Goal: Task Accomplishment & Management: Complete application form

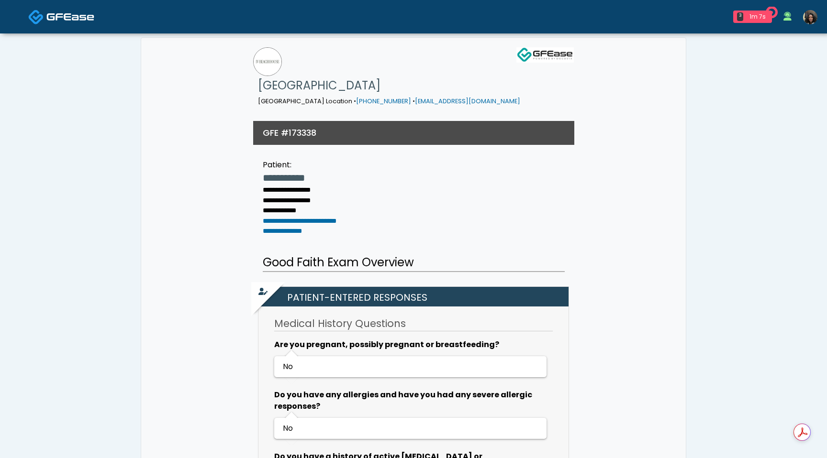
click at [63, 12] on img at bounding box center [70, 17] width 48 height 10
click at [65, 17] on img at bounding box center [70, 17] width 48 height 10
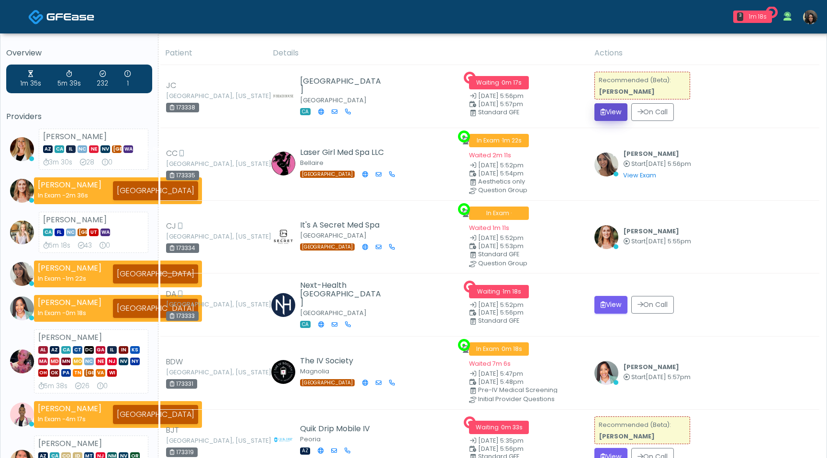
click at [606, 114] on button "View" at bounding box center [610, 112] width 33 height 18
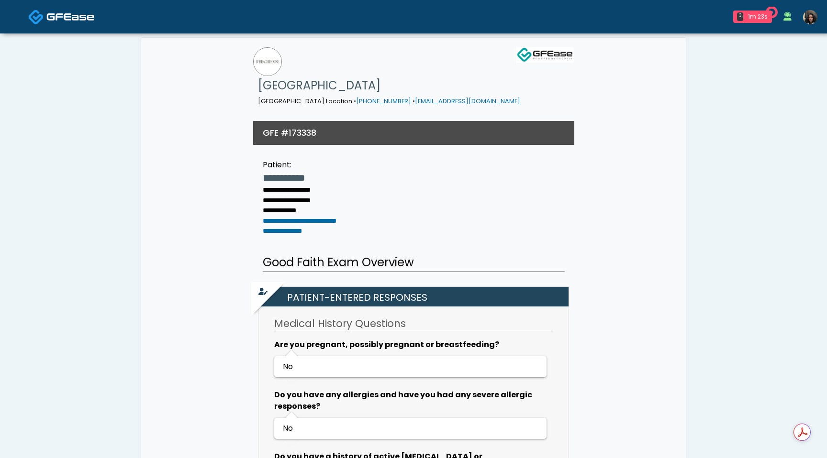
click at [809, 17] on img at bounding box center [810, 17] width 14 height 14
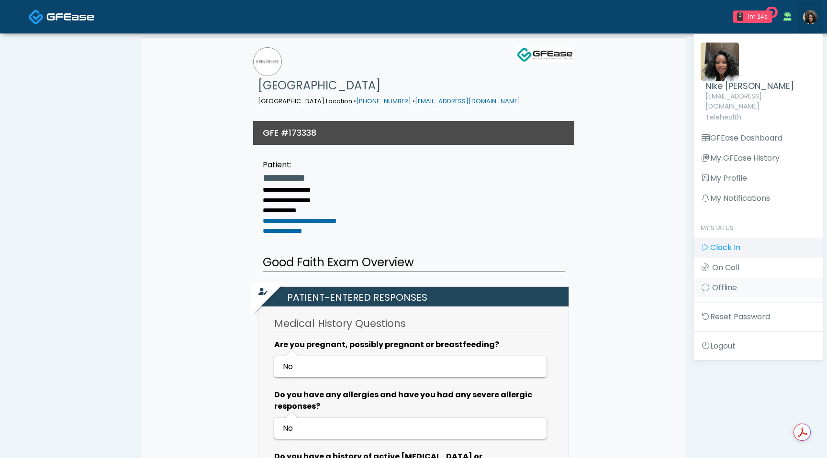
click at [751, 239] on link "Clock In" at bounding box center [757, 248] width 129 height 20
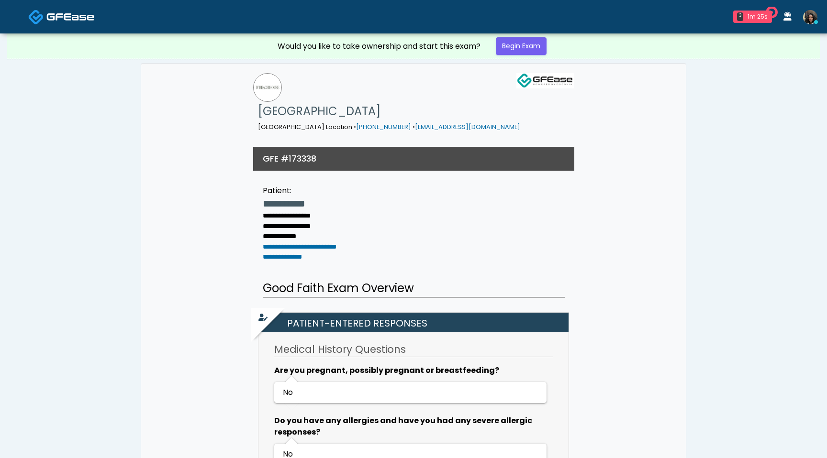
click at [808, 20] on img at bounding box center [810, 17] width 14 height 14
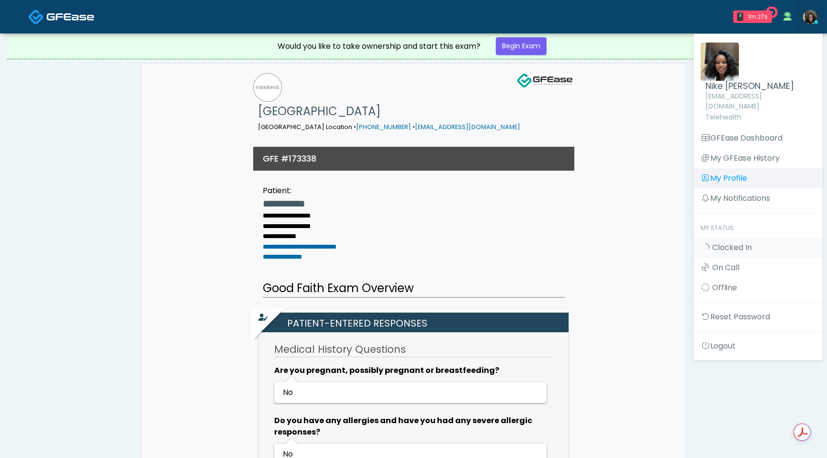
click at [739, 168] on link "My Profile" at bounding box center [757, 178] width 129 height 20
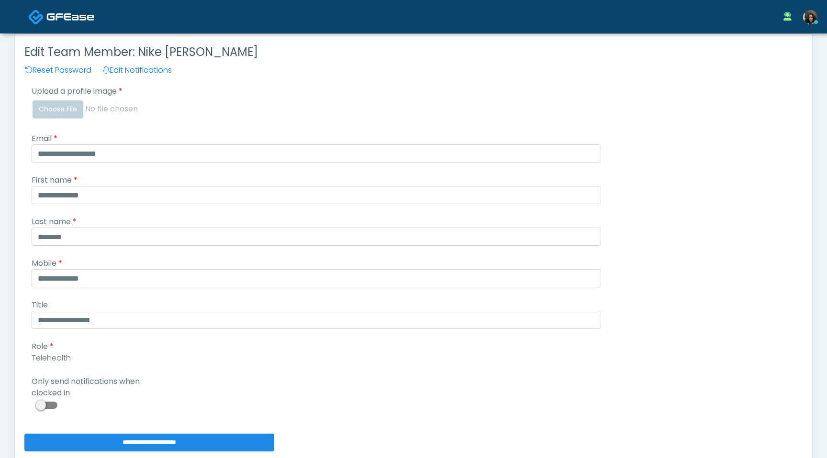
click at [53, 408] on span at bounding box center [47, 405] width 19 height 7
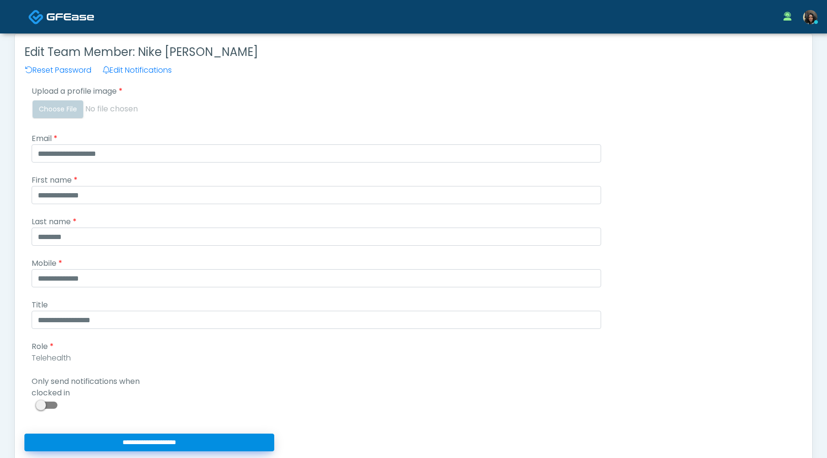
click at [81, 443] on input "**********" at bounding box center [149, 443] width 250 height 18
type input "**********"
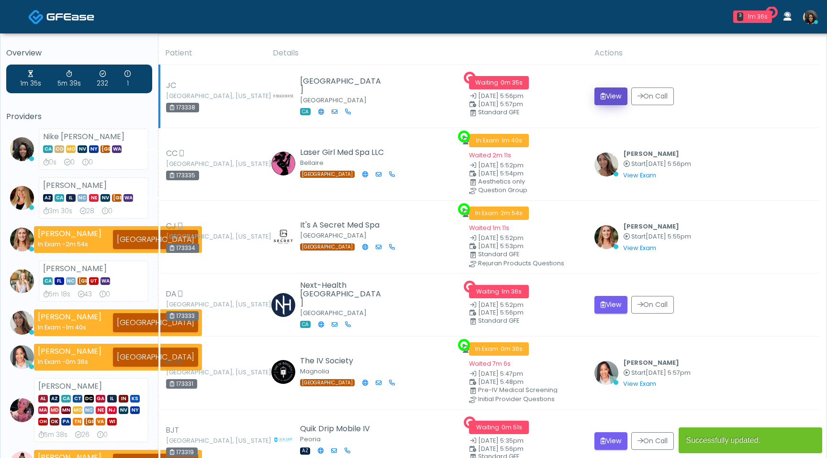
click at [609, 92] on button "View" at bounding box center [610, 97] width 33 height 18
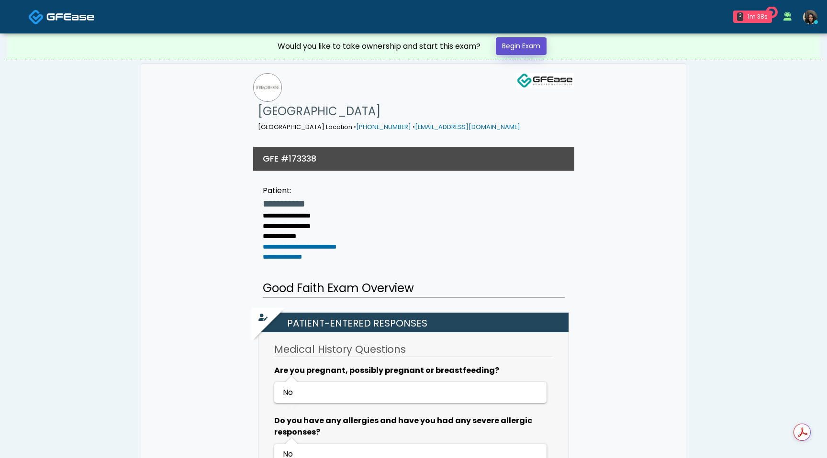
click at [529, 47] on link "Begin Exam" at bounding box center [521, 46] width 51 height 18
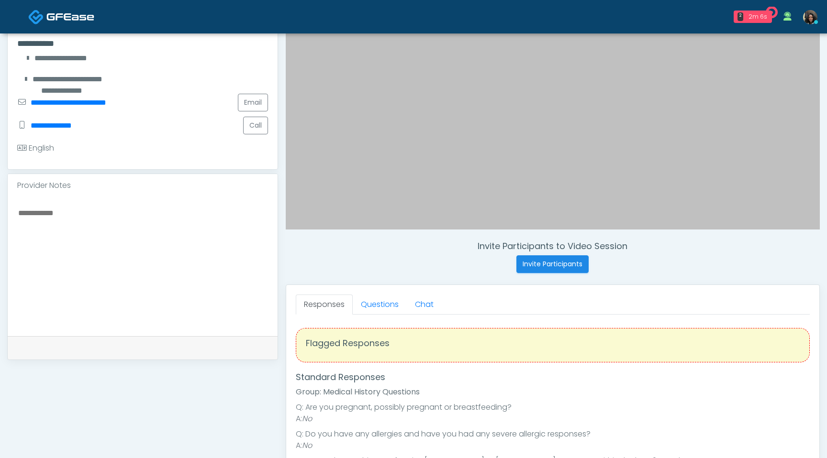
scroll to position [229, 0]
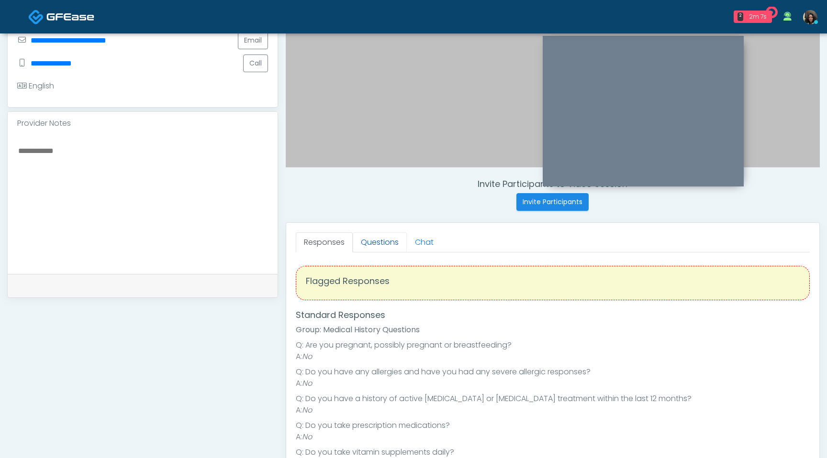
click at [394, 236] on link "Questions" at bounding box center [380, 243] width 54 height 20
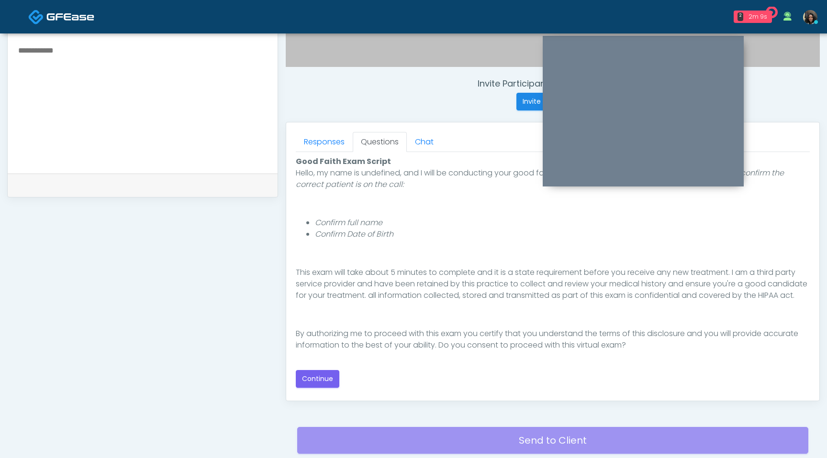
scroll to position [333, 0]
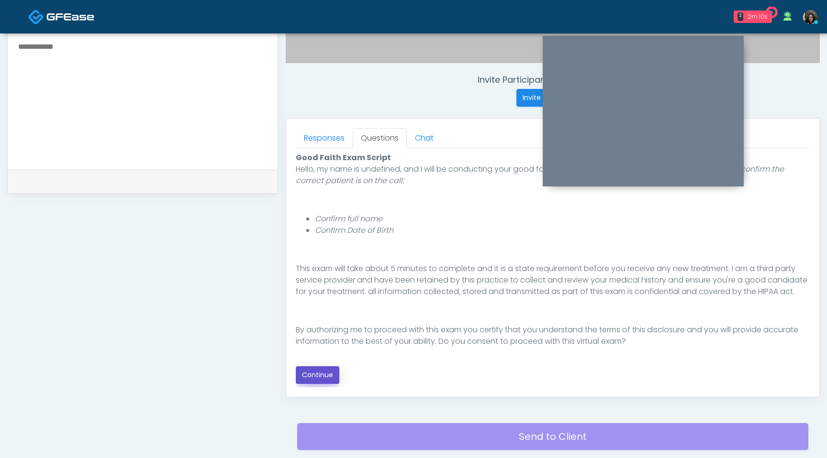
click at [315, 373] on button "Continue" at bounding box center [318, 375] width 44 height 18
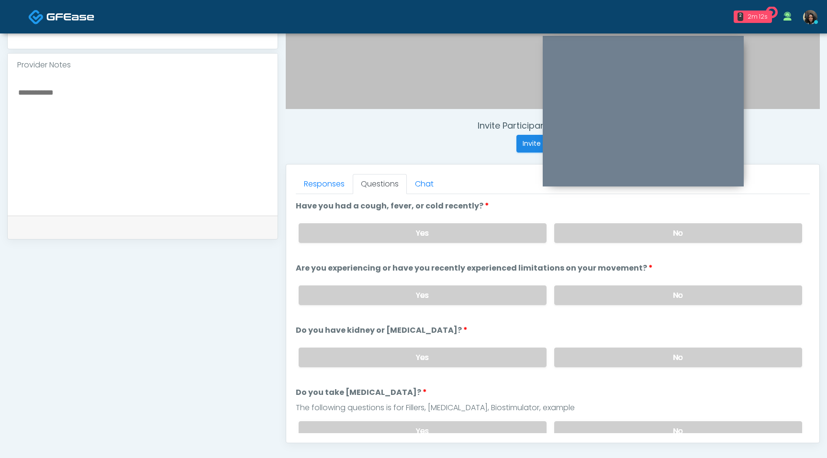
scroll to position [283, 0]
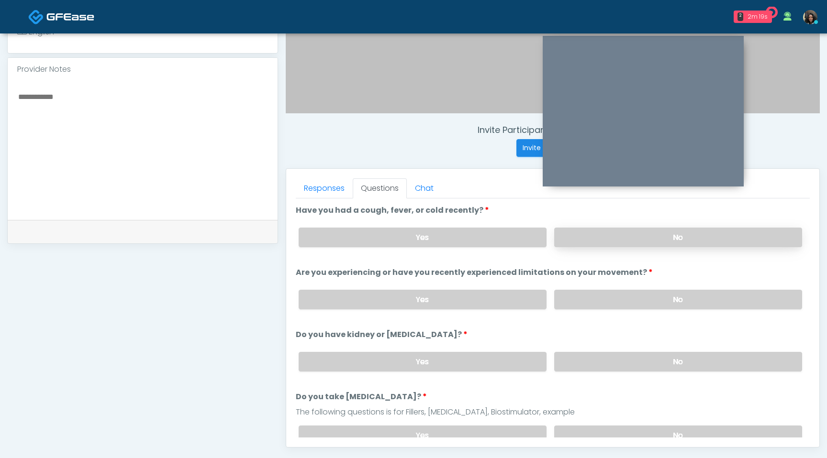
click at [681, 242] on label "No" at bounding box center [678, 238] width 248 height 20
click at [686, 298] on label "No" at bounding box center [678, 300] width 248 height 20
click at [664, 363] on label "No" at bounding box center [678, 362] width 248 height 20
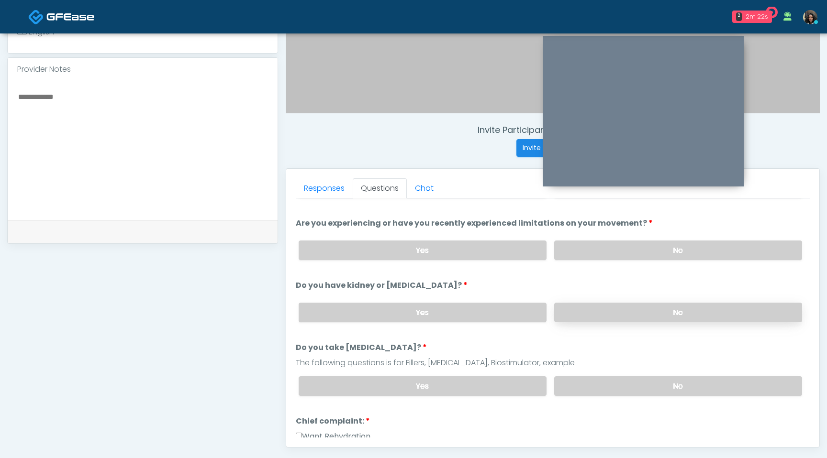
scroll to position [60, 0]
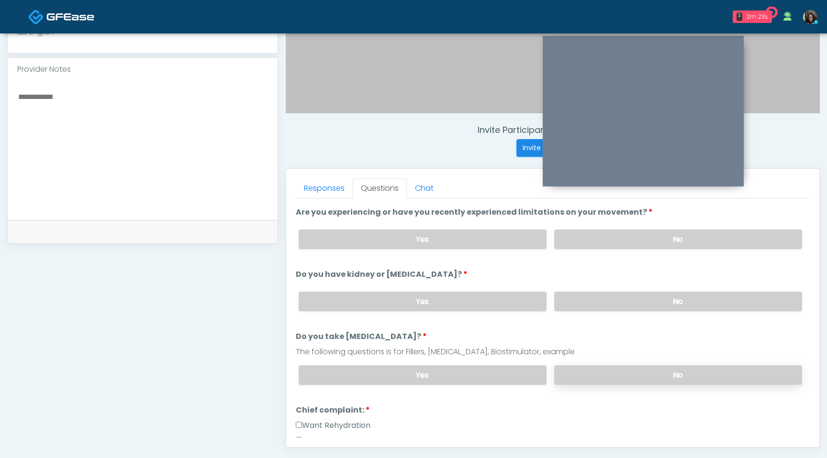
click at [656, 376] on label "No" at bounding box center [678, 375] width 248 height 20
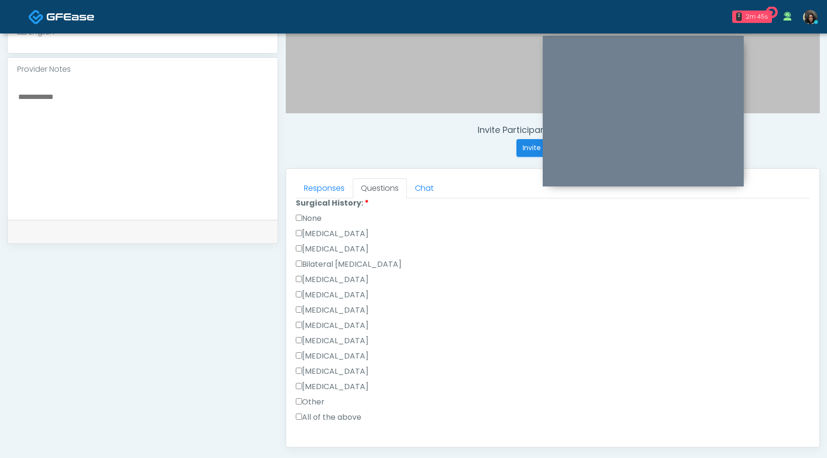
scroll to position [532, 0]
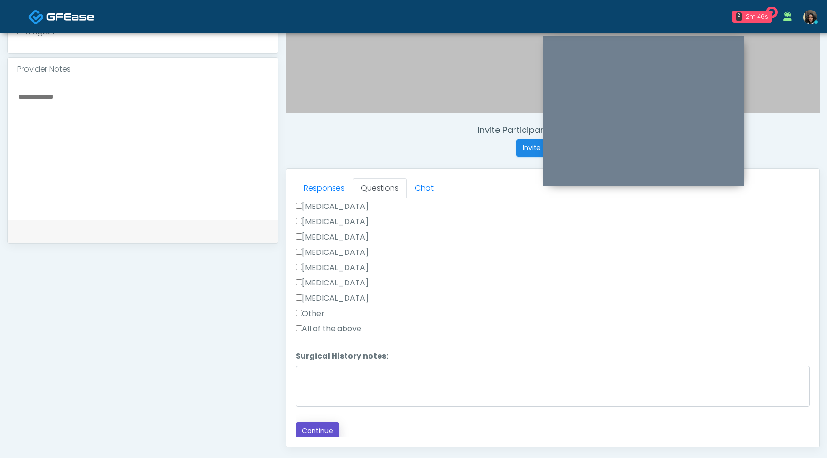
click at [320, 429] on button "Continue" at bounding box center [318, 431] width 44 height 18
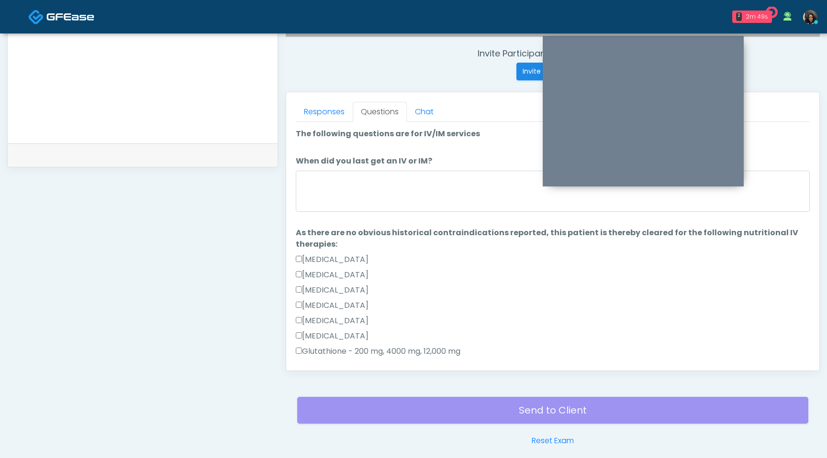
scroll to position [335, 0]
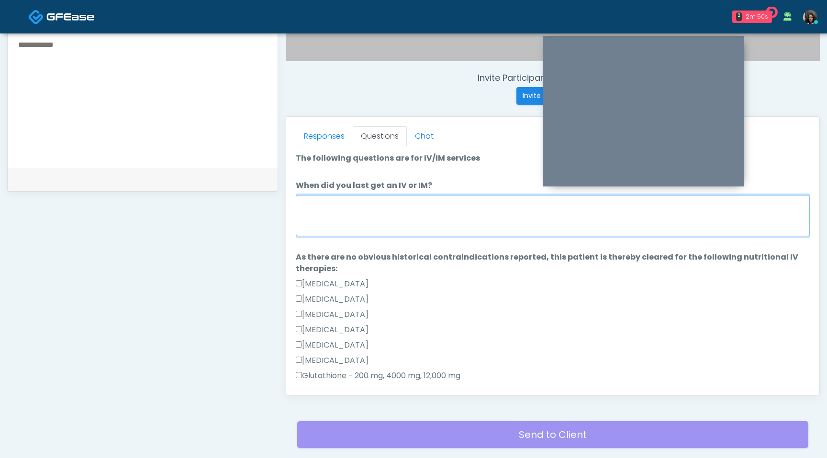
click at [445, 220] on textarea "When did you last get an IV or IM?" at bounding box center [553, 215] width 514 height 41
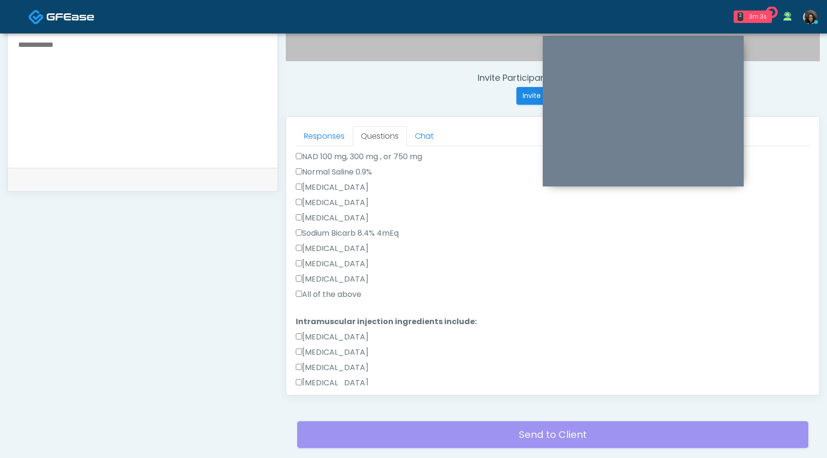
scroll to position [323, 0]
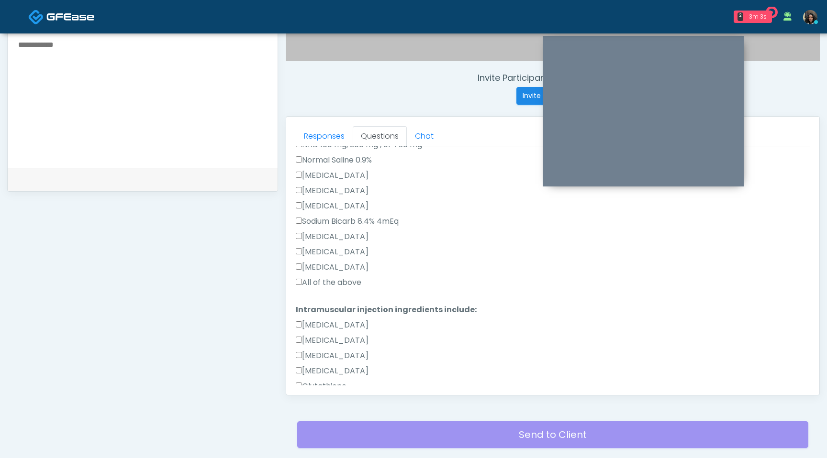
type textarea "**********"
click at [294, 281] on div "Responses Questions Chat Good Faith Exam Script Good Faith Exam Script INTRODUC…" at bounding box center [552, 256] width 533 height 278
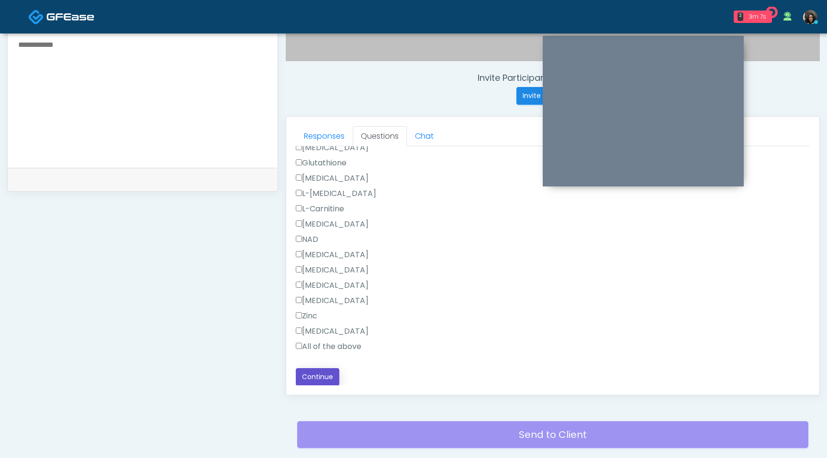
click at [307, 374] on button "Continue" at bounding box center [318, 377] width 44 height 18
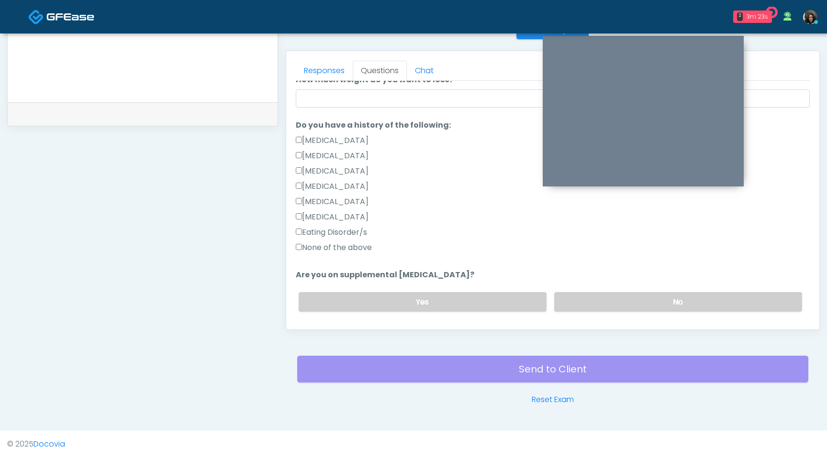
scroll to position [213, 0]
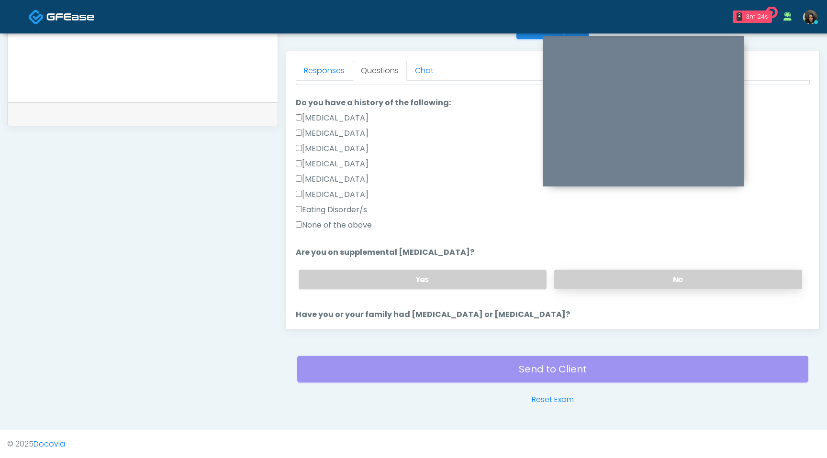
click at [586, 279] on label "No" at bounding box center [678, 280] width 248 height 20
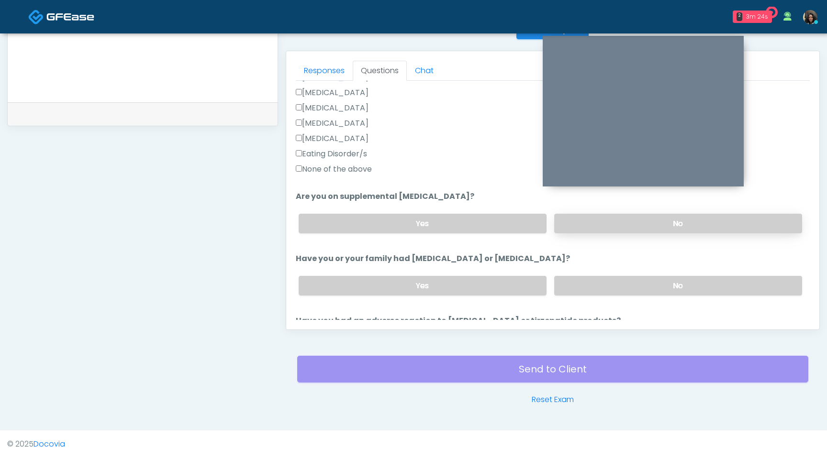
scroll to position [277, 0]
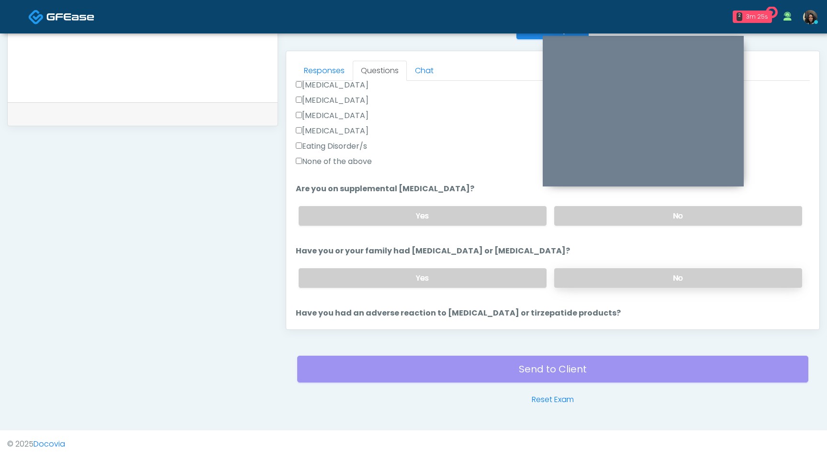
click at [589, 280] on label "No" at bounding box center [678, 278] width 248 height 20
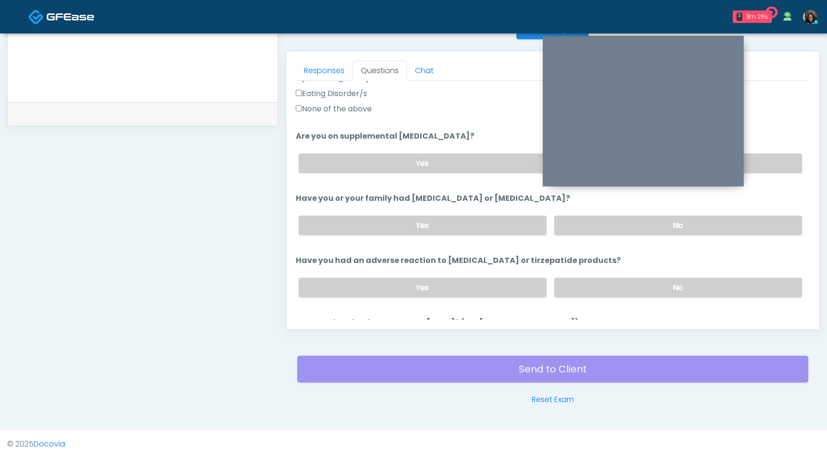
scroll to position [350, 0]
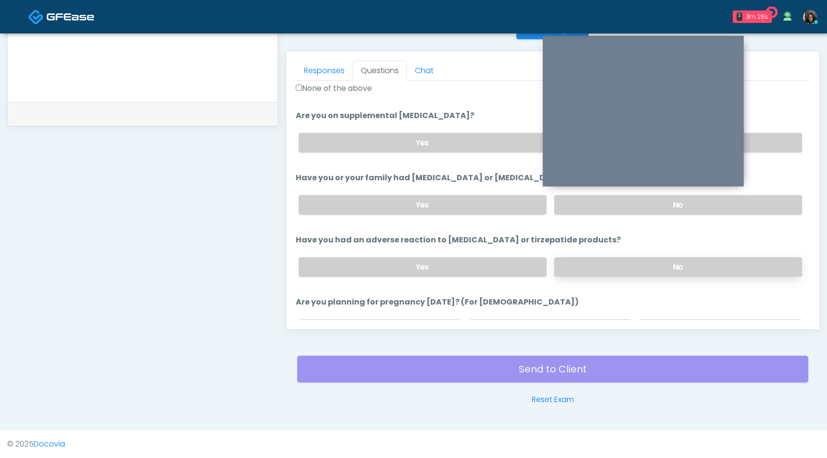
click at [590, 268] on label "No" at bounding box center [678, 267] width 248 height 20
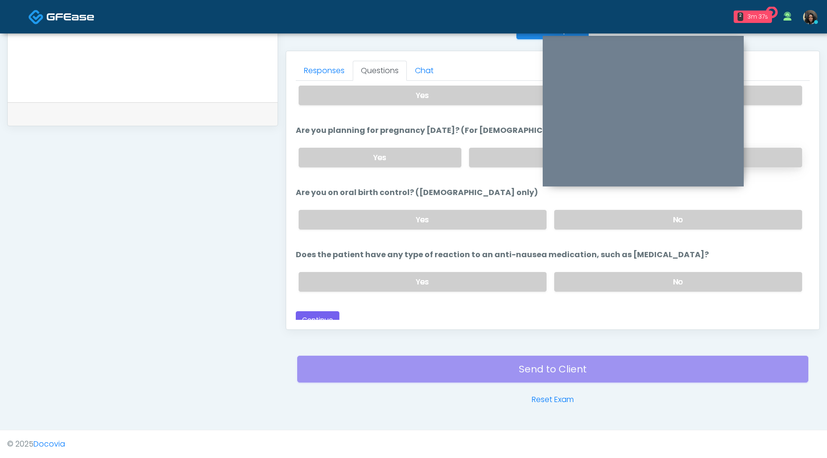
scroll to position [528, 0]
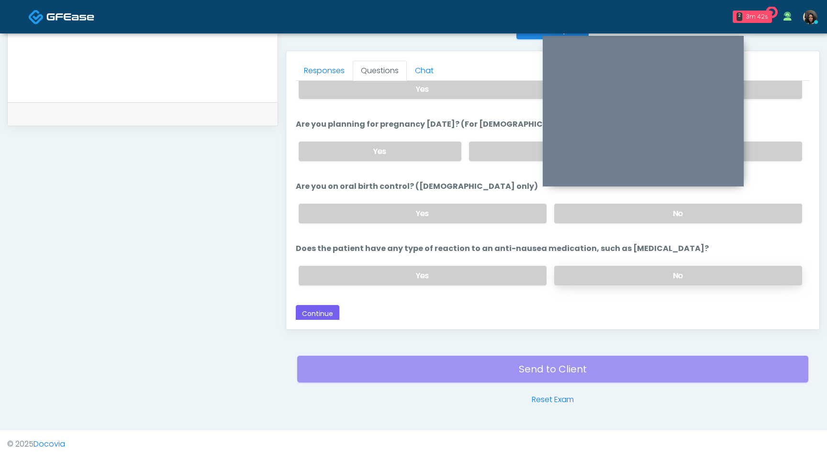
click at [662, 280] on label "No" at bounding box center [678, 276] width 248 height 20
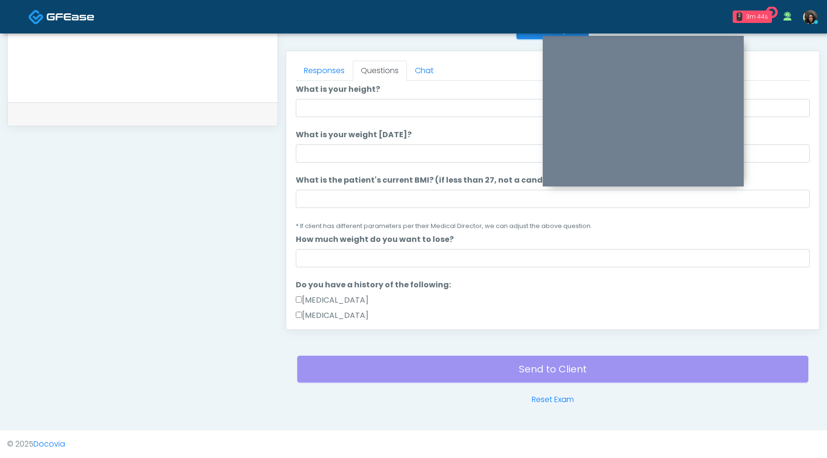
scroll to position [0, 0]
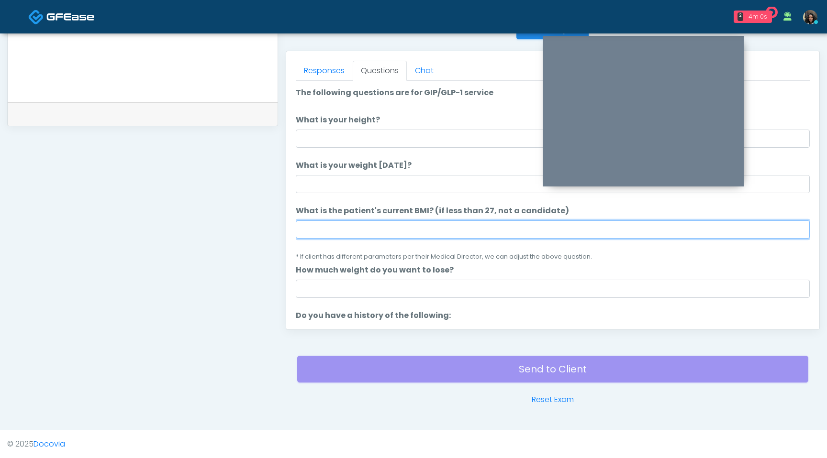
click at [337, 229] on input "What is the patient's current BMI? (if less than 27, not a candidate)" at bounding box center [553, 230] width 514 height 18
type input "****"
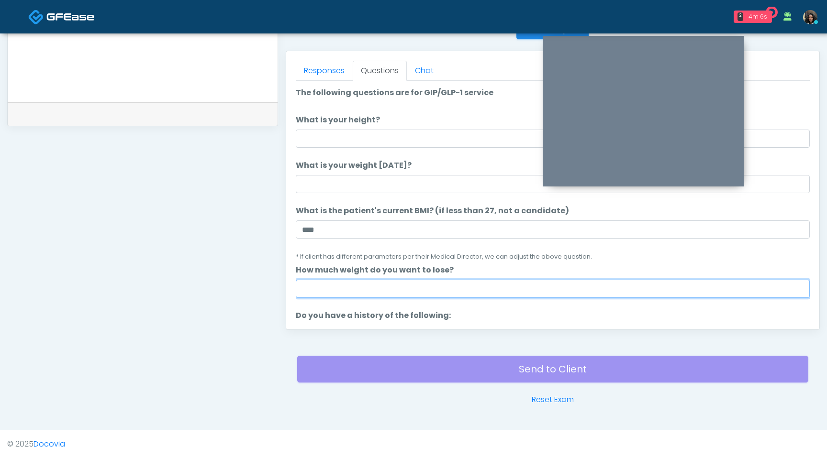
click at [405, 289] on input "How much weight do you want to lose?" at bounding box center [553, 289] width 514 height 18
type input "*"
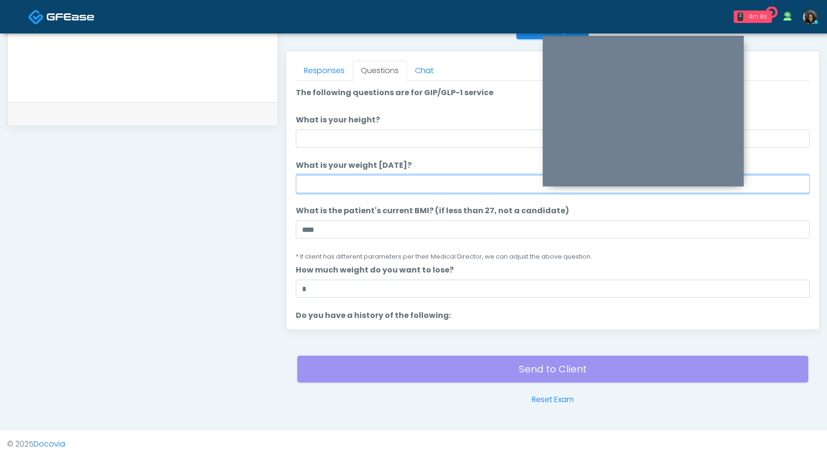
click at [354, 179] on input "What is your weight today?" at bounding box center [553, 184] width 514 height 18
type input "***"
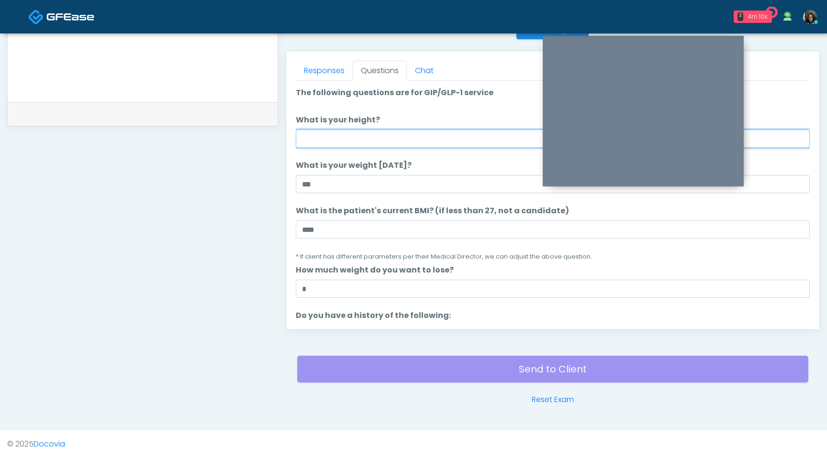
click at [343, 139] on input "What is your height?" at bounding box center [553, 139] width 514 height 18
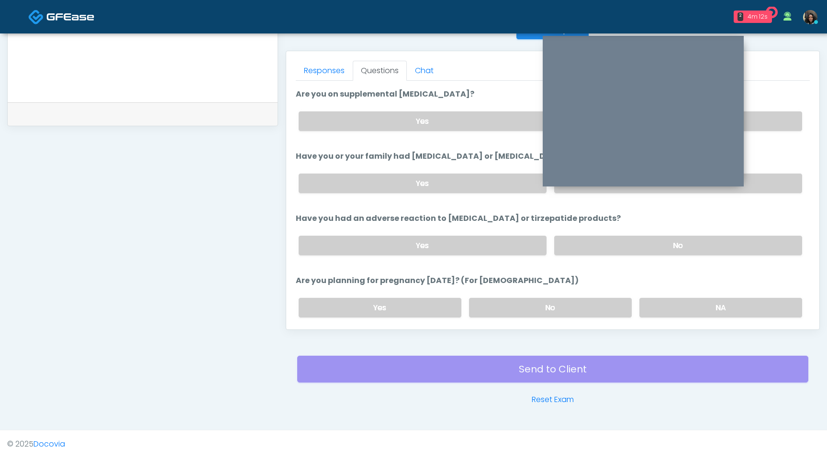
scroll to position [528, 0]
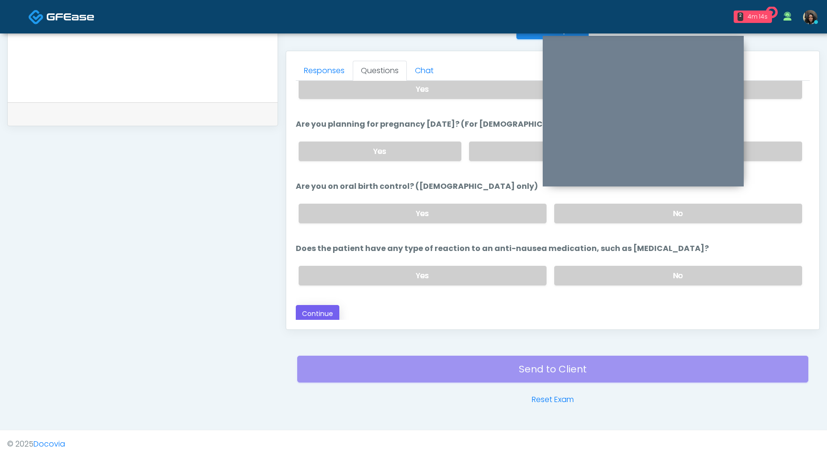
type input "****"
click at [325, 310] on button "Continue" at bounding box center [318, 314] width 44 height 18
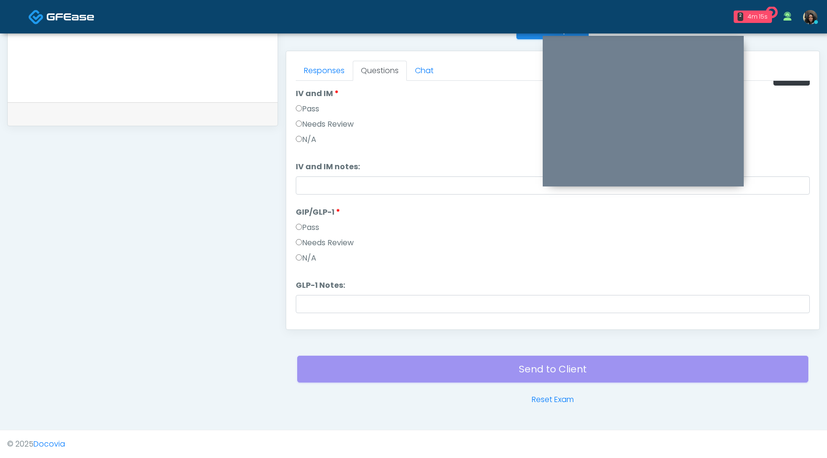
scroll to position [0, 0]
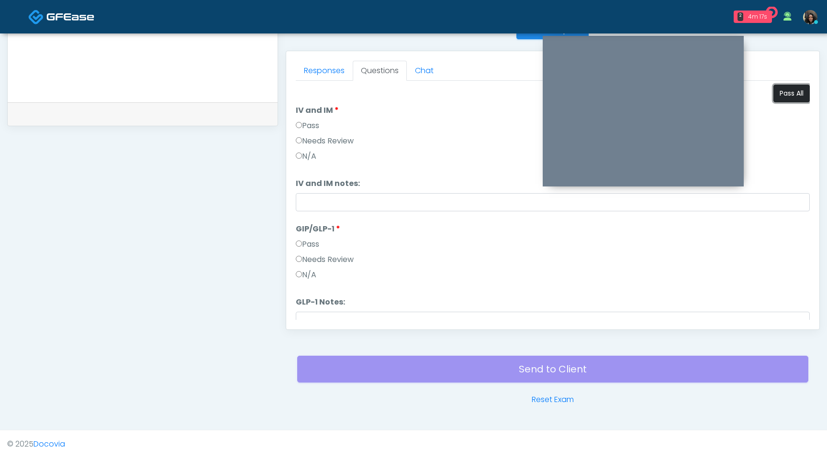
click at [782, 96] on button "Pass All" at bounding box center [791, 94] width 36 height 18
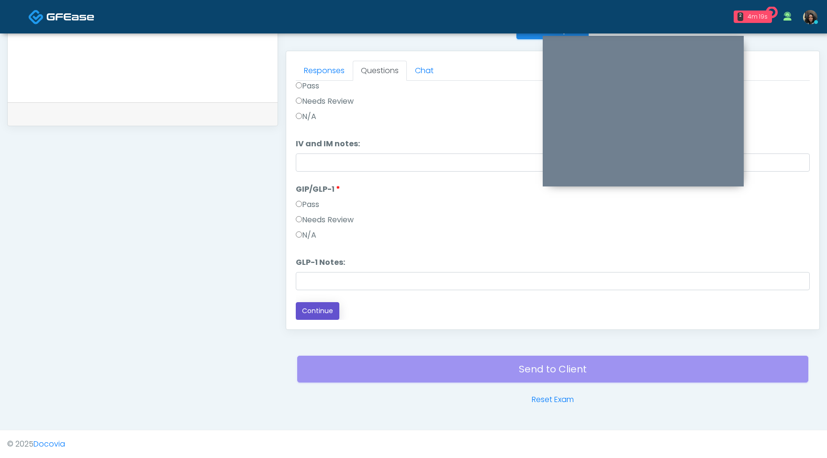
click at [308, 315] on button "Continue" at bounding box center [318, 311] width 44 height 18
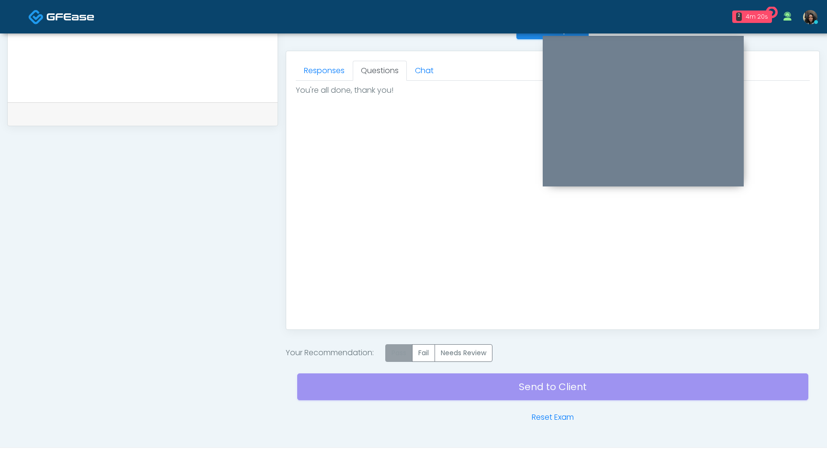
click at [393, 360] on label "Pass" at bounding box center [398, 353] width 27 height 18
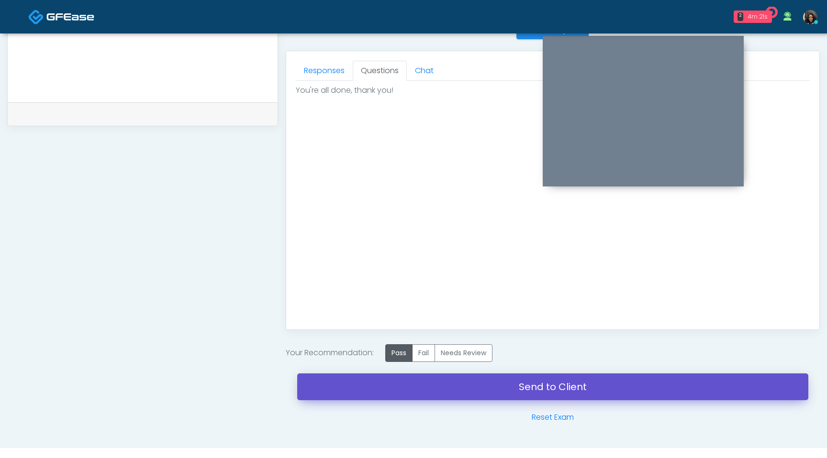
click at [402, 380] on link "Send to Client" at bounding box center [552, 387] width 511 height 27
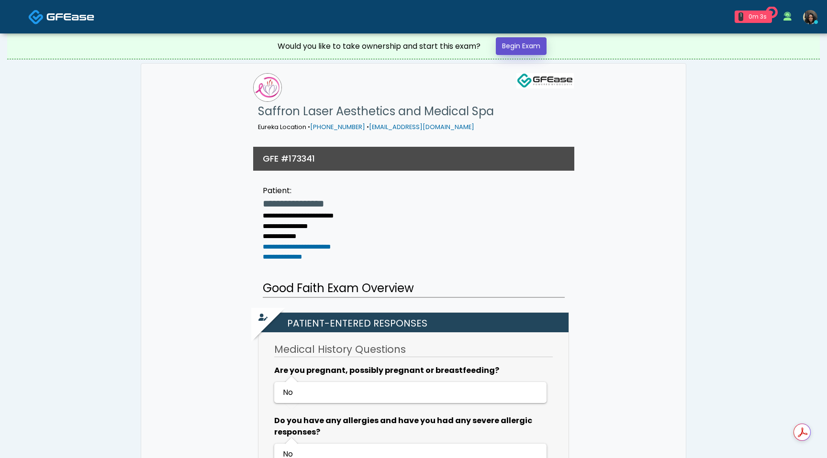
click at [524, 46] on link "Begin Exam" at bounding box center [521, 46] width 51 height 18
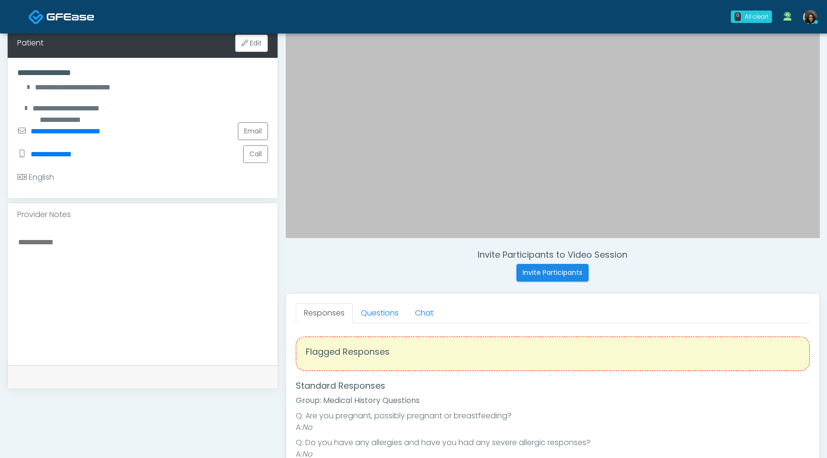
scroll to position [171, 0]
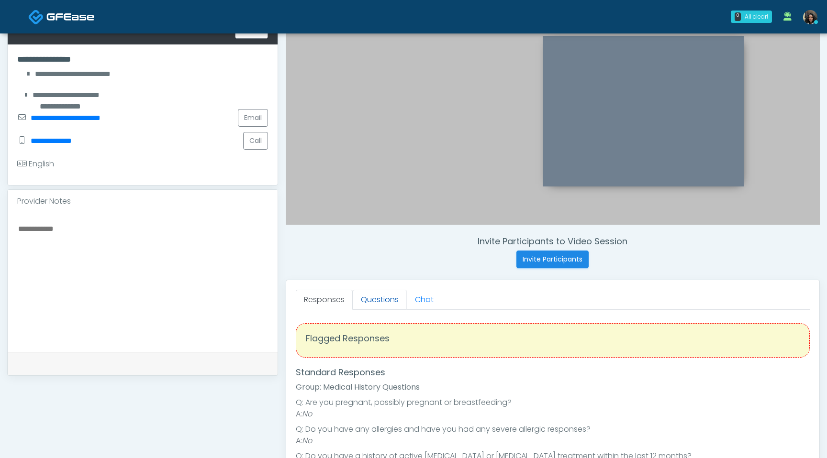
click at [388, 302] on link "Questions" at bounding box center [380, 300] width 54 height 20
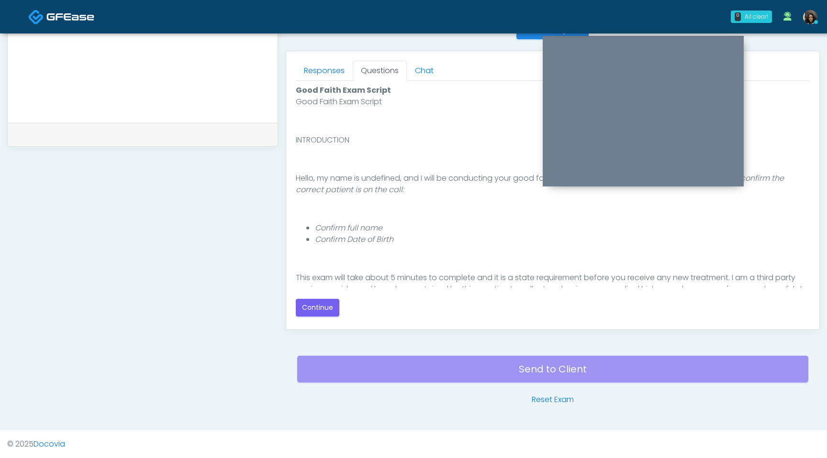
scroll to position [88, 0]
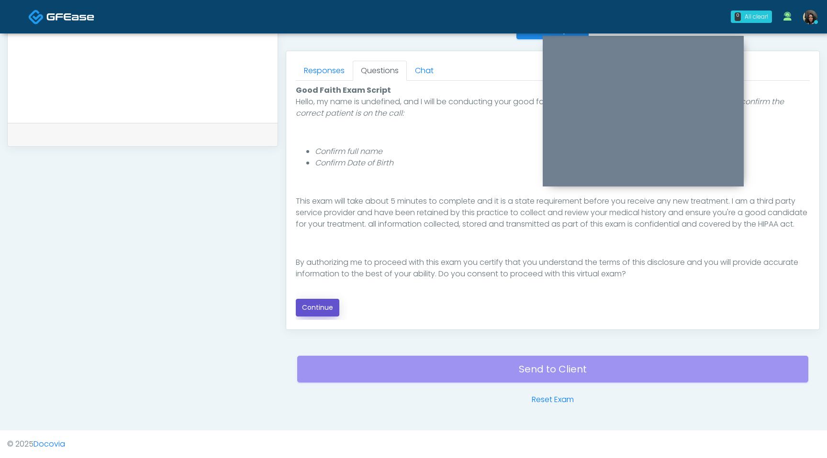
click at [323, 311] on button "Continue" at bounding box center [318, 308] width 44 height 18
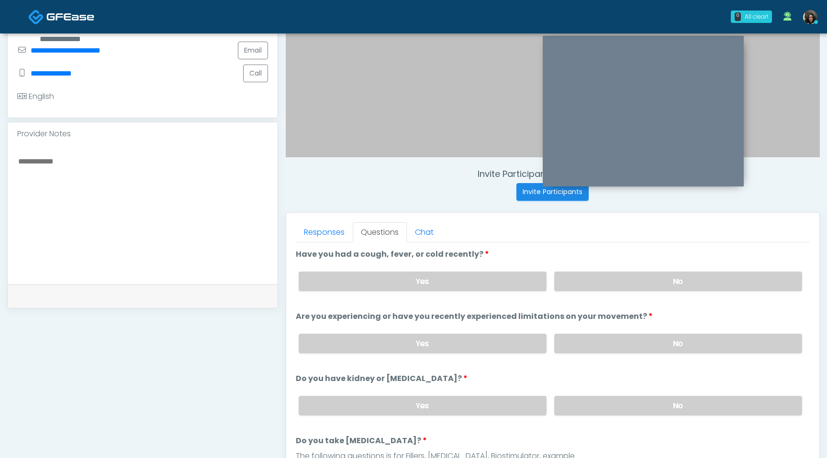
scroll to position [238, 0]
click at [652, 283] on label "No" at bounding box center [678, 282] width 248 height 20
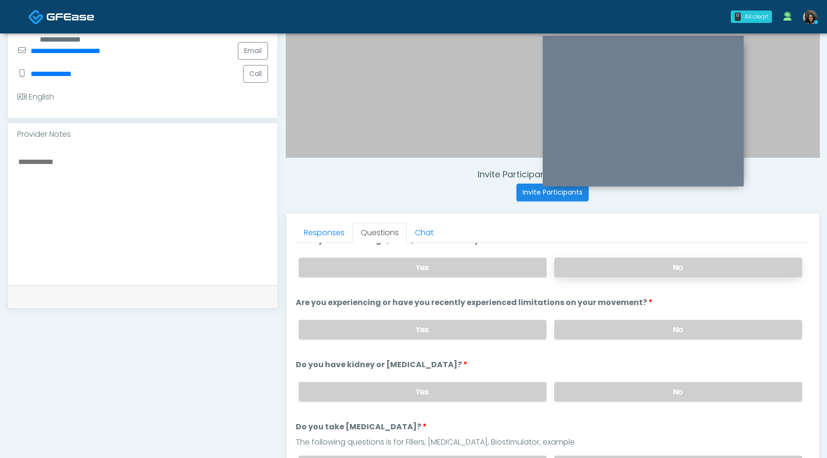
scroll to position [16, 0]
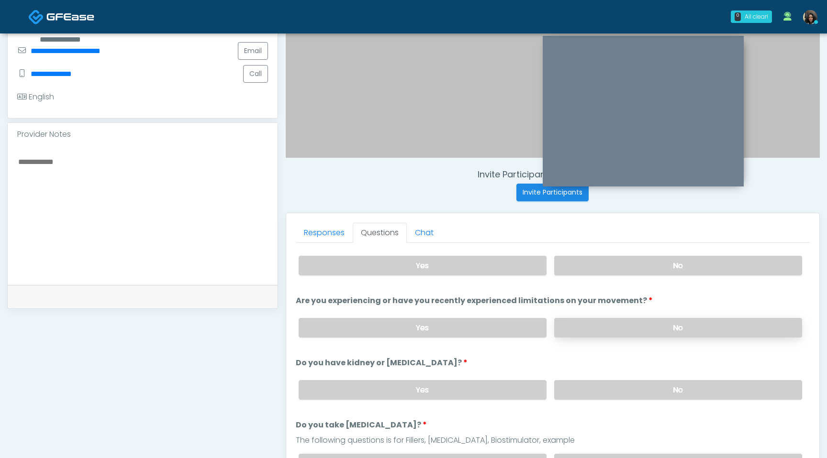
click at [632, 327] on label "No" at bounding box center [678, 328] width 248 height 20
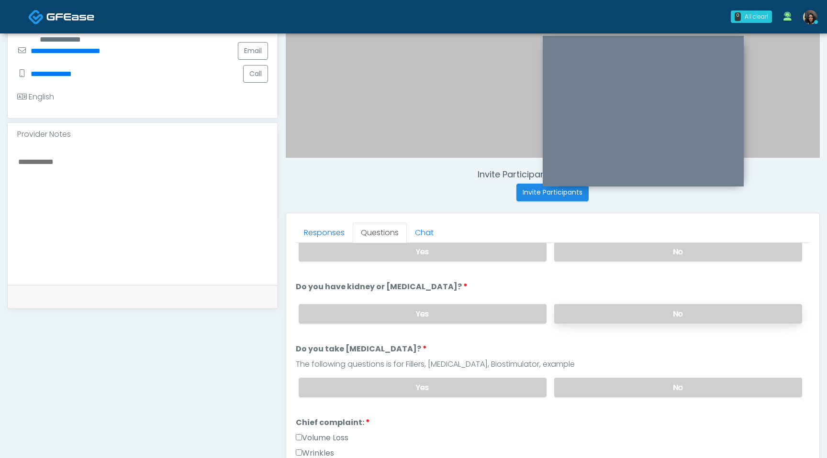
scroll to position [95, 0]
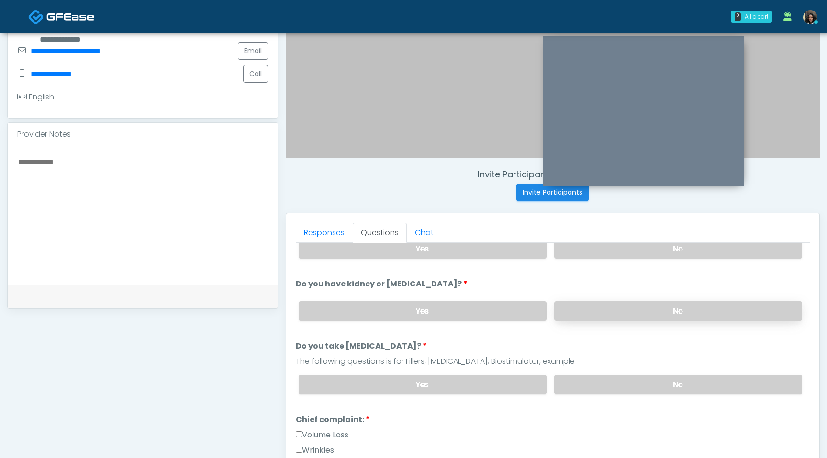
click at [629, 309] on label "No" at bounding box center [678, 311] width 248 height 20
click at [620, 383] on label "No" at bounding box center [678, 385] width 248 height 20
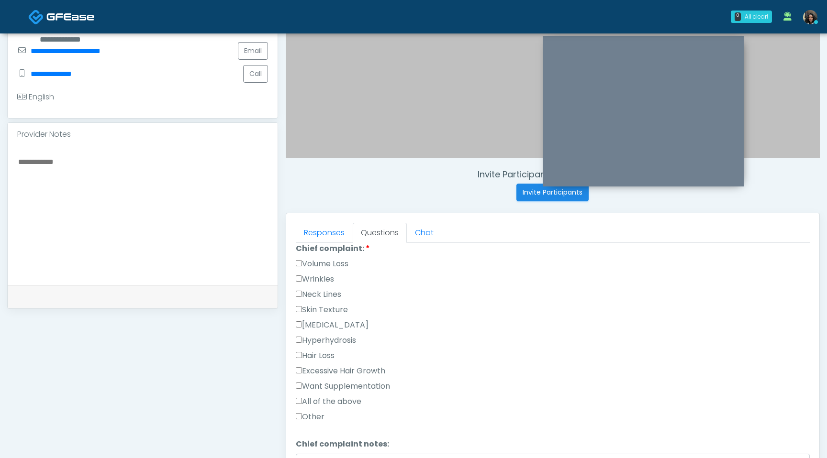
scroll to position [259, 0]
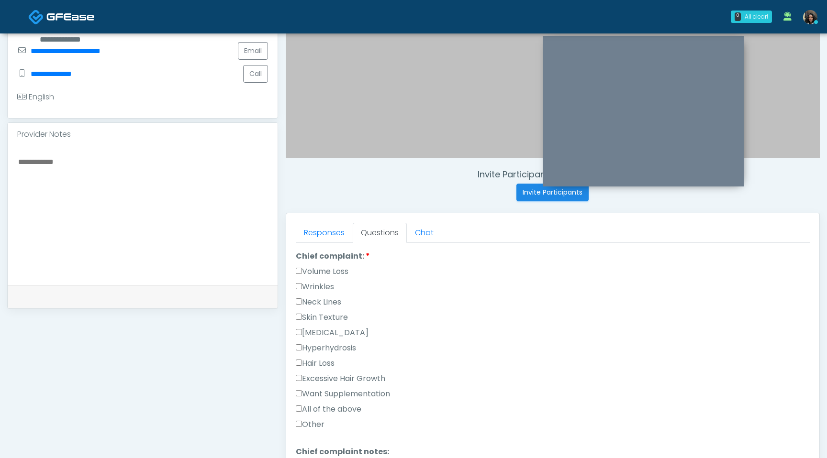
click at [302, 288] on label "Wrinkles" at bounding box center [315, 286] width 38 height 11
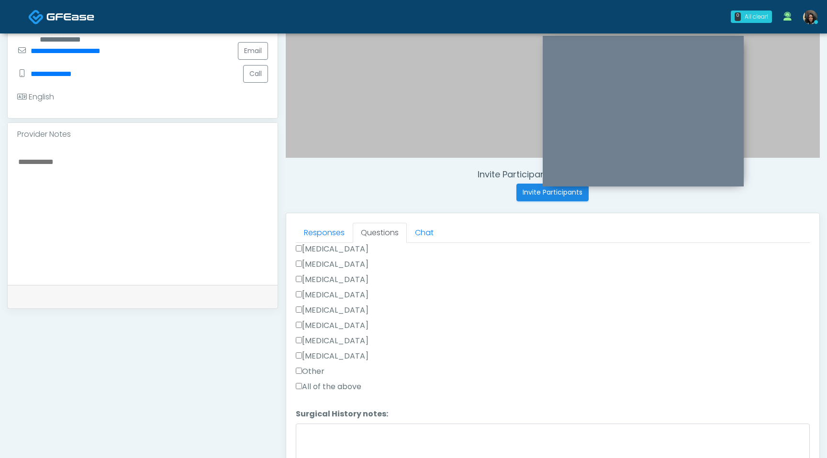
scroll to position [623, 0]
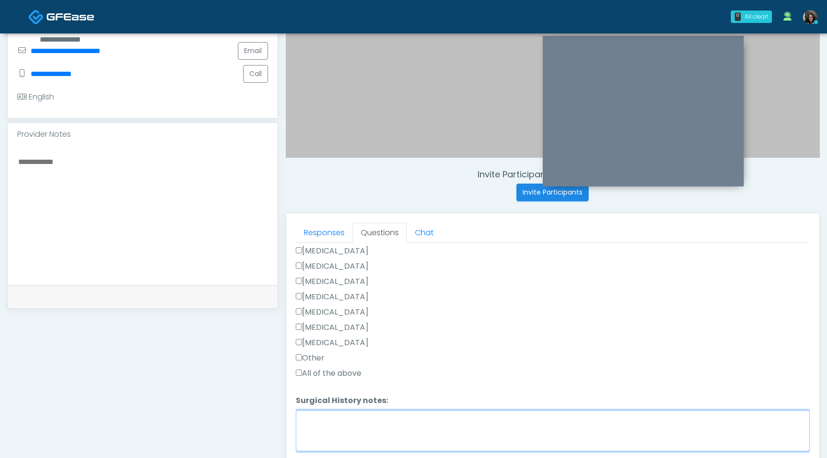
click at [303, 421] on textarea "Surgical History notes:" at bounding box center [553, 430] width 514 height 41
click at [333, 420] on textarea "**********" at bounding box center [553, 430] width 514 height 41
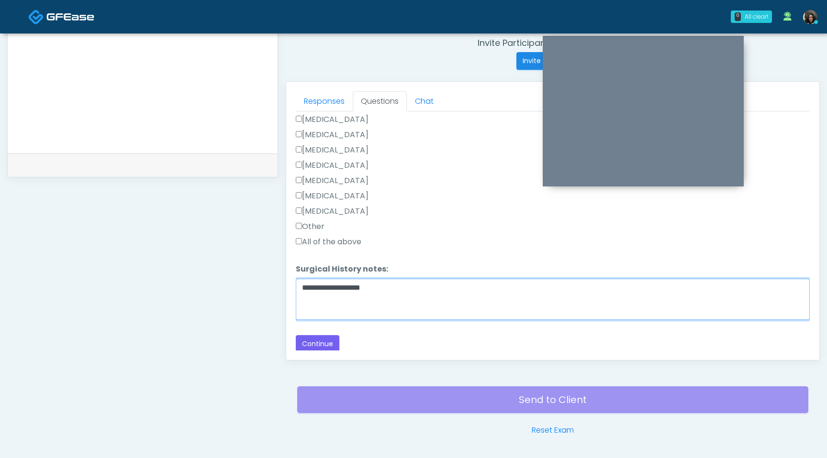
scroll to position [400, 0]
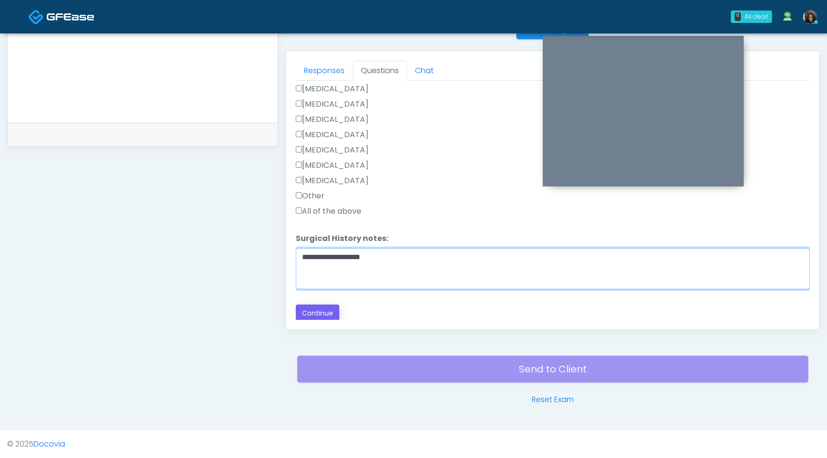
type textarea "**********"
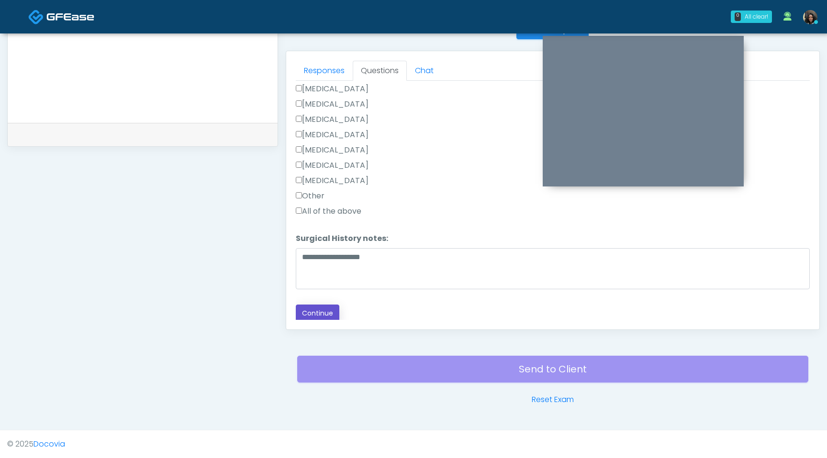
click at [321, 318] on button "Continue" at bounding box center [318, 314] width 44 height 18
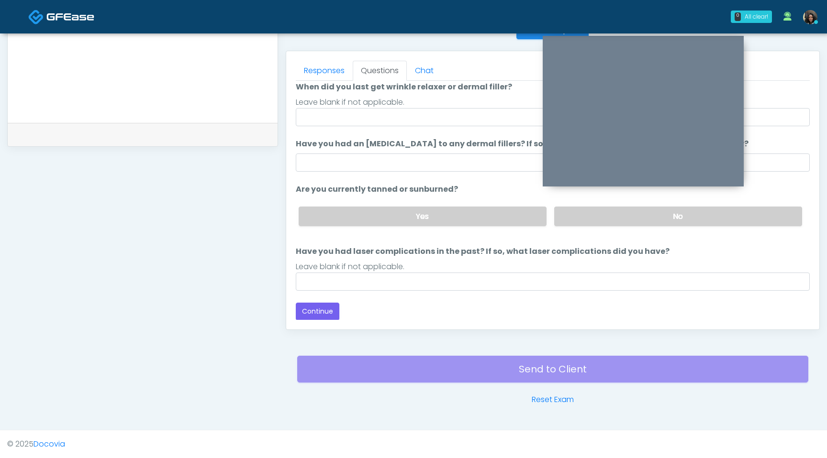
scroll to position [0, 0]
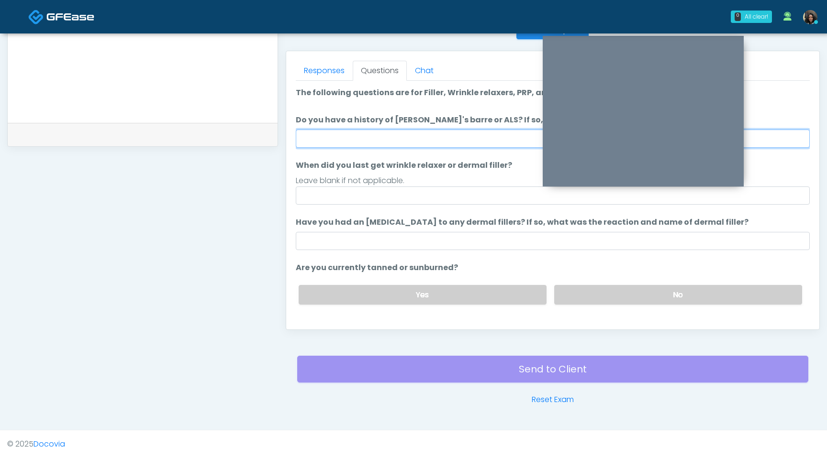
click at [384, 134] on input "Do you have a history of Guillain's barre or ALS? If so, please provide details." at bounding box center [553, 139] width 514 height 18
type input "**"
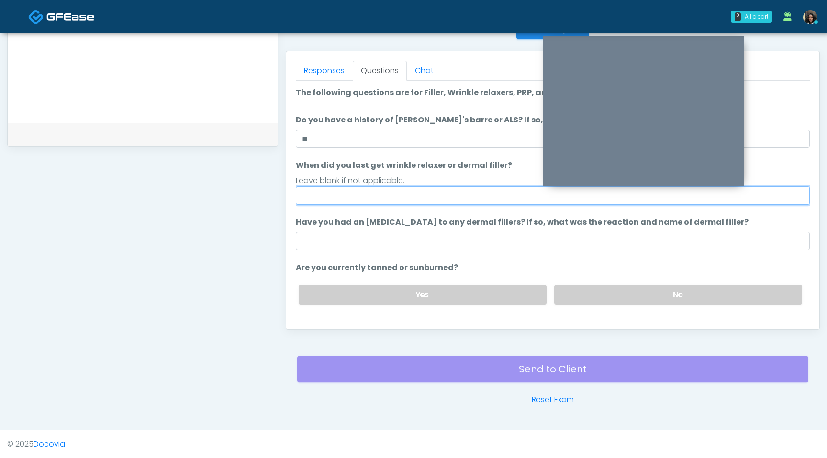
click at [348, 193] on input "When did you last get wrinkle relaxer or dermal filler?" at bounding box center [553, 196] width 514 height 18
type input "**********"
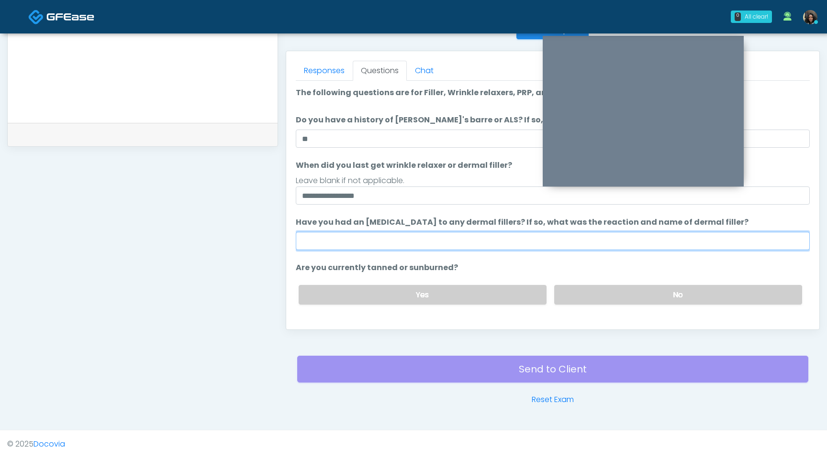
click at [345, 241] on input "Have you had an allergic response to any dermal fillers? If so, what was the re…" at bounding box center [553, 241] width 514 height 18
type input "**********"
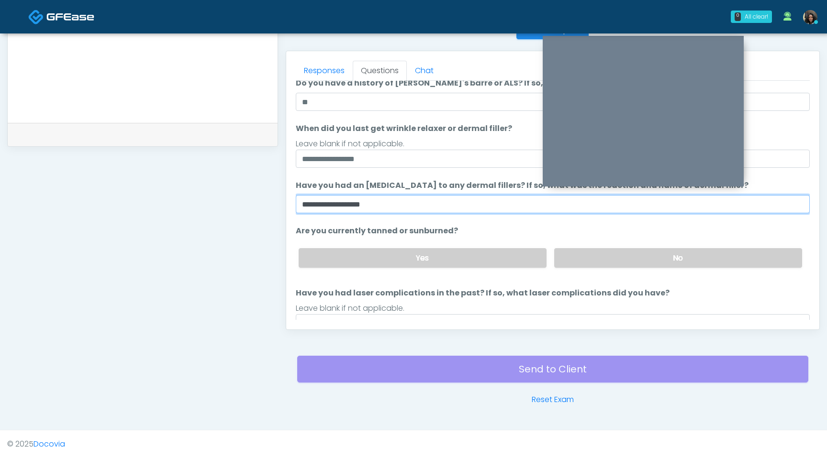
scroll to position [67, 0]
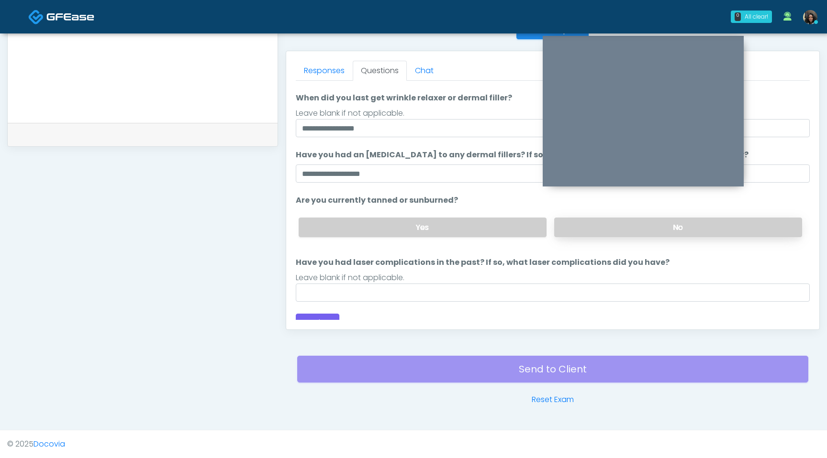
click at [618, 226] on label "No" at bounding box center [678, 228] width 248 height 20
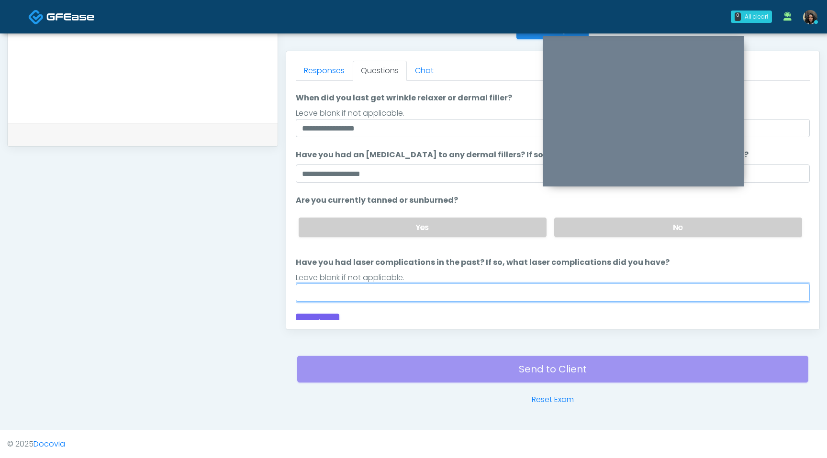
click at [441, 291] on input "Have you had laser complications in the past? If so, what laser complications d…" at bounding box center [553, 293] width 514 height 18
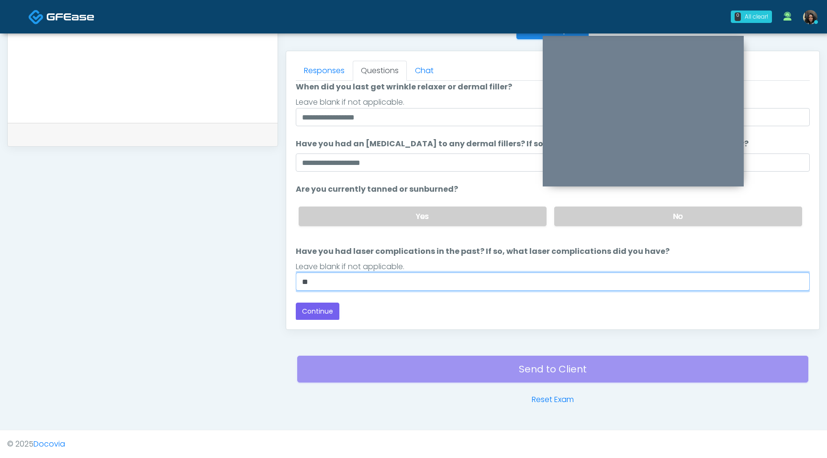
click at [369, 283] on input "**" at bounding box center [553, 282] width 514 height 18
type input "**********"
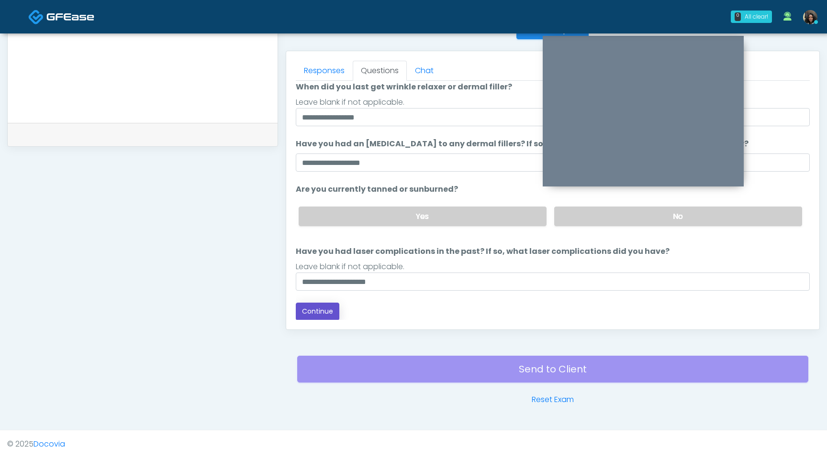
click at [322, 317] on button "Continue" at bounding box center [318, 312] width 44 height 18
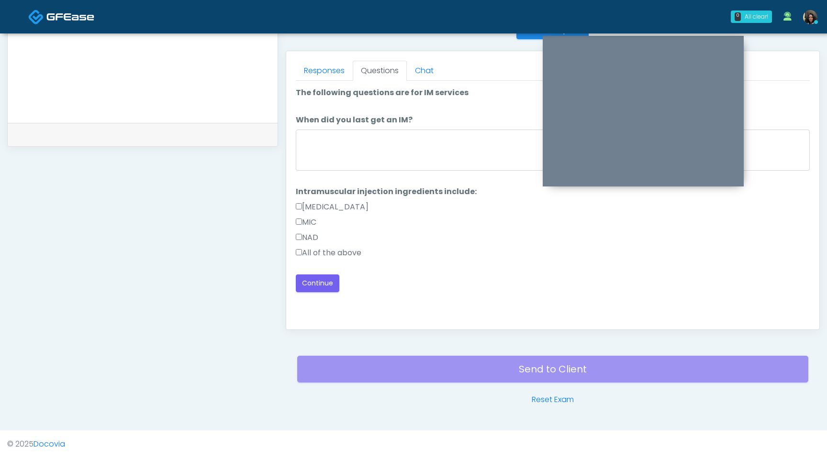
scroll to position [0, 0]
click at [397, 137] on textarea "When did you last get an IM?" at bounding box center [553, 150] width 514 height 41
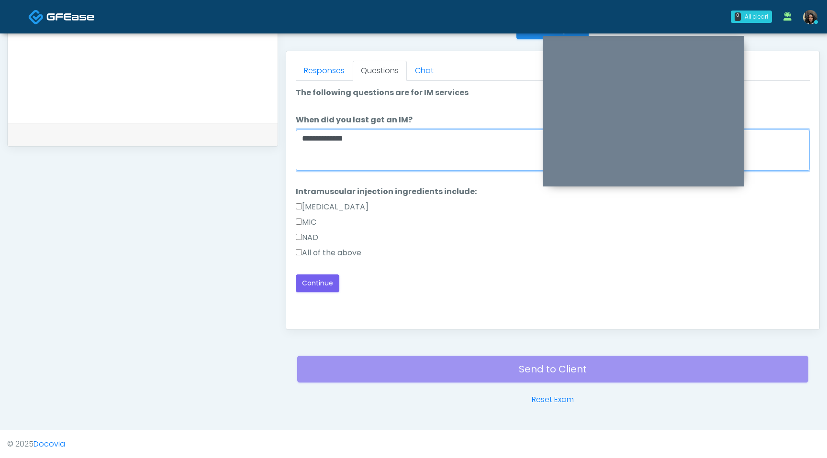
type textarea "**********"
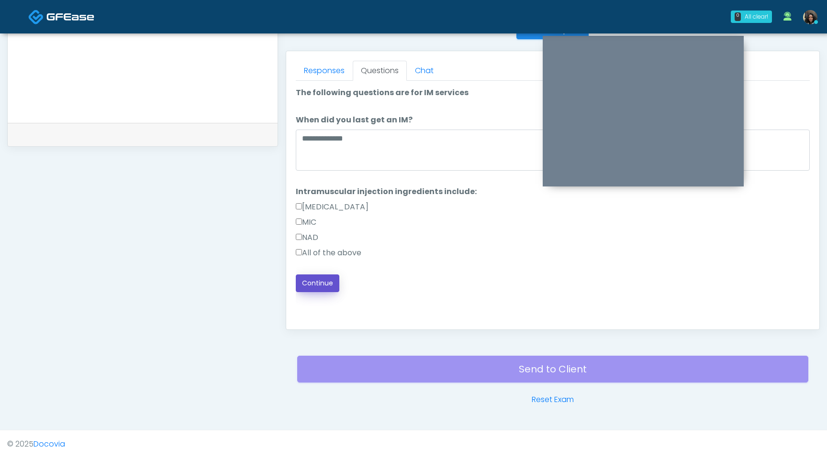
click at [313, 282] on button "Continue" at bounding box center [318, 284] width 44 height 18
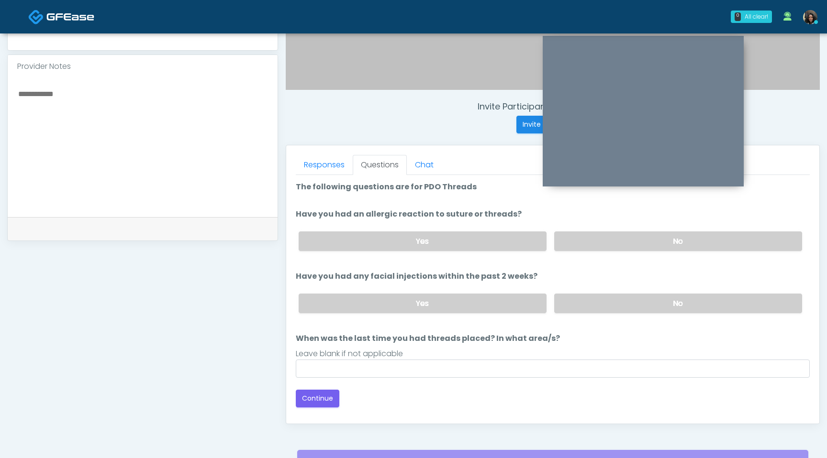
scroll to position [305, 0]
click at [615, 248] on label "No" at bounding box center [678, 243] width 248 height 20
click at [624, 312] on label "No" at bounding box center [678, 305] width 248 height 20
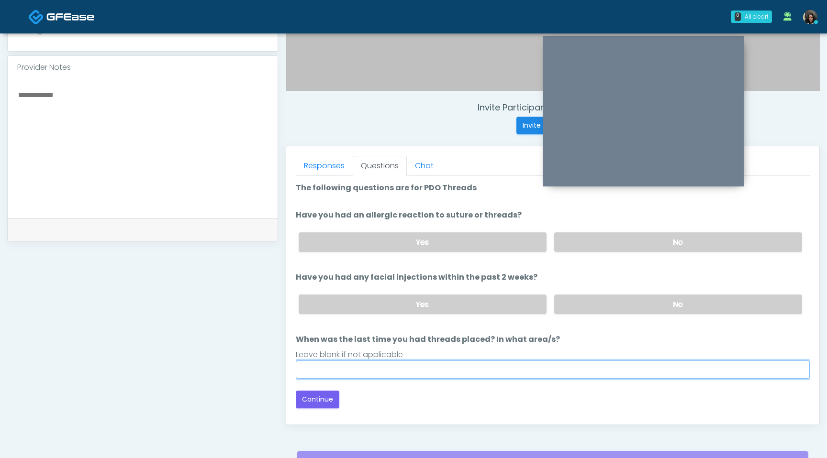
click at [511, 365] on input "When was the last time you had threads placed? In what area/s?" at bounding box center [553, 370] width 514 height 18
type input "*********"
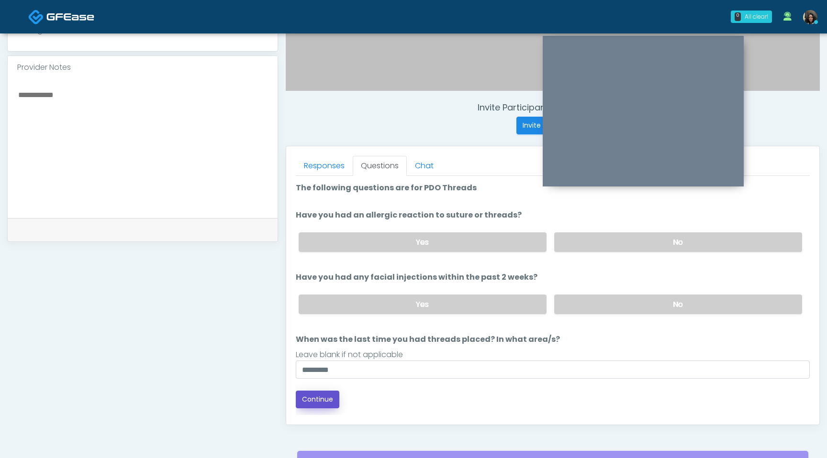
click at [329, 396] on button "Continue" at bounding box center [318, 400] width 44 height 18
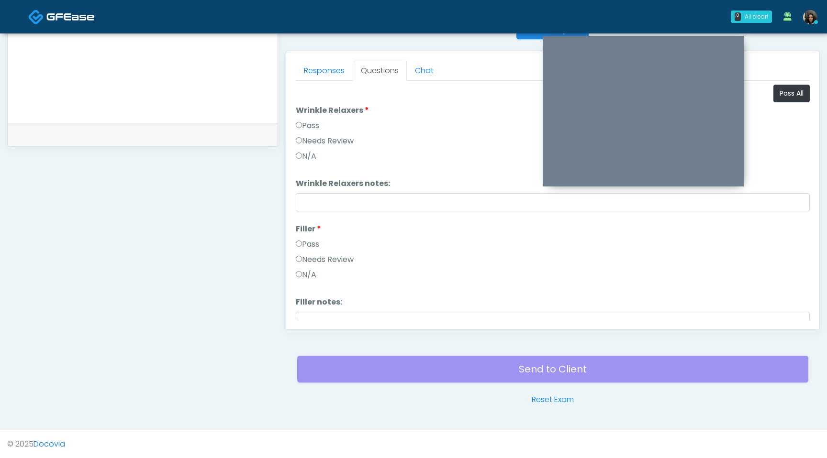
scroll to position [392, 0]
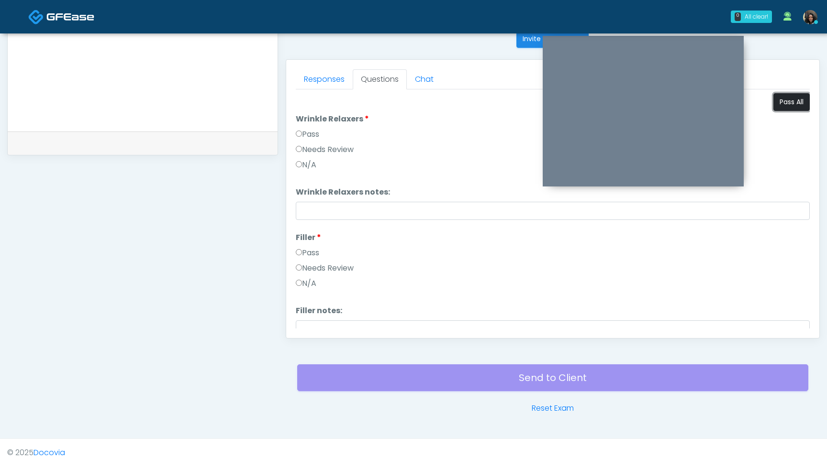
click at [791, 101] on button "Pass All" at bounding box center [791, 102] width 36 height 18
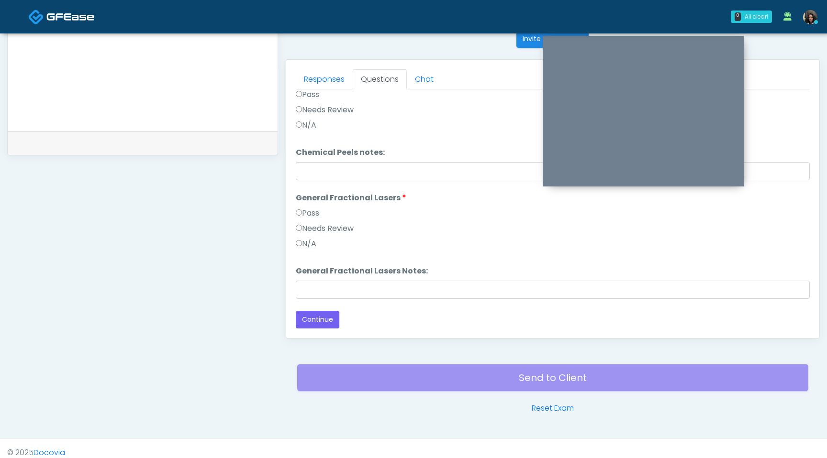
scroll to position [400, 0]
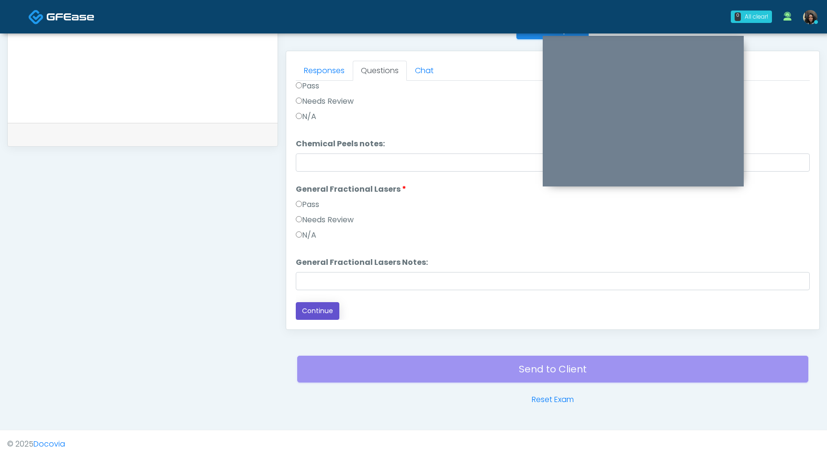
click at [313, 315] on button "Continue" at bounding box center [318, 311] width 44 height 18
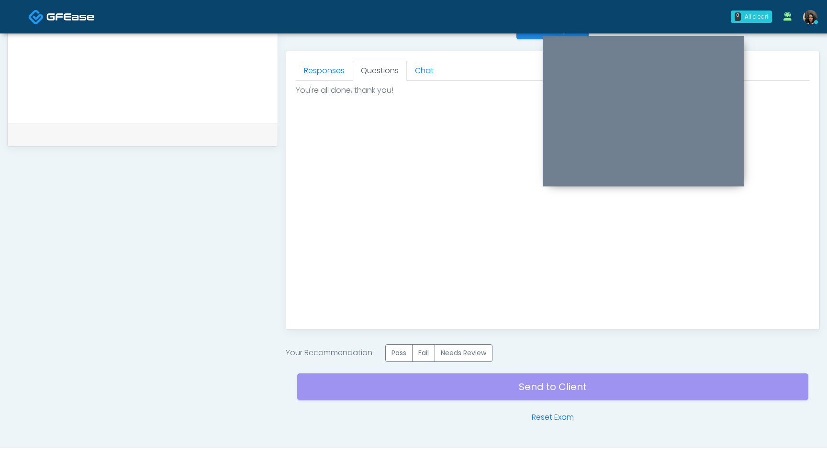
scroll to position [0, 0]
click at [400, 354] on label "Pass" at bounding box center [398, 353] width 27 height 18
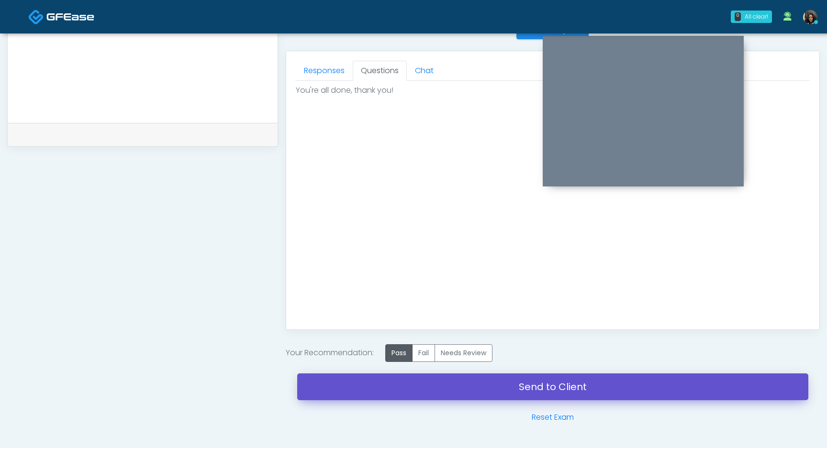
click at [543, 386] on link "Send to Client" at bounding box center [552, 387] width 511 height 27
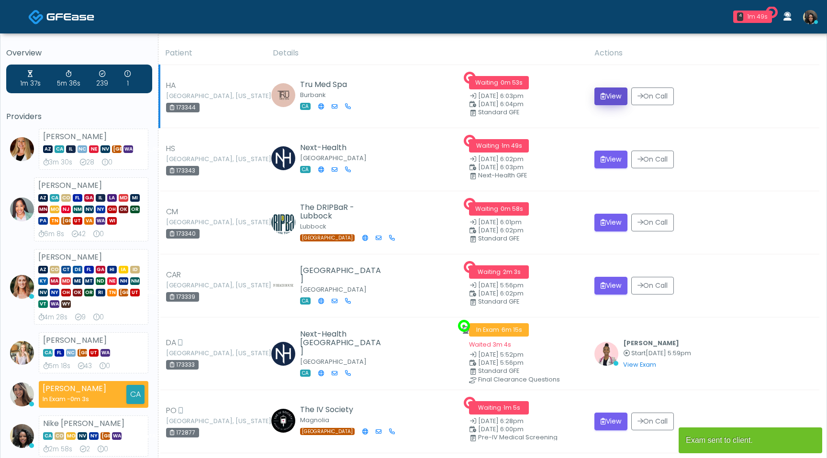
click at [607, 96] on button "View" at bounding box center [610, 97] width 33 height 18
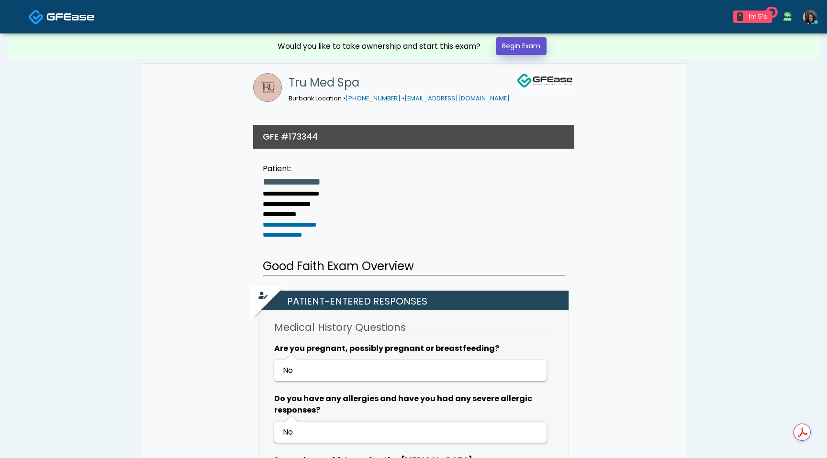
click at [534, 48] on link "Begin Exam" at bounding box center [521, 46] width 51 height 18
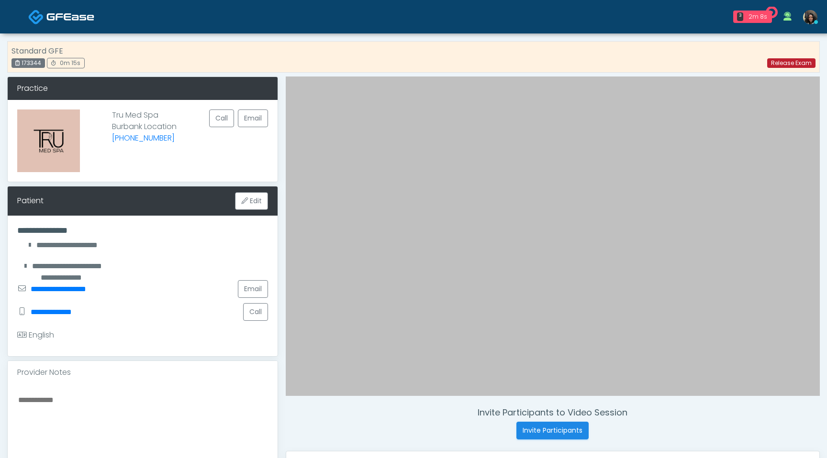
click at [783, 63] on link "Release Exam" at bounding box center [791, 63] width 48 height 10
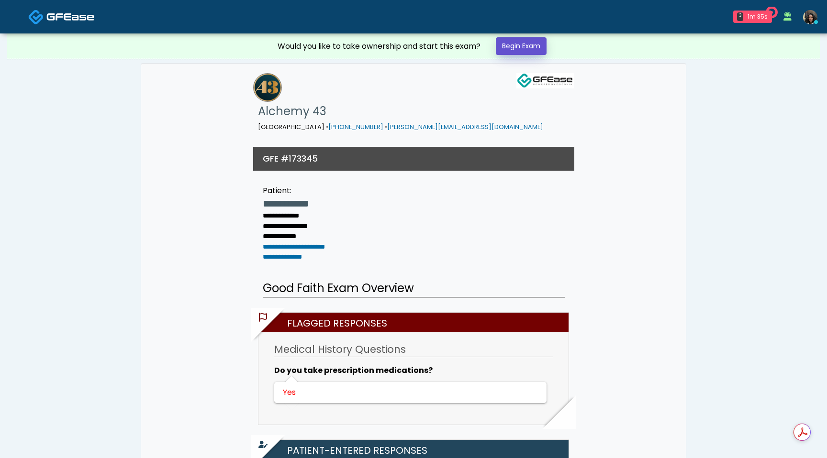
click at [536, 41] on link "Begin Exam" at bounding box center [521, 46] width 51 height 18
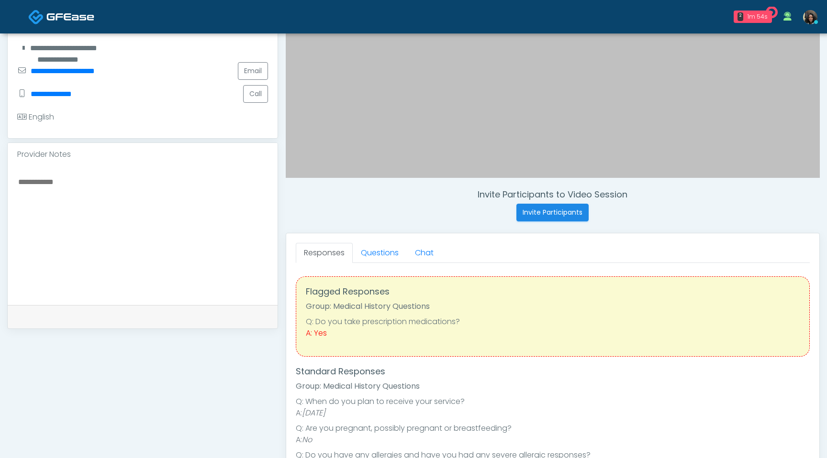
scroll to position [293, 0]
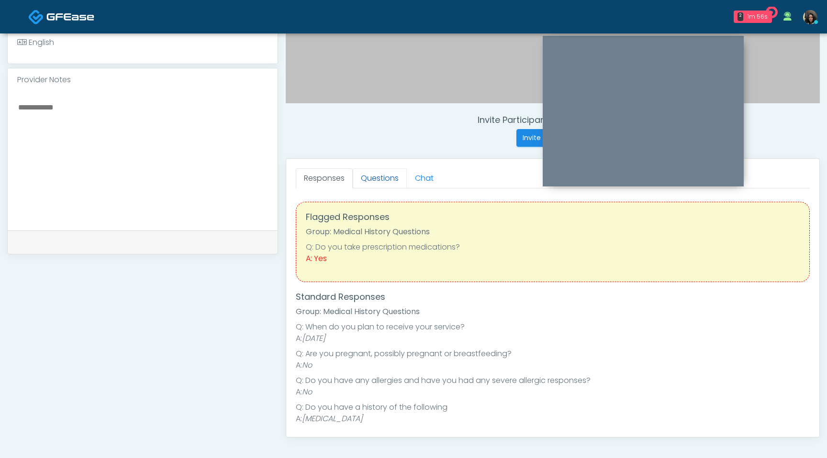
click at [382, 179] on link "Questions" at bounding box center [380, 178] width 54 height 20
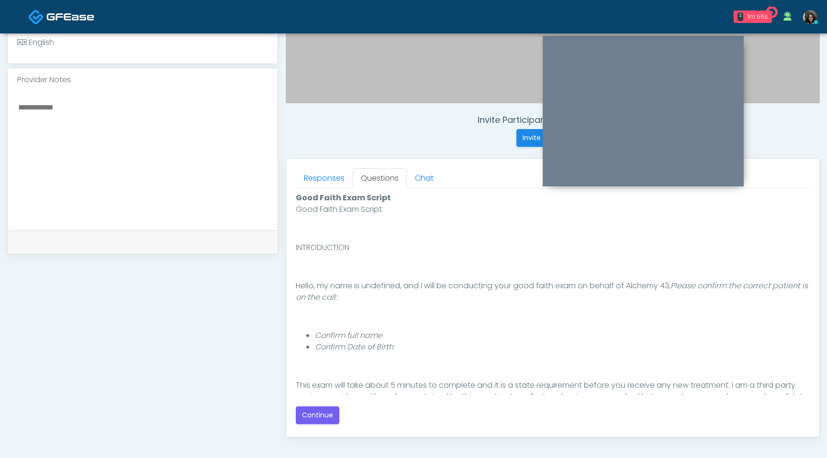
scroll to position [88, 0]
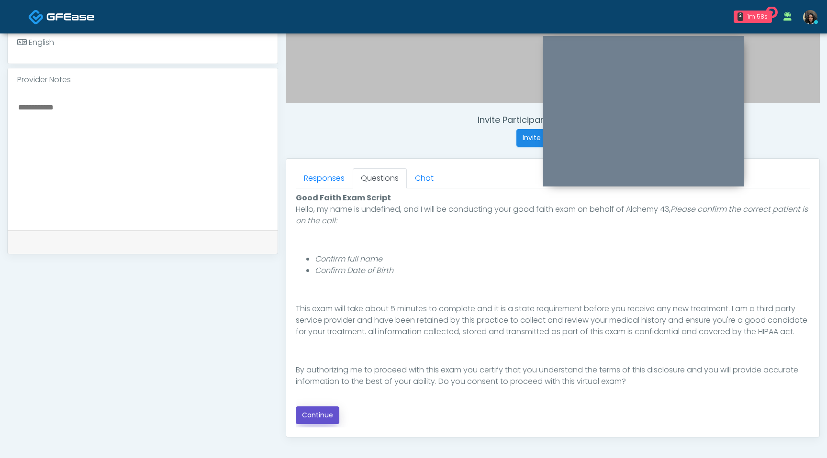
click at [317, 418] on button "Continue" at bounding box center [318, 416] width 44 height 18
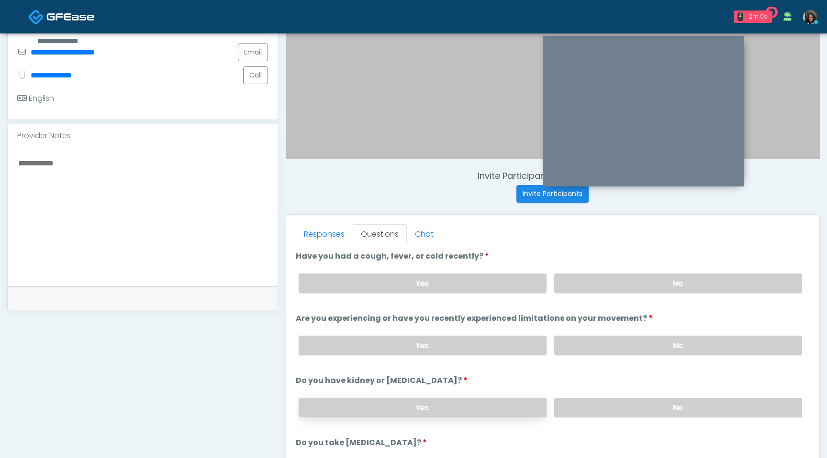
scroll to position [212, 0]
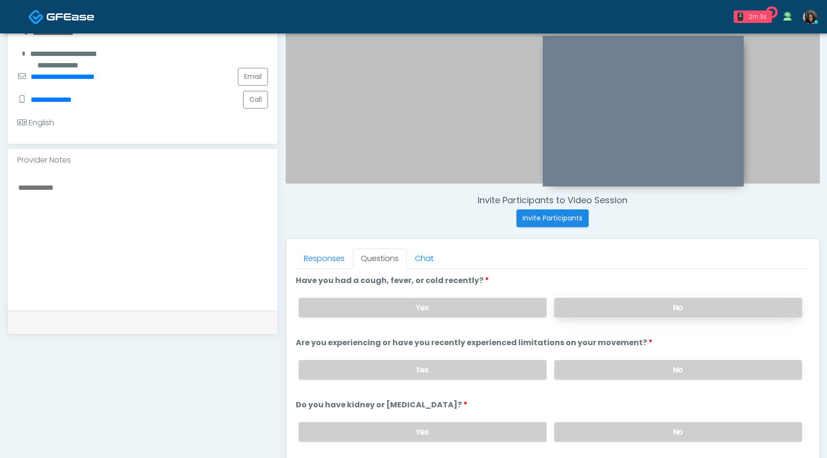
click at [605, 305] on label "No" at bounding box center [678, 308] width 248 height 20
click at [598, 365] on label "No" at bounding box center [678, 370] width 248 height 20
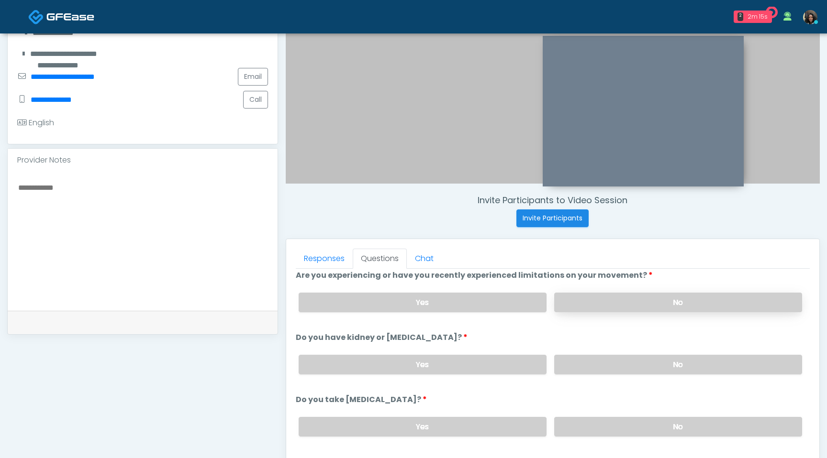
scroll to position [71, 0]
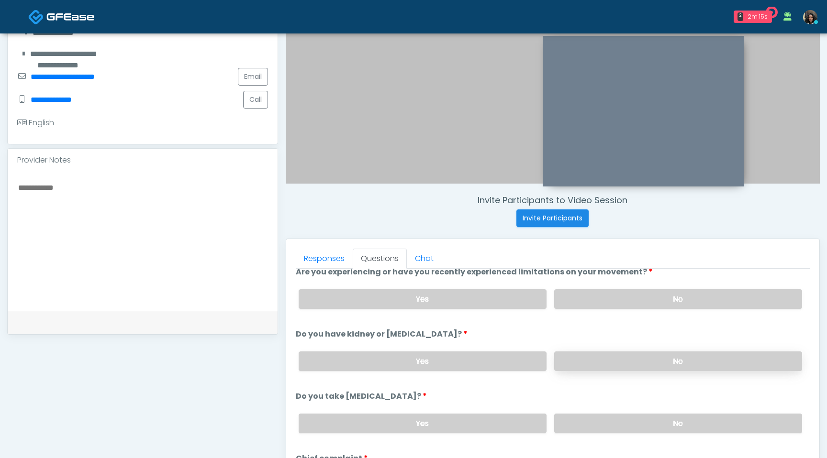
click at [597, 364] on label "No" at bounding box center [678, 362] width 248 height 20
click at [599, 421] on label "No" at bounding box center [678, 424] width 248 height 20
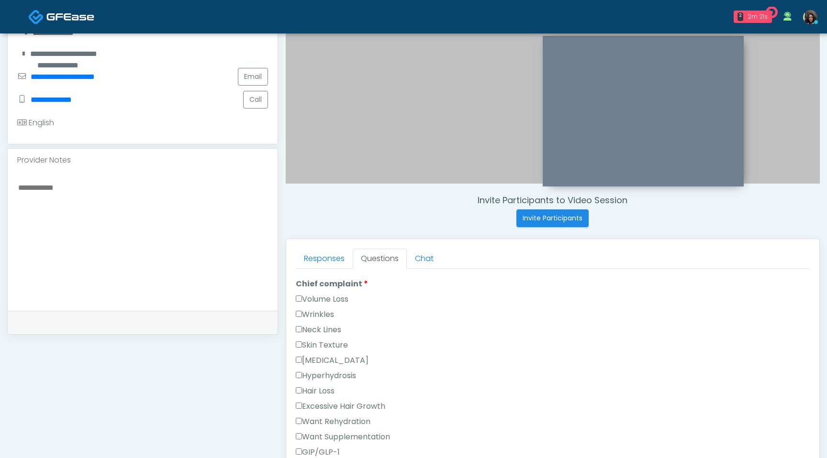
scroll to position [247, 0]
click at [303, 311] on label "Wrinkles" at bounding box center [315, 312] width 38 height 11
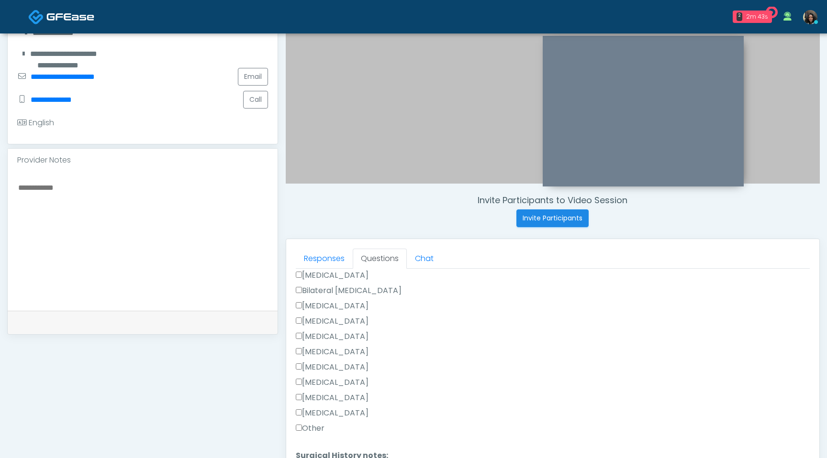
scroll to position [612, 0]
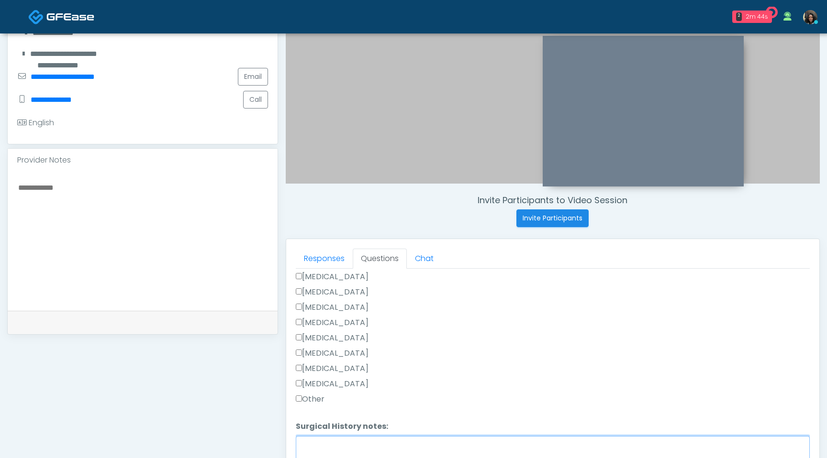
click at [301, 449] on textarea "Surgical History notes:" at bounding box center [553, 456] width 514 height 41
click at [315, 441] on textarea "Surgical History notes:" at bounding box center [553, 456] width 514 height 41
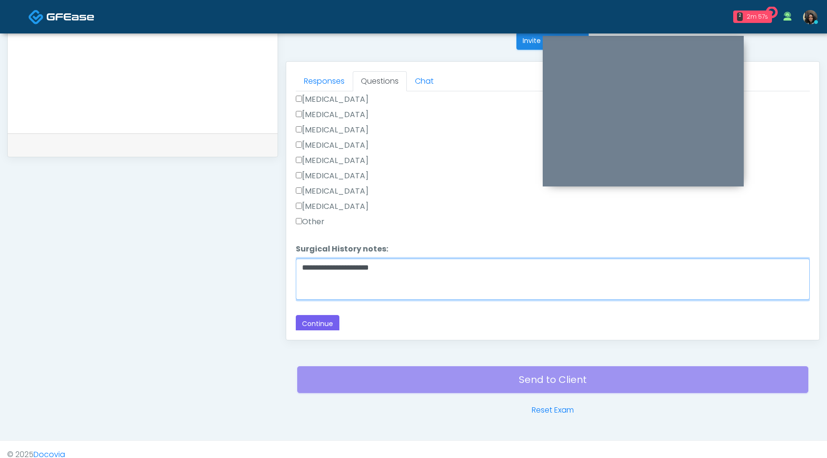
scroll to position [400, 0]
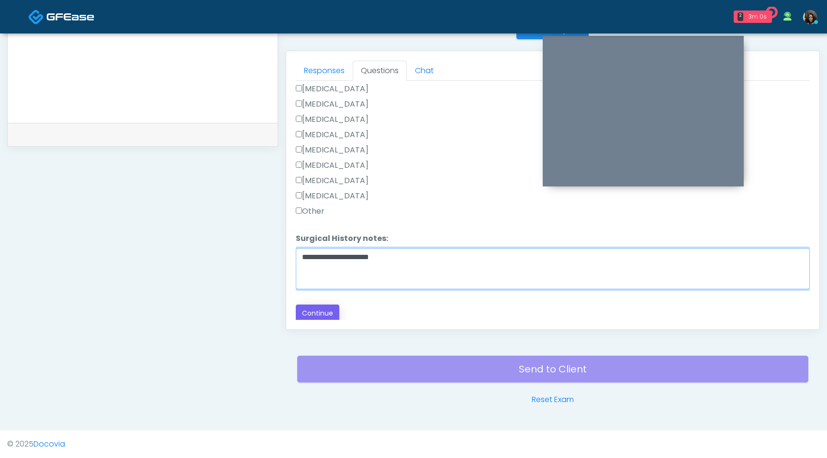
type textarea "**********"
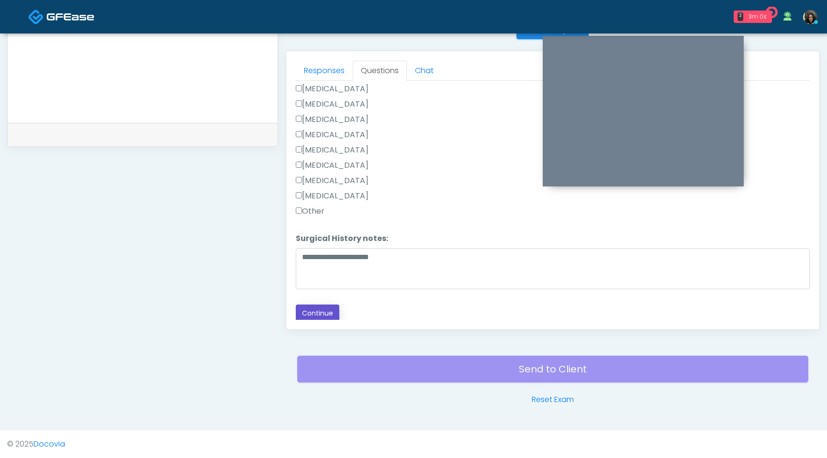
click at [323, 308] on button "Continue" at bounding box center [318, 314] width 44 height 18
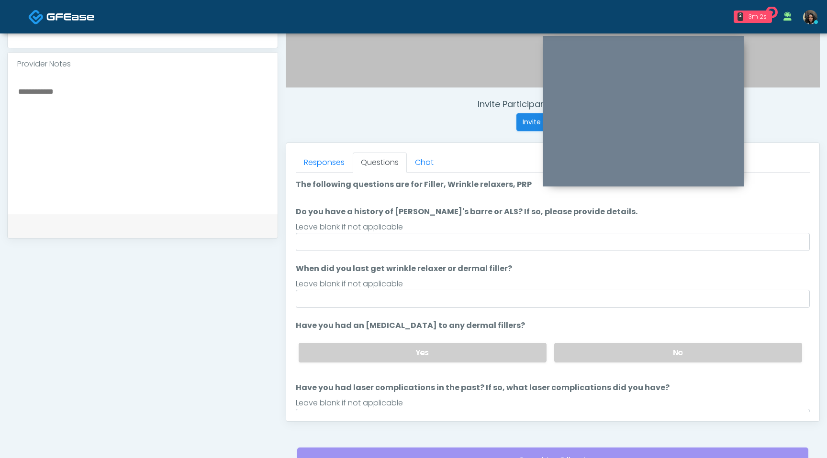
scroll to position [242, 0]
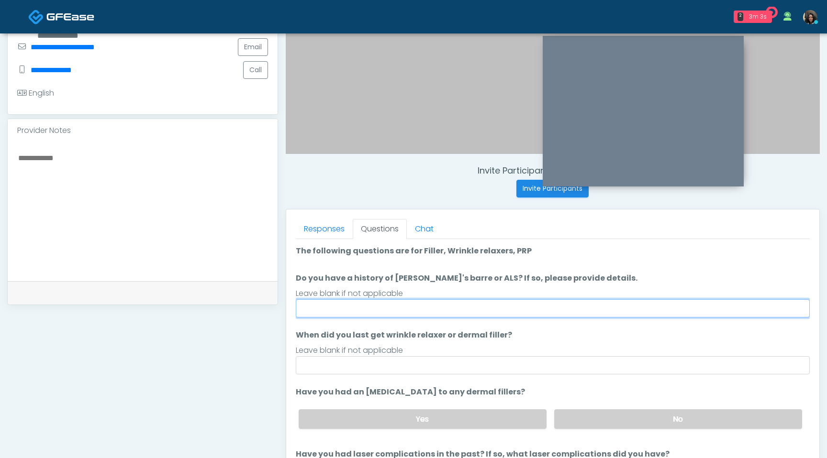
click at [361, 306] on input "Do you have a history of Guillain's barre or ALS? If so, please provide details." at bounding box center [553, 308] width 514 height 18
type input "**"
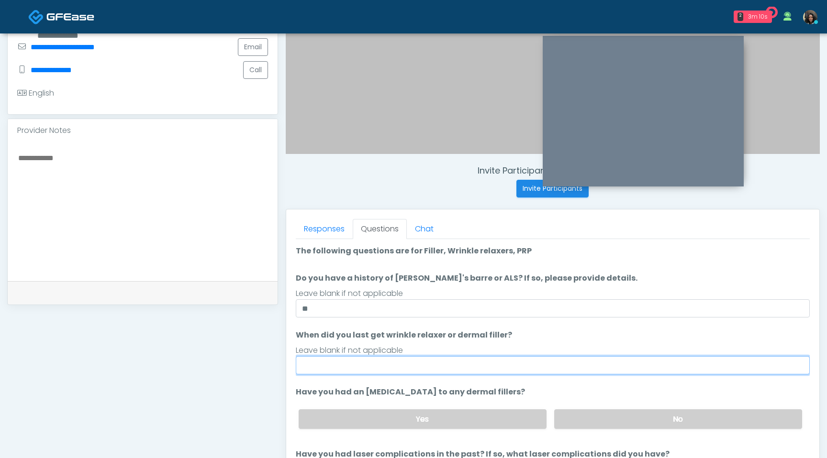
click at [356, 369] on input "When did you last get wrinkle relaxer or dermal filler?" at bounding box center [553, 365] width 514 height 18
click at [331, 366] on input "**********" at bounding box center [553, 365] width 514 height 18
type input "**********"
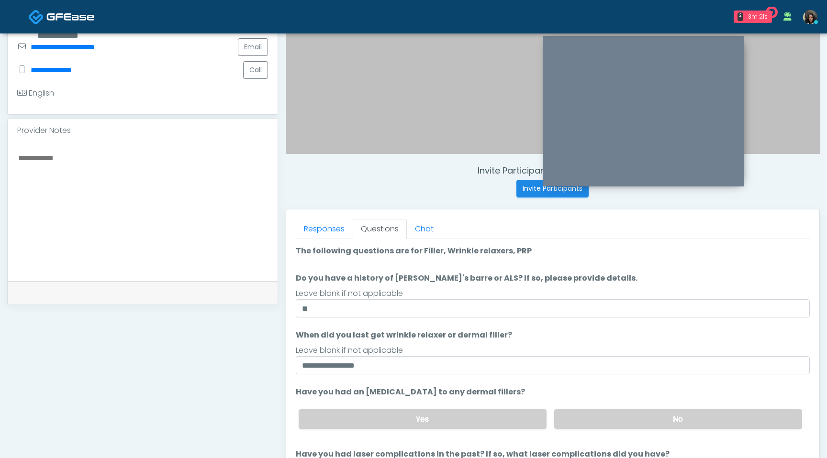
click at [717, 429] on div "Yes No" at bounding box center [550, 419] width 519 height 35
click at [710, 413] on label "No" at bounding box center [678, 420] width 248 height 20
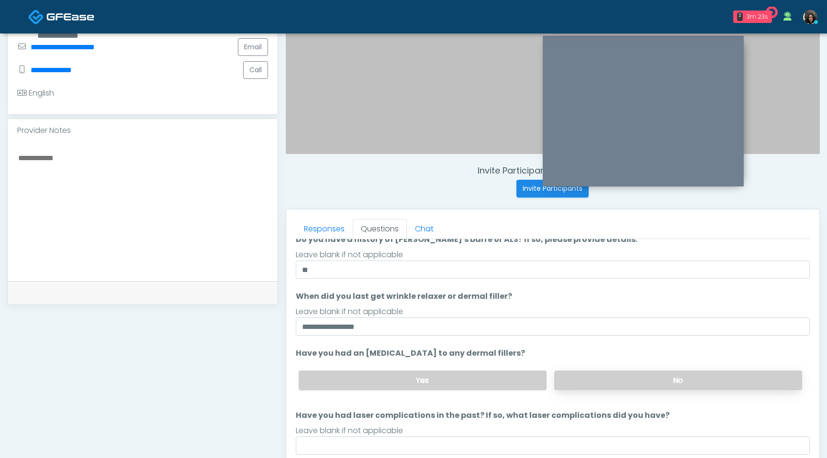
scroll to position [44, 0]
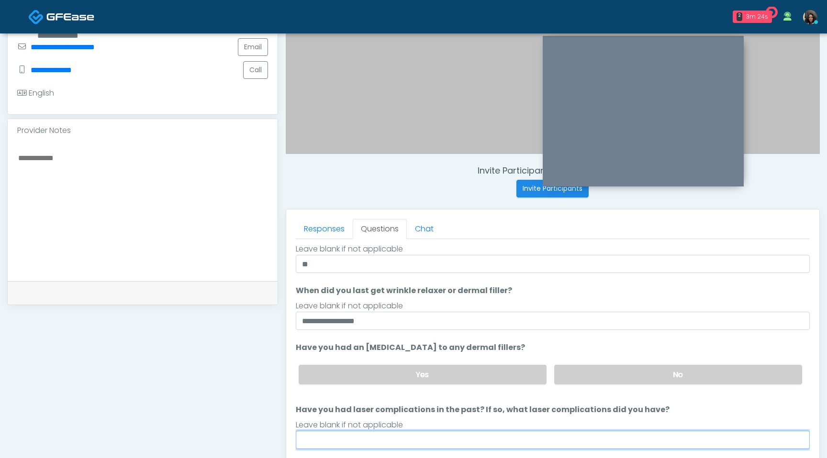
click at [579, 443] on input "Have you had laser complications in the past? If so, what laser complications d…" at bounding box center [553, 440] width 514 height 18
type input "**********"
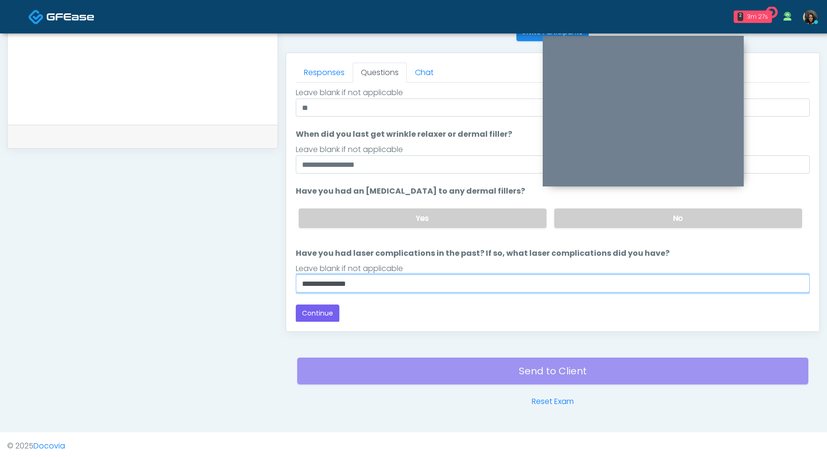
scroll to position [400, 0]
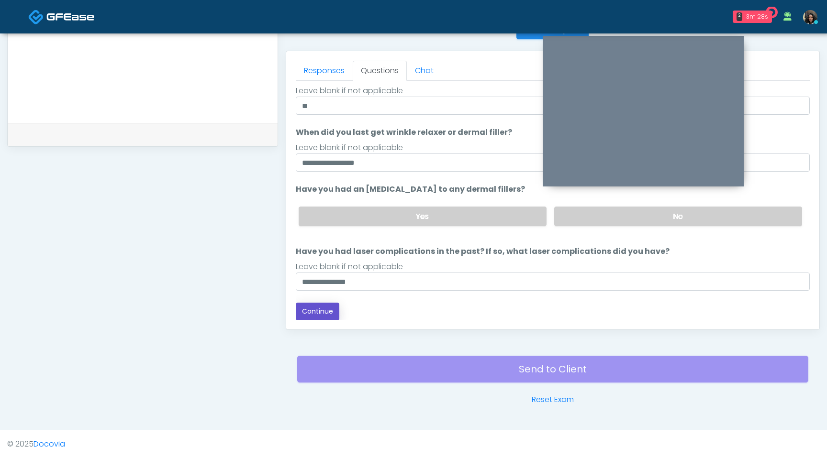
click at [313, 307] on button "Continue" at bounding box center [318, 312] width 44 height 18
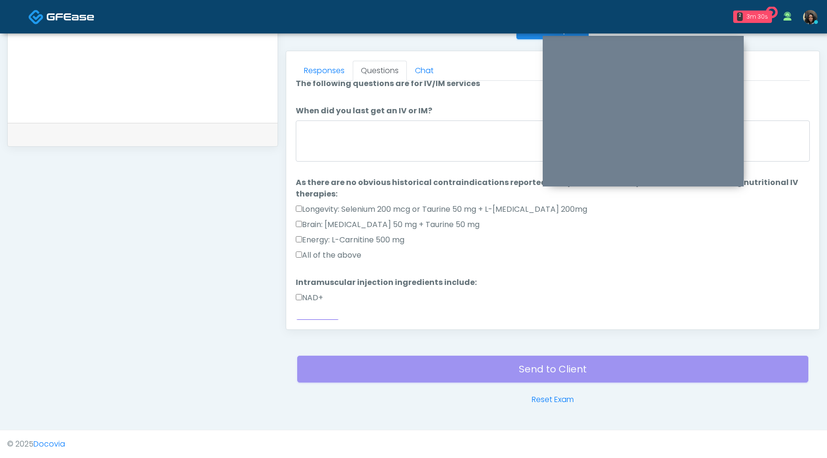
scroll to position [0, 0]
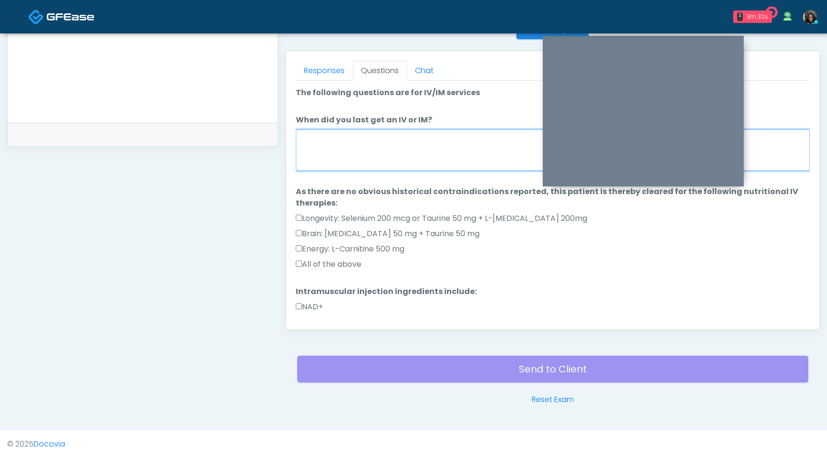
click at [397, 160] on textarea "When did you last get an IV or IM?" at bounding box center [553, 150] width 514 height 41
type textarea "**********"
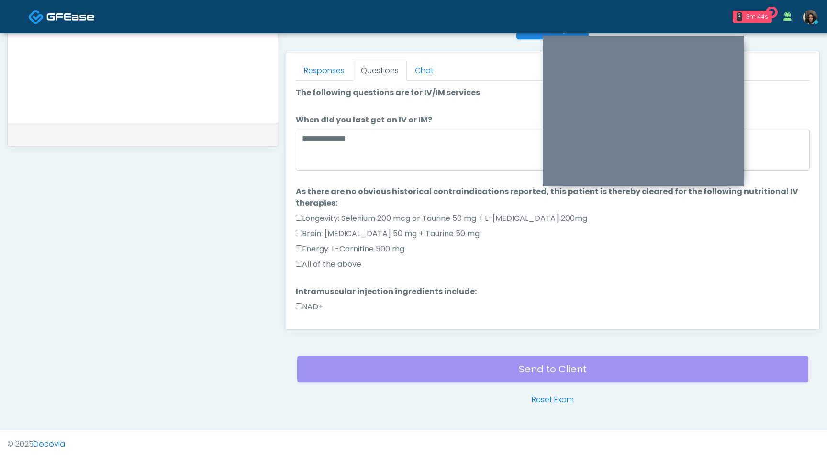
click at [301, 269] on label "All of the above" at bounding box center [329, 264] width 66 height 11
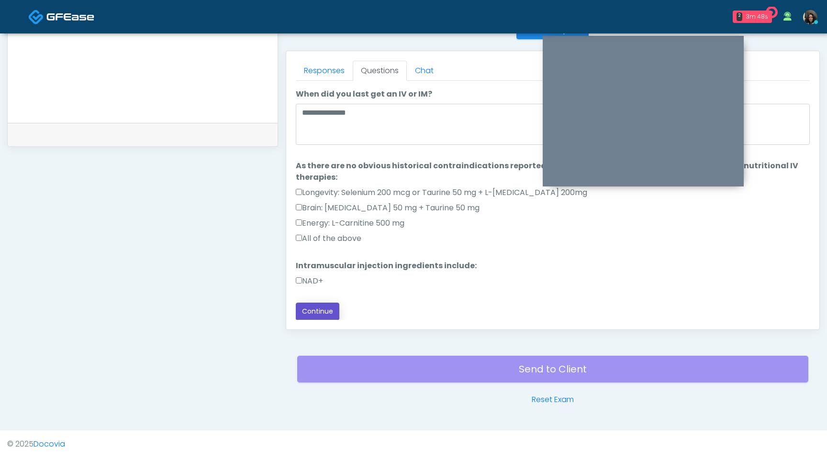
click at [310, 313] on button "Continue" at bounding box center [318, 312] width 44 height 18
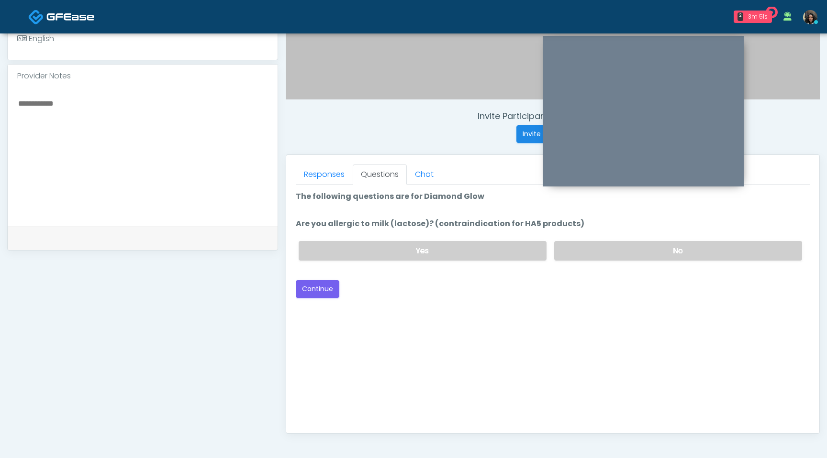
scroll to position [296, 0]
click at [665, 248] on label "No" at bounding box center [678, 252] width 248 height 20
click at [323, 288] on button "Continue" at bounding box center [318, 290] width 44 height 18
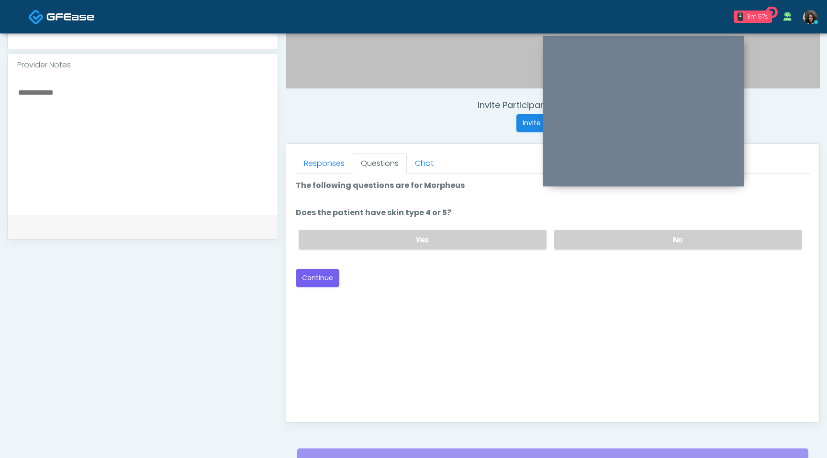
scroll to position [291, 0]
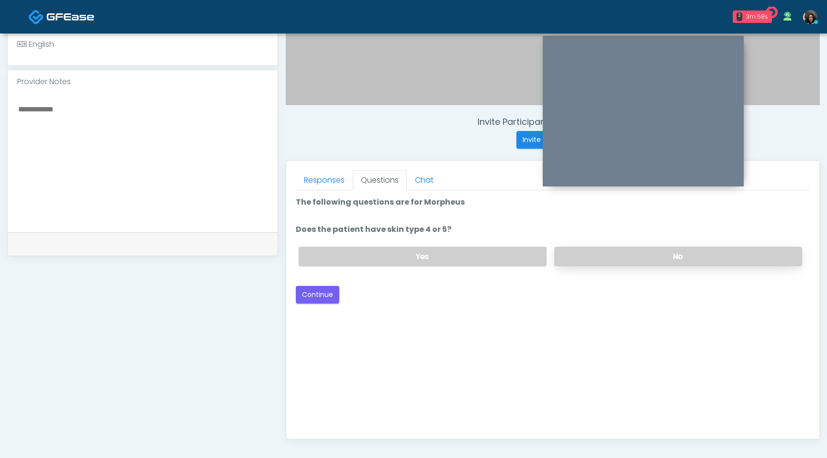
click at [638, 256] on label "No" at bounding box center [678, 257] width 248 height 20
click at [317, 294] on button "Continue" at bounding box center [318, 295] width 44 height 18
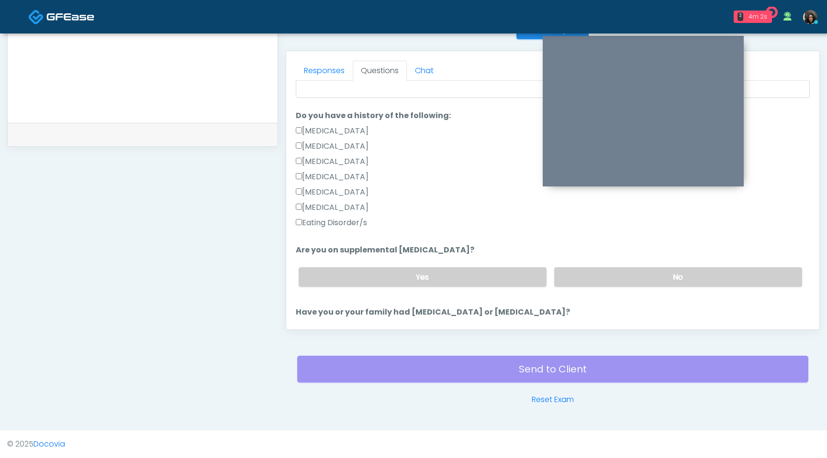
scroll to position [211, 0]
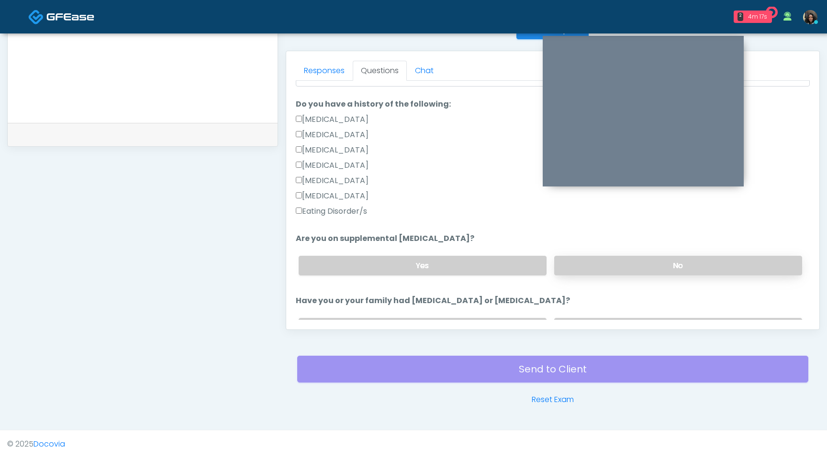
click at [627, 268] on label "No" at bounding box center [678, 266] width 248 height 20
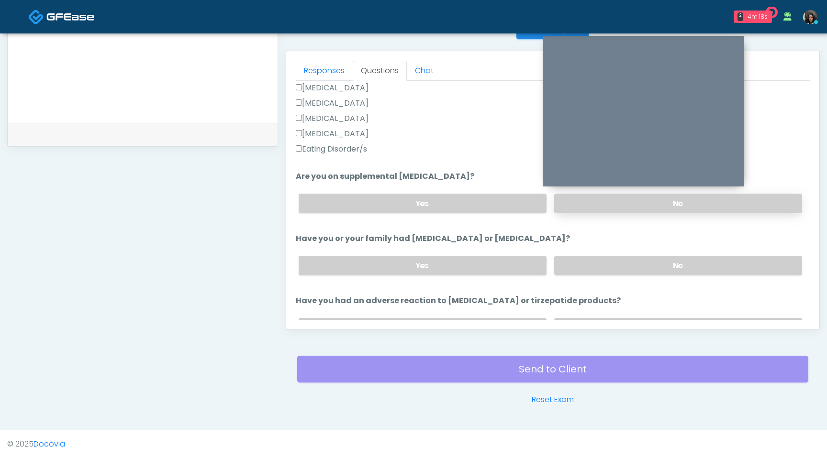
scroll to position [283, 0]
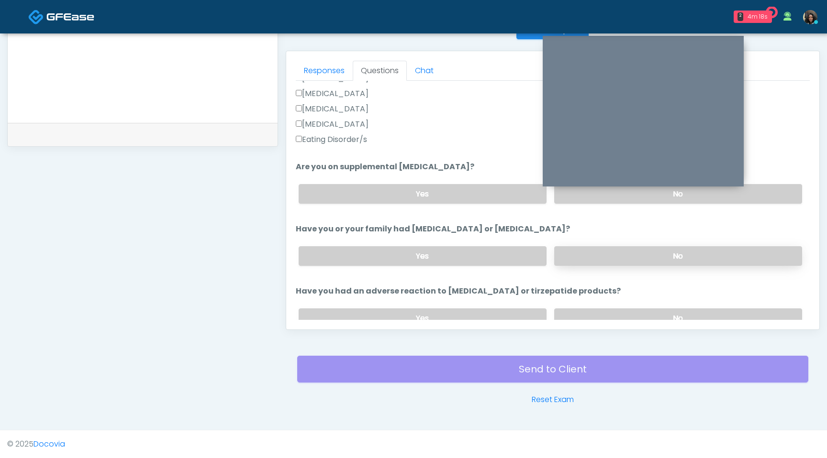
click at [624, 254] on label "No" at bounding box center [678, 256] width 248 height 20
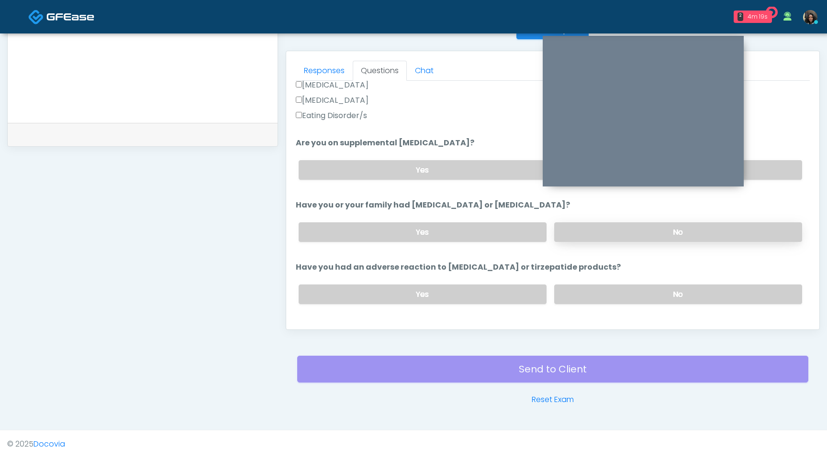
scroll to position [314, 0]
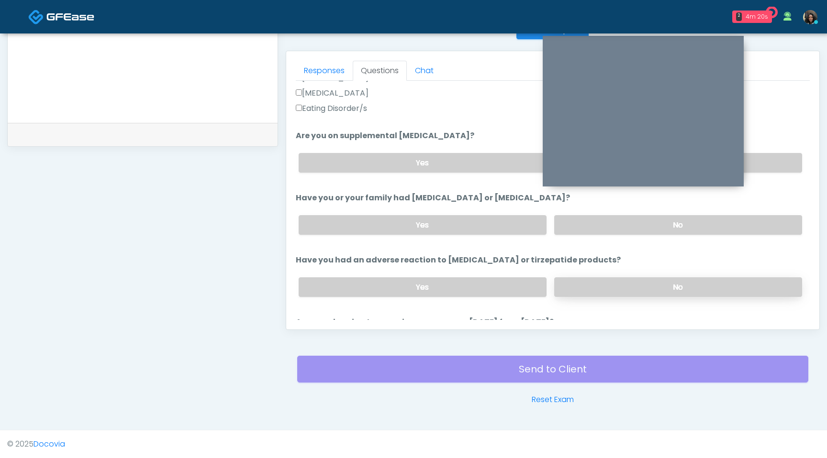
click at [609, 278] on label "No" at bounding box center [678, 287] width 248 height 20
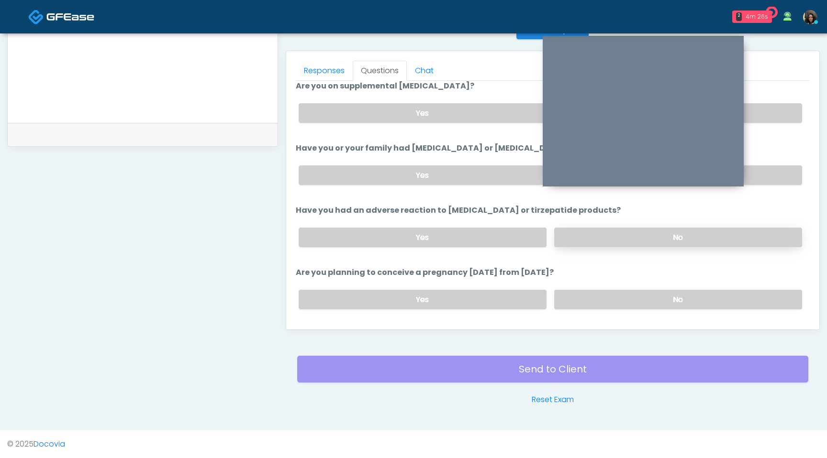
scroll to position [367, 0]
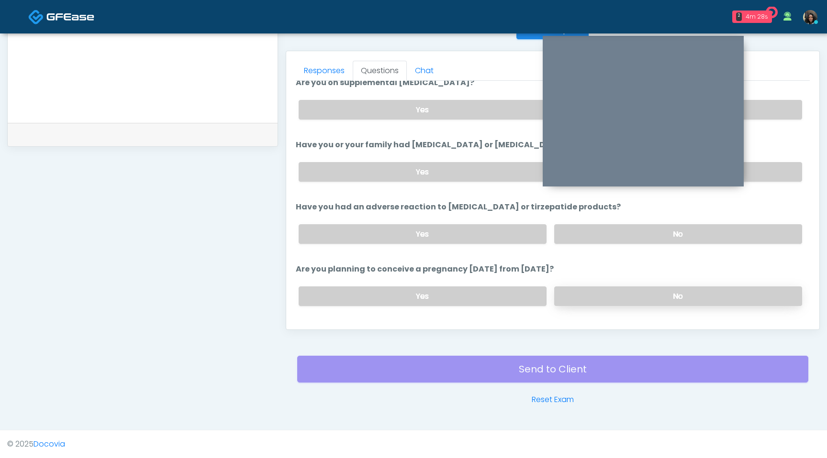
click at [606, 289] on label "No" at bounding box center [678, 297] width 248 height 20
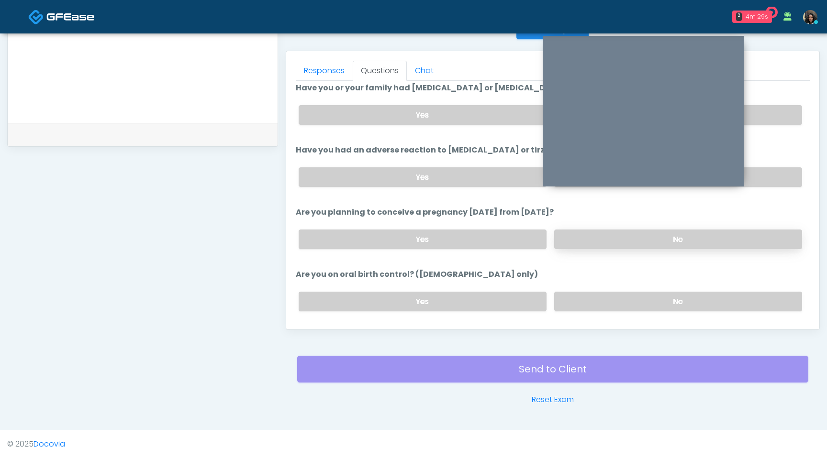
scroll to position [437, 0]
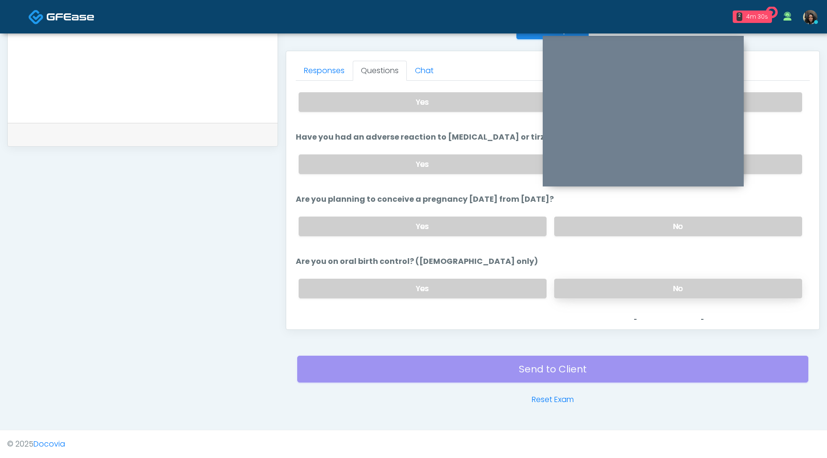
click at [604, 289] on label "No" at bounding box center [678, 289] width 248 height 20
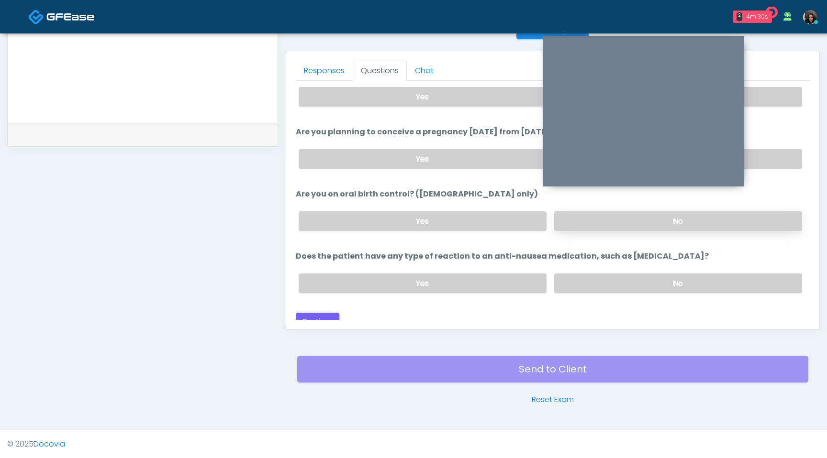
scroll to position [510, 0]
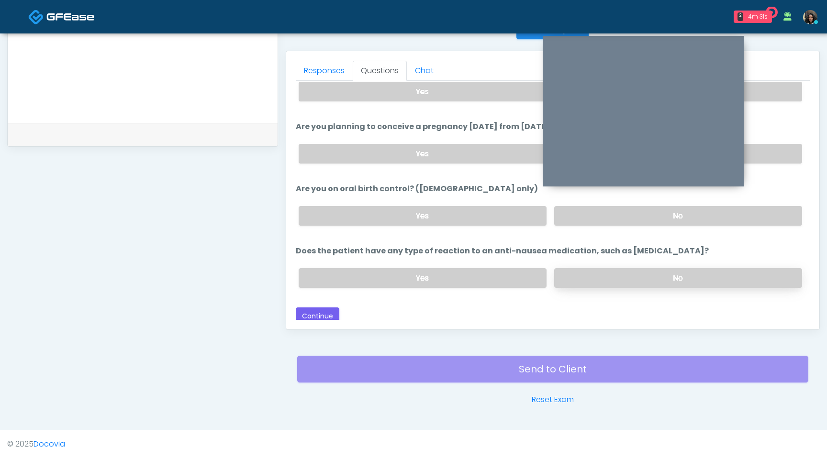
click at [601, 275] on label "No" at bounding box center [678, 278] width 248 height 20
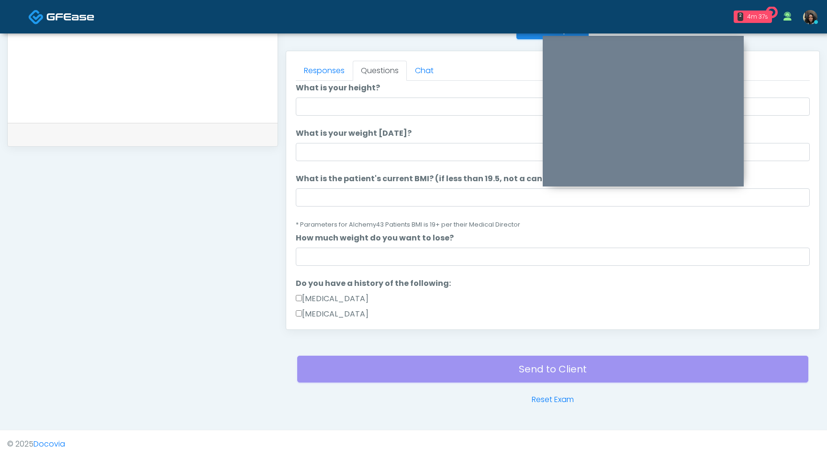
scroll to position [0, 0]
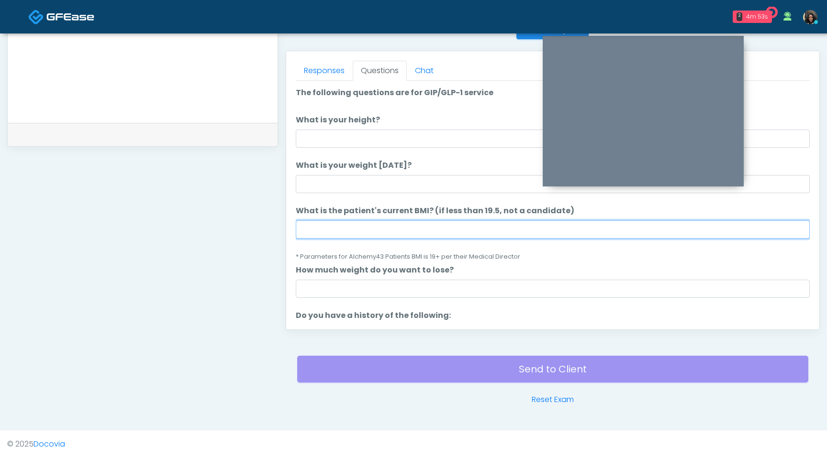
click at [359, 233] on input "What is the patient's current BMI? (if less than 19.5, not a candidate)" at bounding box center [553, 230] width 514 height 18
type input "****"
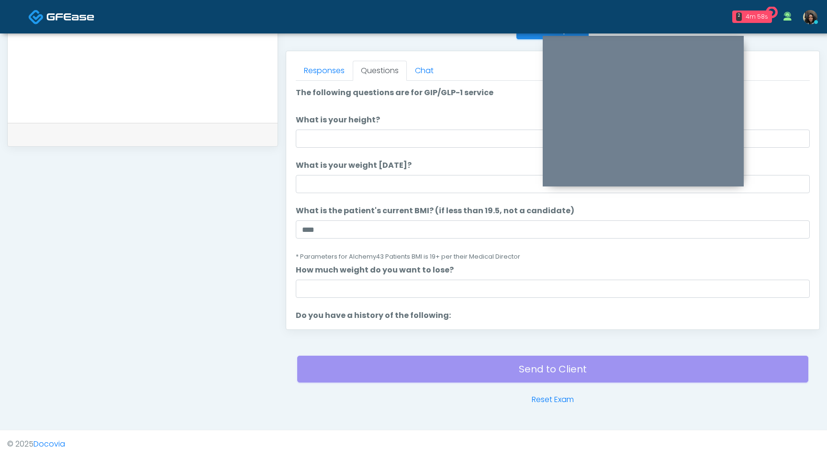
click at [385, 299] on ol "The following questions are for GIP/GLP-1 service The following questions are f…" at bounding box center [553, 446] width 514 height 719
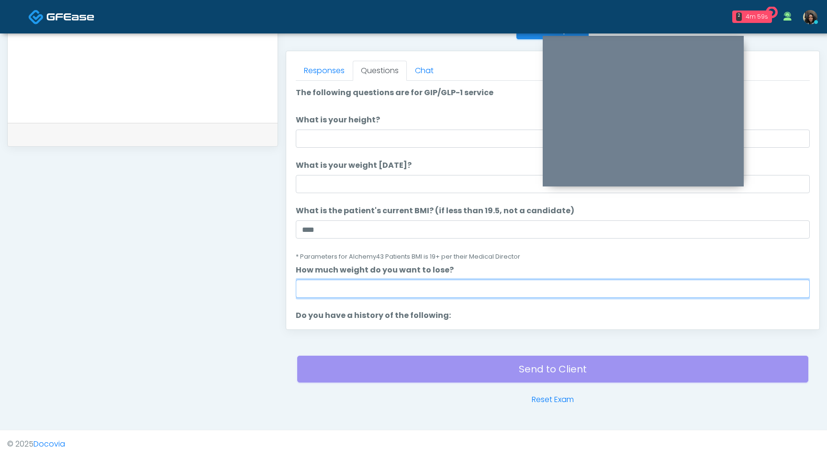
click at [382, 290] on input "How much weight do you want to lose?" at bounding box center [553, 289] width 514 height 18
type input "*"
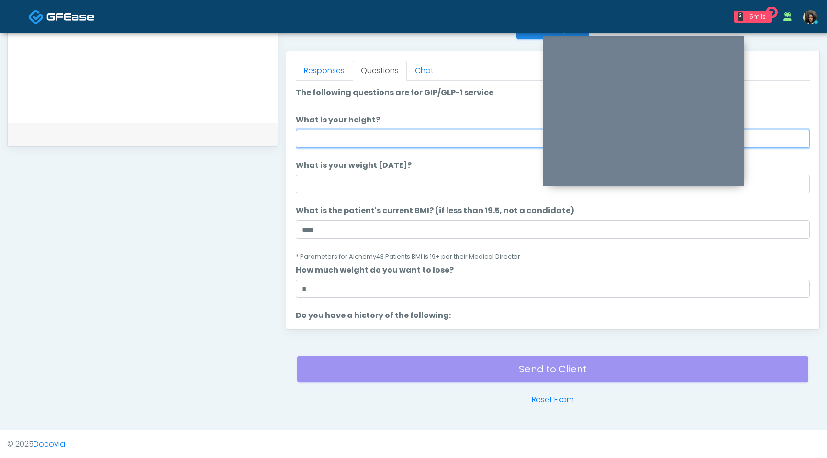
click at [373, 141] on input "What is your height?" at bounding box center [553, 139] width 514 height 18
type input "***"
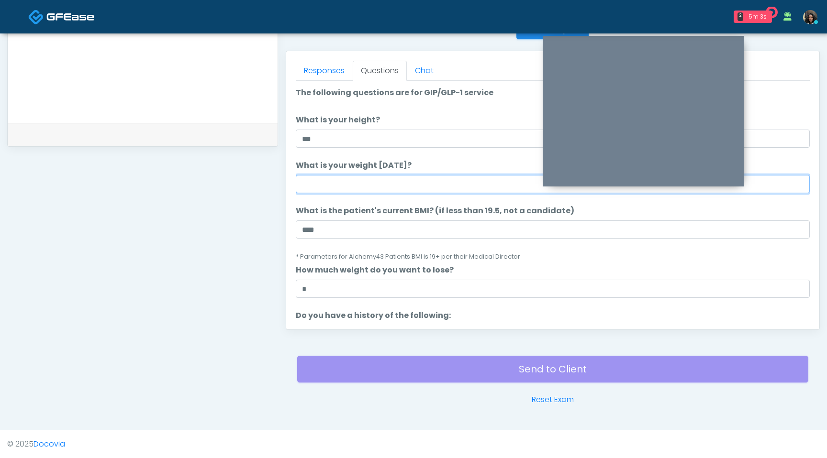
click at [352, 178] on input "What is your weight [DATE]?" at bounding box center [553, 184] width 514 height 18
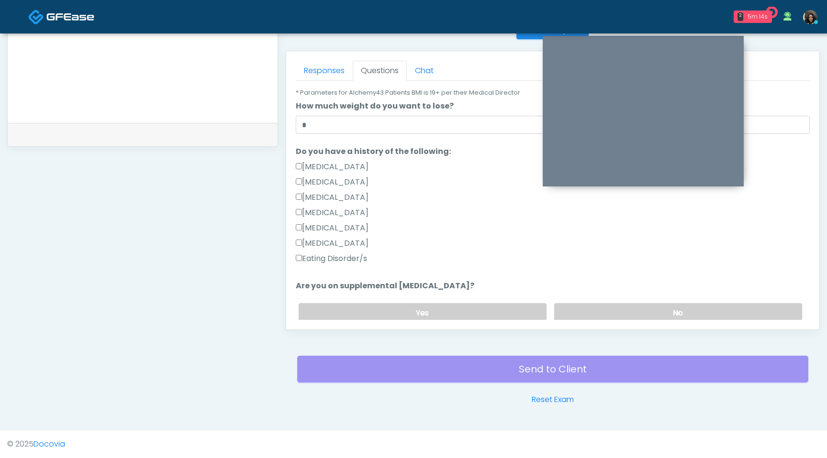
scroll to position [512, 0]
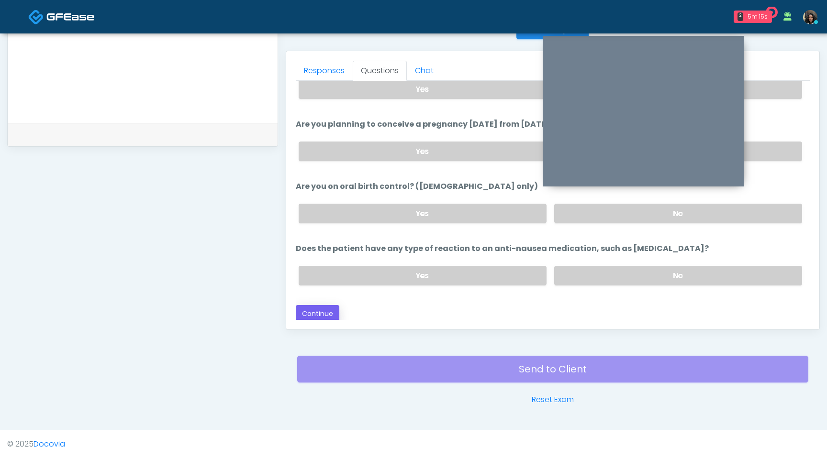
type input "***"
click at [313, 314] on button "Continue" at bounding box center [318, 314] width 44 height 18
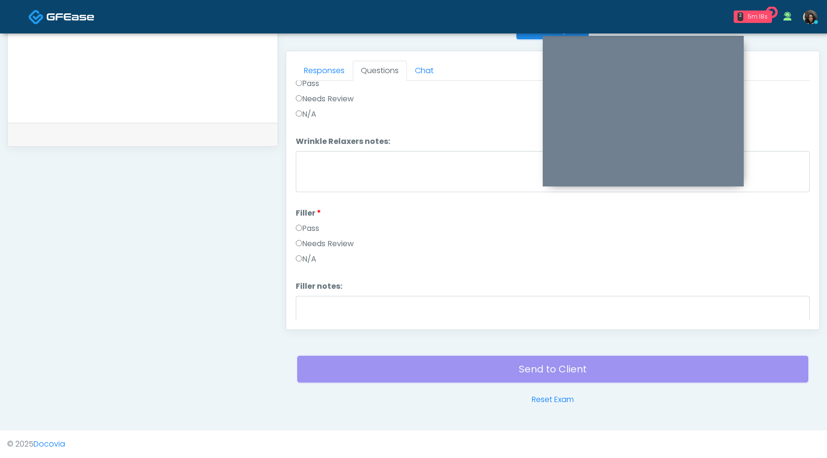
scroll to position [0, 0]
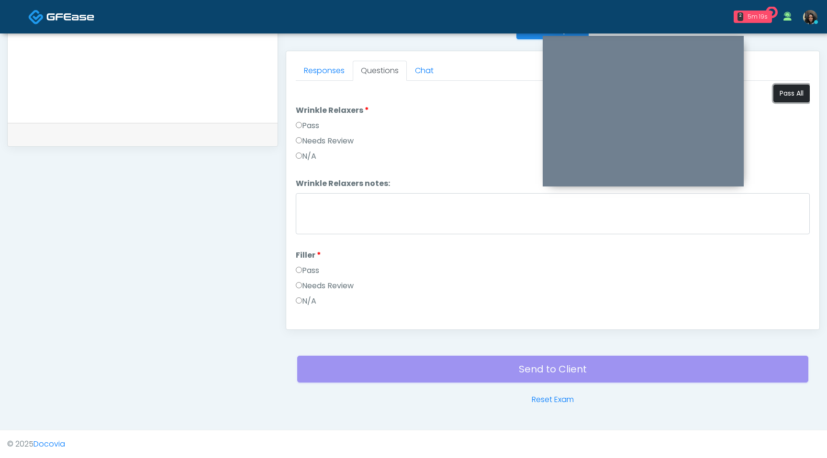
click at [784, 97] on button "Pass All" at bounding box center [791, 94] width 36 height 18
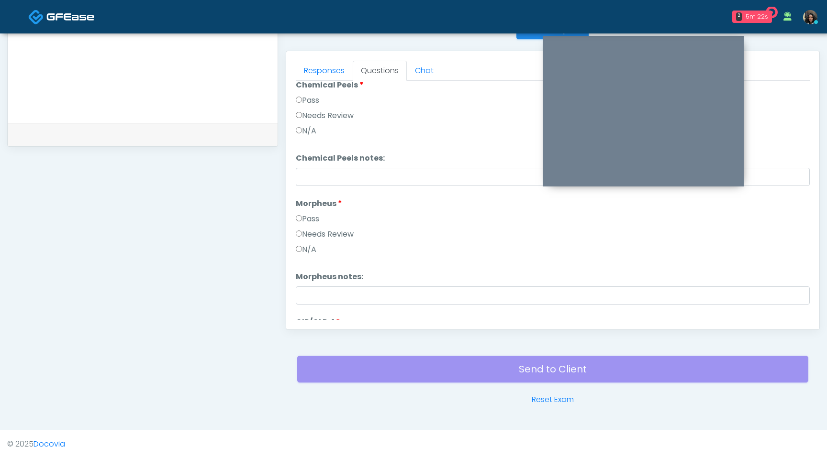
scroll to position [1739, 0]
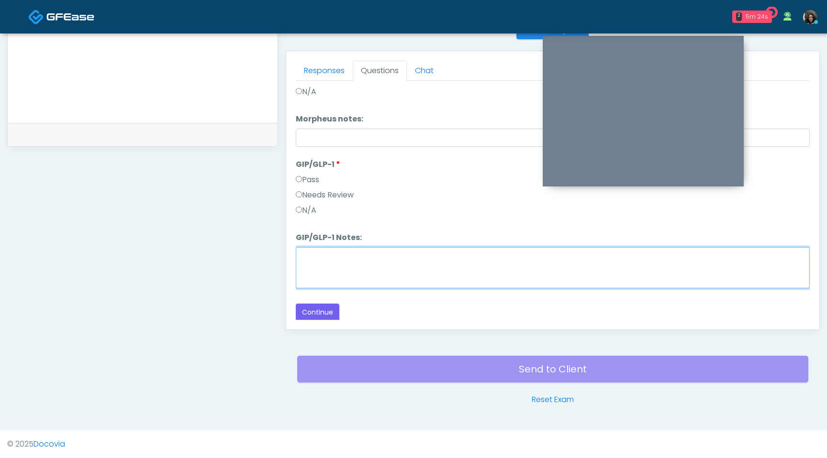
click at [322, 262] on textarea "GIP/GLP-1 Notes:" at bounding box center [553, 267] width 514 height 41
type textarea "**********"
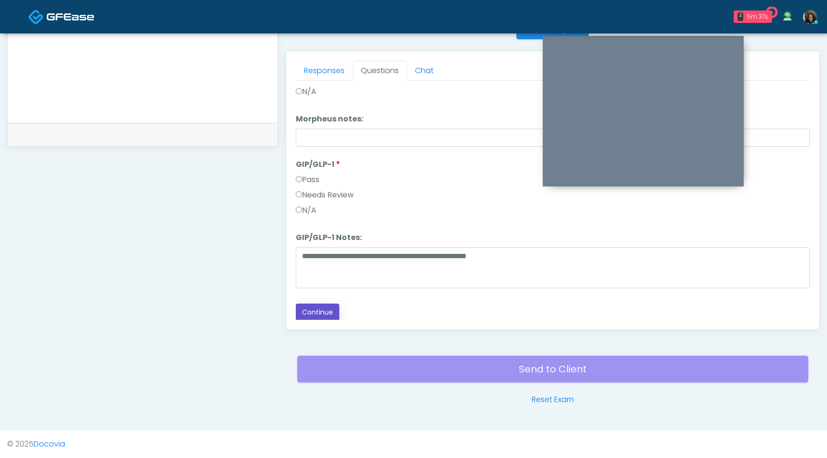
click at [319, 310] on button "Continue" at bounding box center [318, 313] width 44 height 18
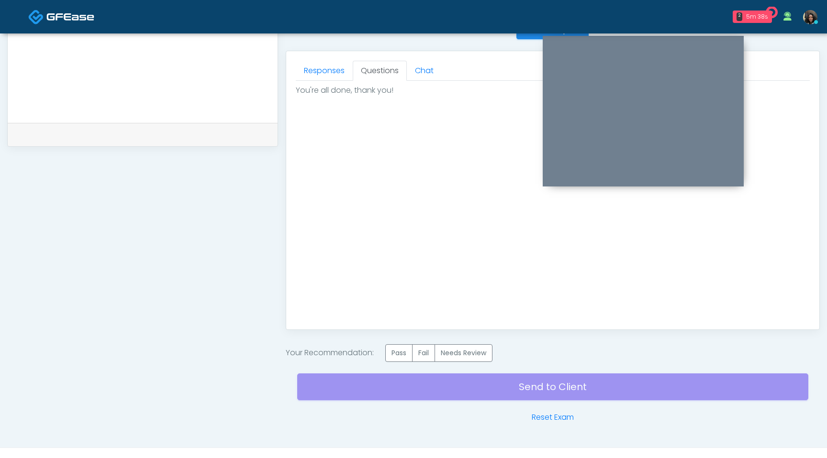
scroll to position [0, 0]
click at [404, 355] on label "Pass" at bounding box center [398, 353] width 27 height 18
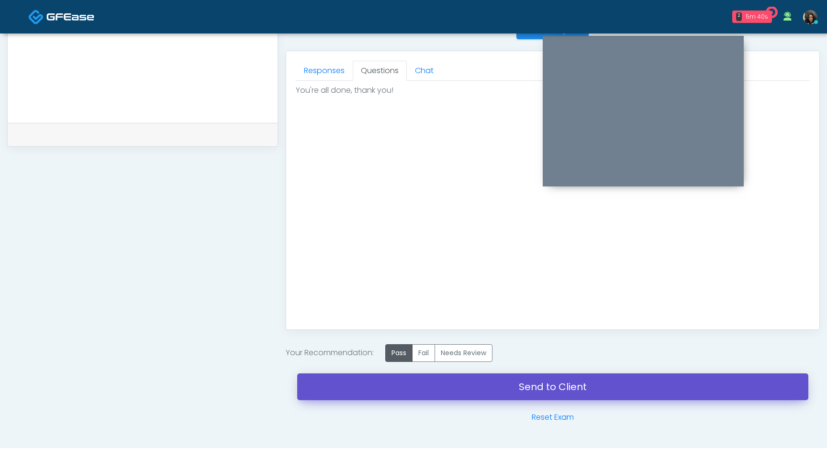
click at [405, 385] on link "Send to Client" at bounding box center [552, 387] width 511 height 27
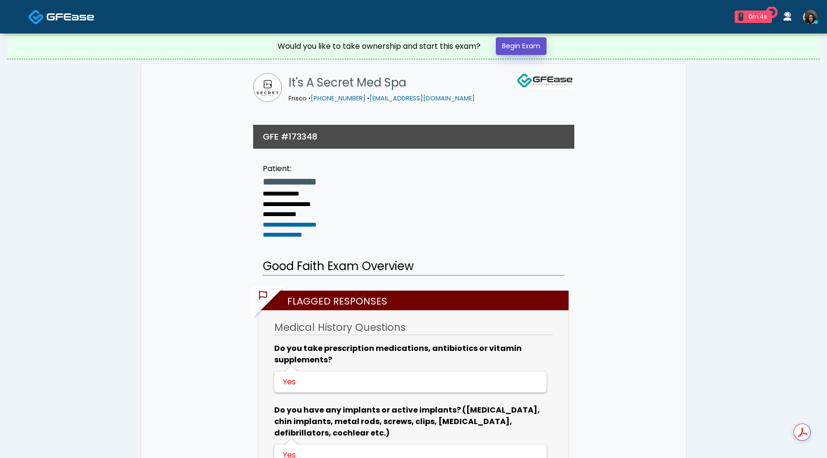
click at [532, 46] on link "Begin Exam" at bounding box center [521, 46] width 51 height 18
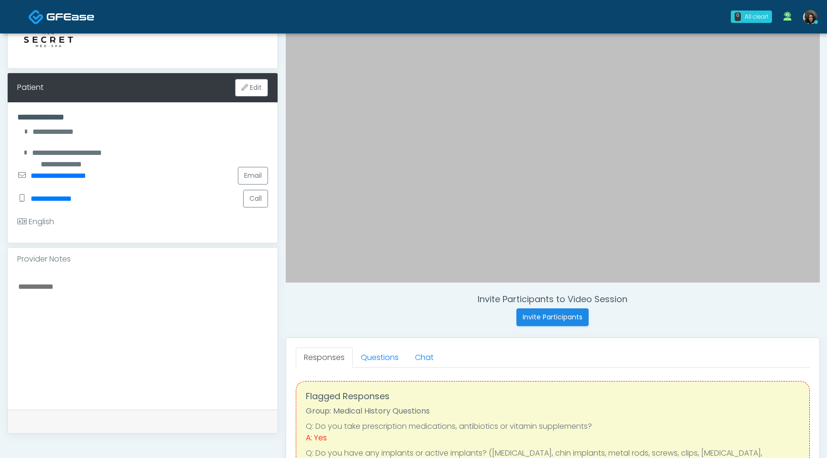
scroll to position [121, 0]
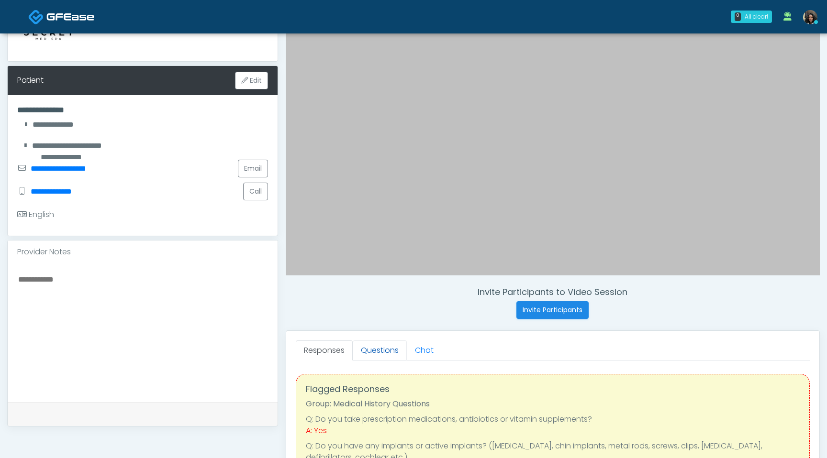
click at [377, 354] on link "Questions" at bounding box center [380, 351] width 54 height 20
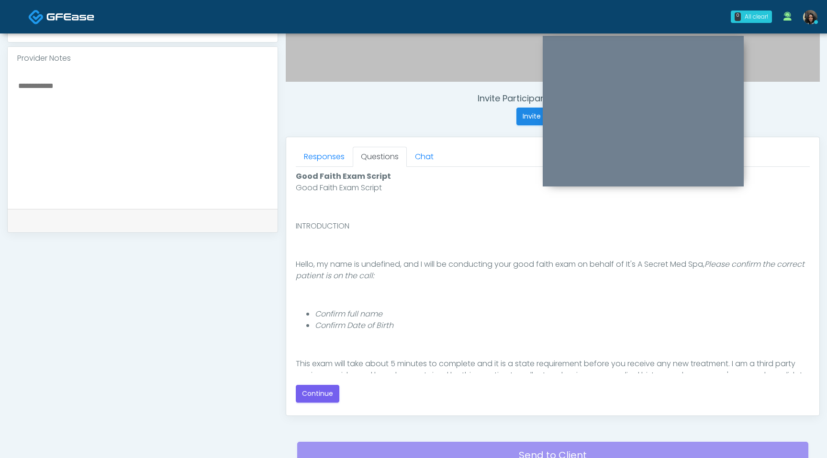
scroll to position [88, 0]
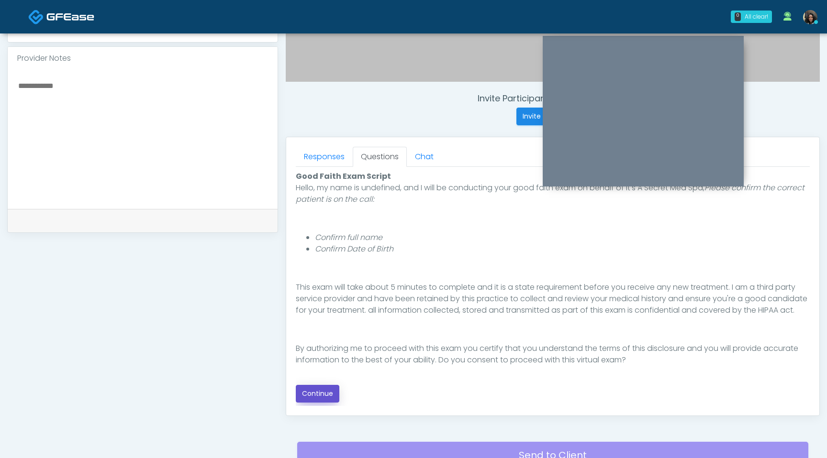
click at [315, 398] on button "Continue" at bounding box center [318, 394] width 44 height 18
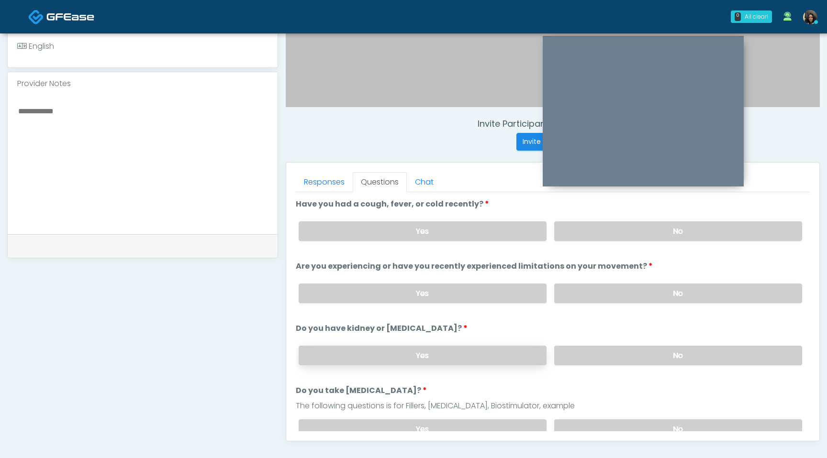
scroll to position [275, 0]
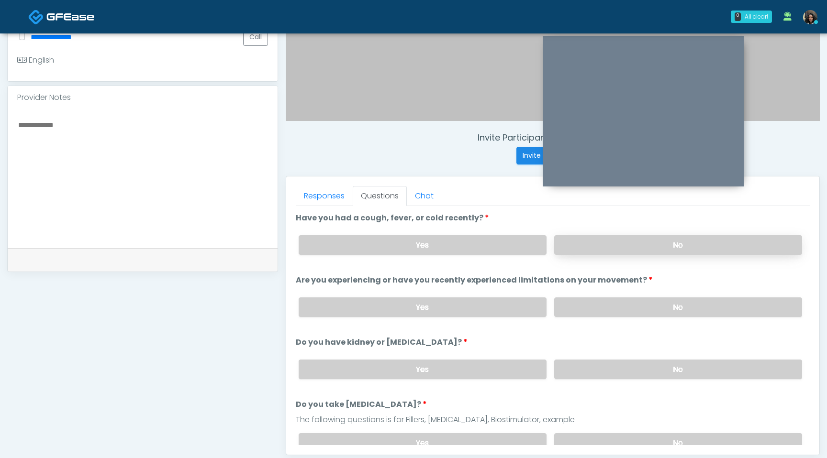
click at [601, 246] on label "No" at bounding box center [678, 245] width 248 height 20
click at [598, 307] on label "No" at bounding box center [678, 308] width 248 height 20
click at [595, 377] on label "No" at bounding box center [678, 370] width 248 height 20
click at [598, 439] on label "No" at bounding box center [678, 443] width 248 height 20
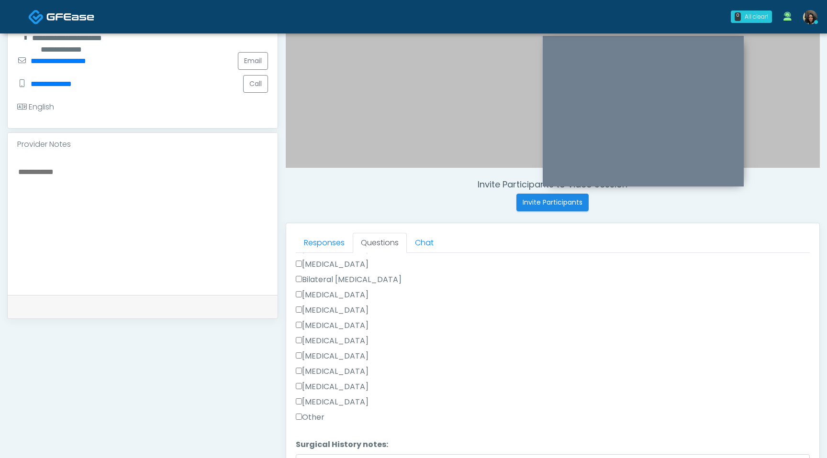
scroll to position [623, 0]
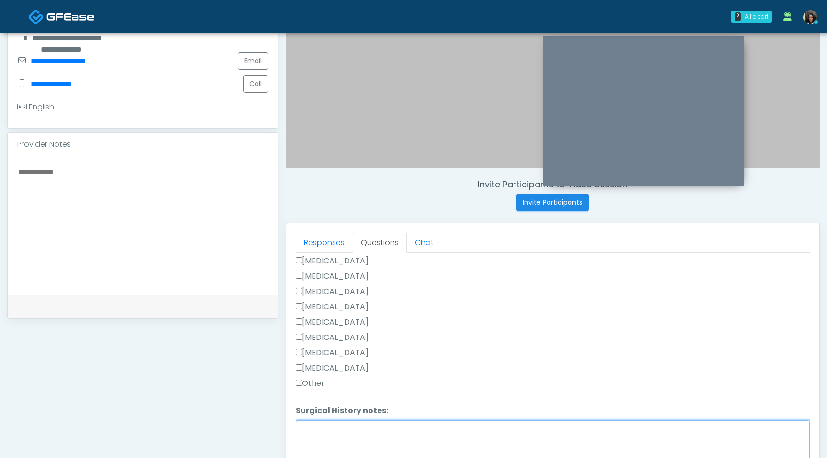
click at [308, 440] on textarea "Surgical History notes:" at bounding box center [553, 441] width 514 height 41
click at [300, 430] on textarea "**********" at bounding box center [553, 441] width 514 height 41
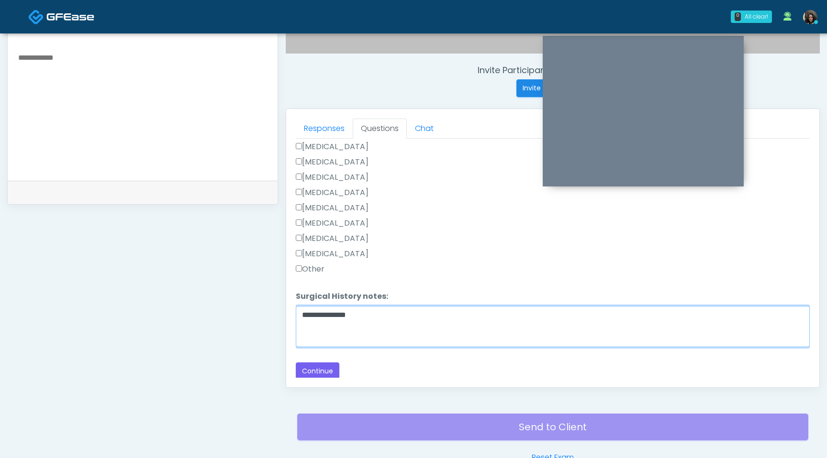
scroll to position [373, 0]
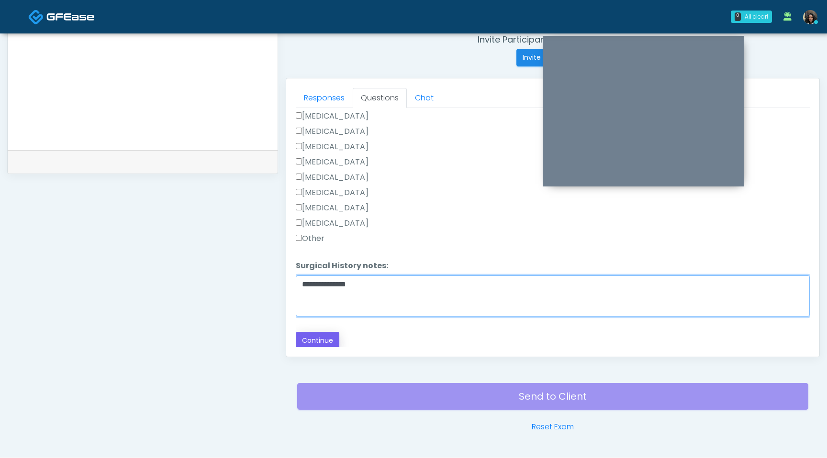
type textarea "**********"
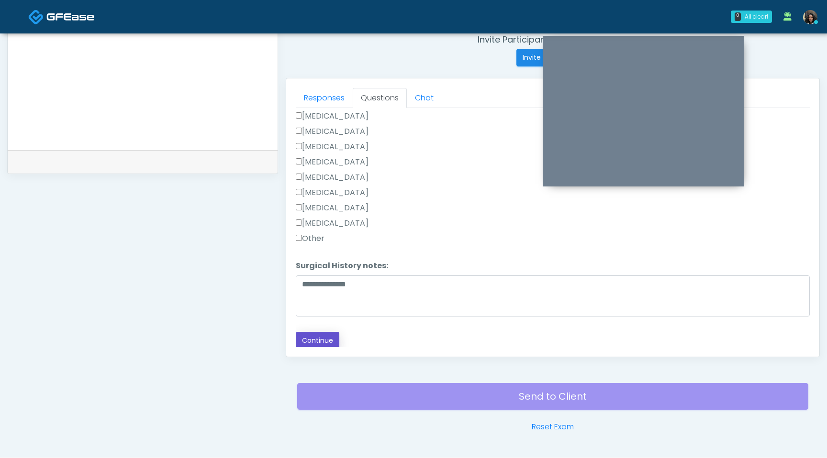
click at [320, 334] on button "Continue" at bounding box center [318, 341] width 44 height 18
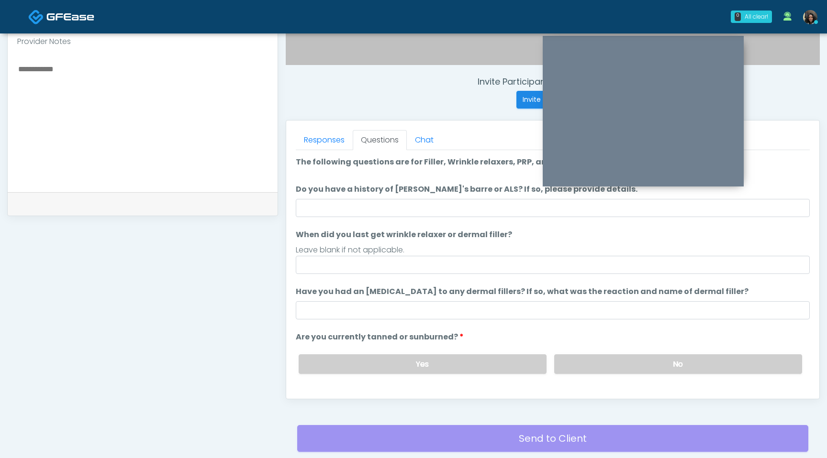
scroll to position [322, 0]
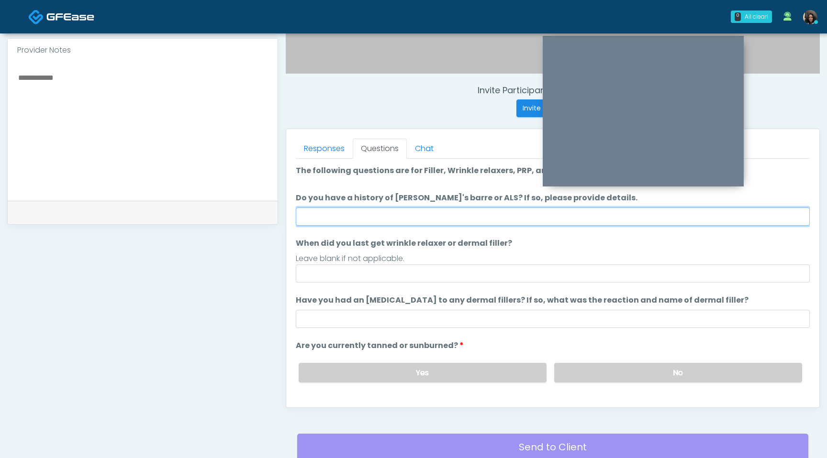
click at [413, 222] on input "Do you have a history of Guillain's barre or ALS? If so, please provide details." at bounding box center [553, 217] width 514 height 18
type input "**"
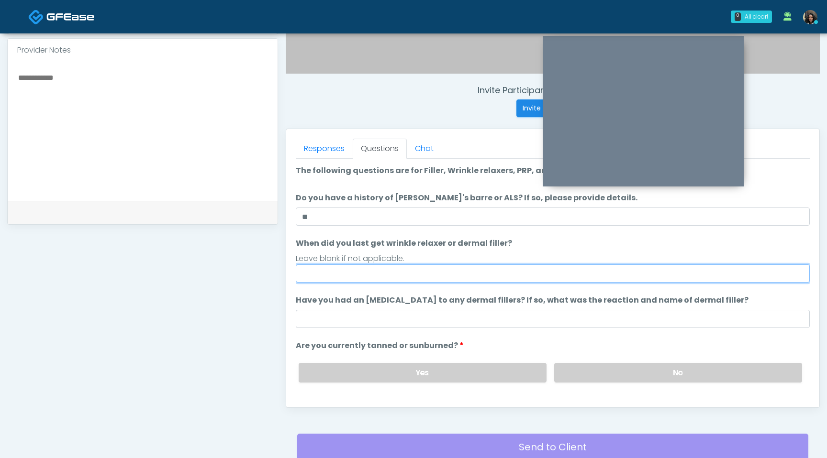
click at [361, 273] on input "When did you last get wrinkle relaxer or dermal filler?" at bounding box center [553, 274] width 514 height 18
type input "**********"
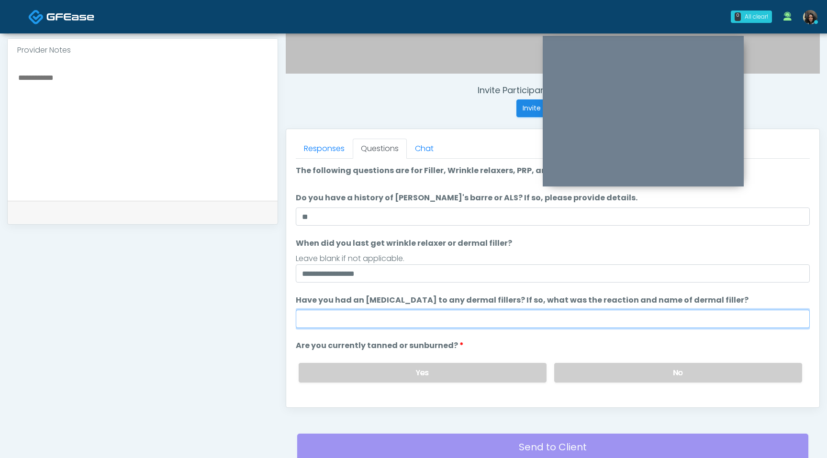
click at [353, 322] on input "Have you had an allergic response to any dermal fillers? If so, what was the re…" at bounding box center [553, 319] width 514 height 18
type input "**"
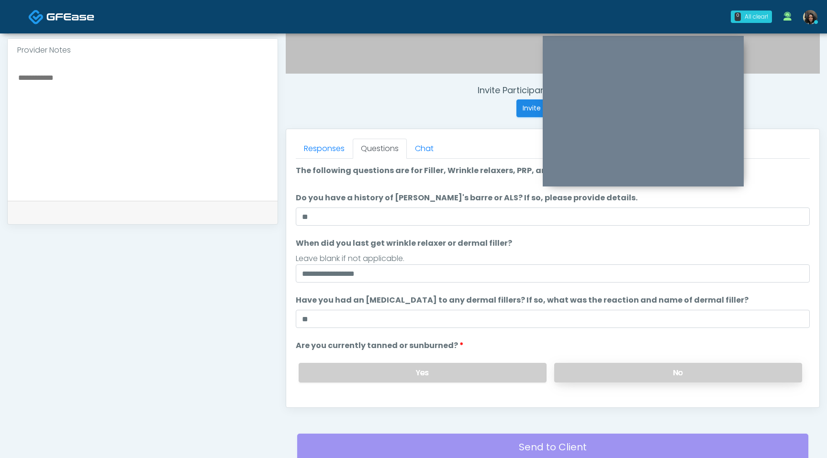
click at [625, 372] on label "No" at bounding box center [678, 373] width 248 height 20
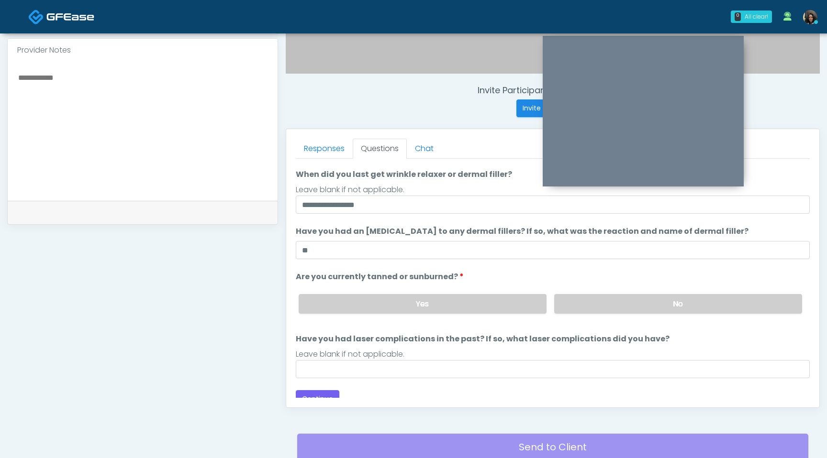
scroll to position [78, 0]
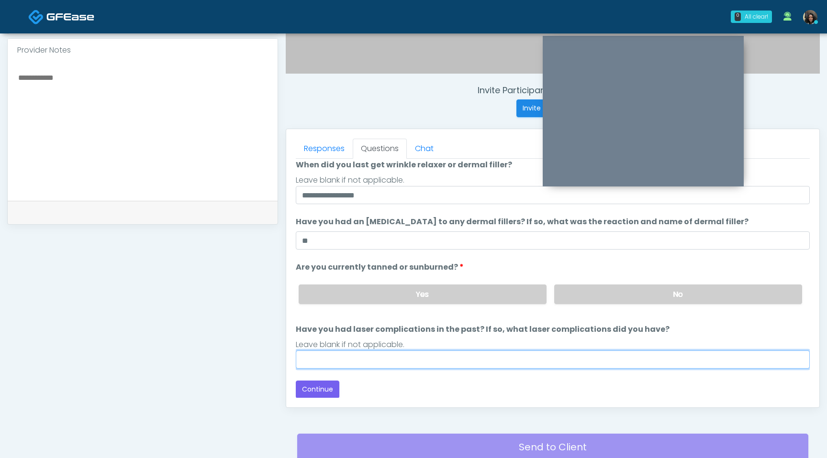
click at [587, 354] on input "Have you had laser complications in the past? If so, what laser complications d…" at bounding box center [553, 360] width 514 height 18
type input "**"
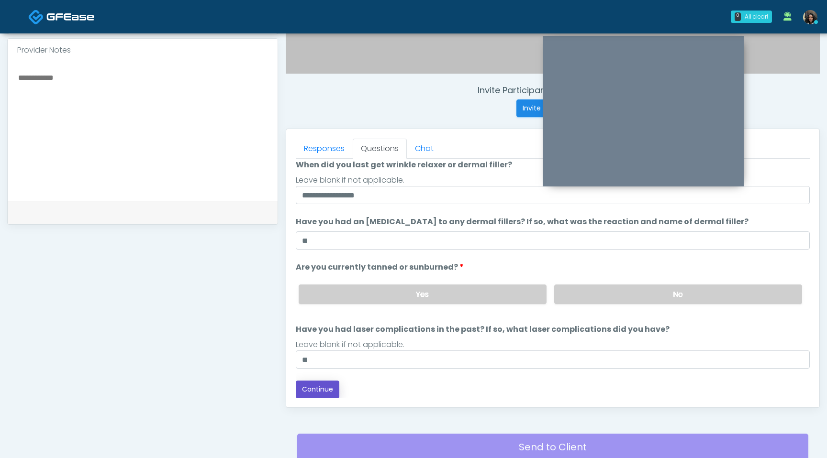
click at [329, 388] on button "Continue" at bounding box center [318, 390] width 44 height 18
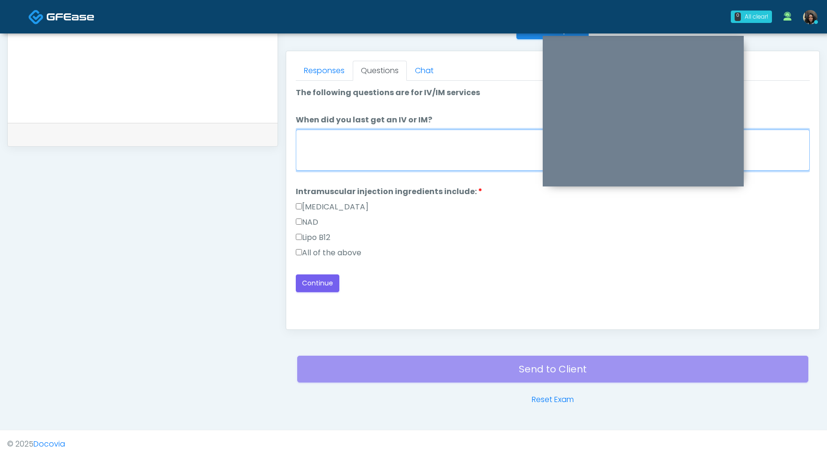
click at [415, 150] on textarea "When did you last get an IV or IM?" at bounding box center [553, 150] width 514 height 41
type textarea "*"
type textarea "**********"
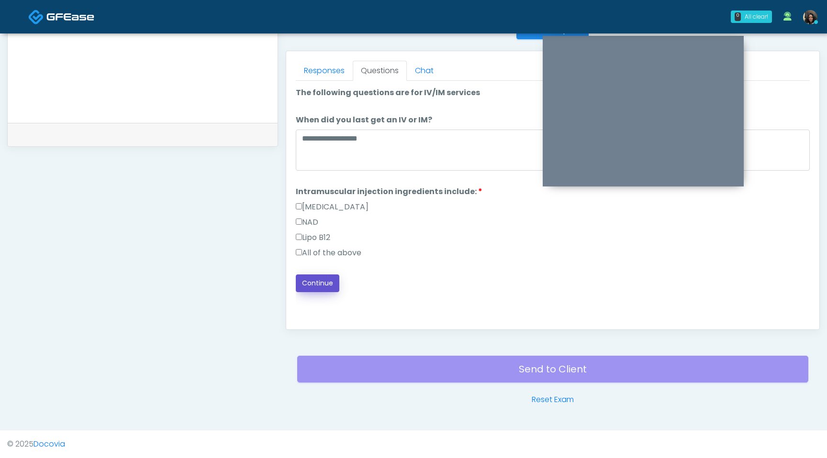
click at [314, 280] on button "Continue" at bounding box center [318, 284] width 44 height 18
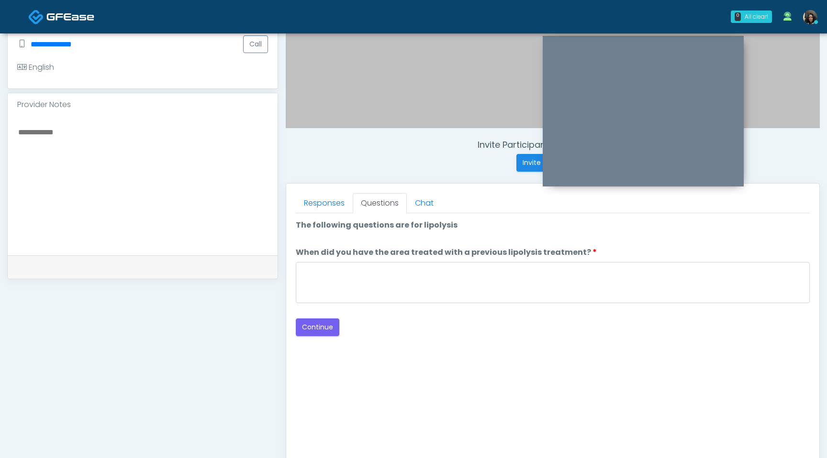
scroll to position [265, 0]
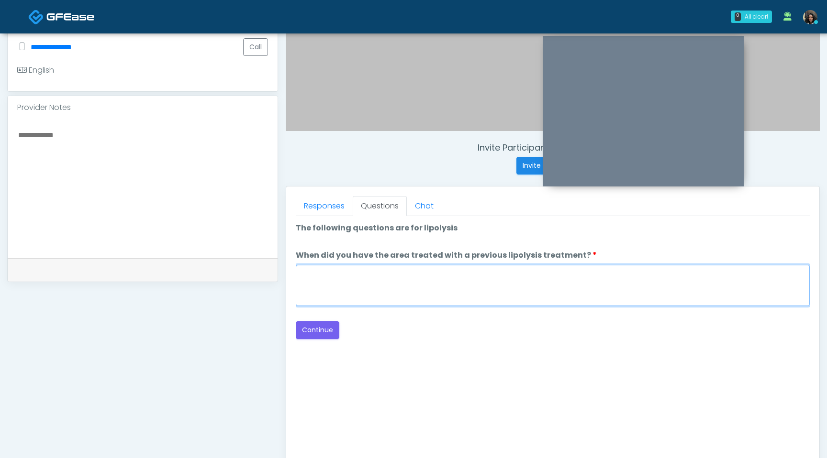
click at [406, 289] on textarea "When did you have the area treated with a previous lipolysis treatment?" at bounding box center [553, 285] width 514 height 41
type textarea "*********"
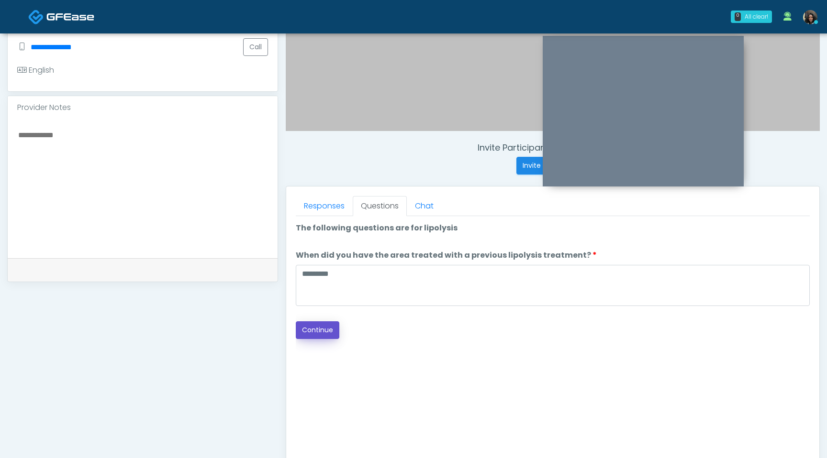
click at [319, 331] on button "Continue" at bounding box center [318, 330] width 44 height 18
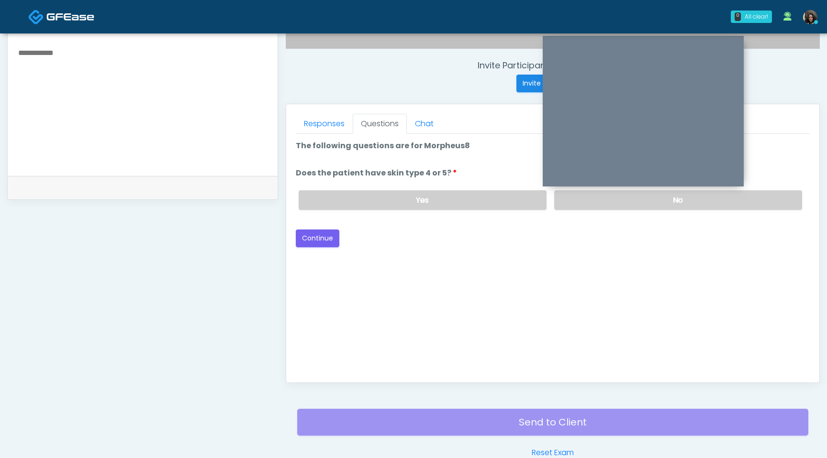
scroll to position [321, 0]
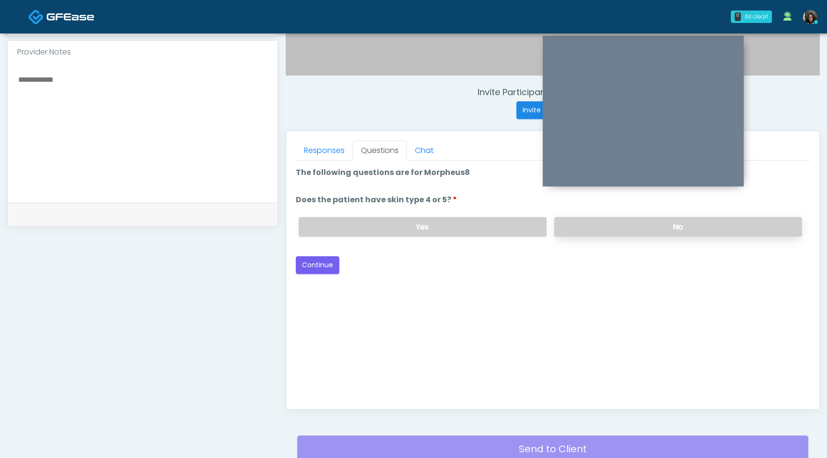
click at [627, 225] on label "No" at bounding box center [678, 227] width 248 height 20
click at [323, 268] on button "Continue" at bounding box center [318, 265] width 44 height 18
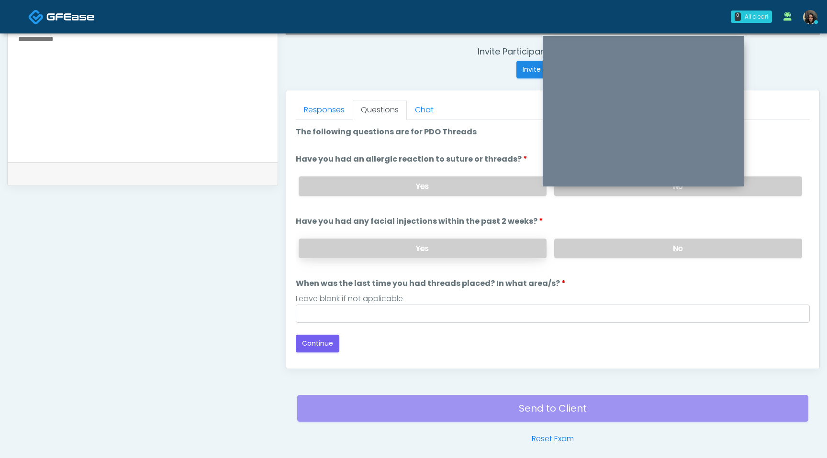
scroll to position [327, 0]
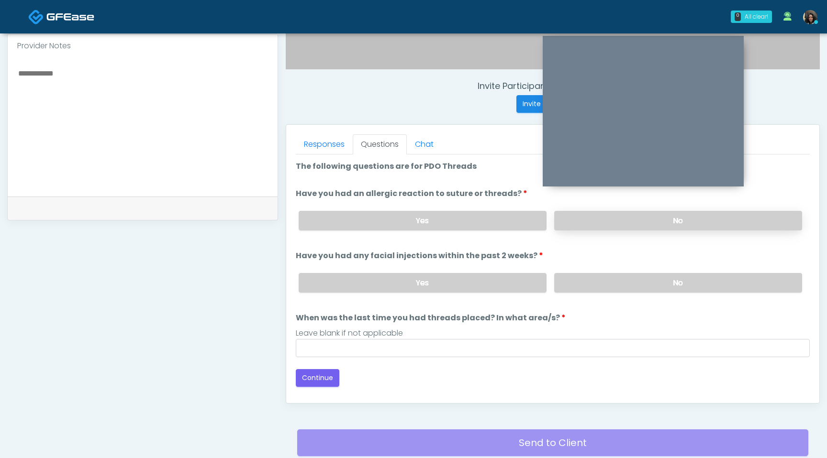
click at [590, 219] on label "No" at bounding box center [678, 221] width 248 height 20
click at [595, 275] on label "No" at bounding box center [678, 283] width 248 height 20
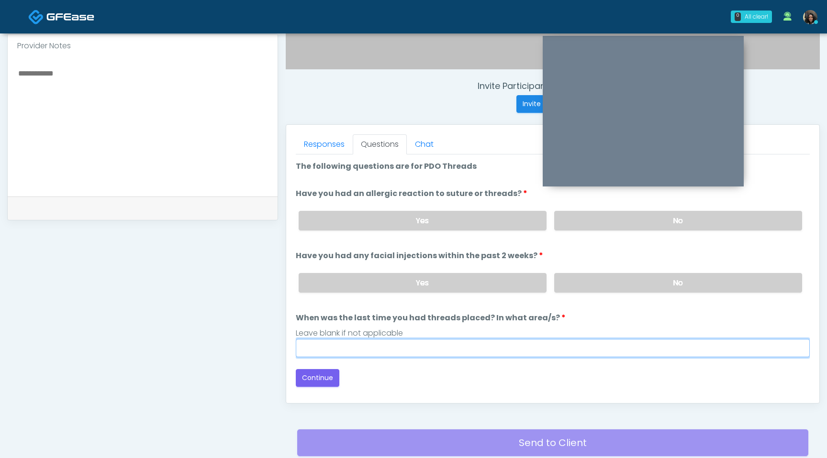
click at [437, 354] on input "When was the last time you had threads placed? In what area/s?" at bounding box center [553, 348] width 514 height 18
type input "*********"
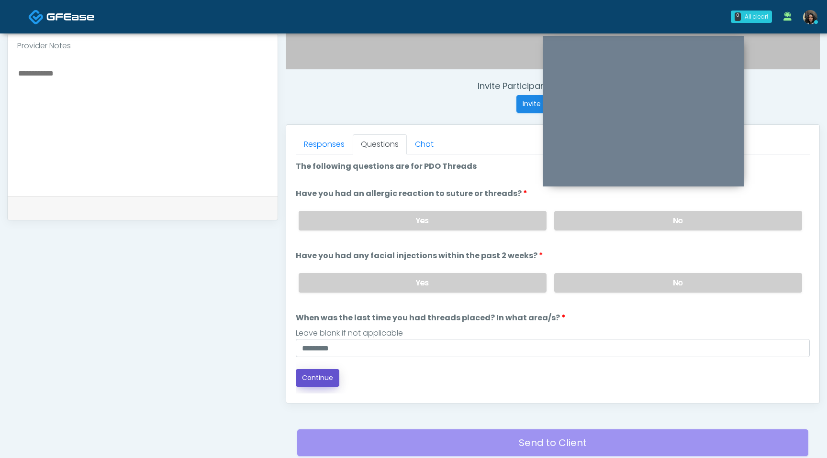
click at [317, 379] on button "Continue" at bounding box center [318, 378] width 44 height 18
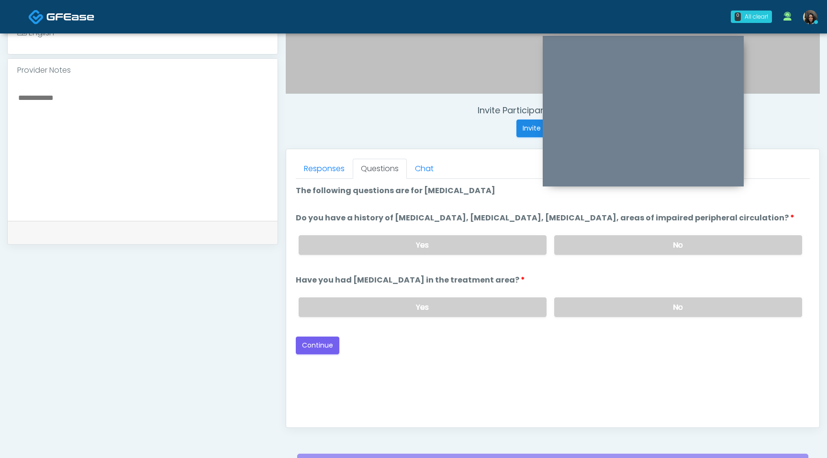
scroll to position [300, 0]
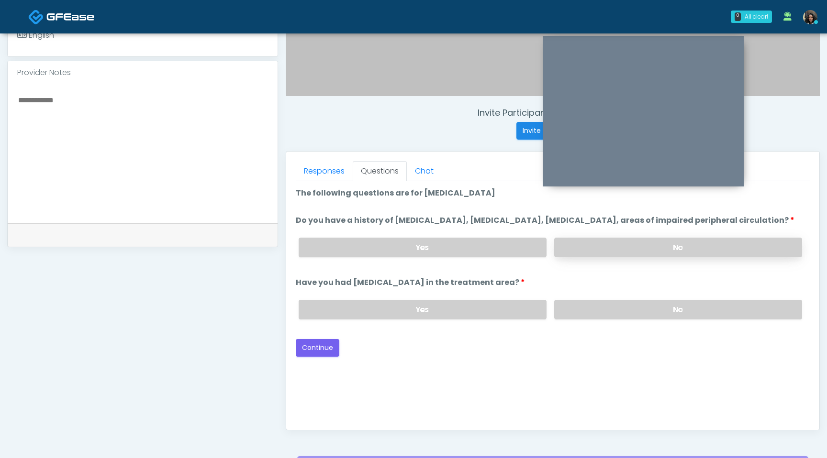
click at [690, 257] on label "No" at bounding box center [678, 248] width 248 height 20
click at [631, 320] on label "No" at bounding box center [678, 310] width 248 height 20
click at [313, 357] on button "Continue" at bounding box center [318, 348] width 44 height 18
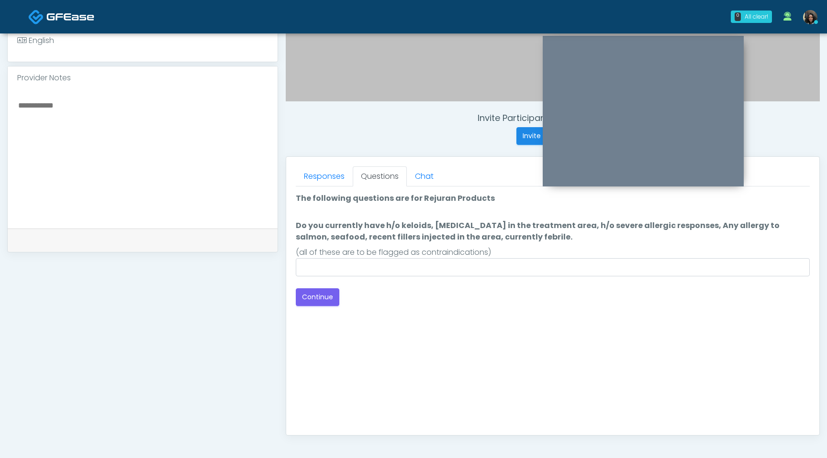
scroll to position [293, 0]
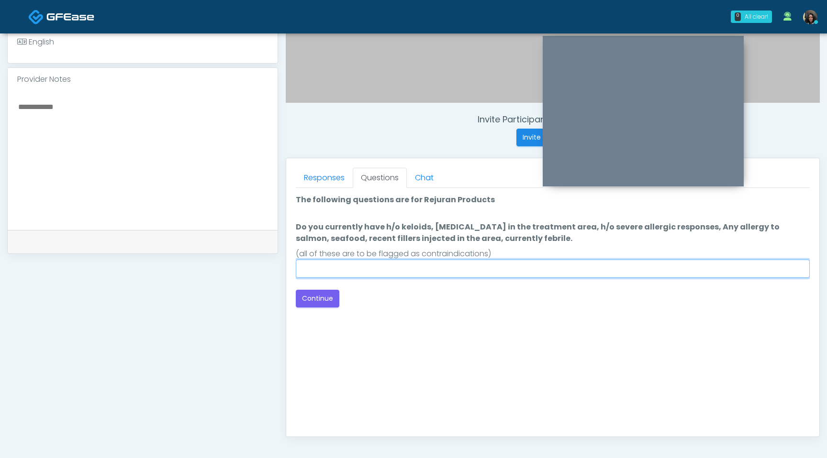
click at [599, 267] on input "Do you currently have h/o keloids, [MEDICAL_DATA] in the treatment area, h/o se…" at bounding box center [553, 269] width 514 height 18
type input "****"
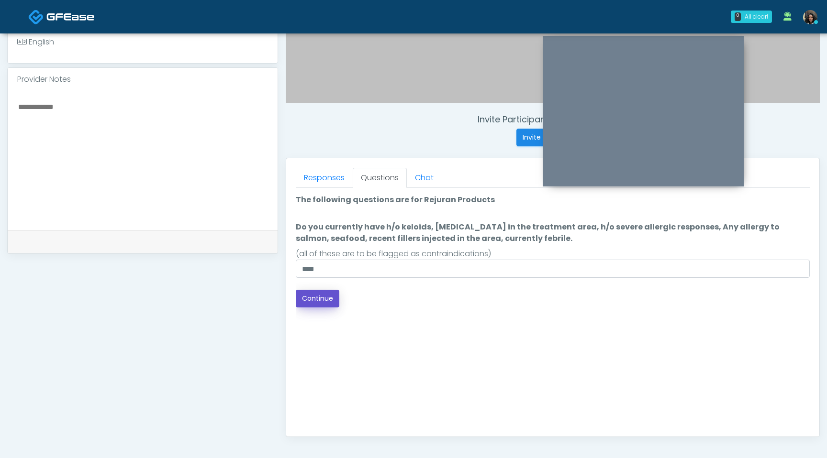
click at [305, 301] on button "Continue" at bounding box center [318, 299] width 44 height 18
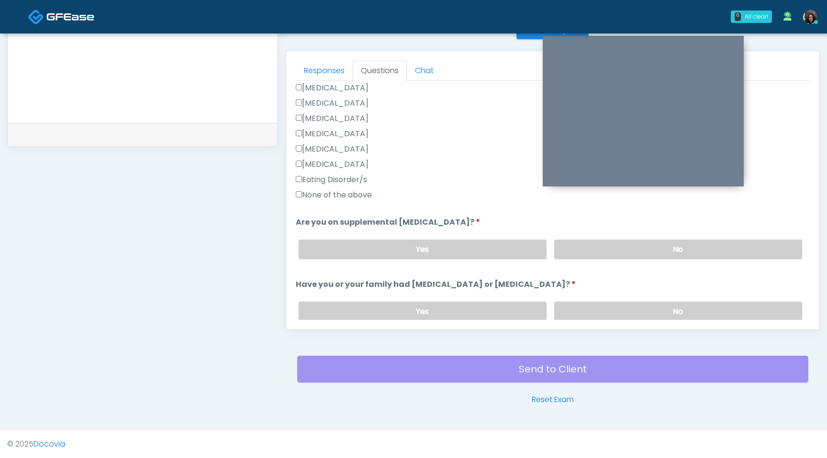
scroll to position [244, 0]
click at [635, 253] on label "No" at bounding box center [678, 249] width 248 height 20
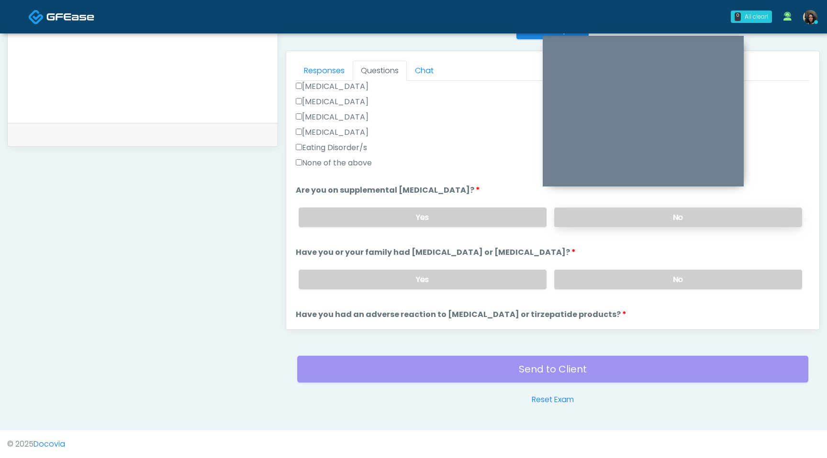
scroll to position [296, 0]
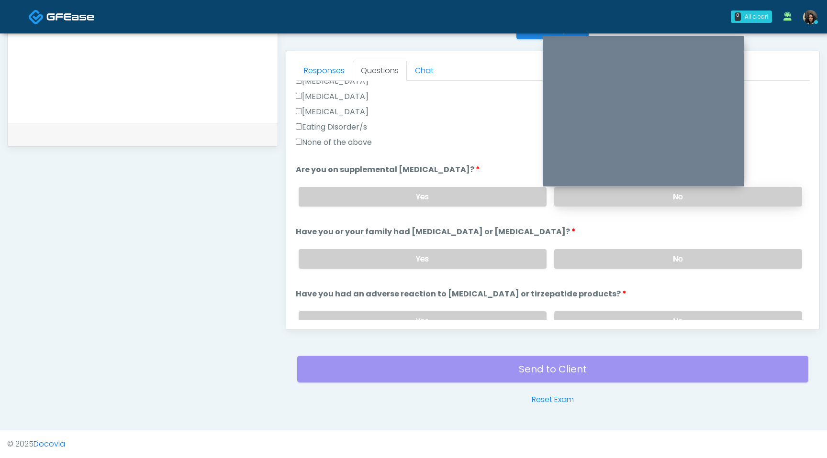
click at [635, 253] on label "No" at bounding box center [678, 259] width 248 height 20
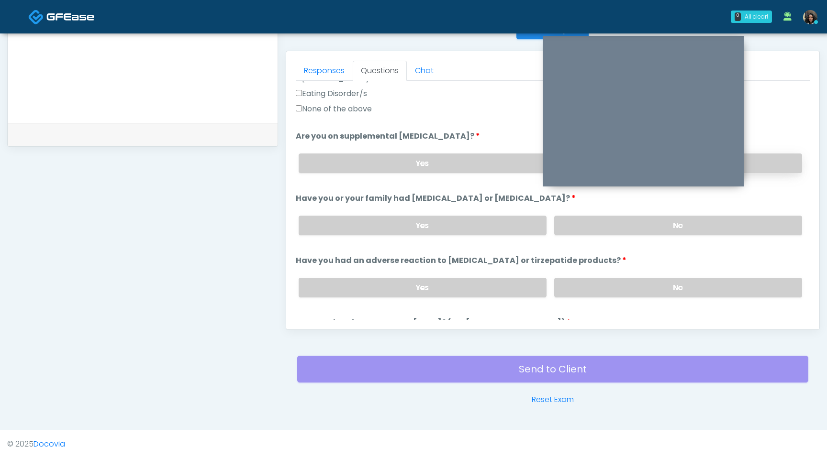
scroll to position [339, 0]
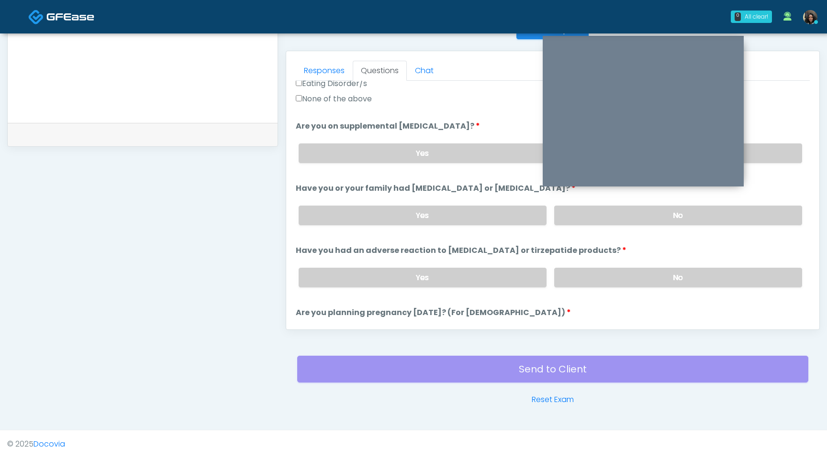
click at [629, 263] on div "Yes No" at bounding box center [550, 277] width 519 height 35
click at [628, 264] on div "Yes No" at bounding box center [550, 277] width 519 height 35
click at [623, 271] on label "No" at bounding box center [678, 278] width 248 height 20
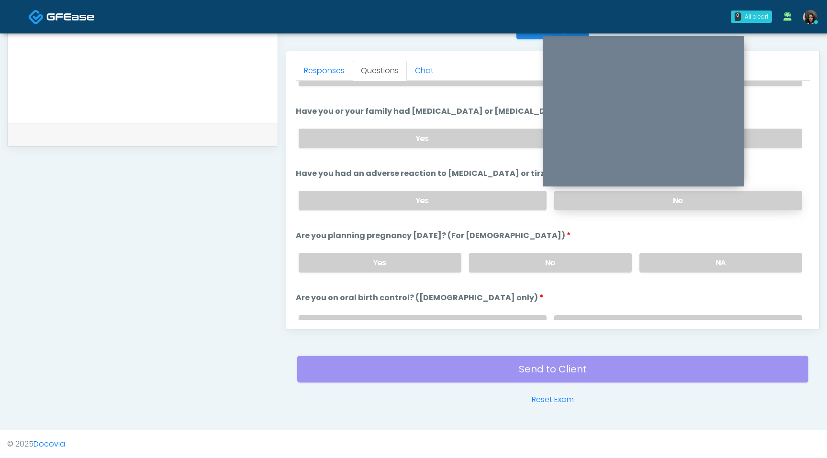
scroll to position [438, 0]
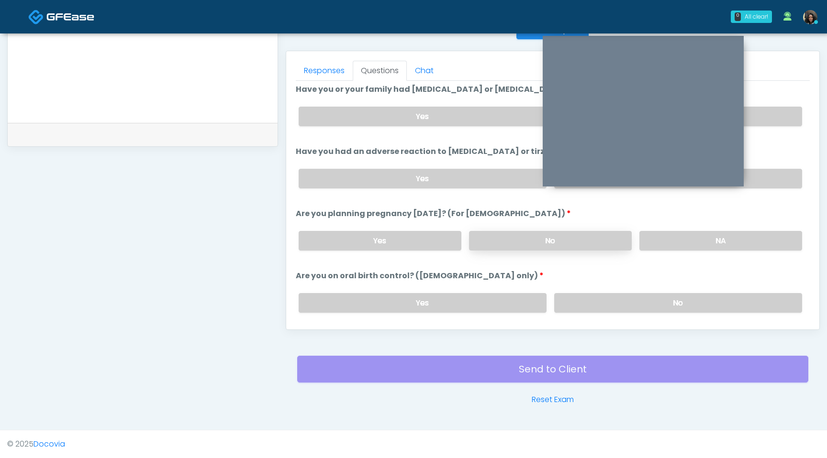
click at [584, 244] on label "No" at bounding box center [550, 241] width 163 height 20
click at [600, 306] on label "No" at bounding box center [678, 303] width 248 height 20
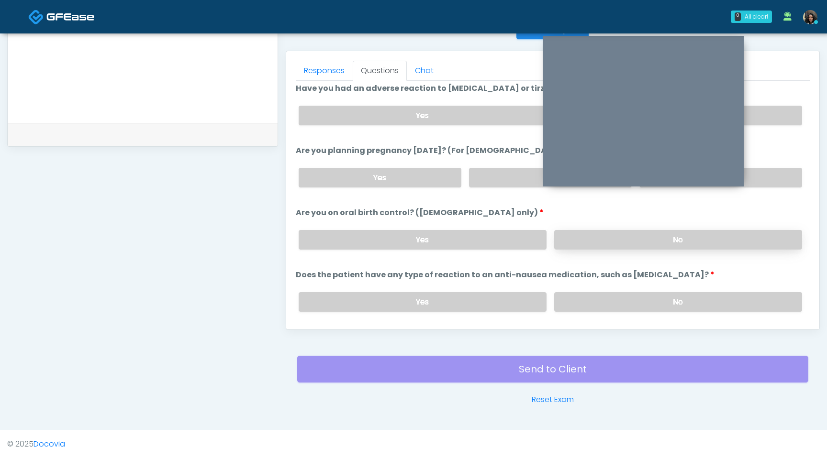
scroll to position [518, 0]
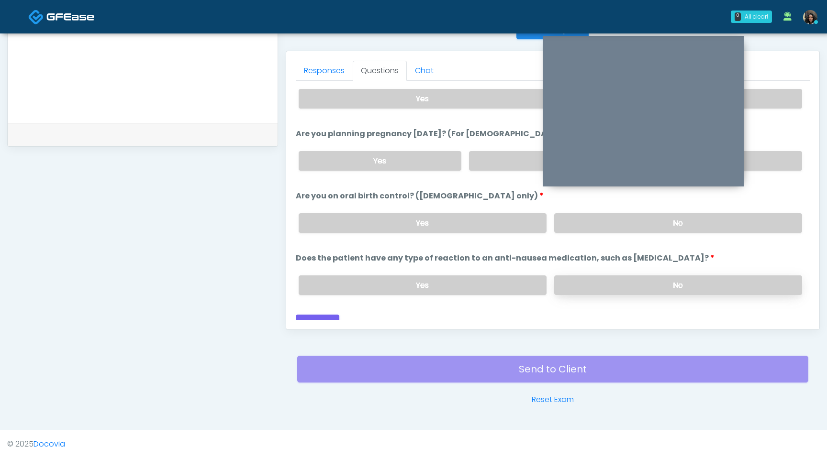
click at [609, 288] on label "No" at bounding box center [678, 286] width 248 height 20
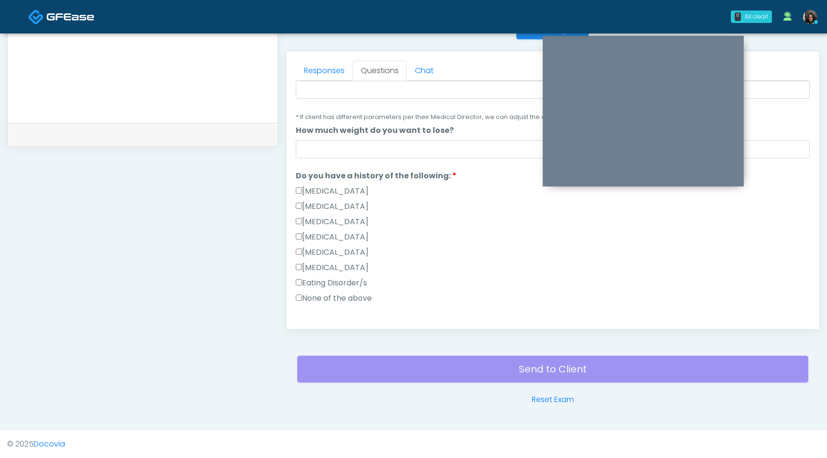
scroll to position [59, 0]
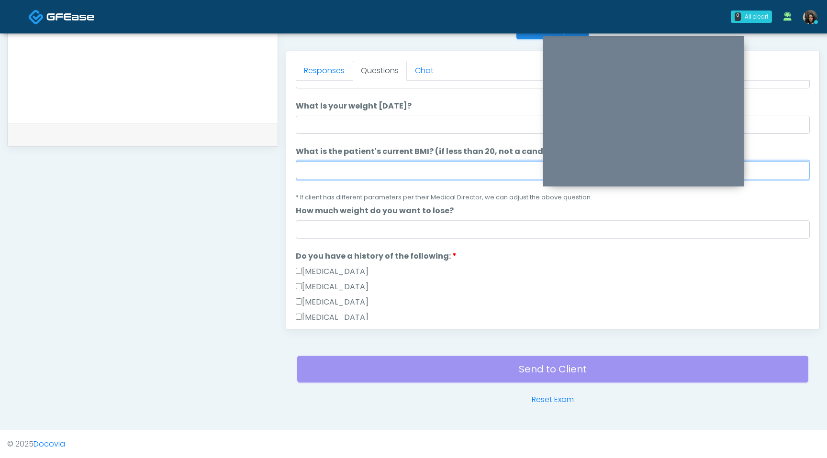
click at [401, 174] on input "What is the patient's current BMI? (if less than 20, not a candidate)" at bounding box center [553, 170] width 514 height 18
type input "****"
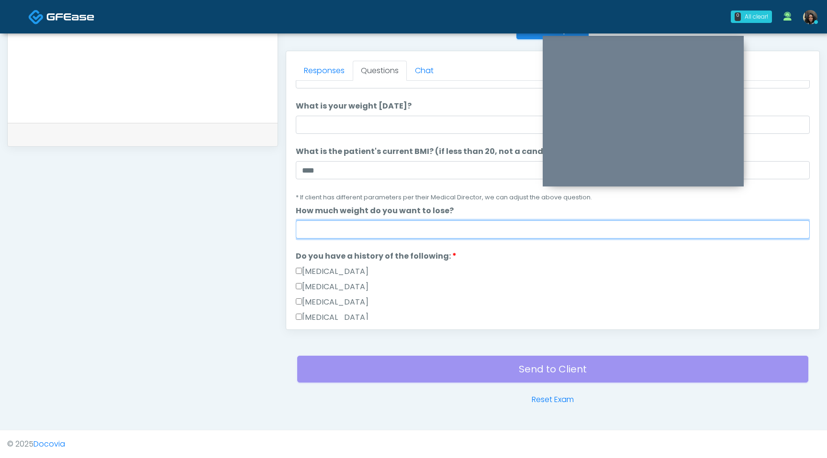
click at [545, 233] on input "How much weight do you want to lose?" at bounding box center [553, 230] width 514 height 18
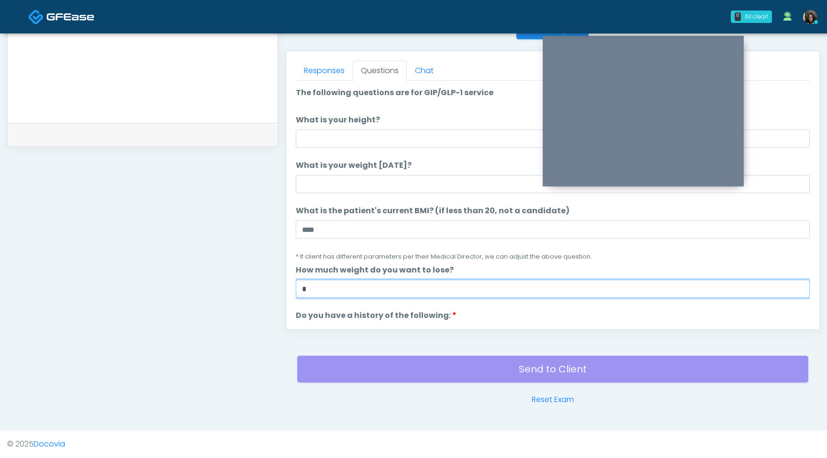
type input "*"
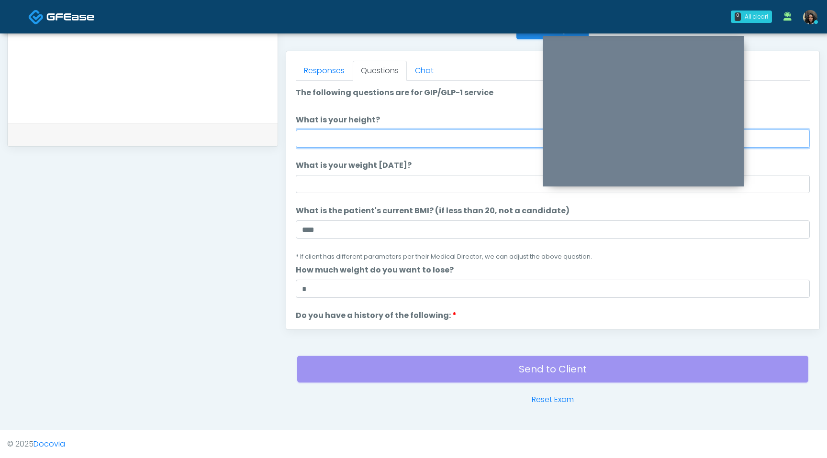
click at [389, 139] on input "What is your height?" at bounding box center [553, 139] width 514 height 18
type input "***"
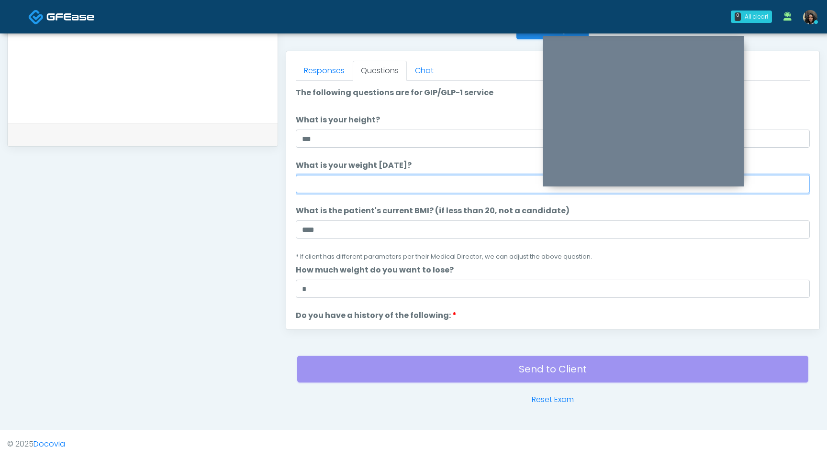
click at [343, 190] on input "What is your weight today?" at bounding box center [553, 184] width 514 height 18
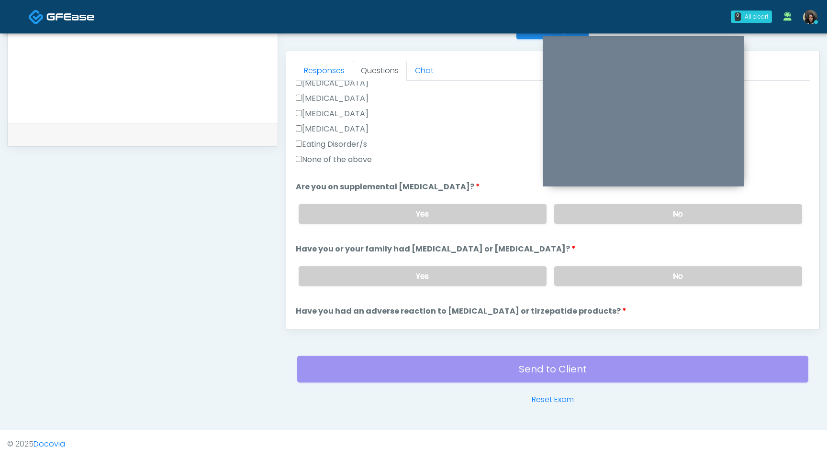
scroll to position [528, 0]
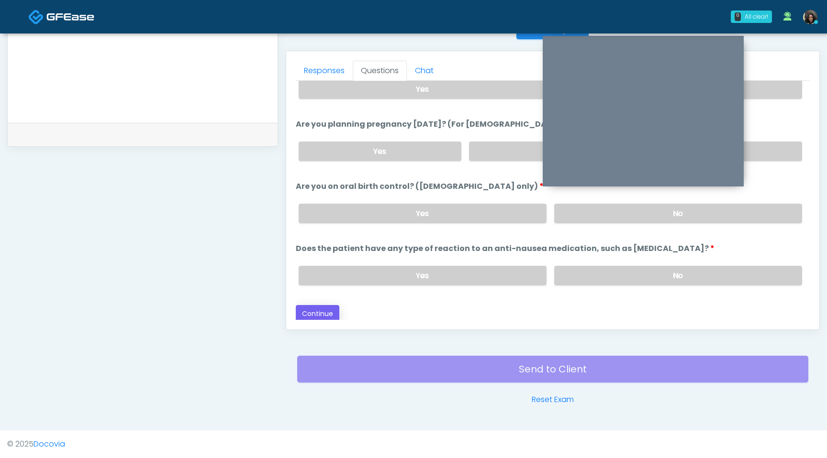
type input "***"
click at [319, 312] on button "Continue" at bounding box center [318, 314] width 44 height 18
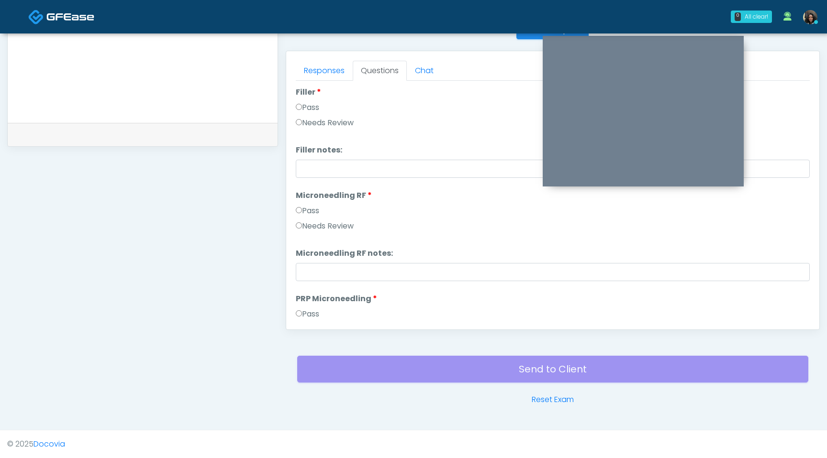
scroll to position [0, 0]
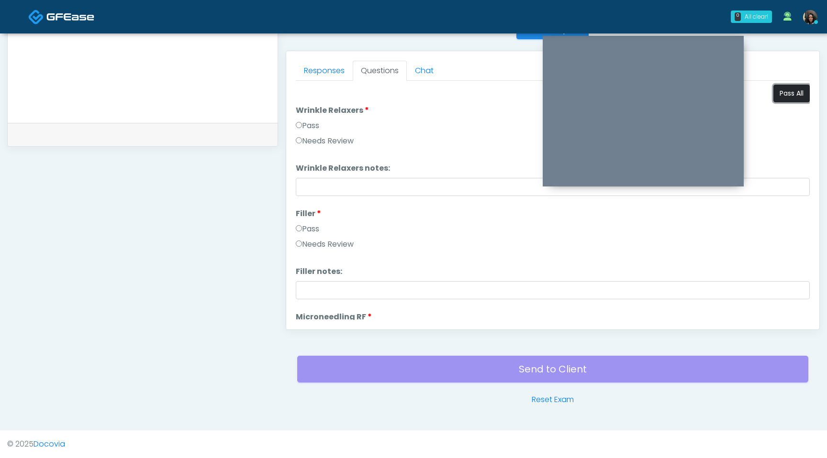
click at [793, 91] on button "Pass All" at bounding box center [791, 94] width 36 height 18
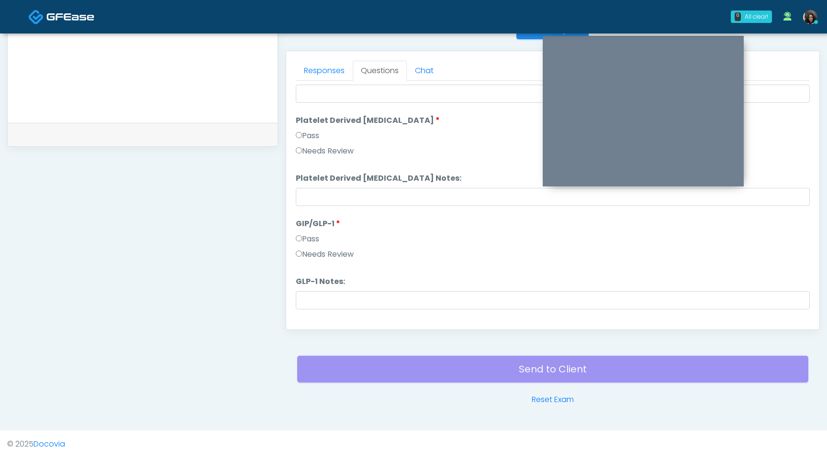
scroll to position [1884, 0]
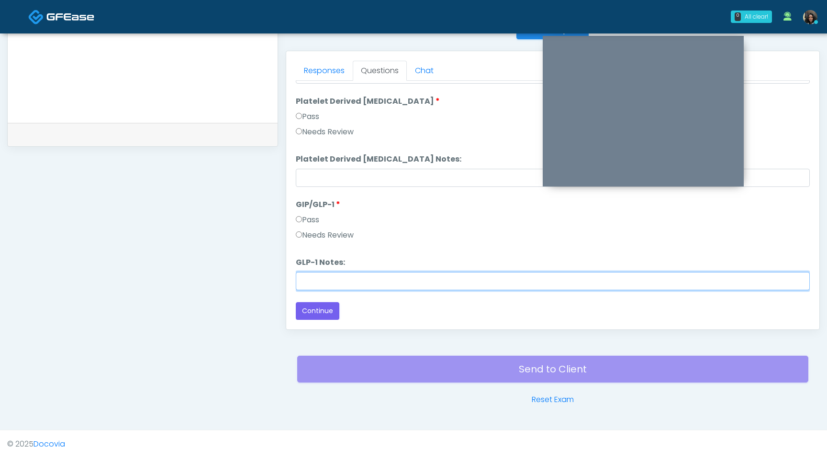
click at [324, 281] on input "GLP-1 Notes:" at bounding box center [553, 281] width 514 height 18
type input "**********"
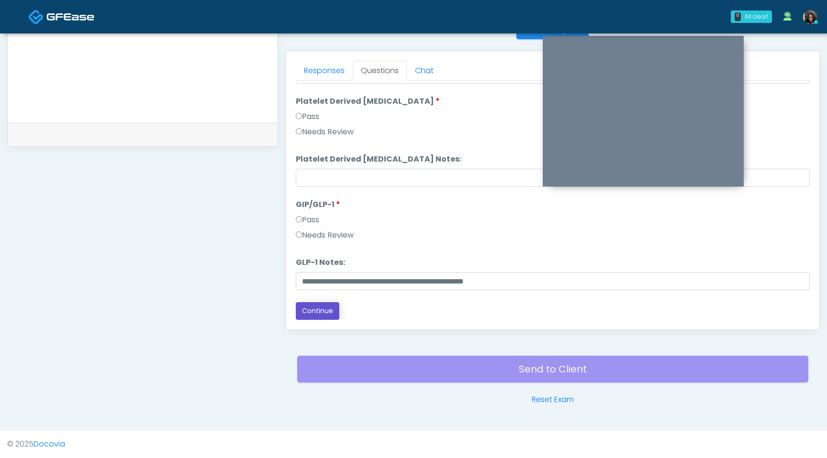
click at [311, 309] on button "Continue" at bounding box center [318, 311] width 44 height 18
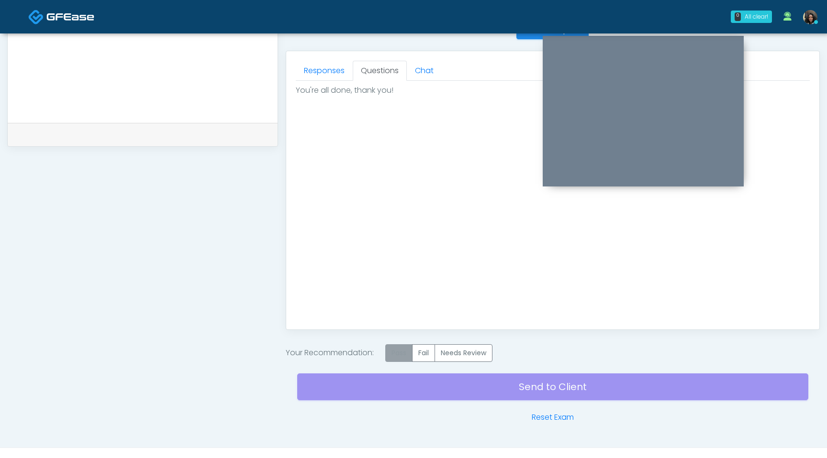
click at [400, 356] on label "Pass" at bounding box center [398, 353] width 27 height 18
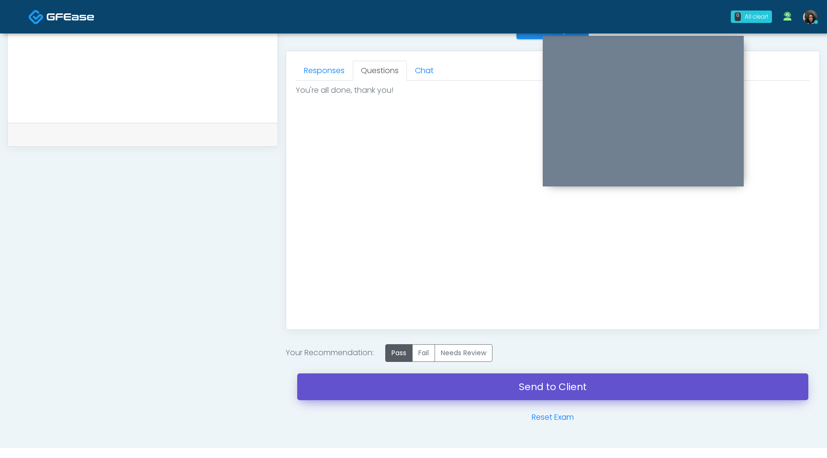
click at [398, 396] on link "Send to Client" at bounding box center [552, 387] width 511 height 27
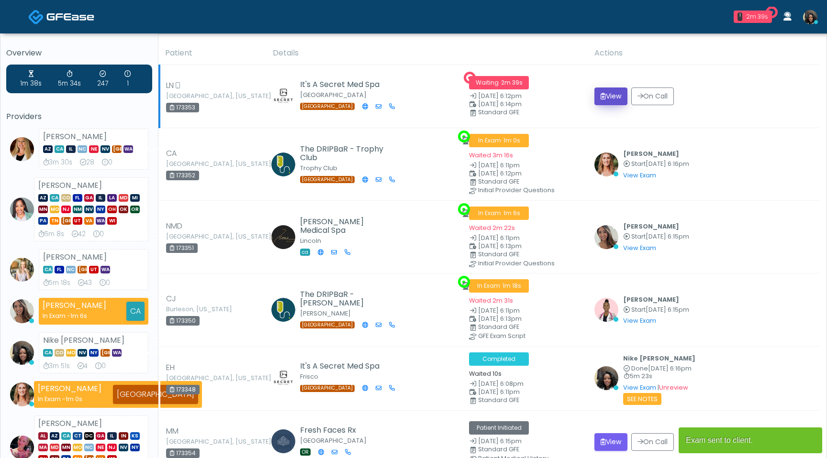
click at [606, 101] on button "View" at bounding box center [610, 97] width 33 height 18
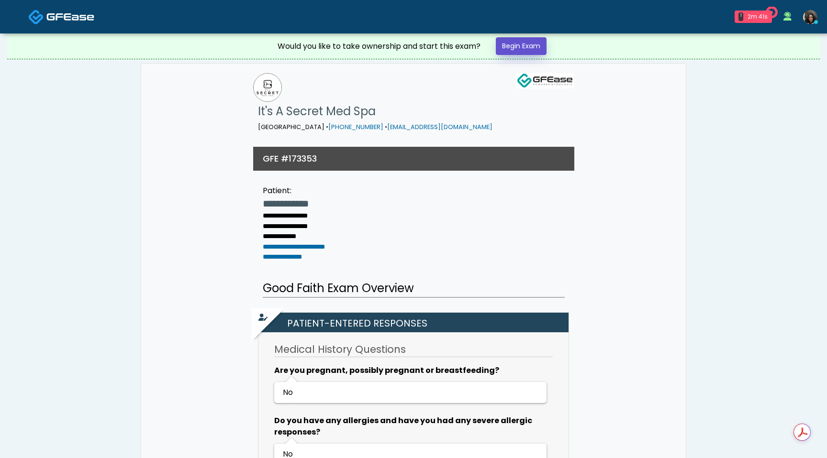
click at [515, 52] on link "Begin Exam" at bounding box center [521, 46] width 51 height 18
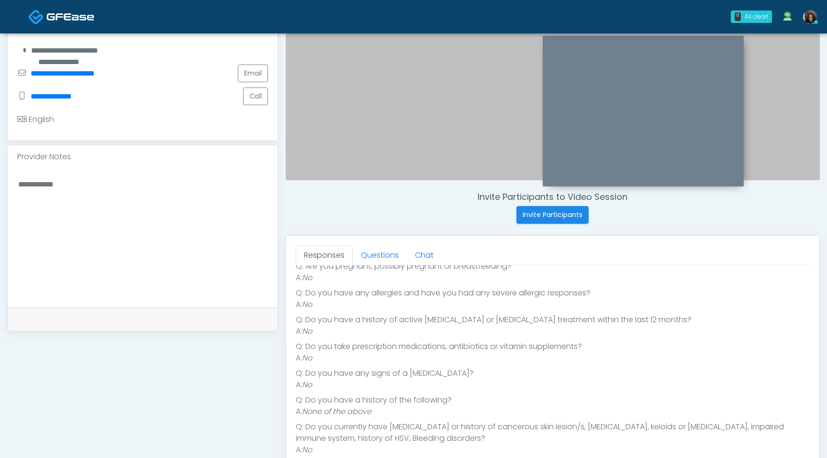
scroll to position [116, 0]
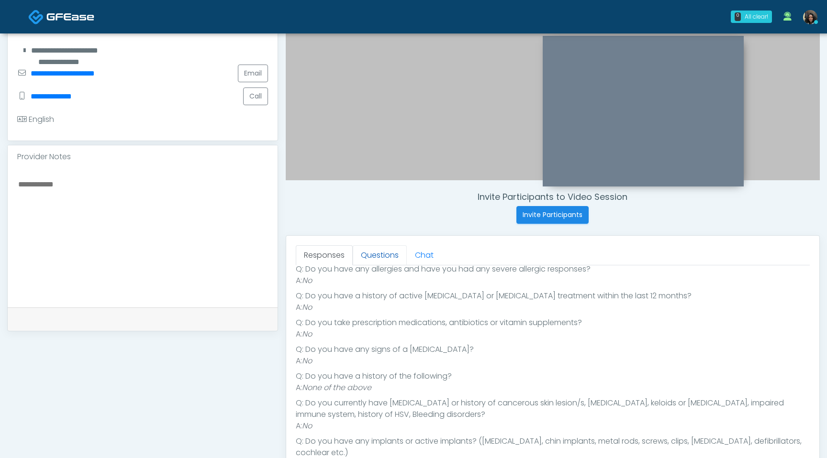
click at [382, 252] on link "Questions" at bounding box center [380, 255] width 54 height 20
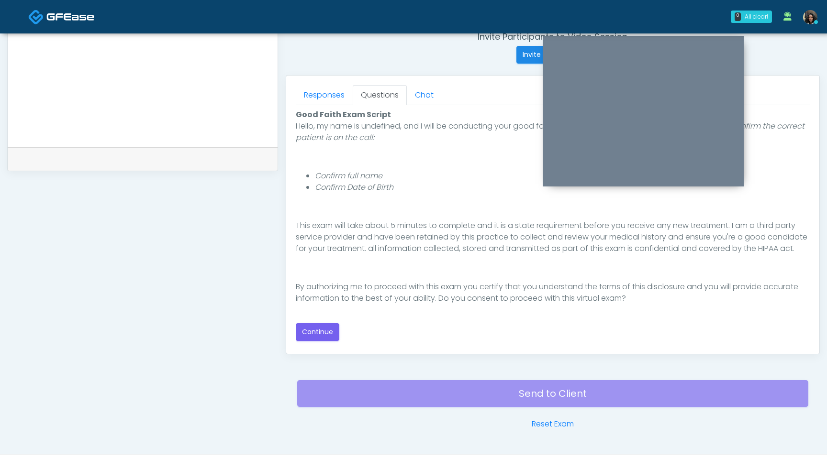
scroll to position [379, 0]
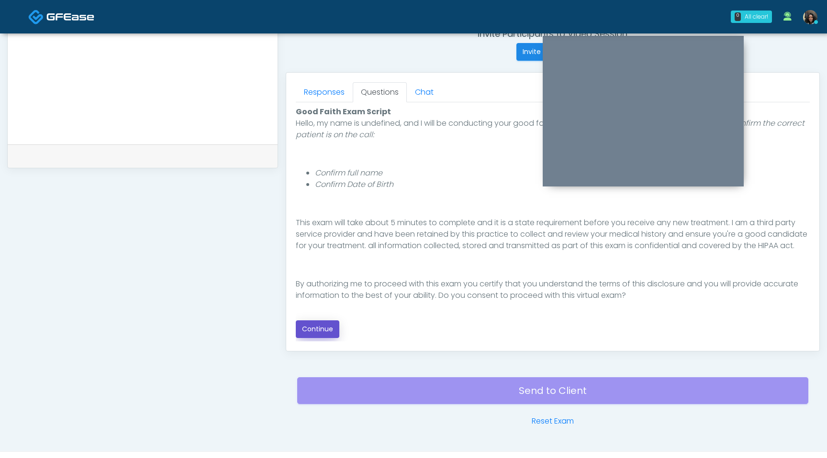
click at [327, 322] on button "Continue" at bounding box center [318, 330] width 44 height 18
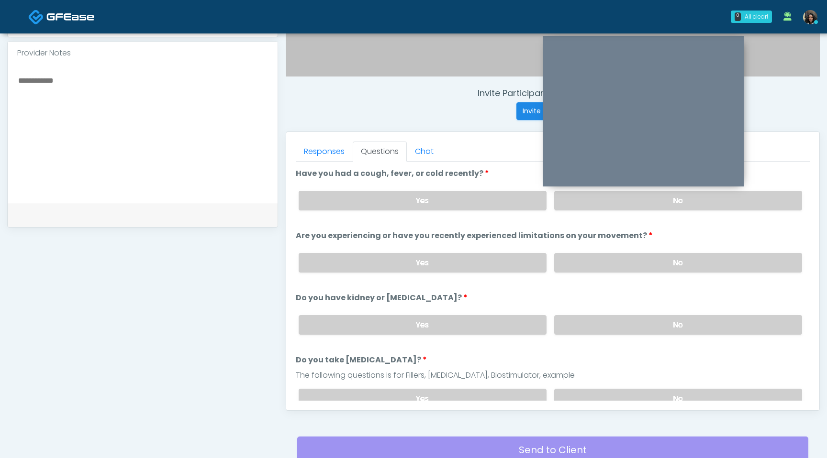
scroll to position [260, 0]
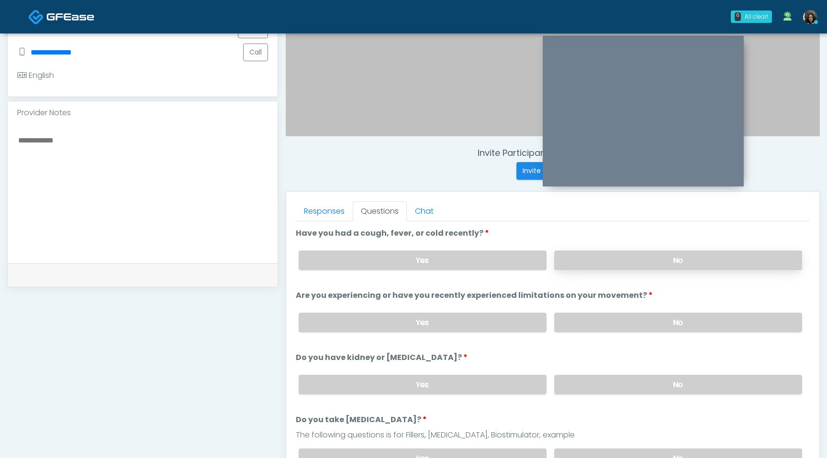
click at [609, 258] on label "No" at bounding box center [678, 261] width 248 height 20
click at [589, 322] on label "No" at bounding box center [678, 323] width 248 height 20
click at [586, 388] on label "No" at bounding box center [678, 385] width 248 height 20
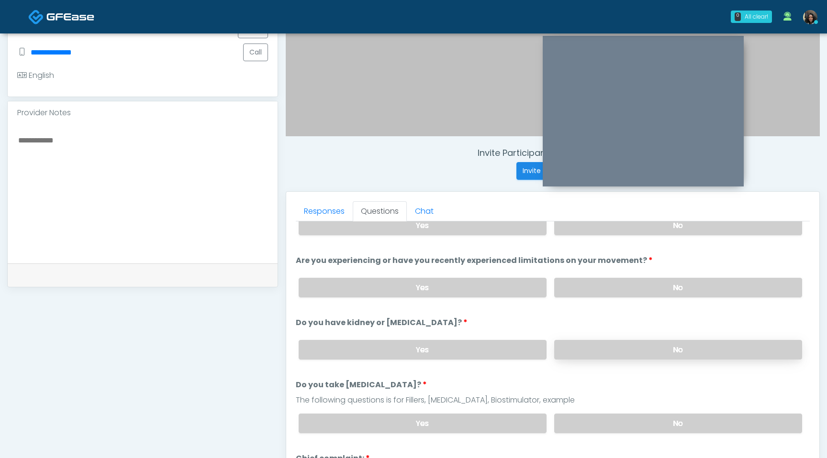
scroll to position [64, 0]
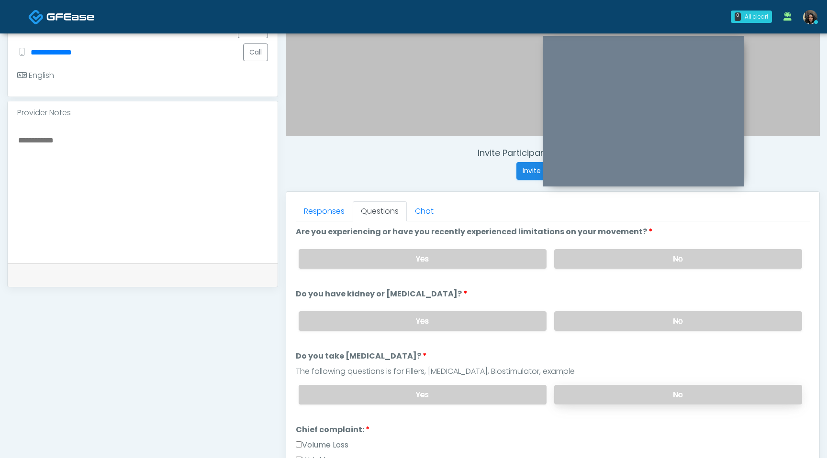
click at [585, 392] on label "No" at bounding box center [678, 395] width 248 height 20
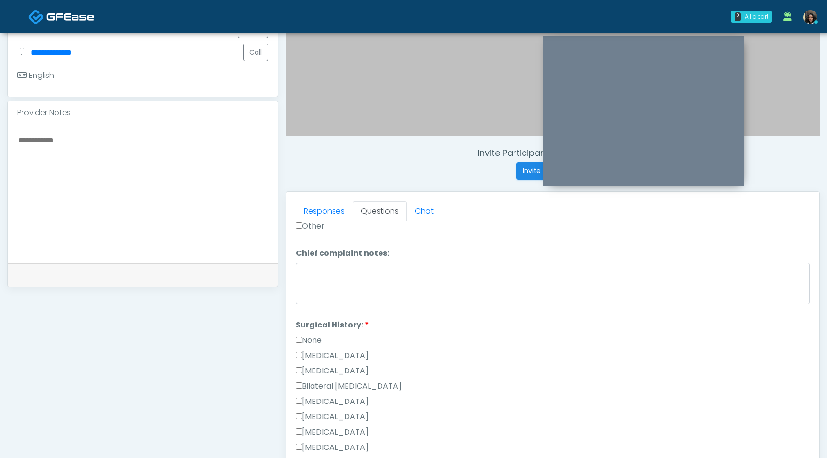
scroll to position [449, 0]
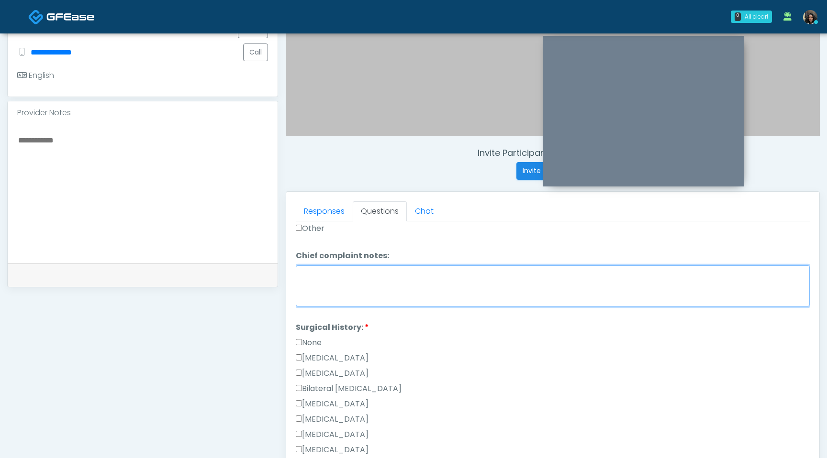
click at [310, 286] on textarea "Chief complaint notes:" at bounding box center [553, 286] width 514 height 41
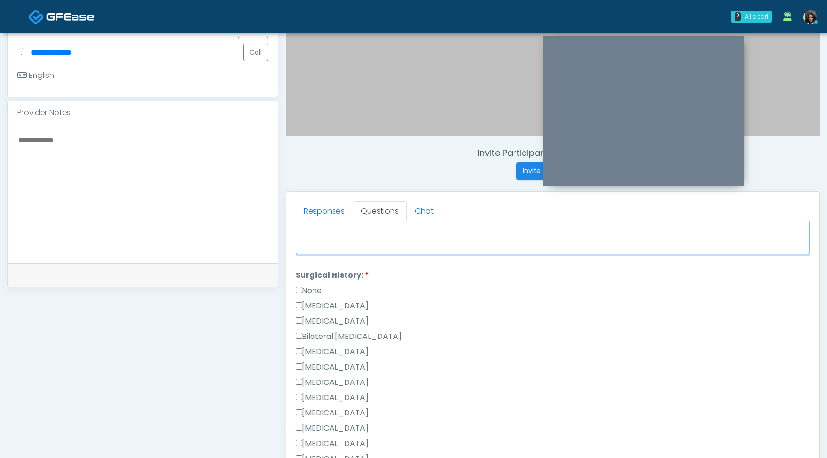
scroll to position [516, 0]
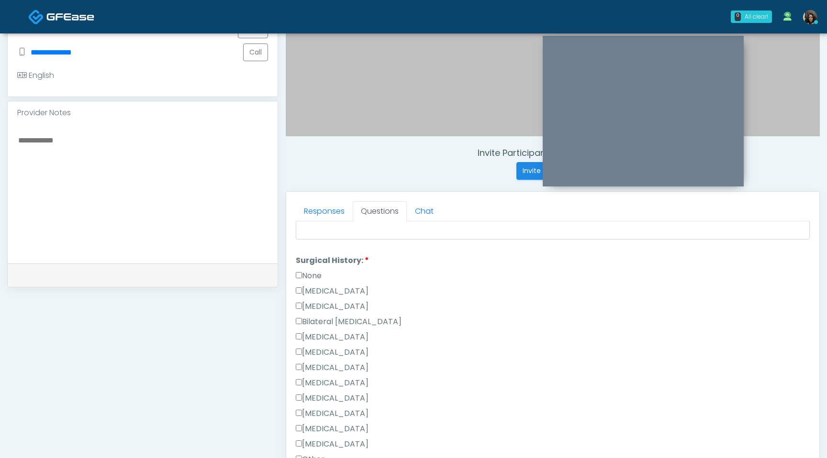
click at [303, 272] on label "None" at bounding box center [309, 275] width 26 height 11
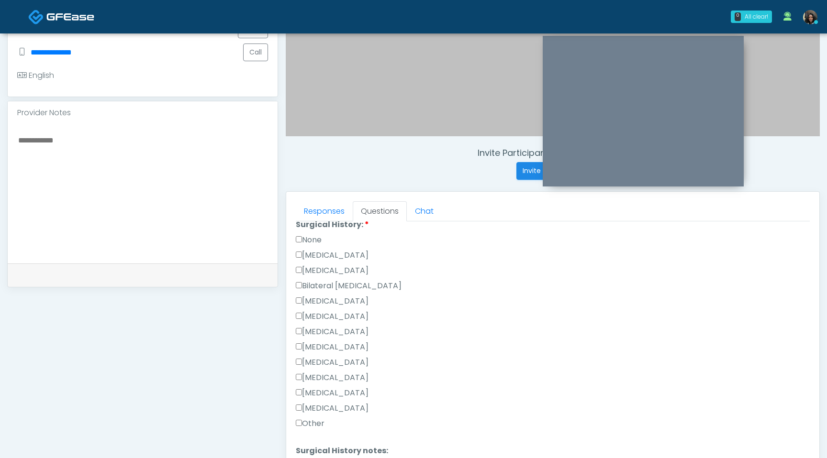
scroll to position [623, 0]
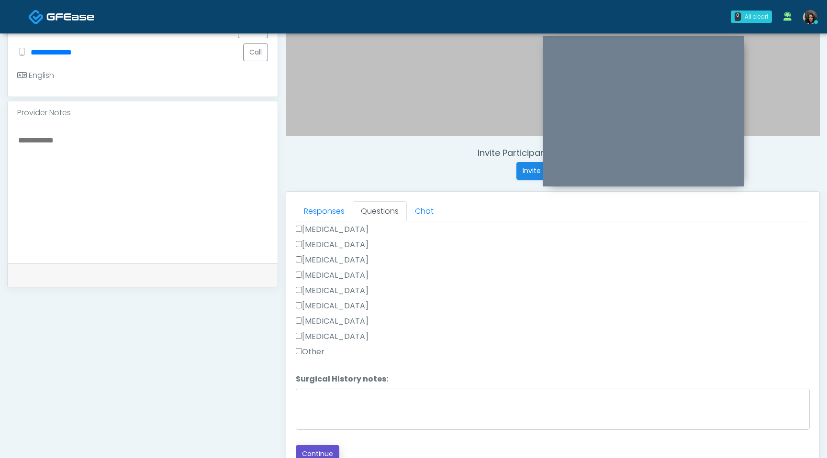
click at [321, 451] on button "Continue" at bounding box center [318, 454] width 44 height 18
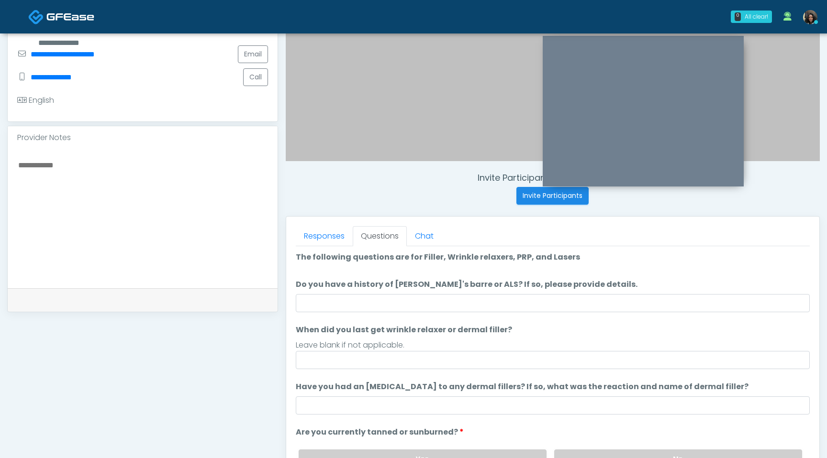
scroll to position [0, 0]
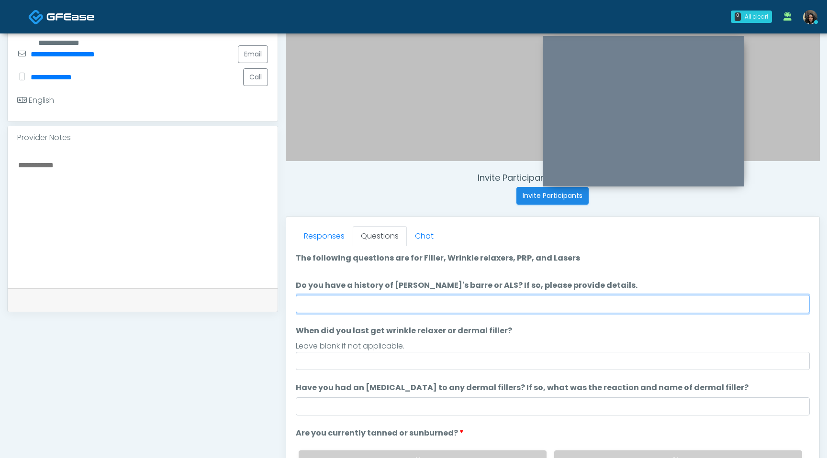
click at [434, 302] on input "Do you have a history of Guillain's barre or ALS? If so, please provide details." at bounding box center [553, 304] width 514 height 18
type input "**"
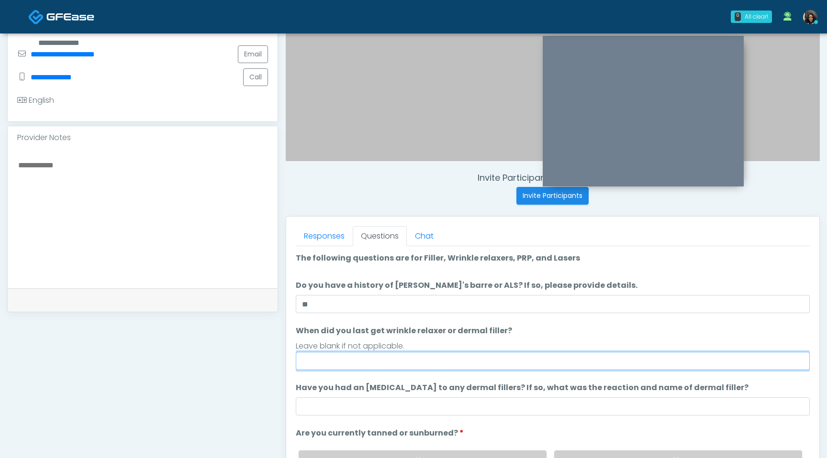
click at [364, 368] on input "When did you last get wrinkle relaxer or dermal filler?" at bounding box center [553, 361] width 514 height 18
click at [332, 364] on input "**********" at bounding box center [553, 361] width 514 height 18
type input "**********"
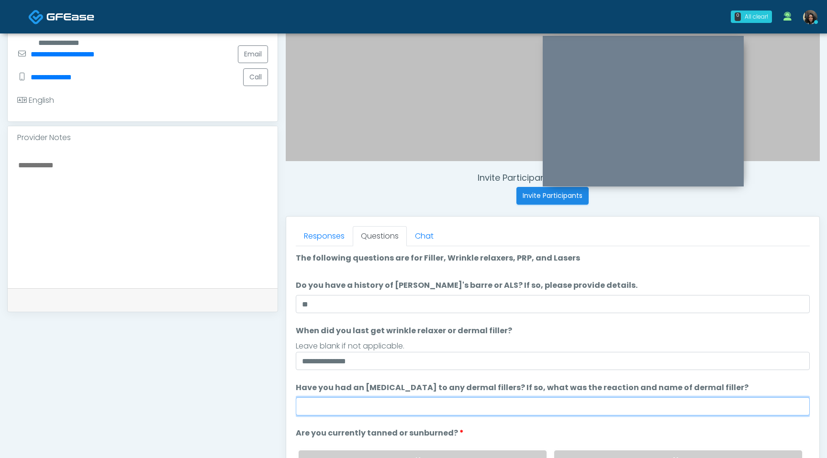
click at [322, 404] on input "Have you had an allergic response to any dermal fillers? If so, what was the re…" at bounding box center [553, 407] width 514 height 18
type input "**"
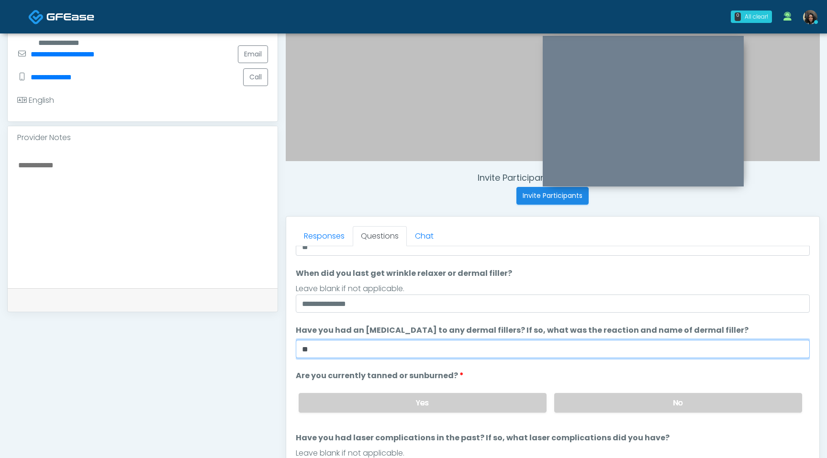
scroll to position [67, 0]
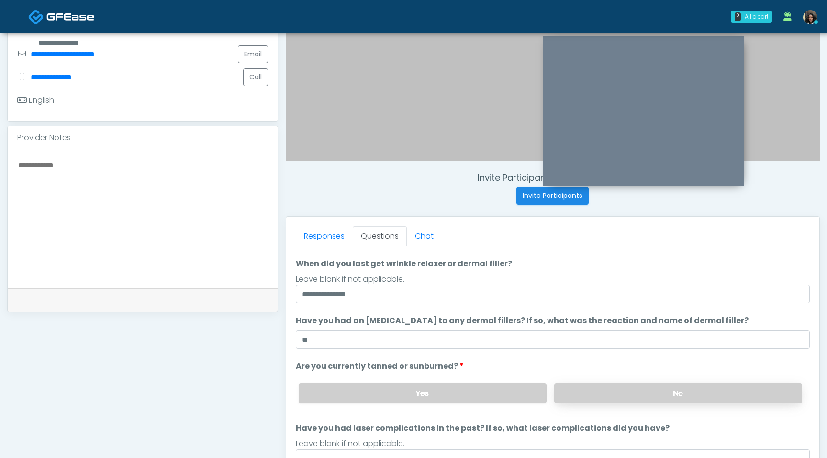
click at [637, 390] on label "No" at bounding box center [678, 394] width 248 height 20
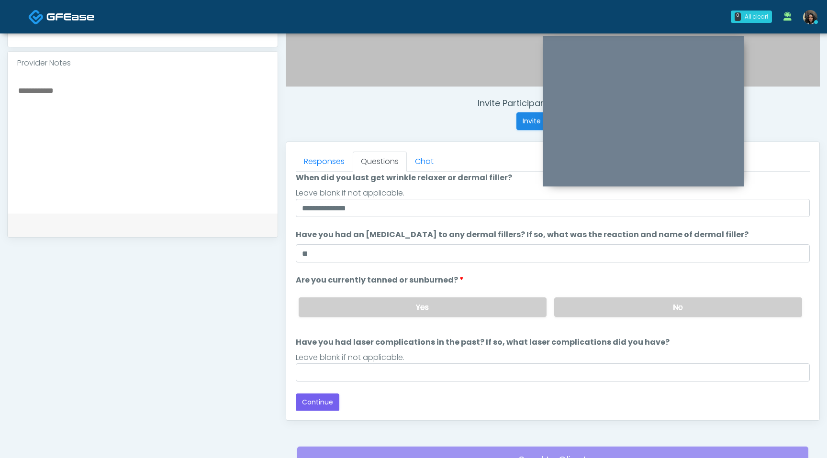
scroll to position [317, 0]
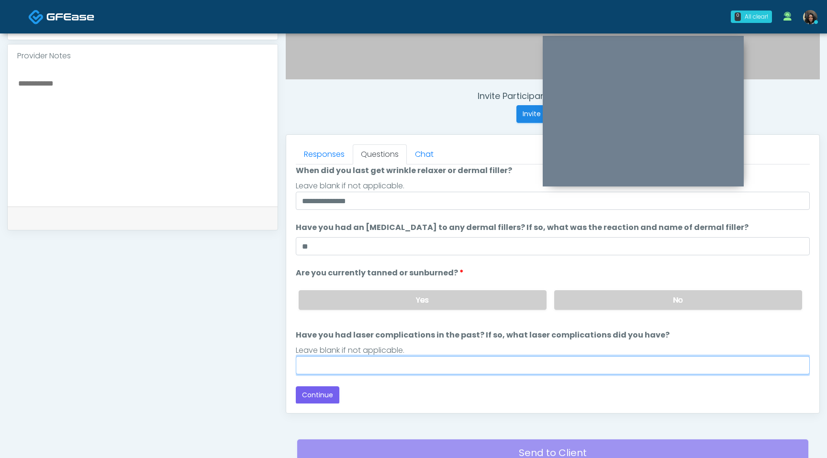
click at [456, 370] on input "Have you had laser complications in the past? If so, what laser complications d…" at bounding box center [553, 365] width 514 height 18
type input "**"
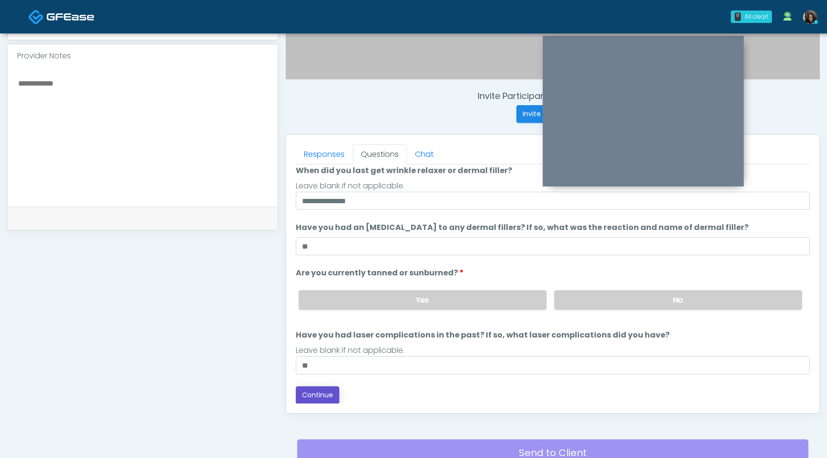
click at [323, 395] on button "Continue" at bounding box center [318, 396] width 44 height 18
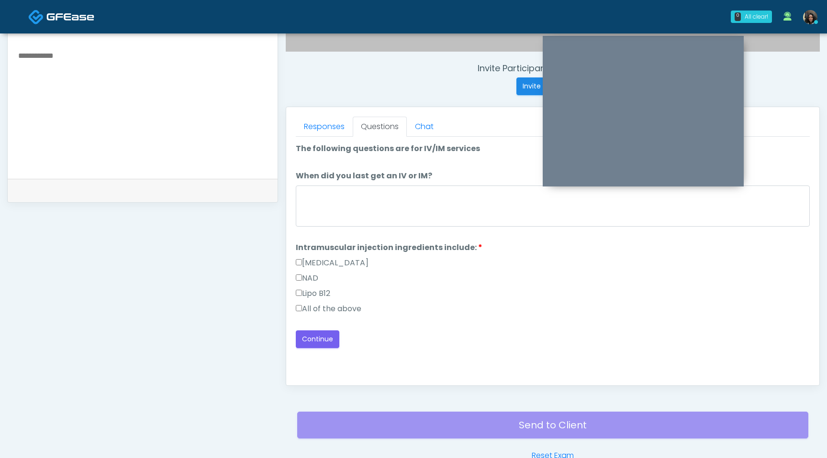
scroll to position [294, 0]
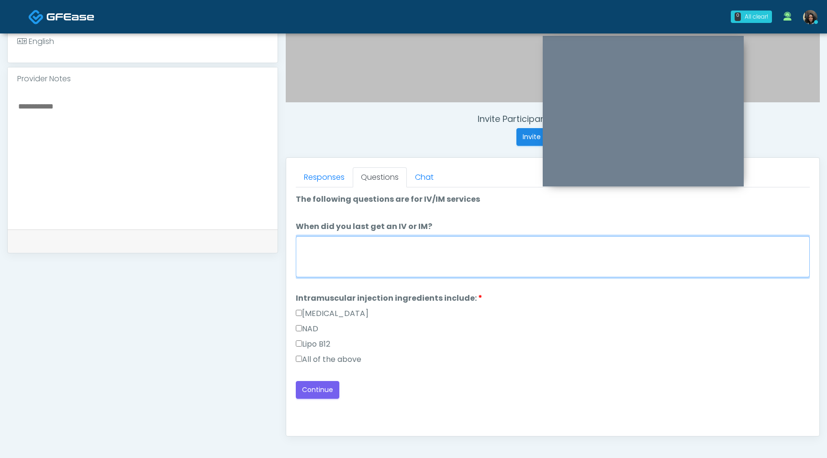
click at [378, 258] on textarea "When did you last get an IV or IM?" at bounding box center [553, 256] width 514 height 41
type textarea "*"
type textarea "**********"
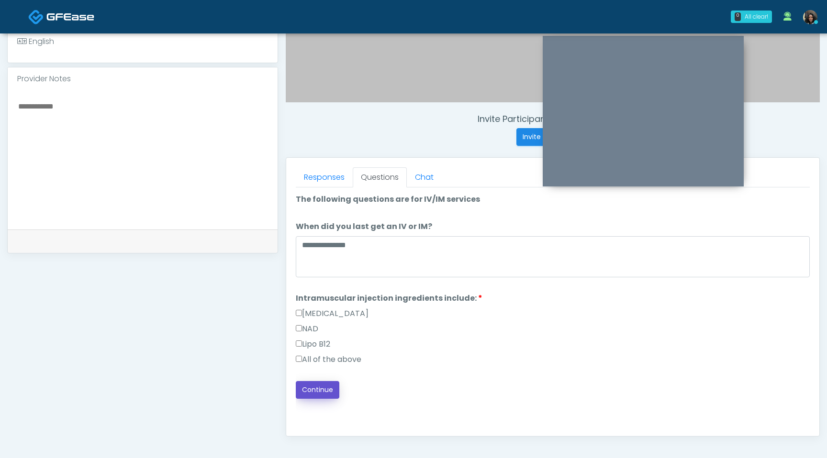
click at [307, 389] on button "Continue" at bounding box center [318, 390] width 44 height 18
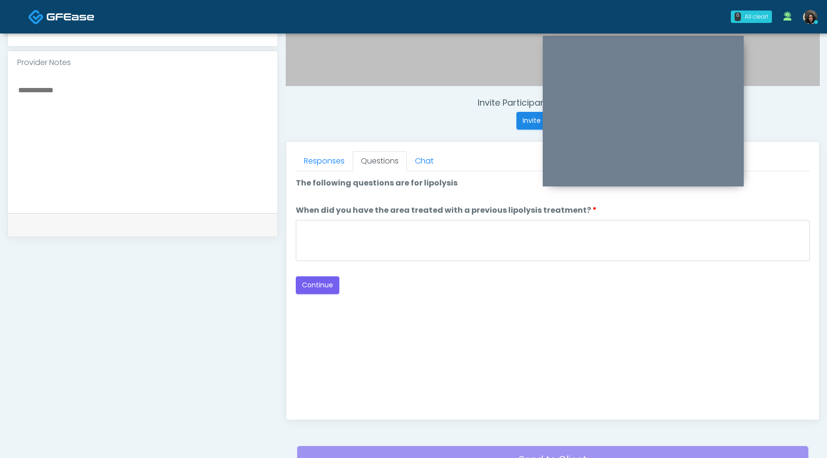
scroll to position [310, 0]
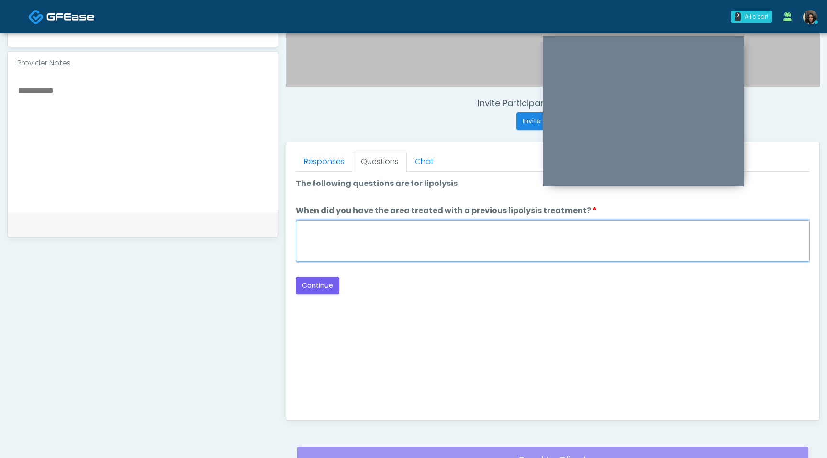
click at [416, 249] on textarea "When did you have the area treated with a previous lipolysis treatment?" at bounding box center [553, 241] width 514 height 41
type textarea "*********"
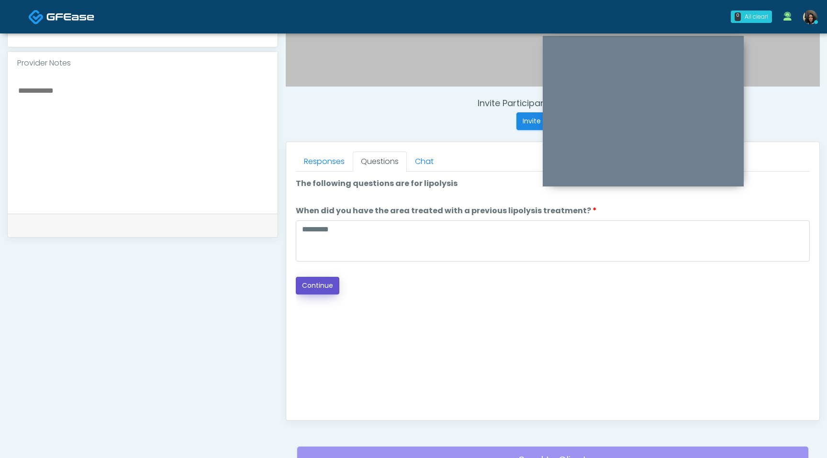
click at [323, 284] on button "Continue" at bounding box center [318, 286] width 44 height 18
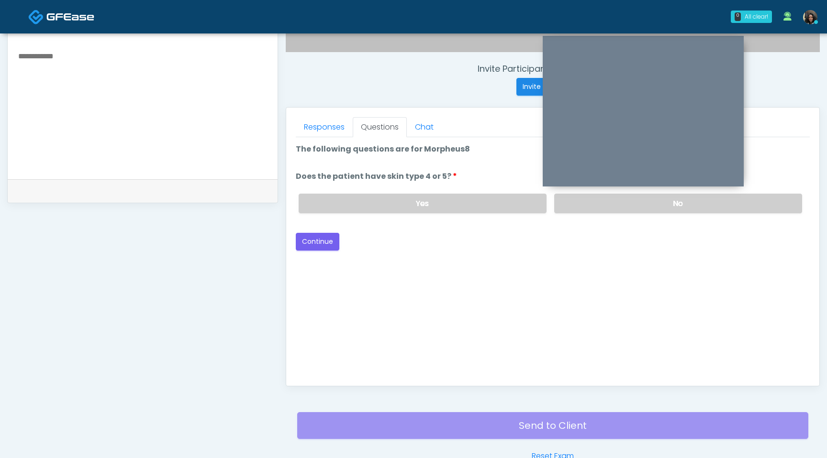
scroll to position [305, 0]
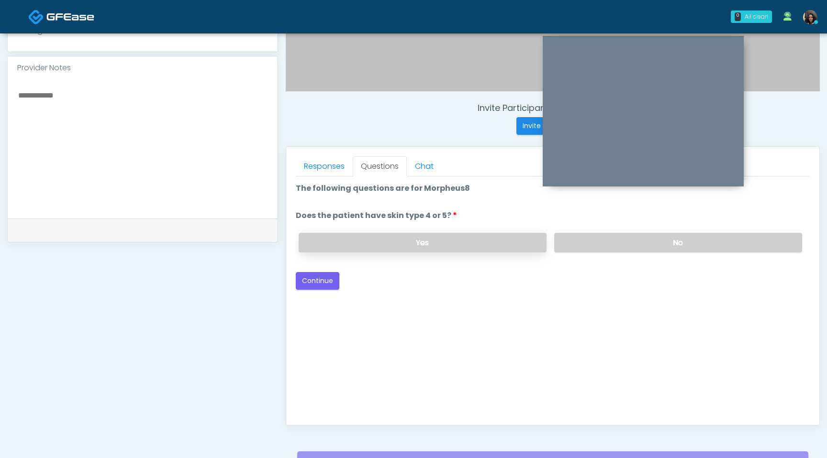
click at [471, 244] on label "Yes" at bounding box center [423, 243] width 248 height 20
click at [309, 280] on button "Continue" at bounding box center [318, 281] width 44 height 18
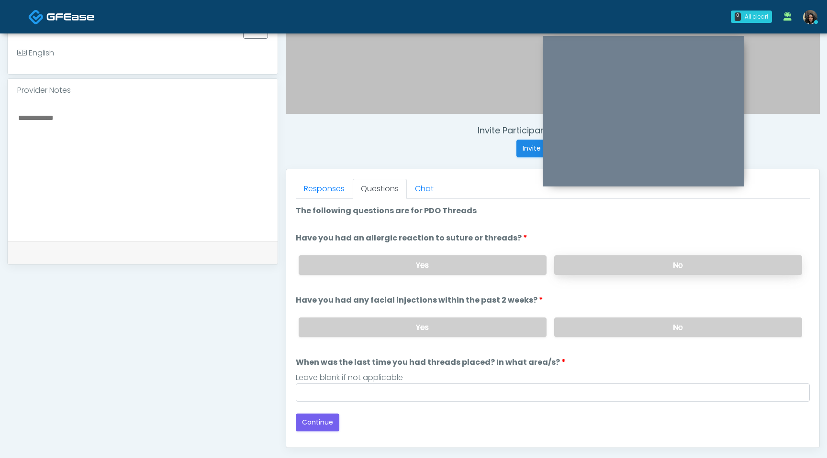
scroll to position [278, 0]
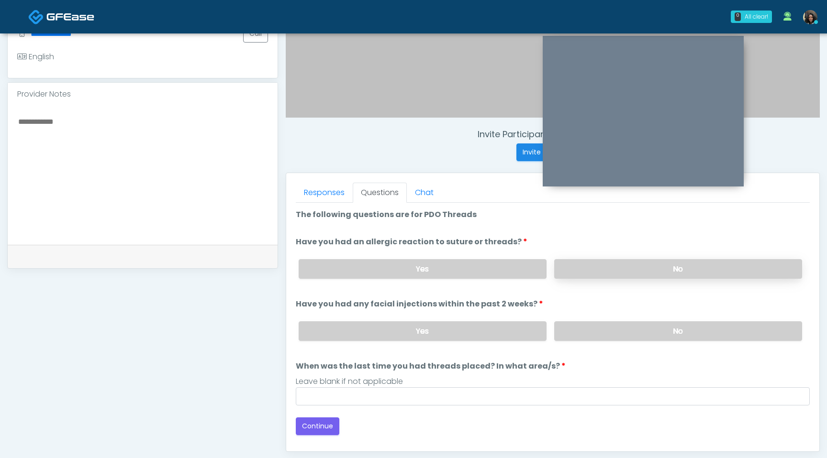
click at [630, 267] on label "No" at bounding box center [678, 269] width 248 height 20
click at [600, 333] on label "No" at bounding box center [678, 331] width 248 height 20
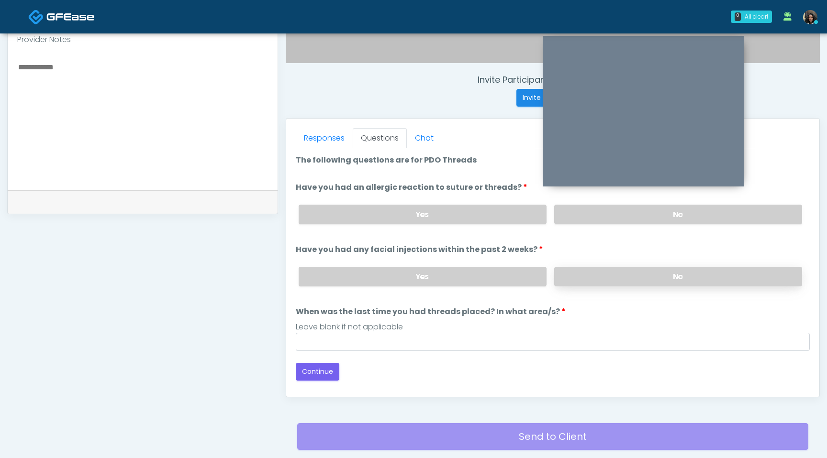
scroll to position [338, 0]
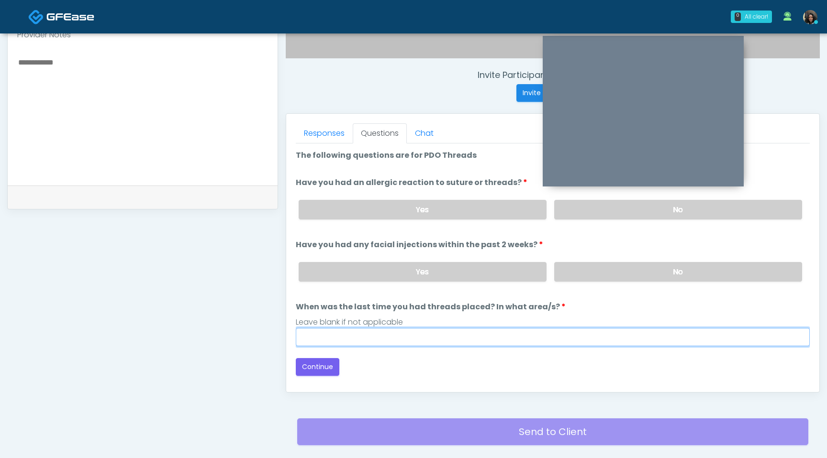
click at [521, 333] on input "When was the last time you had threads placed? In what area/s?" at bounding box center [553, 337] width 514 height 18
type input "*********"
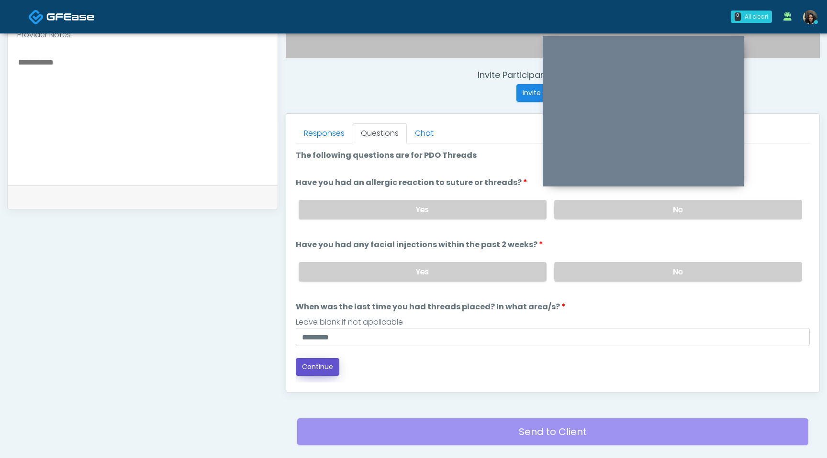
click at [331, 363] on button "Continue" at bounding box center [318, 367] width 44 height 18
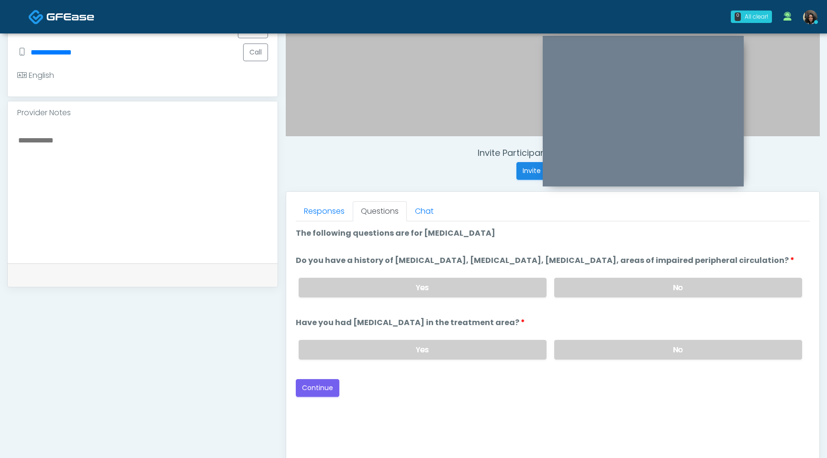
scroll to position [254, 0]
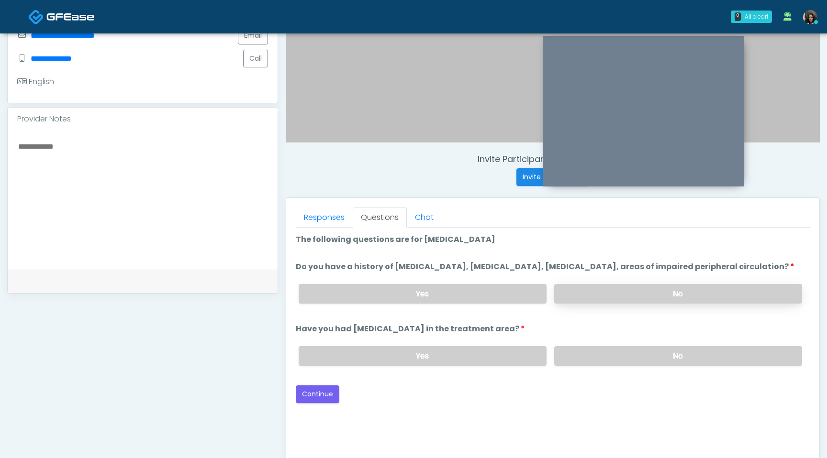
click at [596, 304] on label "No" at bounding box center [678, 294] width 248 height 20
click at [612, 362] on label "No" at bounding box center [678, 356] width 248 height 20
click at [315, 403] on button "Continue" at bounding box center [318, 395] width 44 height 18
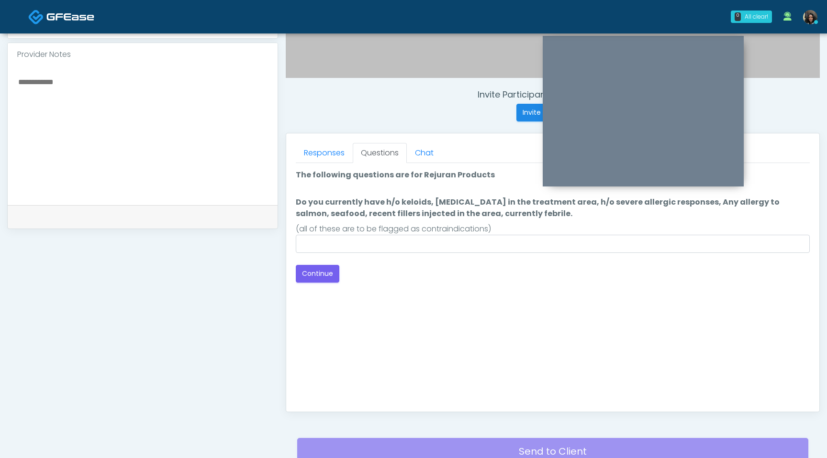
scroll to position [301, 0]
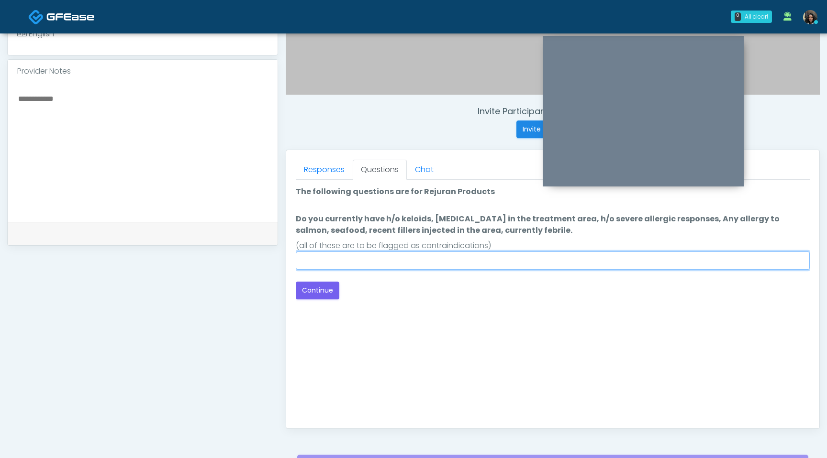
click at [399, 267] on input "Do you currently have h/o keloids, skin infection in the treatment area, h/o se…" at bounding box center [553, 261] width 514 height 18
type input "****"
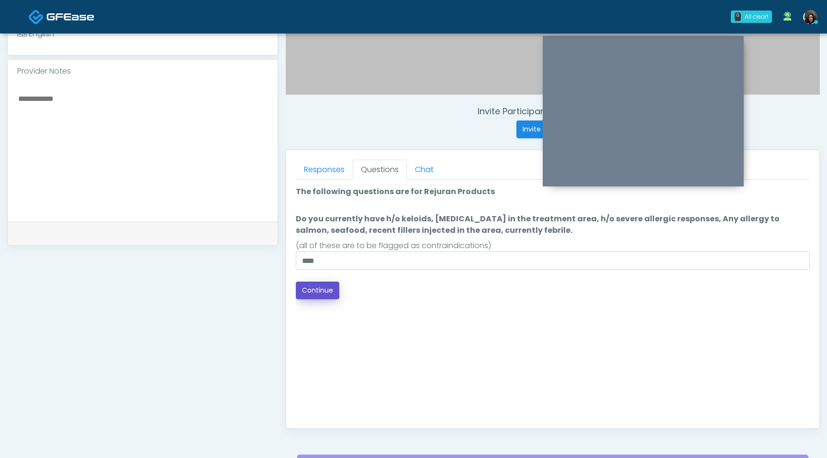
click at [319, 288] on button "Continue" at bounding box center [318, 291] width 44 height 18
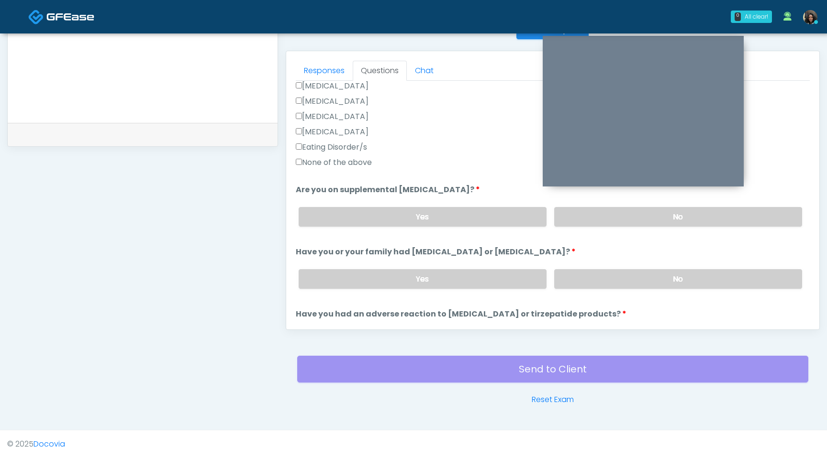
scroll to position [278, 0]
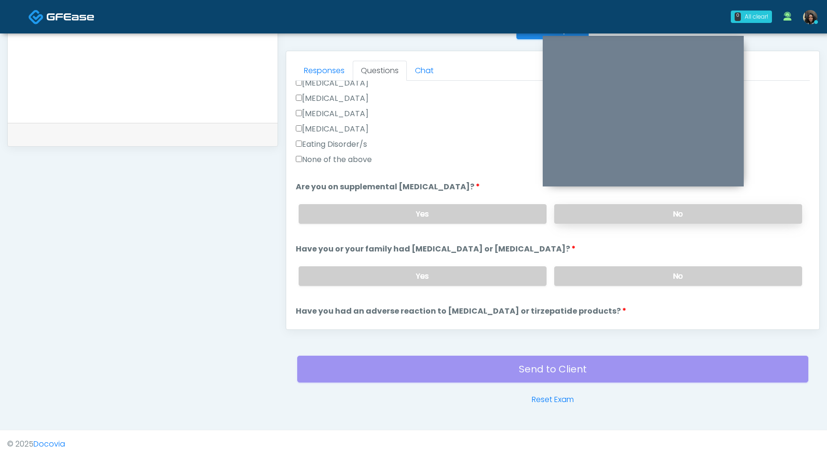
click at [613, 218] on label "No" at bounding box center [678, 214] width 248 height 20
click at [620, 279] on label "No" at bounding box center [678, 276] width 248 height 20
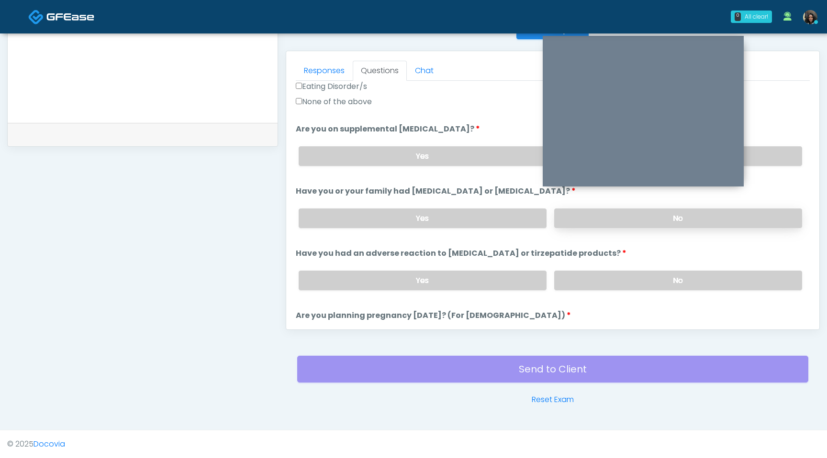
scroll to position [339, 0]
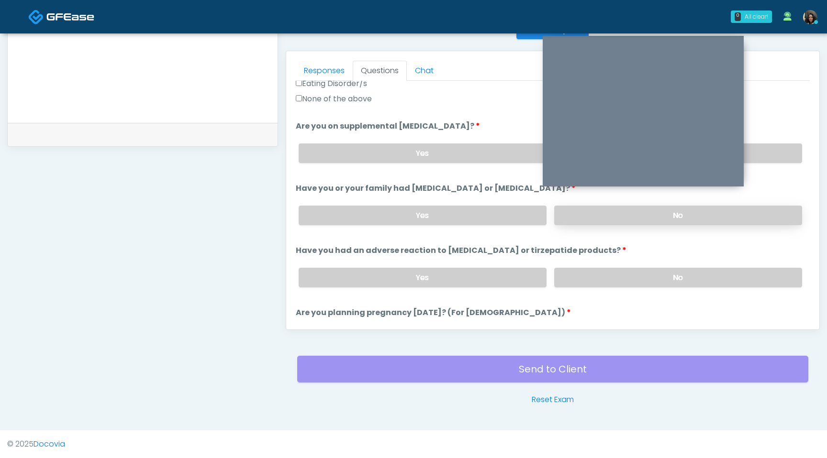
click at [620, 279] on label "No" at bounding box center [678, 278] width 248 height 20
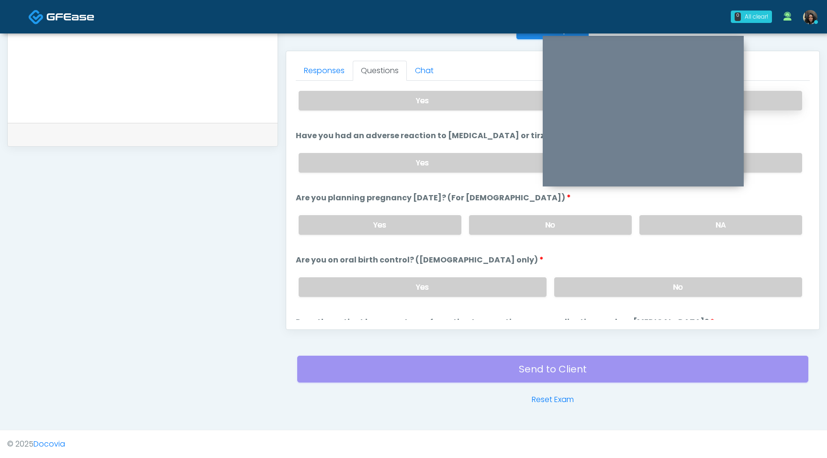
scroll to position [457, 0]
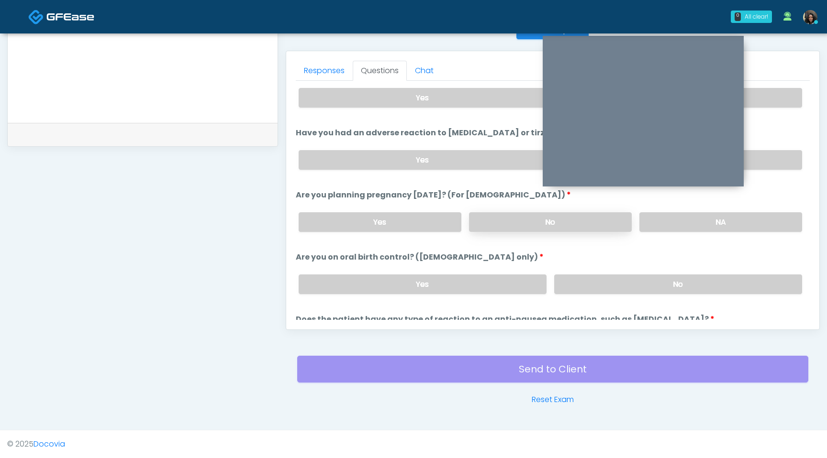
click at [582, 229] on label "No" at bounding box center [550, 222] width 163 height 20
click at [586, 286] on label "No" at bounding box center [678, 285] width 248 height 20
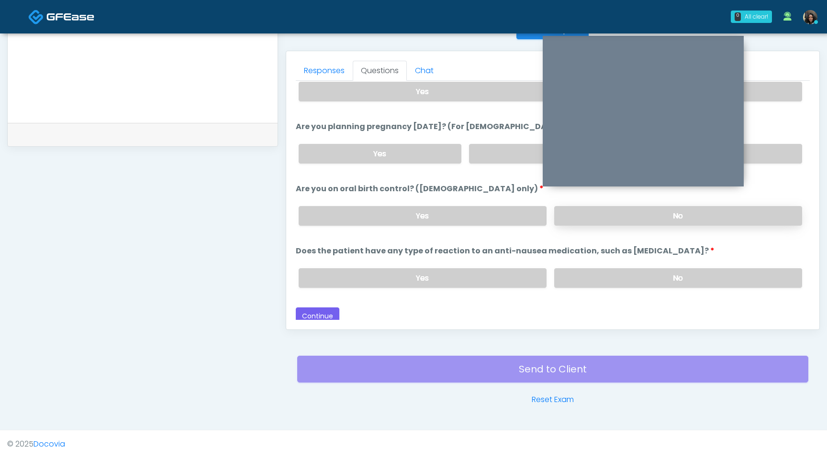
scroll to position [528, 0]
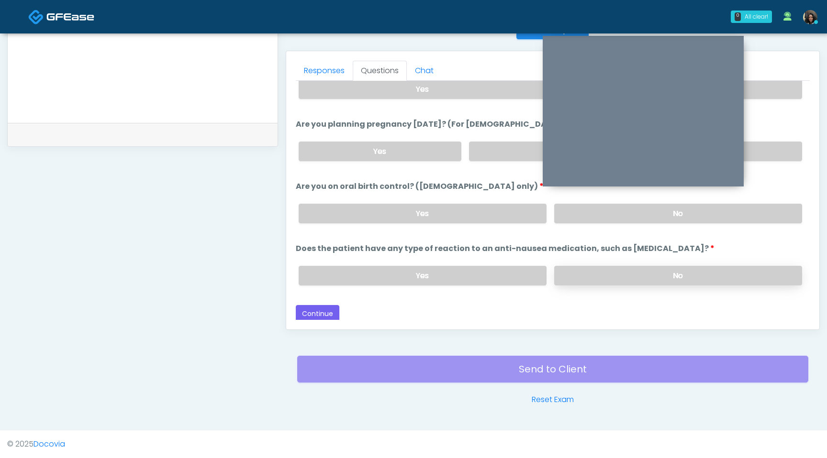
click at [589, 272] on label "No" at bounding box center [678, 276] width 248 height 20
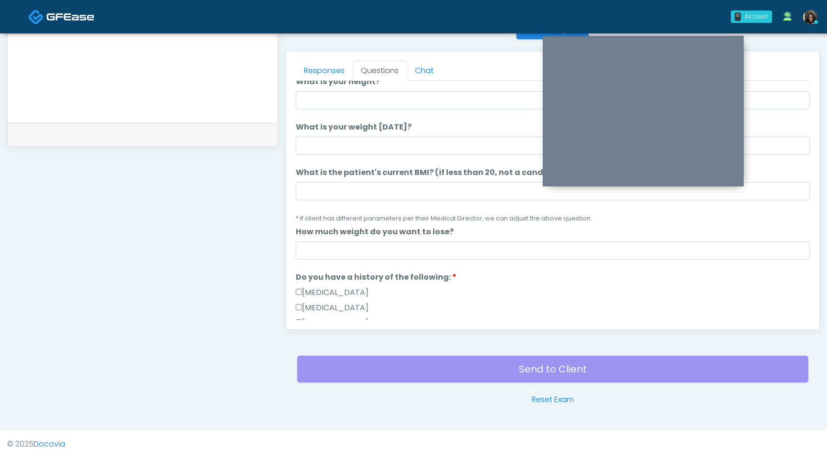
scroll to position [46, 0]
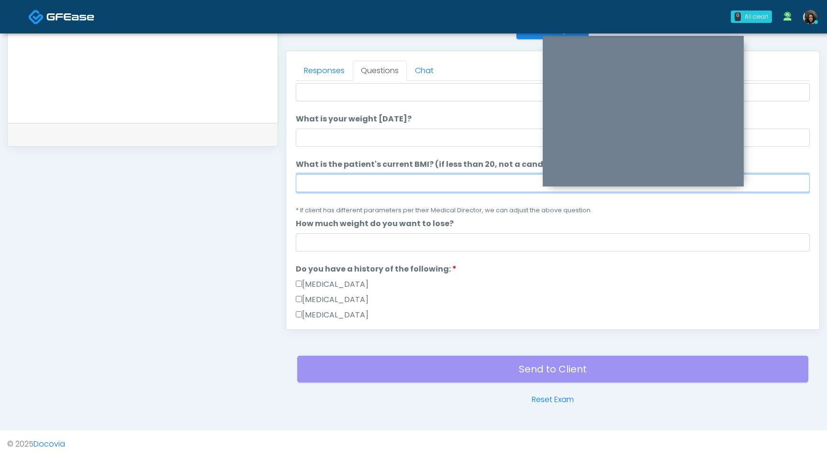
click at [355, 189] on input "What is the patient's current BMI? (if less than 20, not a candidate)" at bounding box center [553, 183] width 514 height 18
type input "****"
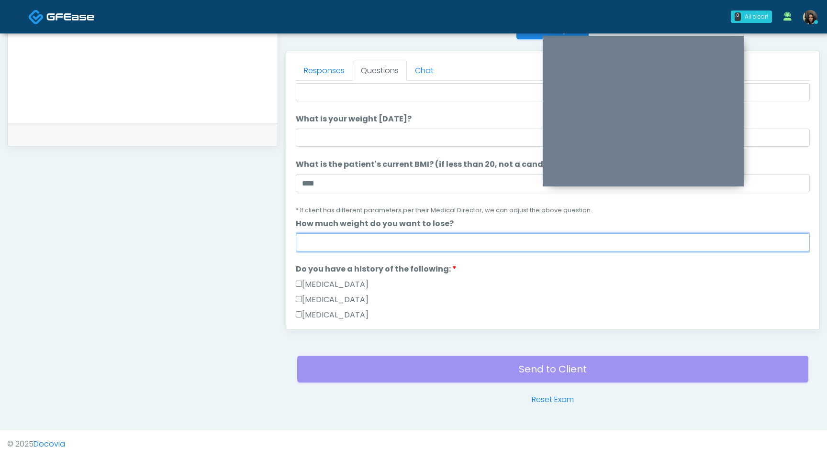
click at [324, 238] on input "How much weight do you want to lose?" at bounding box center [553, 242] width 514 height 18
type input "*"
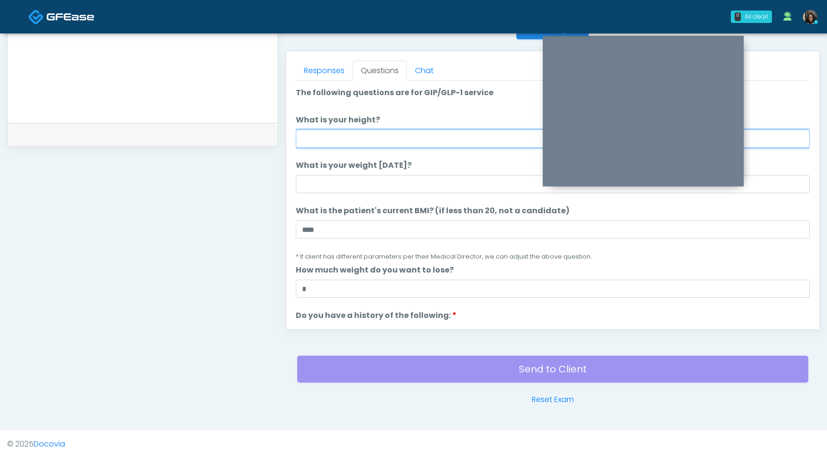
click at [382, 135] on input "What is your height?" at bounding box center [553, 139] width 514 height 18
click at [338, 130] on input "What is your height?" at bounding box center [553, 139] width 514 height 18
type input "***"
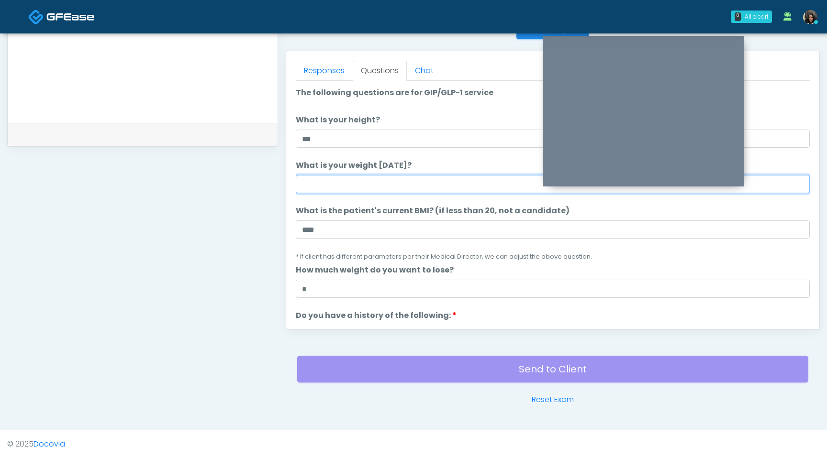
click at [336, 181] on input "What is your weight today?" at bounding box center [553, 184] width 514 height 18
type input "***"
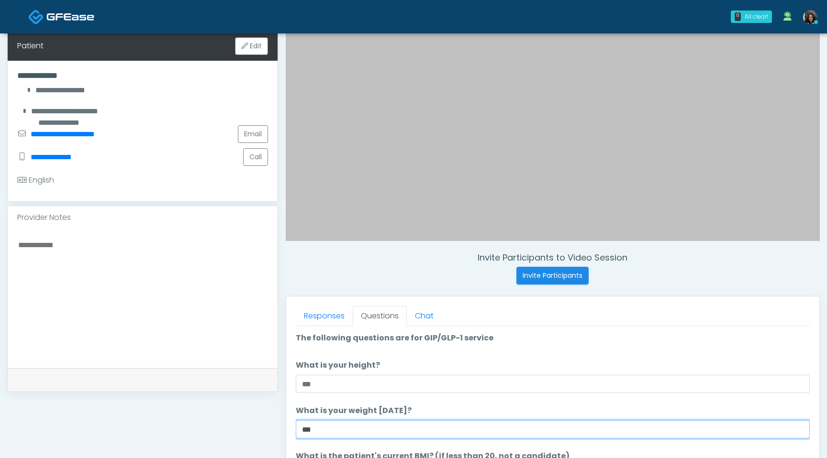
scroll to position [188, 0]
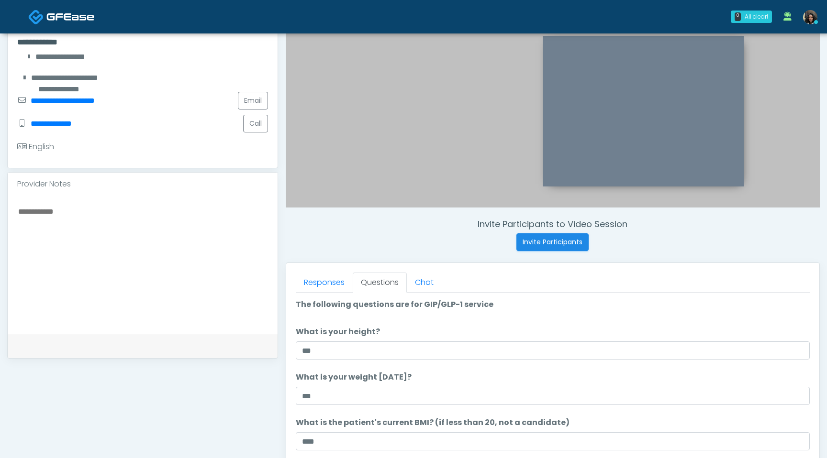
click at [116, 219] on textarea at bounding box center [142, 263] width 251 height 117
paste textarea "**********"
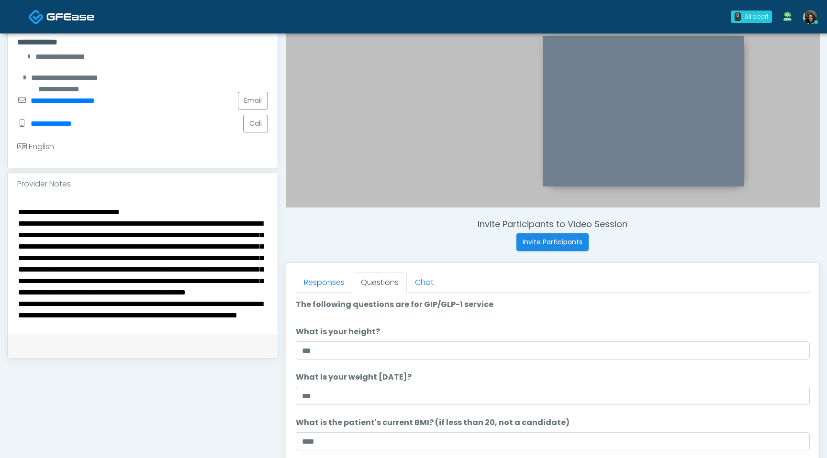
scroll to position [0, 0]
click at [163, 212] on textarea "**********" at bounding box center [142, 263] width 251 height 117
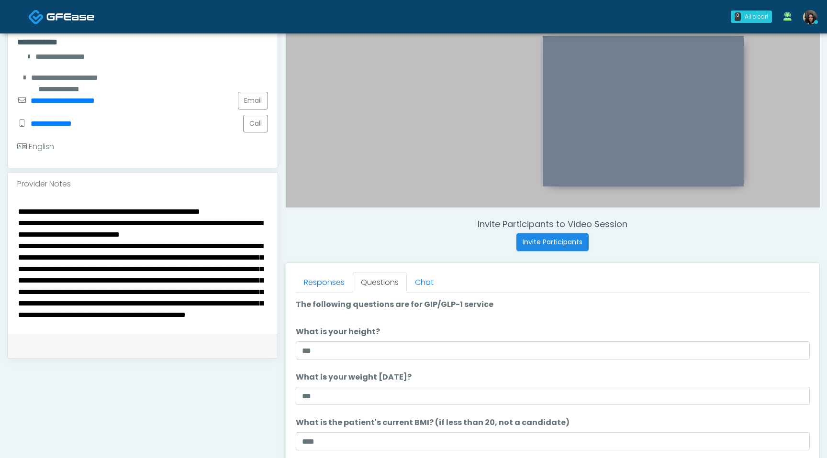
click at [34, 226] on textarea "**********" at bounding box center [142, 263] width 251 height 117
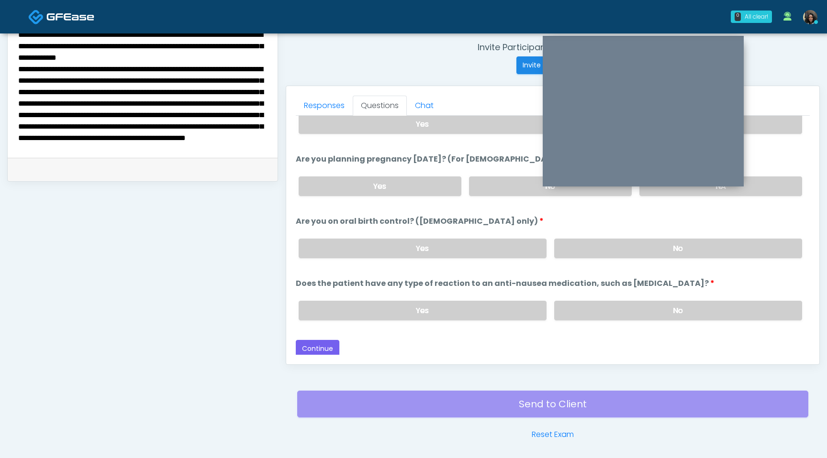
scroll to position [367, 0]
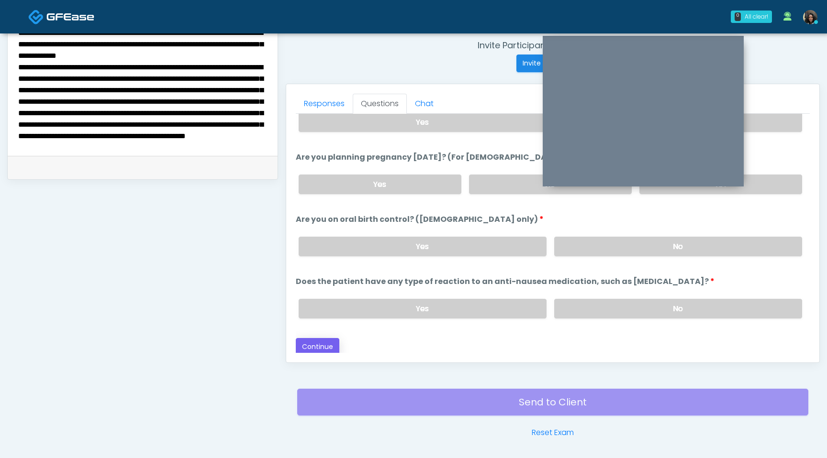
type textarea "**********"
click at [321, 350] on button "Continue" at bounding box center [318, 347] width 44 height 18
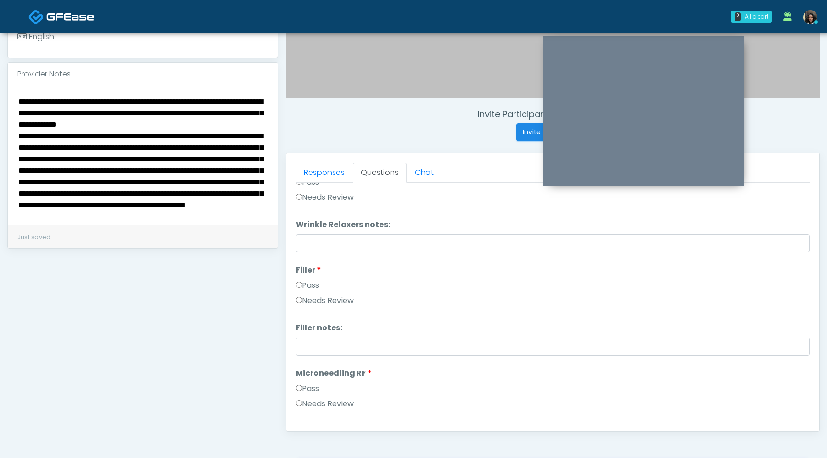
scroll to position [0, 0]
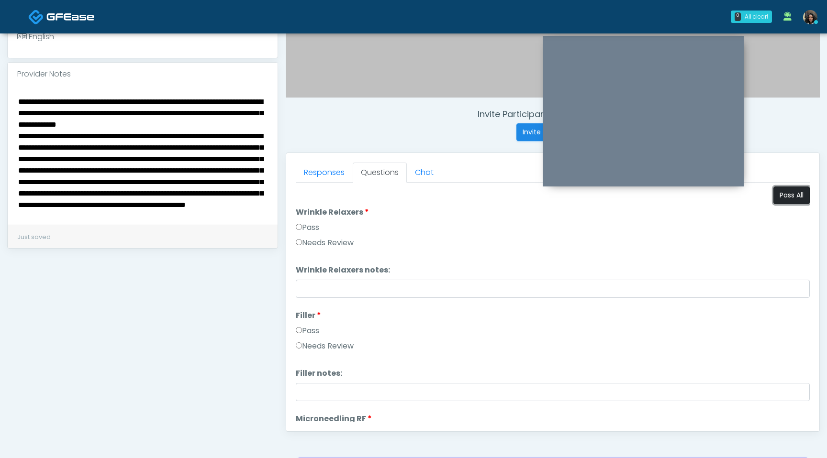
click at [790, 199] on button "Pass All" at bounding box center [791, 196] width 36 height 18
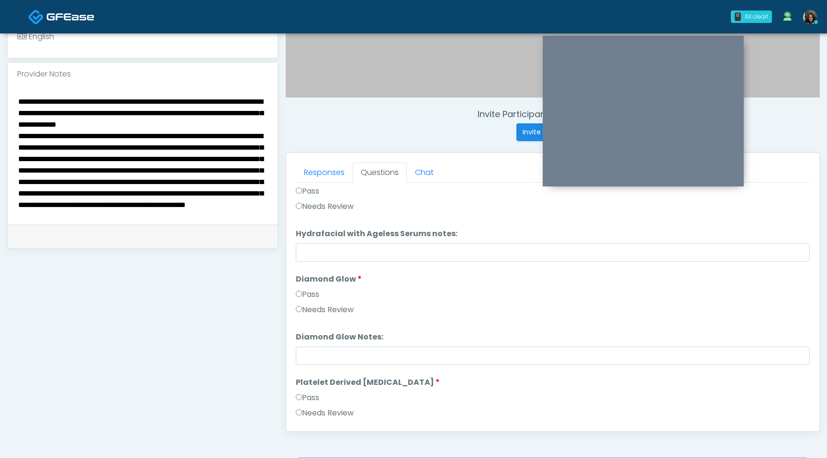
scroll to position [1884, 0]
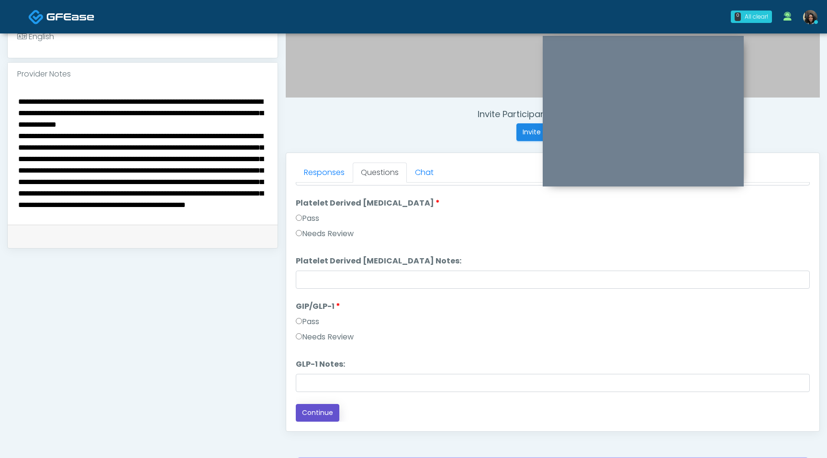
click at [305, 420] on button "Continue" at bounding box center [318, 413] width 44 height 18
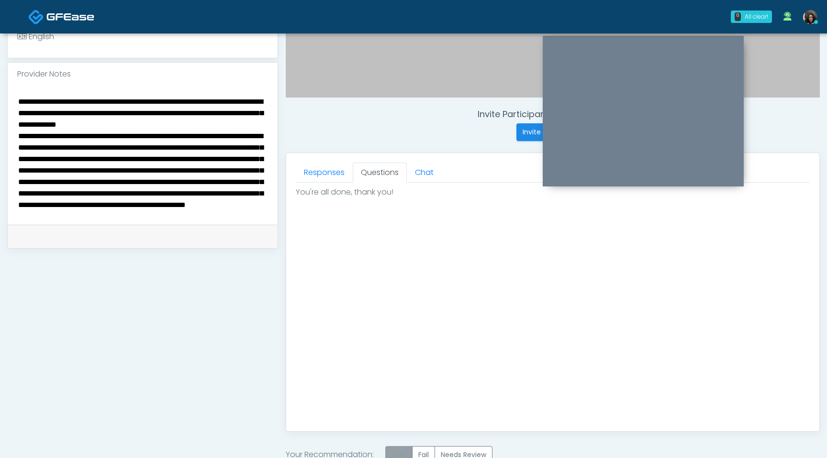
click at [398, 457] on label "Pass" at bounding box center [398, 455] width 27 height 18
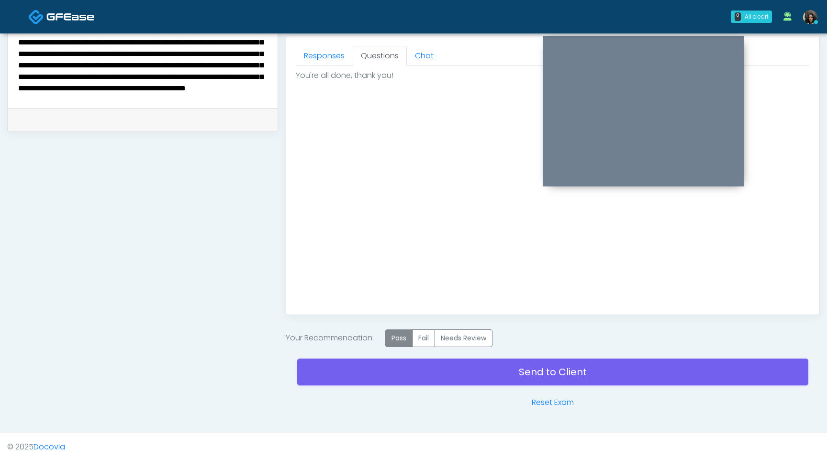
scroll to position [418, 0]
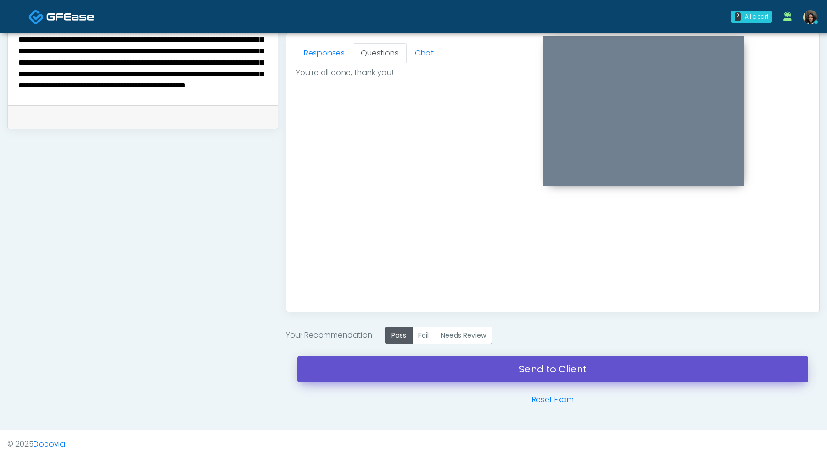
click link "Send to Client"
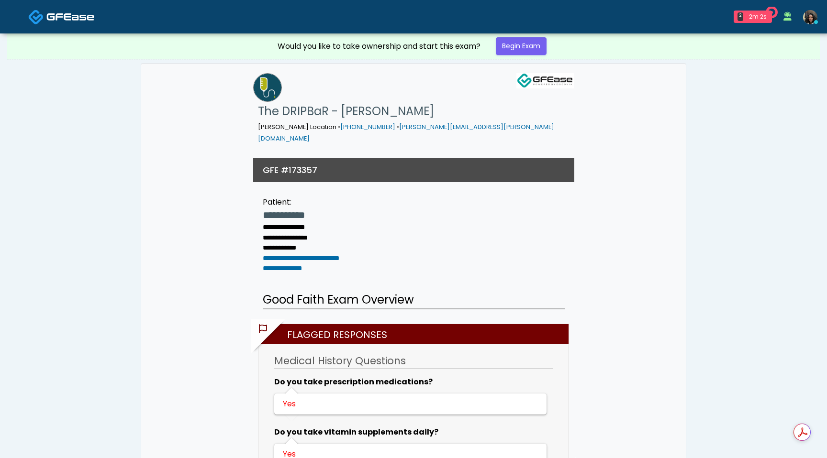
click at [536, 33] on div "Would you like to take ownership and start this exam? Begin Exam" at bounding box center [413, 45] width 287 height 25
click at [532, 46] on link "Begin Exam" at bounding box center [521, 46] width 51 height 18
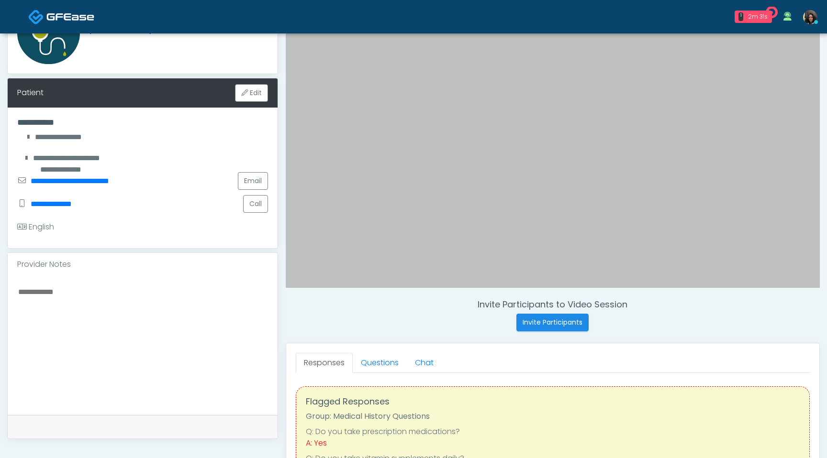
scroll to position [118, 0]
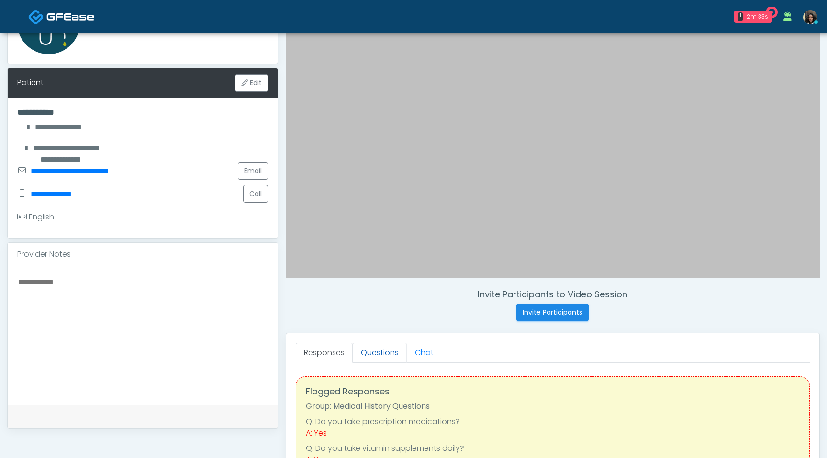
click at [378, 355] on link "Questions" at bounding box center [380, 353] width 54 height 20
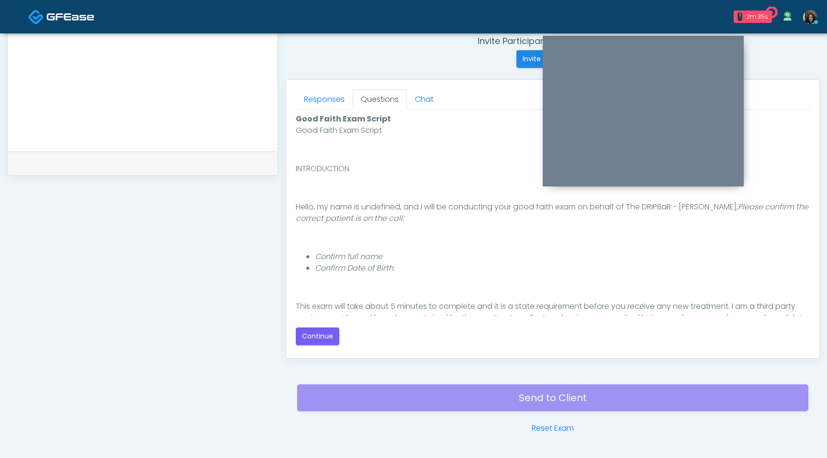
scroll to position [88, 0]
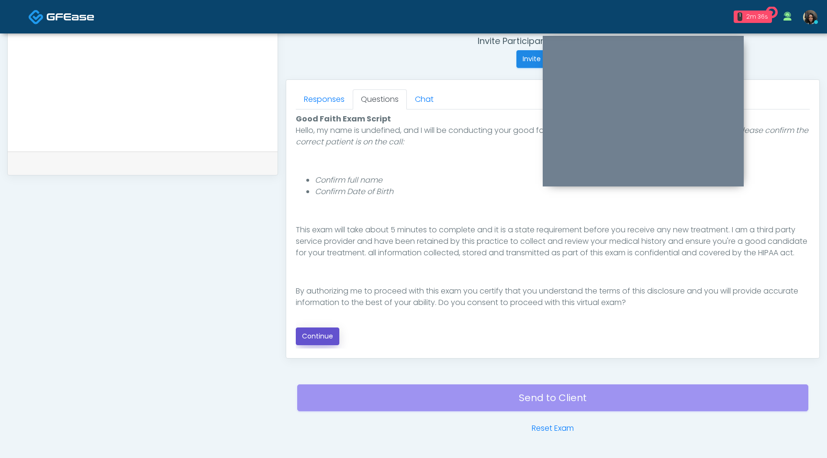
click at [321, 335] on button "Continue" at bounding box center [318, 337] width 44 height 18
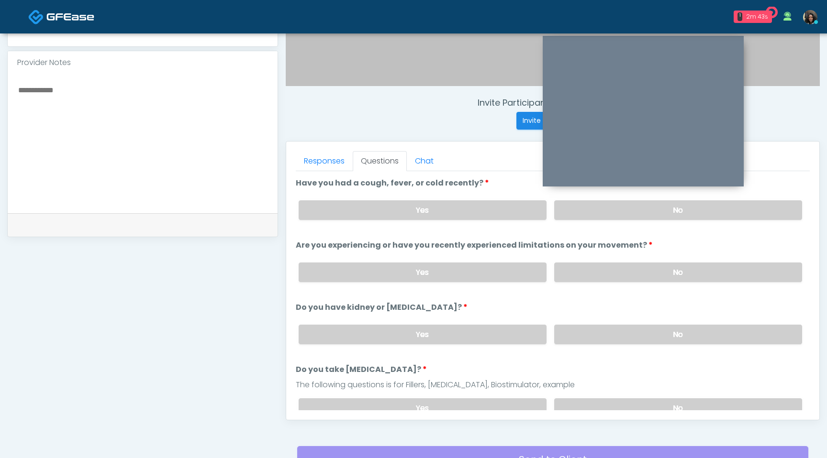
scroll to position [305, 0]
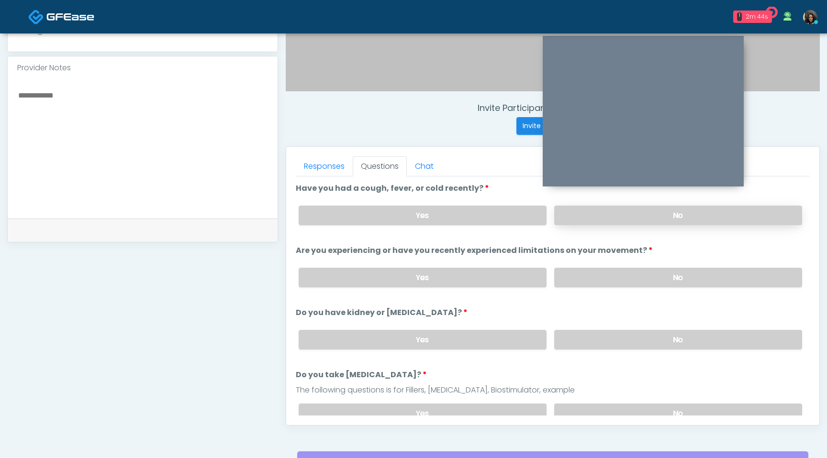
click at [646, 211] on label "No" at bounding box center [678, 216] width 248 height 20
click at [606, 278] on label "No" at bounding box center [678, 278] width 248 height 20
click at [601, 343] on label "No" at bounding box center [678, 340] width 248 height 20
click at [149, 106] on textarea at bounding box center [142, 147] width 251 height 117
type textarea "*"
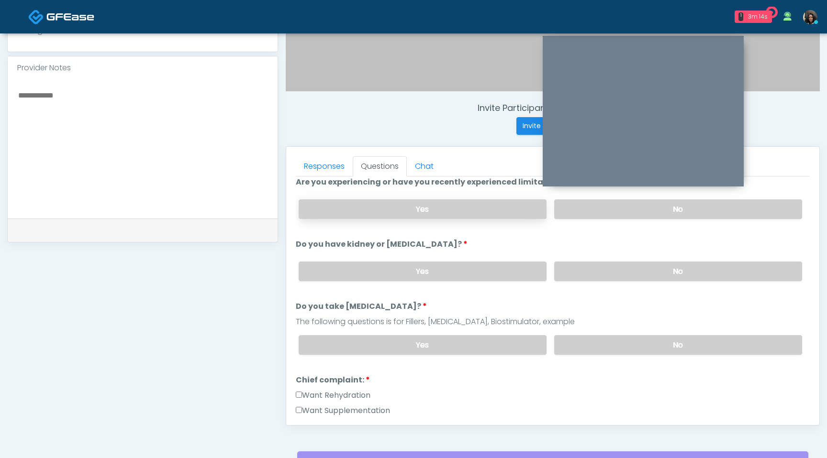
scroll to position [117, 0]
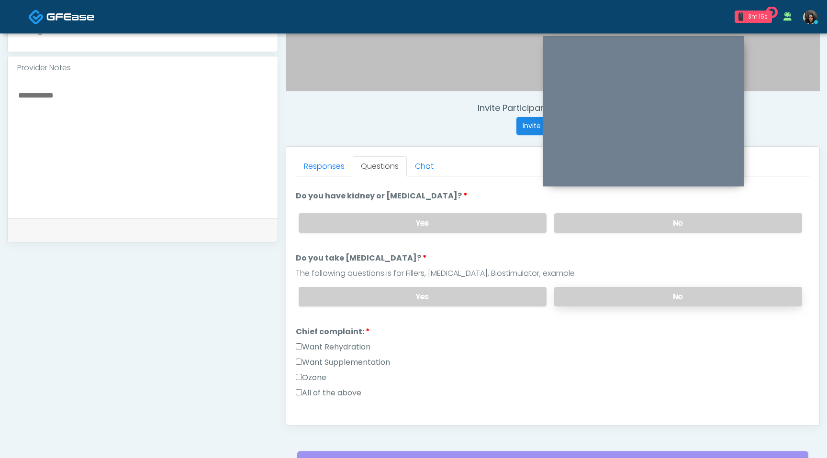
click at [638, 295] on label "No" at bounding box center [678, 297] width 248 height 20
click at [431, 291] on label "Yes" at bounding box center [423, 297] width 248 height 20
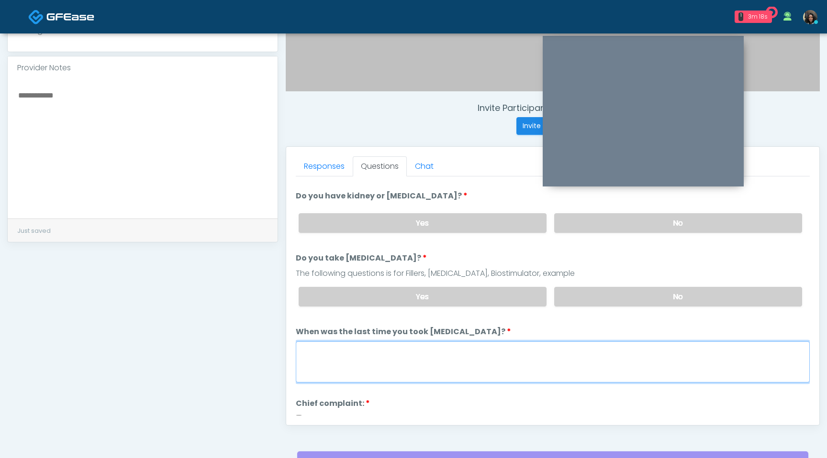
click at [362, 350] on textarea "When was the last time you took [MEDICAL_DATA]?" at bounding box center [553, 362] width 514 height 41
type textarea "**********"
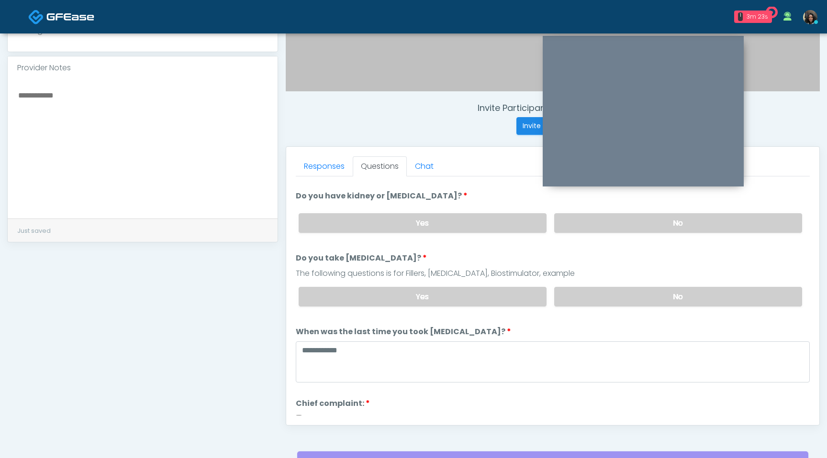
click at [174, 93] on textarea at bounding box center [142, 147] width 251 height 117
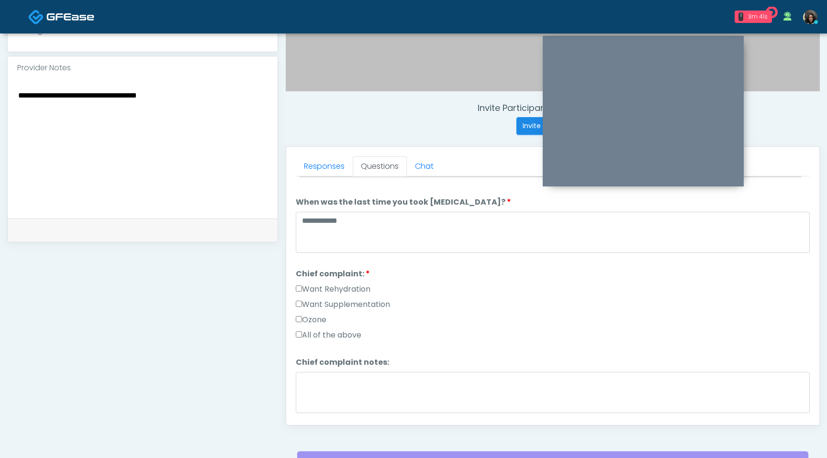
scroll to position [293, 0]
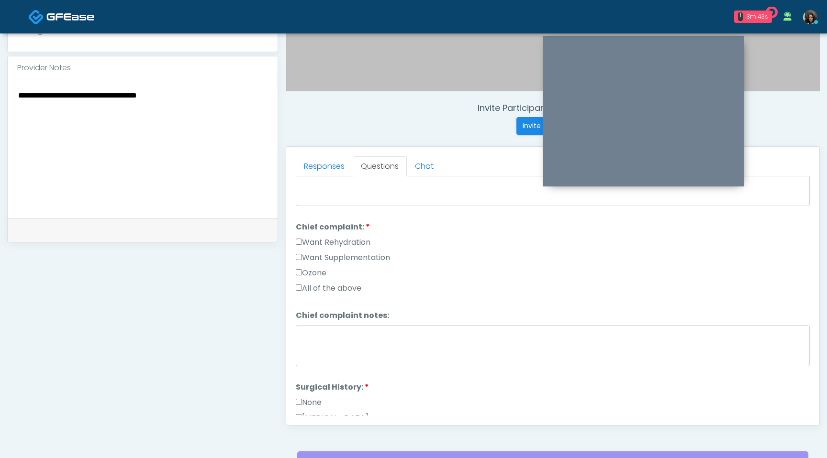
type textarea "**********"
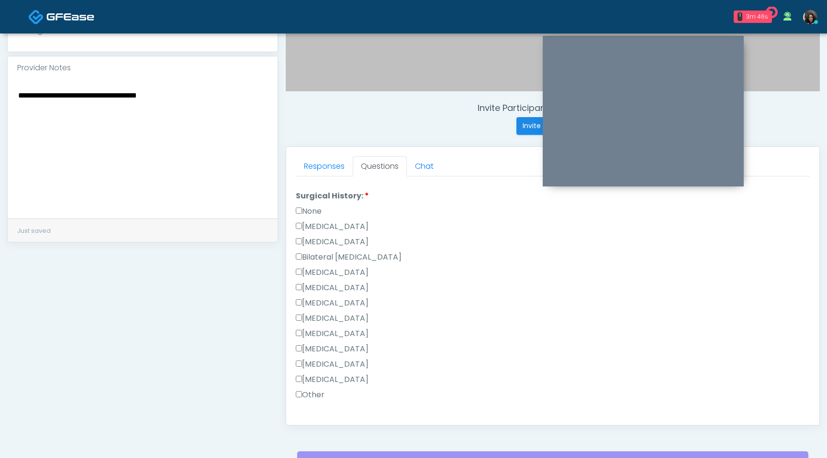
scroll to position [535, 0]
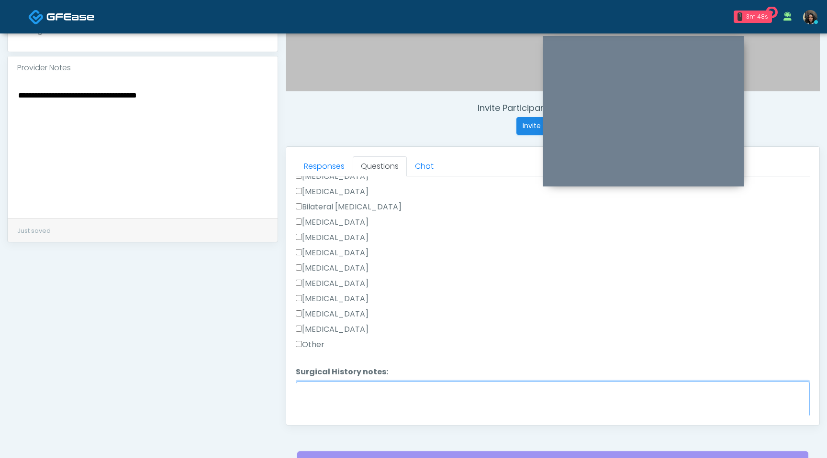
click at [317, 396] on textarea "Surgical History notes:" at bounding box center [553, 402] width 514 height 41
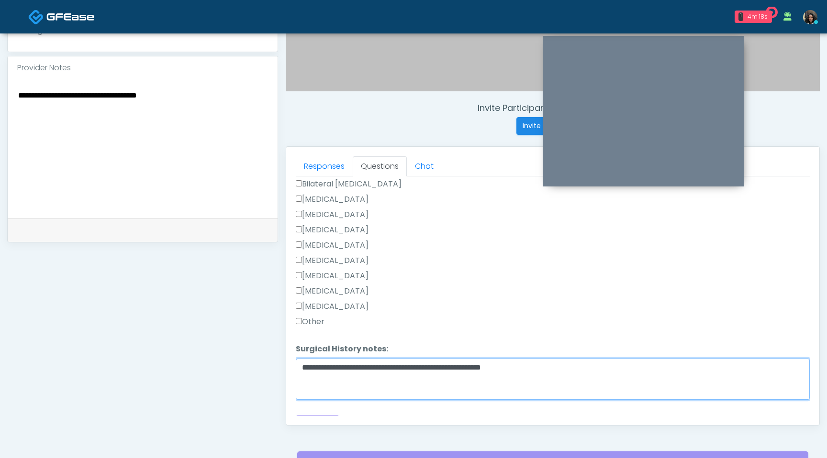
scroll to position [572, 0]
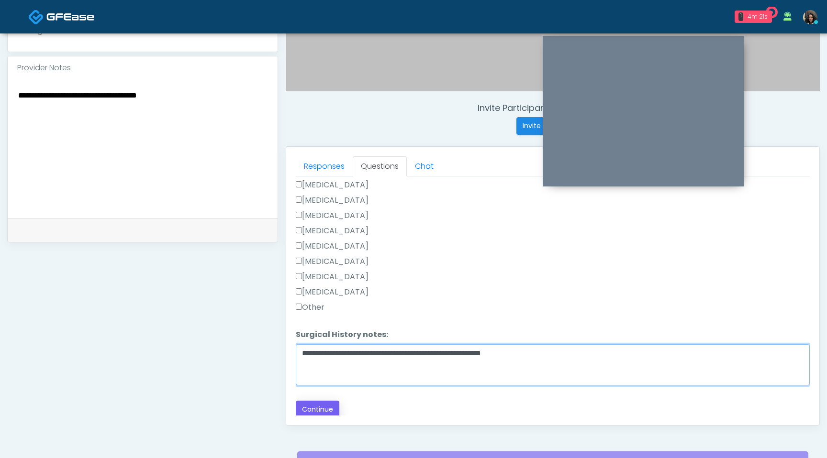
type textarea "**********"
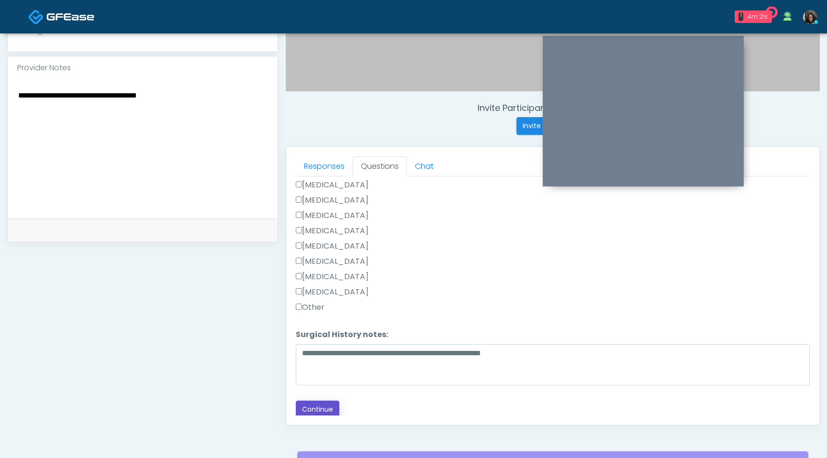
click at [316, 407] on button "Continue" at bounding box center [318, 410] width 44 height 18
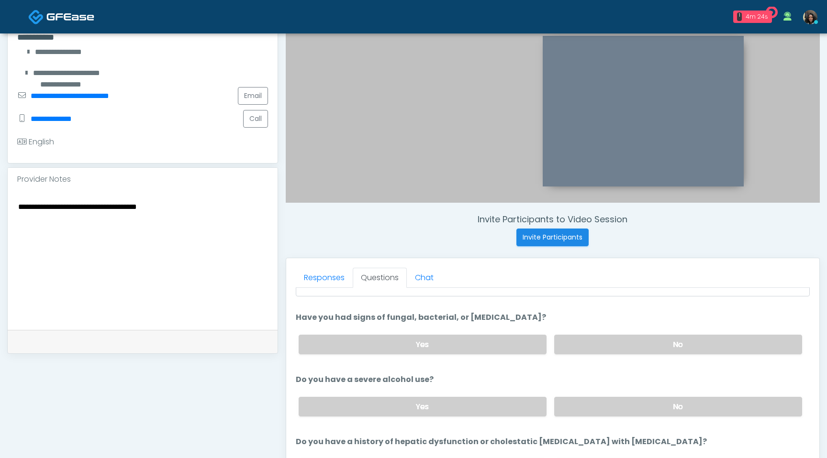
scroll to position [0, 0]
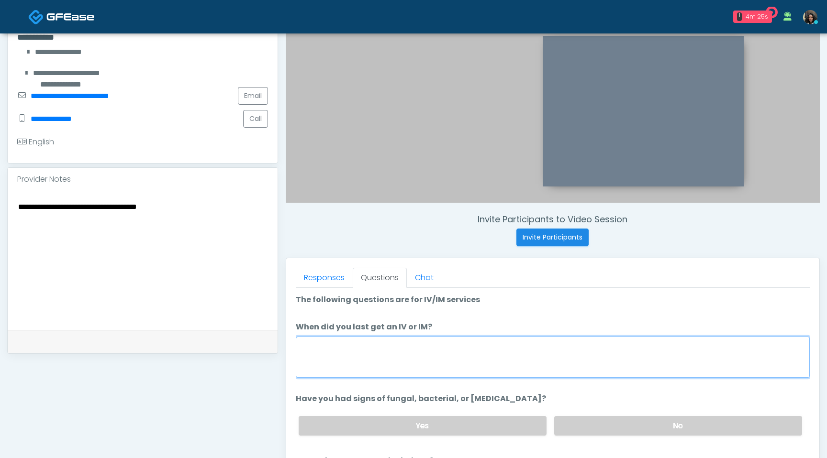
click at [374, 359] on textarea "When did you last get an IV or IM?" at bounding box center [553, 357] width 514 height 41
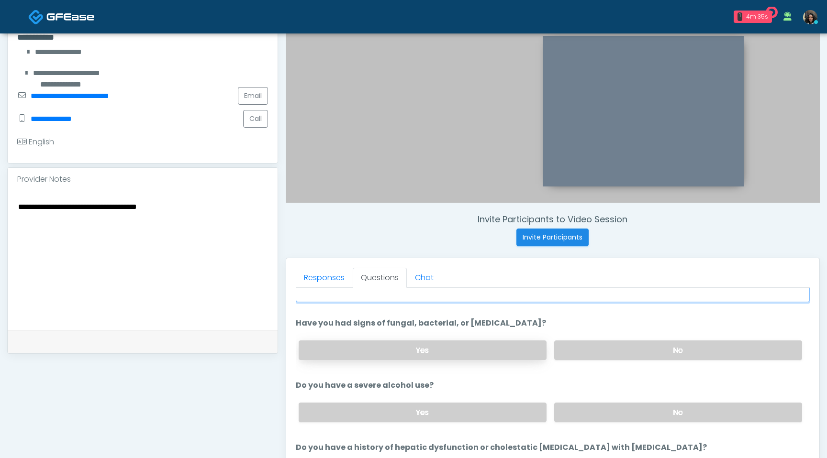
scroll to position [87, 0]
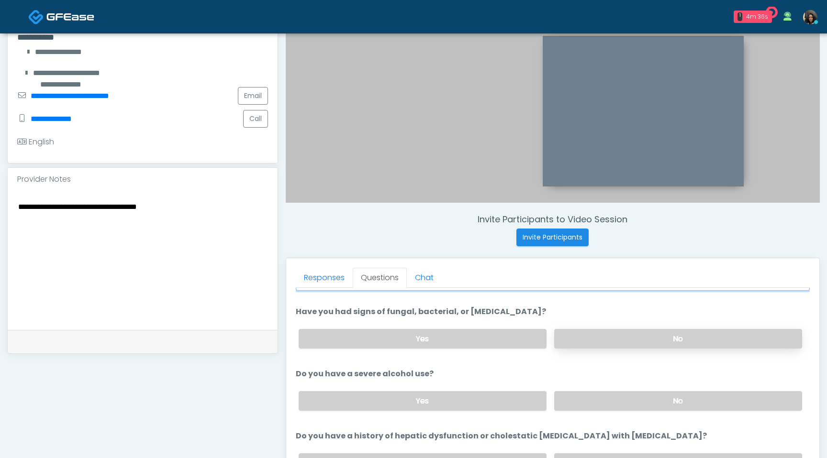
type textarea "**********"
click at [640, 333] on label "No" at bounding box center [678, 339] width 248 height 20
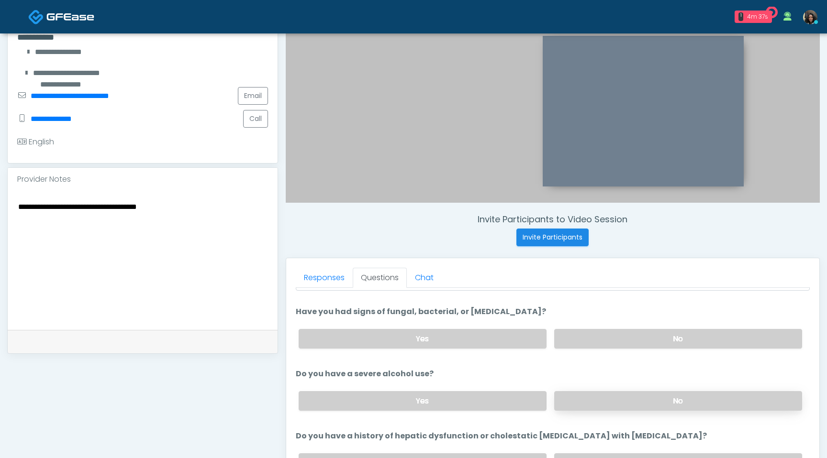
click at [613, 400] on label "No" at bounding box center [678, 401] width 248 height 20
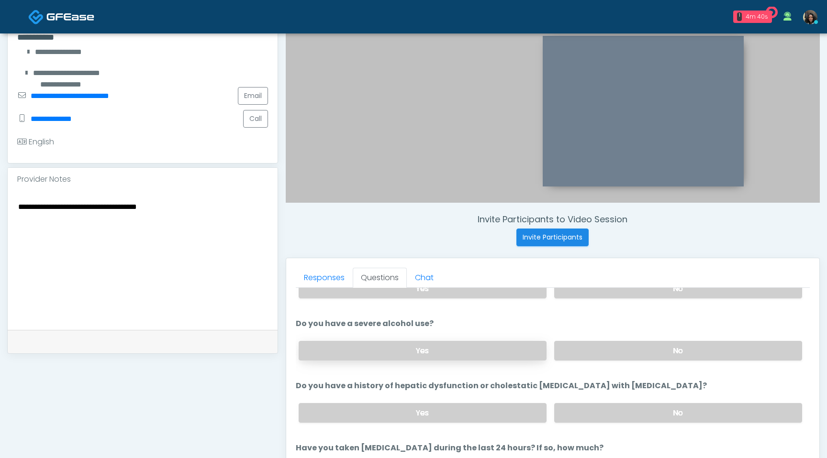
scroll to position [143, 0]
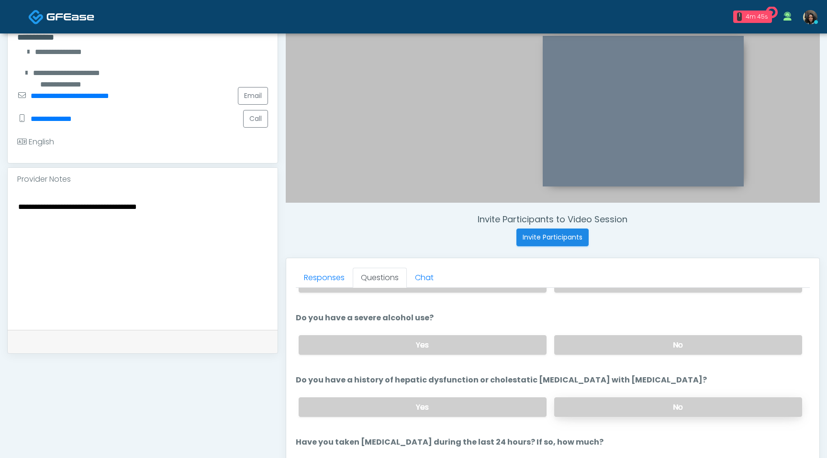
click at [595, 410] on label "No" at bounding box center [678, 408] width 248 height 20
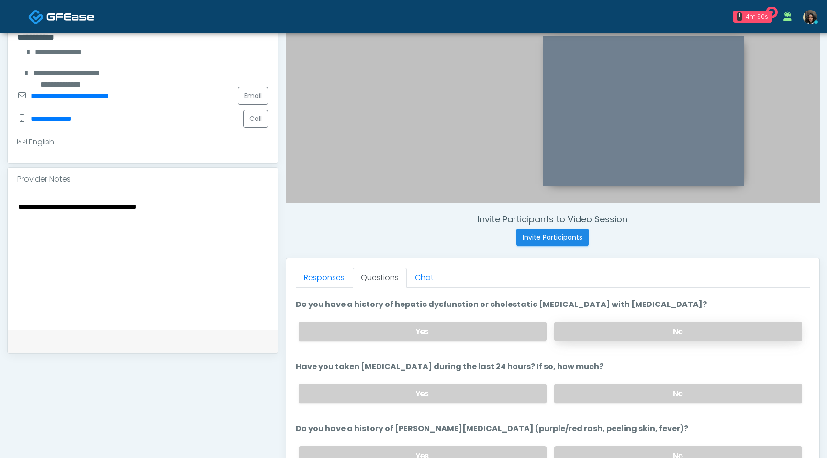
scroll to position [219, 0]
click at [598, 395] on label "No" at bounding box center [678, 394] width 248 height 20
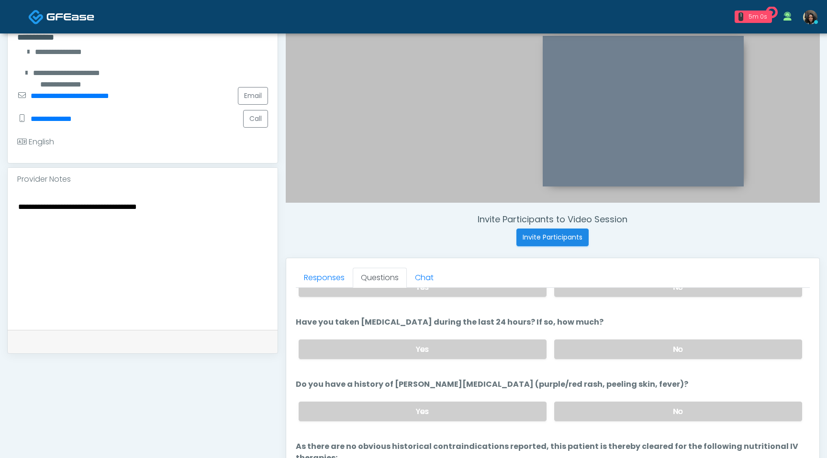
scroll to position [272, 0]
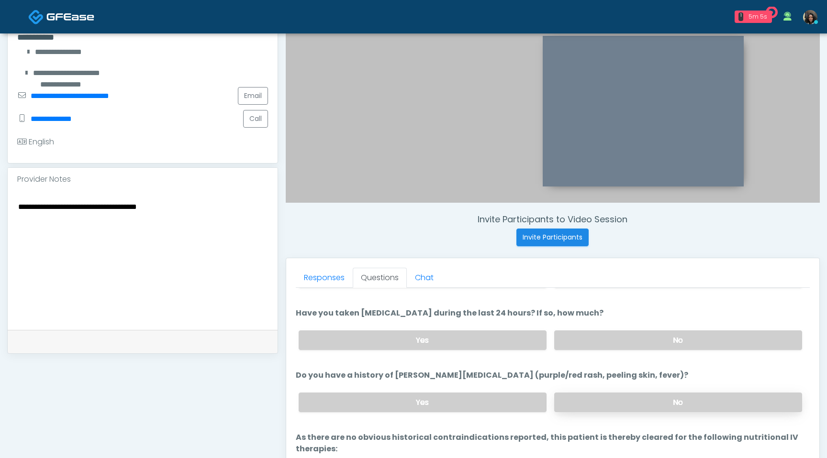
click at [610, 398] on label "No" at bounding box center [678, 403] width 248 height 20
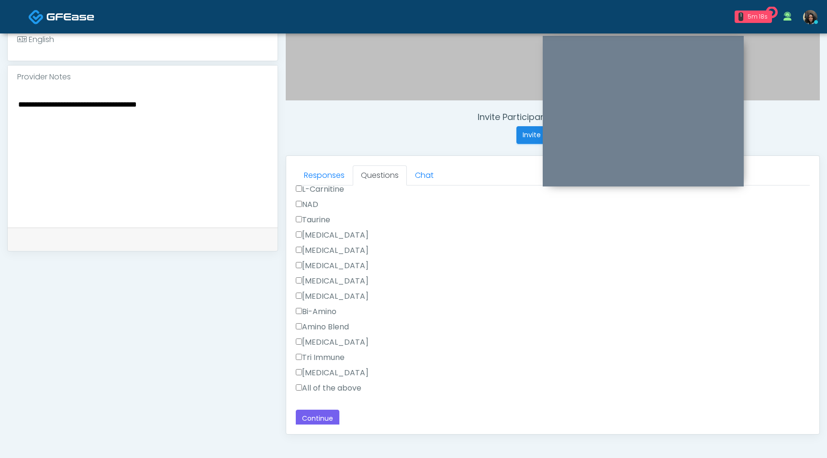
scroll to position [301, 0]
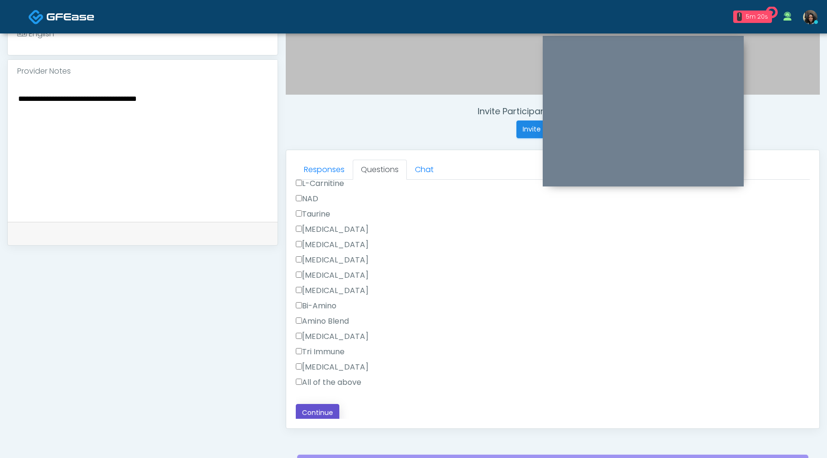
click at [313, 412] on button "Continue" at bounding box center [318, 413] width 44 height 18
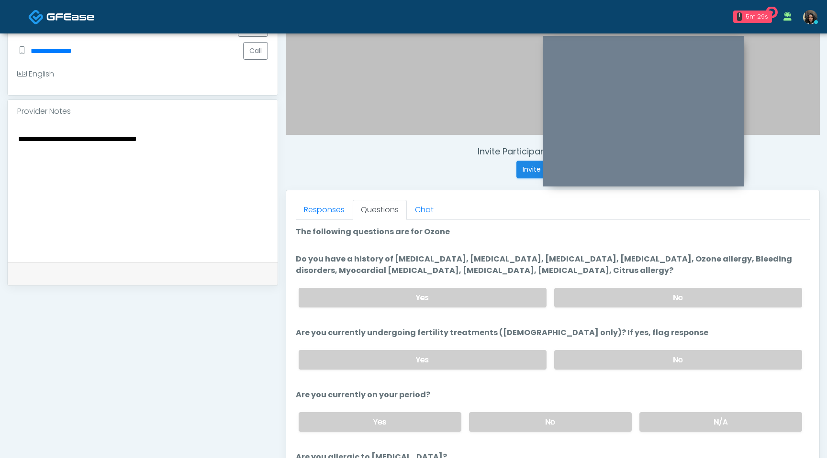
scroll to position [261, 0]
click at [649, 298] on label "No" at bounding box center [678, 298] width 248 height 20
click at [642, 357] on label "No" at bounding box center [678, 361] width 248 height 20
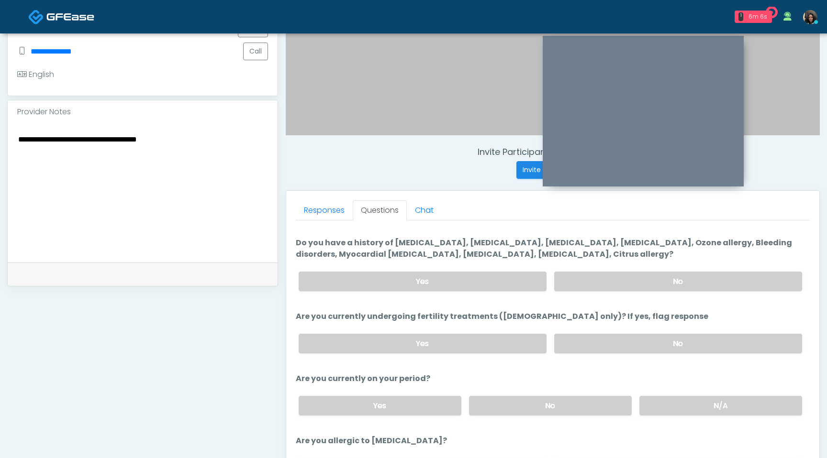
scroll to position [24, 0]
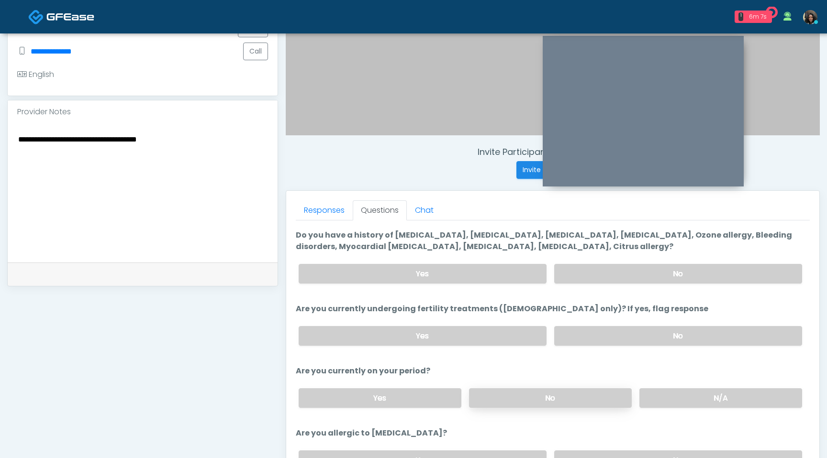
click at [573, 395] on label "No" at bounding box center [550, 398] width 163 height 20
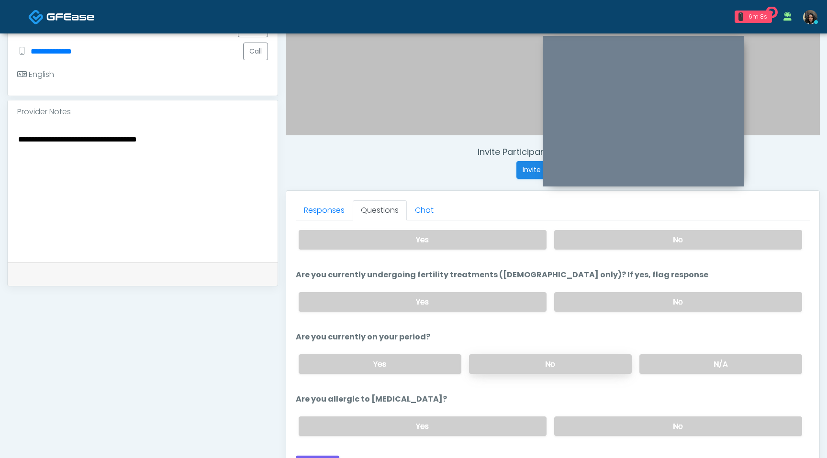
scroll to position [70, 0]
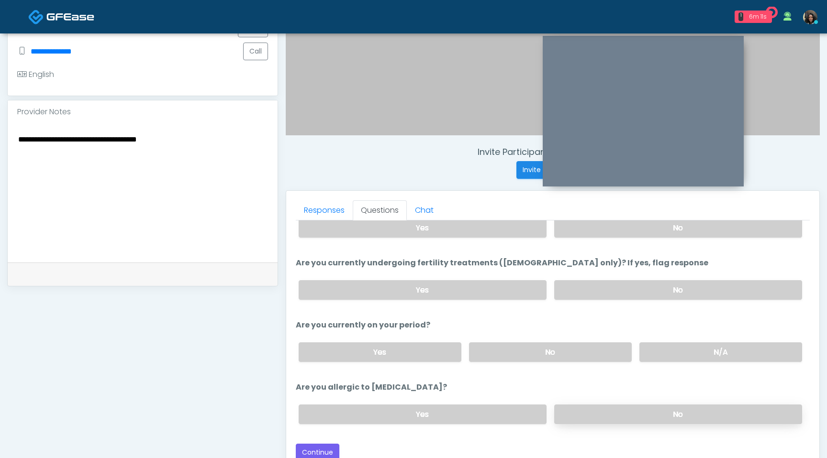
click at [592, 412] on label "No" at bounding box center [678, 415] width 248 height 20
click at [323, 449] on button "Continue" at bounding box center [318, 453] width 44 height 18
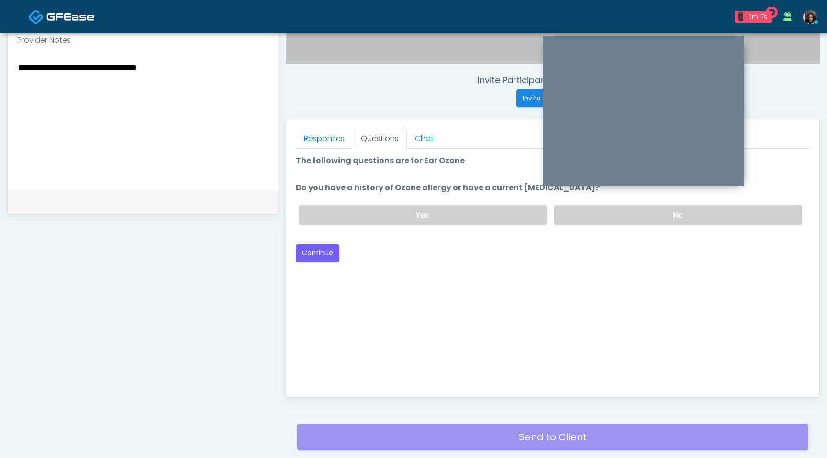
scroll to position [326, 0]
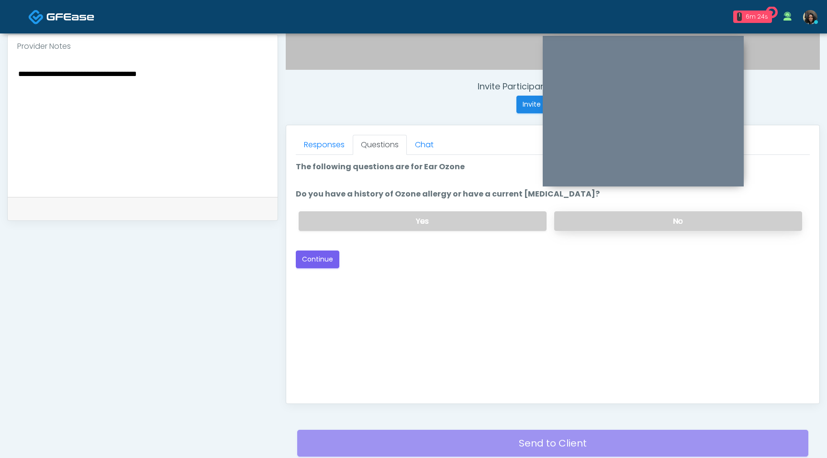
click at [633, 225] on label "No" at bounding box center [678, 221] width 248 height 20
click at [314, 258] on button "Continue" at bounding box center [318, 260] width 44 height 18
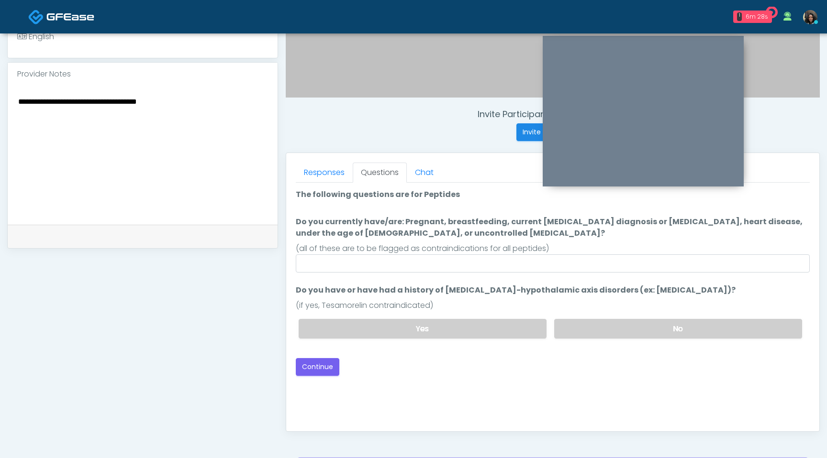
scroll to position [298, 0]
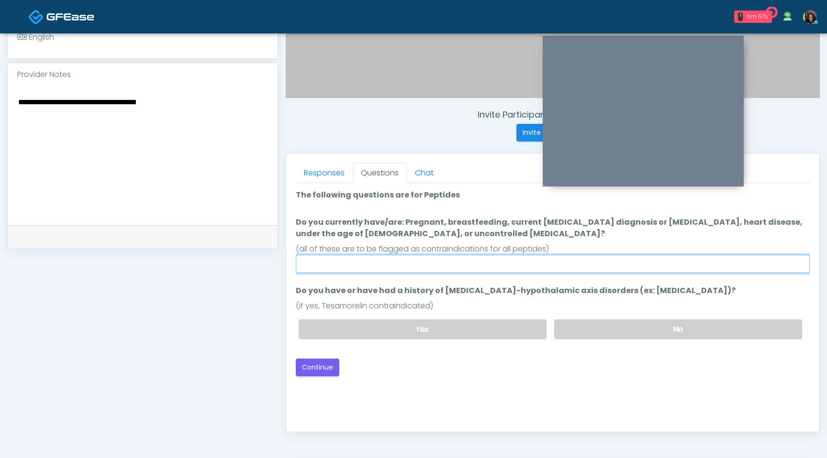
click at [388, 270] on input "Do you currently have/are: Pregnant, breastfeeding, current cancer diagnosis or…" at bounding box center [553, 264] width 514 height 18
type input "*"
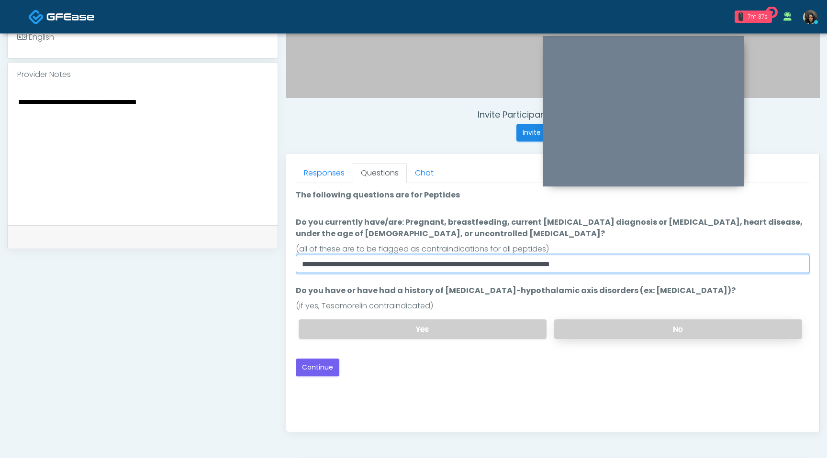
type input "**********"
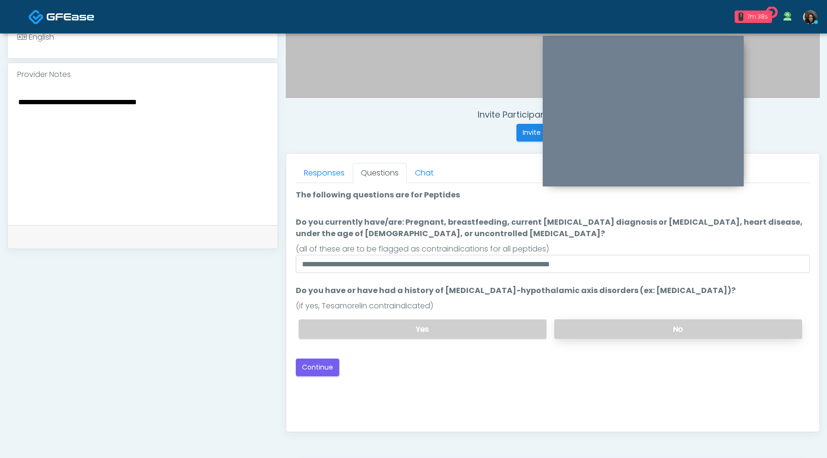
click at [639, 328] on label "No" at bounding box center [678, 330] width 248 height 20
click at [311, 366] on button "Continue" at bounding box center [318, 368] width 44 height 18
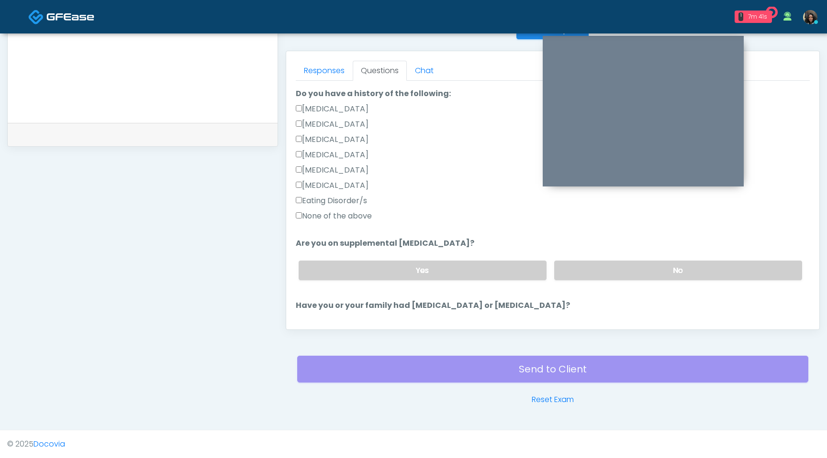
scroll to position [224, 0]
click at [678, 265] on label "No" at bounding box center [678, 269] width 248 height 20
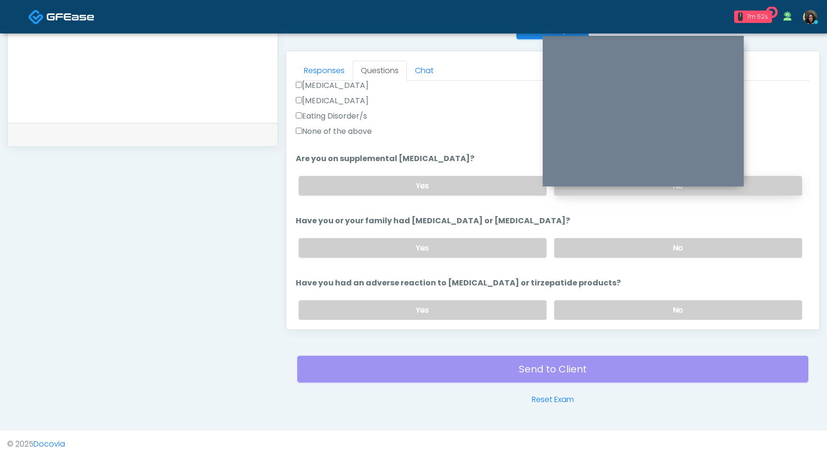
scroll to position [310, 0]
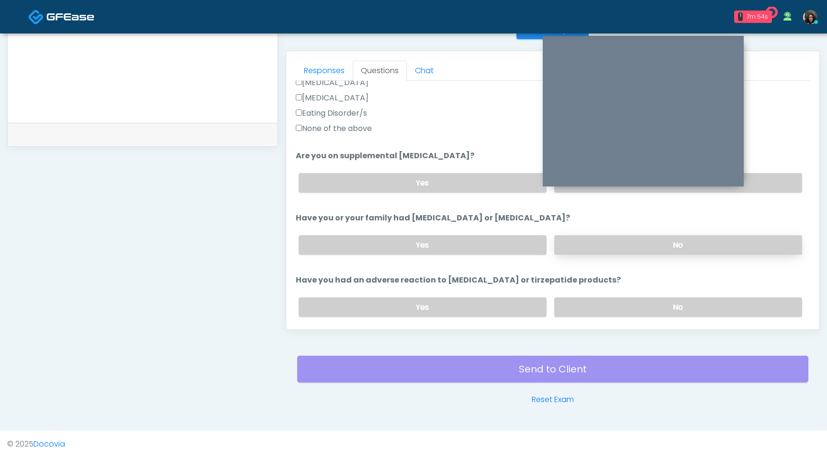
click at [633, 240] on label "No" at bounding box center [678, 245] width 248 height 20
click at [613, 307] on label "No" at bounding box center [678, 308] width 248 height 20
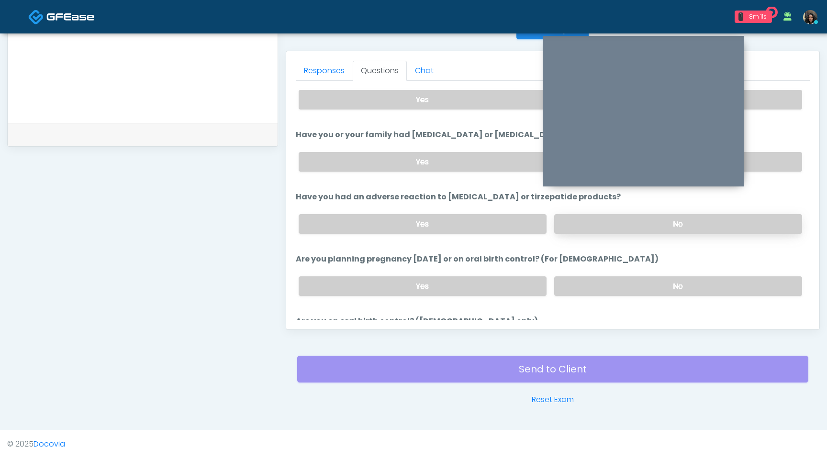
scroll to position [400, 0]
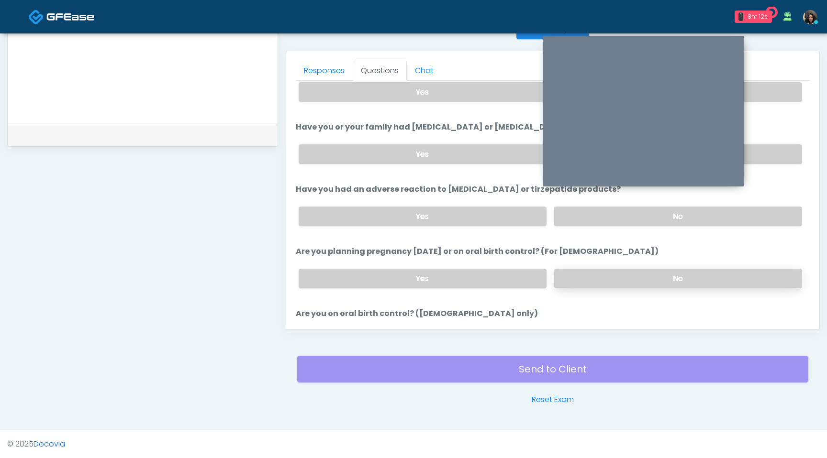
click at [616, 270] on label "No" at bounding box center [678, 279] width 248 height 20
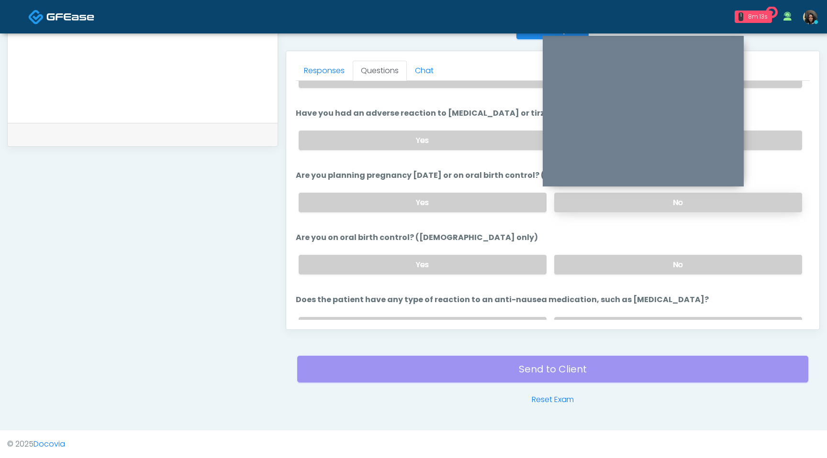
scroll to position [478, 0]
click at [618, 260] on label "No" at bounding box center [678, 264] width 248 height 20
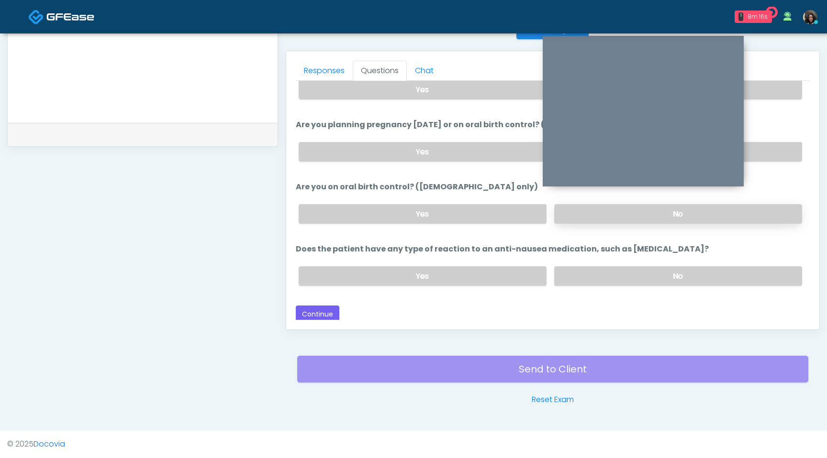
scroll to position [528, 0]
click at [589, 261] on div "Yes No" at bounding box center [550, 275] width 519 height 35
click at [600, 280] on label "No" at bounding box center [678, 276] width 248 height 20
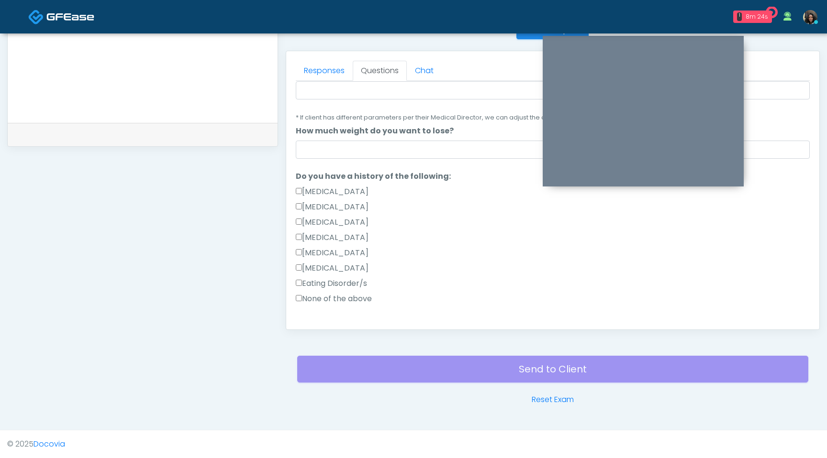
scroll to position [0, 0]
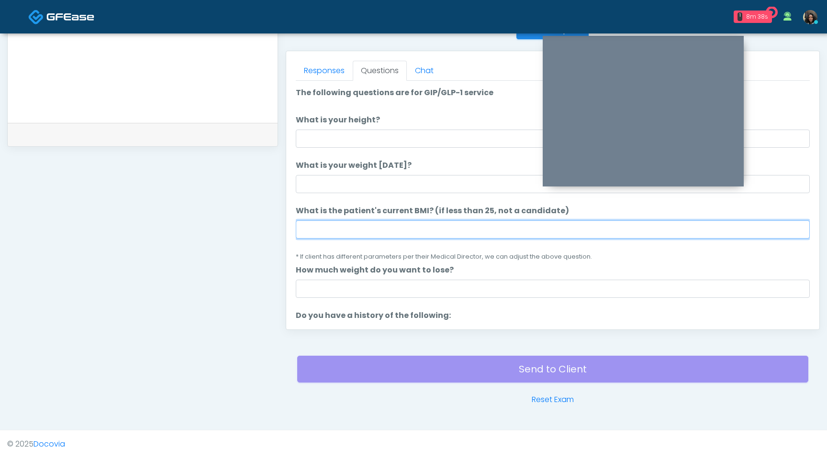
click at [386, 226] on input "What is the patient's current BMI? (if less than 25, not a candidate)" at bounding box center [553, 230] width 514 height 18
type input "****"
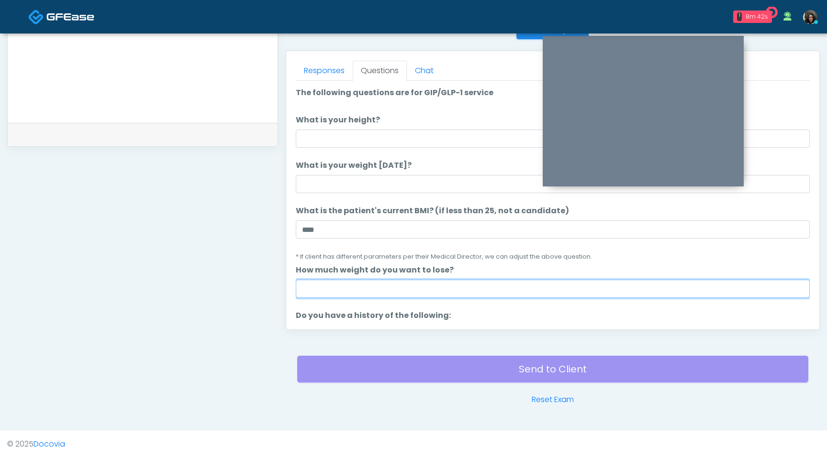
click at [354, 292] on input "How much weight do you want to lose?" at bounding box center [553, 289] width 514 height 18
type input "*"
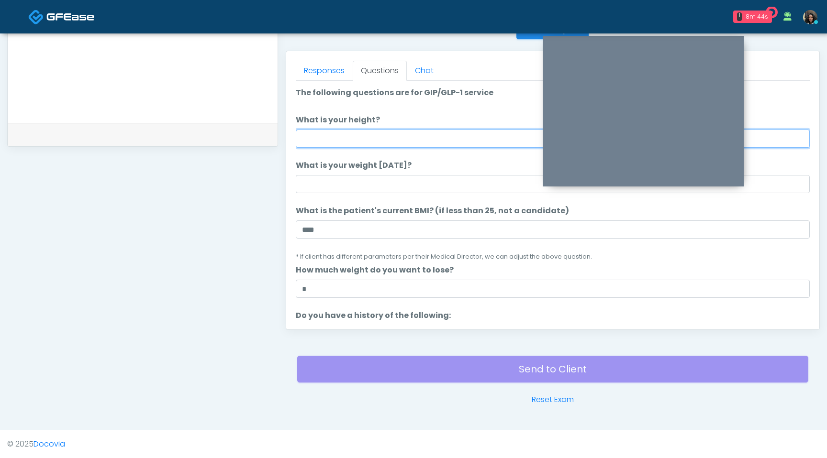
click at [357, 144] on input "What is your height?" at bounding box center [553, 139] width 514 height 18
click at [335, 139] on input "What is your height?" at bounding box center [553, 139] width 514 height 18
type input "***"
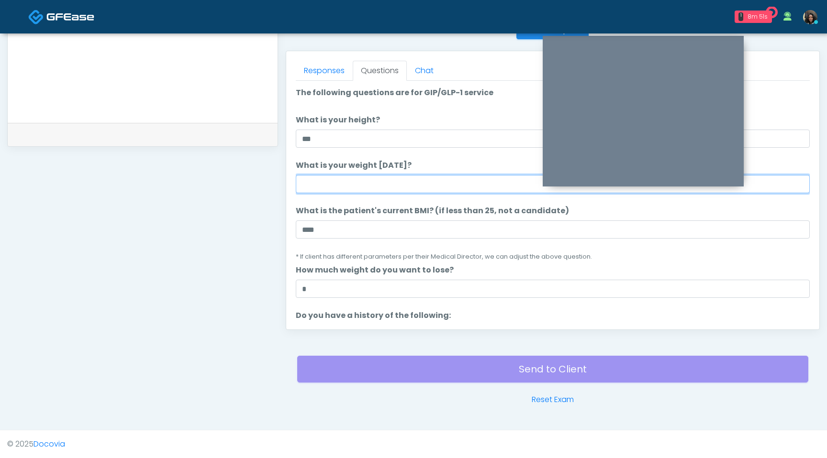
click at [324, 187] on input "What is your weight [DATE]?" at bounding box center [553, 184] width 514 height 18
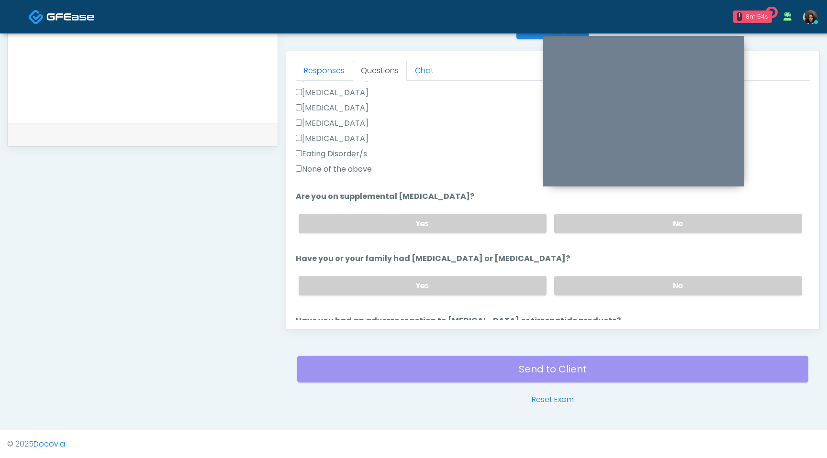
scroll to position [528, 0]
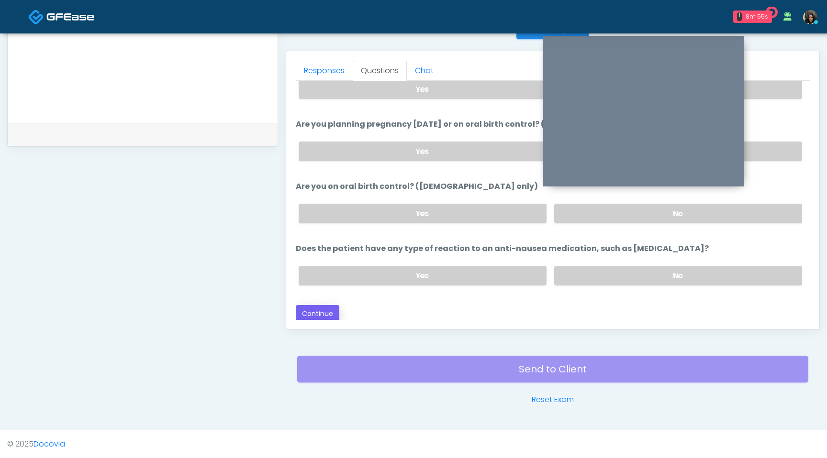
type input "***"
click at [323, 305] on button "Continue" at bounding box center [318, 314] width 44 height 18
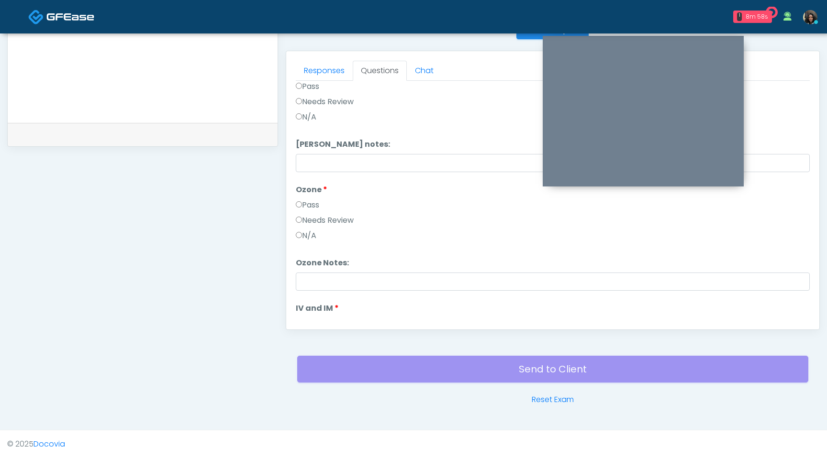
scroll to position [0, 0]
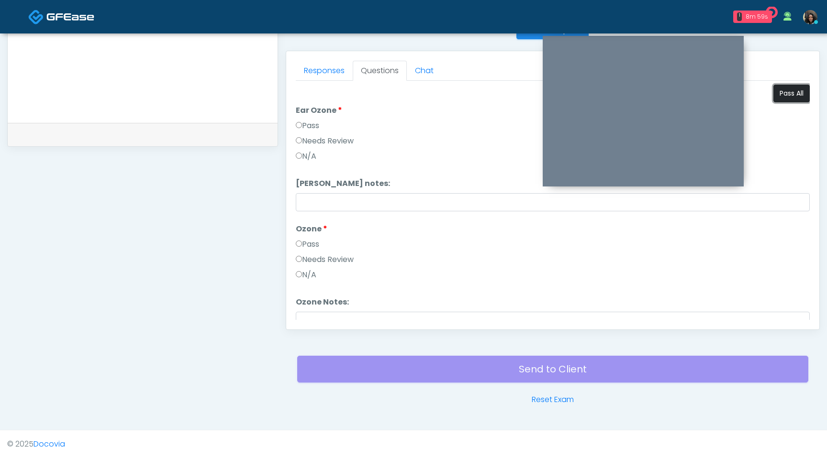
click at [792, 95] on button "Pass All" at bounding box center [791, 94] width 36 height 18
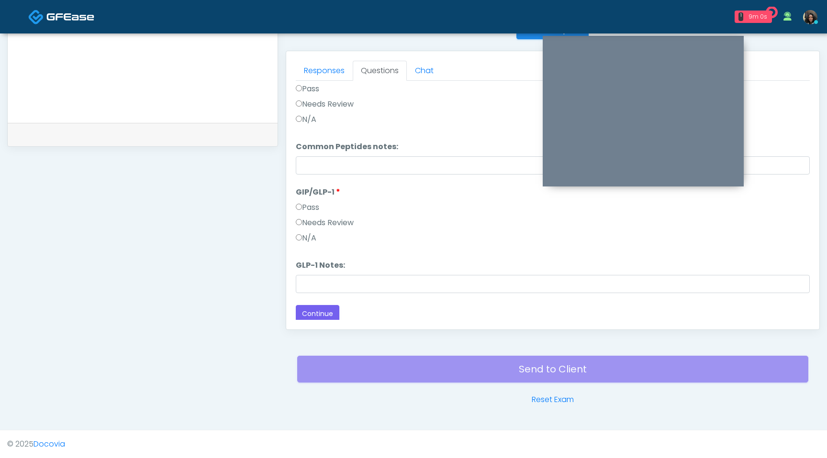
scroll to position [396, 0]
click at [316, 307] on button "Continue" at bounding box center [318, 311] width 44 height 18
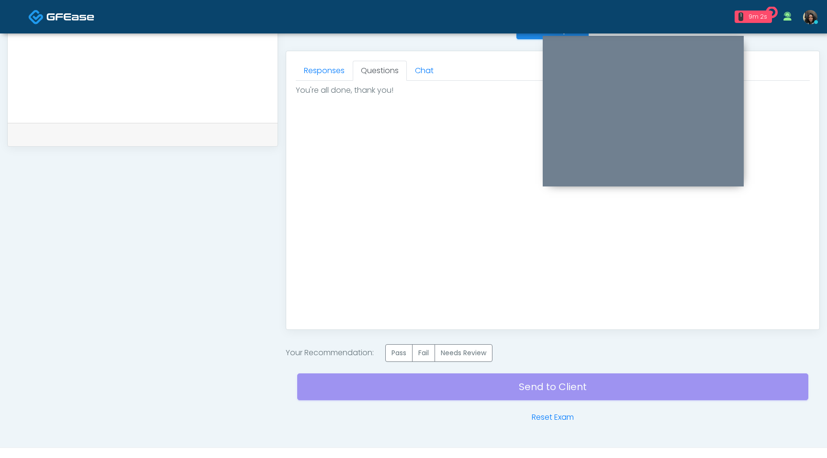
scroll to position [0, 0]
click at [407, 354] on label "Pass" at bounding box center [398, 353] width 27 height 18
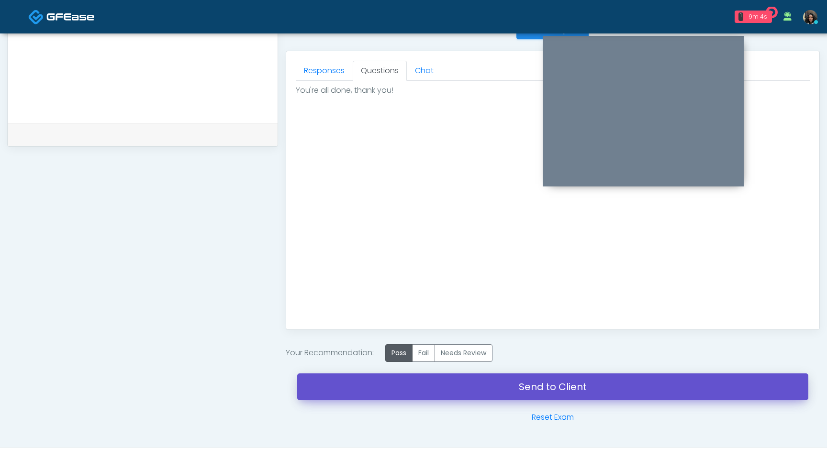
click at [407, 384] on link "Send to Client" at bounding box center [552, 387] width 511 height 27
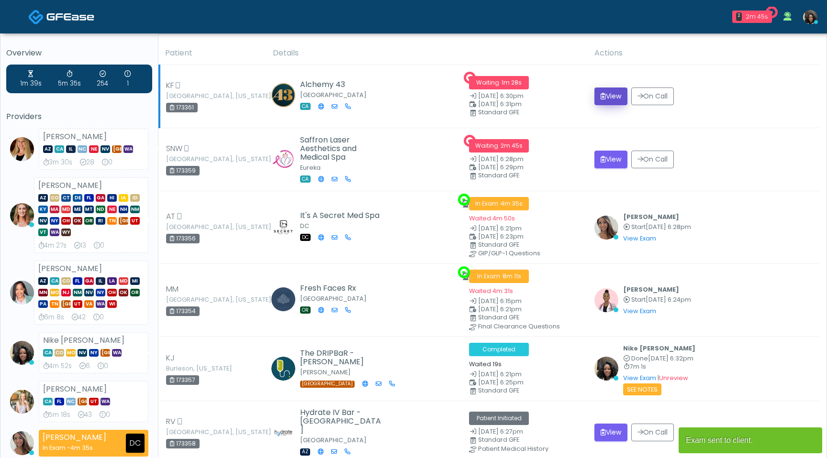
click at [613, 97] on button "View" at bounding box center [610, 97] width 33 height 18
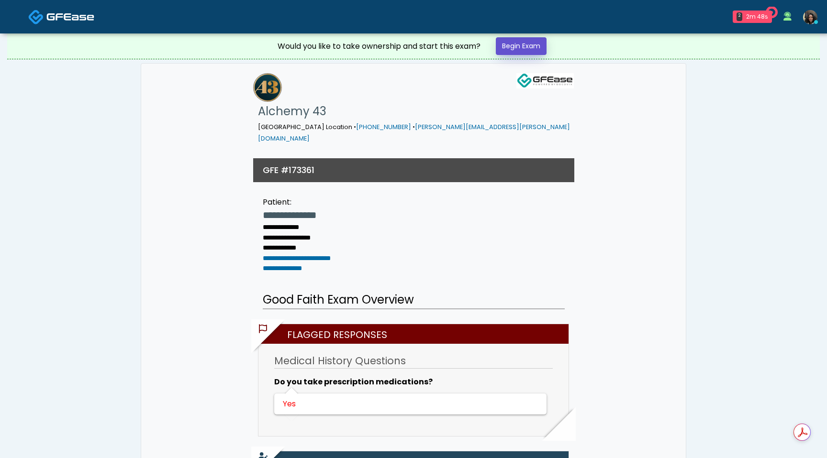
click at [537, 46] on link "Begin Exam" at bounding box center [521, 46] width 51 height 18
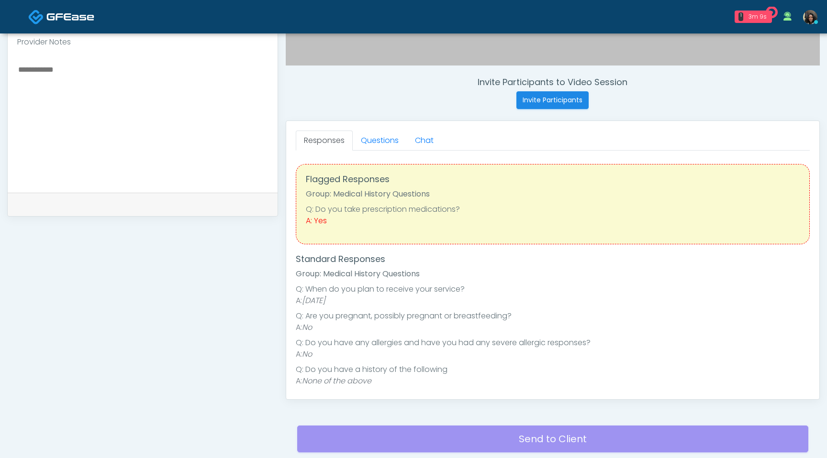
scroll to position [334, 0]
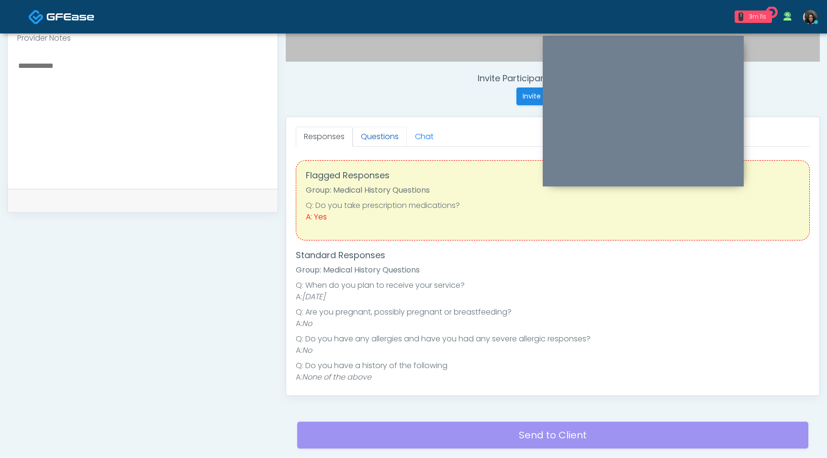
click at [379, 136] on link "Questions" at bounding box center [380, 137] width 54 height 20
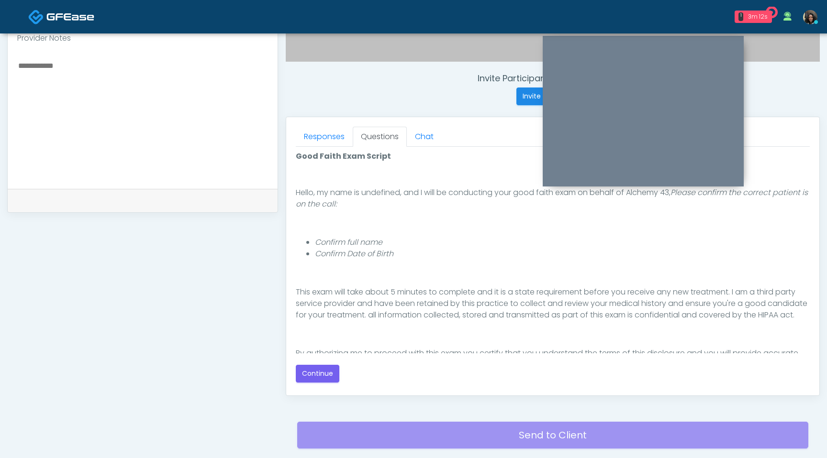
scroll to position [88, 0]
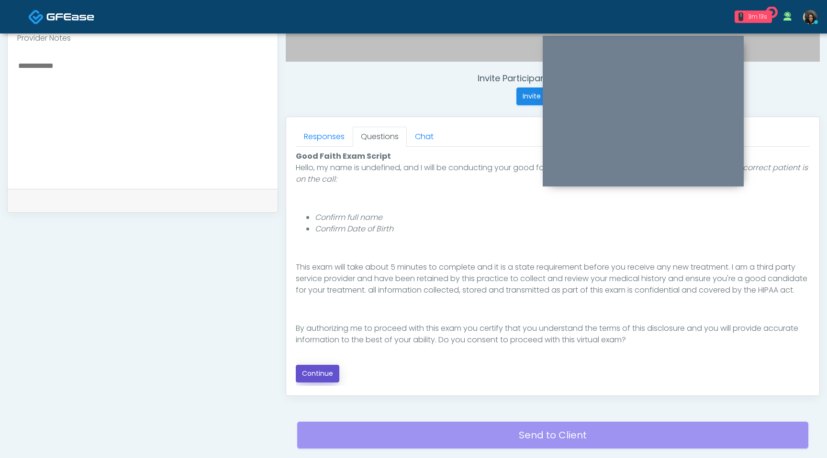
click at [313, 374] on button "Continue" at bounding box center [318, 374] width 44 height 18
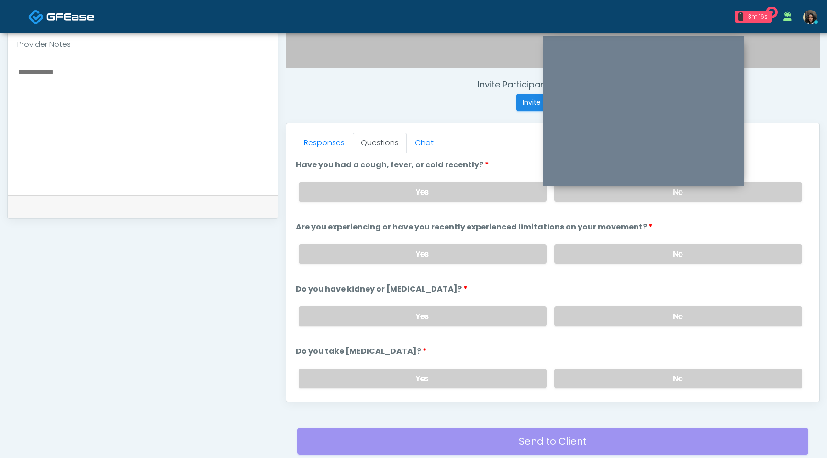
scroll to position [318, 0]
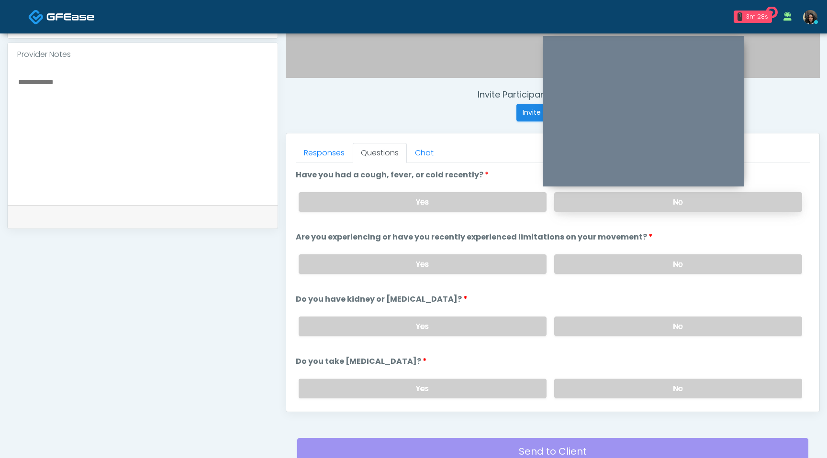
click at [727, 206] on label "No" at bounding box center [678, 202] width 248 height 20
click at [691, 260] on label "No" at bounding box center [678, 265] width 248 height 20
click at [661, 321] on label "No" at bounding box center [678, 327] width 248 height 20
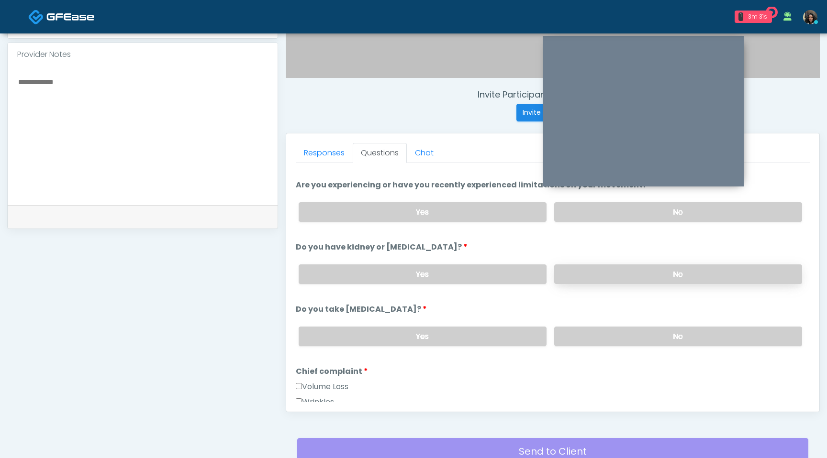
scroll to position [63, 0]
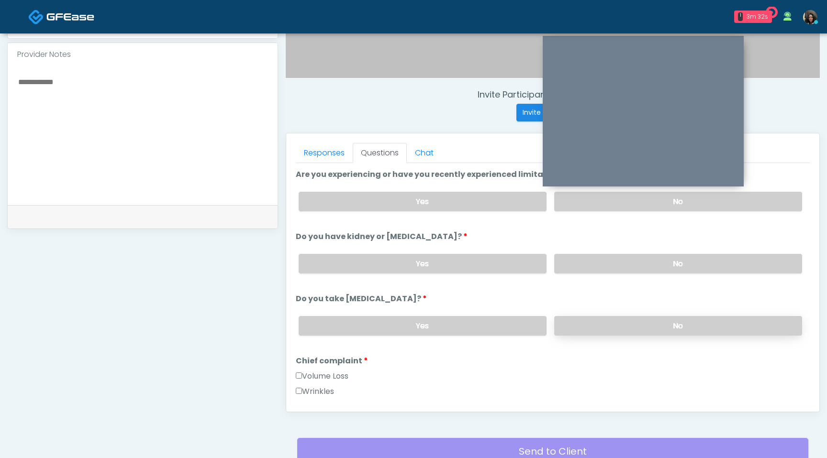
click at [657, 326] on label "No" at bounding box center [678, 326] width 248 height 20
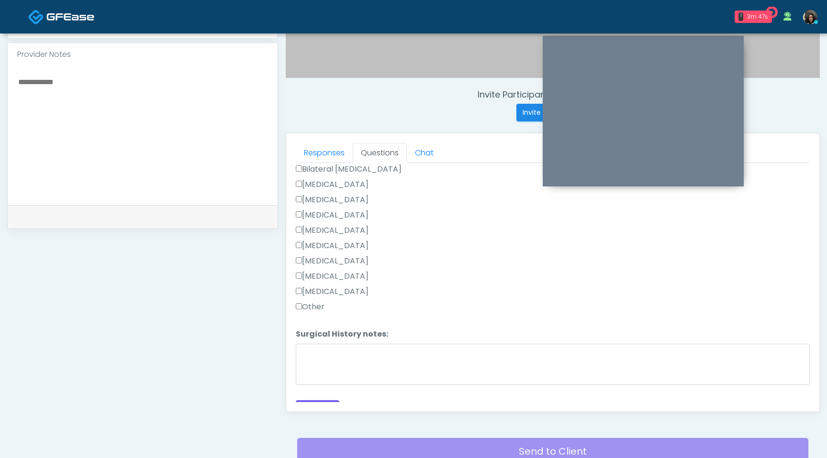
scroll to position [612, 0]
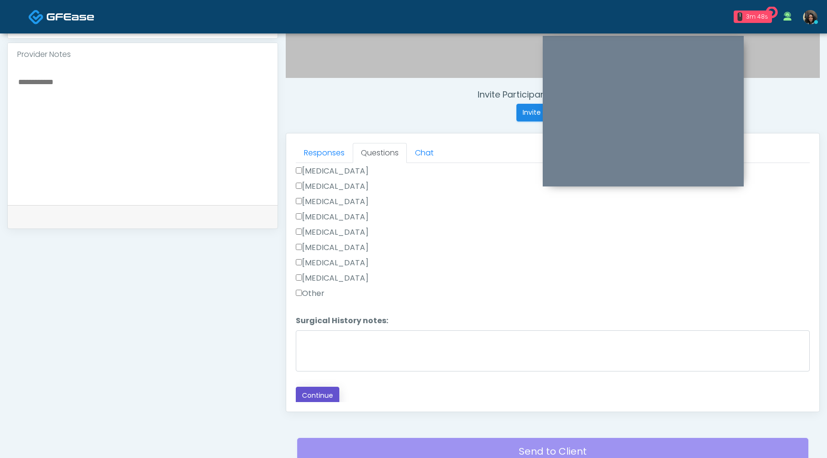
click at [318, 395] on button "Continue" at bounding box center [318, 396] width 44 height 18
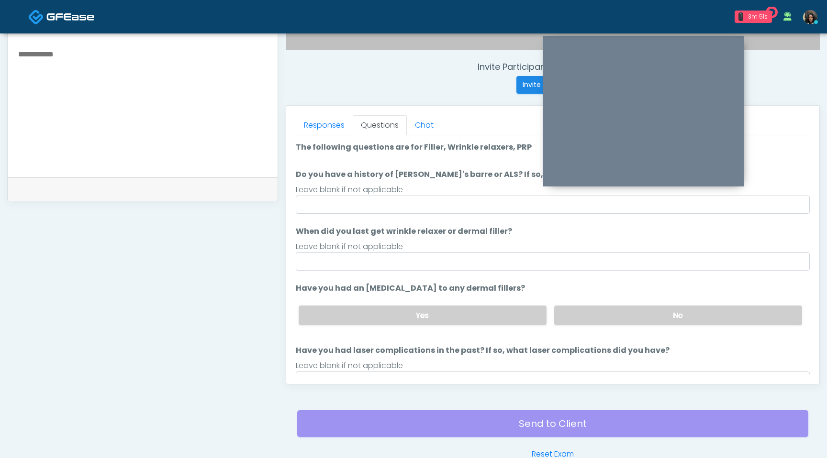
scroll to position [333, 0]
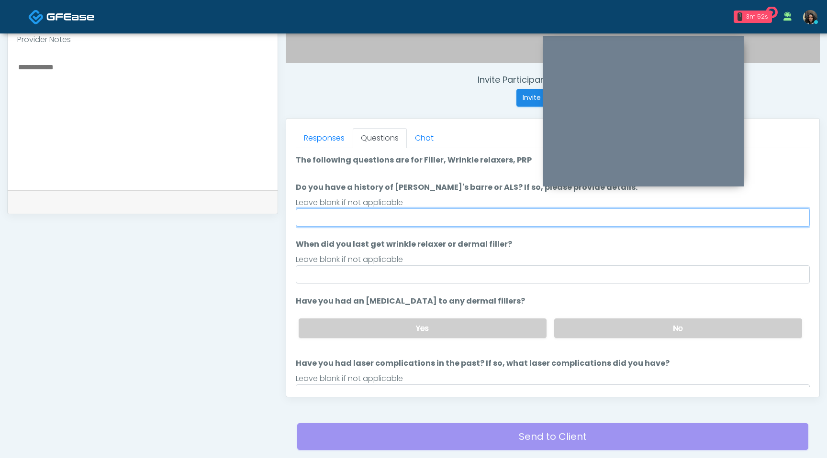
click at [430, 217] on input "Do you have a history of Guillain's barre or ALS? If so, please provide details." at bounding box center [553, 218] width 514 height 18
type input "**"
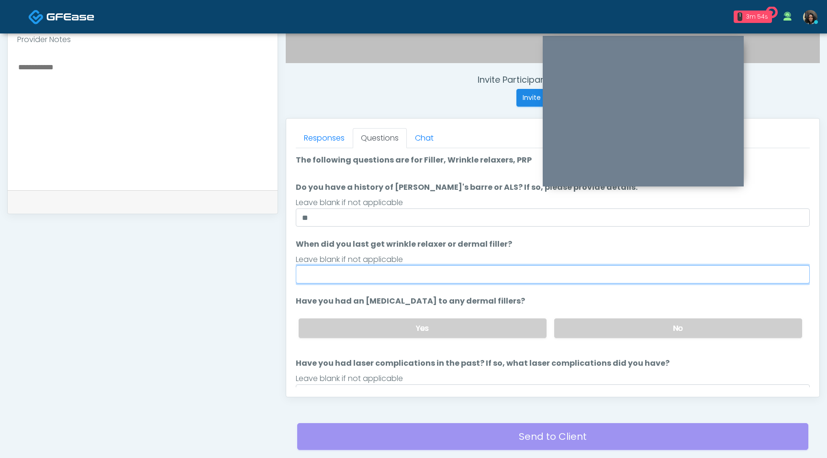
click at [334, 275] on input "When did you last get wrinkle relaxer or dermal filler?" at bounding box center [553, 275] width 514 height 18
click at [332, 276] on input "**********" at bounding box center [553, 275] width 514 height 18
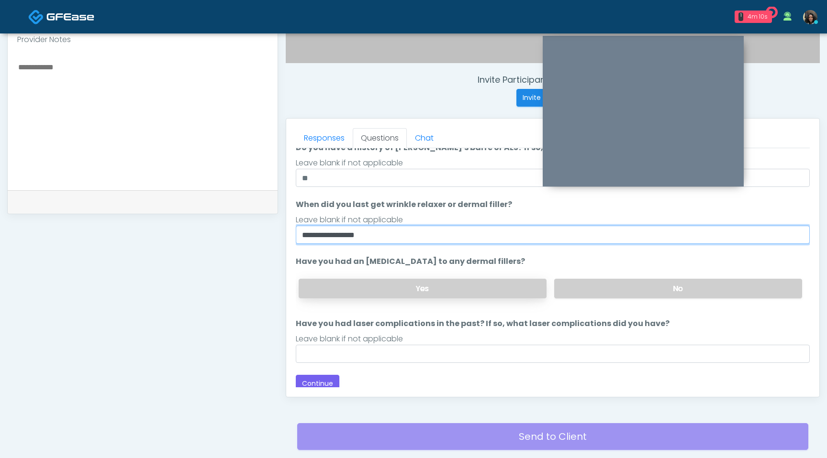
scroll to position [44, 0]
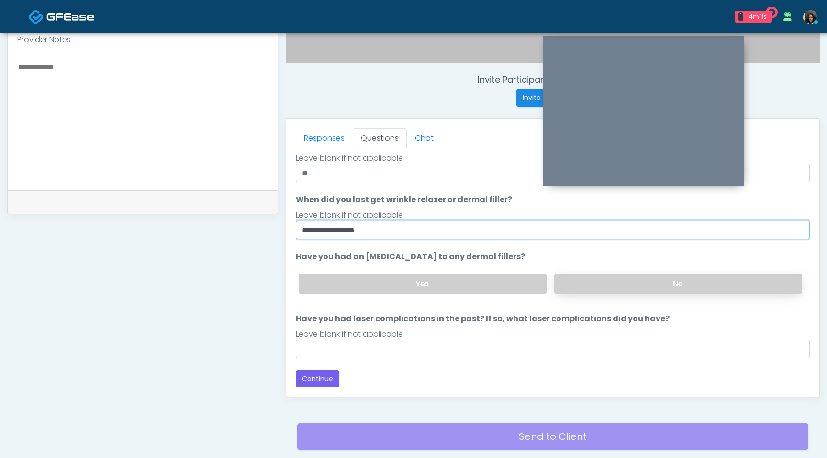
type input "**********"
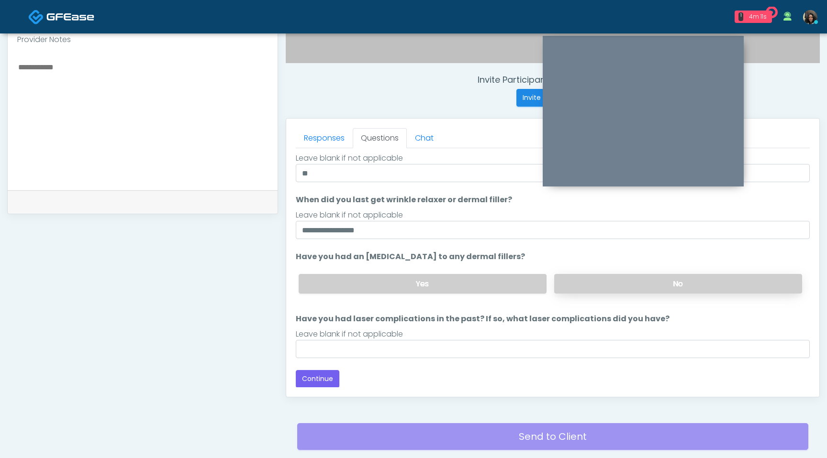
click at [664, 277] on label "No" at bounding box center [678, 284] width 248 height 20
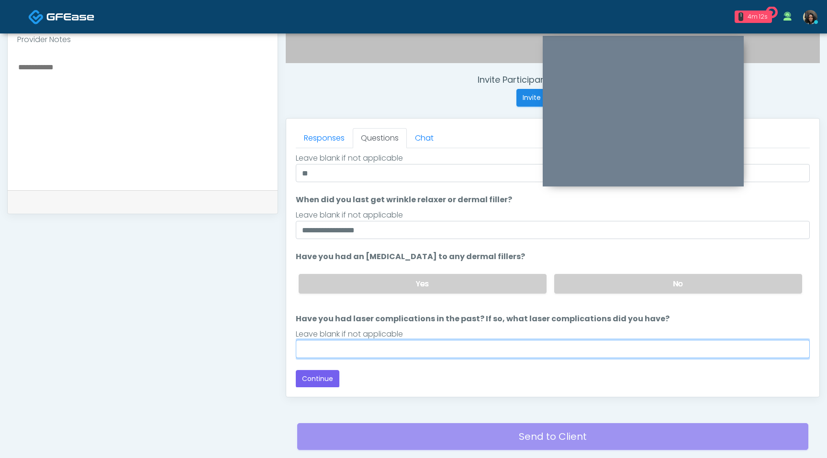
click at [512, 348] on input "Have you had laser complications in the past? If so, what laser complications d…" at bounding box center [553, 349] width 514 height 18
type input "**********"
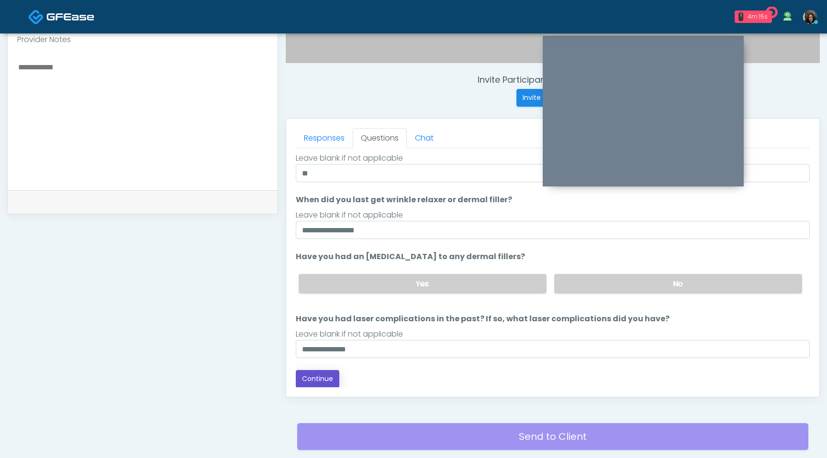
click at [318, 377] on button "Continue" at bounding box center [318, 379] width 44 height 18
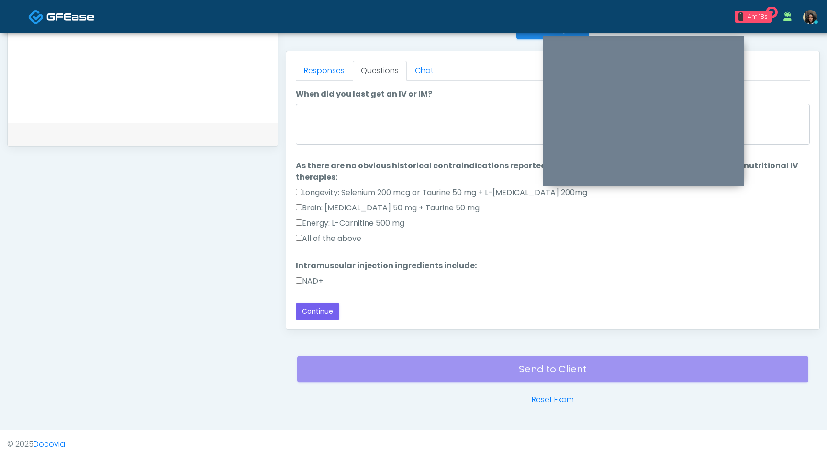
scroll to position [0, 0]
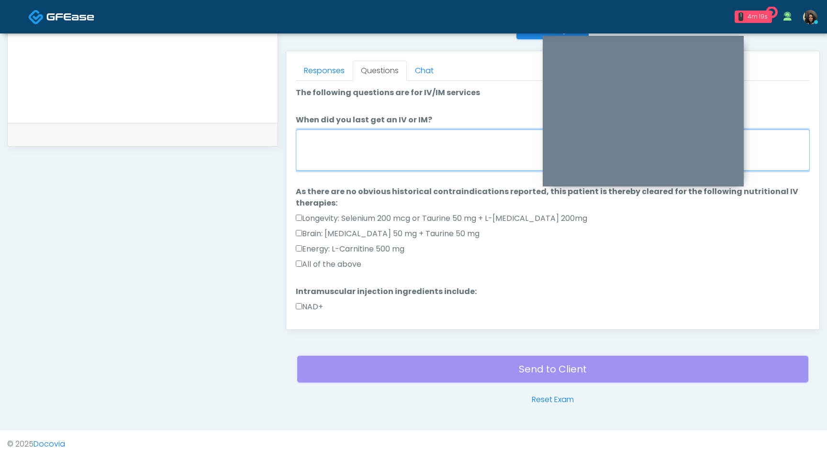
click at [419, 165] on textarea "When did you last get an IV or IM?" at bounding box center [553, 150] width 514 height 41
type textarea "**********"
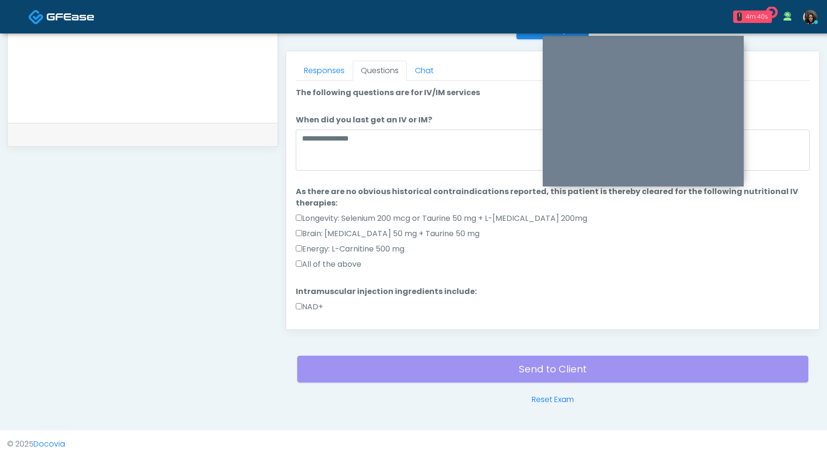
scroll to position [26, 0]
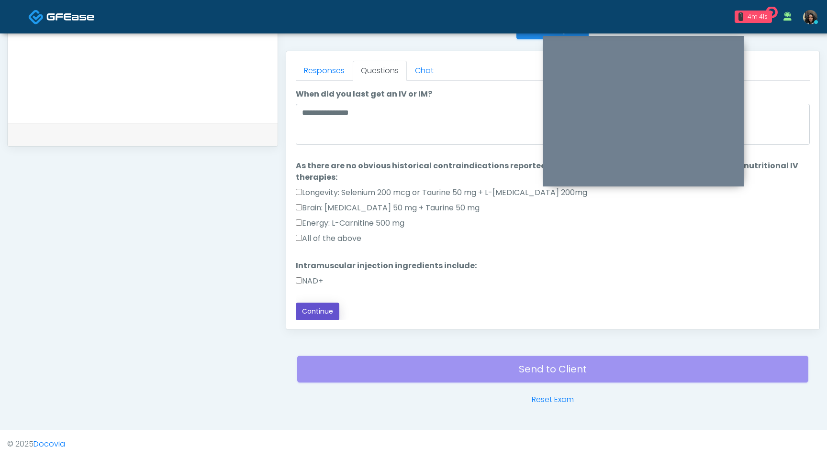
click at [305, 313] on button "Continue" at bounding box center [318, 312] width 44 height 18
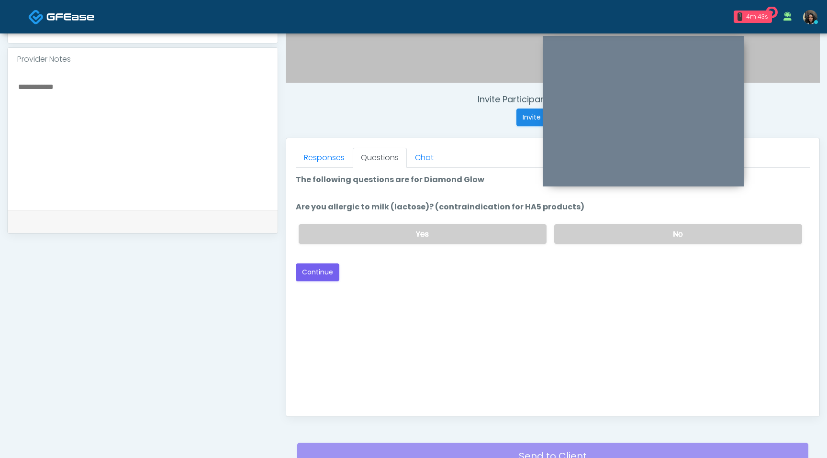
scroll to position [311, 0]
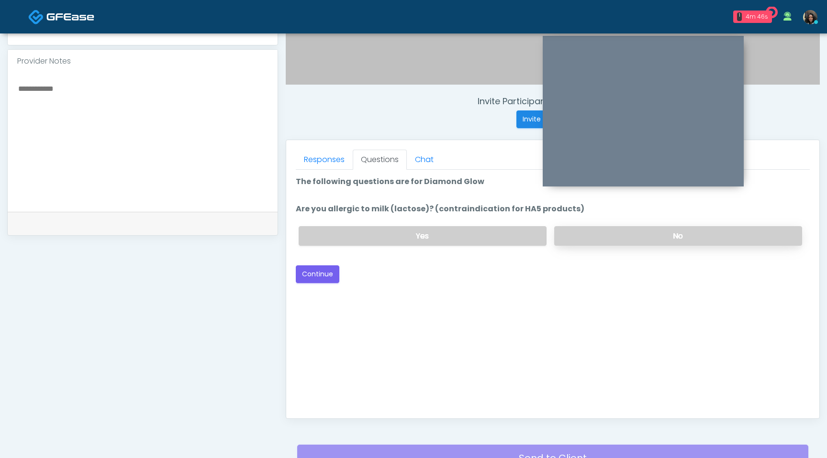
click at [597, 238] on label "No" at bounding box center [678, 236] width 248 height 20
click at [314, 279] on button "Continue" at bounding box center [318, 275] width 44 height 18
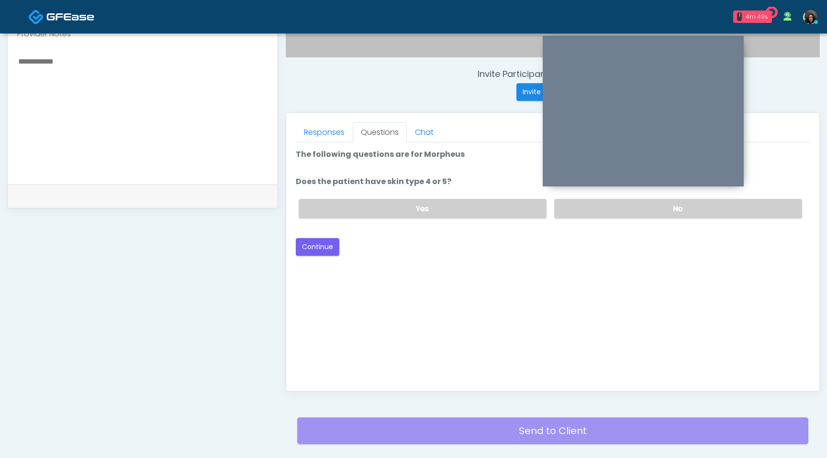
scroll to position [321, 0]
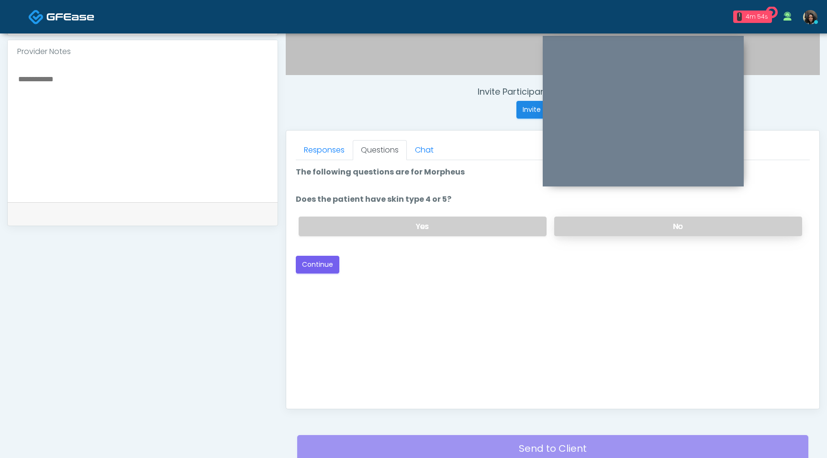
click at [622, 227] on label "No" at bounding box center [678, 227] width 248 height 20
click at [316, 264] on button "Continue" at bounding box center [318, 265] width 44 height 18
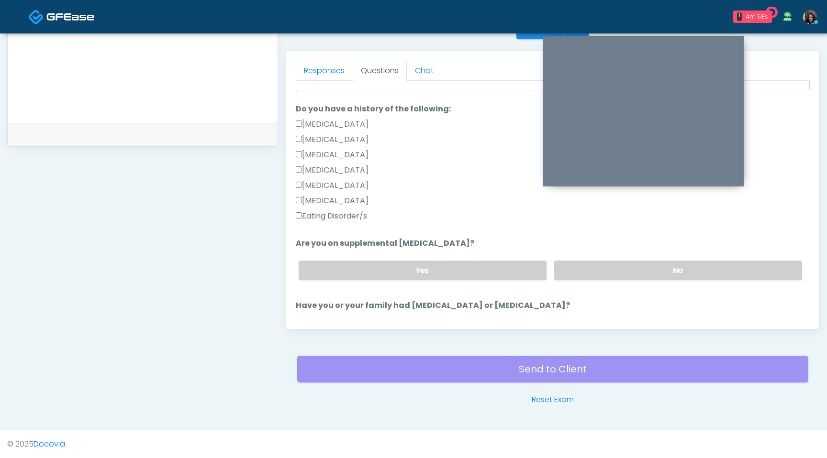
scroll to position [213, 0]
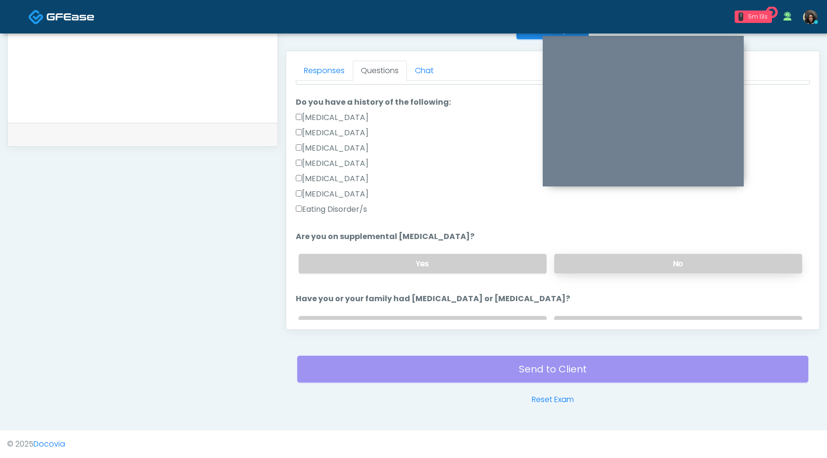
click at [609, 269] on label "No" at bounding box center [678, 264] width 248 height 20
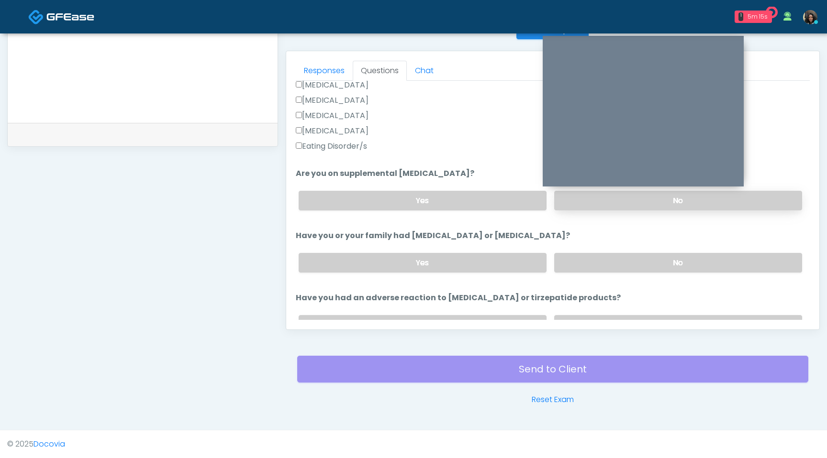
scroll to position [280, 0]
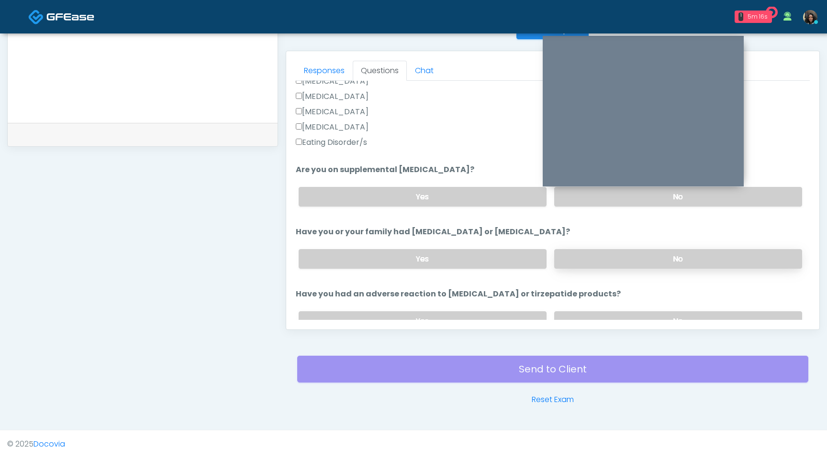
click at [611, 259] on label "No" at bounding box center [678, 259] width 248 height 20
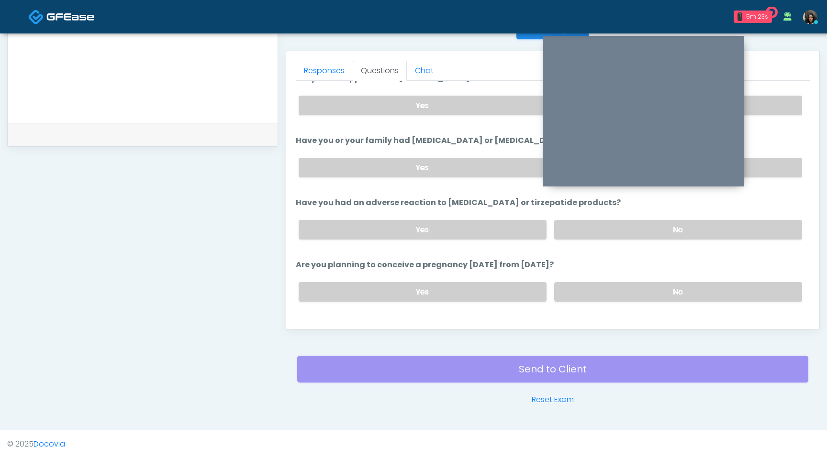
scroll to position [371, 0]
click at [621, 232] on label "No" at bounding box center [678, 231] width 248 height 20
click at [628, 297] on label "No" at bounding box center [678, 293] width 248 height 20
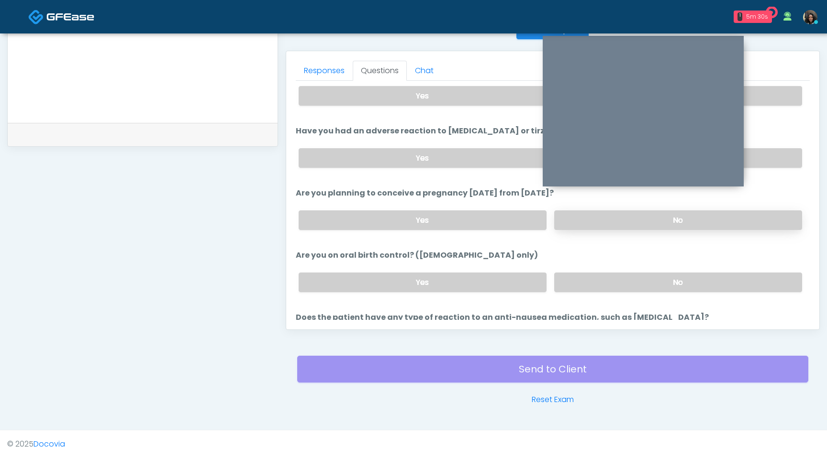
scroll to position [455, 0]
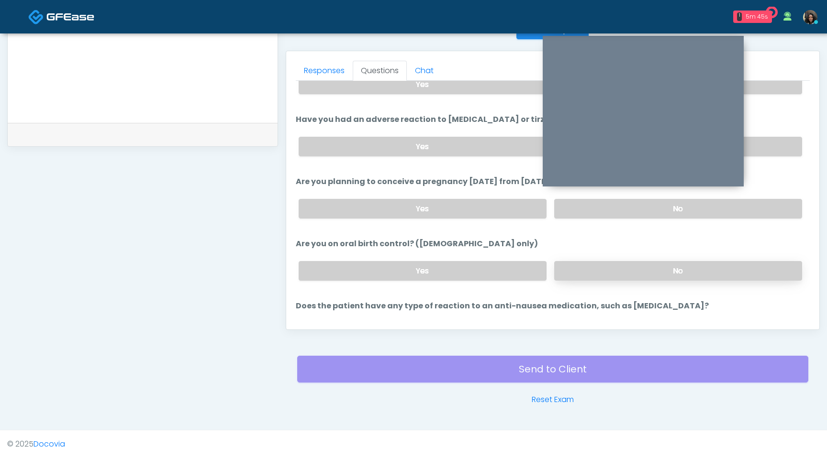
click at [630, 272] on label "No" at bounding box center [678, 271] width 248 height 20
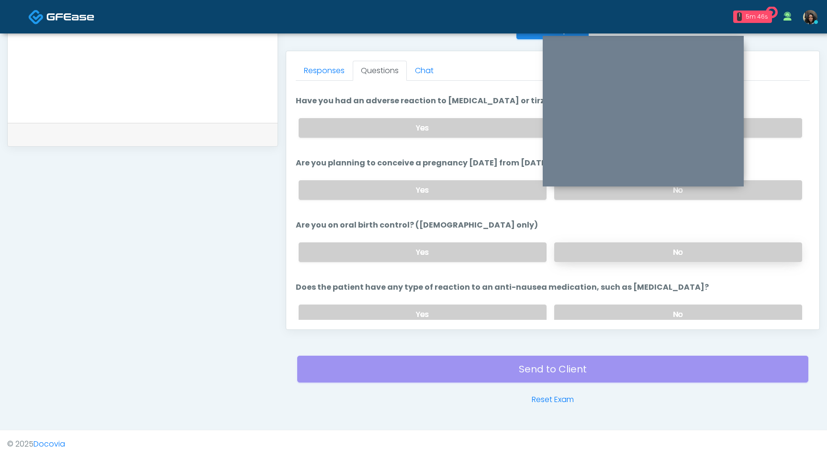
scroll to position [488, 0]
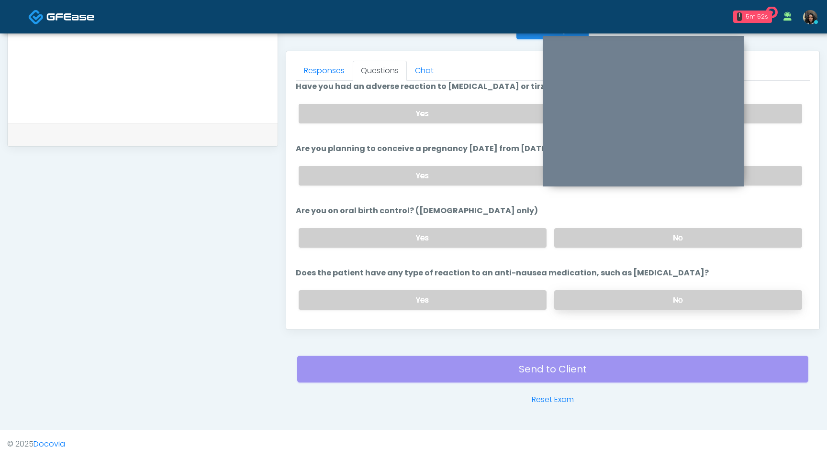
click at [629, 306] on label "No" at bounding box center [678, 300] width 248 height 20
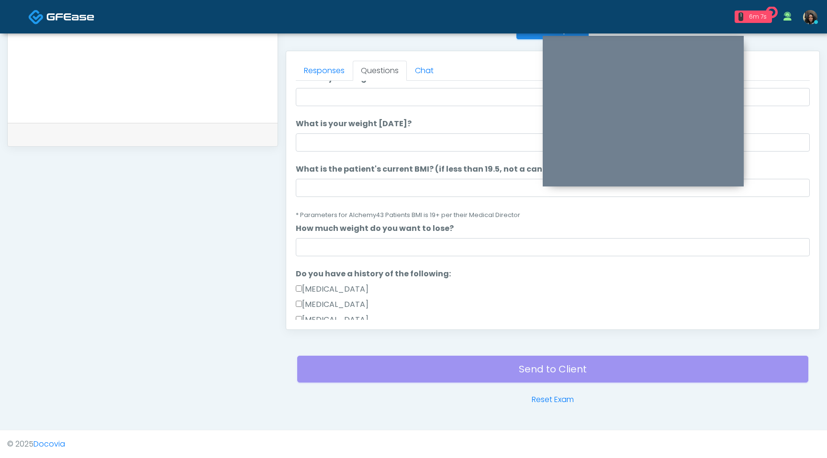
scroll to position [0, 0]
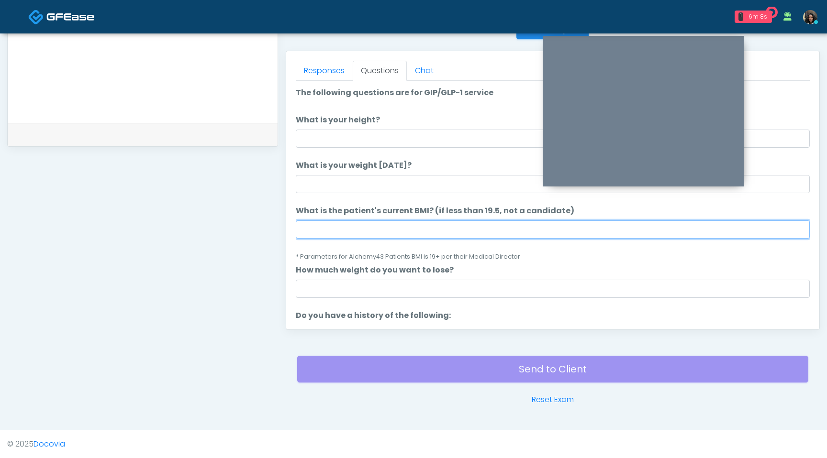
click at [328, 234] on input "What is the patient's current BMI? (if less than 19.5, not a candidate)" at bounding box center [553, 230] width 514 height 18
type input "****"
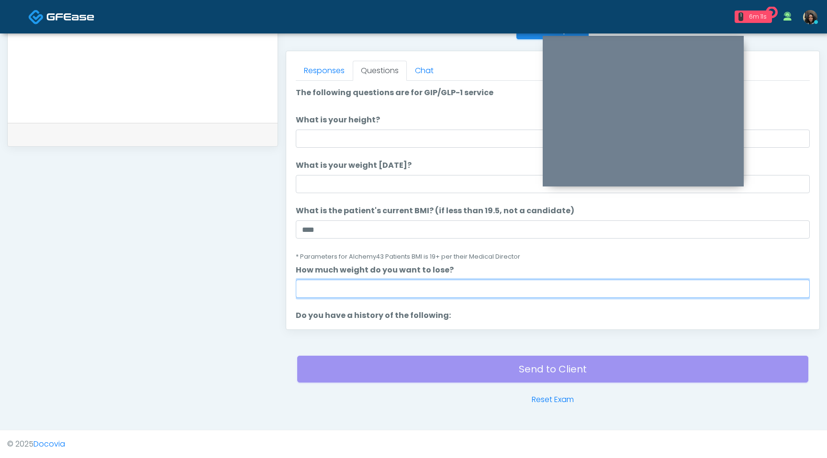
click at [311, 294] on input "How much weight do you want to lose?" at bounding box center [553, 289] width 514 height 18
type input "*"
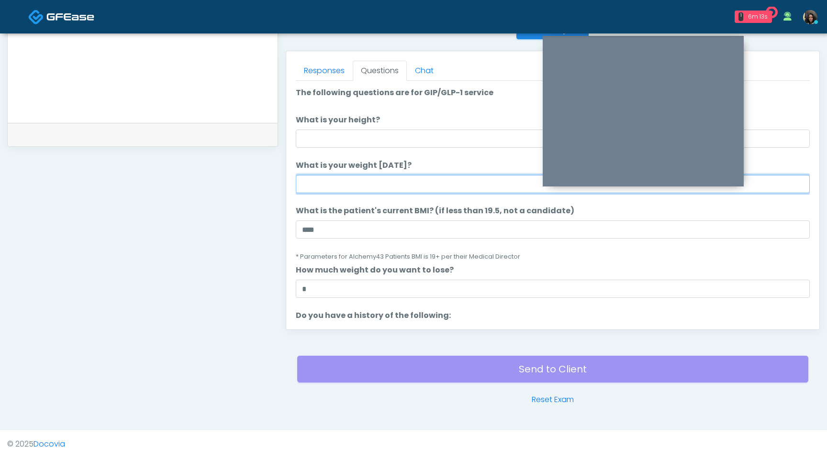
click at [339, 183] on input "What is your weight today?" at bounding box center [553, 184] width 514 height 18
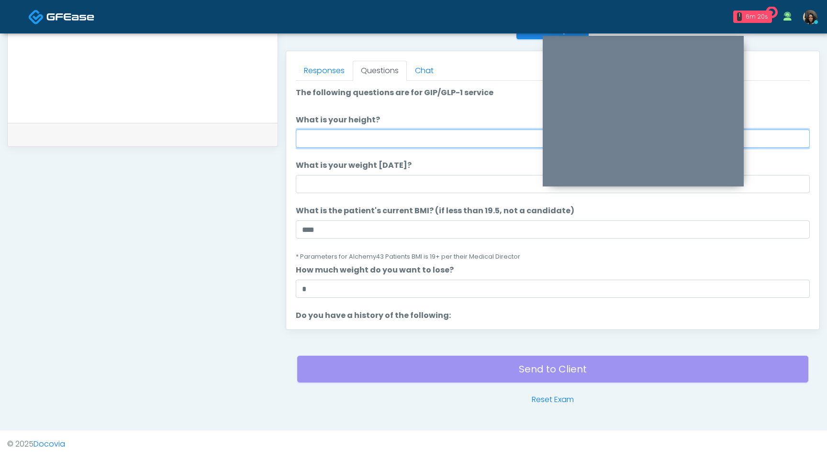
click at [318, 144] on input "What is your height?" at bounding box center [553, 139] width 514 height 18
type input "***"
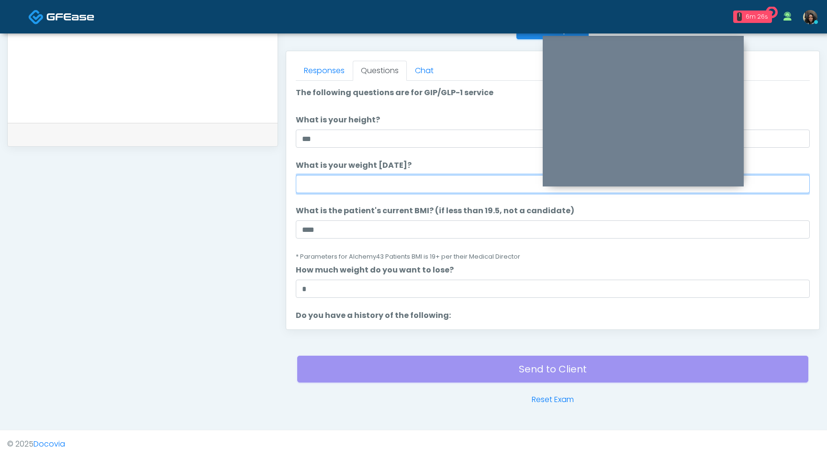
click at [348, 181] on input "What is your weight today?" at bounding box center [553, 184] width 514 height 18
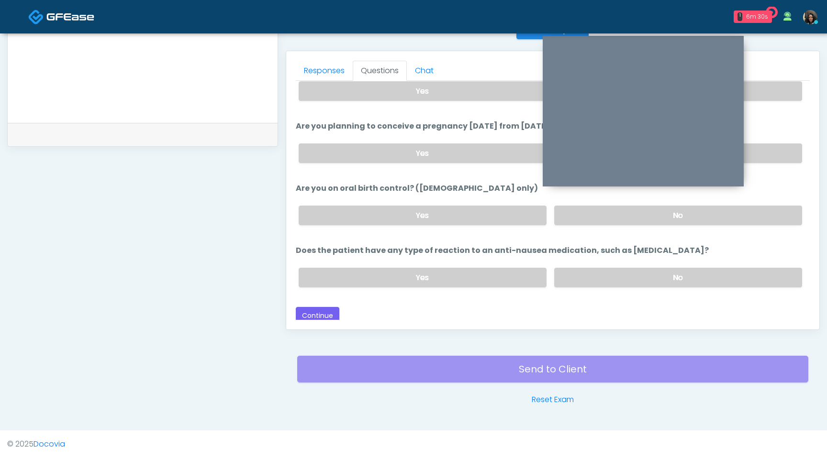
scroll to position [512, 0]
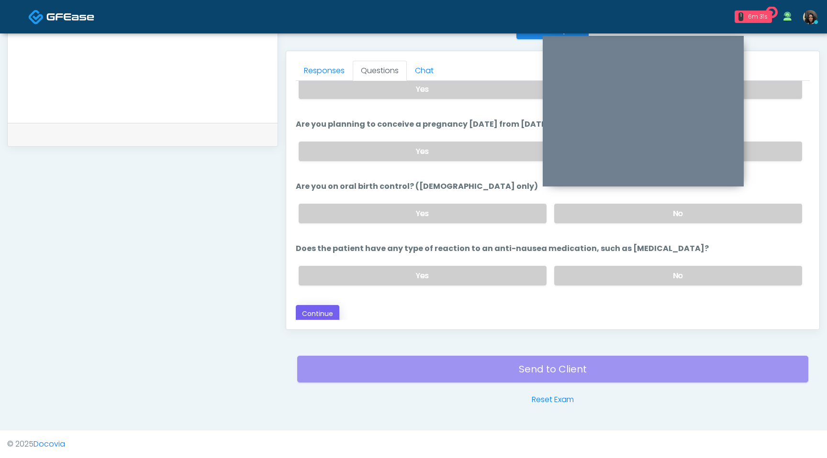
type input "***"
click at [327, 308] on button "Continue" at bounding box center [318, 314] width 44 height 18
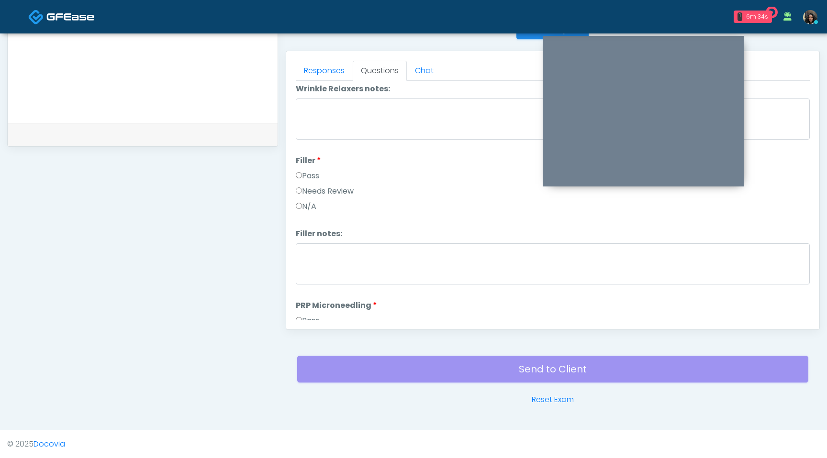
scroll to position [0, 0]
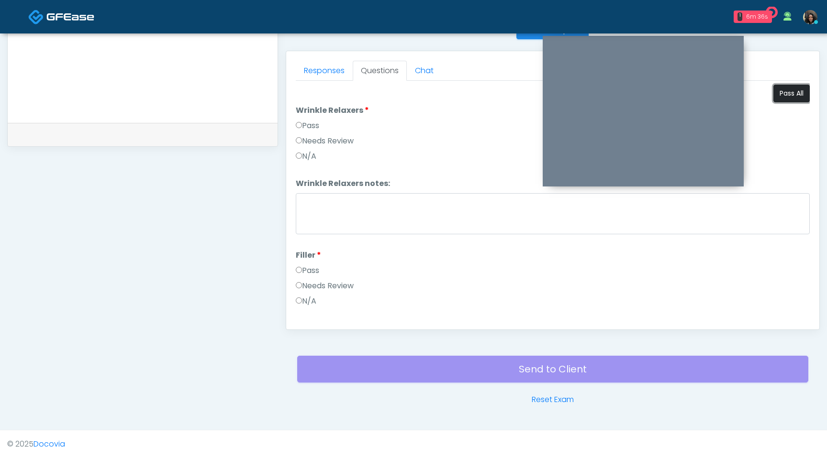
click at [783, 93] on button "Pass All" at bounding box center [791, 94] width 36 height 18
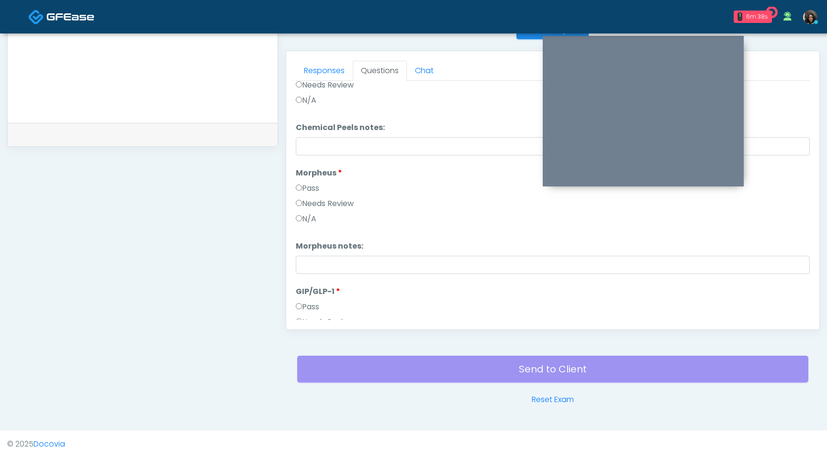
scroll to position [1739, 0]
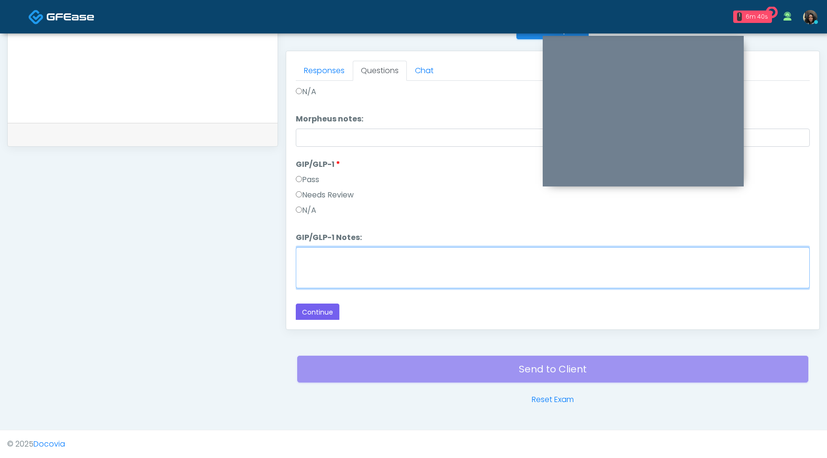
click at [316, 261] on textarea "GIP/GLP-1 Notes:" at bounding box center [553, 267] width 514 height 41
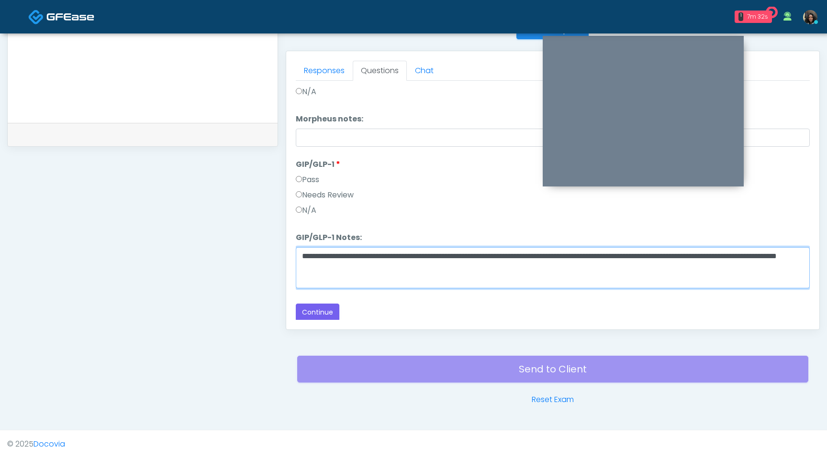
drag, startPoint x: 461, startPoint y: 267, endPoint x: 293, endPoint y: 255, distance: 168.3
click at [293, 255] on div "Responses Questions Chat Good Faith Exam Script Good Faith Exam Script INTRODUC…" at bounding box center [552, 190] width 533 height 278
click at [304, 255] on textarea "**********" at bounding box center [553, 267] width 514 height 41
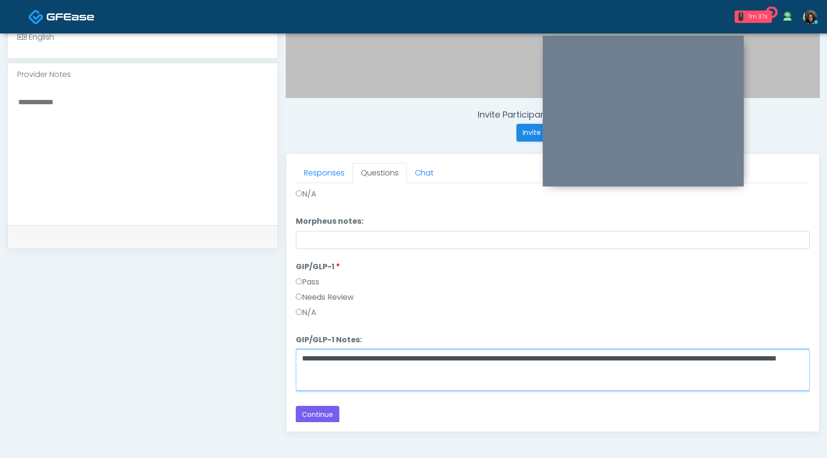
scroll to position [175, 0]
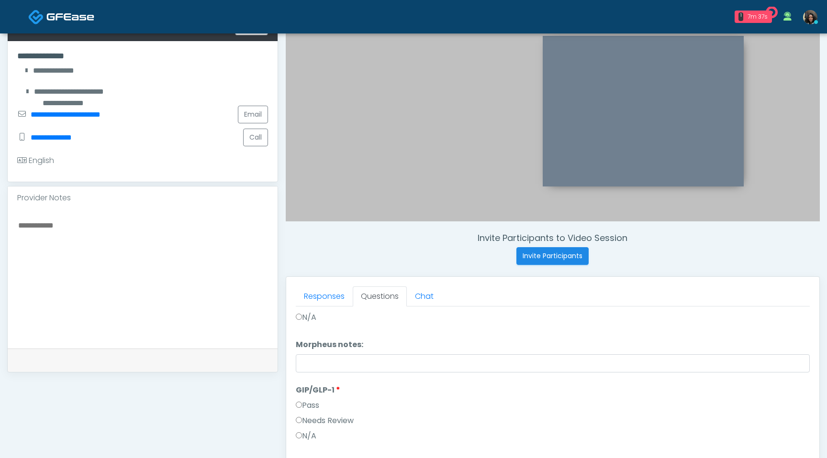
type textarea "**********"
click at [130, 225] on textarea at bounding box center [142, 277] width 251 height 117
paste textarea "**********"
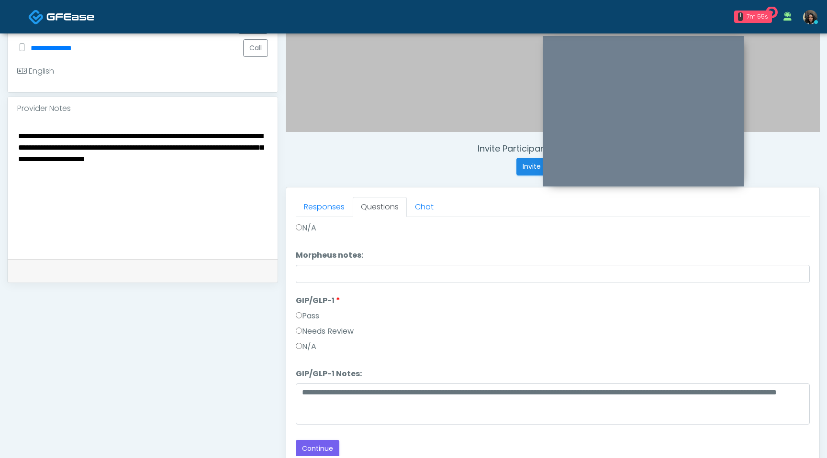
scroll to position [276, 0]
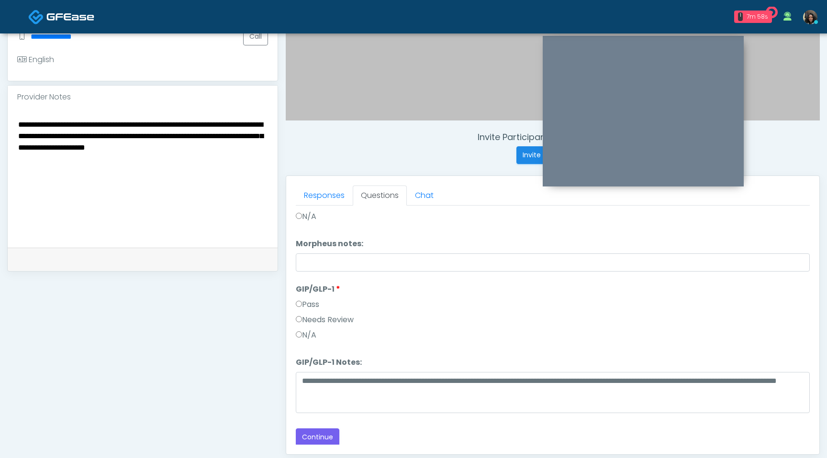
type textarea "**********"
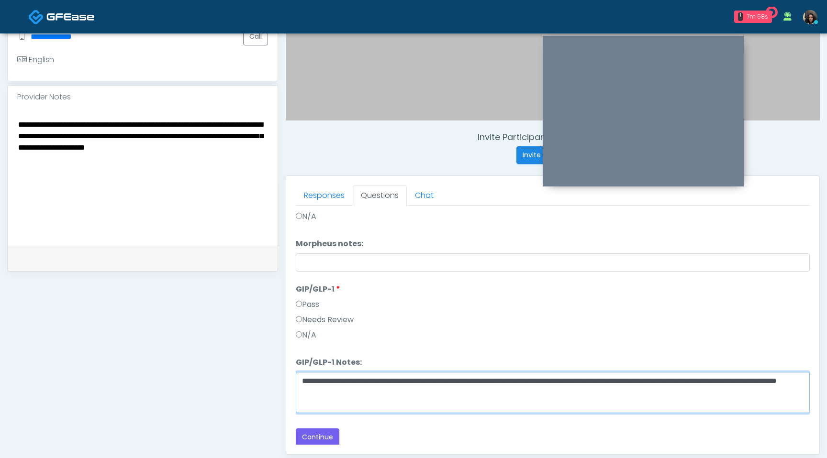
click at [304, 381] on textarea "**********" at bounding box center [553, 392] width 514 height 41
type textarea "**********"
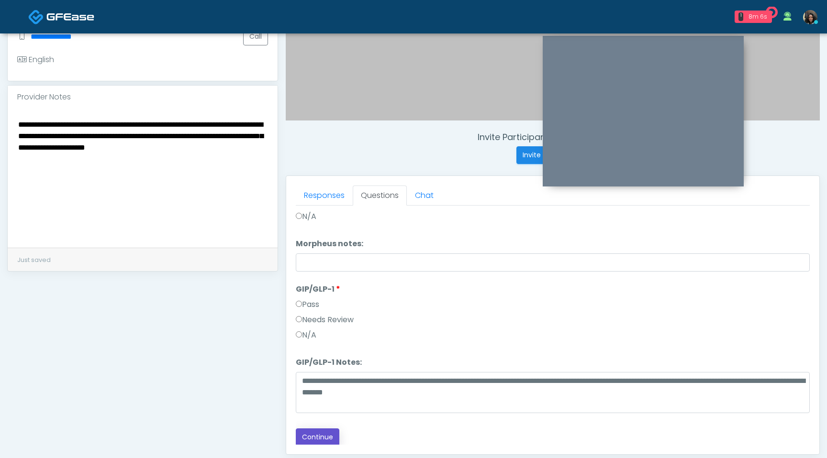
click at [326, 439] on button "Continue" at bounding box center [318, 438] width 44 height 18
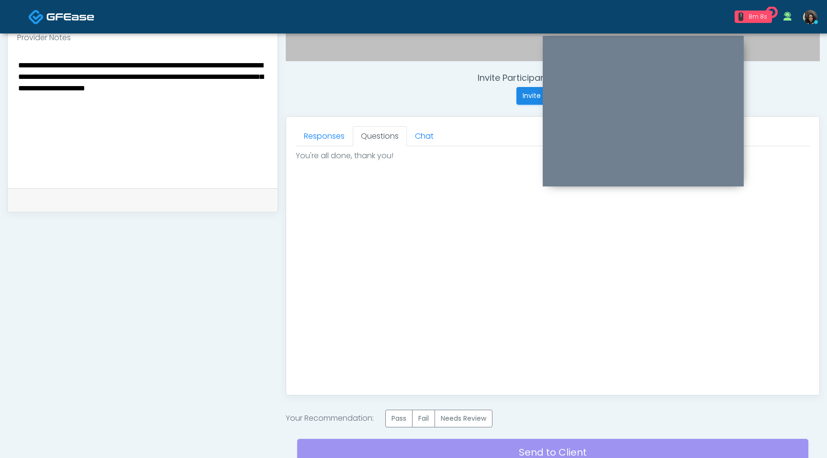
scroll to position [375, 0]
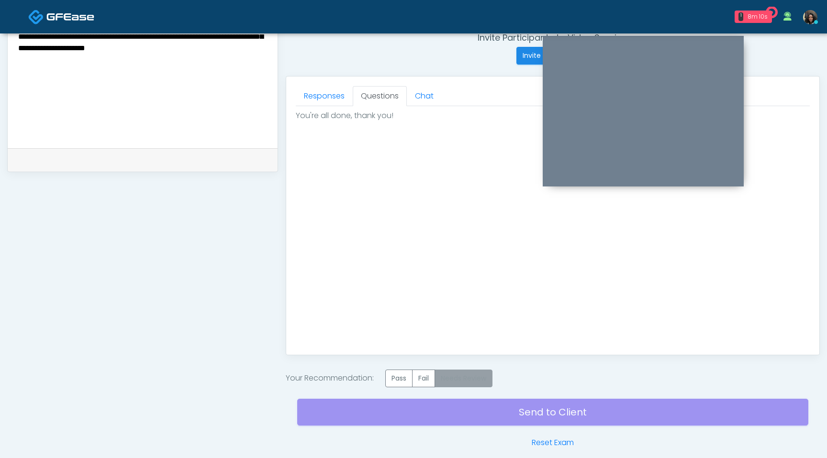
click at [467, 380] on label "Needs Review" at bounding box center [463, 379] width 58 height 18
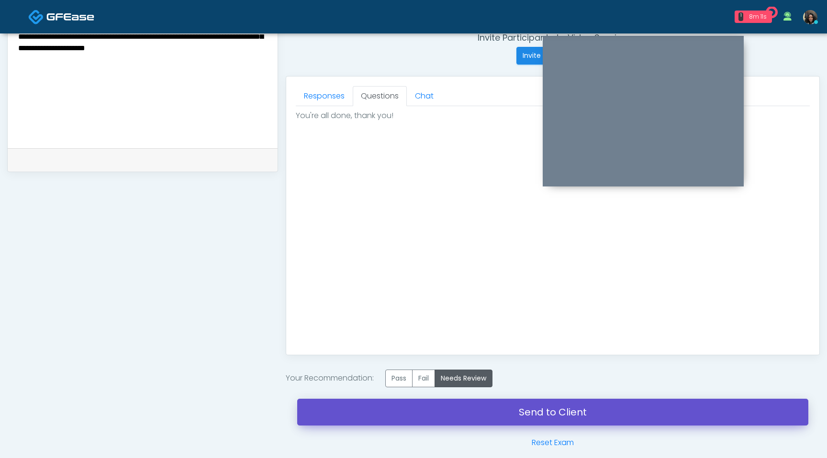
click at [462, 407] on link "Send to Client" at bounding box center [552, 412] width 511 height 27
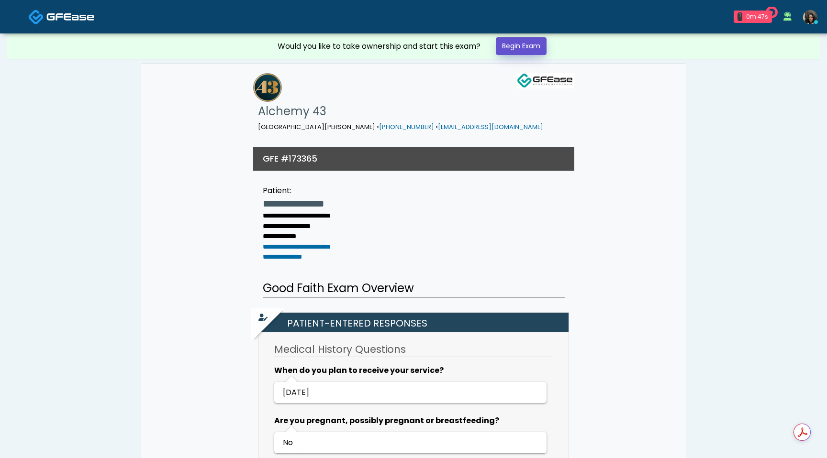
click at [507, 44] on link "Begin Exam" at bounding box center [521, 46] width 51 height 18
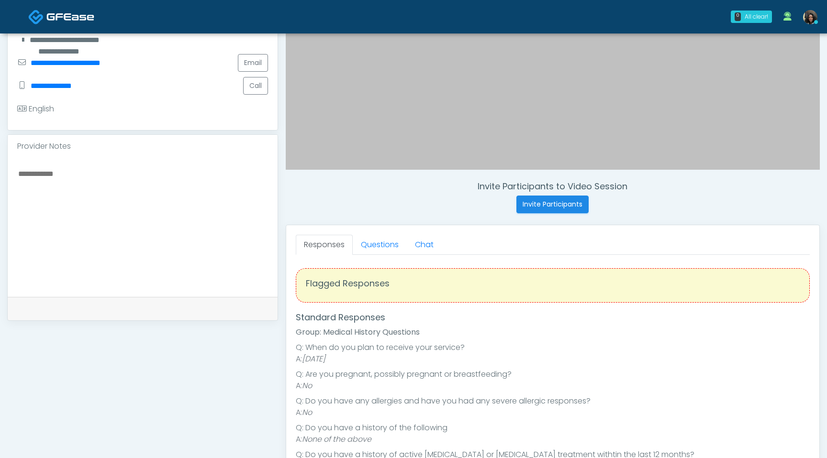
scroll to position [236, 0]
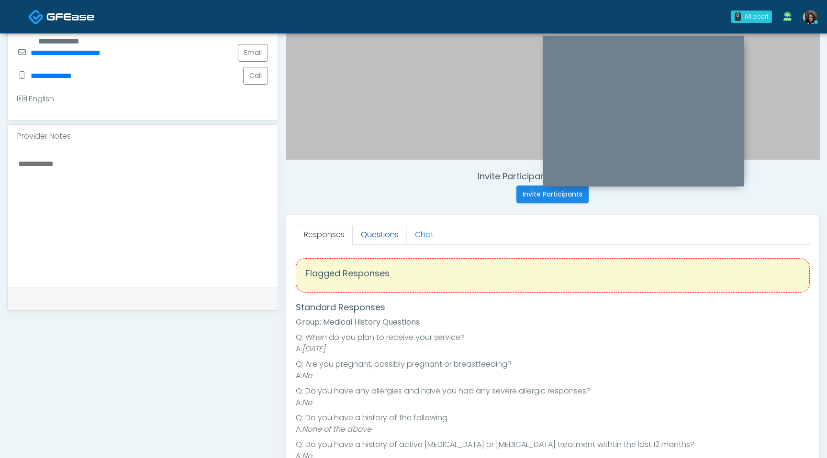
click at [381, 237] on link "Questions" at bounding box center [380, 235] width 54 height 20
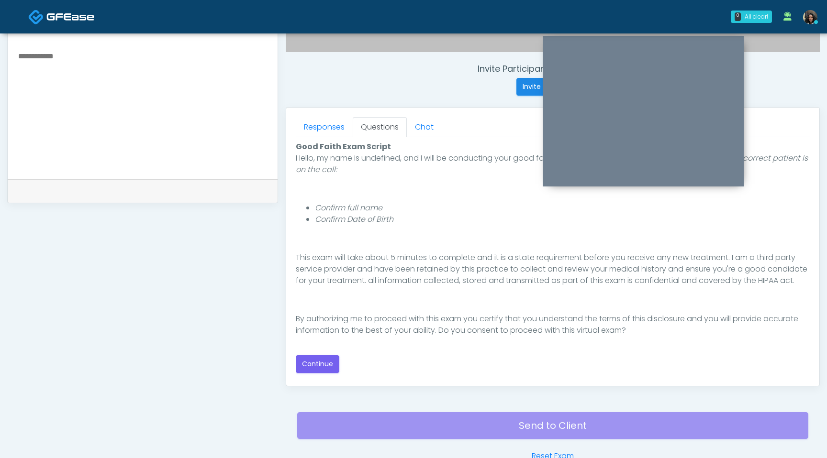
scroll to position [344, 0]
click at [322, 366] on button "Continue" at bounding box center [318, 364] width 44 height 18
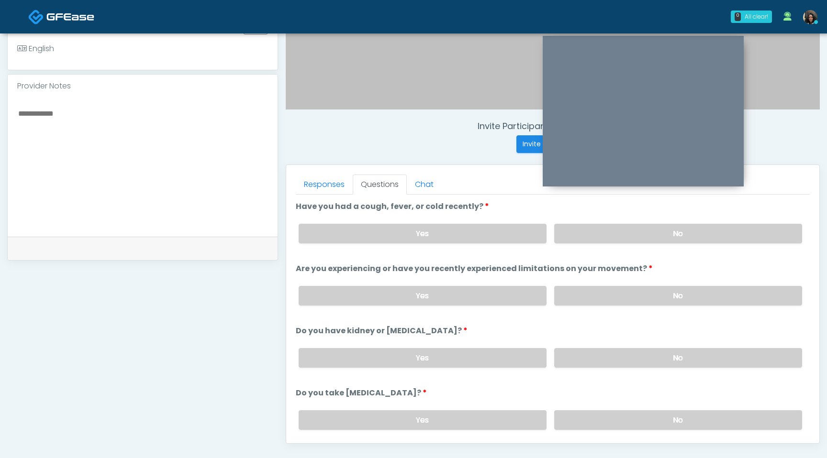
scroll to position [244, 0]
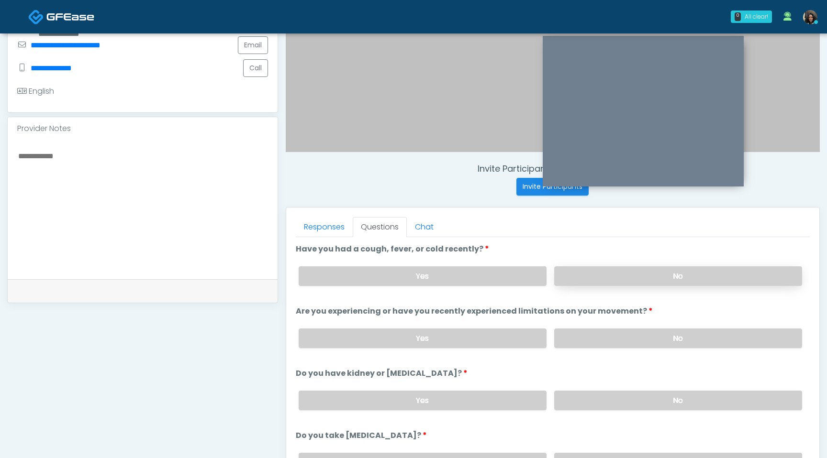
click at [658, 275] on label "No" at bounding box center [678, 276] width 248 height 20
click at [642, 334] on label "No" at bounding box center [678, 339] width 248 height 20
click at [654, 402] on label "No" at bounding box center [678, 401] width 248 height 20
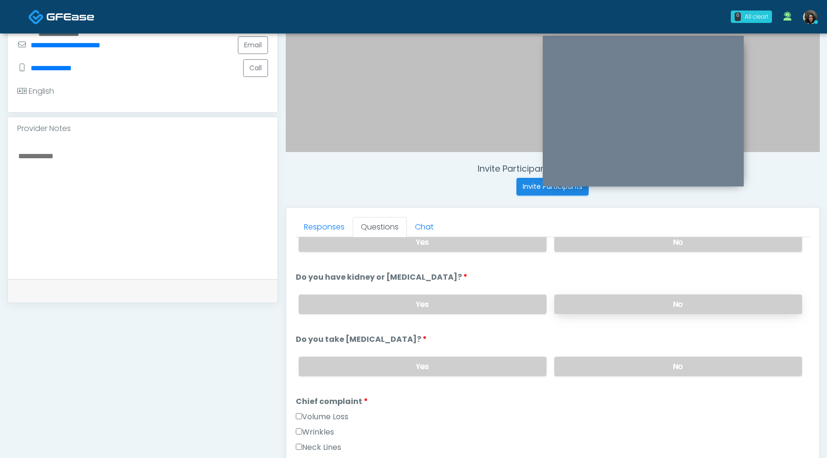
scroll to position [113, 0]
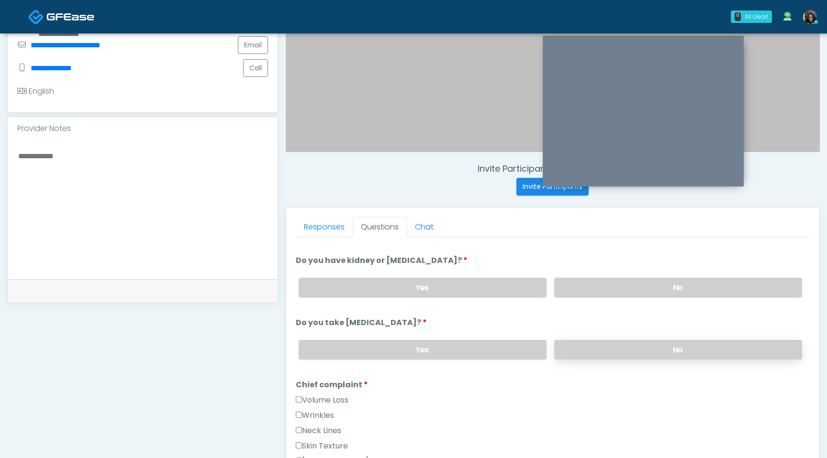
click at [651, 356] on label "No" at bounding box center [678, 350] width 248 height 20
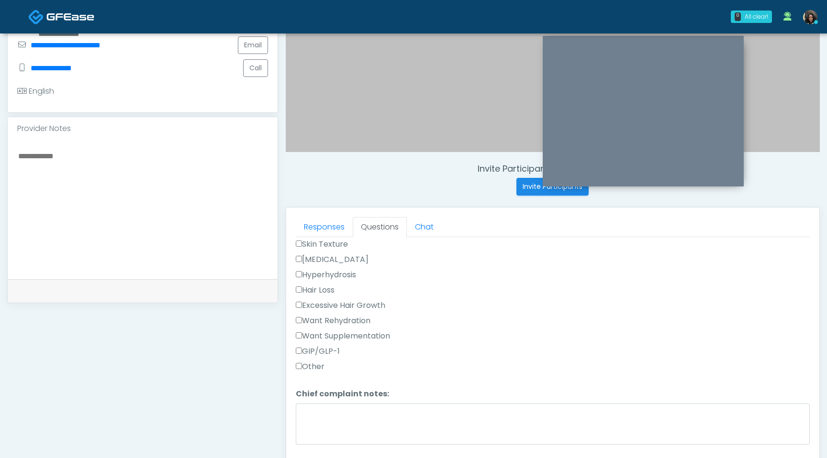
scroll to position [338, 0]
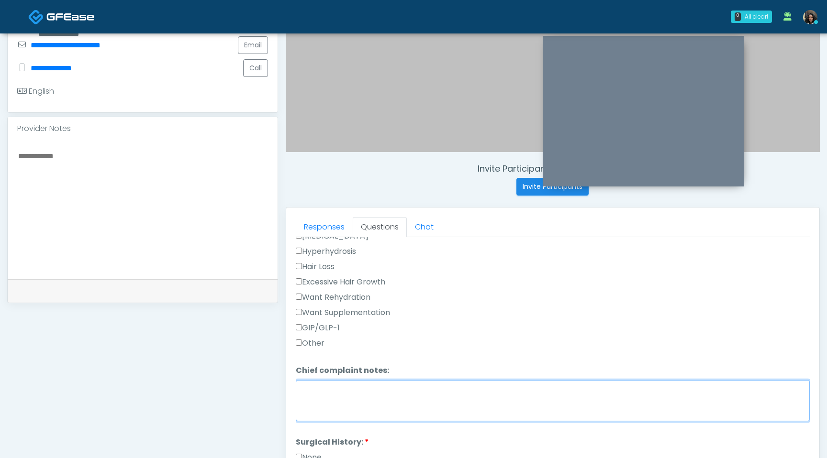
click at [307, 393] on textarea "Chief complaint notes:" at bounding box center [553, 400] width 514 height 41
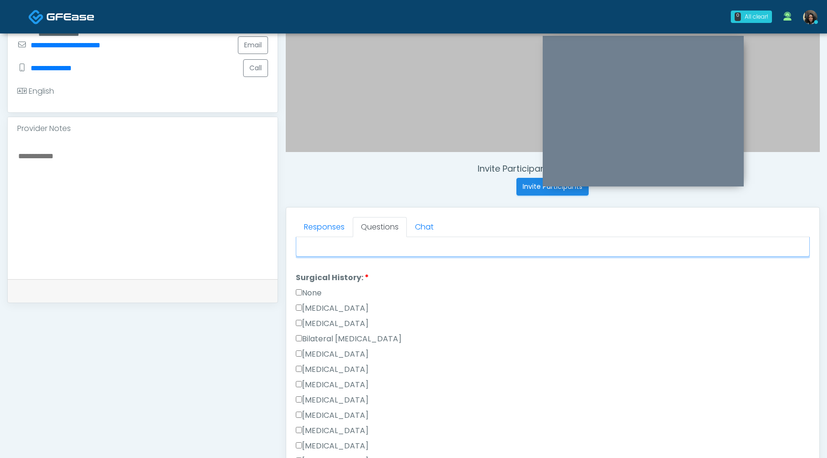
scroll to position [499, 0]
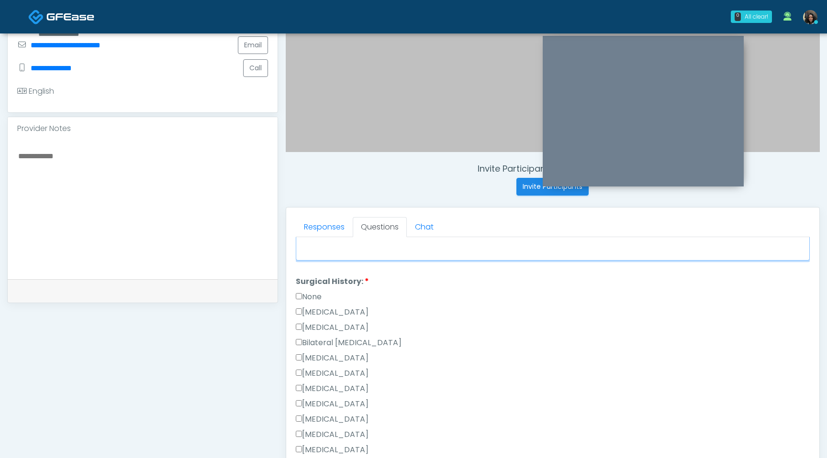
type textarea "**********"
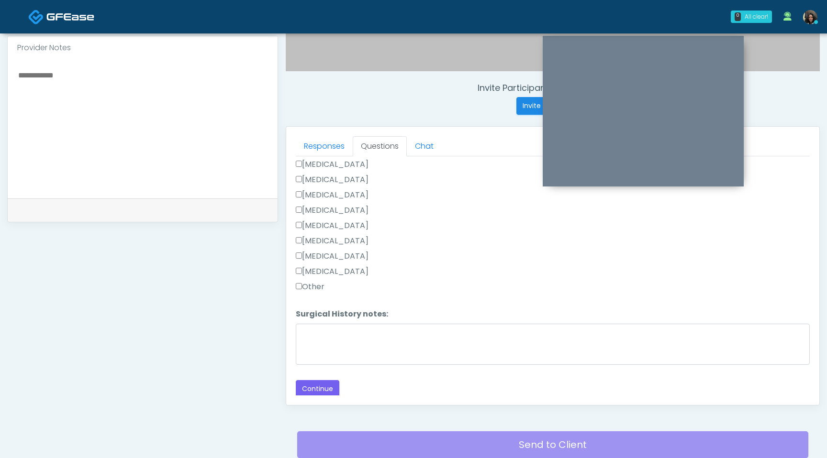
scroll to position [368, 0]
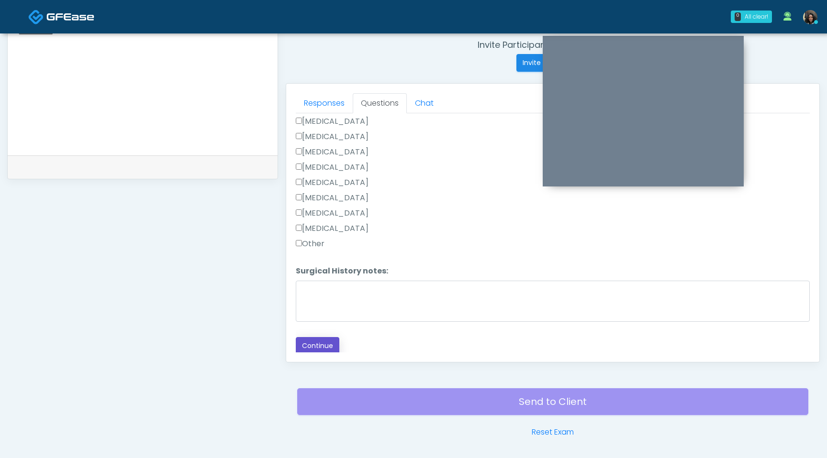
click at [317, 342] on button "Continue" at bounding box center [318, 346] width 44 height 18
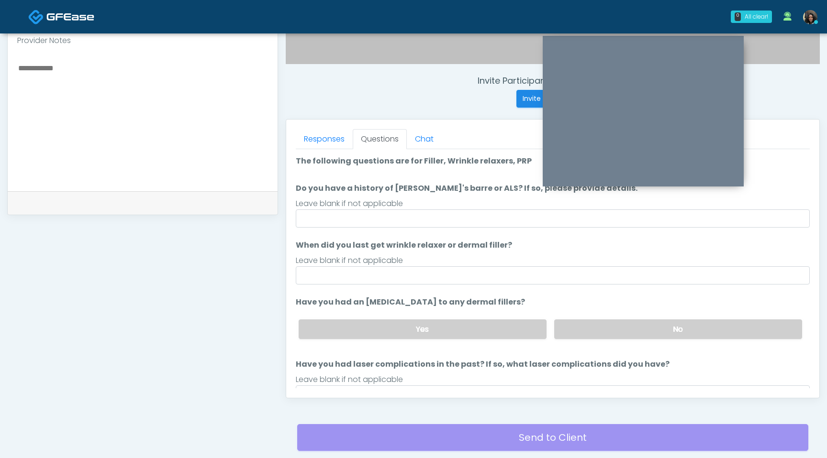
scroll to position [331, 0]
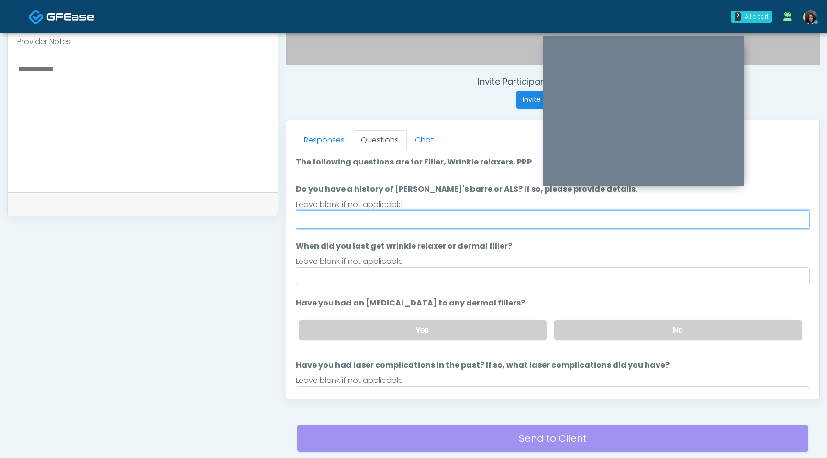
click at [391, 222] on input "Do you have a history of [PERSON_NAME]'s barre or ALS? If so, please provide de…" at bounding box center [553, 219] width 514 height 18
type input "**"
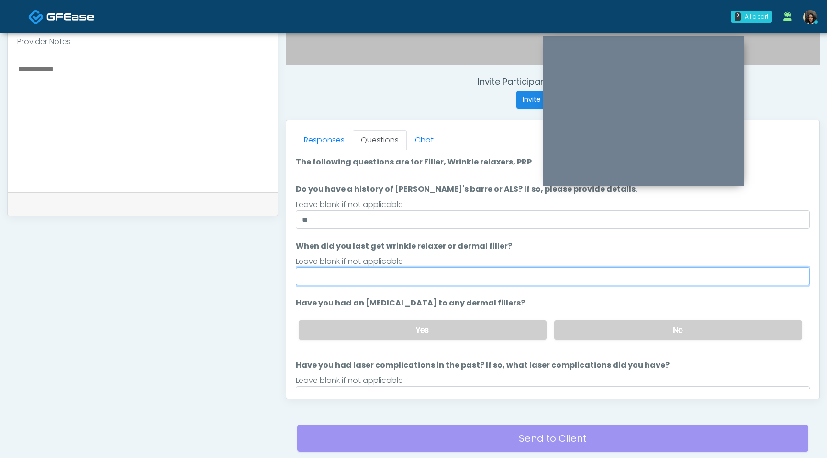
click at [359, 269] on input "When did you last get wrinkle relaxer or dermal filler?" at bounding box center [553, 276] width 514 height 18
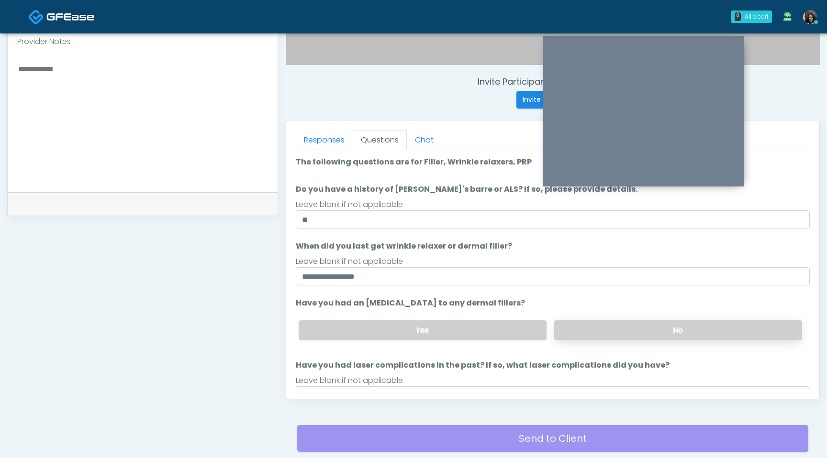
click at [603, 339] on label "No" at bounding box center [678, 331] width 248 height 20
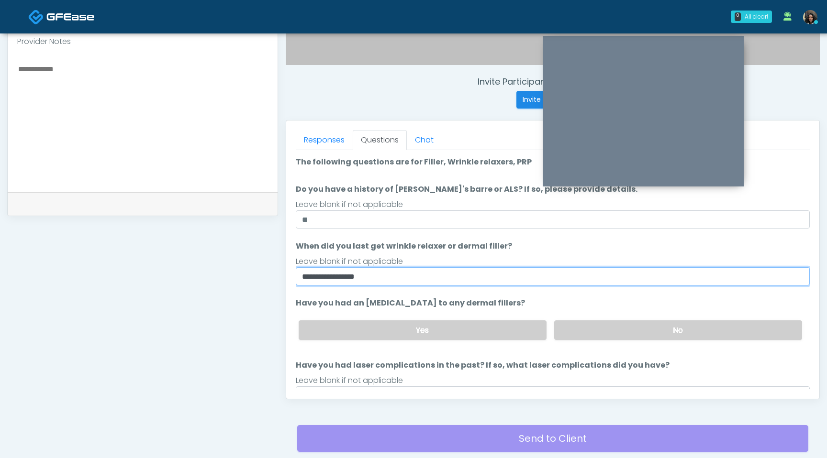
click at [323, 278] on input "**********" at bounding box center [553, 276] width 514 height 18
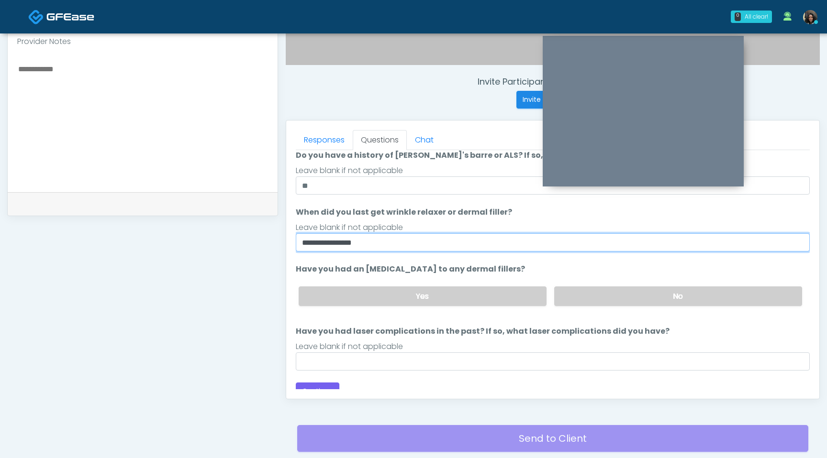
scroll to position [44, 0]
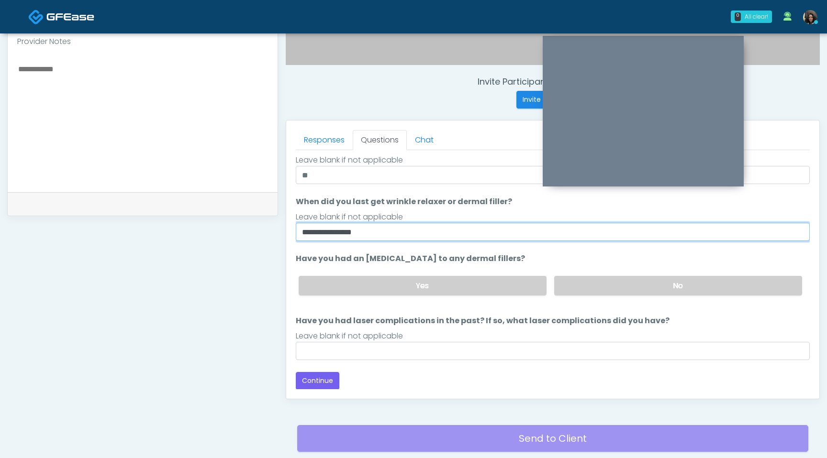
type input "**********"
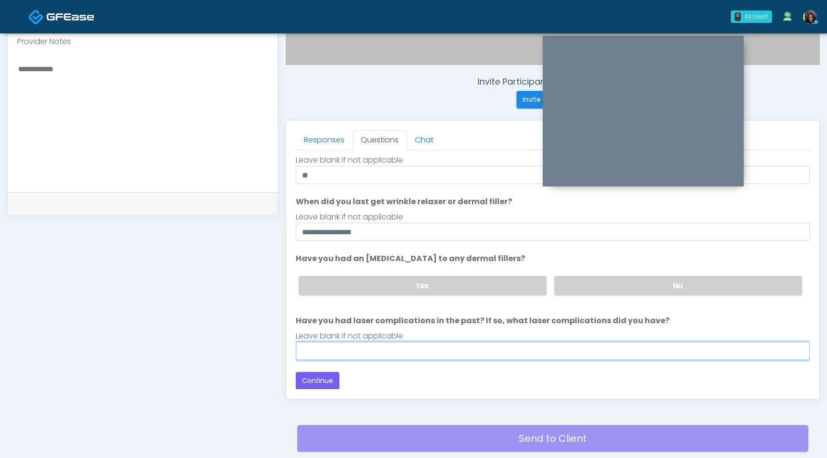
click at [406, 350] on input "Have you had laser complications in the past? If so, what laser complications d…" at bounding box center [553, 351] width 514 height 18
type input "**********"
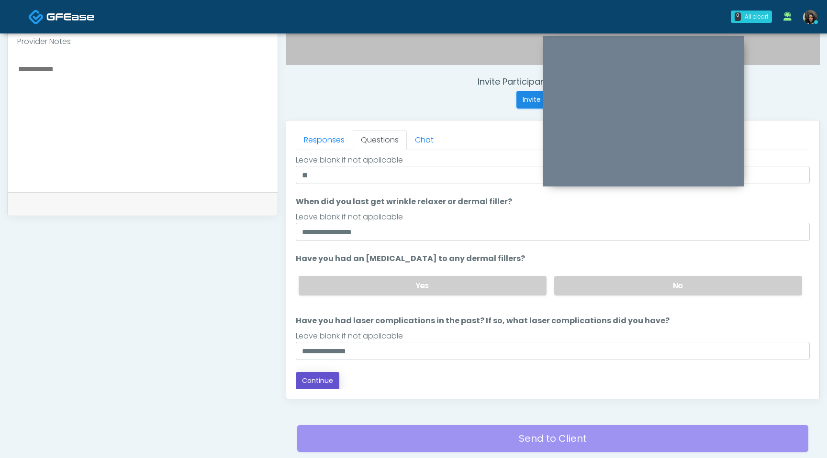
click at [319, 380] on button "Continue" at bounding box center [318, 381] width 44 height 18
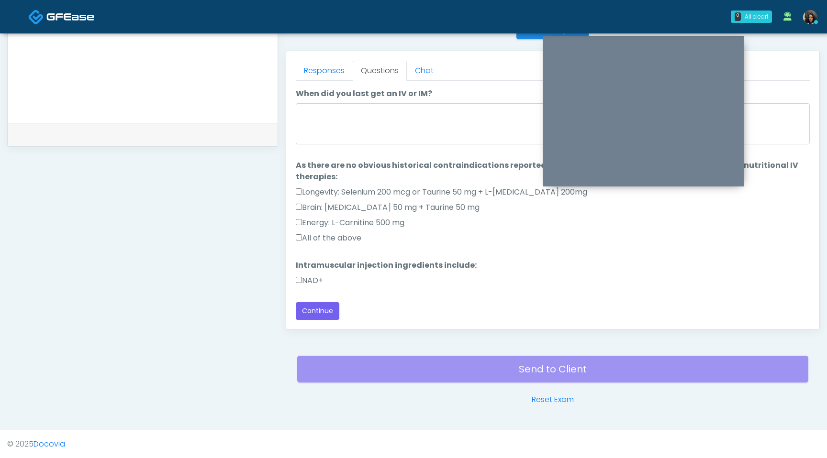
scroll to position [26, 0]
click at [417, 131] on textarea "When did you last get an IV or IM?" at bounding box center [553, 124] width 514 height 41
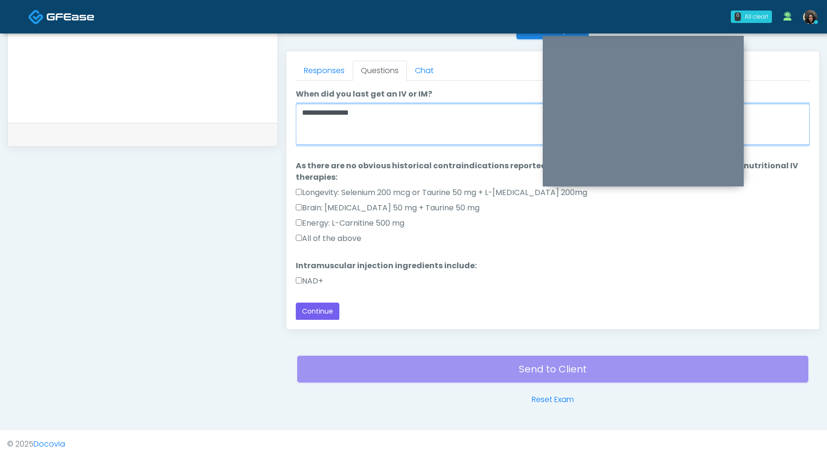
type textarea "**********"
click at [297, 243] on label "All of the above" at bounding box center [329, 238] width 66 height 11
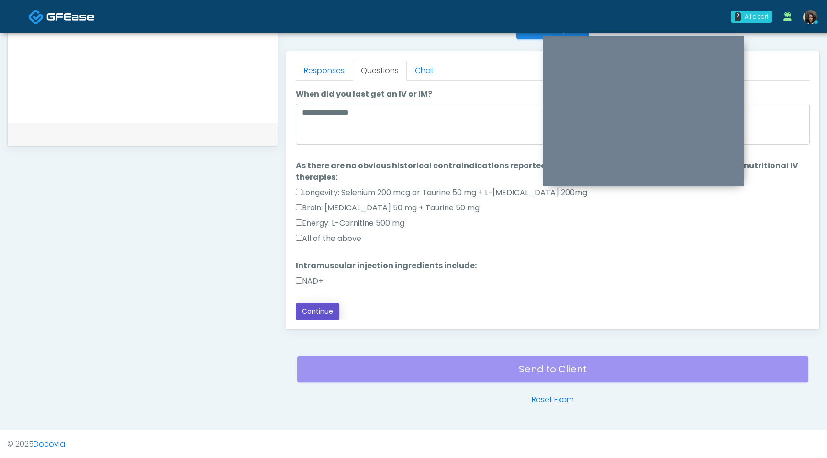
click at [310, 311] on button "Continue" at bounding box center [318, 312] width 44 height 18
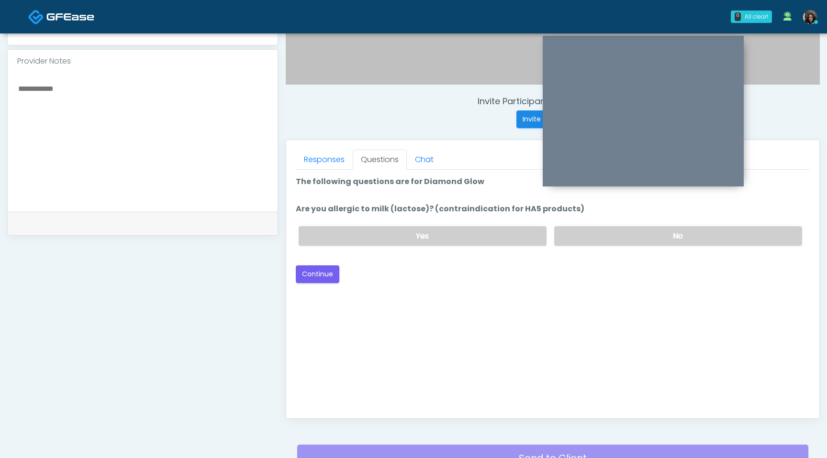
scroll to position [301, 0]
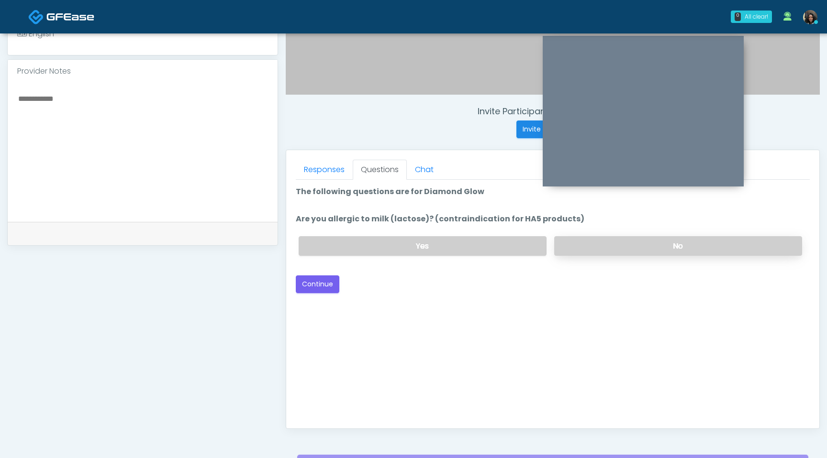
click at [609, 249] on label "No" at bounding box center [678, 246] width 248 height 20
click at [318, 277] on button "Continue" at bounding box center [318, 285] width 44 height 18
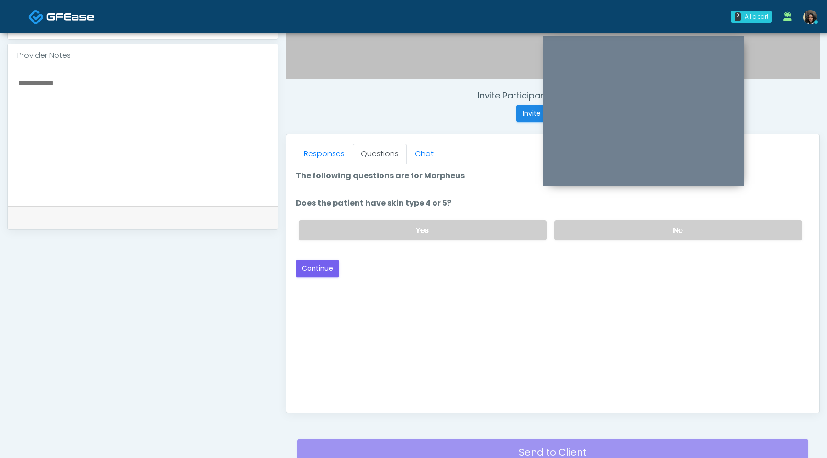
scroll to position [299, 0]
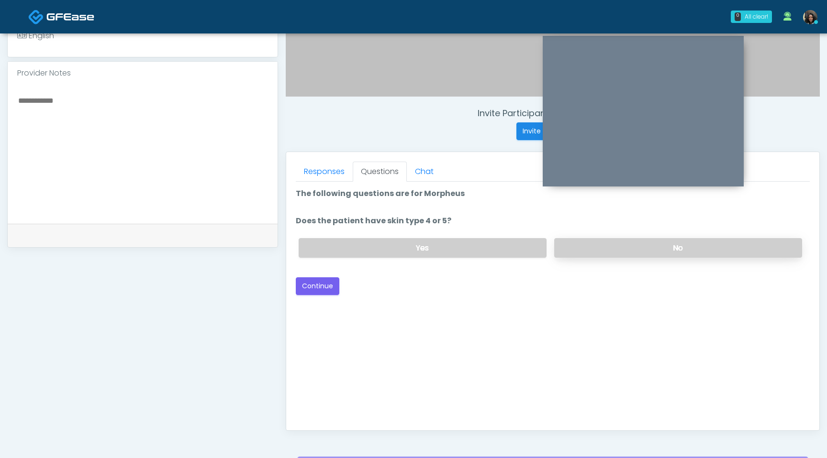
click at [664, 252] on label "No" at bounding box center [678, 248] width 248 height 20
click at [319, 289] on button "Continue" at bounding box center [318, 286] width 44 height 18
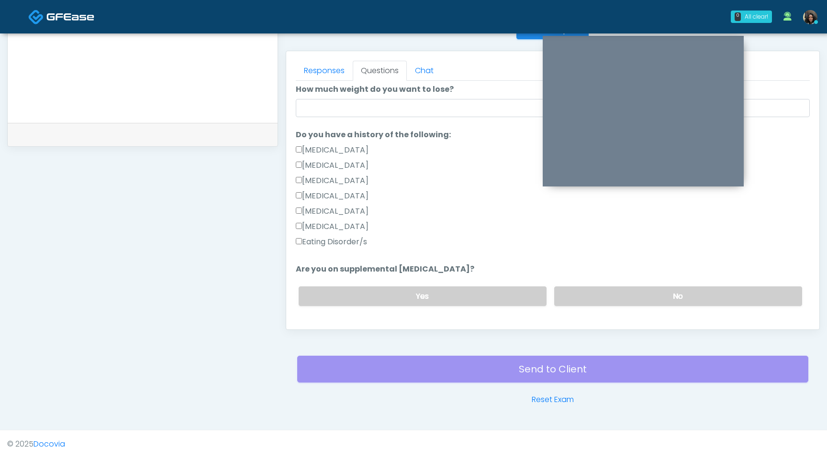
scroll to position [190, 0]
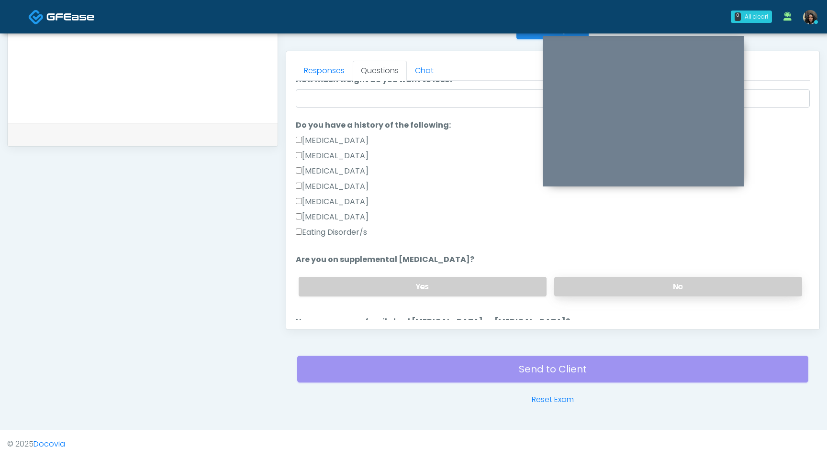
click at [619, 285] on label "No" at bounding box center [678, 287] width 248 height 20
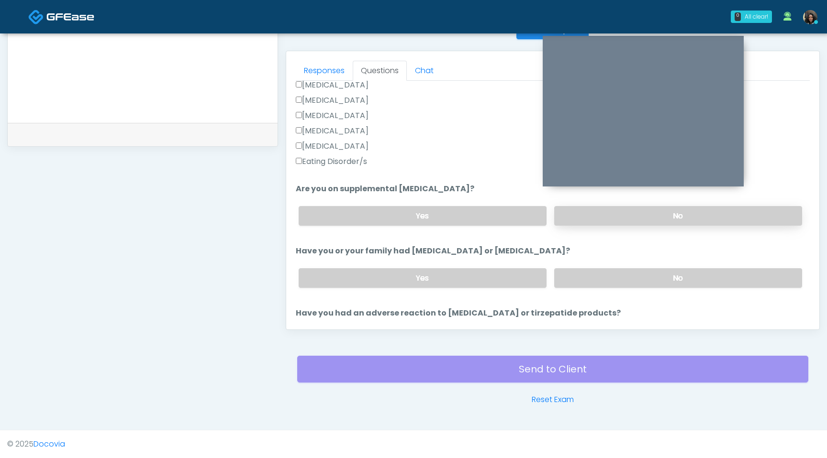
scroll to position [264, 0]
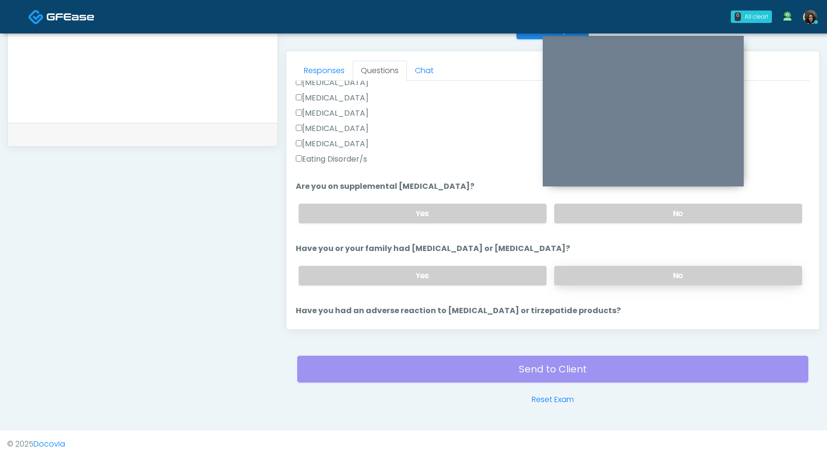
click at [621, 278] on label "No" at bounding box center [678, 276] width 248 height 20
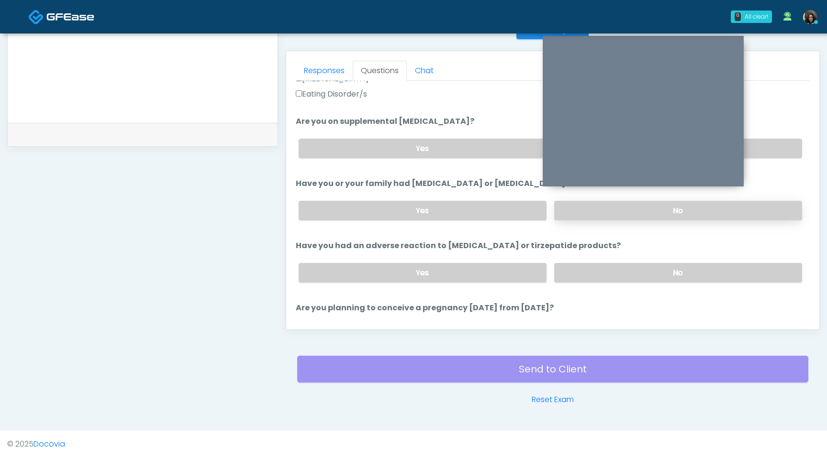
scroll to position [329, 0]
click at [621, 278] on label "No" at bounding box center [678, 273] width 248 height 20
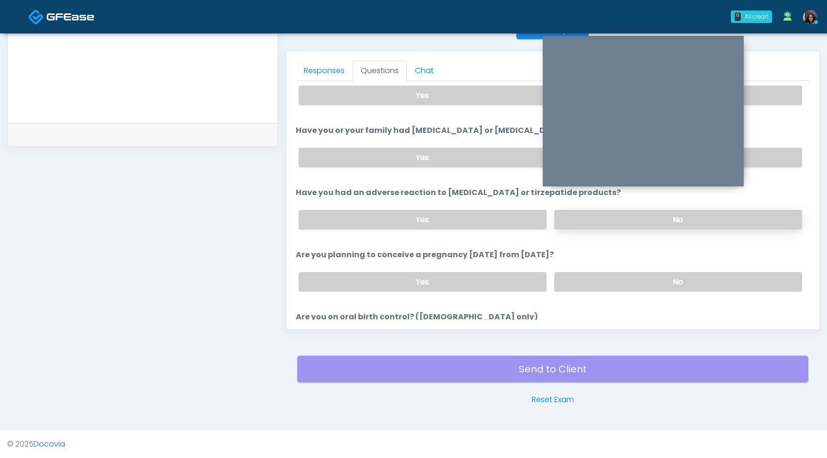
scroll to position [388, 0]
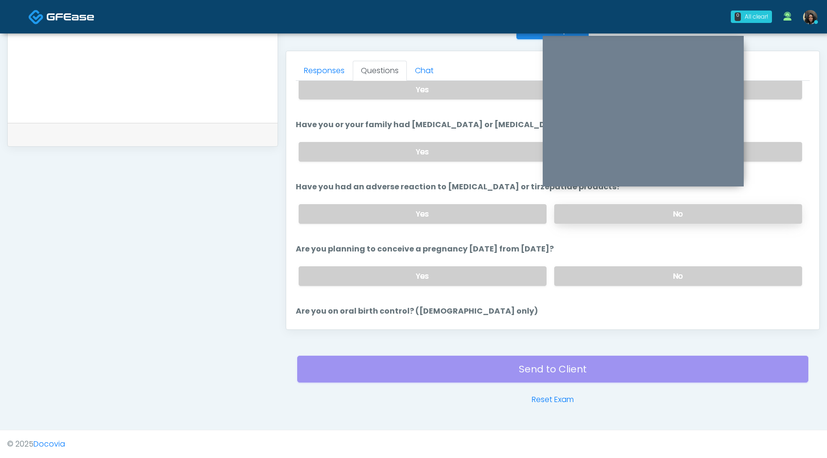
click at [621, 277] on label "No" at bounding box center [678, 276] width 248 height 20
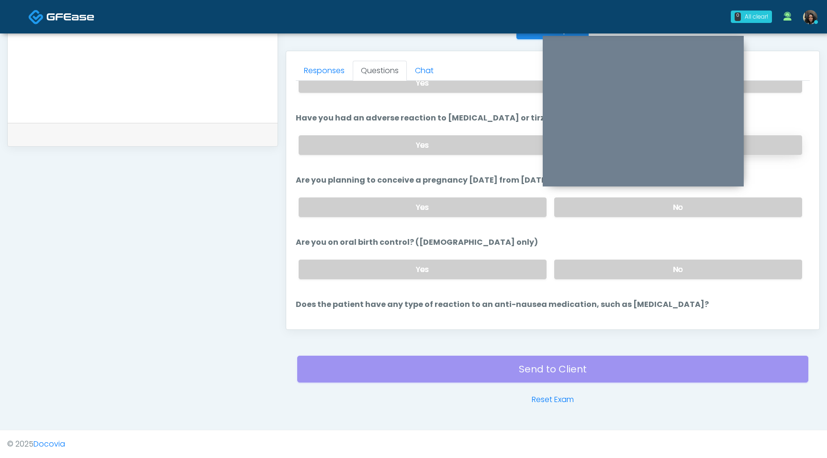
scroll to position [463, 0]
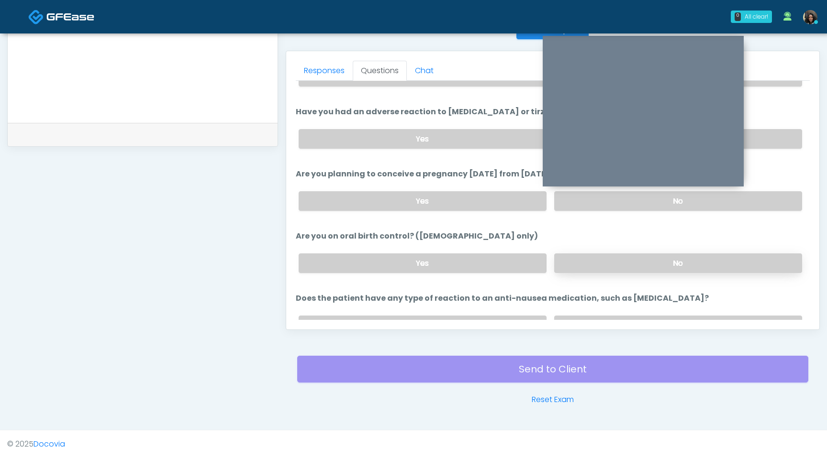
click at [622, 262] on label "No" at bounding box center [678, 264] width 248 height 20
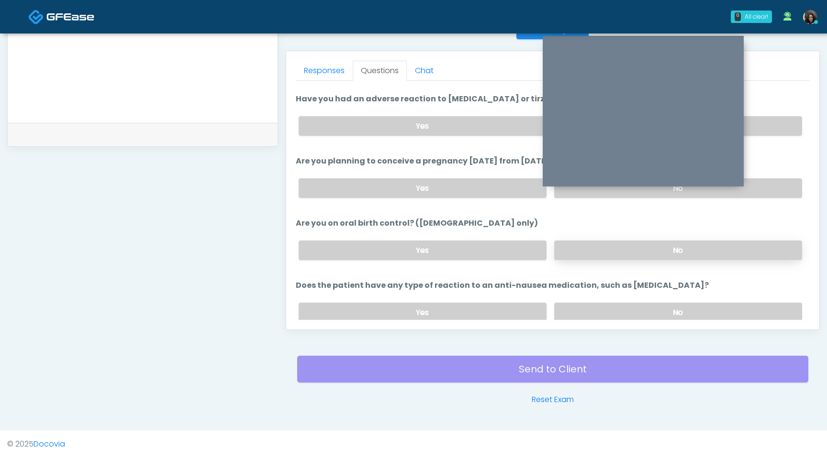
scroll to position [488, 0]
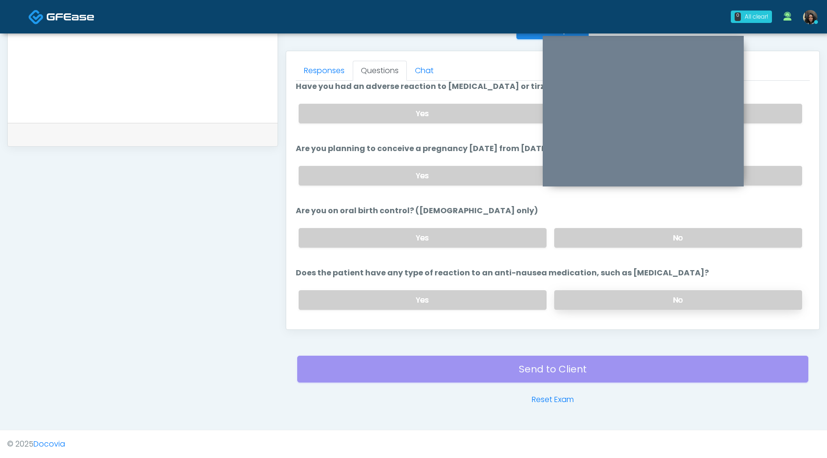
click at [616, 290] on label "No" at bounding box center [678, 300] width 248 height 20
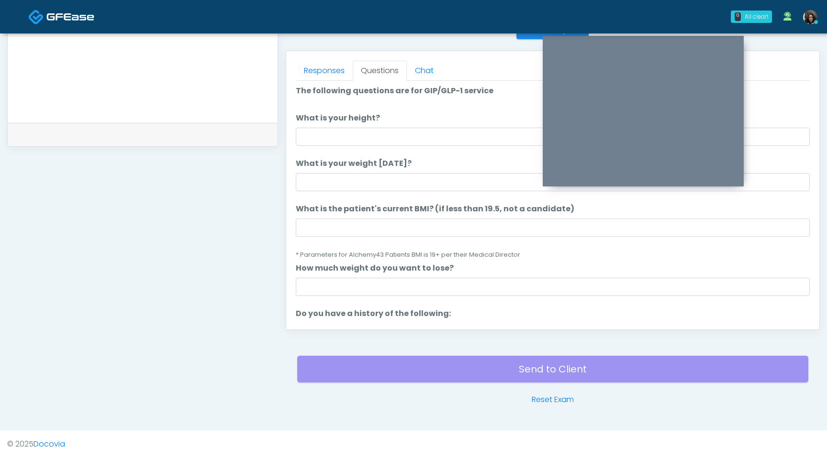
scroll to position [0, 0]
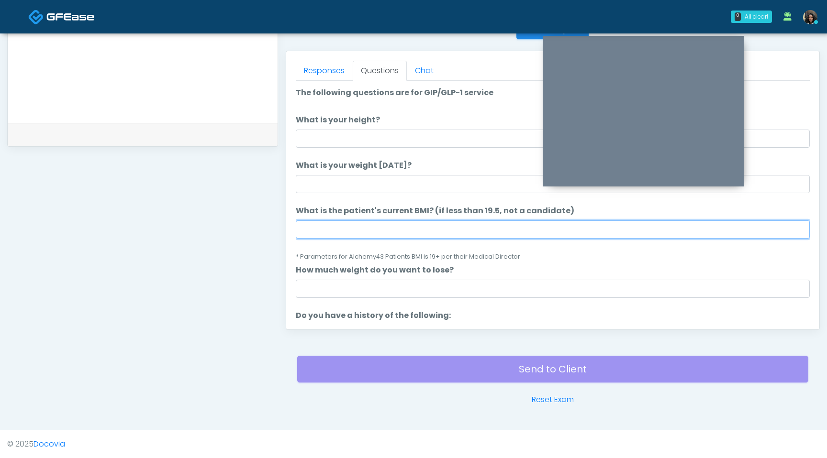
click at [372, 237] on input "What is the patient's current BMI? (if less than 19.5, not a candidate)" at bounding box center [553, 230] width 514 height 18
type input "****"
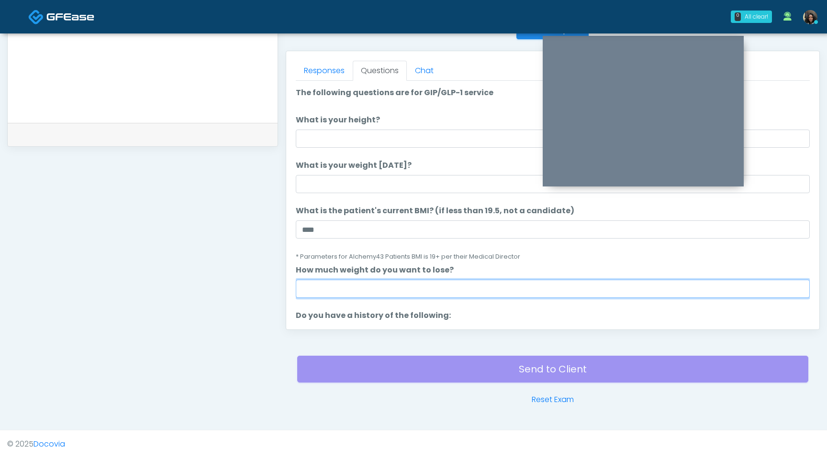
click at [384, 292] on input "How much weight do you want to lose?" at bounding box center [553, 289] width 514 height 18
type input "*"
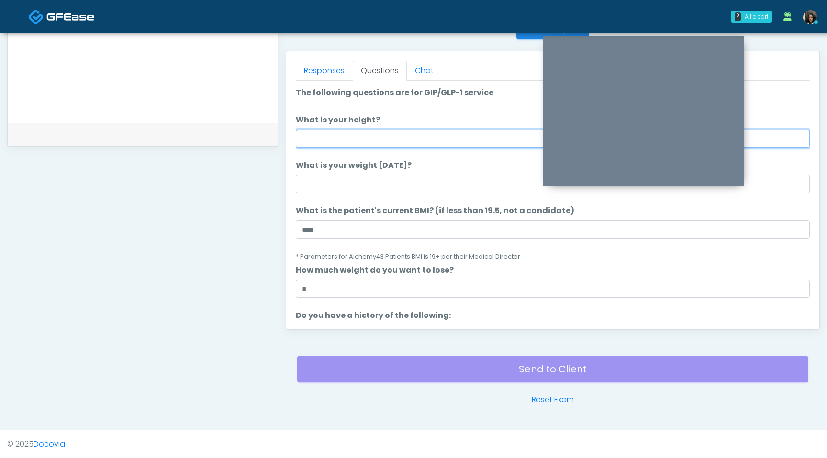
click at [344, 139] on input "What is your height?" at bounding box center [553, 139] width 514 height 18
type input "***"
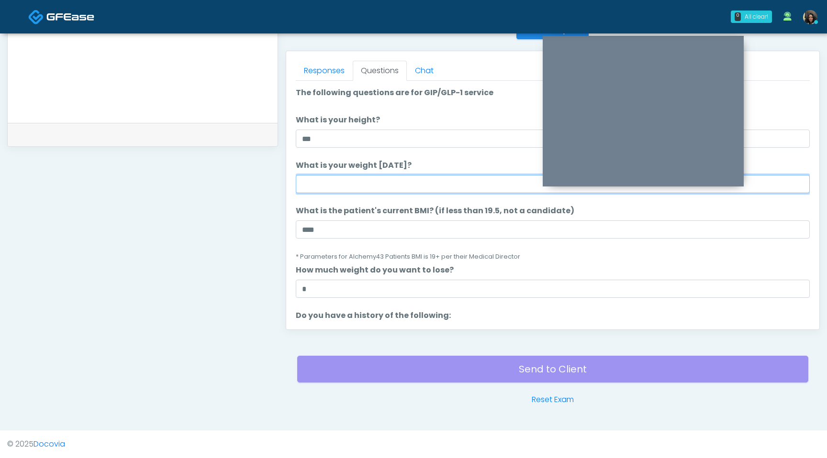
click at [315, 186] on input "What is your weight today?" at bounding box center [553, 184] width 514 height 18
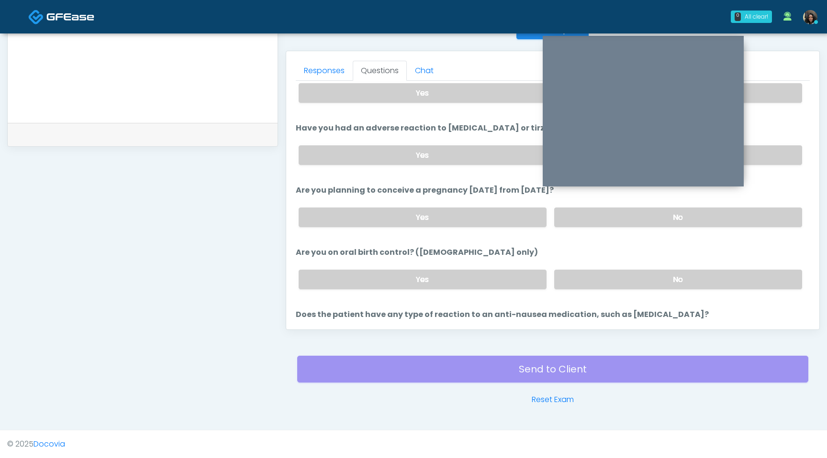
scroll to position [512, 0]
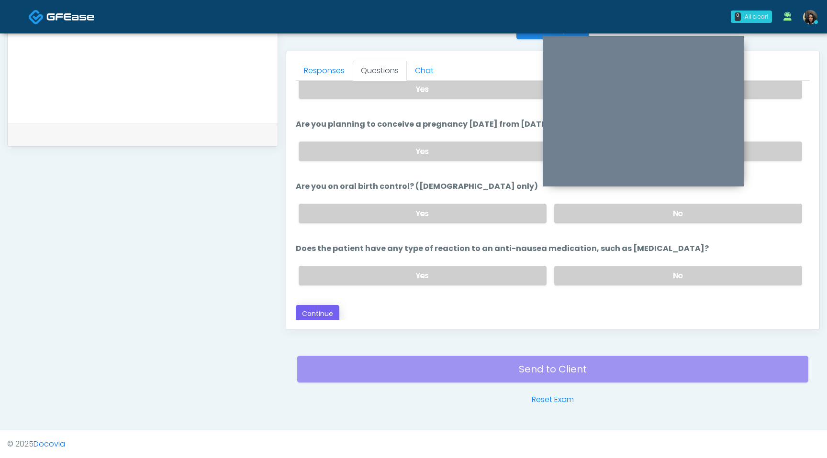
type input "***"
click at [320, 310] on button "Continue" at bounding box center [318, 314] width 44 height 18
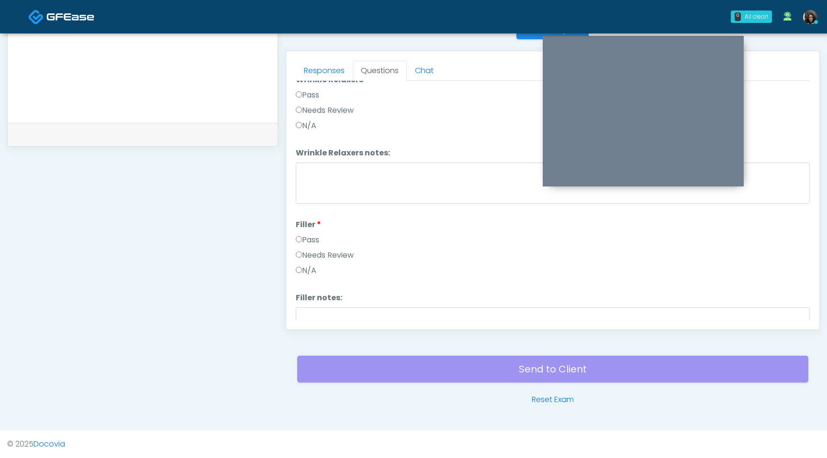
scroll to position [0, 0]
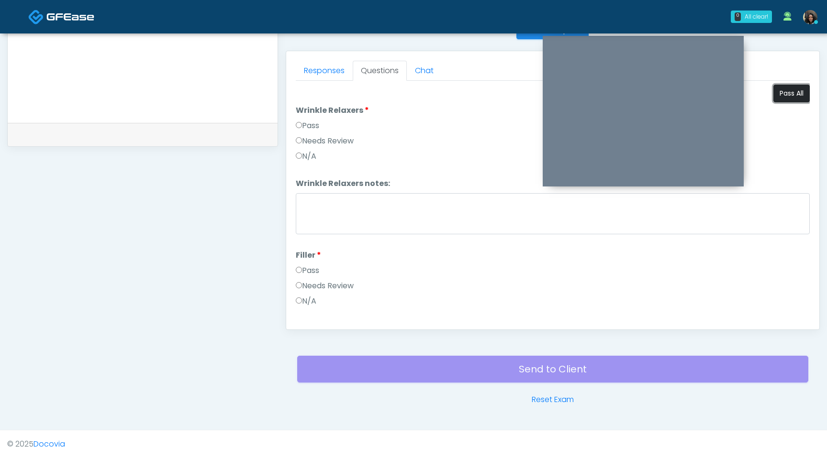
click at [777, 100] on button "Pass All" at bounding box center [791, 94] width 36 height 18
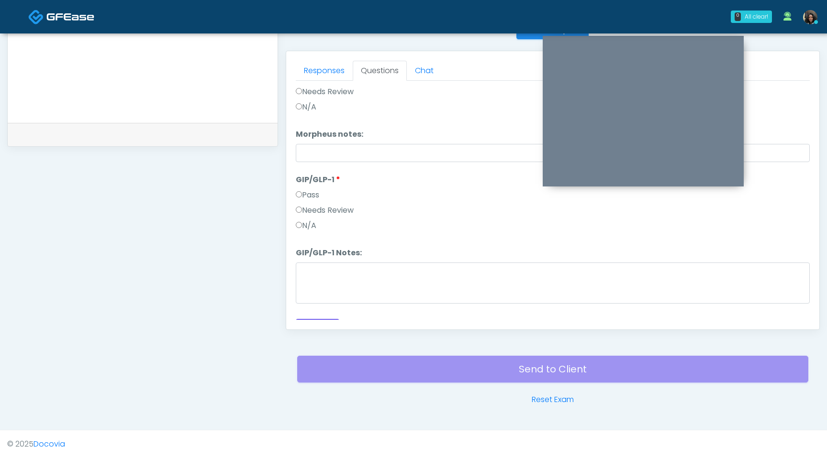
scroll to position [1739, 0]
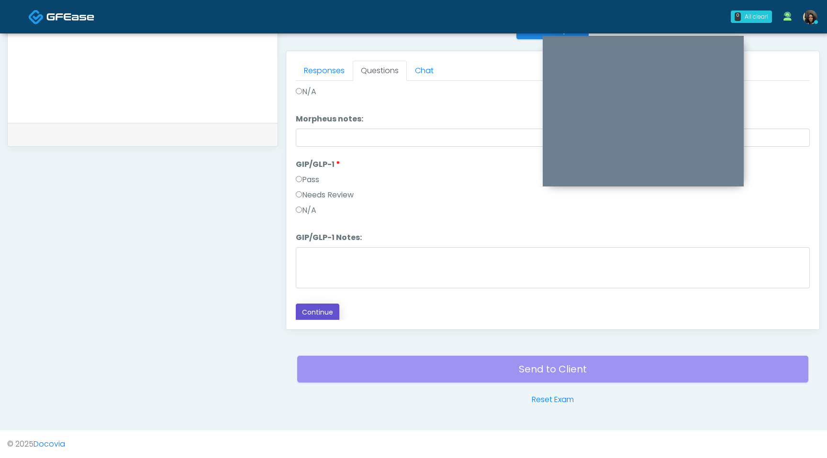
click at [316, 312] on button "Continue" at bounding box center [318, 313] width 44 height 18
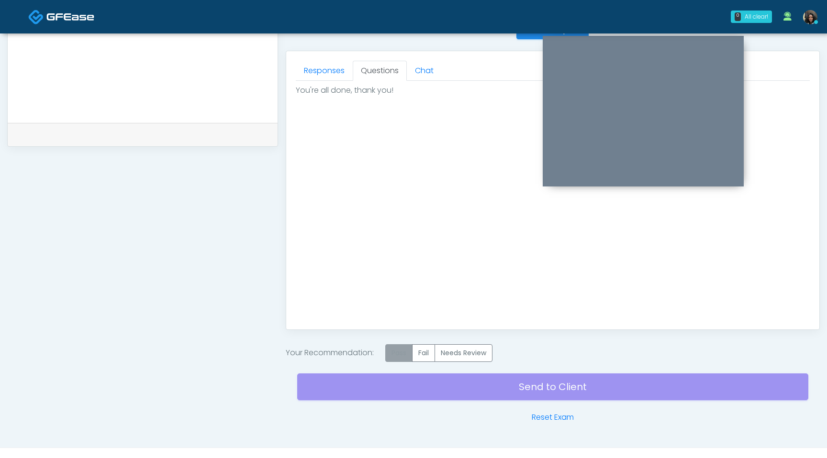
click at [403, 355] on label "Pass" at bounding box center [398, 353] width 27 height 18
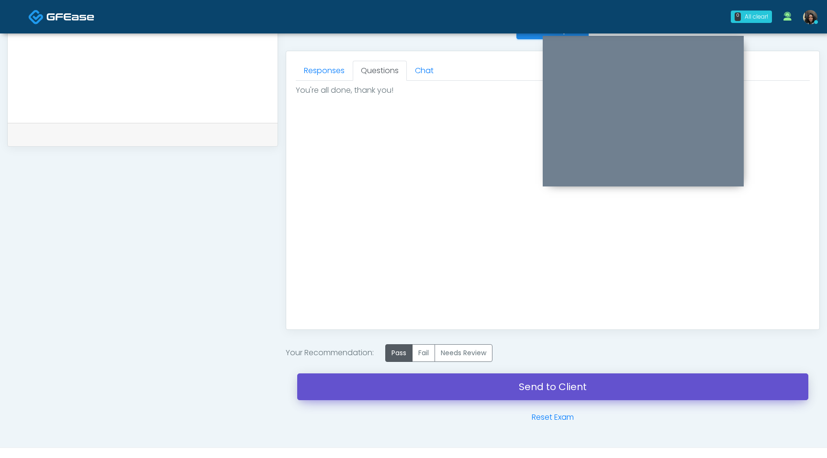
click at [407, 380] on link "Send to Client" at bounding box center [552, 387] width 511 height 27
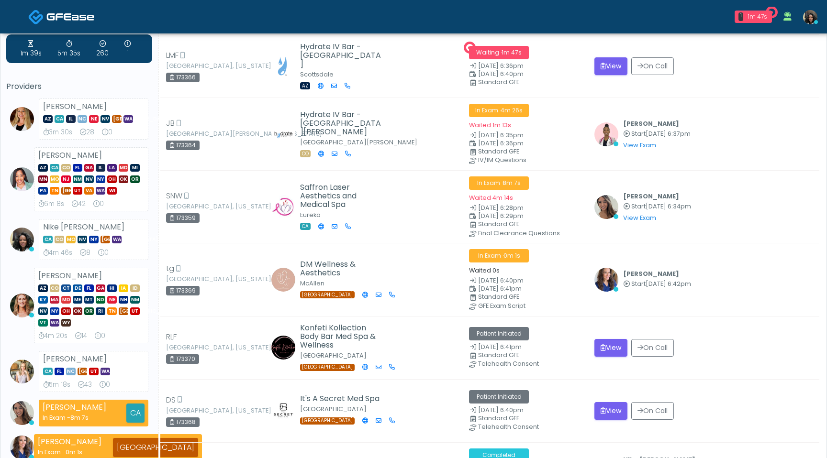
scroll to position [56, 0]
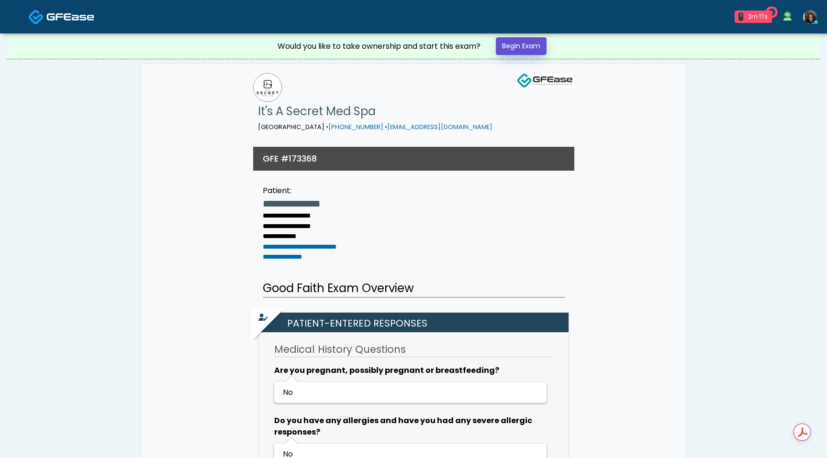
click at [525, 52] on link "Begin Exam" at bounding box center [521, 46] width 51 height 18
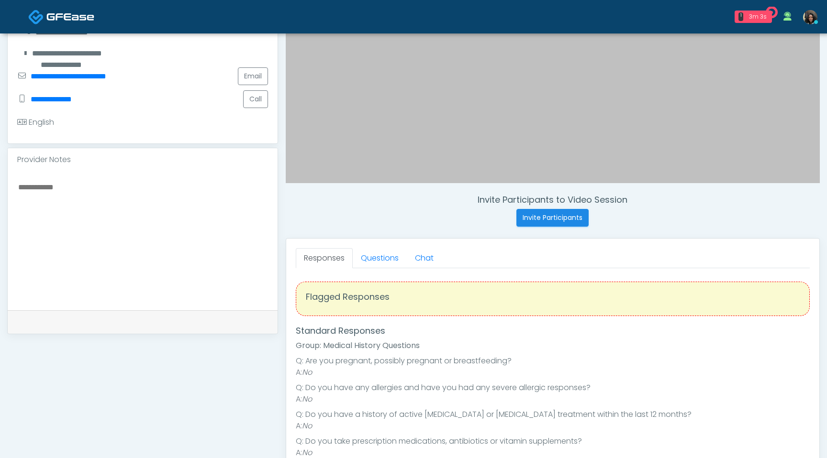
scroll to position [293, 0]
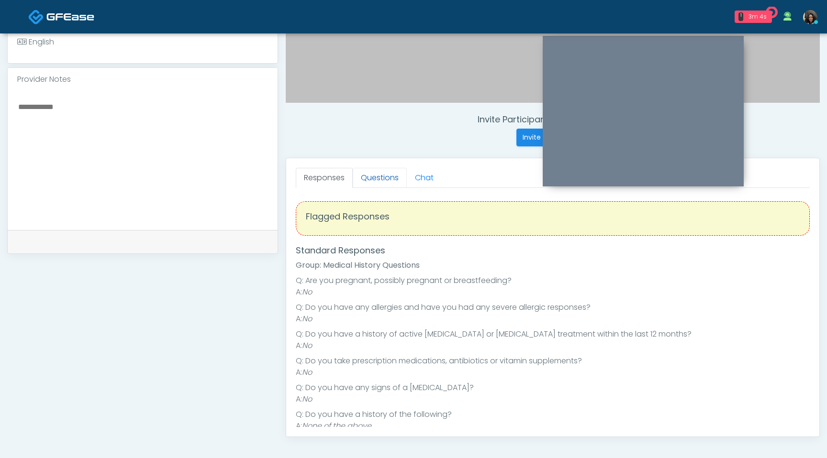
click at [375, 184] on link "Questions" at bounding box center [380, 178] width 54 height 20
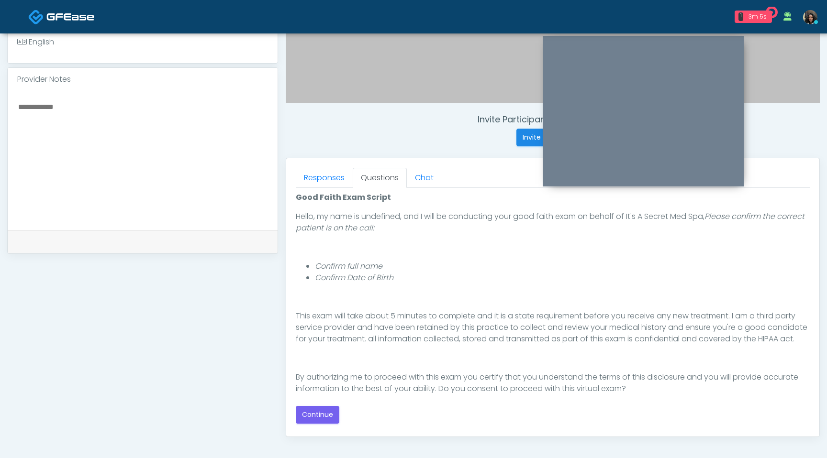
scroll to position [88, 0]
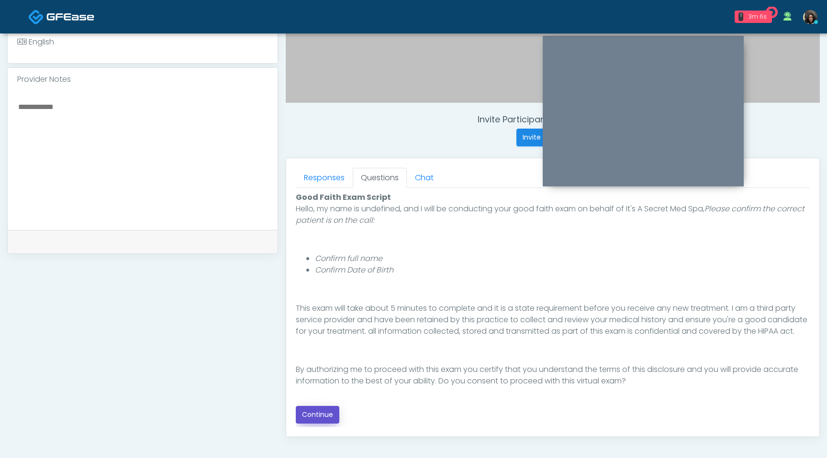
click at [321, 419] on button "Continue" at bounding box center [318, 415] width 44 height 18
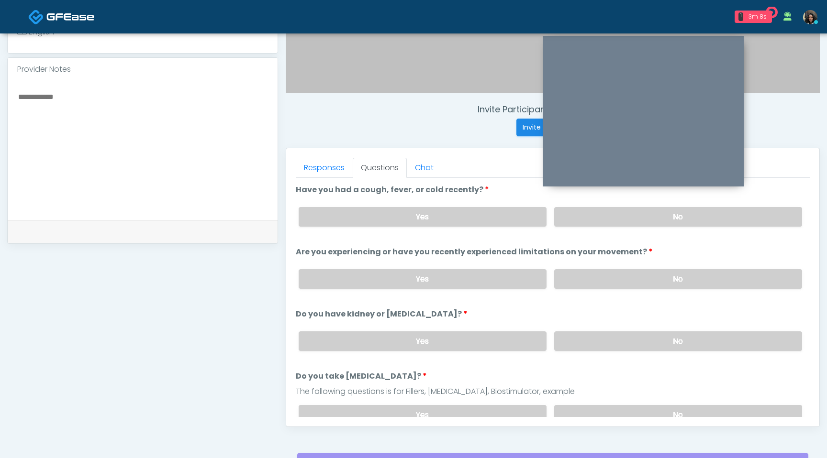
scroll to position [290, 0]
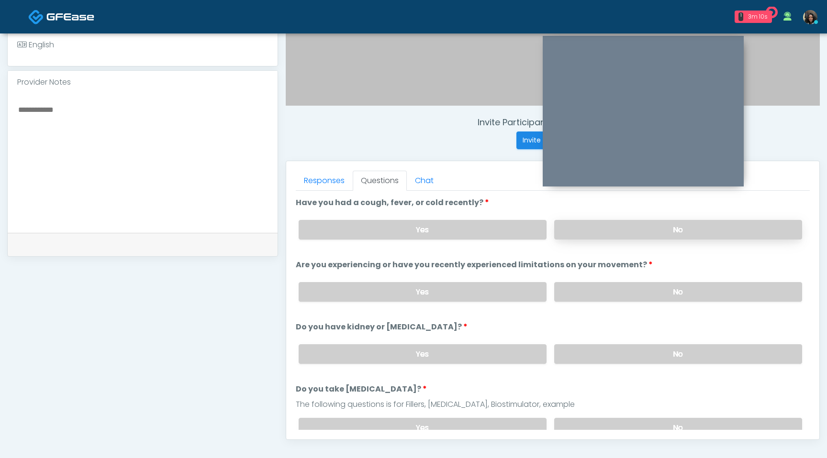
click at [638, 234] on label "No" at bounding box center [678, 230] width 248 height 20
click at [619, 295] on label "No" at bounding box center [678, 292] width 248 height 20
click at [604, 352] on label "No" at bounding box center [678, 354] width 248 height 20
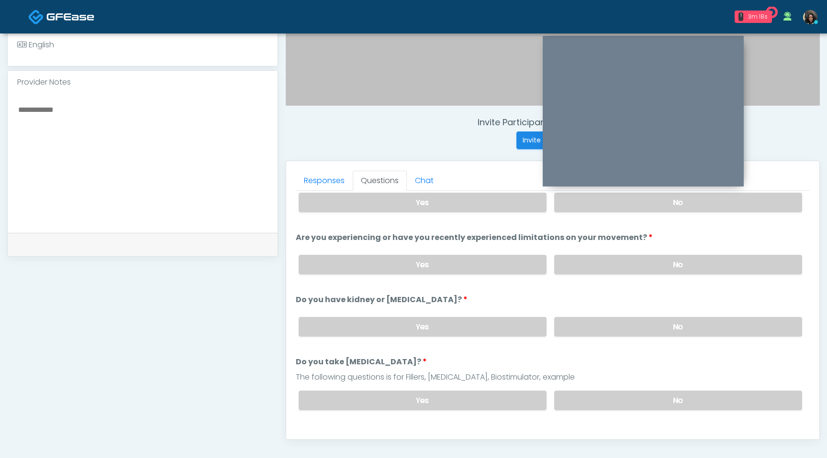
scroll to position [28, 0]
click at [609, 402] on label "No" at bounding box center [678, 400] width 248 height 20
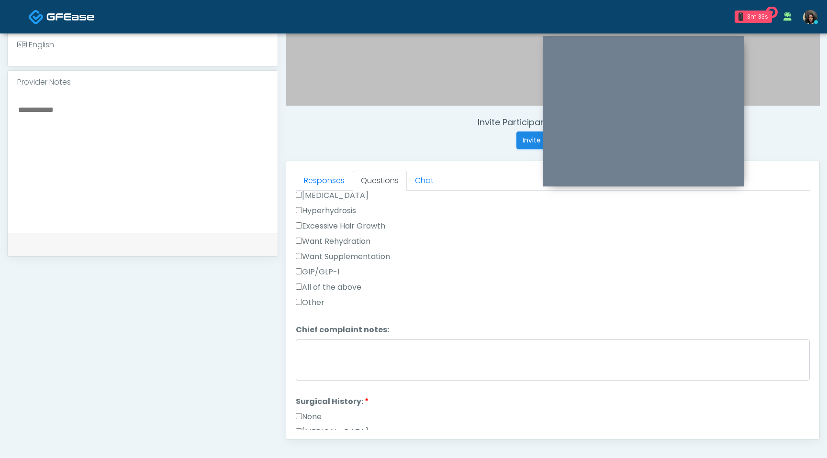
scroll to position [352, 0]
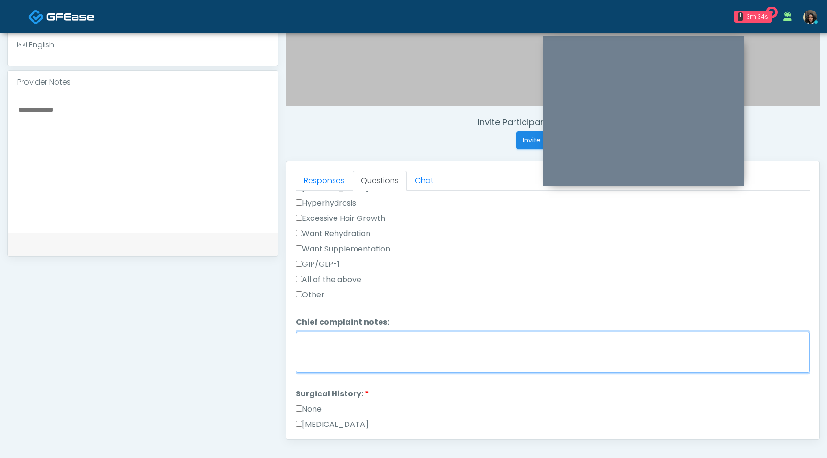
click at [317, 343] on textarea "Chief complaint notes:" at bounding box center [553, 352] width 514 height 41
type textarea "**********"
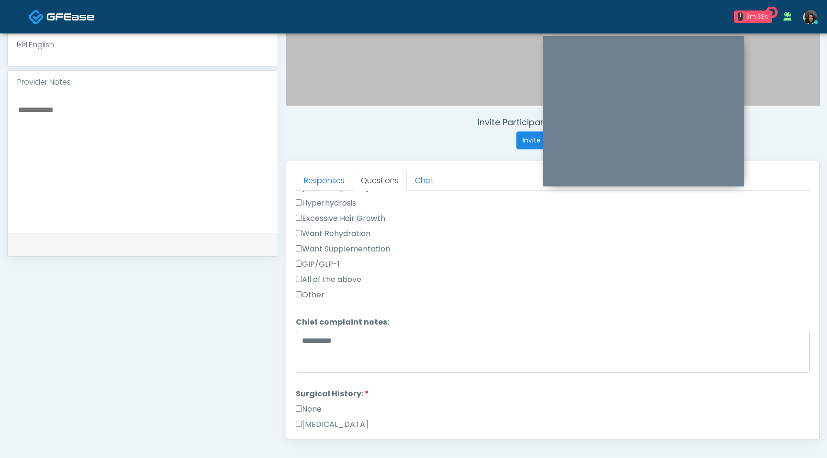
click at [298, 410] on label "None" at bounding box center [309, 409] width 26 height 11
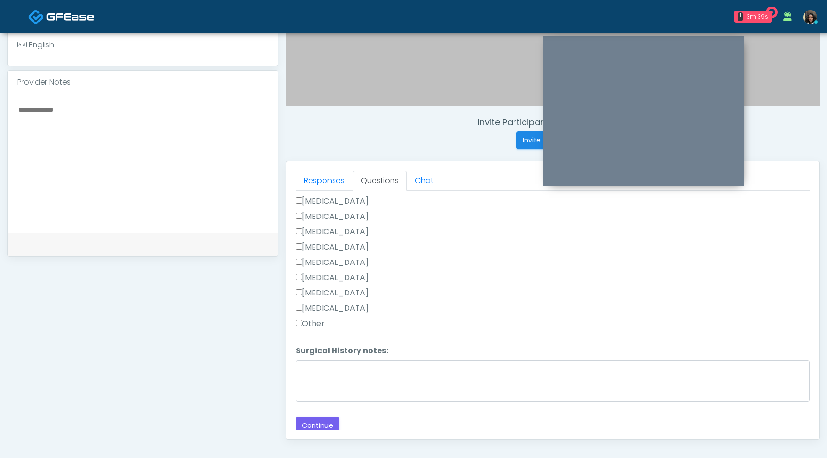
scroll to position [623, 0]
click at [310, 421] on button "Continue" at bounding box center [318, 424] width 44 height 18
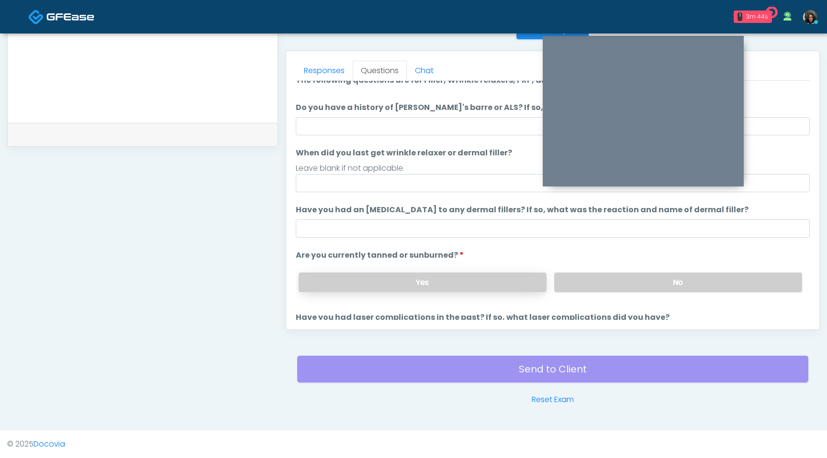
scroll to position [0, 0]
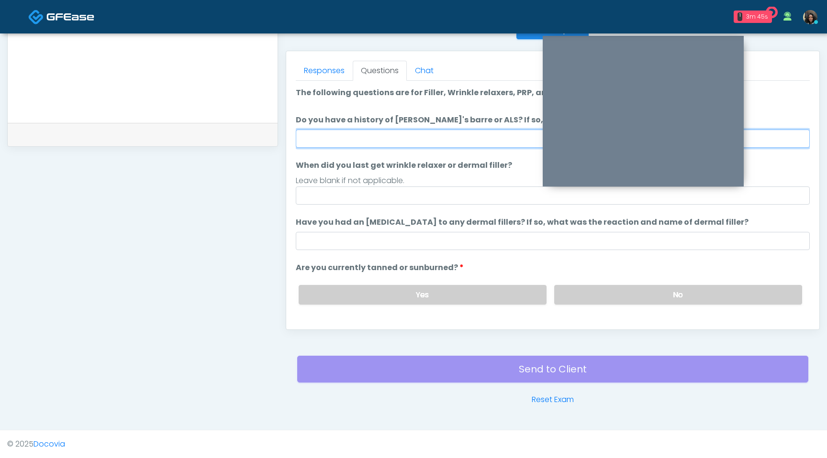
click at [465, 137] on input "Do you have a history of [PERSON_NAME]'s barre or ALS? If so, please provide de…" at bounding box center [553, 139] width 514 height 18
type input "**"
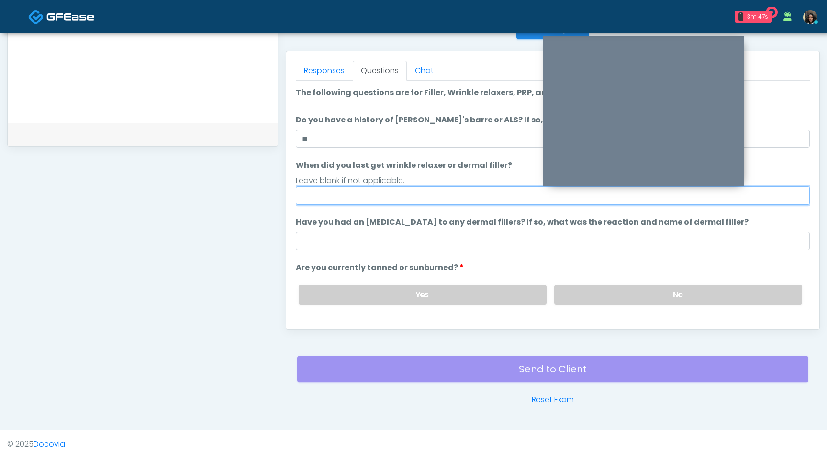
click at [364, 193] on input "When did you last get wrinkle relaxer or dermal filler?" at bounding box center [553, 196] width 514 height 18
type input "**********"
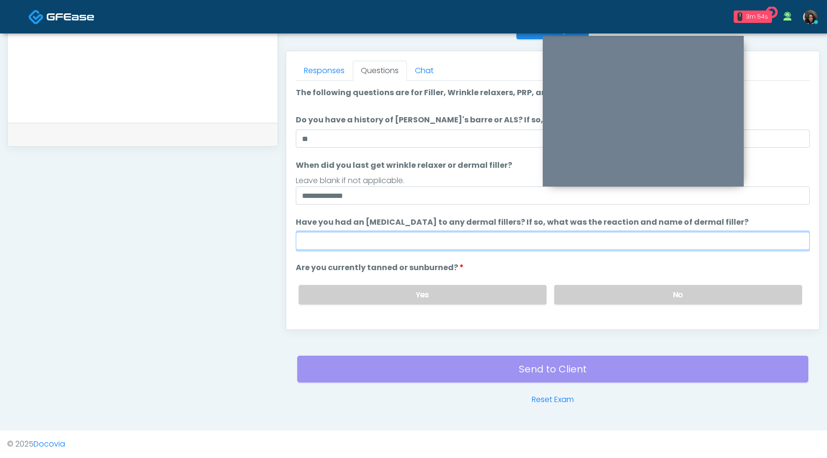
click at [374, 249] on input "Have you had an [MEDICAL_DATA] to any dermal fillers? If so, what was the react…" at bounding box center [553, 241] width 514 height 18
type input "**"
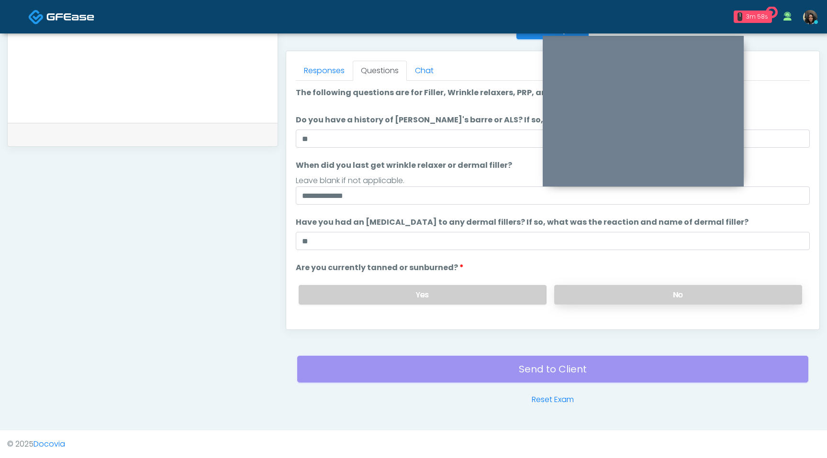
click at [631, 289] on label "No" at bounding box center [678, 295] width 248 height 20
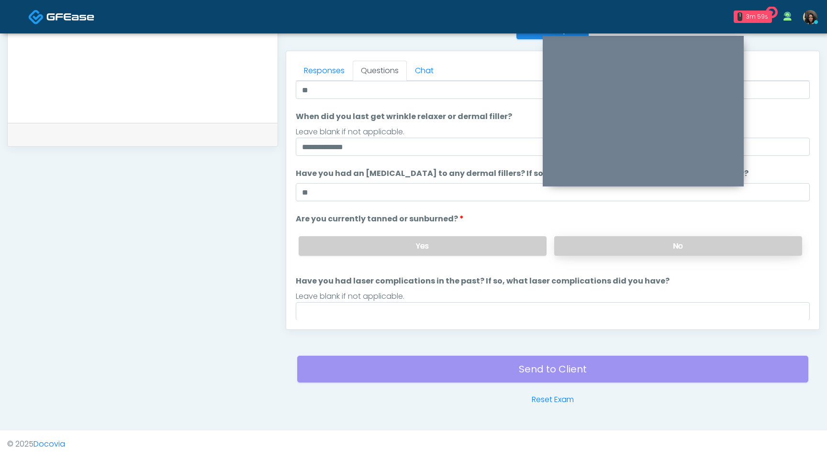
scroll to position [78, 0]
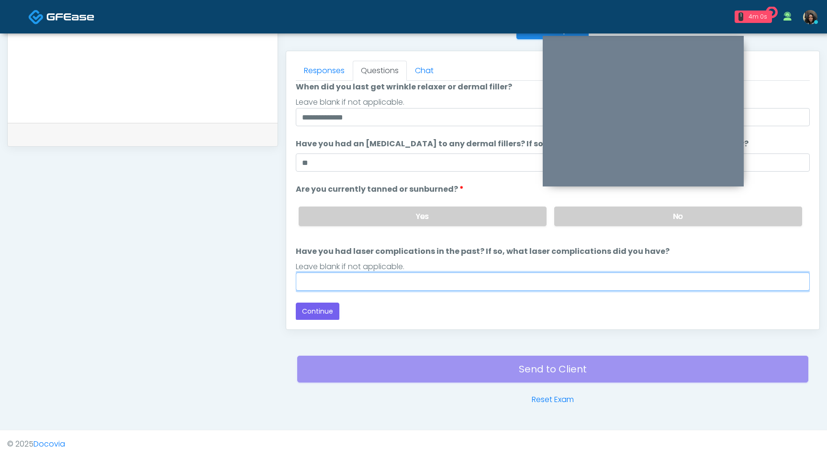
click at [396, 282] on input "Have you had laser complications in the past? If so, what laser complications d…" at bounding box center [553, 282] width 514 height 18
type input "**"
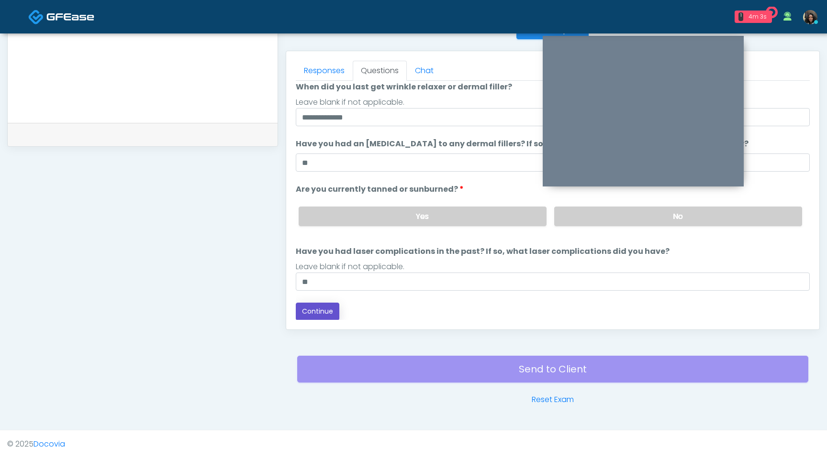
click at [314, 313] on button "Continue" at bounding box center [318, 312] width 44 height 18
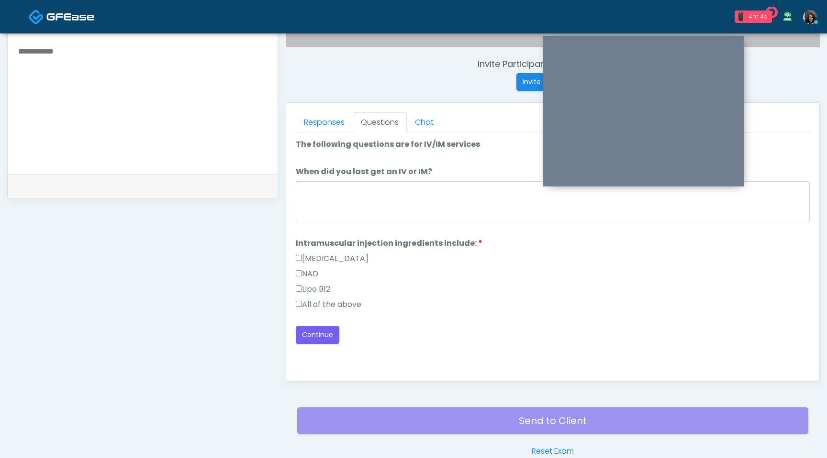
scroll to position [298, 0]
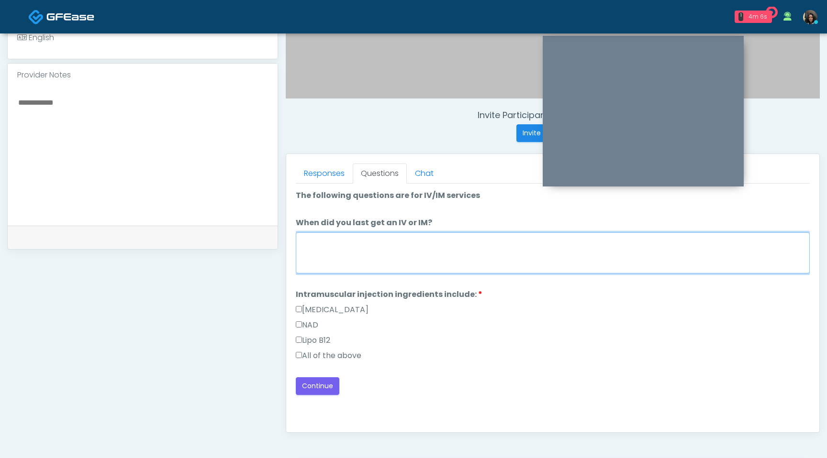
click at [388, 245] on textarea "When did you last get an IV or IM?" at bounding box center [553, 253] width 514 height 41
type textarea "**********"
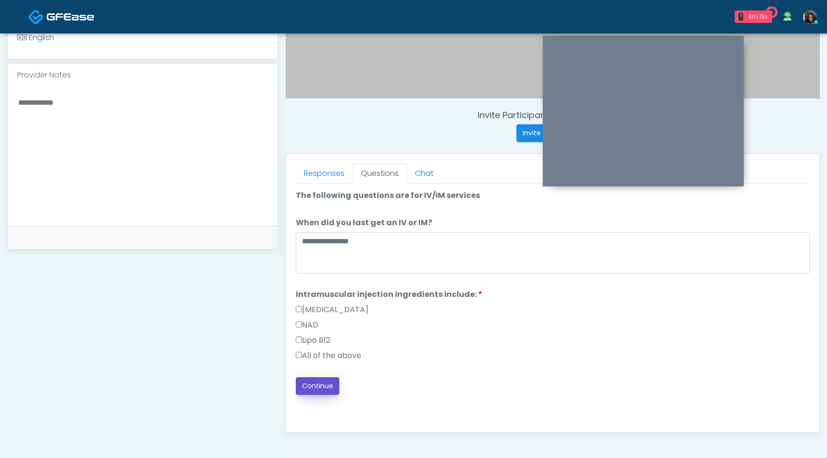
click at [312, 386] on button "Continue" at bounding box center [318, 386] width 44 height 18
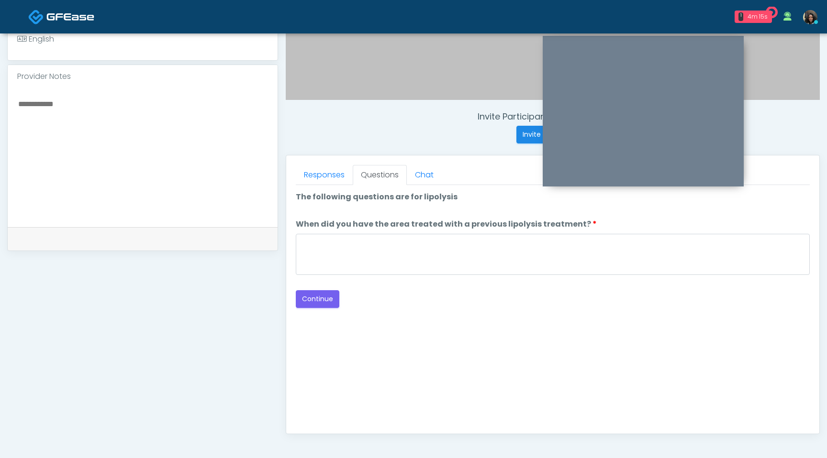
scroll to position [293, 0]
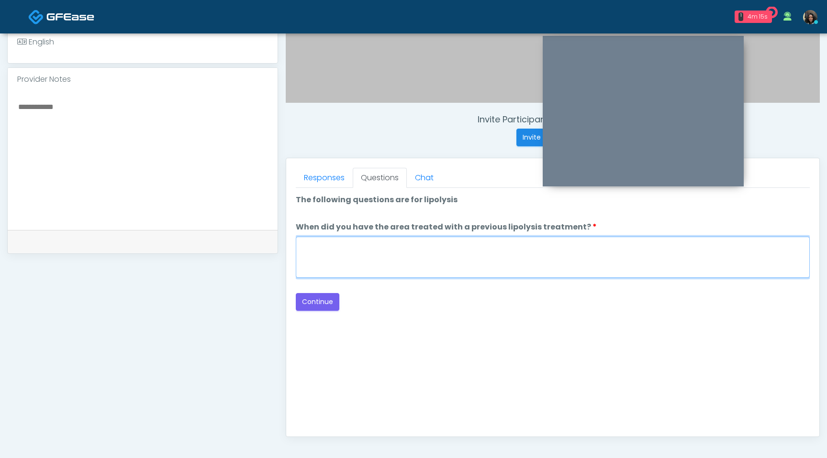
click at [404, 263] on textarea "When did you have the area treated with a previous lipolysis treatment?" at bounding box center [553, 257] width 514 height 41
type textarea "*********"
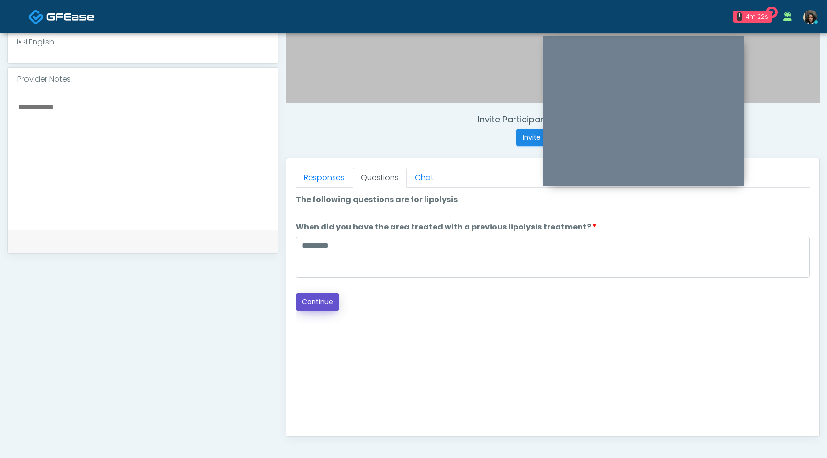
click at [327, 299] on button "Continue" at bounding box center [318, 302] width 44 height 18
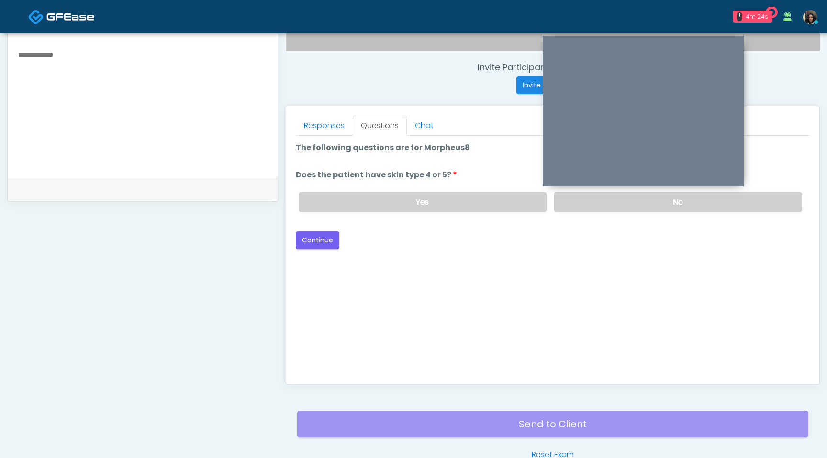
scroll to position [339, 0]
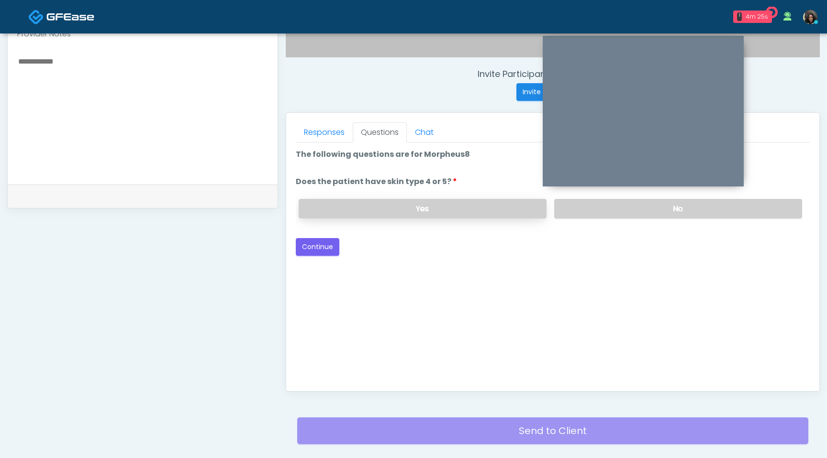
click at [465, 210] on label "Yes" at bounding box center [423, 209] width 248 height 20
click at [325, 246] on button "Continue" at bounding box center [318, 247] width 44 height 18
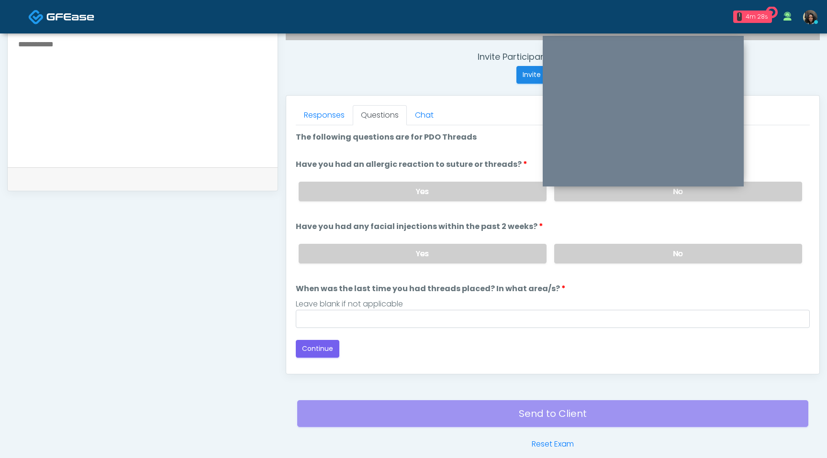
scroll to position [310, 0]
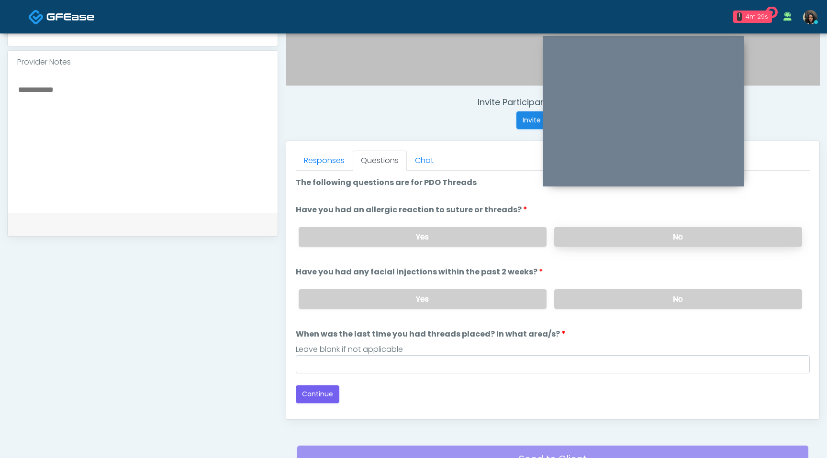
click at [579, 236] on label "No" at bounding box center [678, 237] width 248 height 20
click at [595, 300] on label "No" at bounding box center [678, 299] width 248 height 20
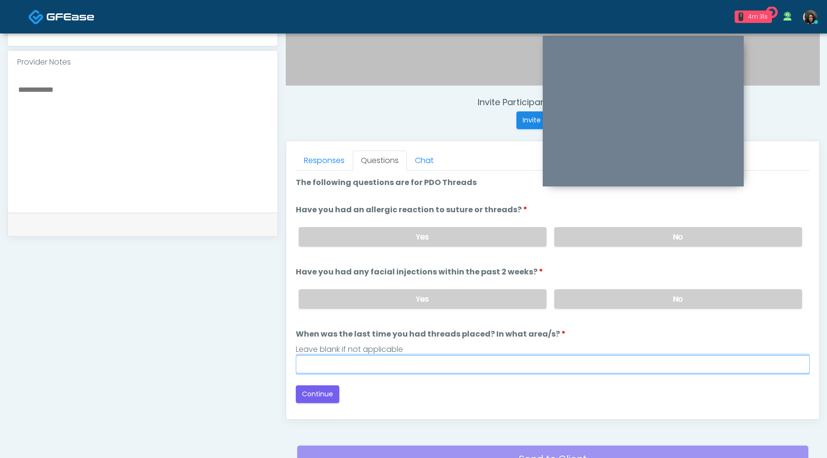
click at [482, 363] on input "When was the last time you had threads placed? In what area/s?" at bounding box center [553, 364] width 514 height 18
type input "*********"
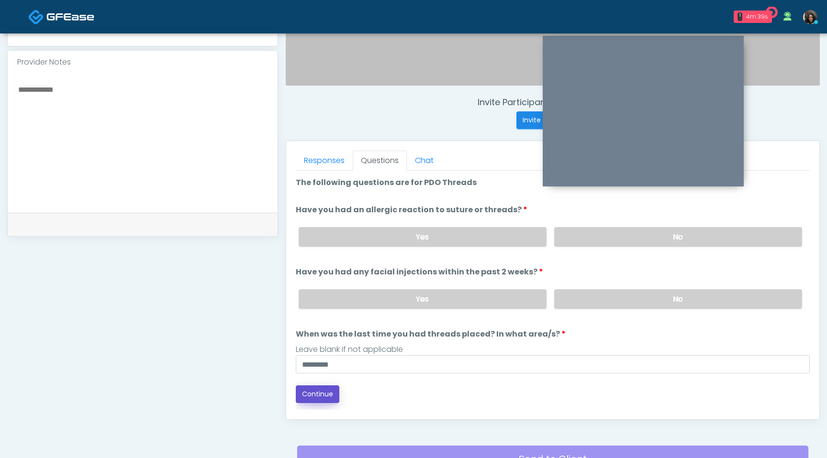
click at [318, 391] on button "Continue" at bounding box center [318, 395] width 44 height 18
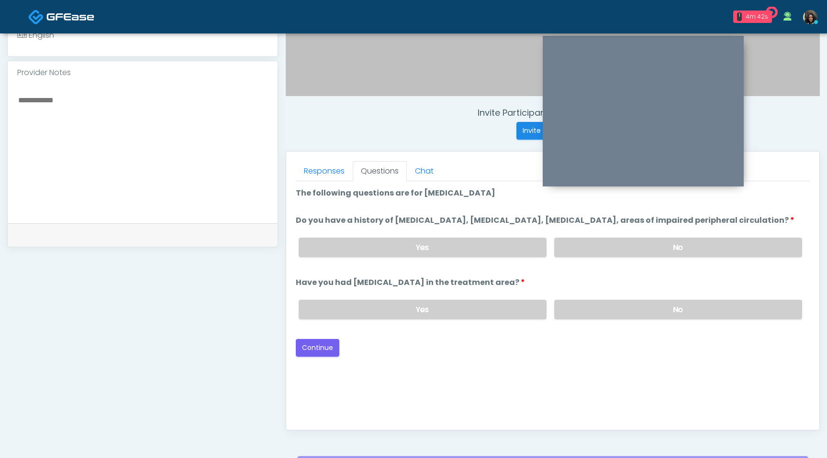
scroll to position [285, 0]
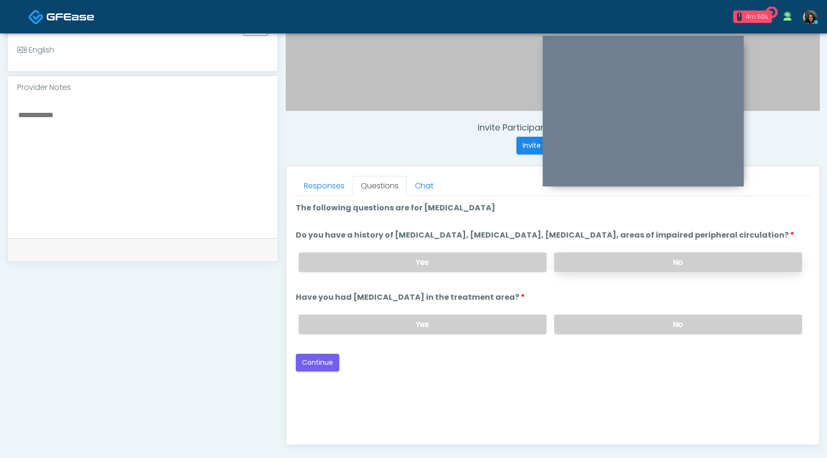
click at [620, 272] on label "No" at bounding box center [678, 263] width 248 height 20
click at [606, 334] on label "No" at bounding box center [678, 325] width 248 height 20
click at [315, 372] on button "Continue" at bounding box center [318, 363] width 44 height 18
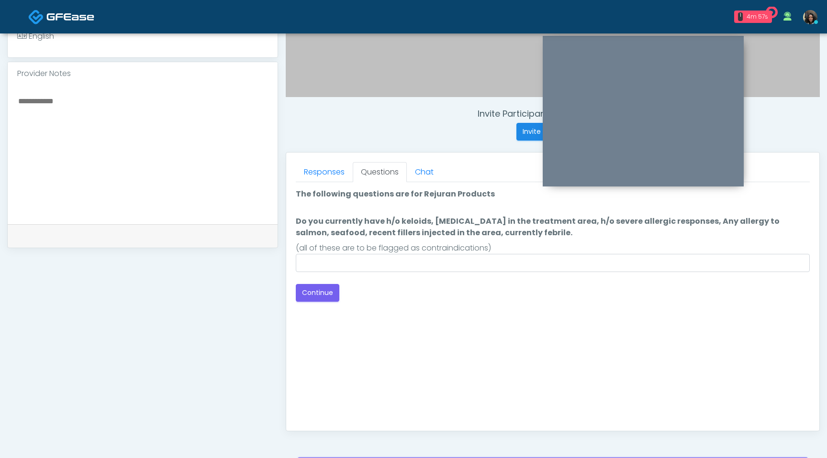
scroll to position [284, 0]
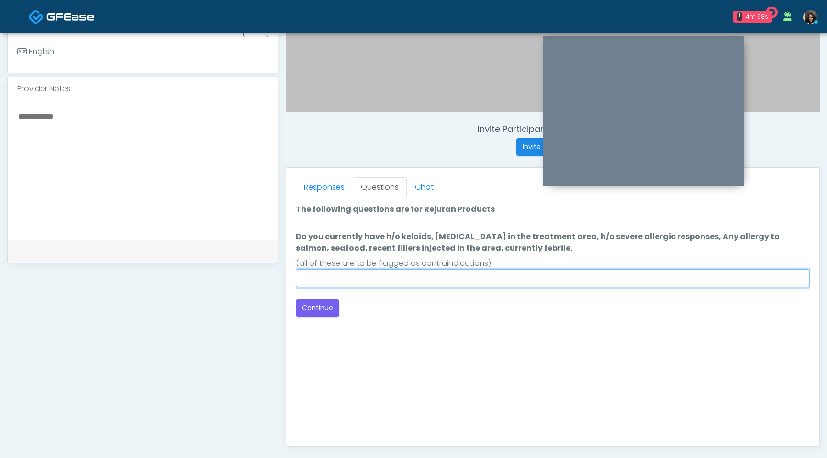
click at [442, 275] on input "Do you currently have h/o keloids, [MEDICAL_DATA] in the treatment area, h/o se…" at bounding box center [553, 278] width 514 height 18
type input "****"
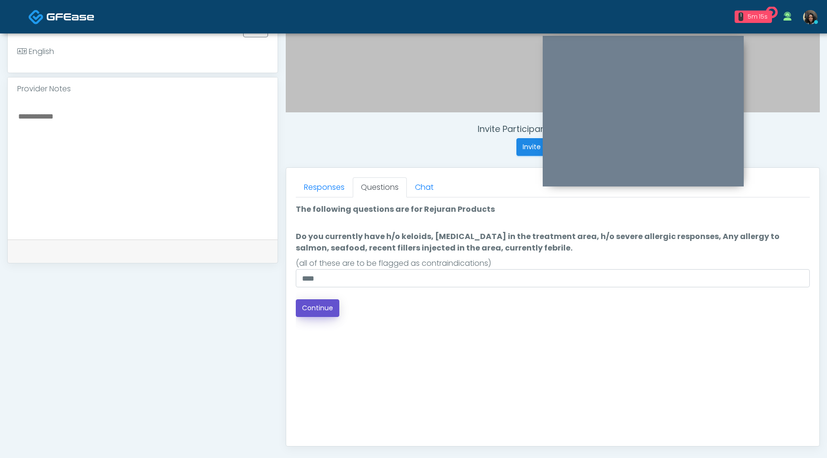
click at [321, 304] on button "Continue" at bounding box center [318, 308] width 44 height 18
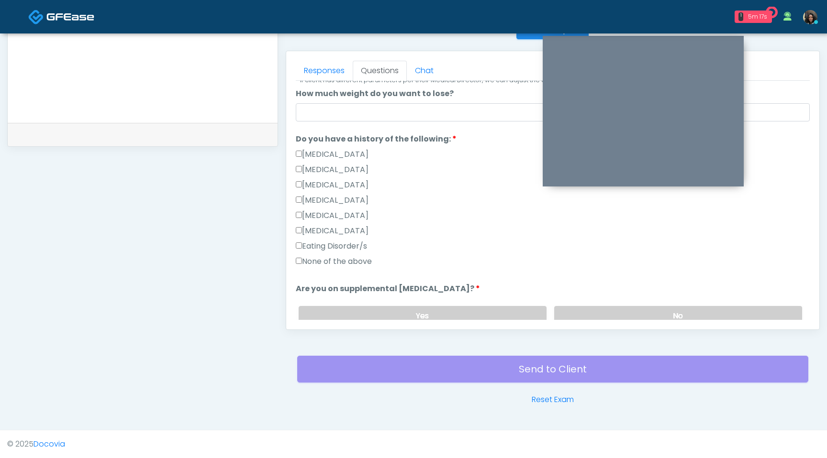
scroll to position [179, 0]
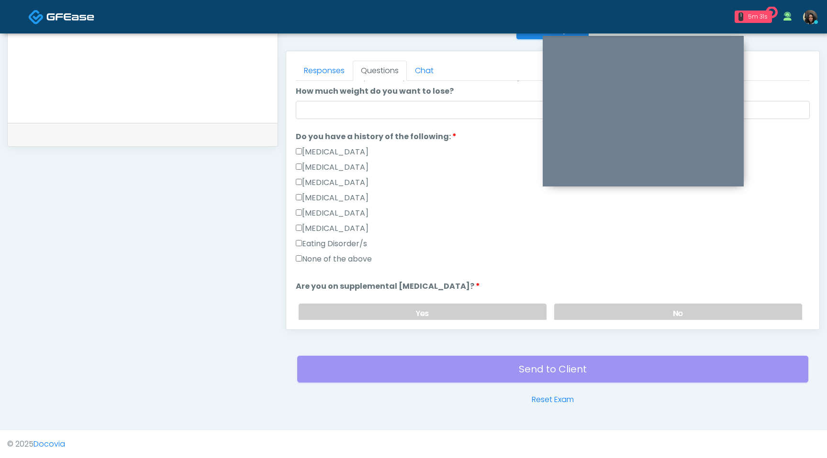
click at [299, 263] on label "None of the above" at bounding box center [334, 259] width 76 height 11
click at [641, 312] on label "No" at bounding box center [678, 314] width 248 height 20
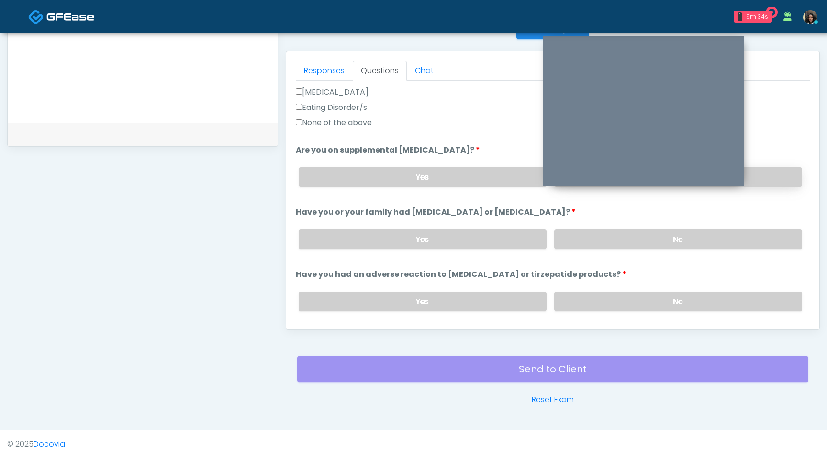
scroll to position [316, 0]
click at [641, 312] on div "Yes No" at bounding box center [550, 301] width 519 height 35
click at [639, 303] on label "No" at bounding box center [678, 301] width 248 height 20
click at [649, 243] on label "No" at bounding box center [678, 239] width 248 height 20
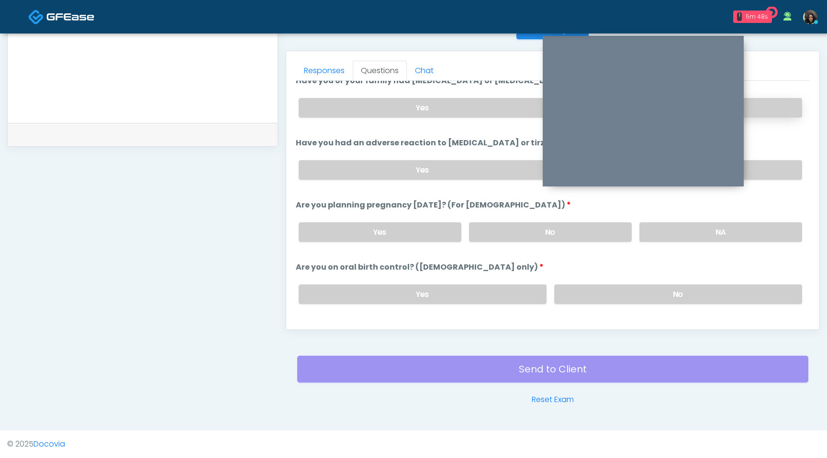
scroll to position [456, 0]
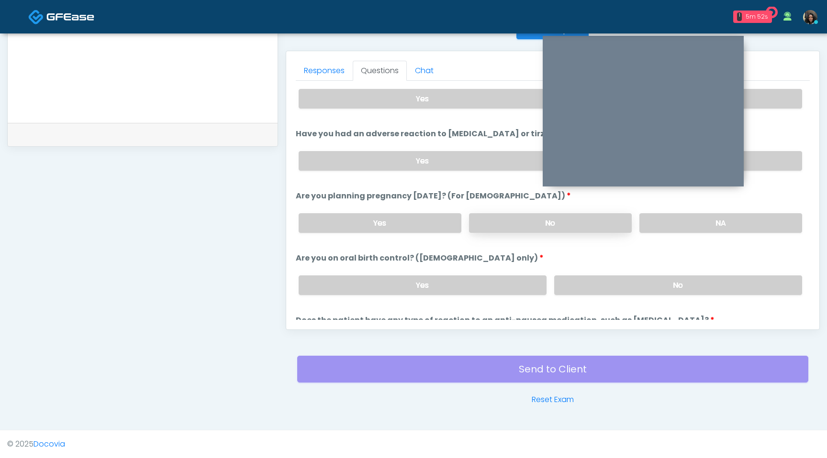
click at [576, 214] on label "No" at bounding box center [550, 223] width 163 height 20
click at [606, 285] on label "No" at bounding box center [678, 286] width 248 height 20
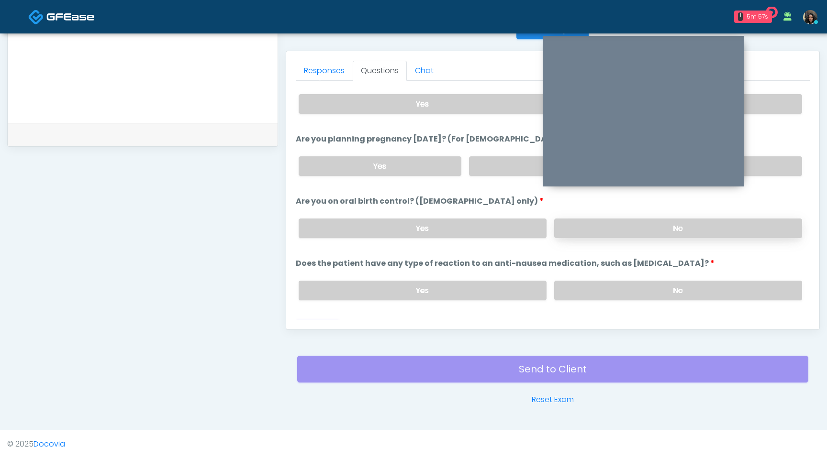
scroll to position [528, 0]
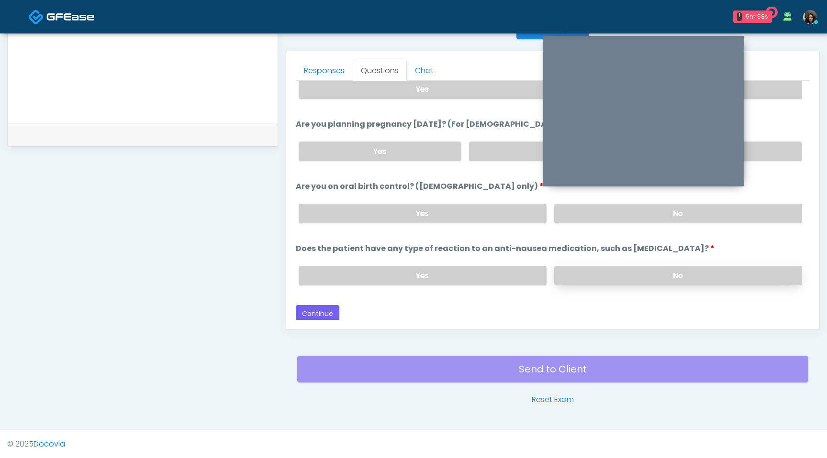
click at [610, 276] on label "No" at bounding box center [678, 276] width 248 height 20
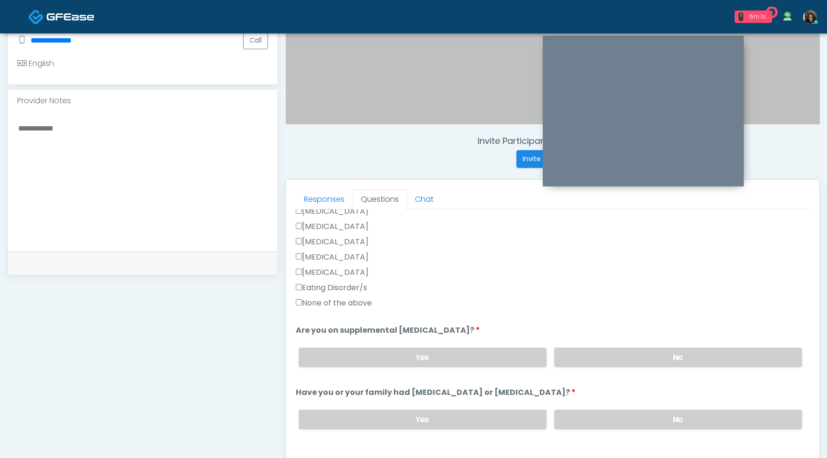
scroll to position [0, 0]
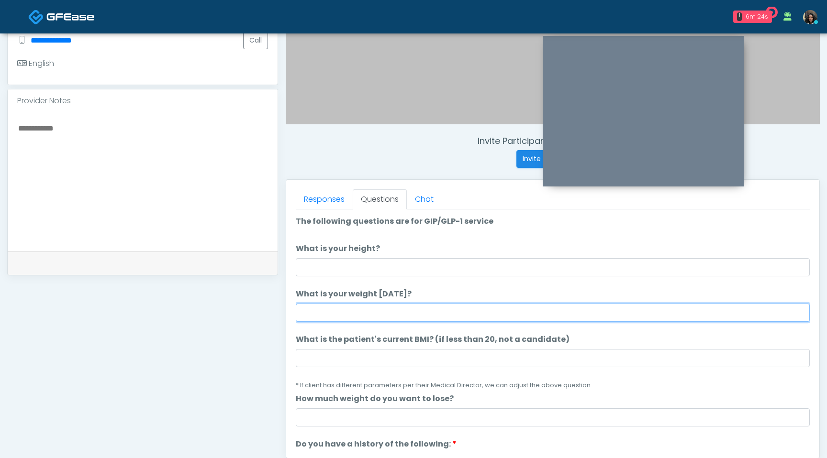
click at [373, 314] on input "What is your weight [DATE]?" at bounding box center [553, 313] width 514 height 18
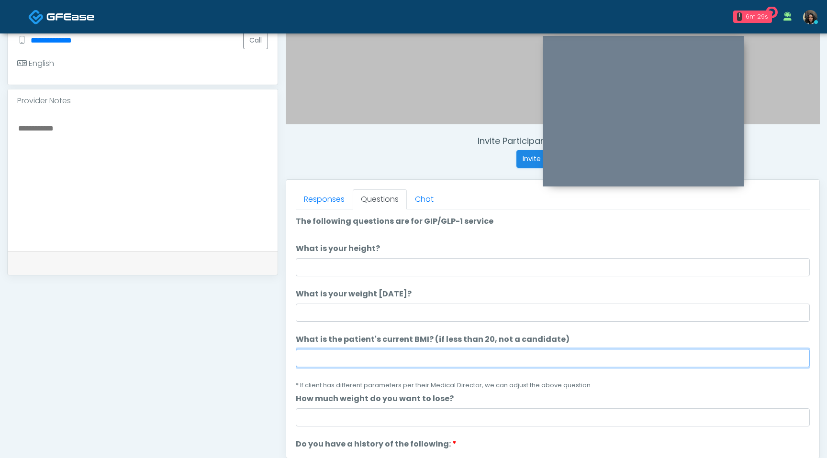
click at [355, 355] on input "What is the patient's current BMI? (if less than 20, not a candidate)" at bounding box center [553, 358] width 514 height 18
type input "****"
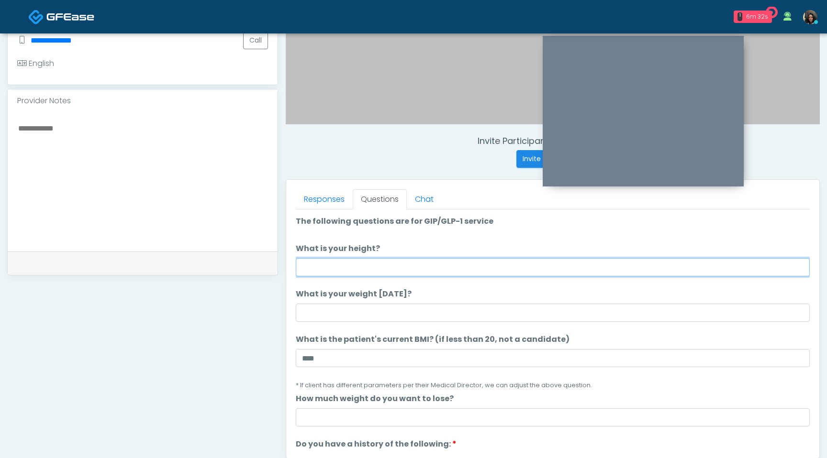
click at [352, 263] on input "What is your height?" at bounding box center [553, 267] width 514 height 18
type input "***"
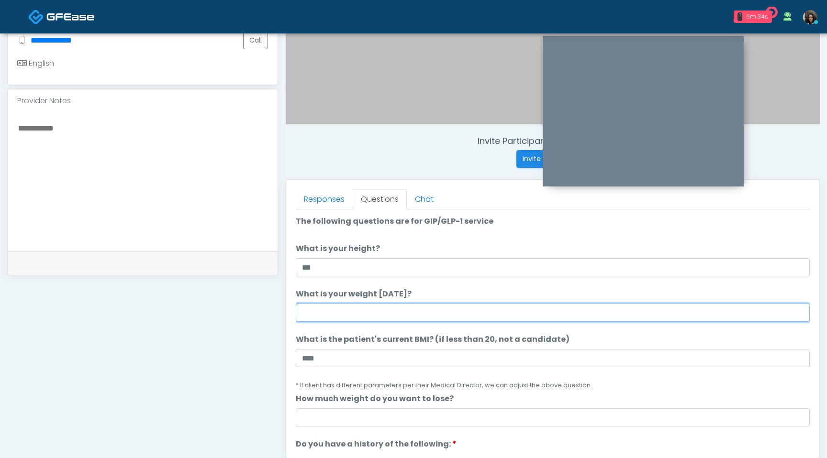
click at [311, 317] on input "What is your weight [DATE]?" at bounding box center [553, 313] width 514 height 18
type input "***"
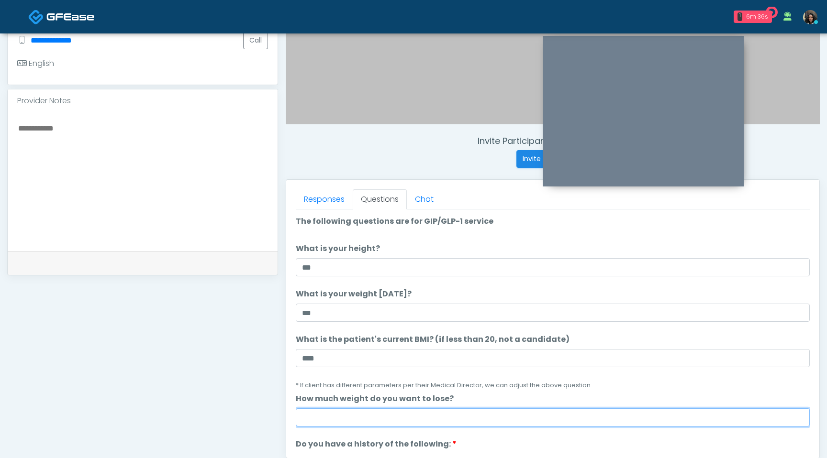
click at [299, 418] on input "How much weight do you want to lose?" at bounding box center [553, 418] width 514 height 18
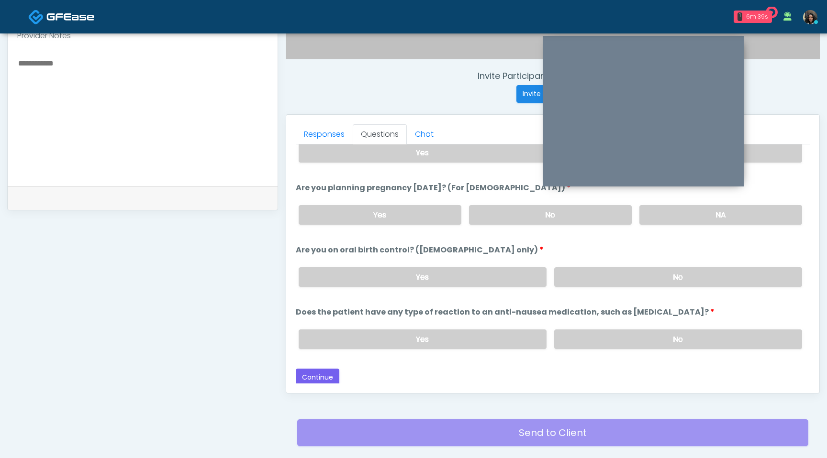
scroll to position [400, 0]
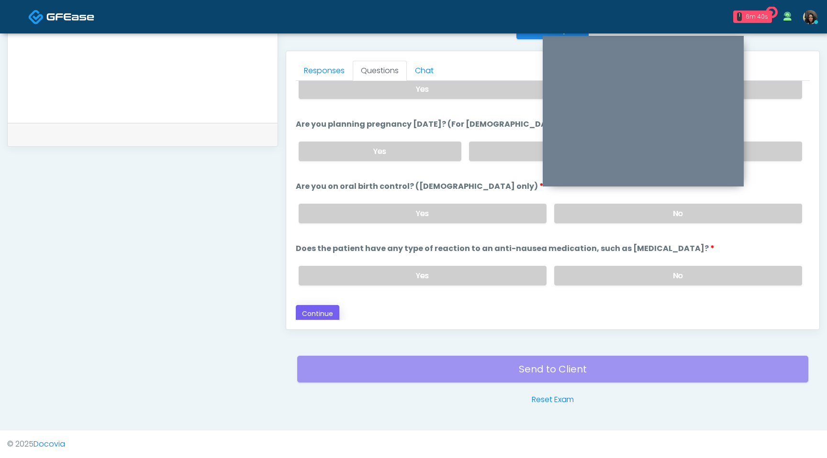
type input "*"
click at [322, 311] on button "Continue" at bounding box center [318, 314] width 44 height 18
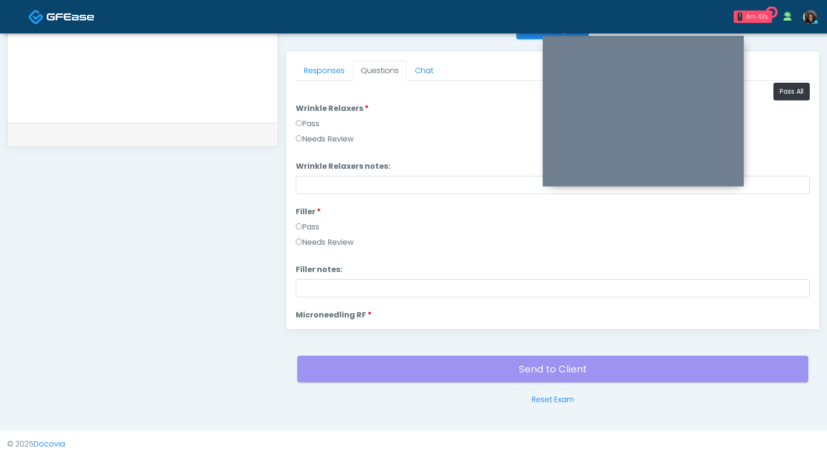
scroll to position [0, 0]
click at [786, 88] on button "Pass All" at bounding box center [791, 94] width 36 height 18
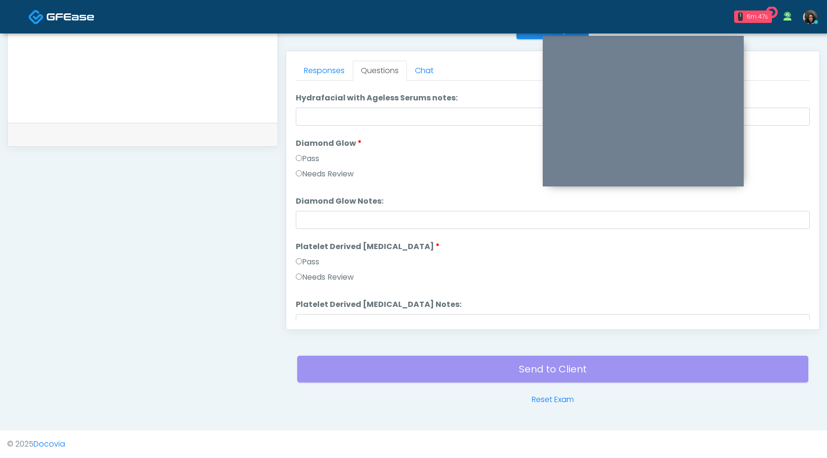
scroll to position [1884, 0]
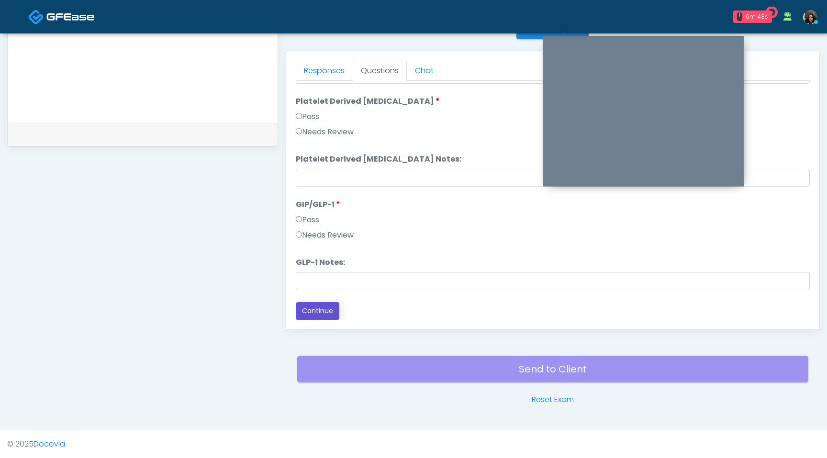
click at [321, 312] on button "Continue" at bounding box center [318, 311] width 44 height 18
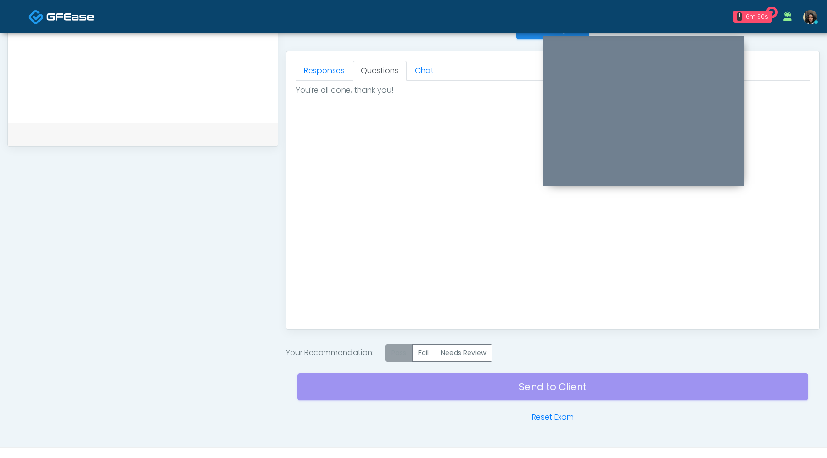
click at [403, 349] on label "Pass" at bounding box center [398, 353] width 27 height 18
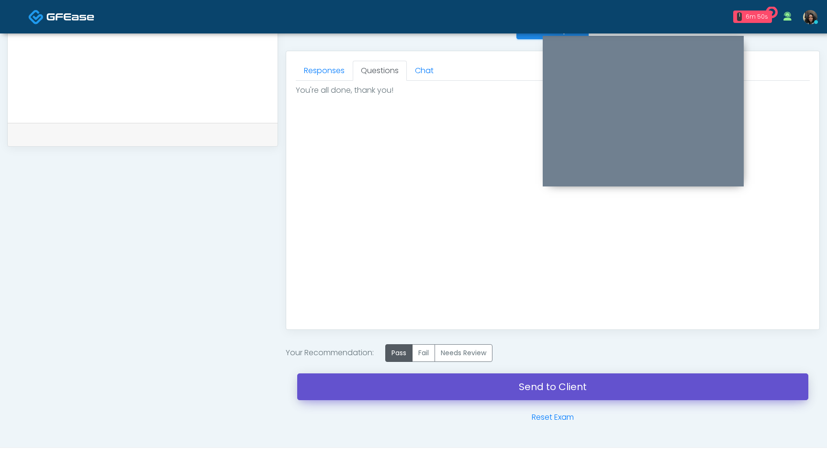
click at [404, 389] on link "Send to Client" at bounding box center [552, 387] width 511 height 27
click at [504, 385] on link "Send to Client" at bounding box center [552, 387] width 511 height 27
click at [376, 388] on link "Send to Client" at bounding box center [552, 387] width 511 height 27
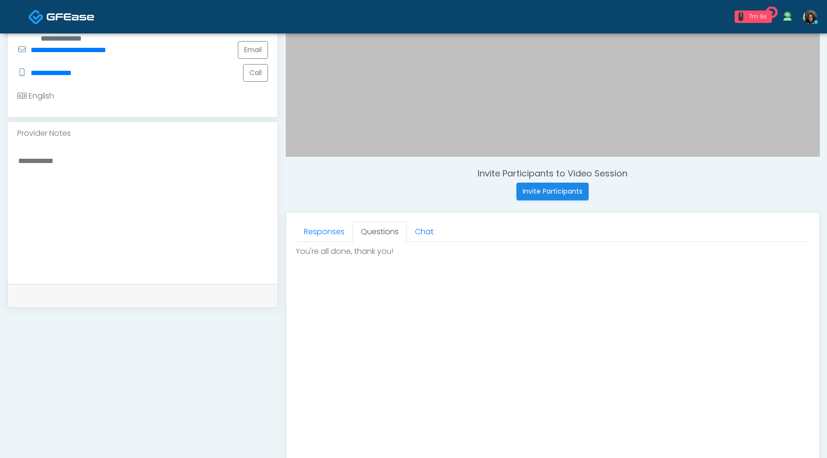
scroll to position [418, 0]
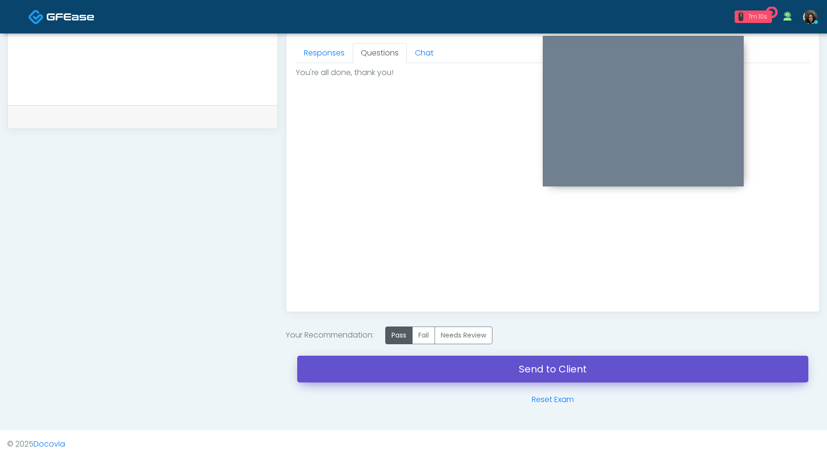
click at [545, 378] on link "Send to Client" at bounding box center [552, 369] width 511 height 27
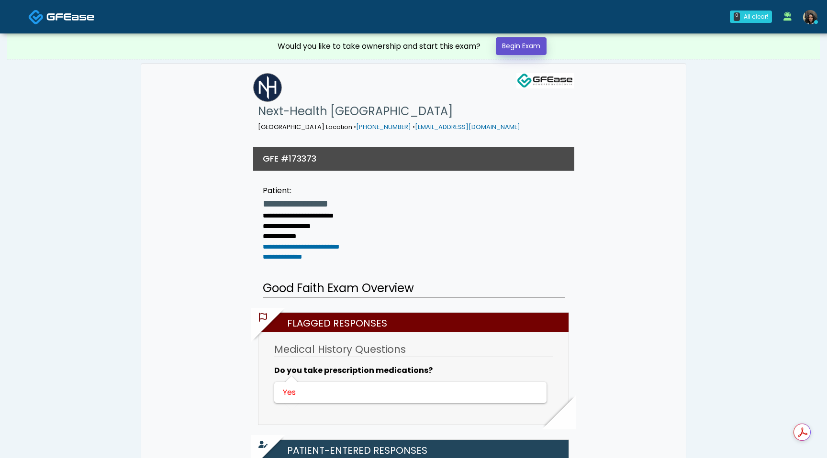
click at [523, 47] on link "Begin Exam" at bounding box center [521, 46] width 51 height 18
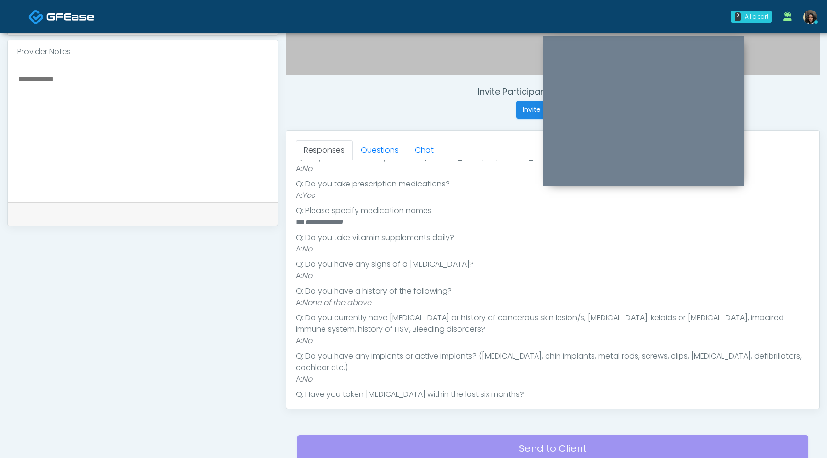
scroll to position [215, 0]
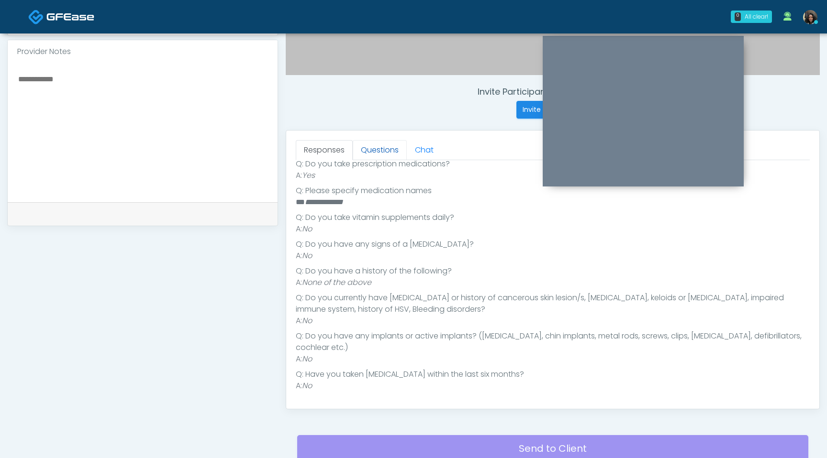
click at [377, 152] on link "Questions" at bounding box center [380, 150] width 54 height 20
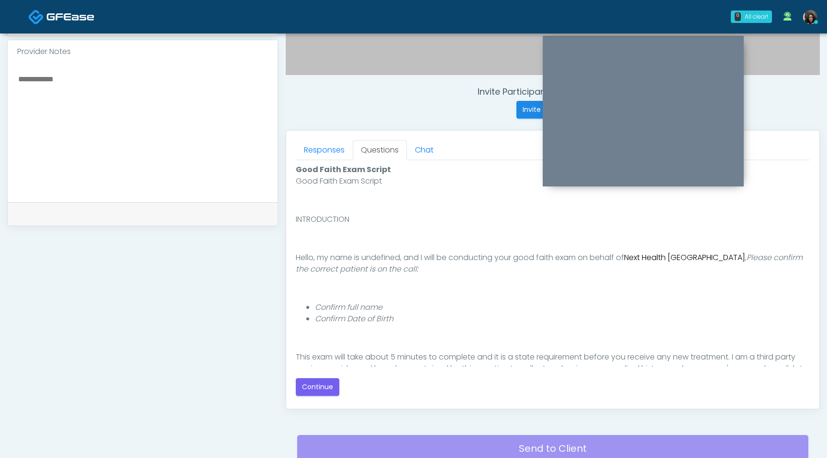
scroll to position [88, 0]
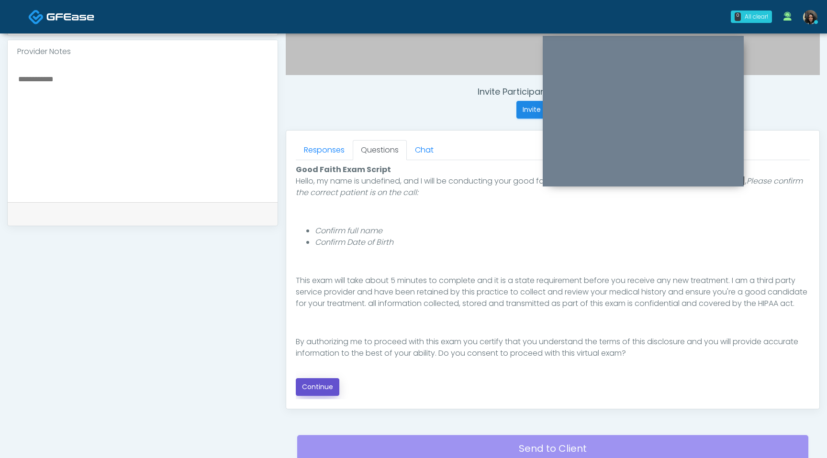
click at [323, 387] on button "Continue" at bounding box center [318, 387] width 44 height 18
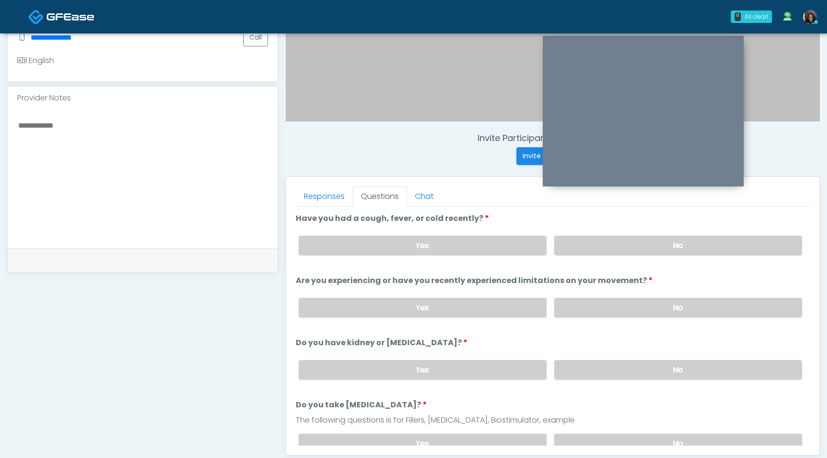
scroll to position [233, 0]
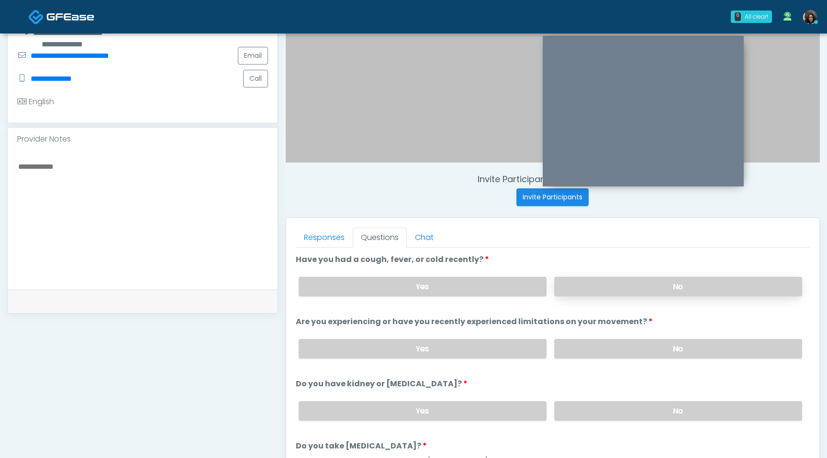
click at [623, 294] on label "No" at bounding box center [678, 287] width 248 height 20
click at [607, 349] on label "No" at bounding box center [678, 349] width 248 height 20
click at [599, 410] on label "No" at bounding box center [678, 411] width 248 height 20
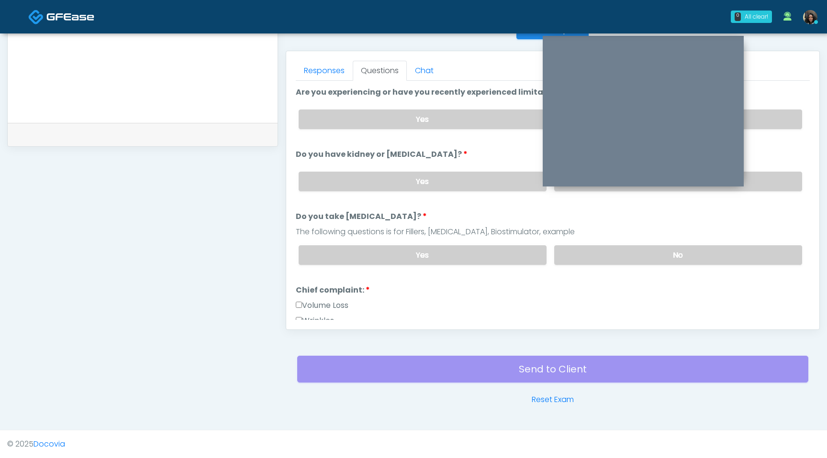
scroll to position [102, 0]
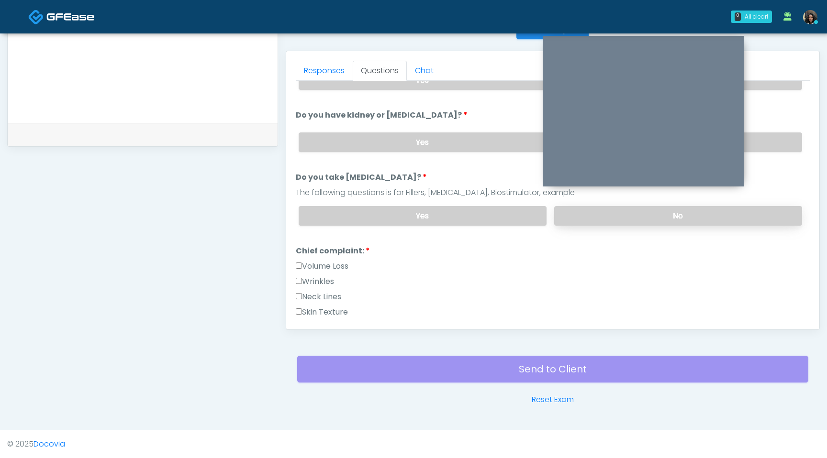
click at [580, 219] on label "No" at bounding box center [678, 216] width 248 height 20
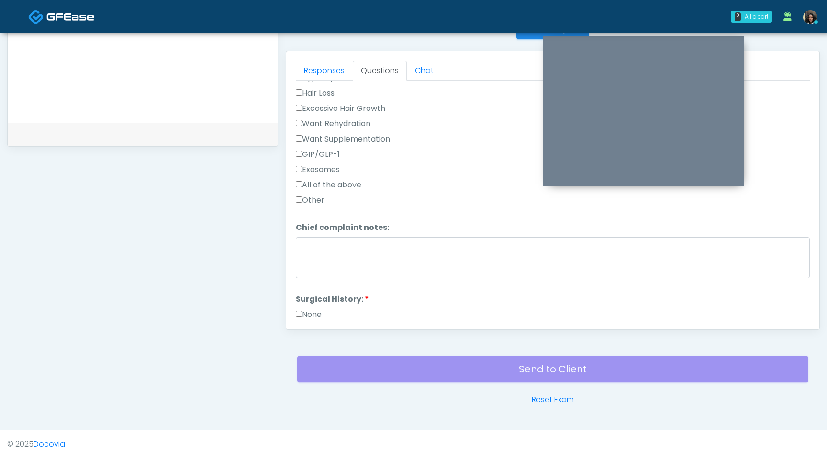
scroll to position [399, 0]
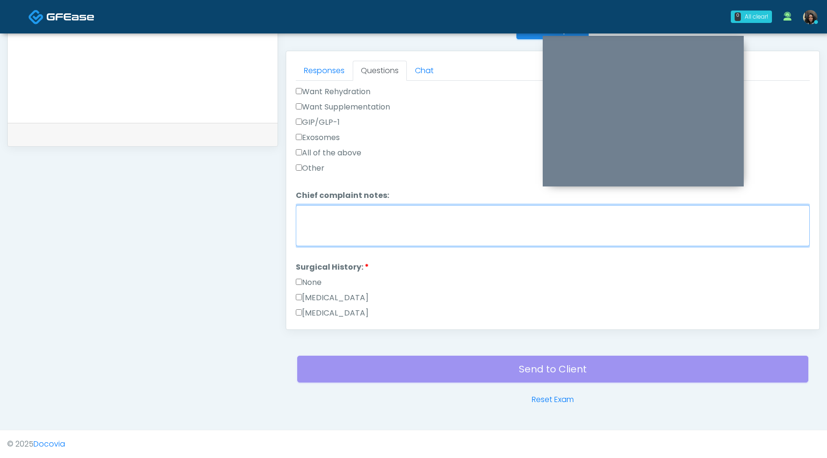
click at [327, 222] on textarea "Chief complaint notes:" at bounding box center [553, 225] width 514 height 41
type textarea "********"
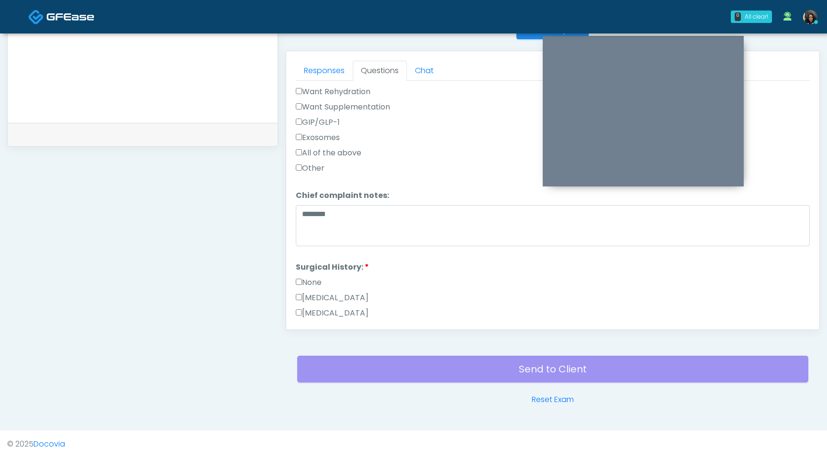
click at [302, 278] on label "None" at bounding box center [309, 282] width 26 height 11
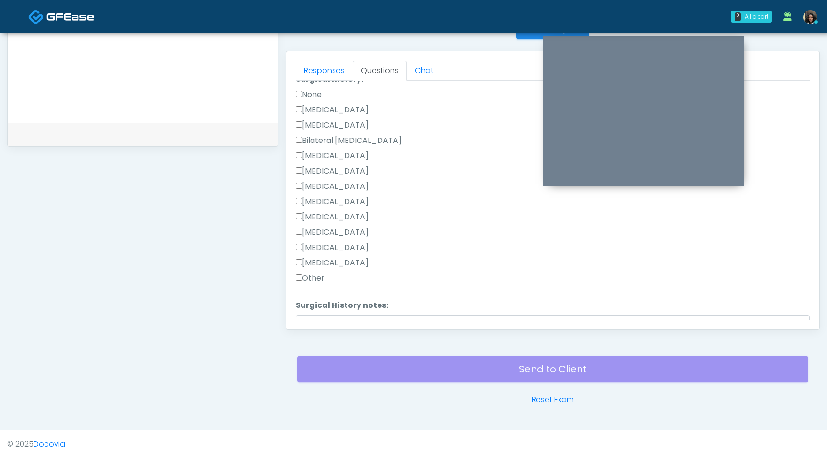
scroll to position [654, 0]
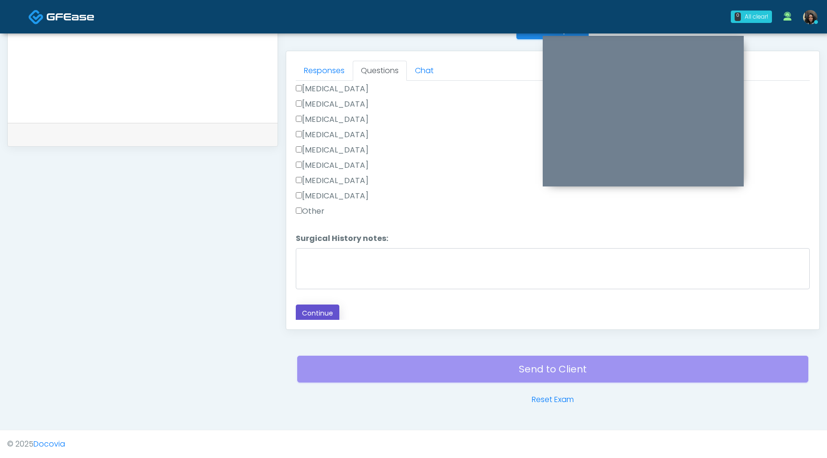
click at [308, 312] on button "Continue" at bounding box center [318, 314] width 44 height 18
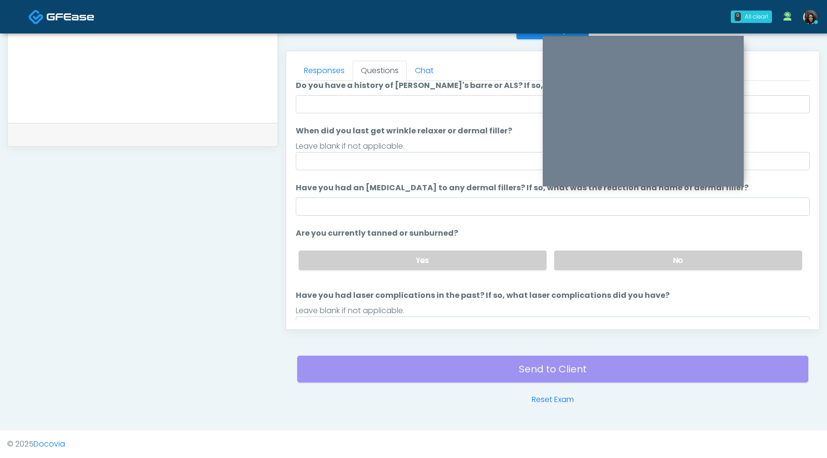
scroll to position [0, 0]
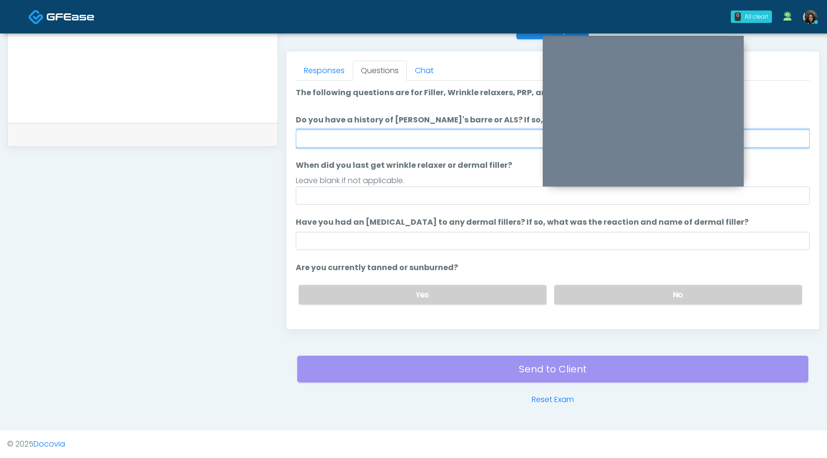
click at [419, 136] on input "Do you have a history of Guillain's barre or ALS? If so, please provide details." at bounding box center [553, 139] width 514 height 18
type input "**"
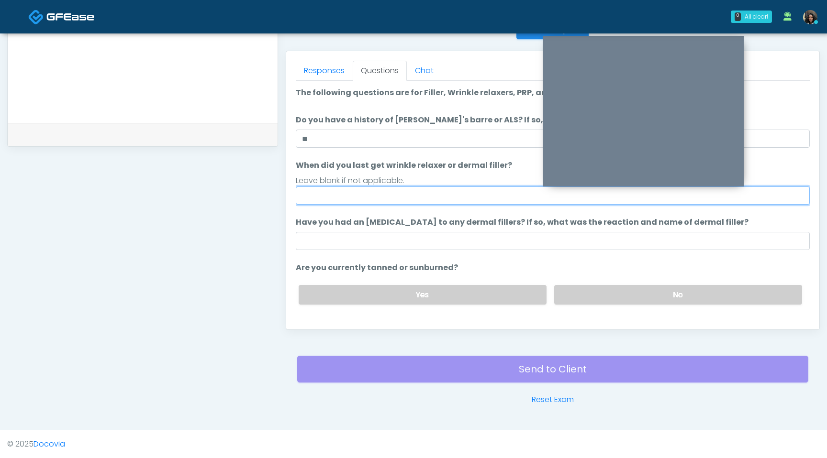
click at [360, 192] on input "When did you last get wrinkle relaxer or dermal filler?" at bounding box center [553, 196] width 514 height 18
click at [344, 198] on input "When did you last get wrinkle relaxer or dermal filler?" at bounding box center [553, 196] width 514 height 18
type input "**********"
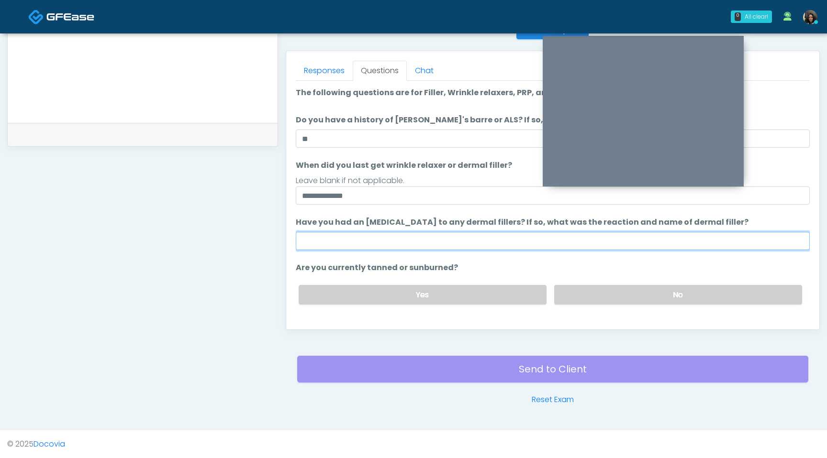
click at [364, 241] on input "Have you had an allergic response to any dermal fillers? If so, what was the re…" at bounding box center [553, 241] width 514 height 18
type input "**********"
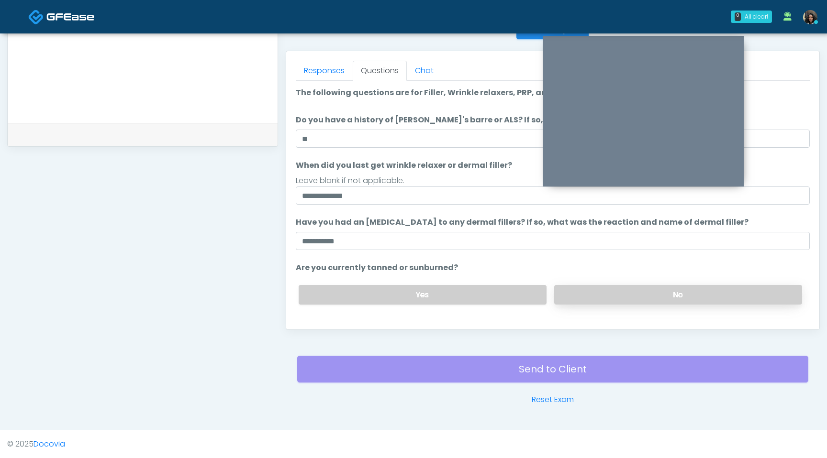
click at [667, 297] on label "No" at bounding box center [678, 295] width 248 height 20
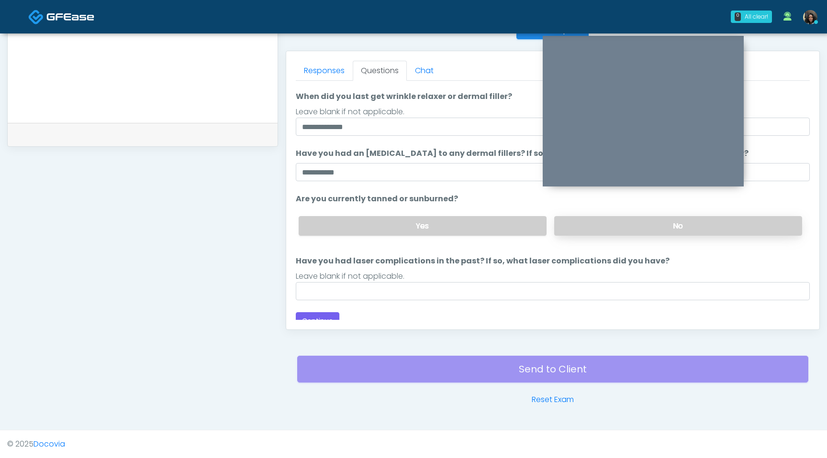
scroll to position [73, 0]
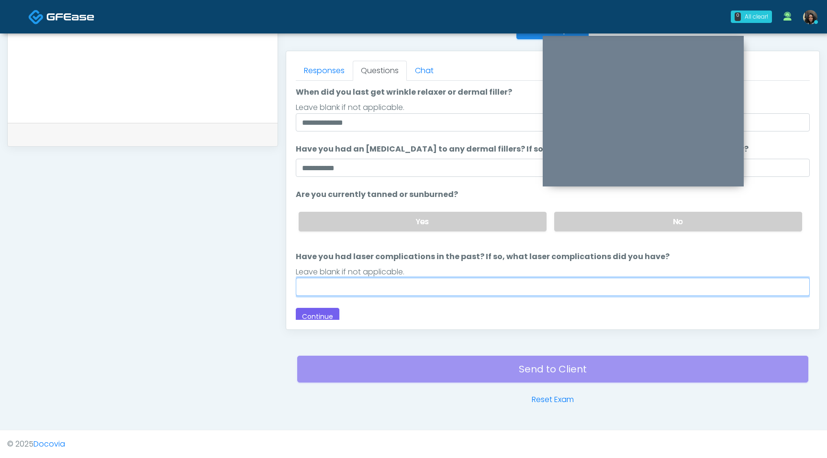
click at [514, 284] on input "Have you had laser complications in the past? If so, what laser complications d…" at bounding box center [553, 287] width 514 height 18
type input "**"
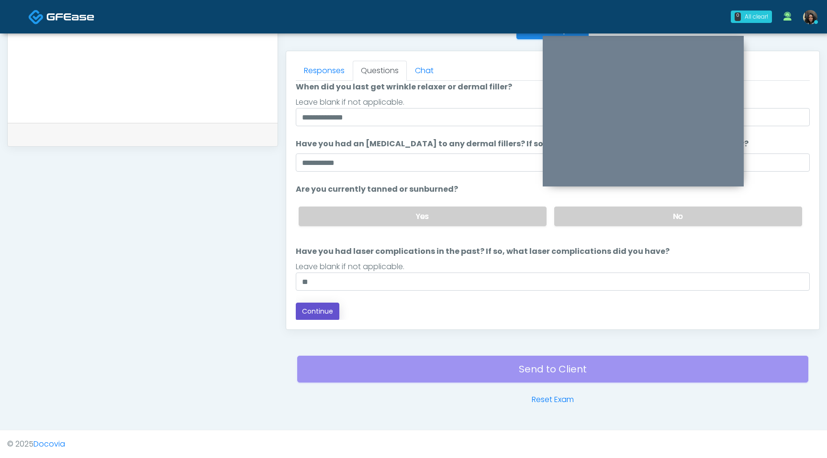
click at [326, 315] on button "Continue" at bounding box center [318, 312] width 44 height 18
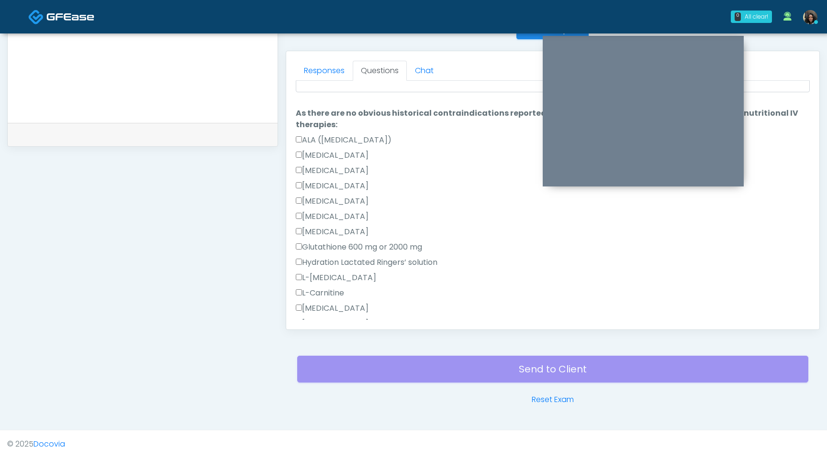
scroll to position [0, 0]
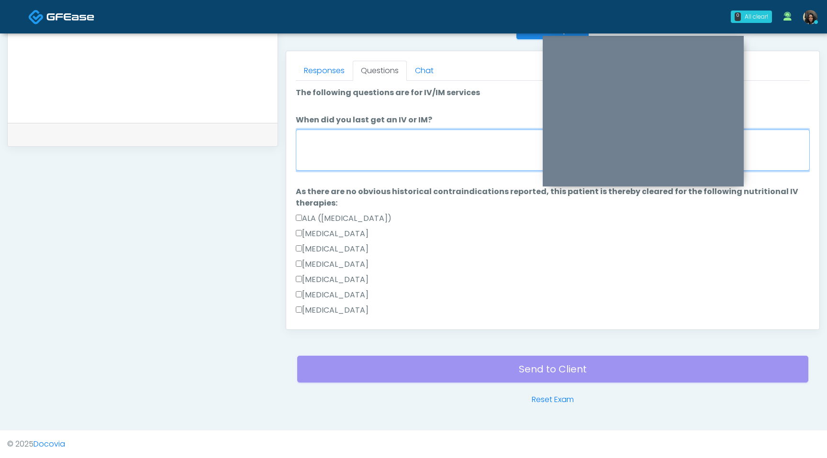
click at [417, 143] on textarea "When did you last get an IV or IM?" at bounding box center [553, 150] width 514 height 41
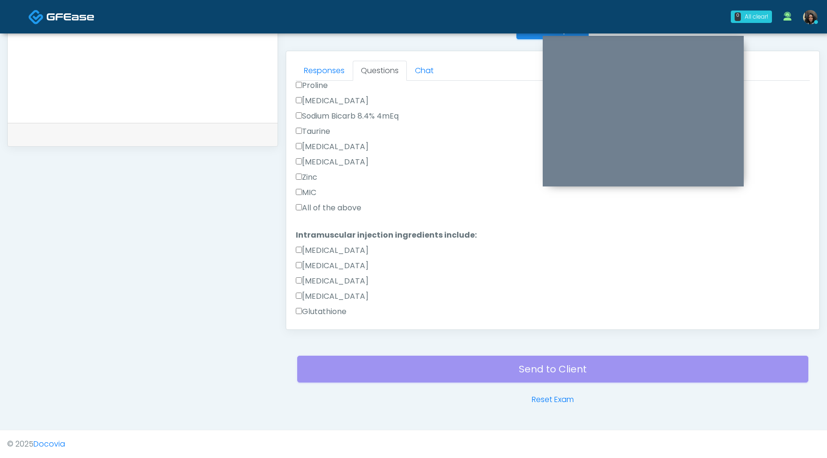
scroll to position [468, 0]
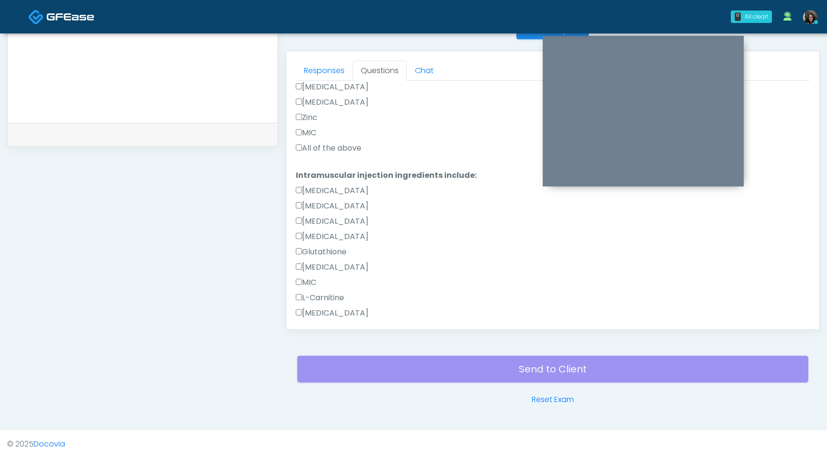
type textarea "**********"
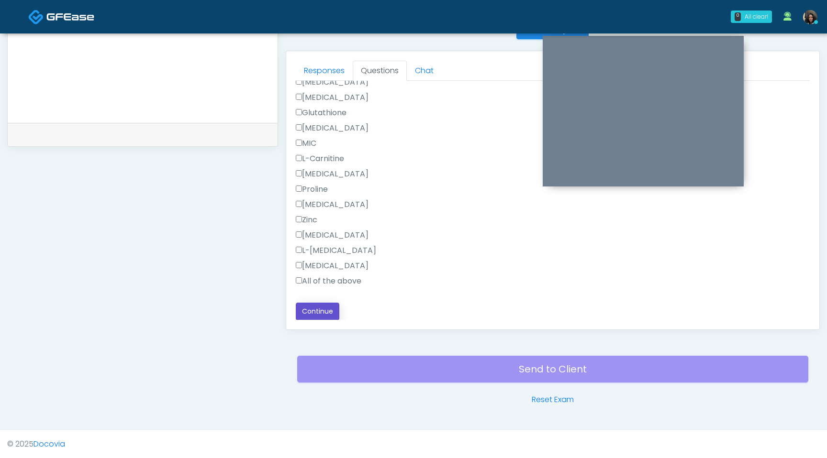
click at [316, 315] on button "Continue" at bounding box center [318, 312] width 44 height 18
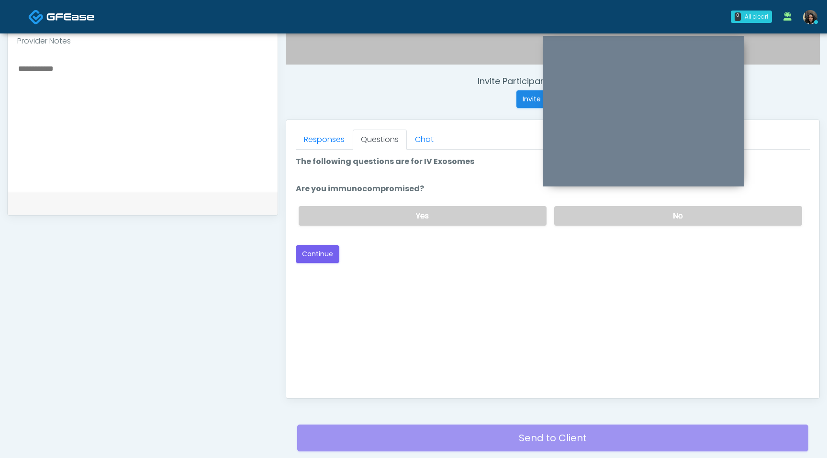
scroll to position [327, 0]
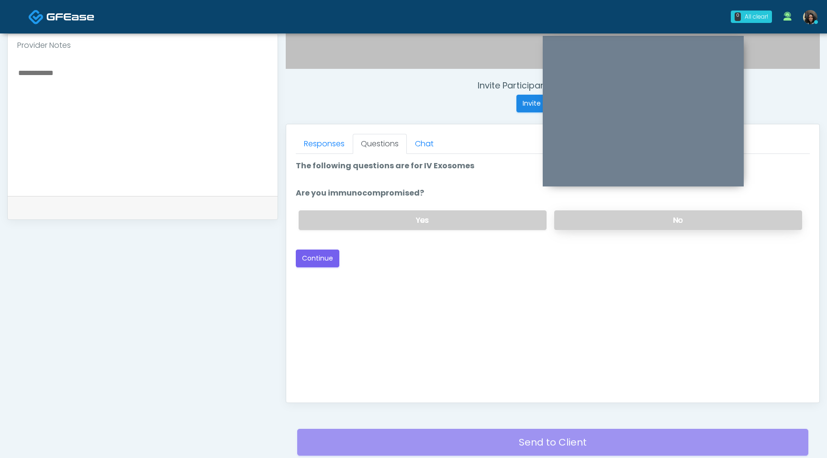
click at [672, 221] on label "No" at bounding box center [678, 220] width 248 height 20
click at [308, 260] on button "Continue" at bounding box center [318, 259] width 44 height 18
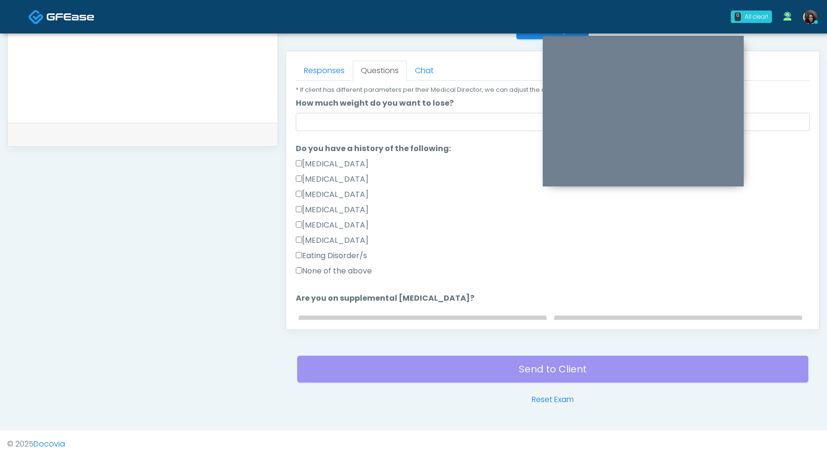
scroll to position [168, 0]
click at [301, 273] on label "None of the above" at bounding box center [334, 270] width 76 height 11
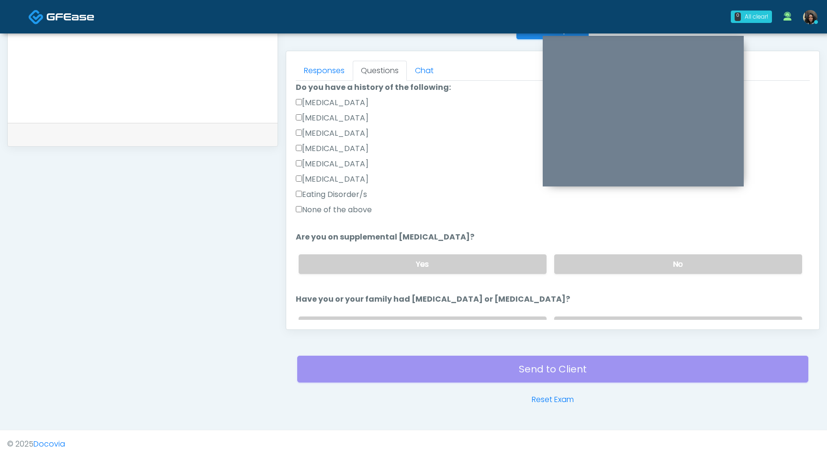
scroll to position [238, 0]
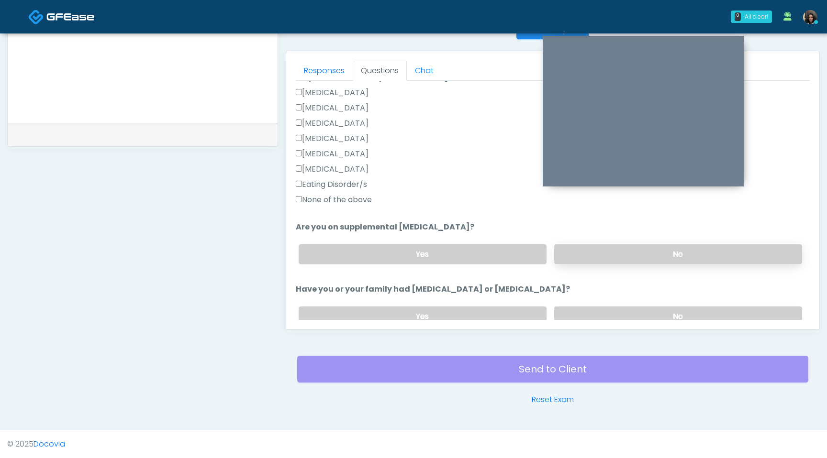
click at [637, 251] on label "No" at bounding box center [678, 254] width 248 height 20
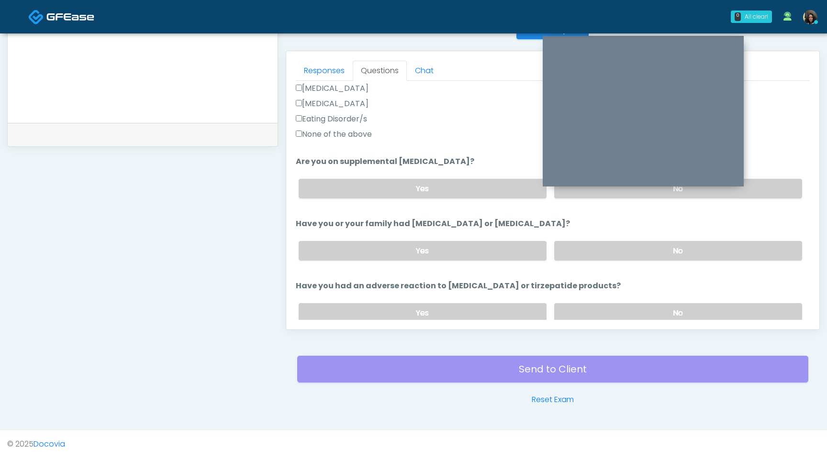
scroll to position [307, 0]
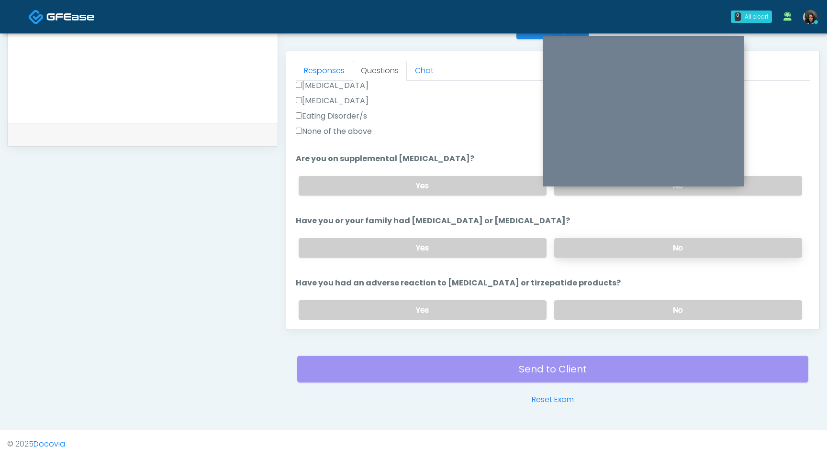
click at [635, 250] on label "No" at bounding box center [678, 248] width 248 height 20
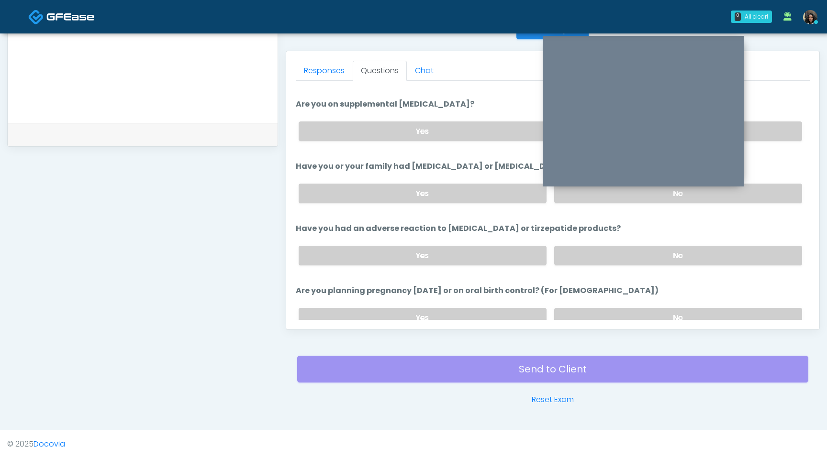
scroll to position [364, 0]
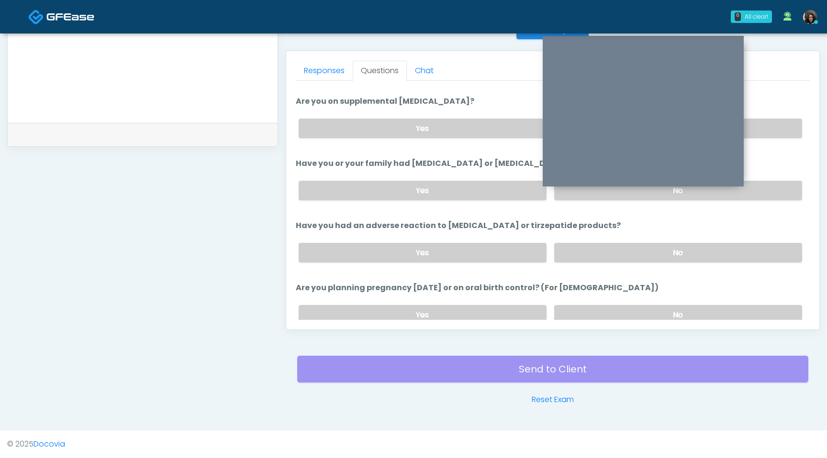
click at [634, 258] on label "No" at bounding box center [678, 253] width 248 height 20
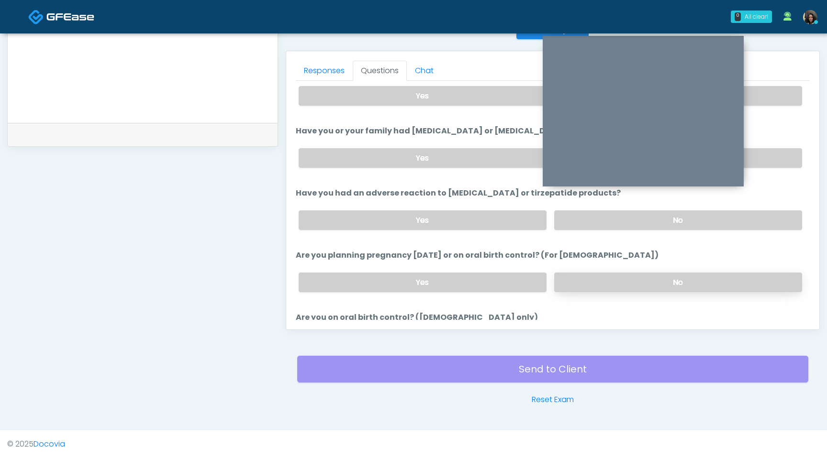
scroll to position [404, 0]
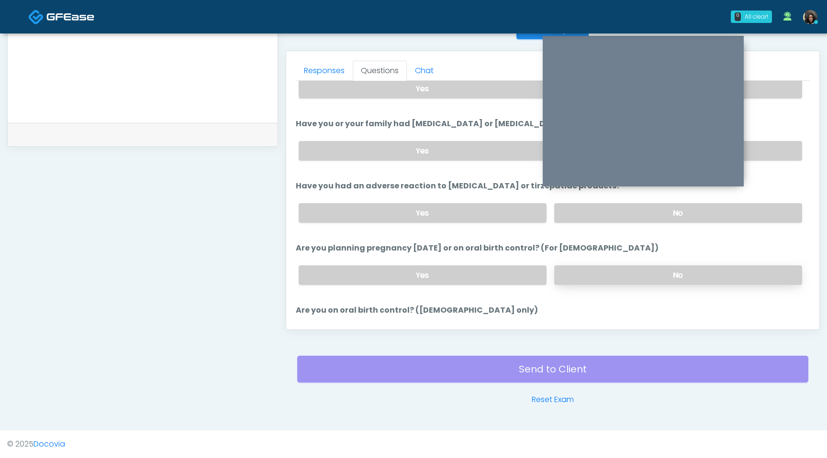
click at [622, 274] on label "No" at bounding box center [678, 276] width 248 height 20
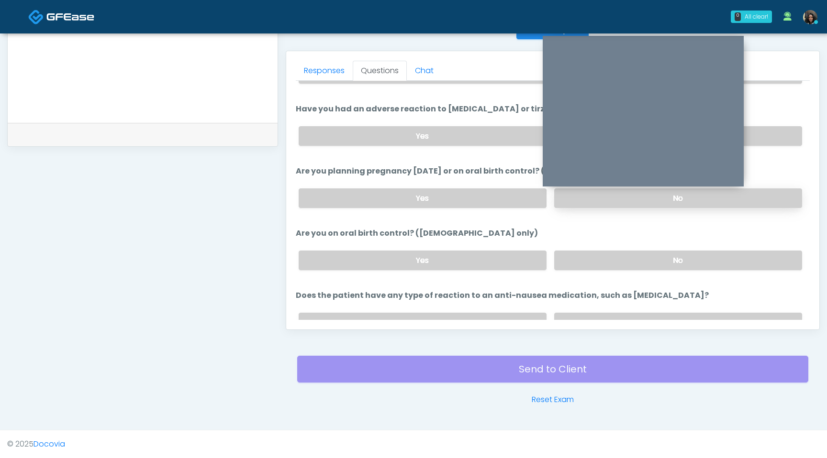
scroll to position [485, 0]
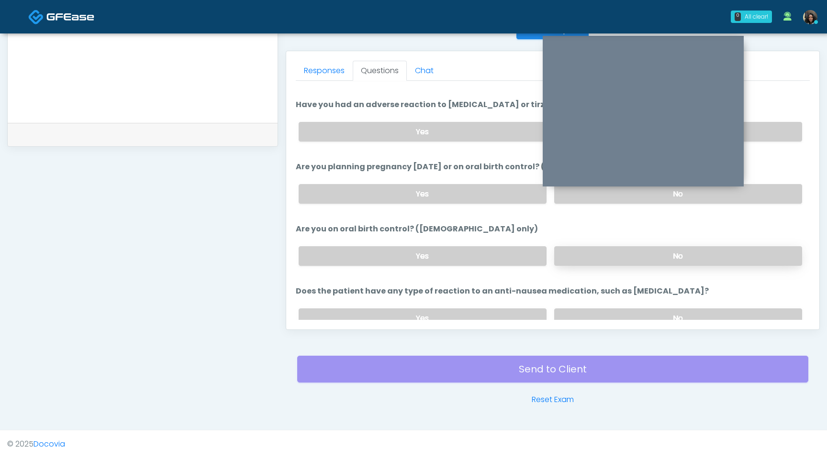
click at [630, 248] on label "No" at bounding box center [678, 256] width 248 height 20
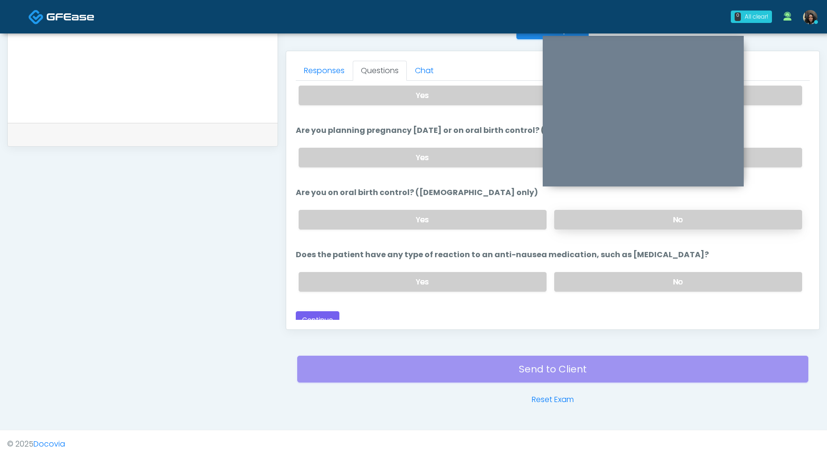
scroll to position [528, 0]
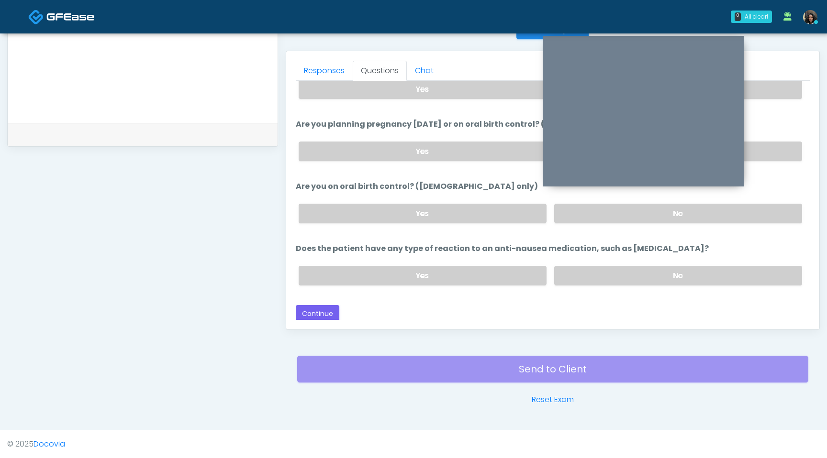
click at [465, 198] on div "Yes No" at bounding box center [550, 213] width 519 height 35
click at [464, 204] on label "Yes" at bounding box center [423, 214] width 248 height 20
click at [678, 272] on label "No" at bounding box center [678, 276] width 248 height 20
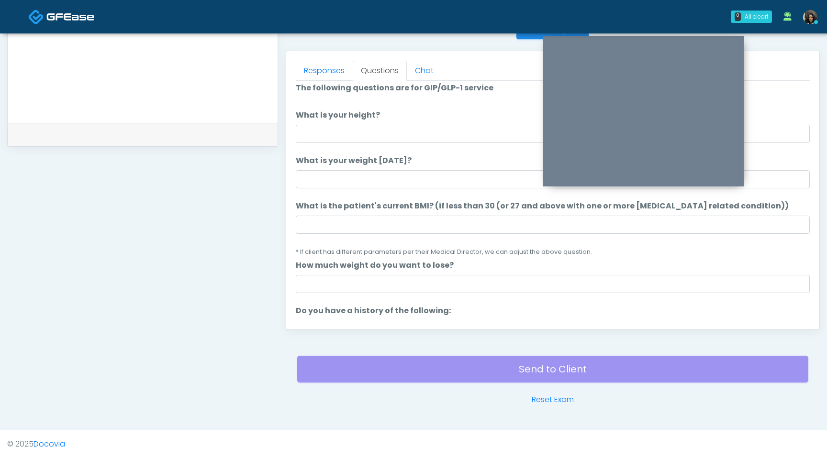
scroll to position [0, 0]
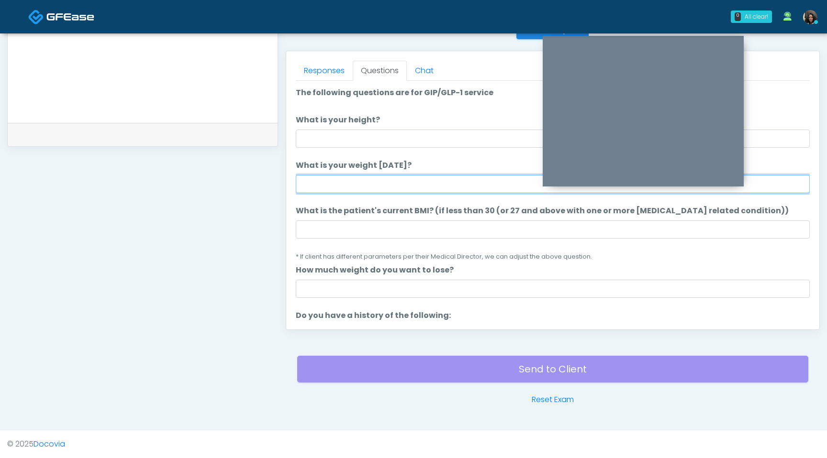
click at [320, 189] on input "What is your weight today?" at bounding box center [553, 184] width 514 height 18
type input "**"
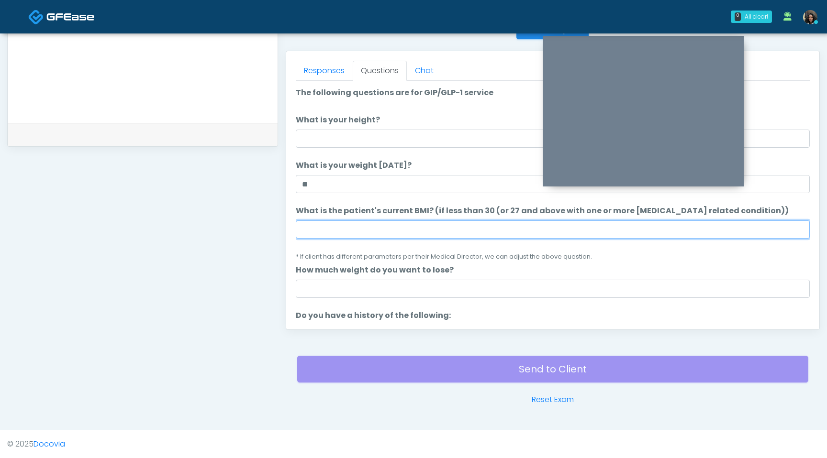
click at [403, 233] on input "What is the patient's current BMI? (if less than 30 (or 27 and above with one o…" at bounding box center [553, 230] width 514 height 18
type input "****"
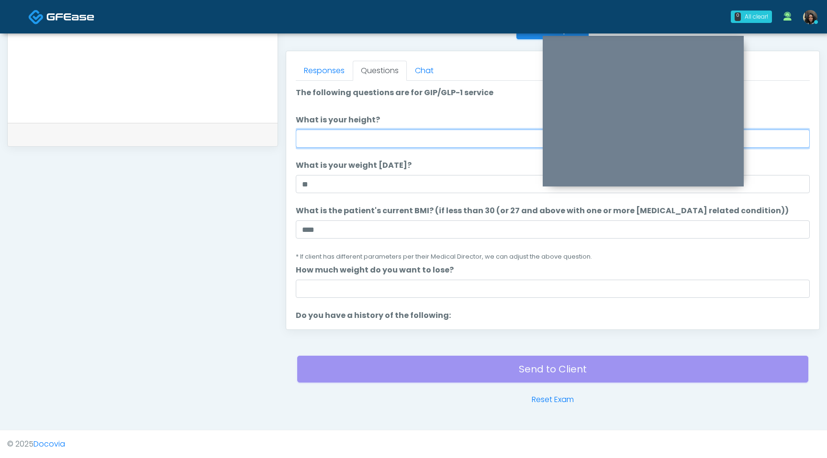
click at [338, 136] on input "What is your height?" at bounding box center [553, 139] width 514 height 18
type input "***"
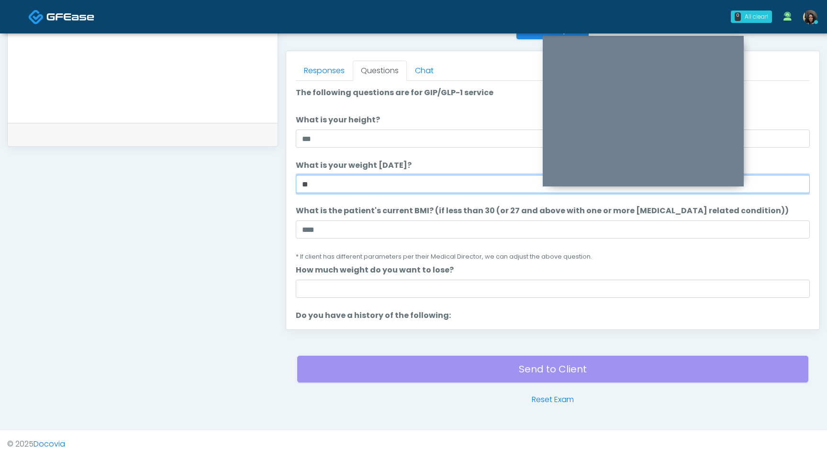
click at [319, 185] on input "**" at bounding box center [553, 184] width 514 height 18
type input "*"
click at [368, 180] on input "***" at bounding box center [553, 184] width 514 height 18
type input "***"
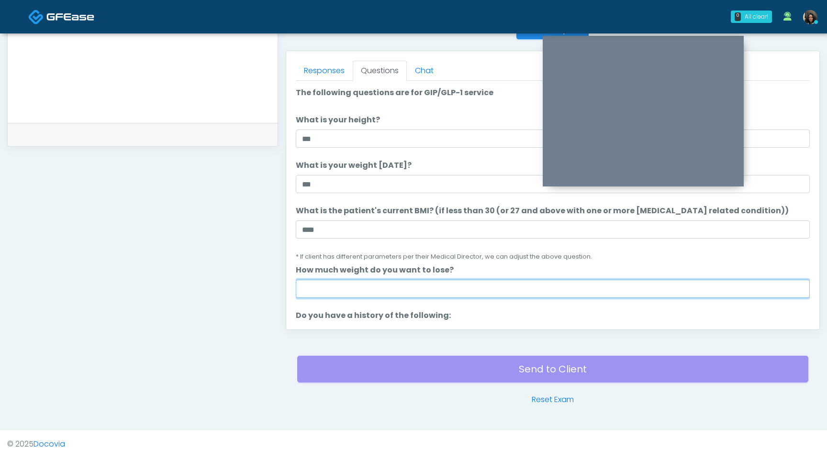
click at [387, 291] on input "How much weight do you want to lose?" at bounding box center [553, 289] width 514 height 18
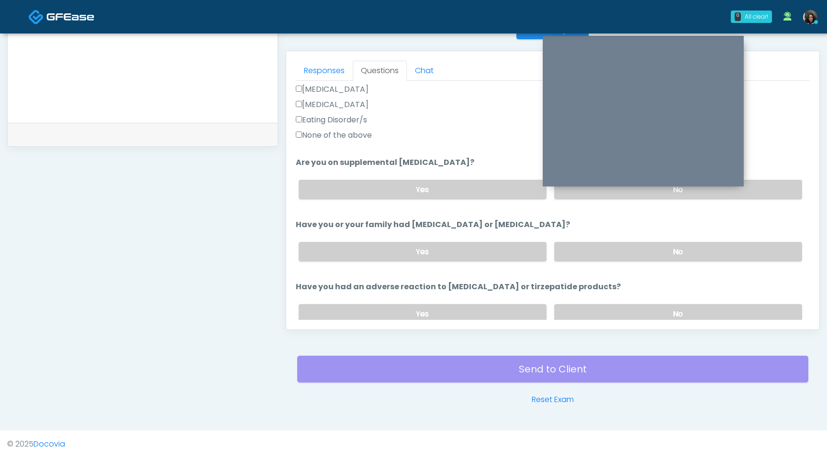
scroll to position [528, 0]
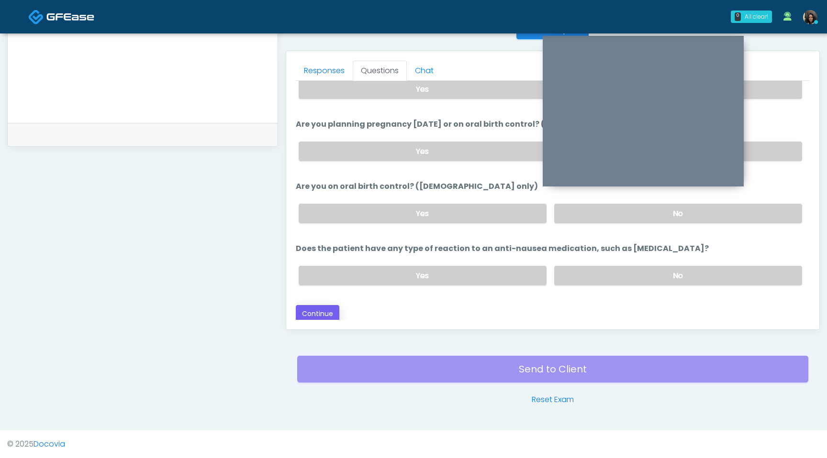
type input "*"
click at [322, 315] on button "Continue" at bounding box center [318, 314] width 44 height 18
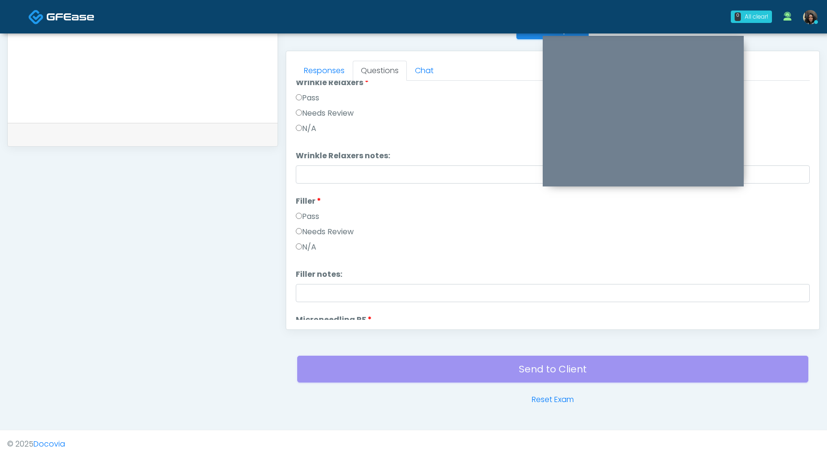
scroll to position [0, 0]
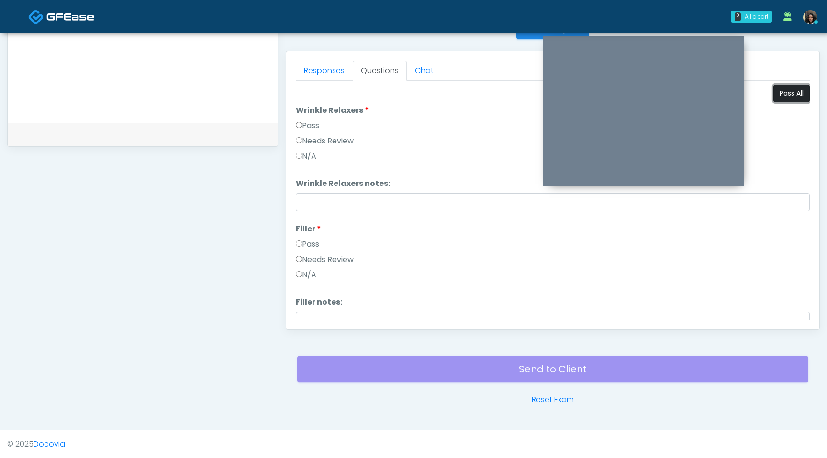
click at [777, 93] on button "Pass All" at bounding box center [791, 94] width 36 height 18
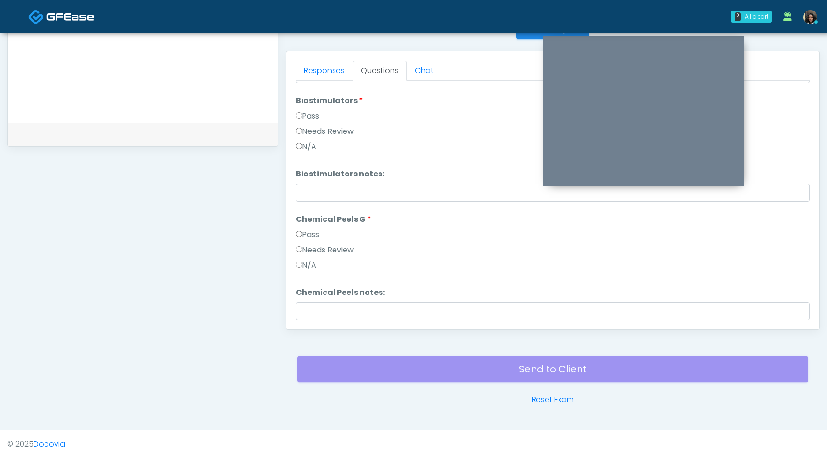
scroll to position [1108, 0]
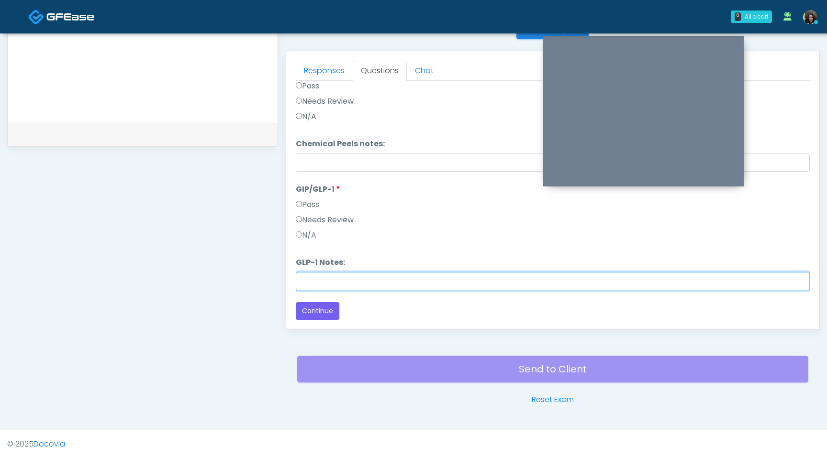
click at [312, 286] on input "GLP-1 Notes:" at bounding box center [553, 281] width 514 height 18
type input "**********"
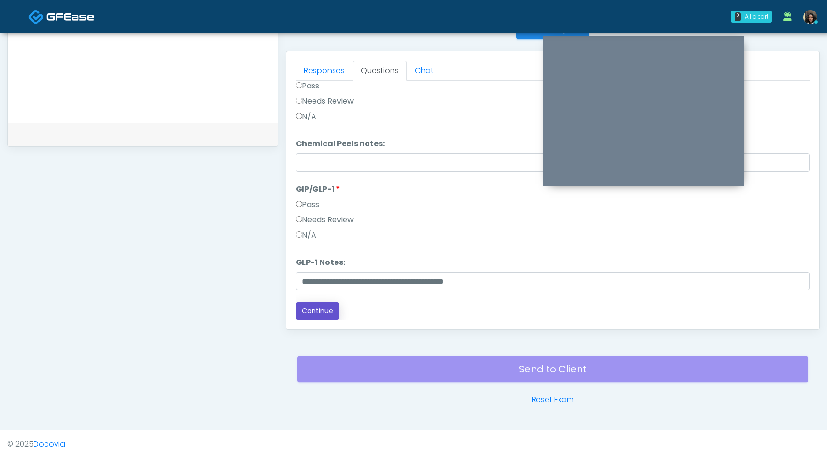
click at [311, 314] on button "Continue" at bounding box center [318, 311] width 44 height 18
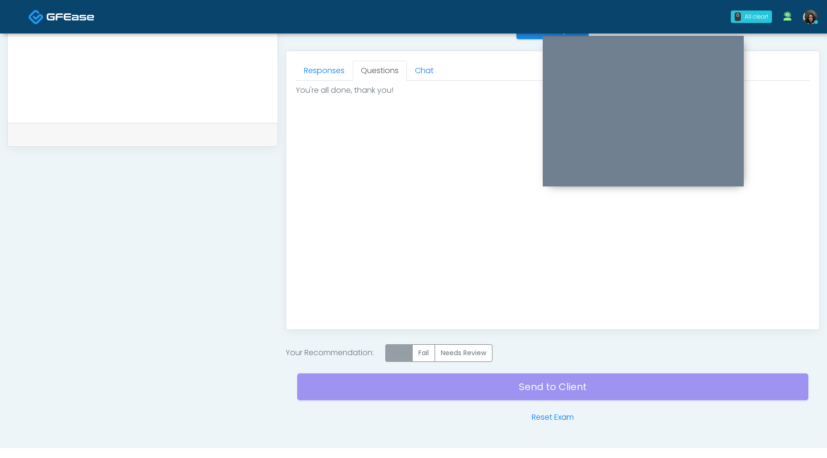
click at [398, 360] on label "Pass" at bounding box center [398, 353] width 27 height 18
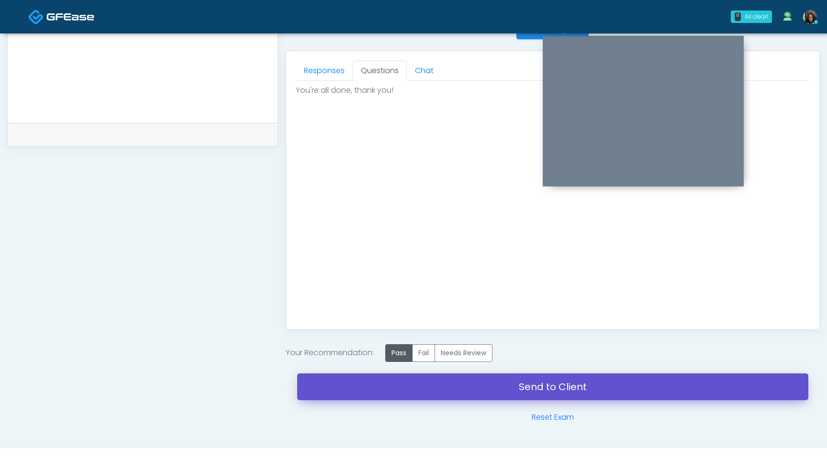
click at [405, 391] on link "Send to Client" at bounding box center [552, 387] width 511 height 27
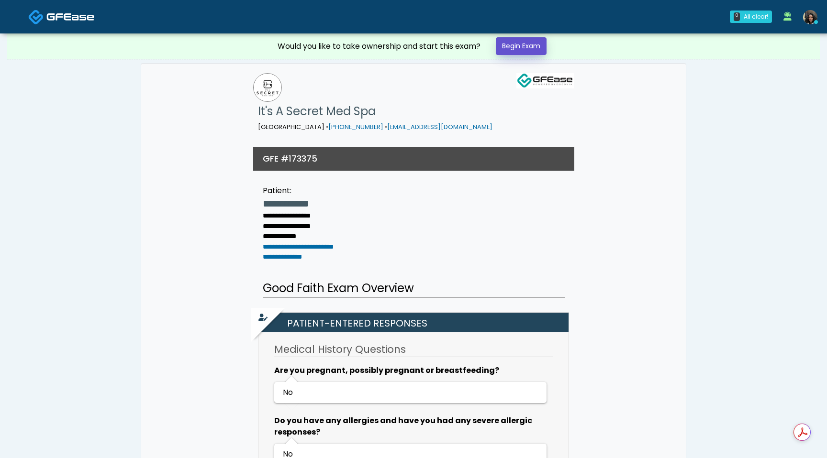
click at [523, 49] on link "Begin Exam" at bounding box center [521, 46] width 51 height 18
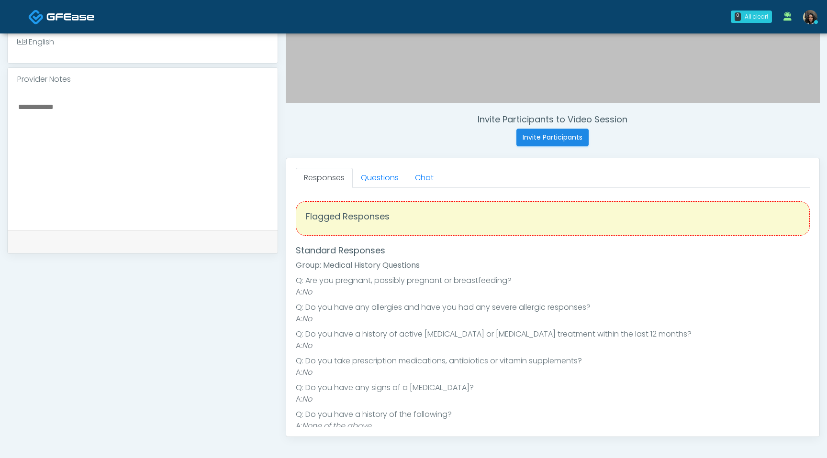
scroll to position [313, 0]
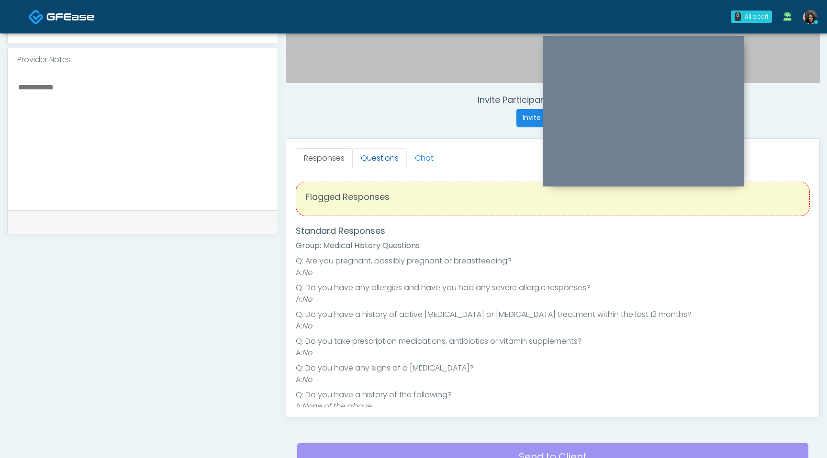
click at [375, 160] on link "Questions" at bounding box center [380, 158] width 54 height 20
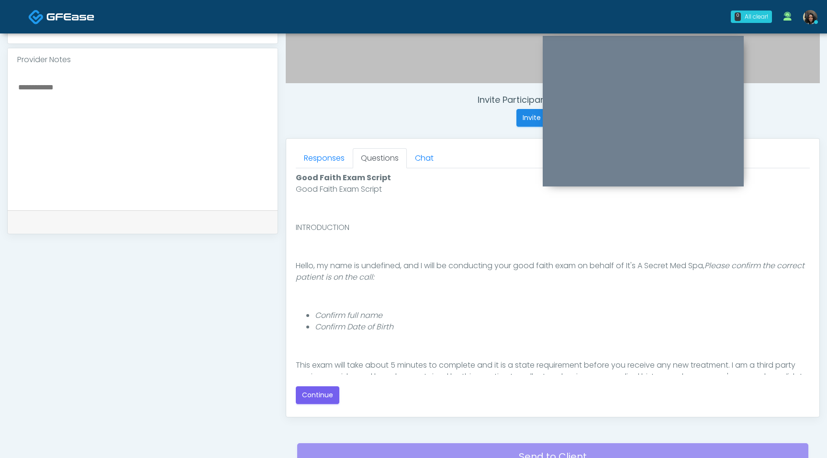
scroll to position [88, 0]
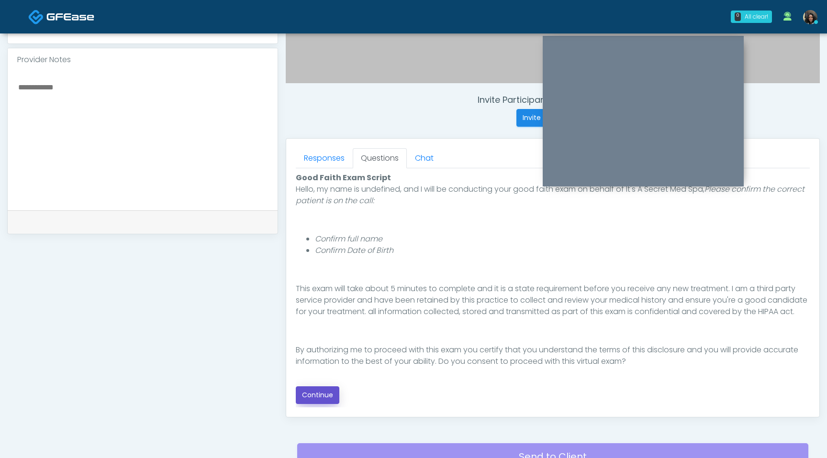
click at [305, 395] on button "Continue" at bounding box center [318, 396] width 44 height 18
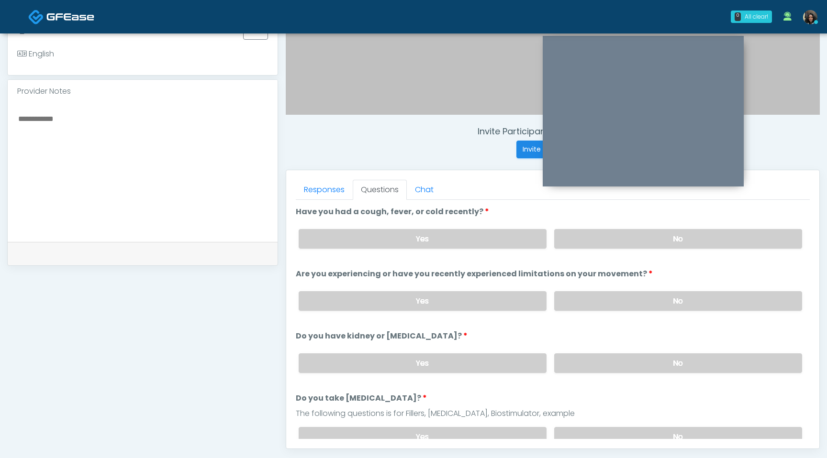
scroll to position [274, 0]
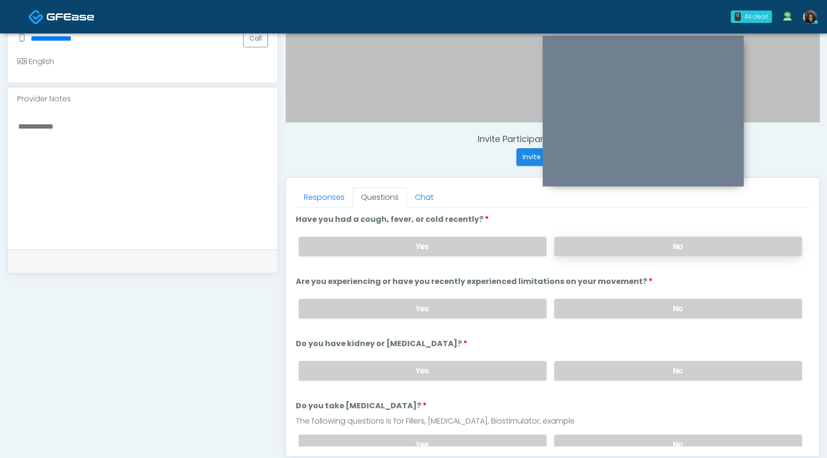
click at [634, 237] on label "No" at bounding box center [678, 247] width 248 height 20
click at [595, 307] on label "No" at bounding box center [678, 309] width 248 height 20
click at [586, 361] on label "No" at bounding box center [678, 371] width 248 height 20
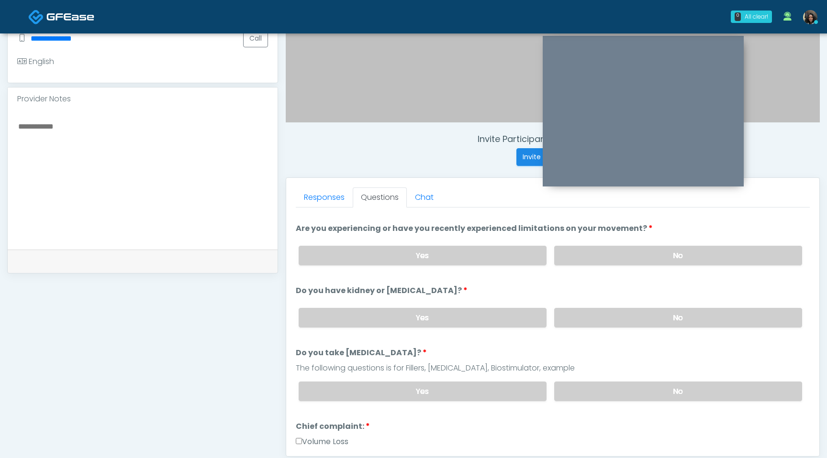
scroll to position [74, 0]
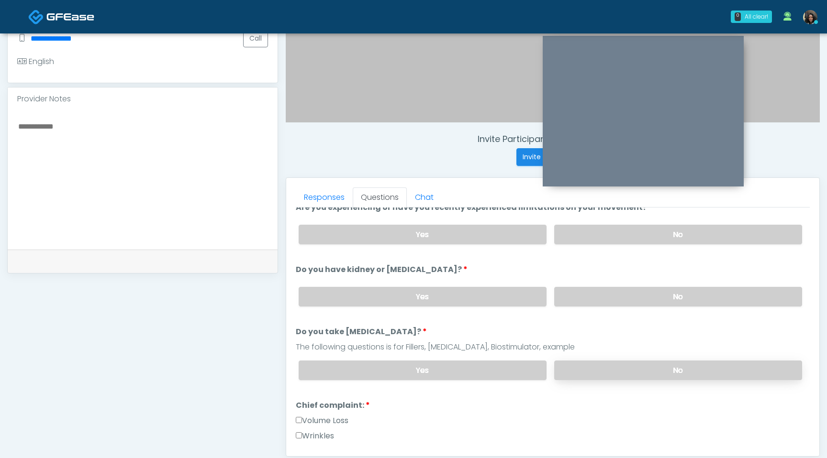
click at [600, 369] on label "No" at bounding box center [678, 371] width 248 height 20
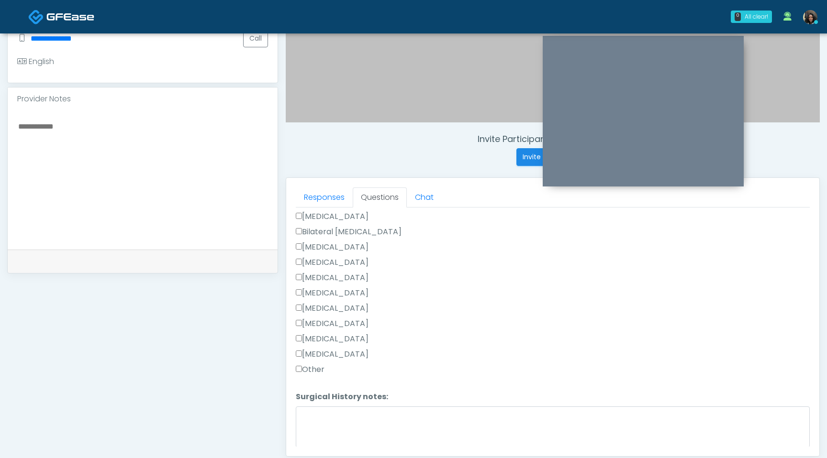
scroll to position [623, 0]
click at [316, 440] on button "Continue" at bounding box center [318, 441] width 44 height 18
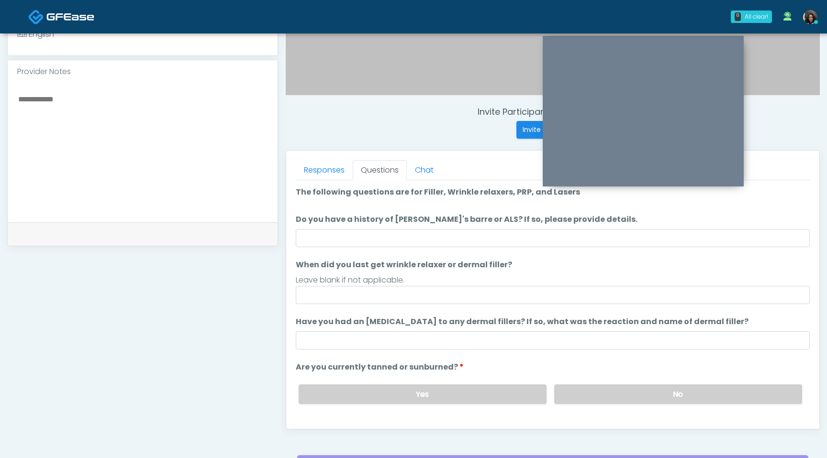
scroll to position [298, 0]
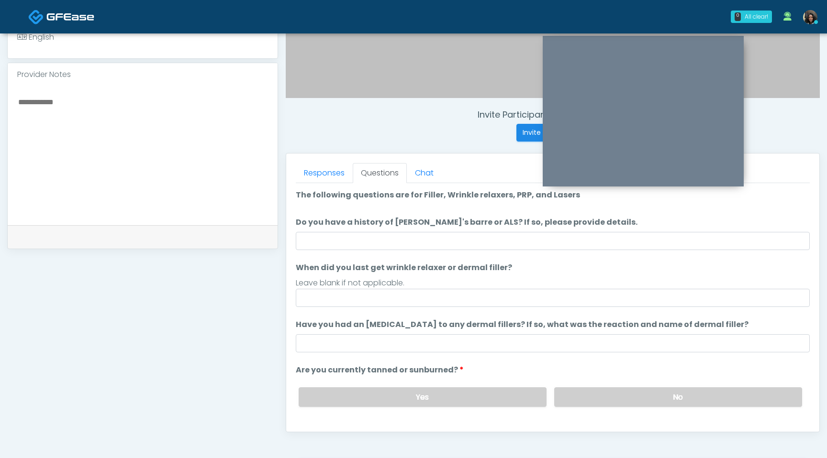
click at [150, 134] on textarea at bounding box center [142, 154] width 251 height 117
type textarea "**********"
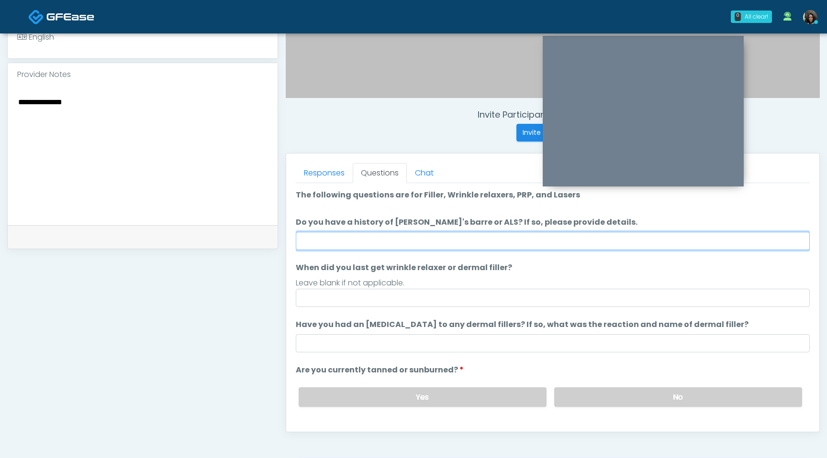
click at [392, 235] on input "Do you have a history of Guillain's barre or ALS? If so, please provide details." at bounding box center [553, 241] width 514 height 18
type input "**"
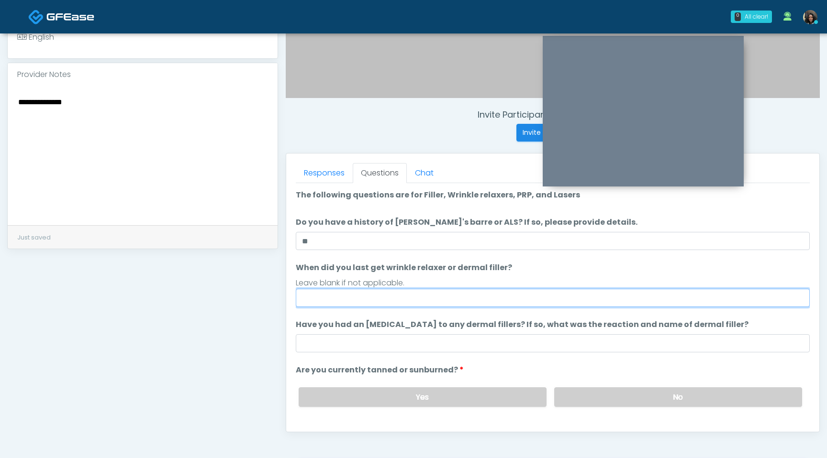
click at [337, 304] on input "When did you last get wrinkle relaxer or dermal filler?" at bounding box center [553, 298] width 514 height 18
type input "*********"
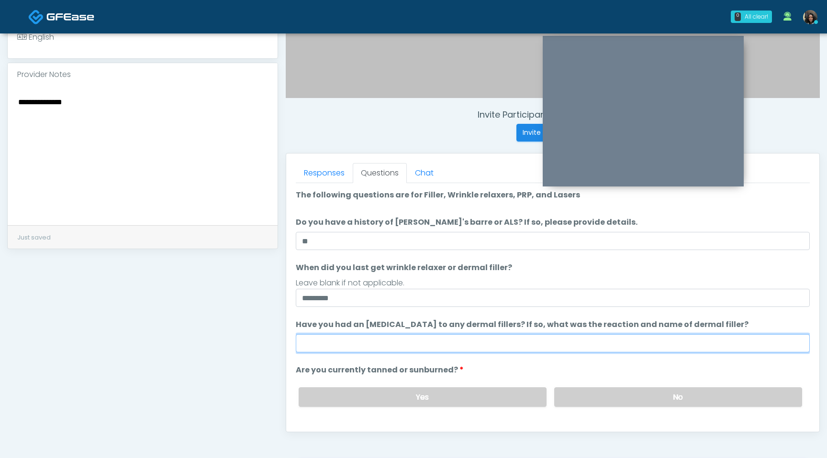
click at [346, 345] on input "Have you had an allergic response to any dermal fillers? If so, what was the re…" at bounding box center [553, 343] width 514 height 18
type input "**********"
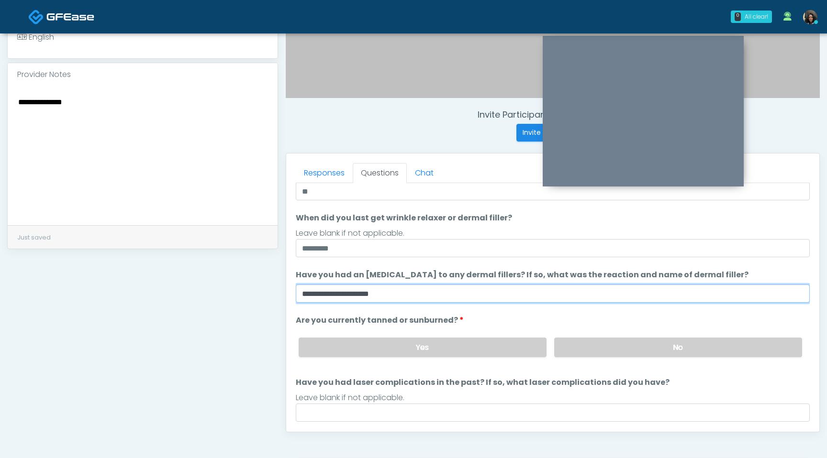
scroll to position [78, 0]
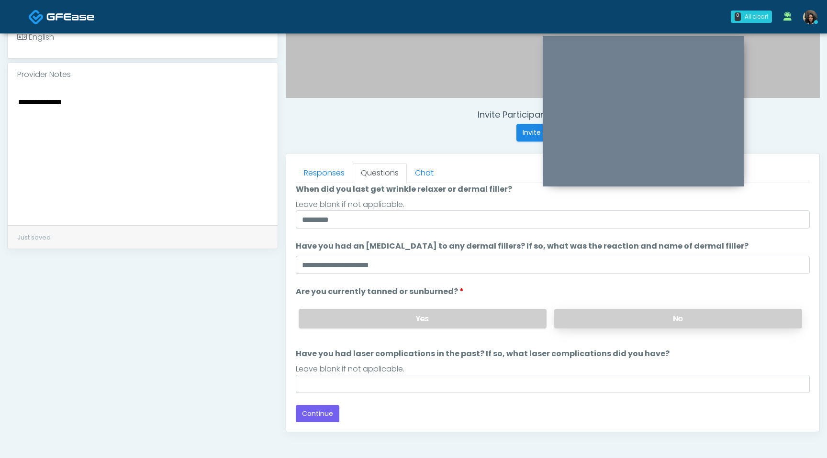
click at [609, 315] on label "No" at bounding box center [678, 319] width 248 height 20
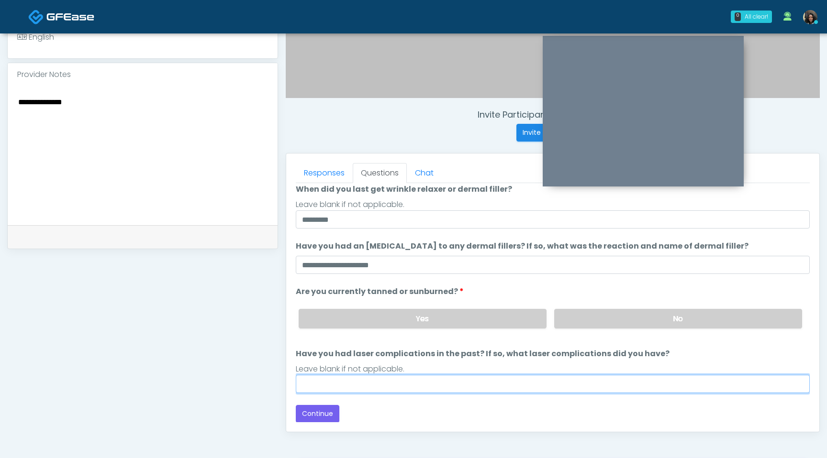
click at [382, 385] on input "Have you had laser complications in the past? If so, what laser complications d…" at bounding box center [553, 384] width 514 height 18
type input "**"
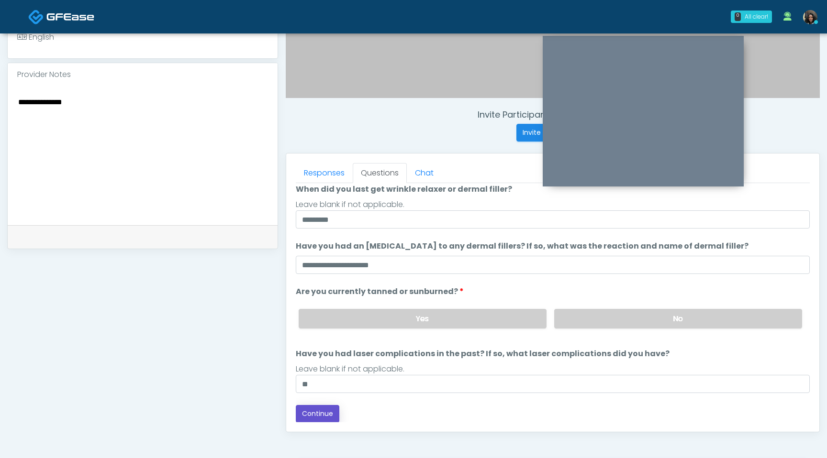
click at [324, 413] on button "Continue" at bounding box center [318, 414] width 44 height 18
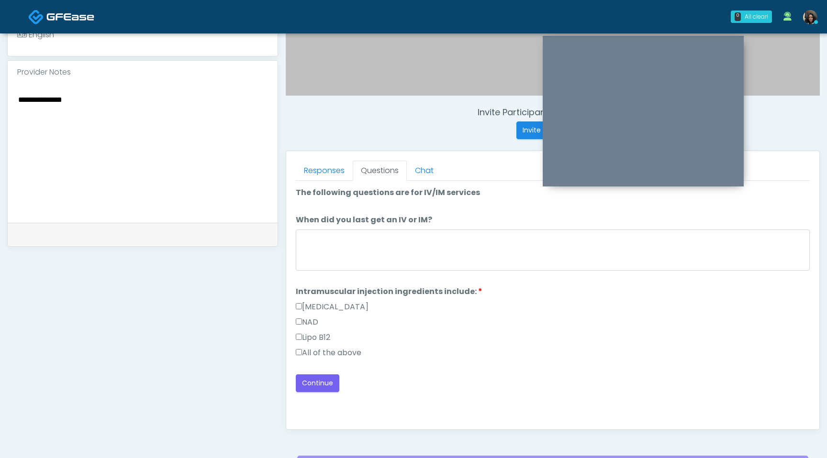
scroll to position [328, 0]
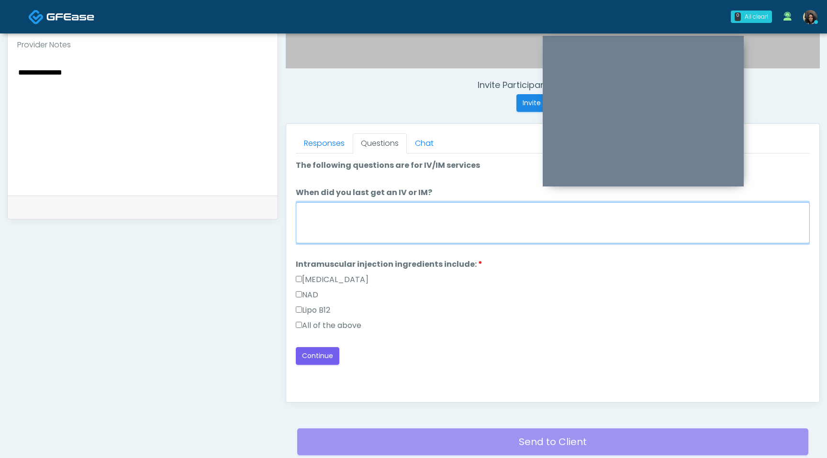
click at [376, 219] on textarea "When did you last get an IV or IM?" at bounding box center [553, 222] width 514 height 41
type textarea "**********"
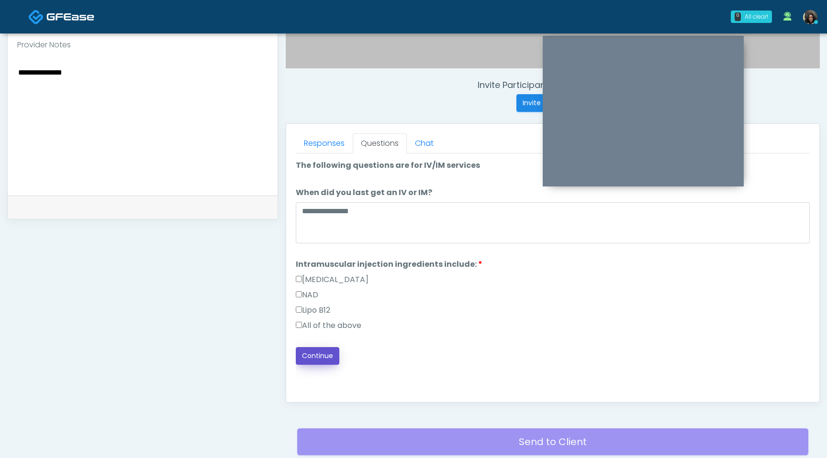
click at [310, 355] on button "Continue" at bounding box center [318, 356] width 44 height 18
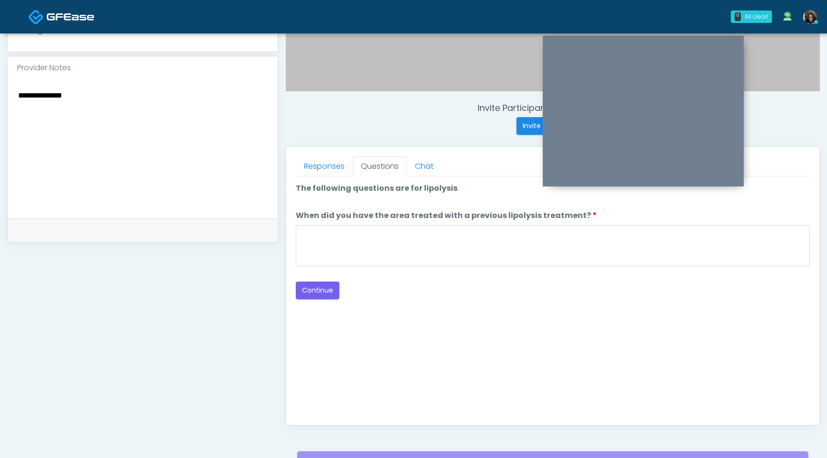
scroll to position [295, 0]
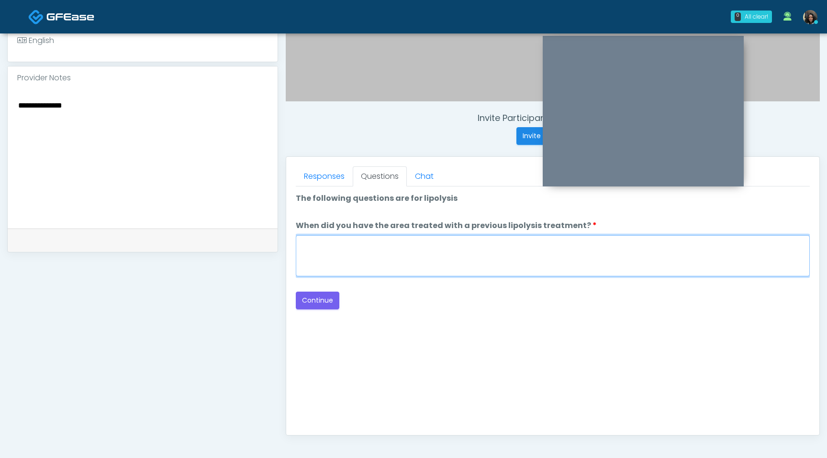
click at [426, 252] on textarea "When did you have the area treated with a previous lipolysis treatment?" at bounding box center [553, 255] width 514 height 41
type textarea "*********"
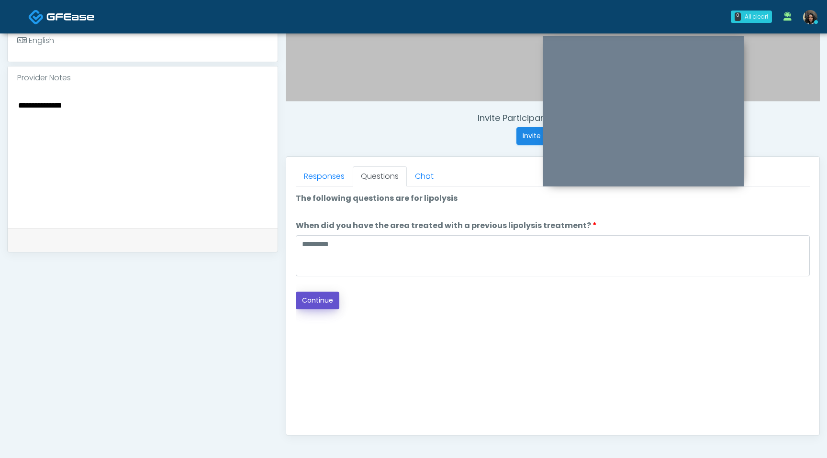
click at [335, 300] on button "Continue" at bounding box center [318, 301] width 44 height 18
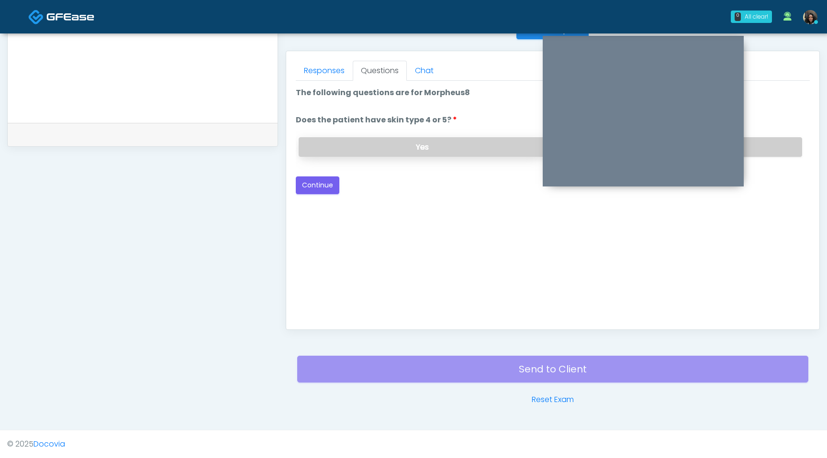
click at [465, 150] on label "Yes" at bounding box center [423, 147] width 248 height 20
click at [325, 185] on button "Continue" at bounding box center [318, 186] width 44 height 18
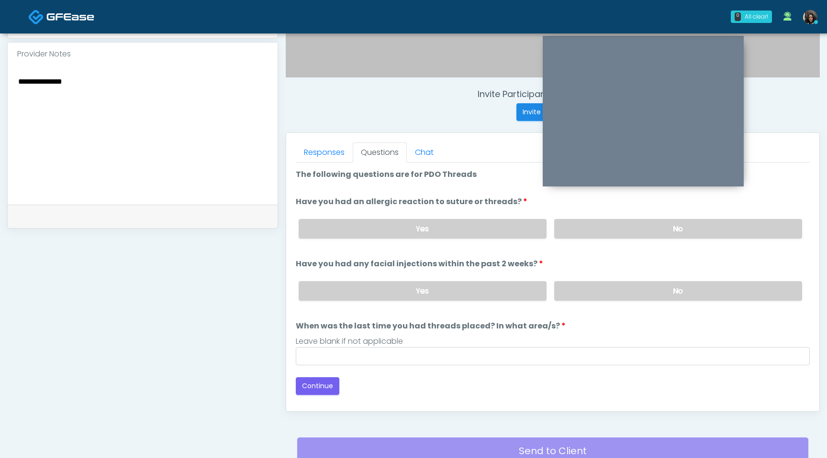
scroll to position [310, 0]
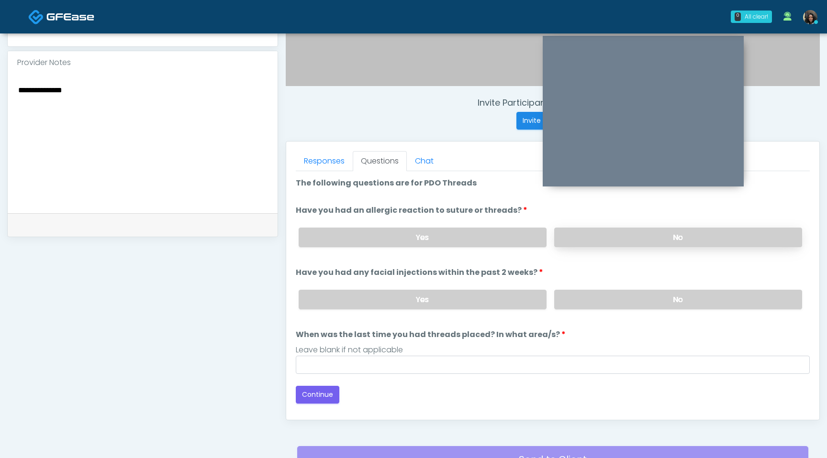
click at [591, 243] on label "No" at bounding box center [678, 238] width 248 height 20
click at [600, 292] on label "No" at bounding box center [678, 300] width 248 height 20
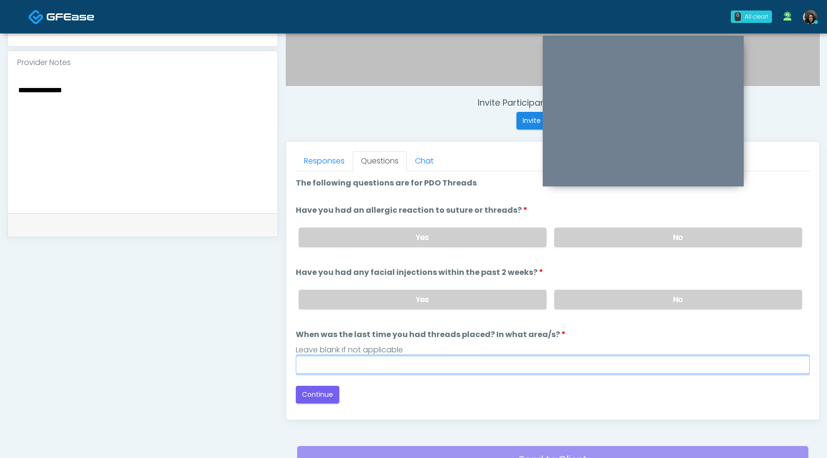
click at [448, 361] on input "When was the last time you had threads placed? In what area/s?" at bounding box center [553, 365] width 514 height 18
type input "*********"
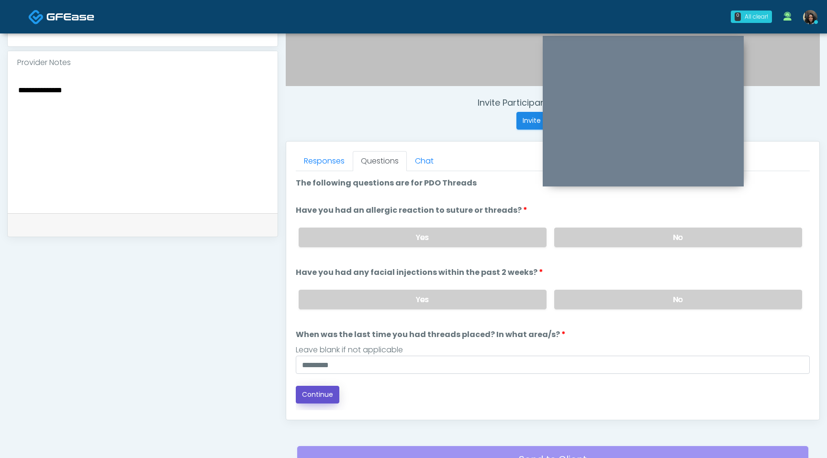
click at [317, 393] on button "Continue" at bounding box center [318, 395] width 44 height 18
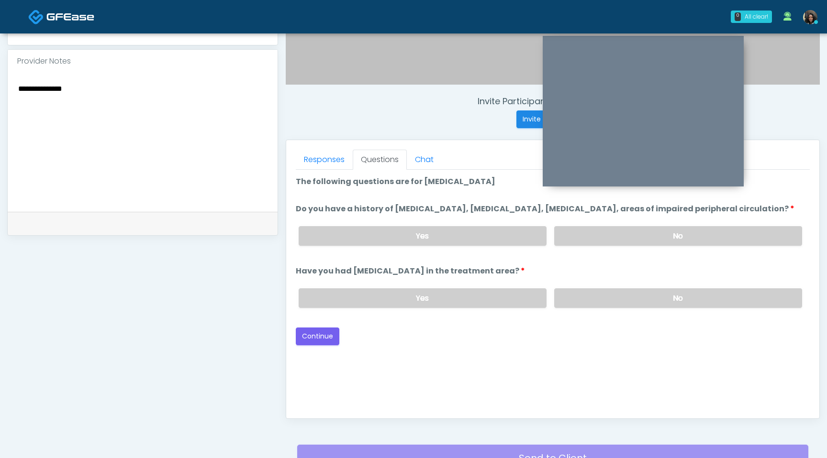
scroll to position [310, 0]
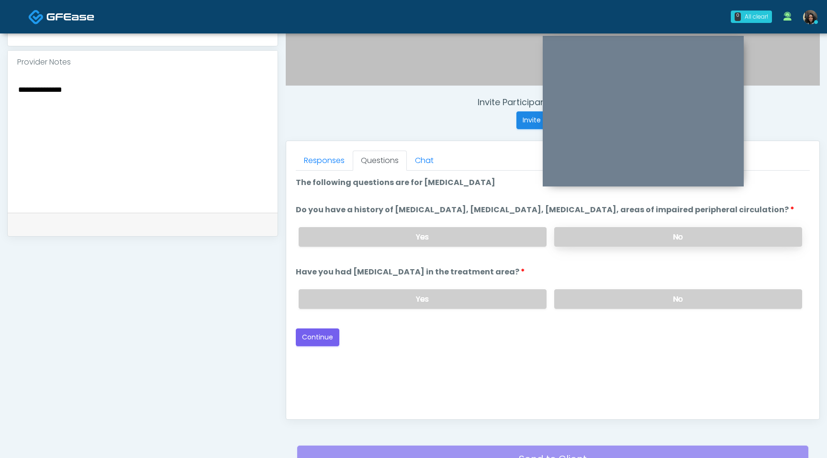
click at [651, 247] on label "No" at bounding box center [678, 237] width 248 height 20
click at [615, 317] on div "Yes No" at bounding box center [550, 299] width 519 height 35
click at [598, 309] on label "No" at bounding box center [678, 299] width 248 height 20
click at [327, 346] on button "Continue" at bounding box center [318, 338] width 44 height 18
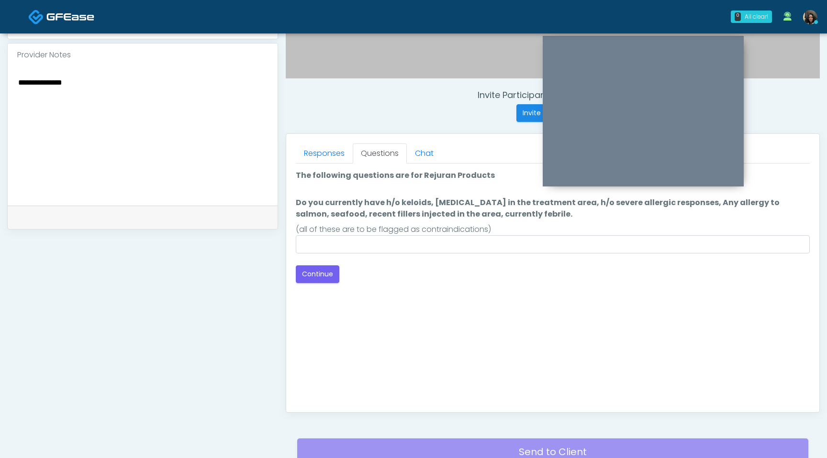
scroll to position [317, 0]
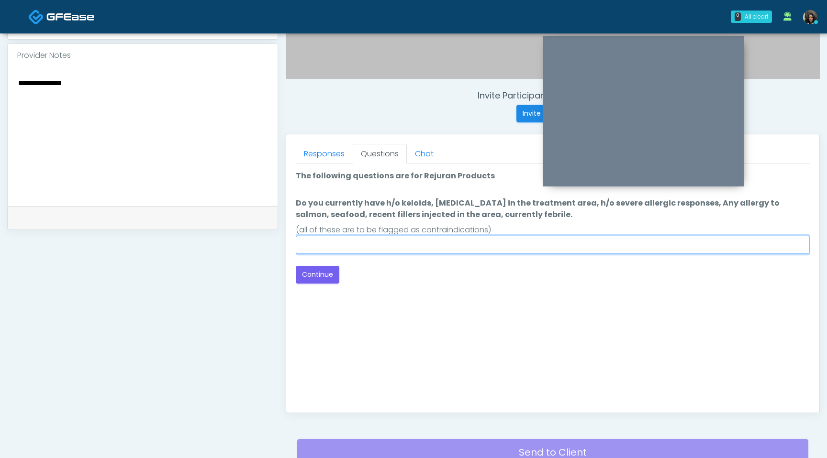
click at [456, 244] on input "Do you currently have h/o keloids, skin infection in the treatment area, h/o se…" at bounding box center [553, 245] width 514 height 18
type input "****"
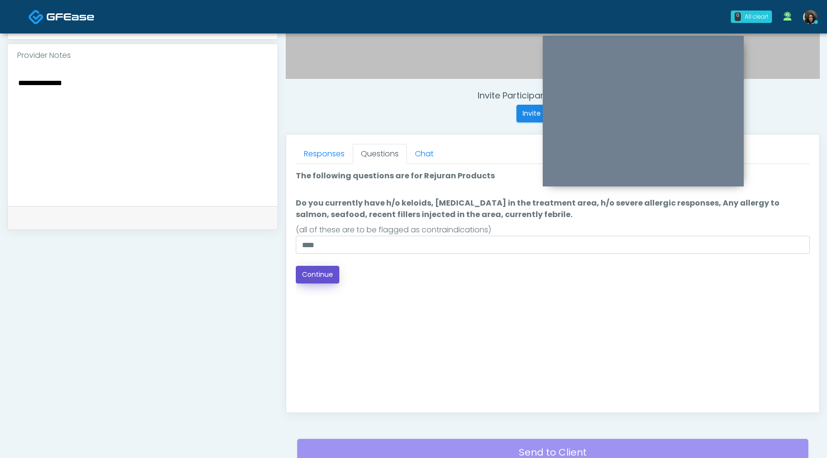
click at [324, 273] on button "Continue" at bounding box center [318, 275] width 44 height 18
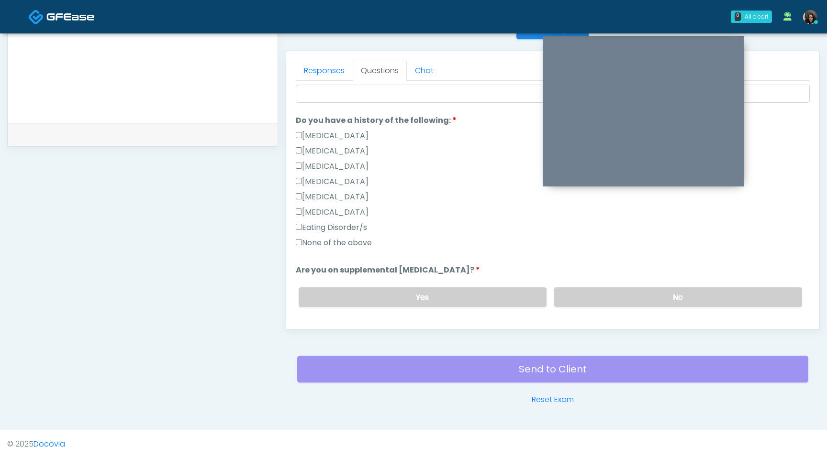
scroll to position [197, 0]
click at [620, 301] on label "No" at bounding box center [678, 296] width 248 height 20
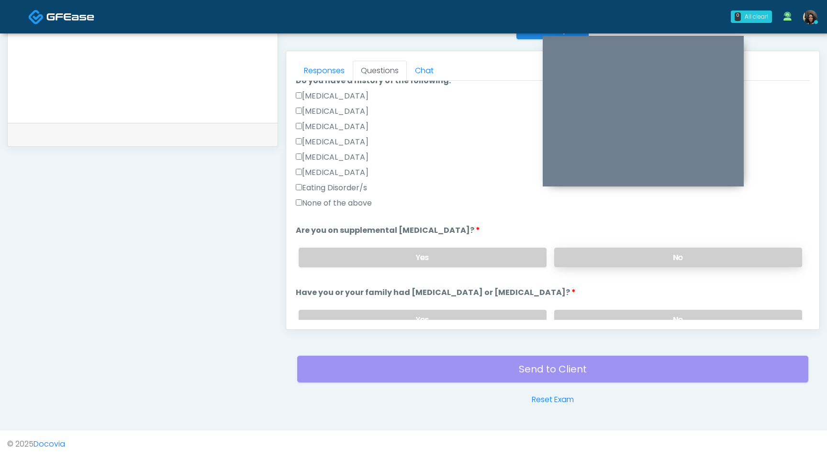
scroll to position [255, 0]
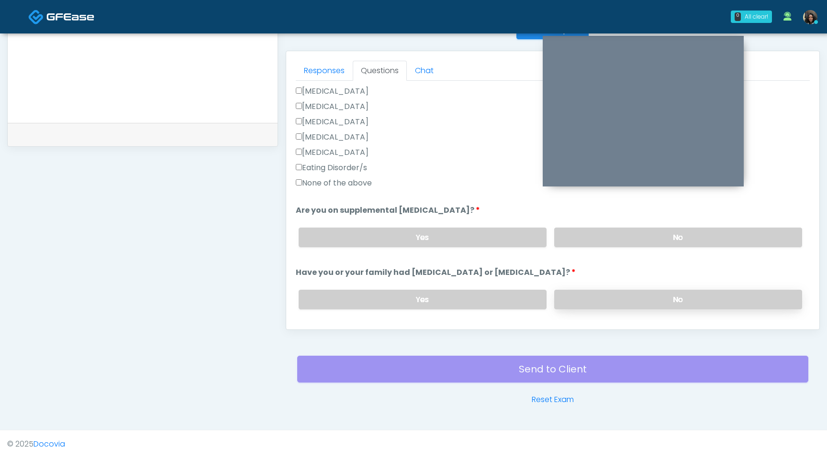
click at [592, 305] on label "No" at bounding box center [678, 300] width 248 height 20
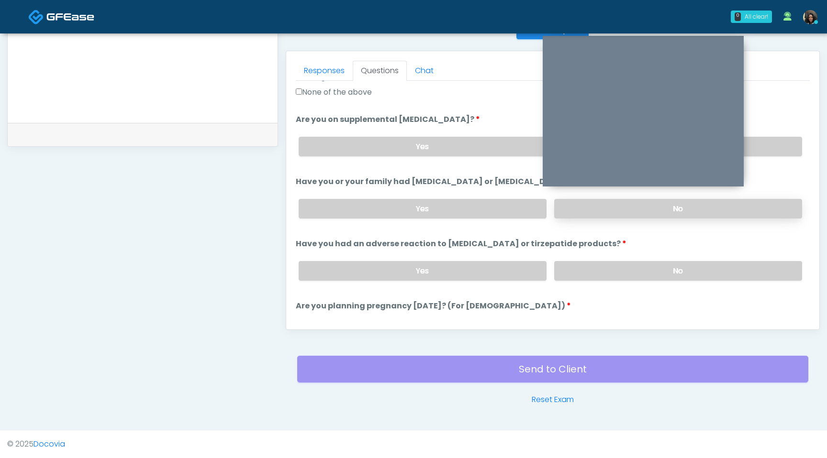
scroll to position [353, 0]
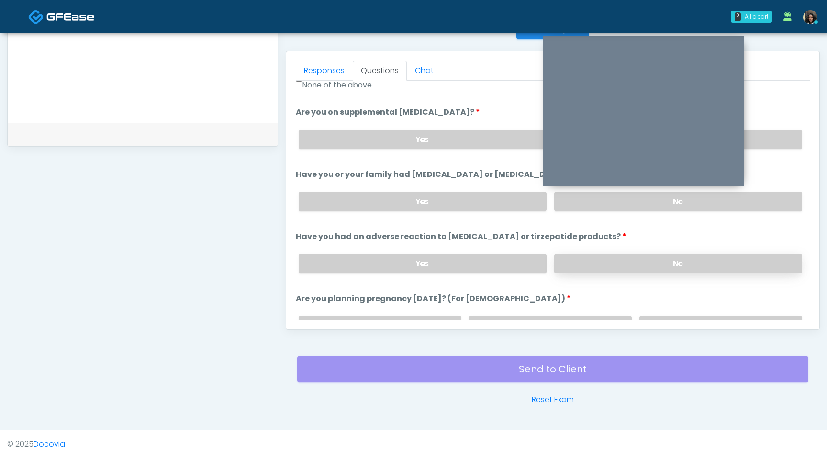
click at [607, 254] on label "No" at bounding box center [678, 264] width 248 height 20
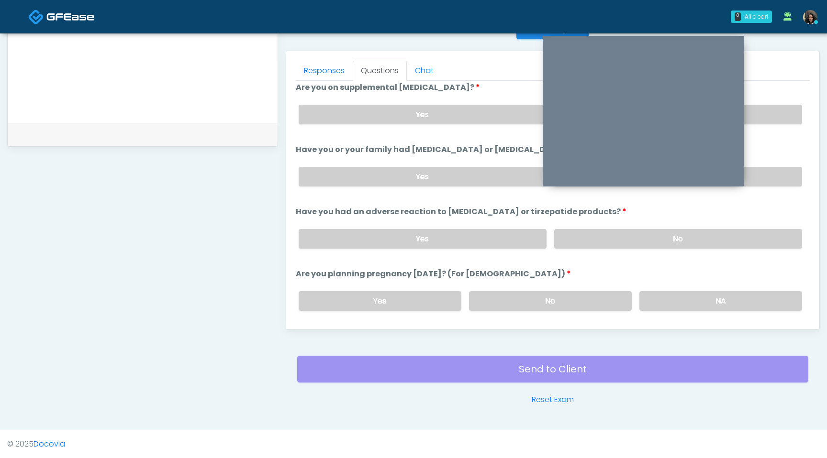
scroll to position [395, 0]
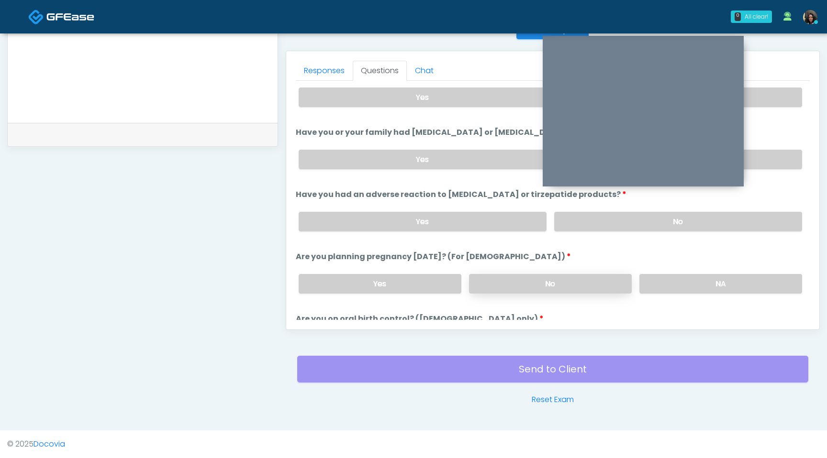
click at [579, 280] on label "No" at bounding box center [550, 284] width 163 height 20
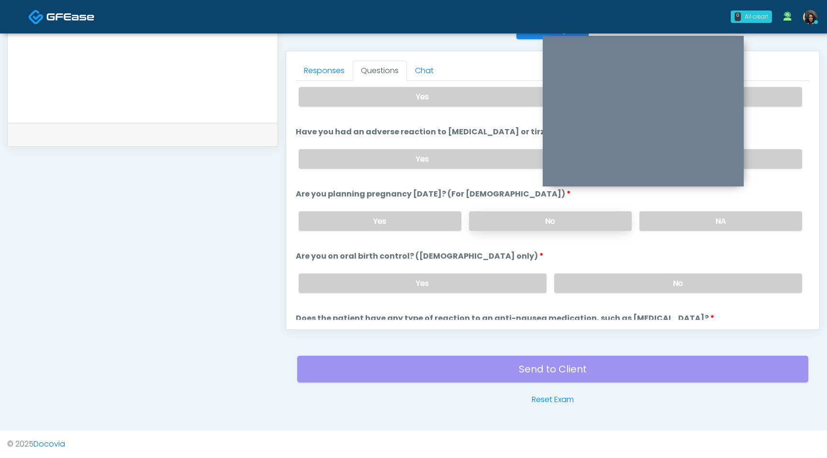
scroll to position [483, 0]
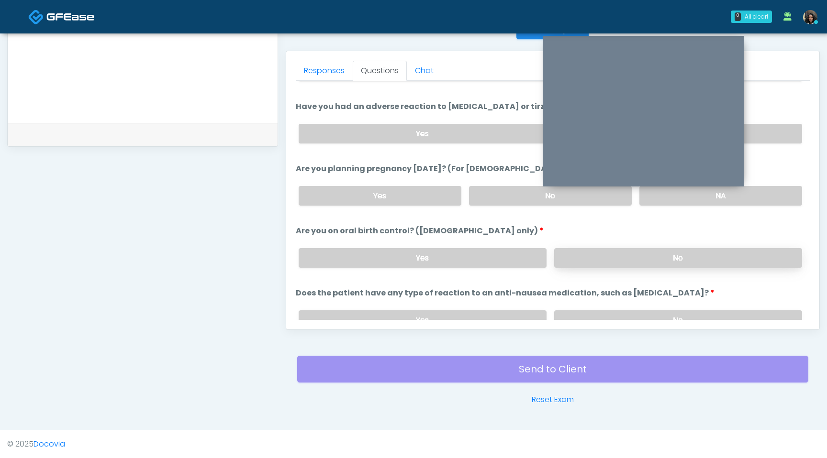
click at [599, 261] on label "No" at bounding box center [678, 258] width 248 height 20
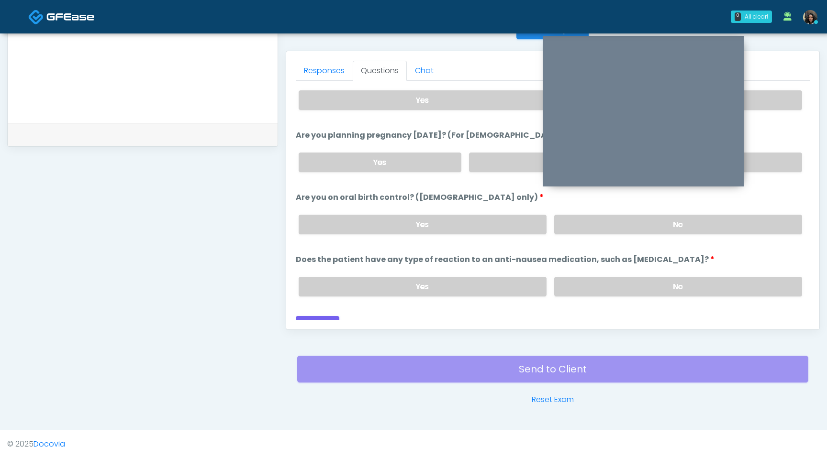
scroll to position [528, 0]
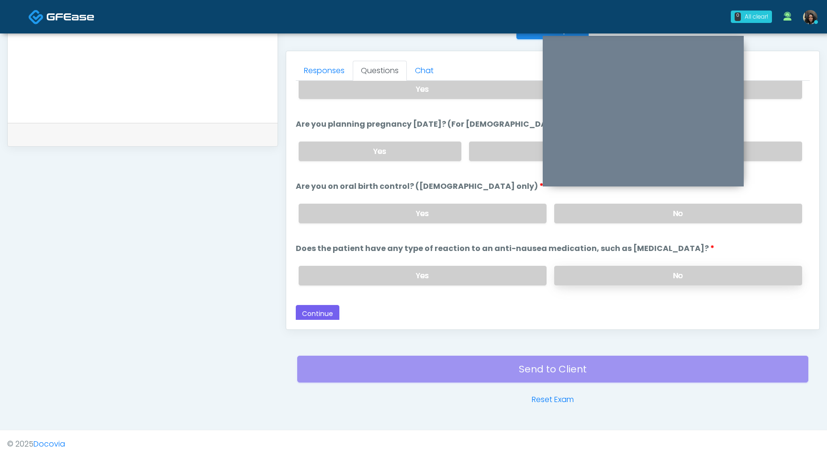
click at [604, 268] on label "No" at bounding box center [678, 276] width 248 height 20
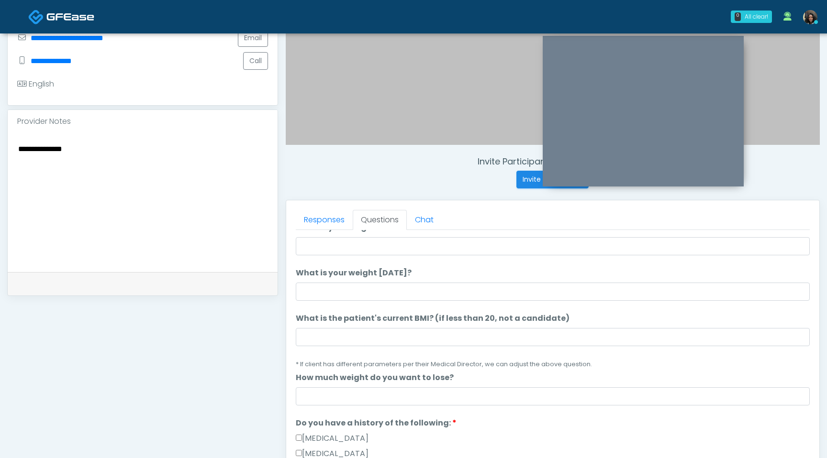
scroll to position [0, 0]
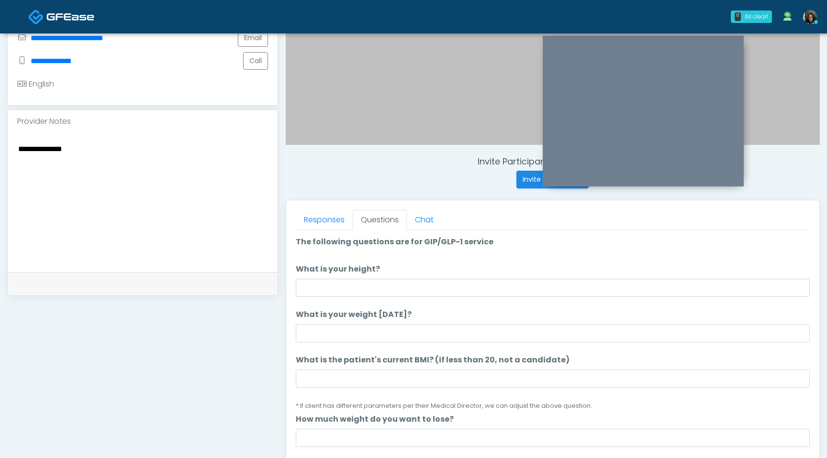
click at [333, 388] on li "What is the patient's current BMI? (if less than 20, not a candidate) What is t…" at bounding box center [553, 382] width 514 height 57
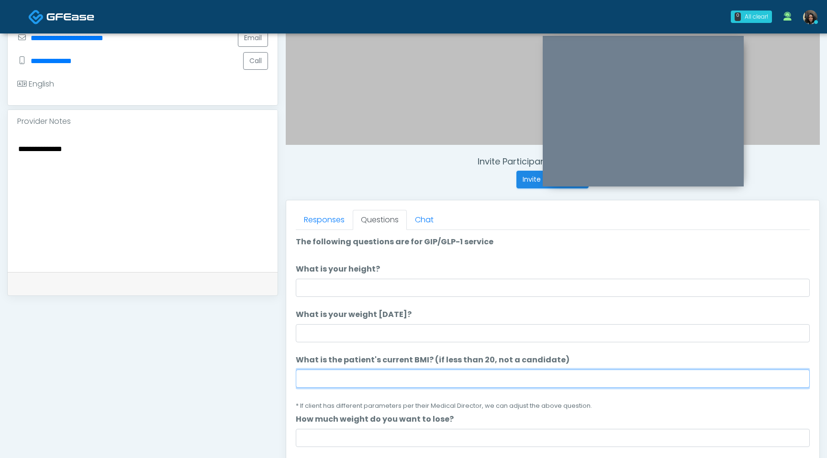
click at [332, 381] on input "What is the patient's current BMI? (if less than 20, not a candidate)" at bounding box center [553, 379] width 514 height 18
type input "****"
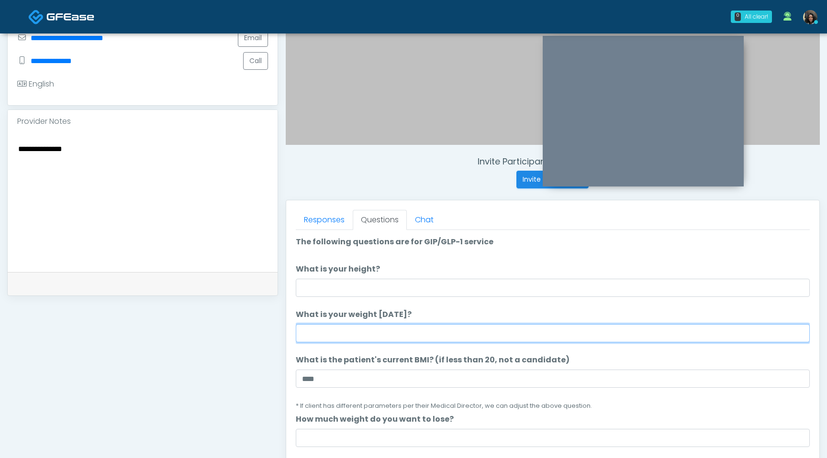
click at [360, 329] on input "What is your weight [DATE]?" at bounding box center [553, 333] width 514 height 18
type input "*"
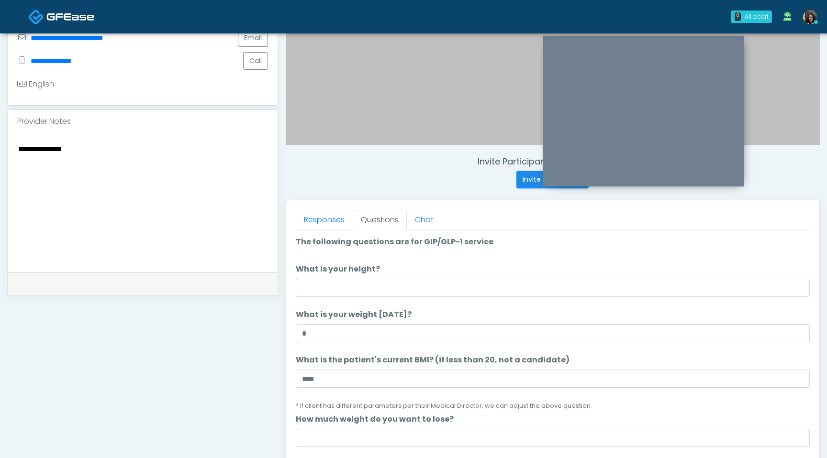
click at [19, 149] on textarea "**********" at bounding box center [142, 201] width 251 height 117
click at [208, 158] on textarea "**********" at bounding box center [142, 201] width 251 height 117
paste textarea "**********"
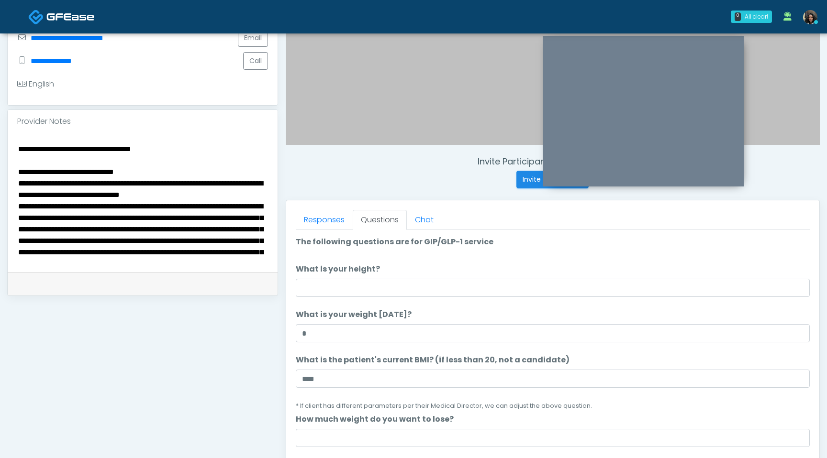
click at [164, 177] on textarea "**********" at bounding box center [142, 201] width 251 height 117
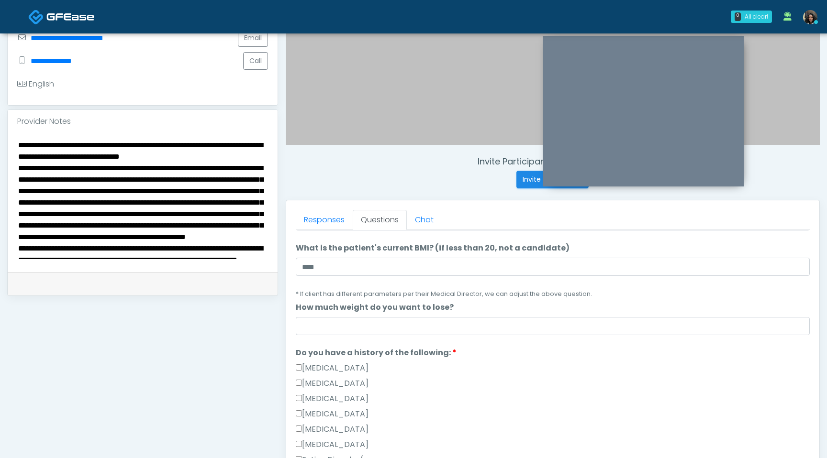
scroll to position [123, 0]
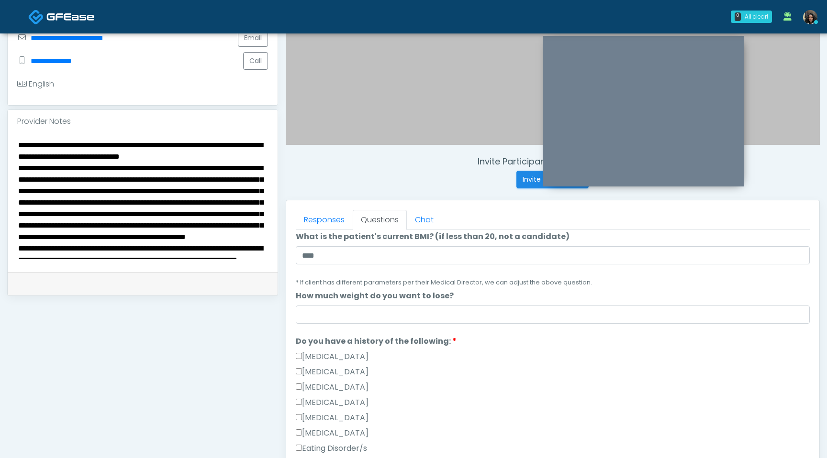
type textarea "**********"
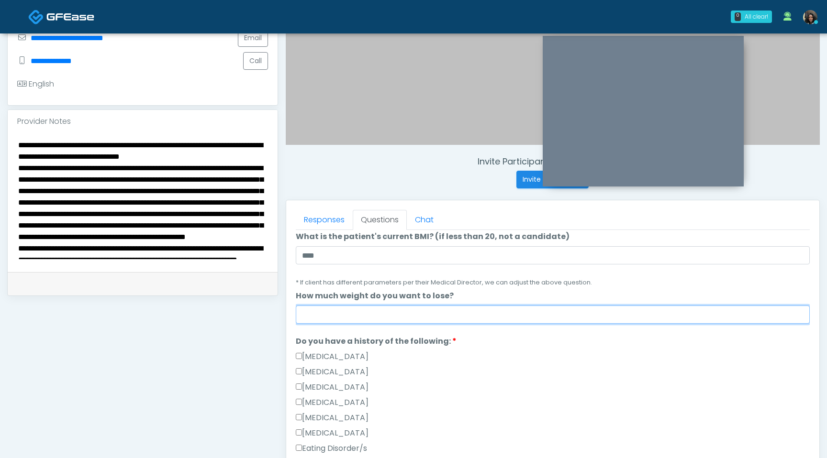
click at [336, 312] on input "How much weight do you want to lose?" at bounding box center [553, 315] width 514 height 18
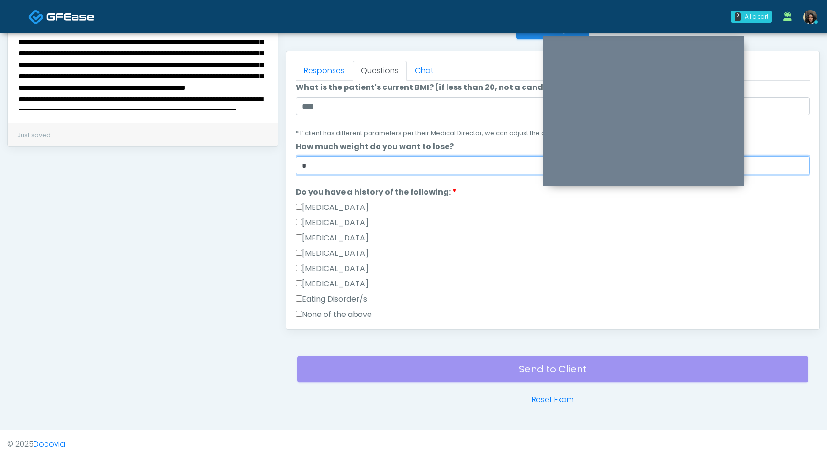
scroll to position [528, 0]
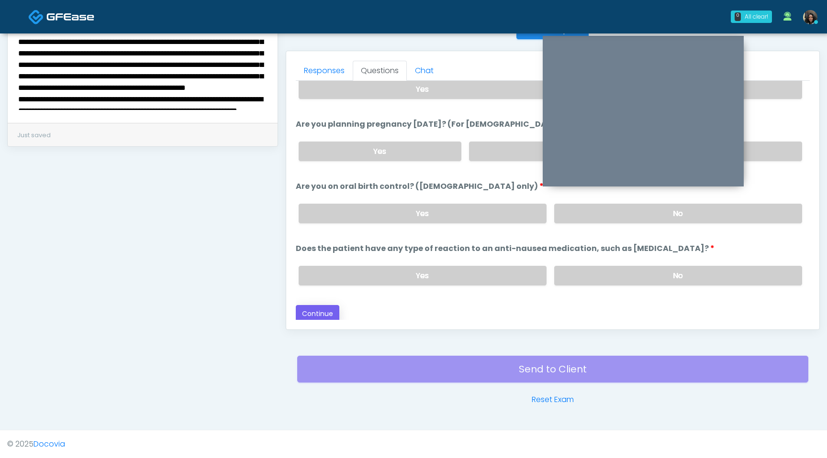
type input "*"
click at [325, 310] on button "Continue" at bounding box center [318, 314] width 44 height 18
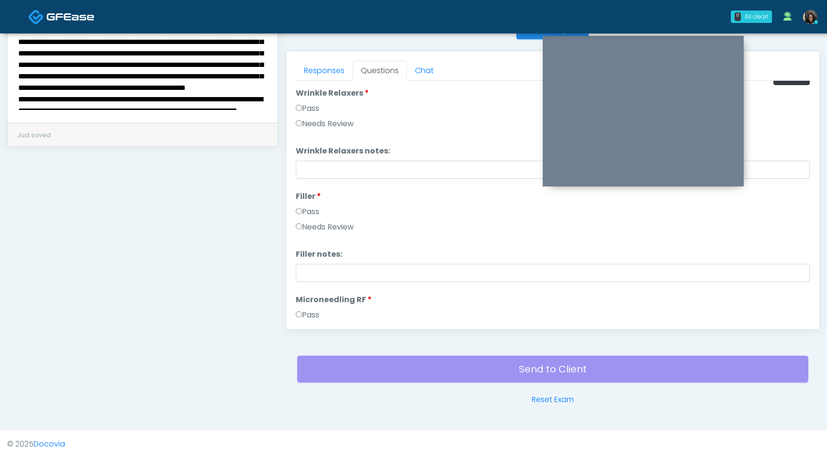
scroll to position [0, 0]
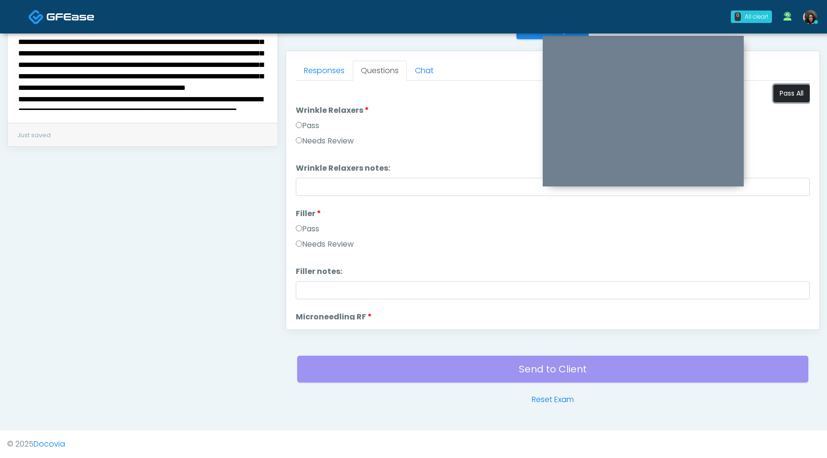
click at [785, 92] on button "Pass All" at bounding box center [791, 94] width 36 height 18
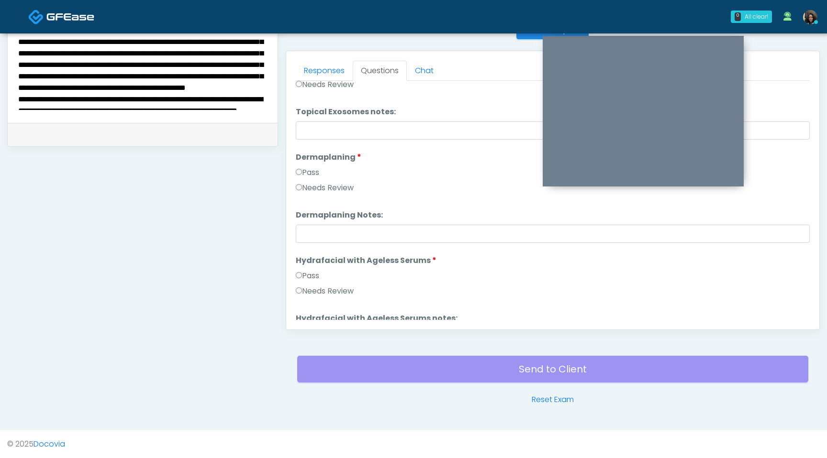
scroll to position [1884, 0]
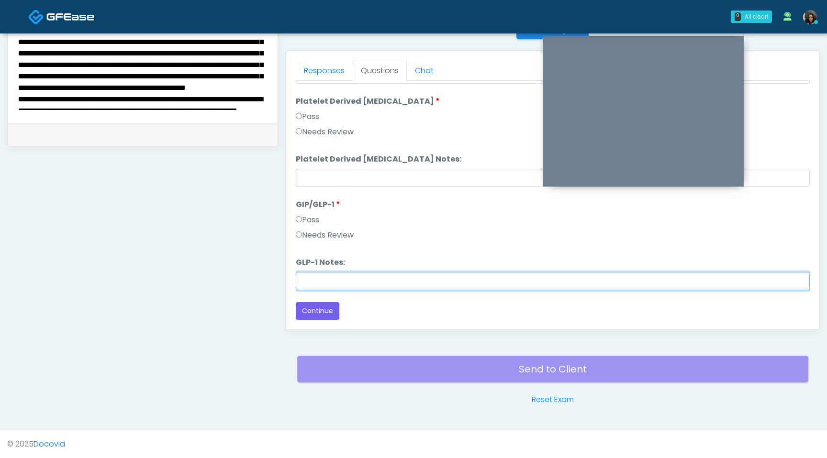
click at [306, 286] on input "GLP-1 Notes:" at bounding box center [553, 281] width 514 height 18
type input "**********"
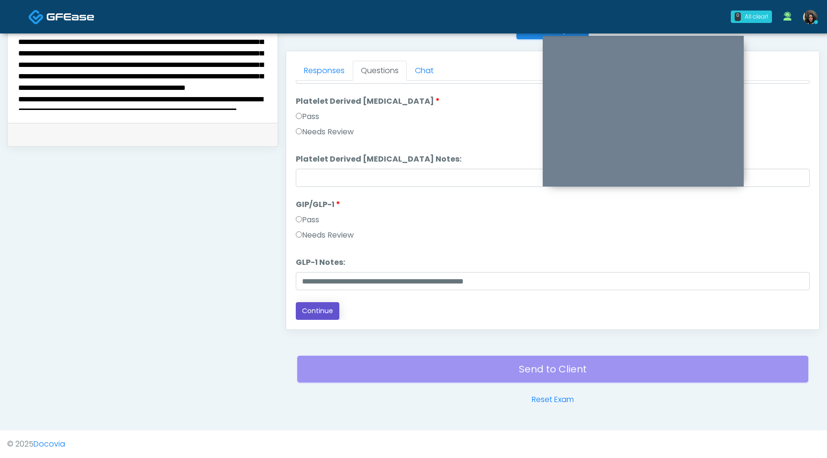
click at [319, 313] on button "Continue" at bounding box center [318, 311] width 44 height 18
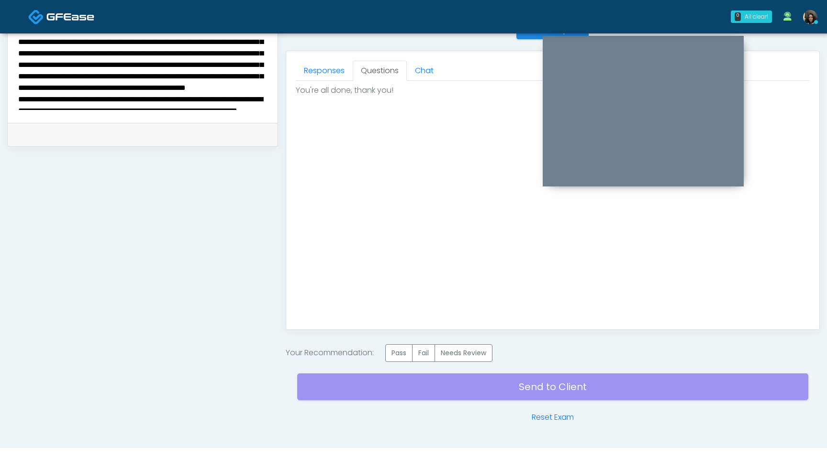
scroll to position [0, 0]
click at [399, 354] on label "Pass" at bounding box center [398, 353] width 27 height 18
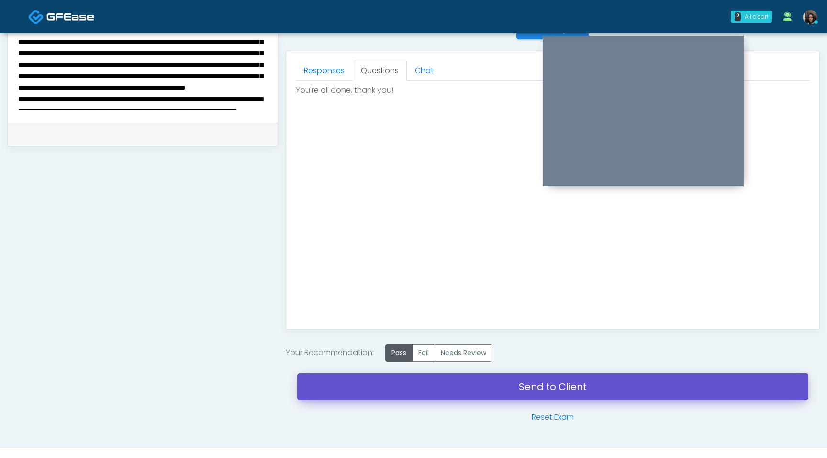
click at [397, 393] on link "Send to Client" at bounding box center [552, 387] width 511 height 27
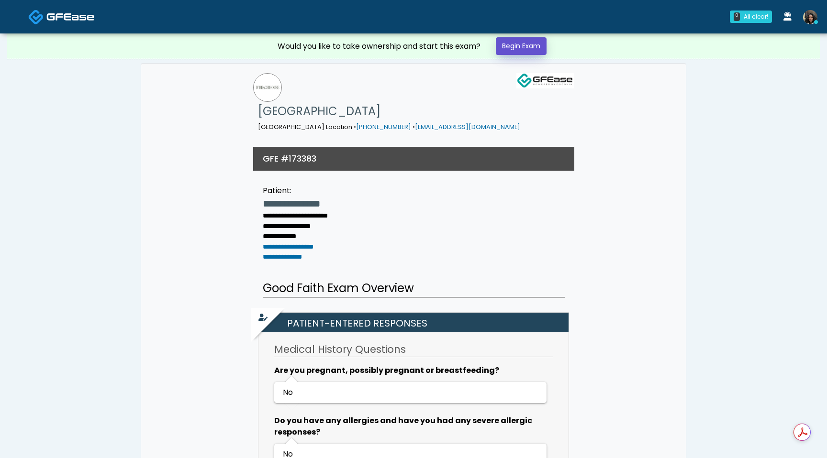
click at [532, 53] on link "Begin Exam" at bounding box center [521, 46] width 51 height 18
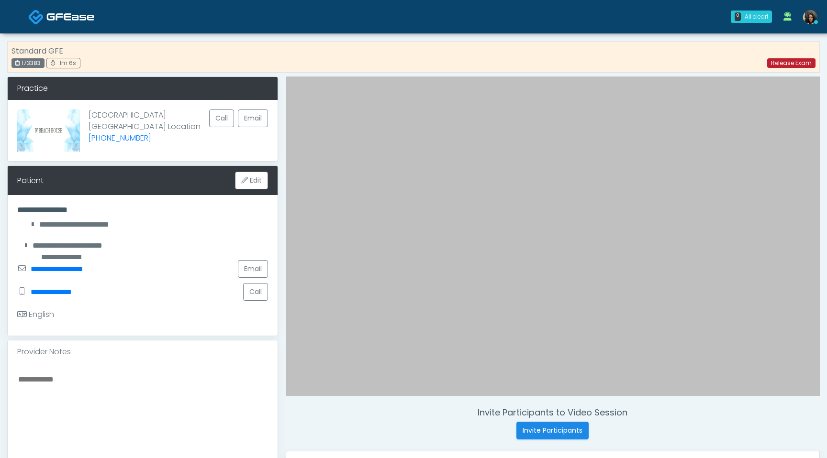
click at [796, 60] on link "Release Exam" at bounding box center [791, 63] width 48 height 10
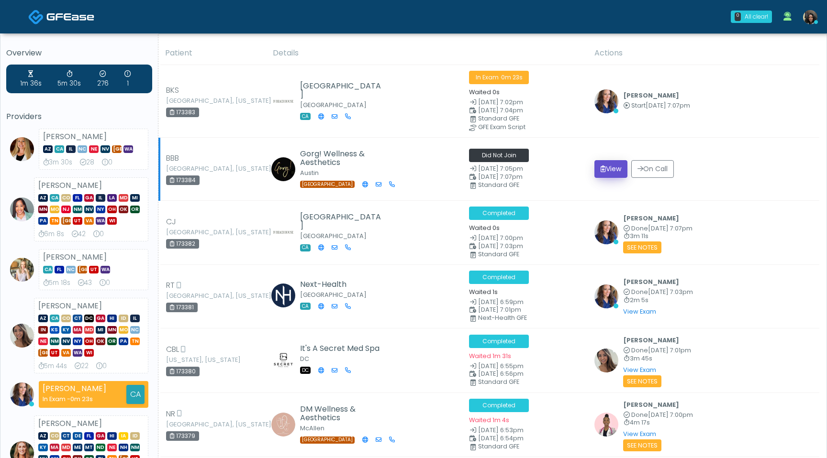
click at [610, 166] on button "View" at bounding box center [610, 169] width 33 height 18
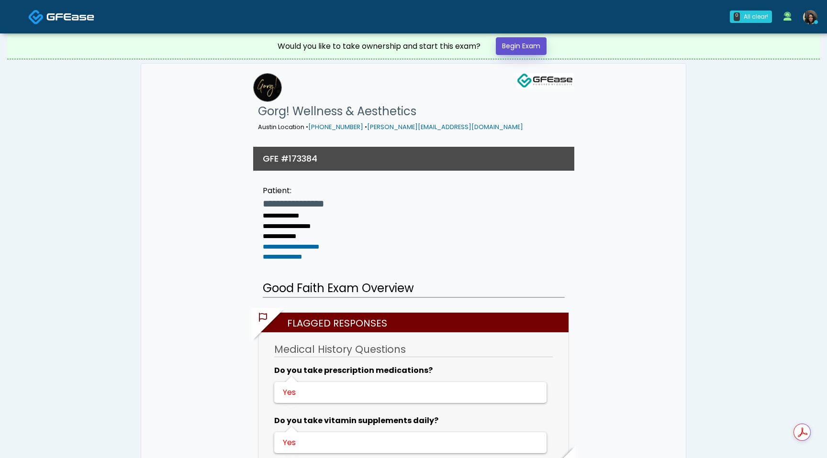
click at [521, 48] on link "Begin Exam" at bounding box center [521, 46] width 51 height 18
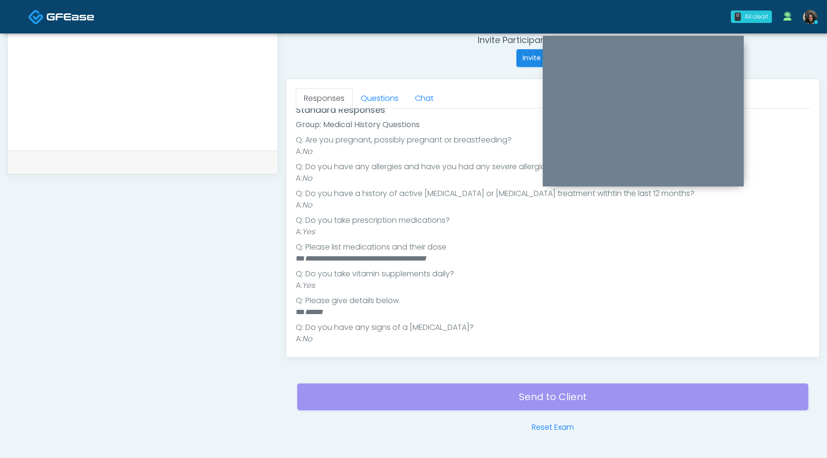
scroll to position [149, 0]
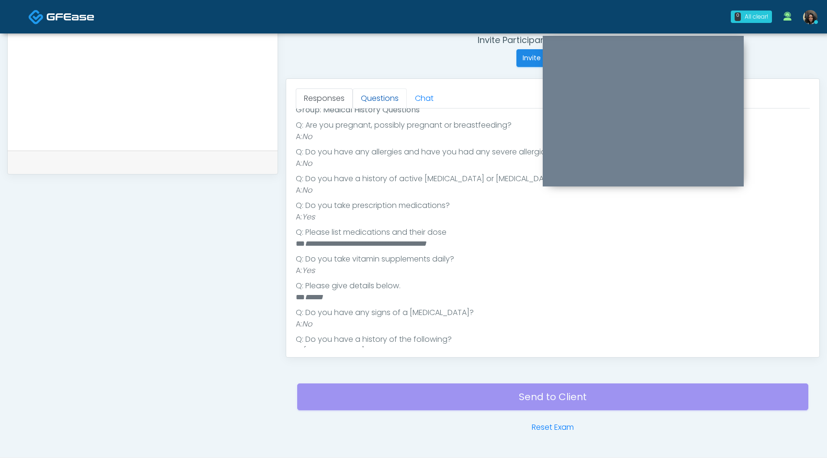
click at [382, 97] on link "Questions" at bounding box center [380, 99] width 54 height 20
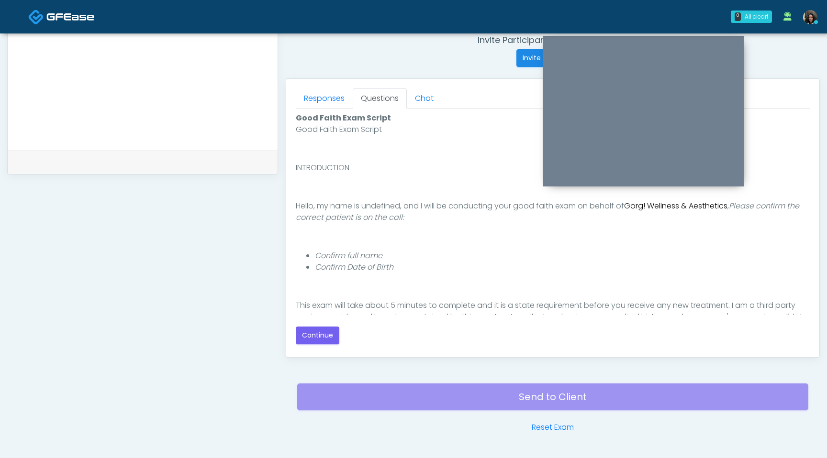
scroll to position [88, 0]
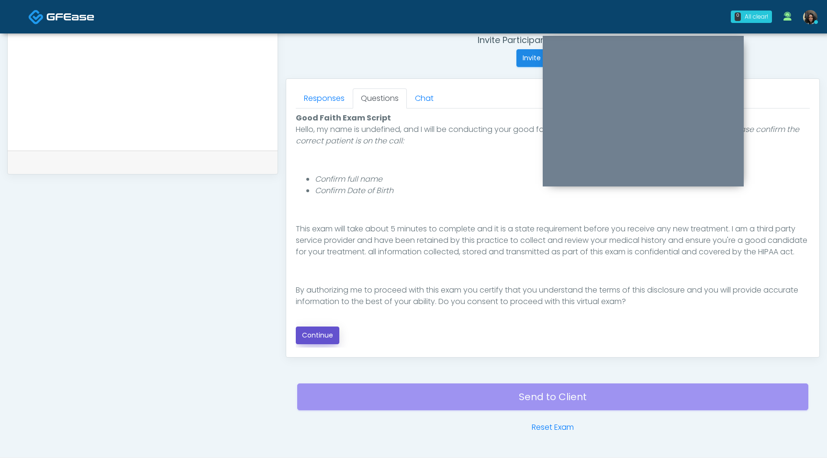
click at [322, 336] on button "Continue" at bounding box center [318, 336] width 44 height 18
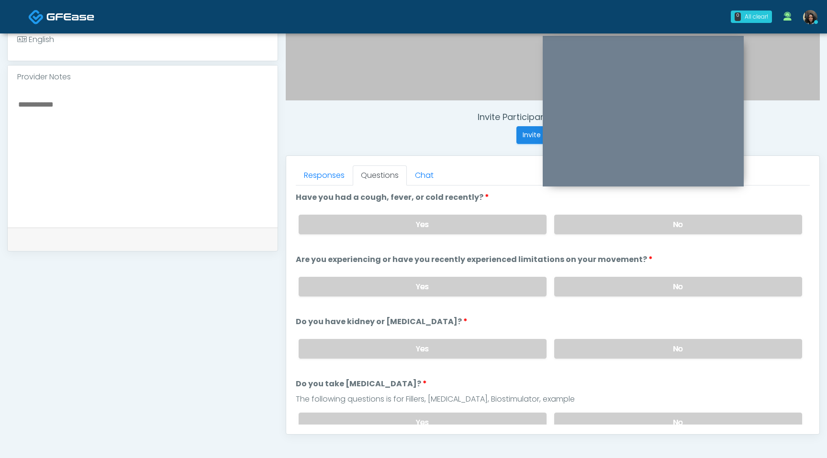
scroll to position [290, 0]
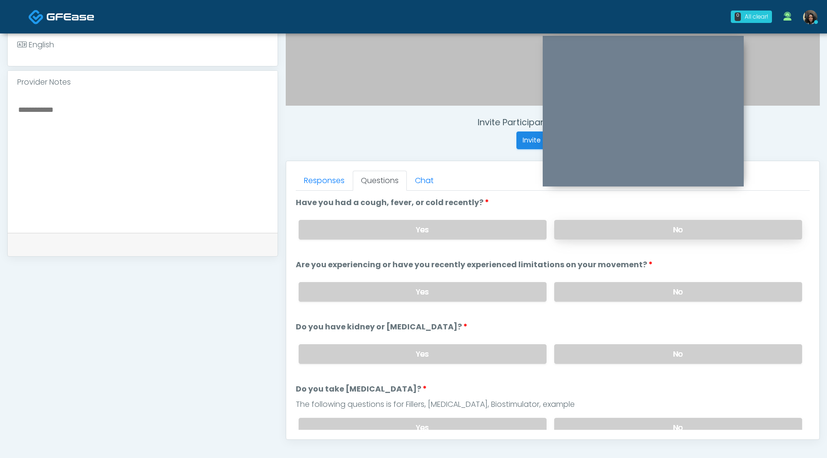
click at [595, 226] on label "No" at bounding box center [678, 230] width 248 height 20
click at [598, 294] on label "No" at bounding box center [678, 292] width 248 height 20
click at [598, 356] on label "No" at bounding box center [678, 354] width 248 height 20
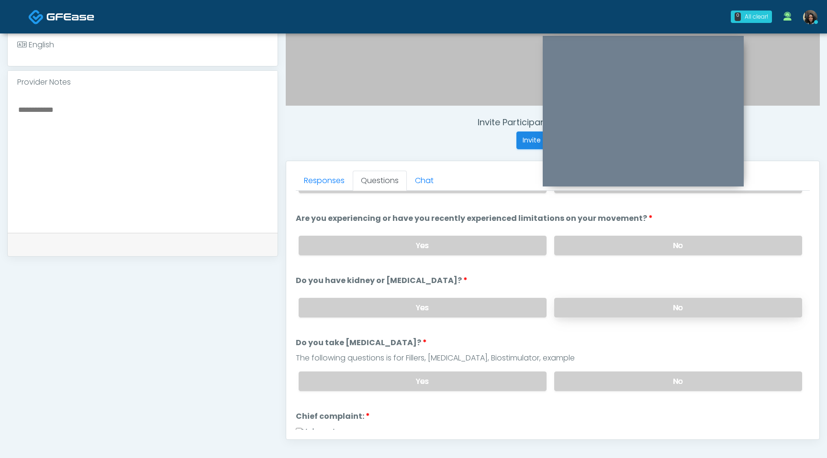
scroll to position [65, 0]
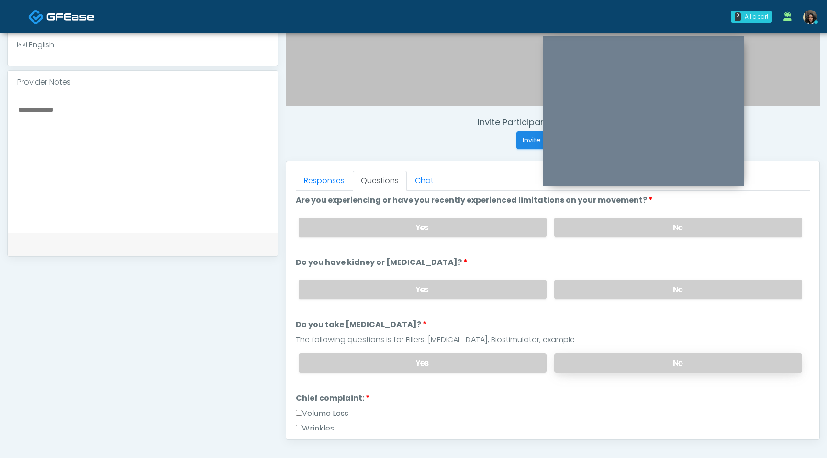
click at [599, 368] on label "No" at bounding box center [678, 364] width 248 height 20
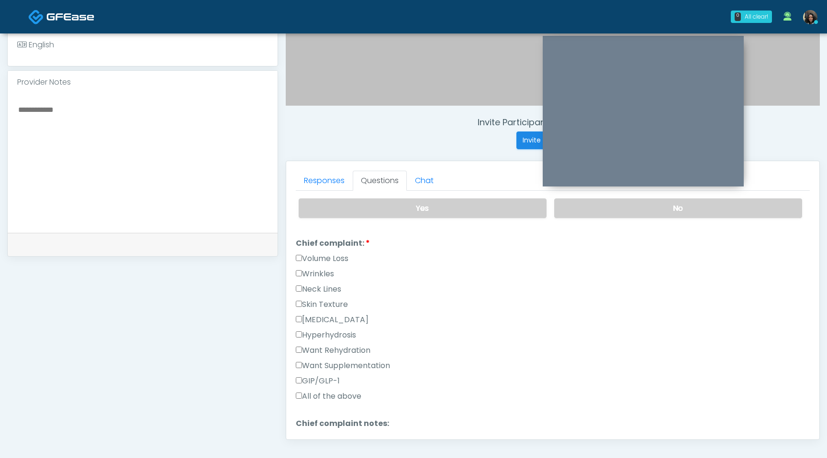
scroll to position [221, 0]
click at [299, 267] on label "Wrinkles" at bounding box center [315, 272] width 38 height 11
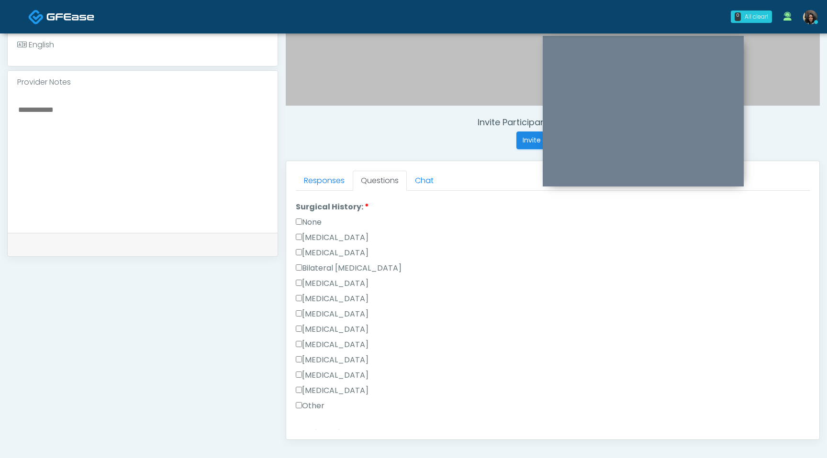
scroll to position [593, 0]
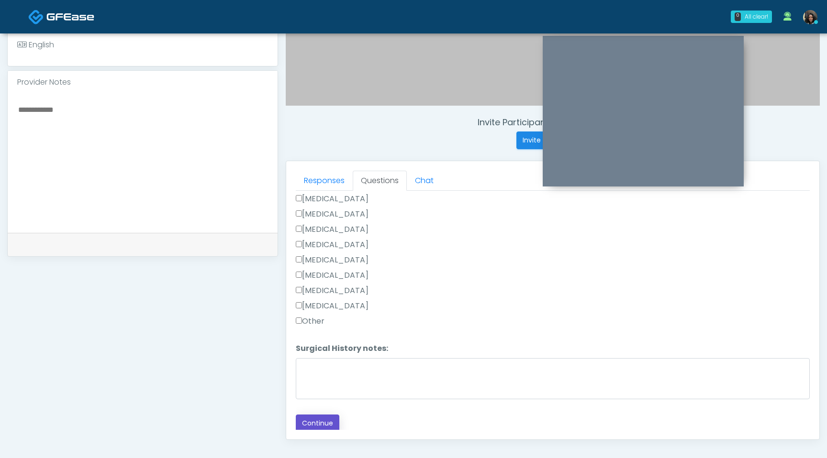
click at [315, 417] on button "Continue" at bounding box center [318, 424] width 44 height 18
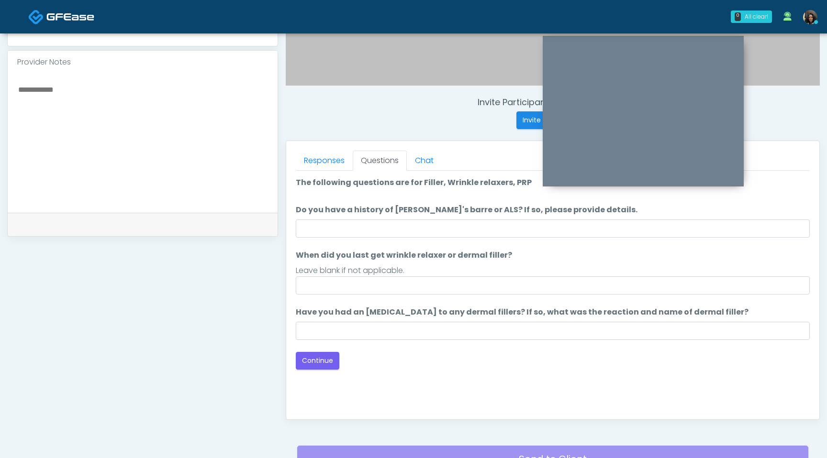
scroll to position [288, 0]
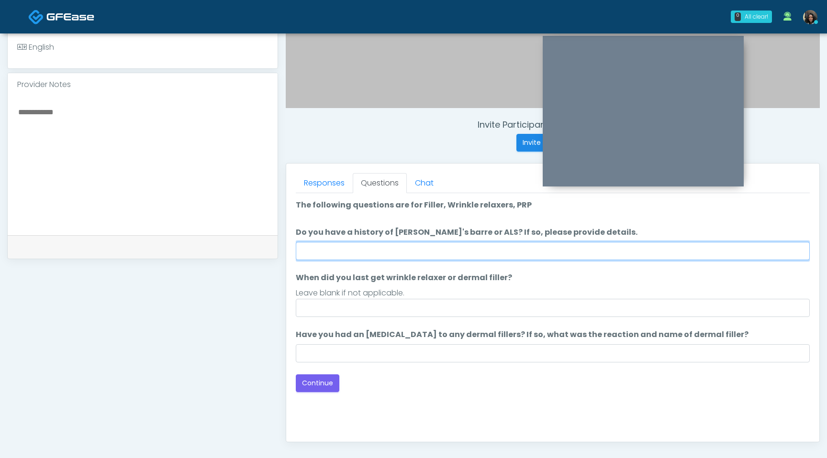
click at [386, 248] on input "Do you have a history of Guillain's barre or ALS? If so, please provide details." at bounding box center [553, 251] width 514 height 18
type input "**"
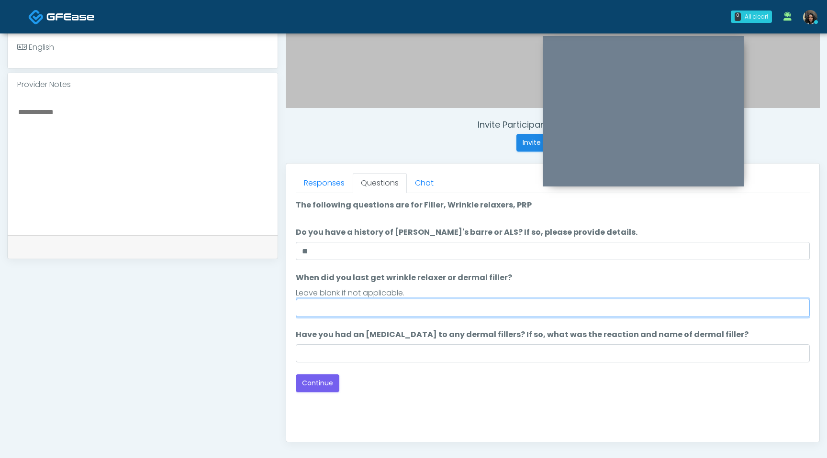
click at [349, 305] on input "When did you last get wrinkle relaxer or dermal filler?" at bounding box center [553, 308] width 514 height 18
click at [354, 304] on input "When did you last get wrinkle relaxer or dermal filler?" at bounding box center [553, 308] width 514 height 18
type input "*********"
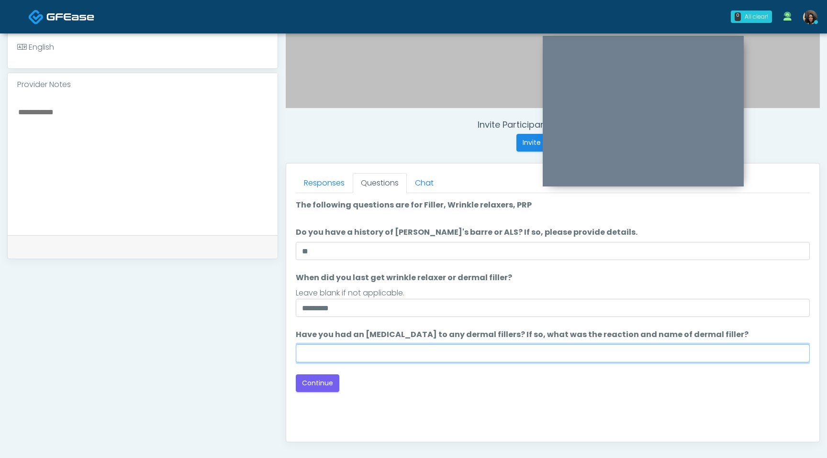
click at [347, 349] on input "Have you had an allergic response to any dermal fillers? If so, what was the re…" at bounding box center [553, 353] width 514 height 18
type input "**********"
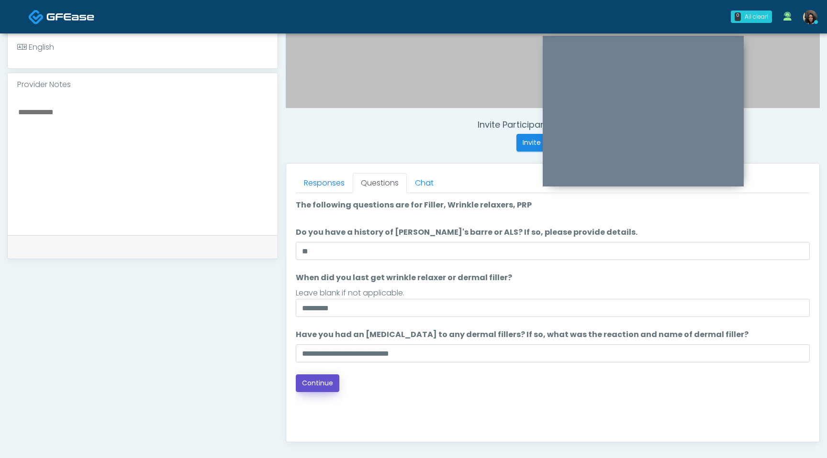
click at [323, 386] on button "Continue" at bounding box center [318, 384] width 44 height 18
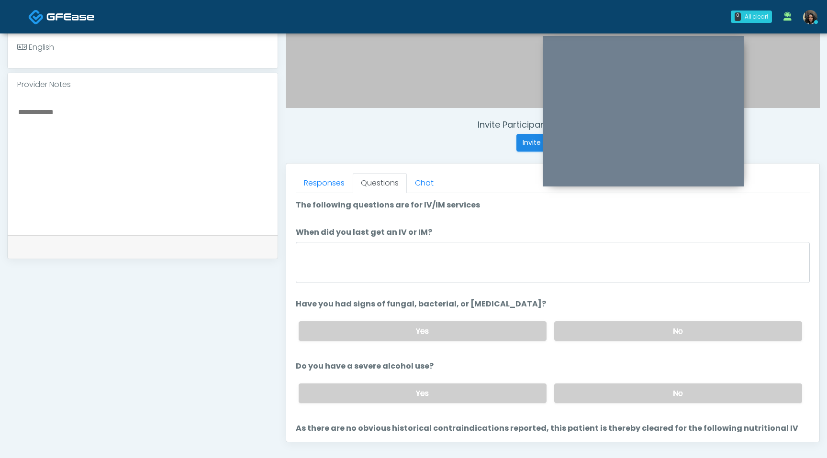
scroll to position [400, 0]
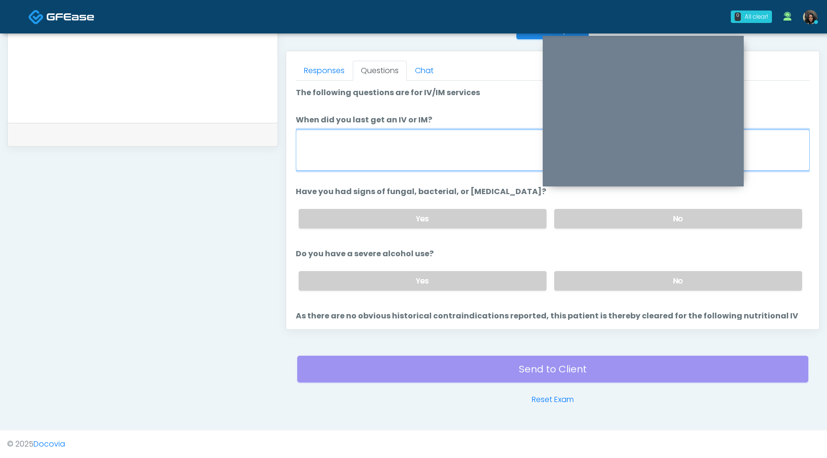
click at [420, 148] on textarea "When did you last get an IV or IM?" at bounding box center [553, 150] width 514 height 41
type textarea "**********"
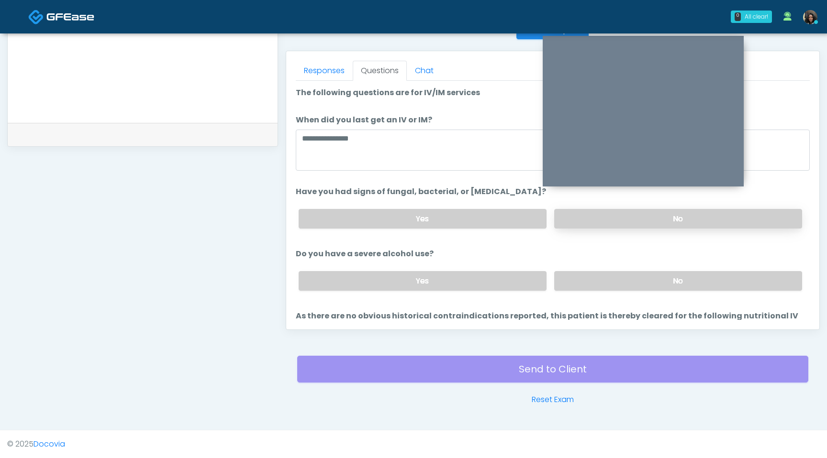
click at [617, 220] on label "No" at bounding box center [678, 219] width 248 height 20
click at [611, 282] on label "No" at bounding box center [678, 281] width 248 height 20
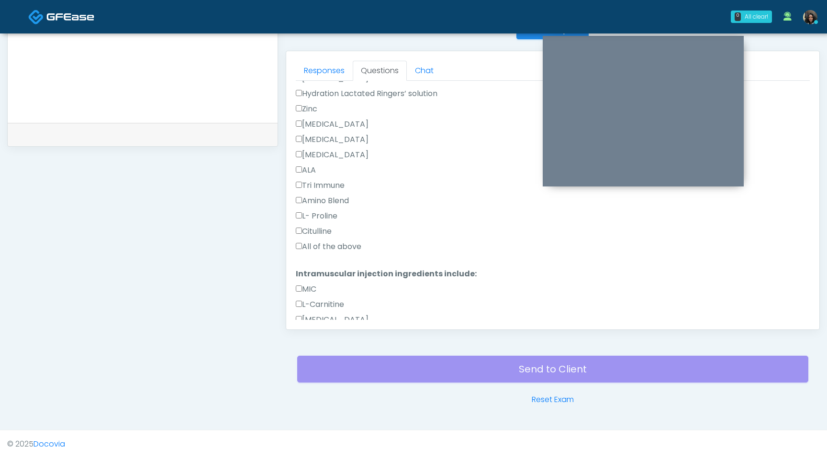
scroll to position [609, 0]
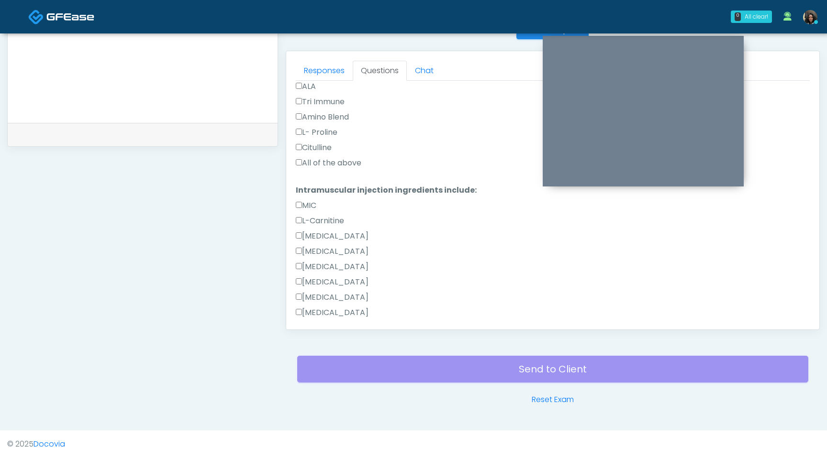
click at [302, 160] on label "All of the above" at bounding box center [329, 162] width 66 height 11
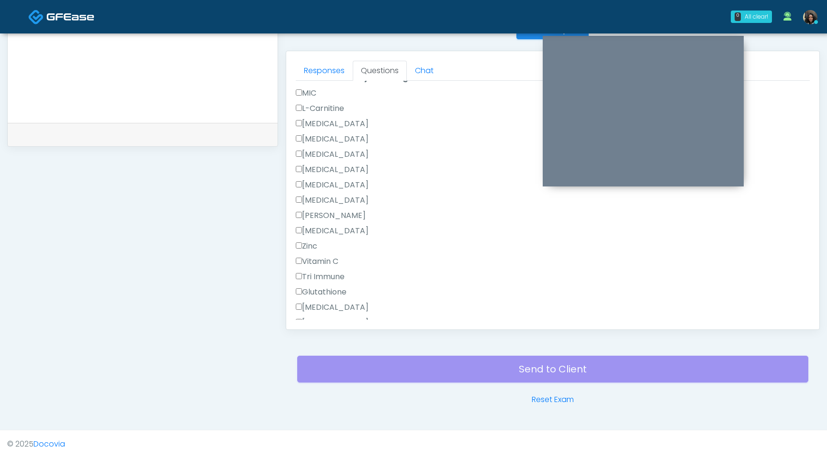
scroll to position [838, 0]
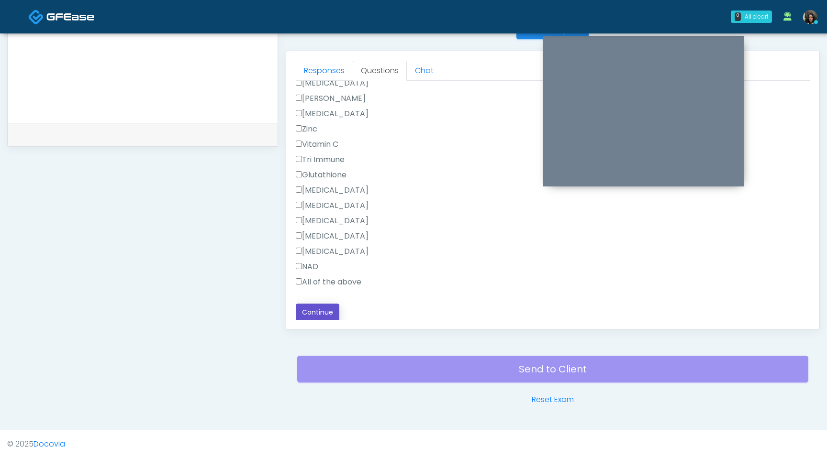
click at [318, 314] on button "Continue" at bounding box center [318, 313] width 44 height 18
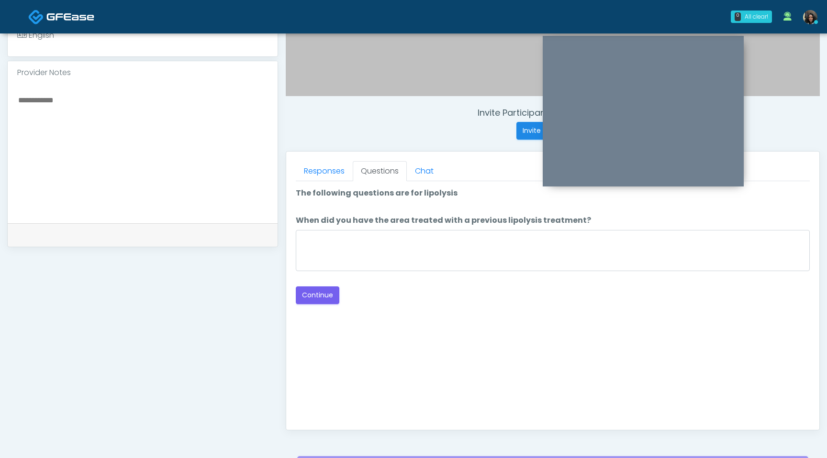
scroll to position [291, 0]
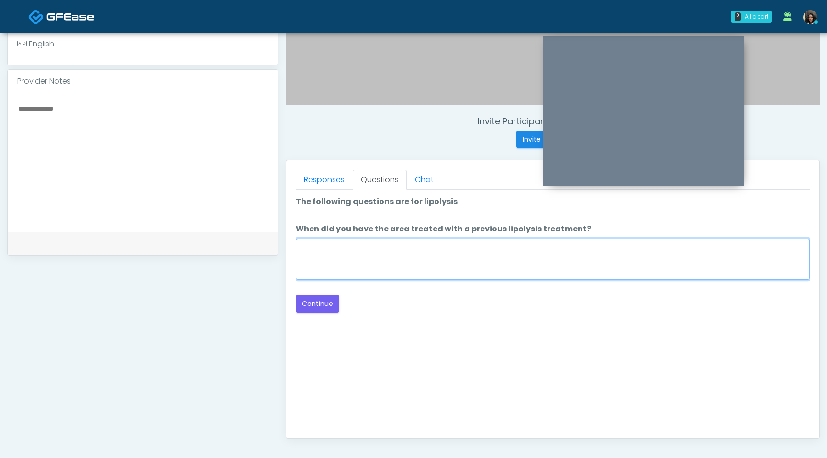
click at [441, 242] on textarea "When did you have the area treated with a previous lipolysis treatment?" at bounding box center [553, 259] width 514 height 41
type textarea "*********"
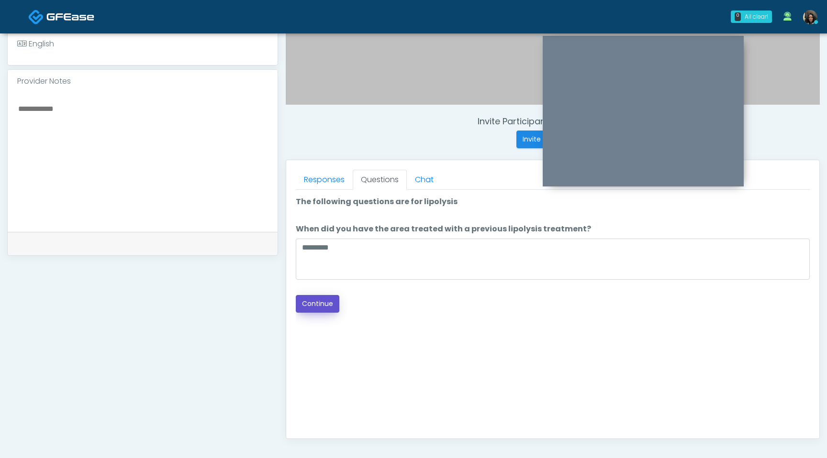
click at [331, 307] on button "Continue" at bounding box center [318, 304] width 44 height 18
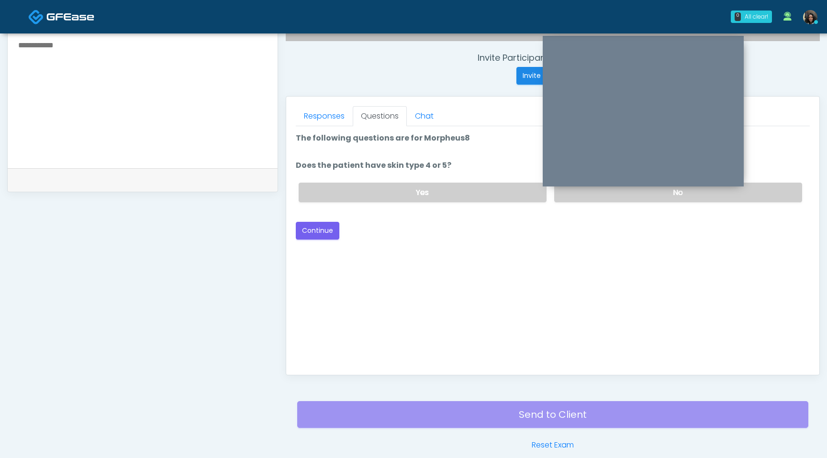
scroll to position [346, 0]
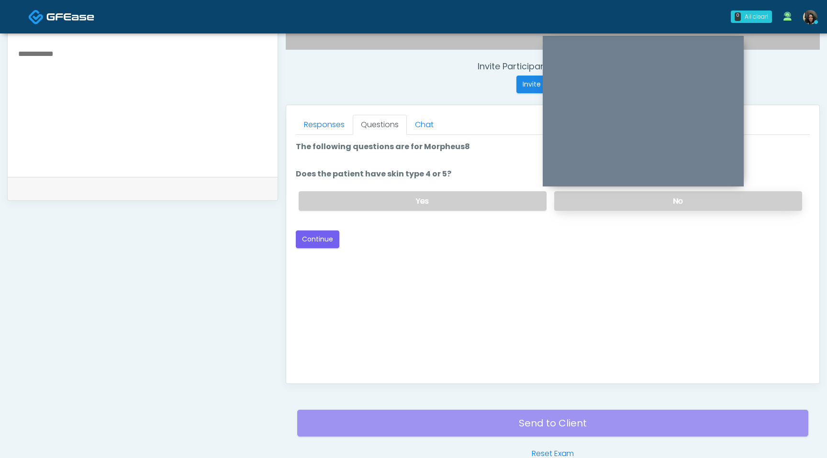
click at [641, 207] on label "No" at bounding box center [678, 201] width 248 height 20
click at [328, 242] on button "Continue" at bounding box center [318, 240] width 44 height 18
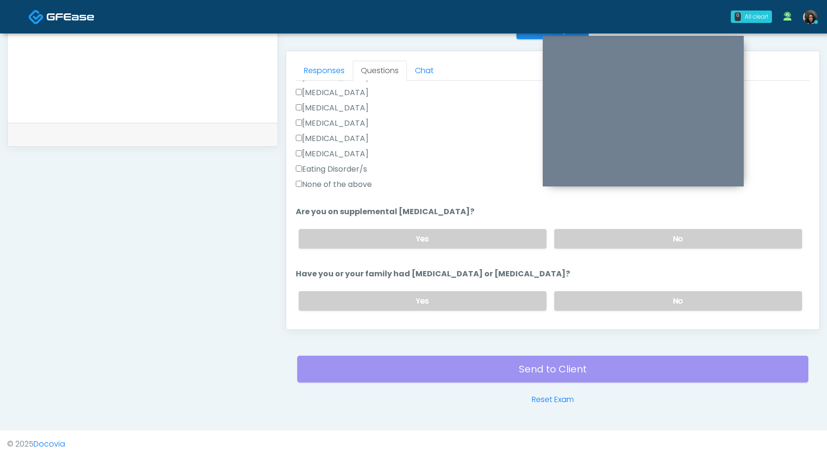
scroll to position [263, 0]
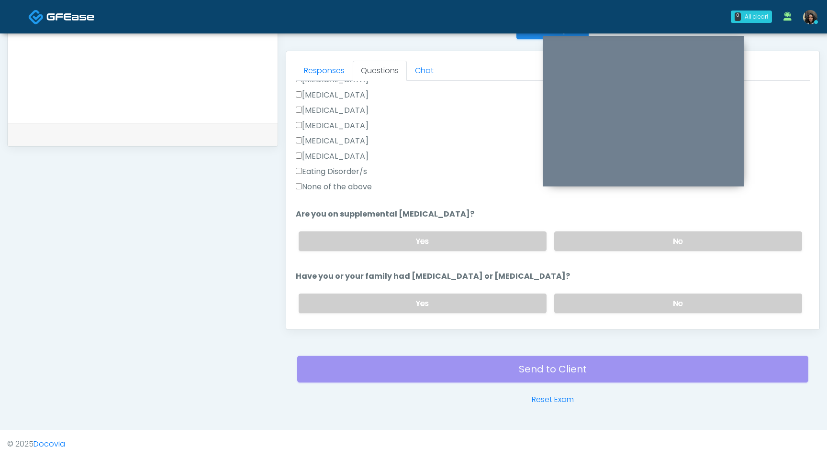
click at [635, 240] on label "No" at bounding box center [678, 242] width 248 height 20
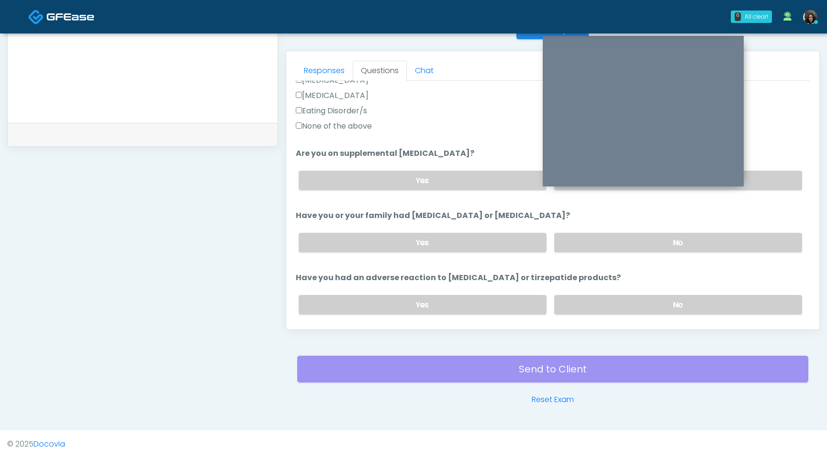
scroll to position [325, 0]
click at [622, 241] on label "No" at bounding box center [678, 242] width 248 height 20
click at [621, 305] on label "No" at bounding box center [678, 304] width 248 height 20
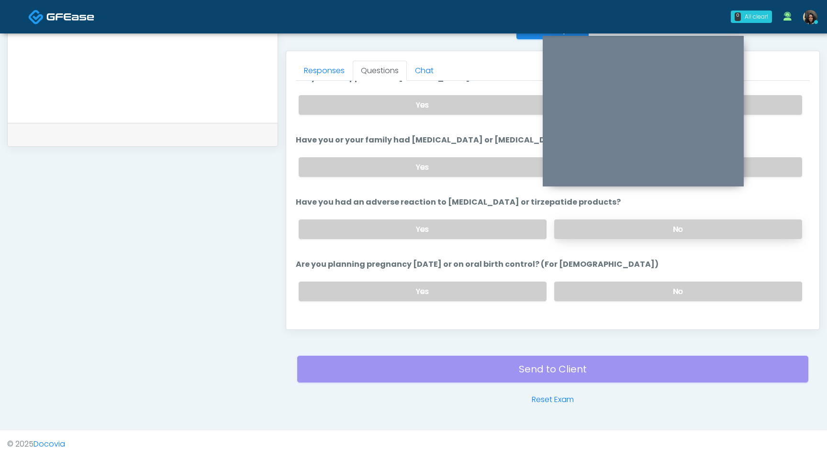
scroll to position [400, 0]
click at [631, 288] on label "No" at bounding box center [678, 291] width 248 height 20
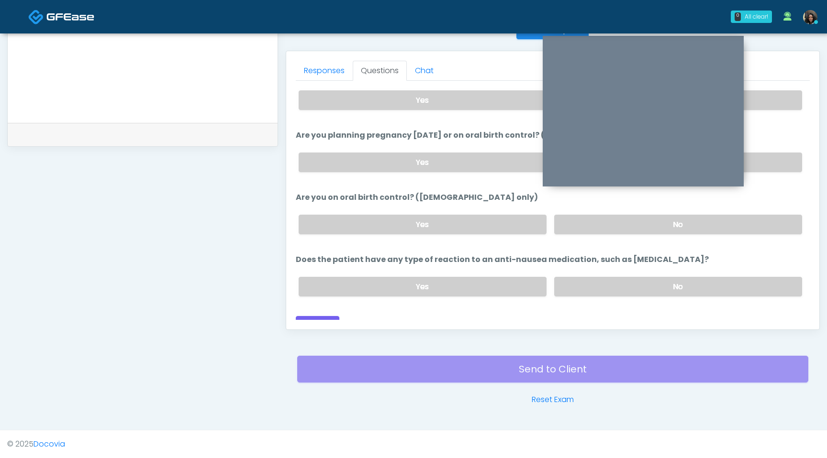
scroll to position [529, 0]
click at [626, 227] on label "No" at bounding box center [678, 224] width 248 height 20
click at [657, 288] on label "No" at bounding box center [678, 287] width 248 height 20
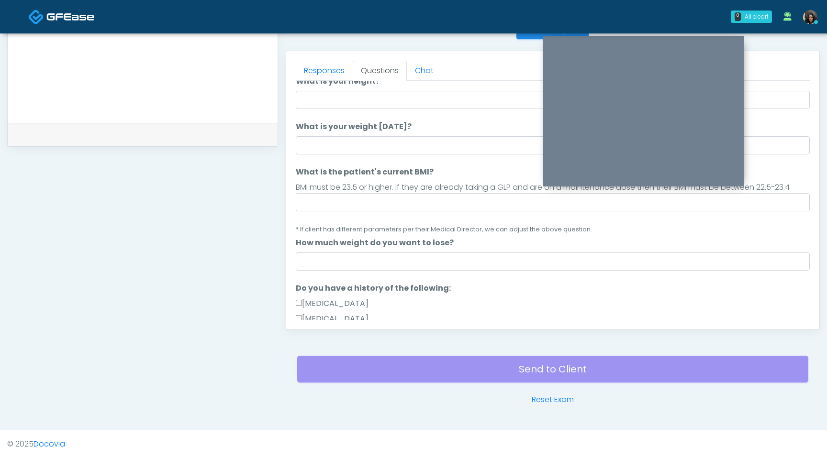
scroll to position [33, 0]
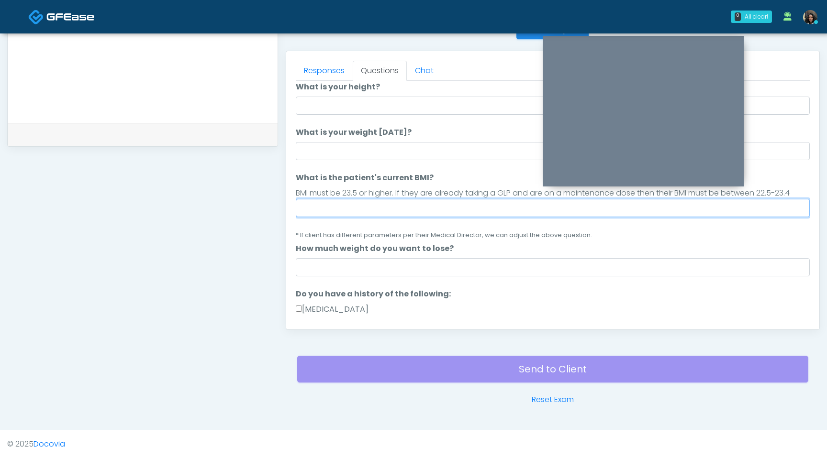
click at [319, 213] on input "What is the patient's current BMI?" at bounding box center [553, 208] width 514 height 18
type input "****"
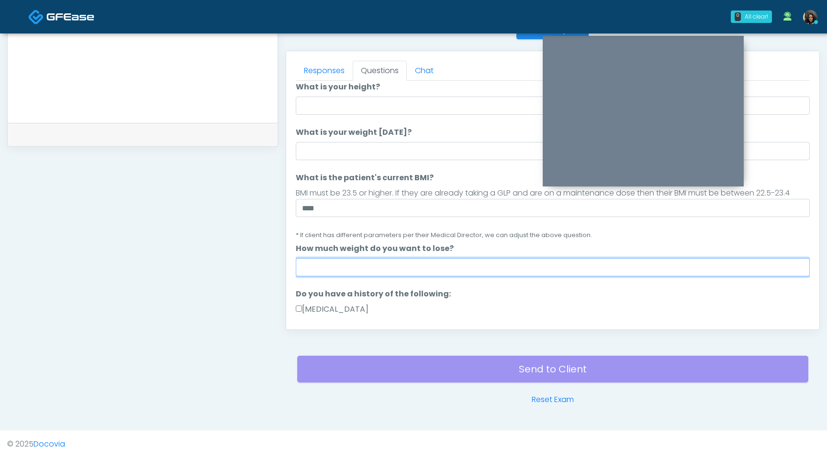
click at [424, 264] on input "How much weight do you want to lose?" at bounding box center [553, 267] width 514 height 18
type input "*"
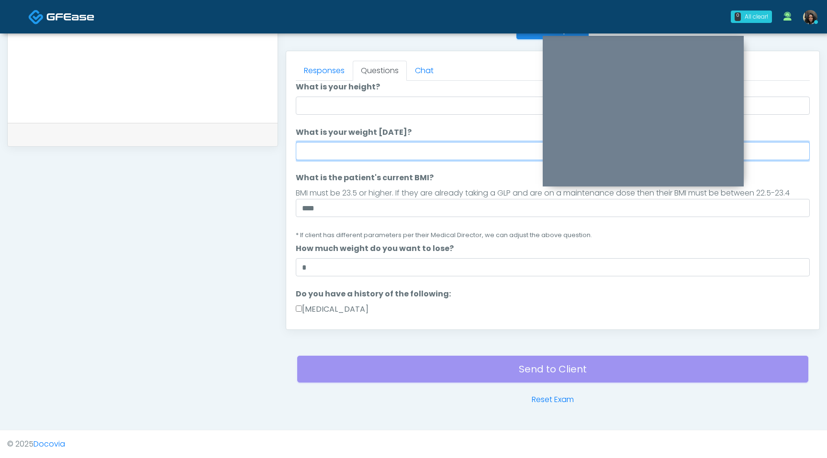
click at [391, 144] on input "What is your weight today?" at bounding box center [553, 151] width 514 height 18
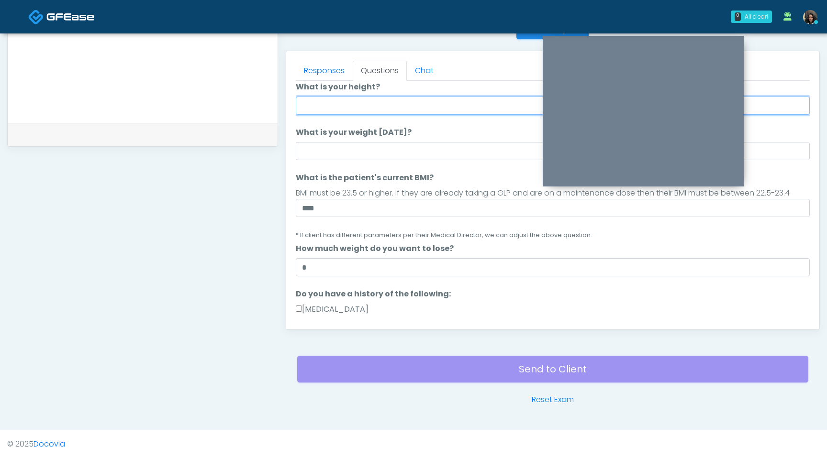
click at [377, 104] on input "What is your height?" at bounding box center [553, 106] width 514 height 18
type input "****"
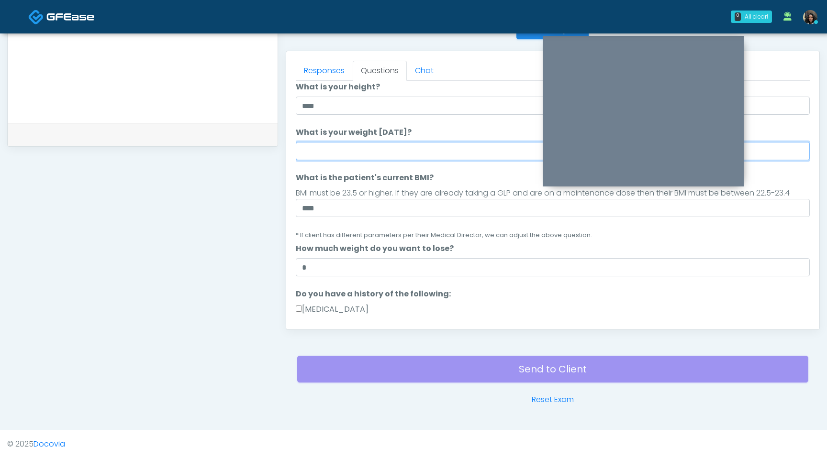
click at [378, 149] on input "What is your weight today?" at bounding box center [553, 151] width 514 height 18
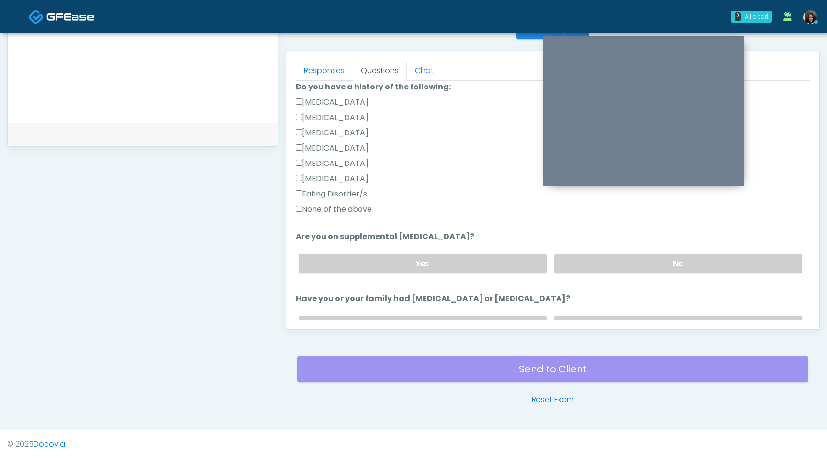
scroll to position [539, 0]
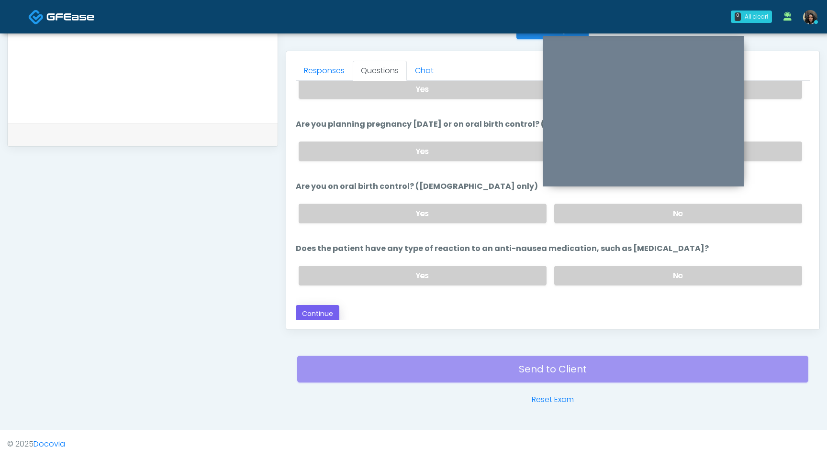
type input "***"
click at [315, 310] on button "Continue" at bounding box center [318, 314] width 44 height 18
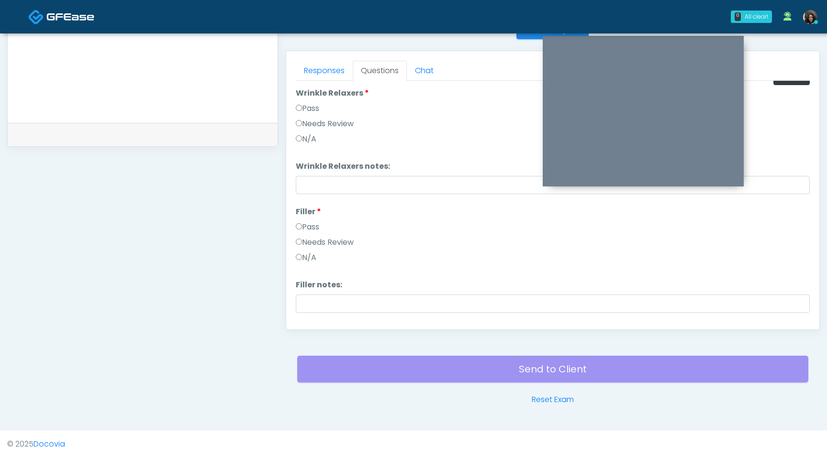
scroll to position [0, 0]
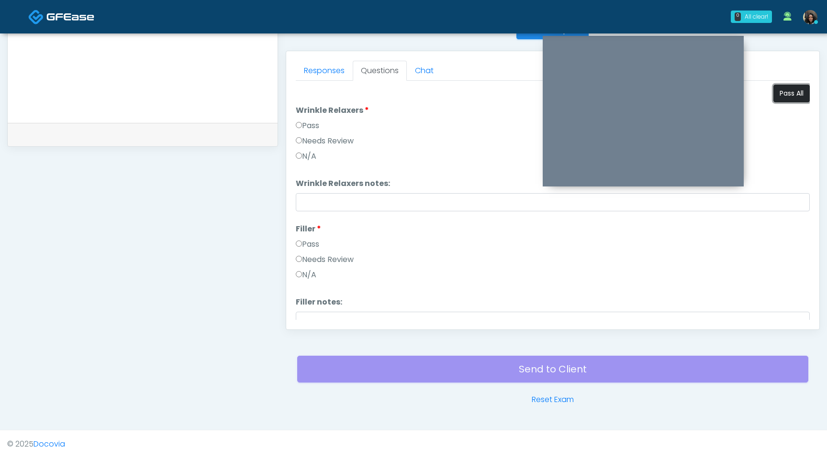
click at [789, 96] on button "Pass All" at bounding box center [791, 94] width 36 height 18
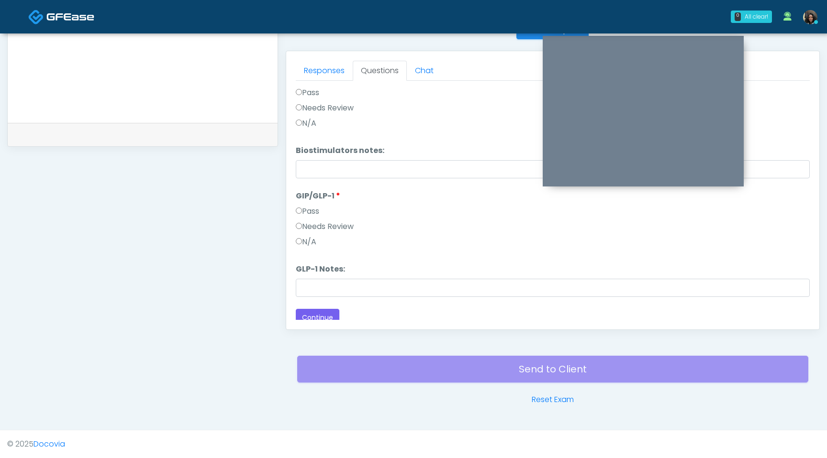
scroll to position [870, 0]
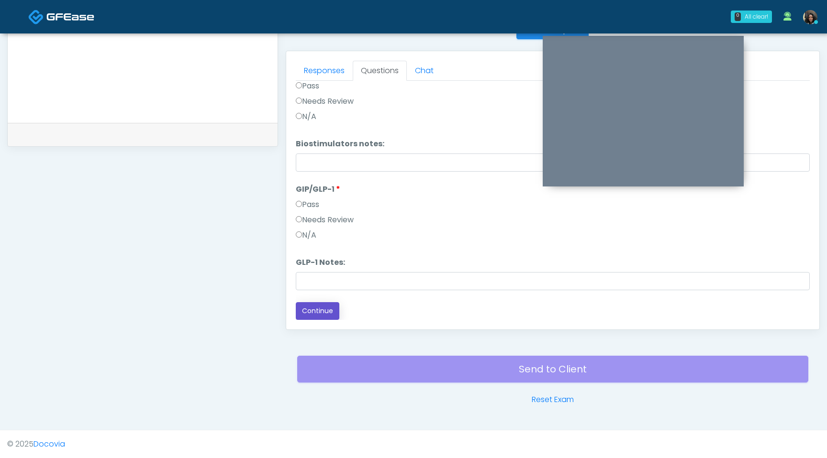
click at [300, 309] on button "Continue" at bounding box center [318, 311] width 44 height 18
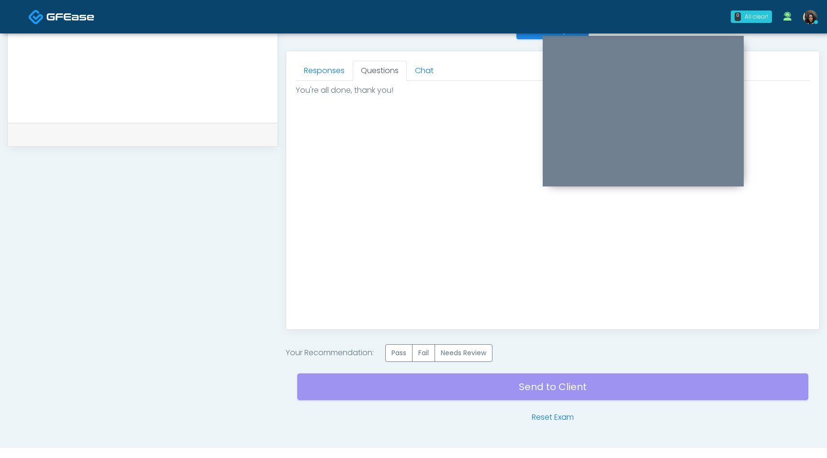
click at [300, 309] on div "Good Faith Exam Script Good Faith Exam Script INTRODUCTION Hello, my name is un…" at bounding box center [553, 200] width 514 height 239
click at [402, 358] on label "Pass" at bounding box center [398, 353] width 27 height 18
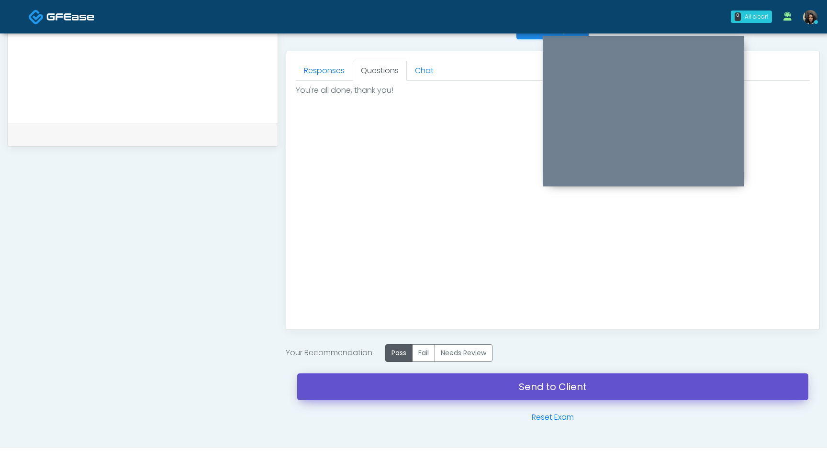
click at [405, 391] on link "Send to Client" at bounding box center [552, 387] width 511 height 27
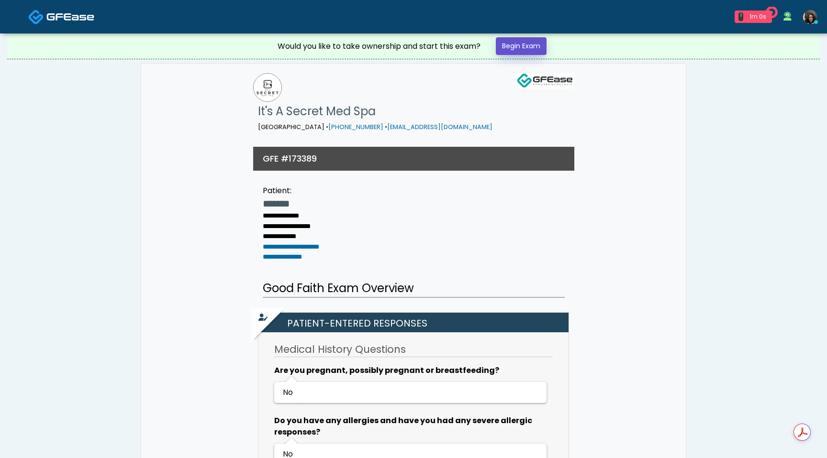
click at [525, 53] on link "Begin Exam" at bounding box center [521, 46] width 51 height 18
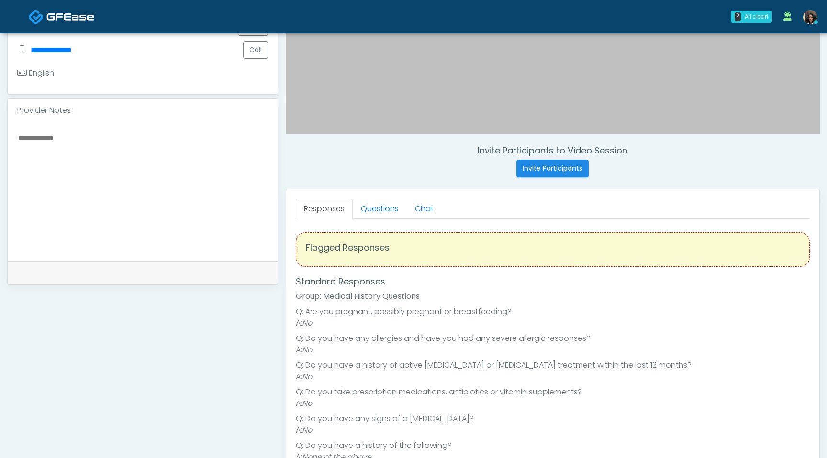
scroll to position [287, 0]
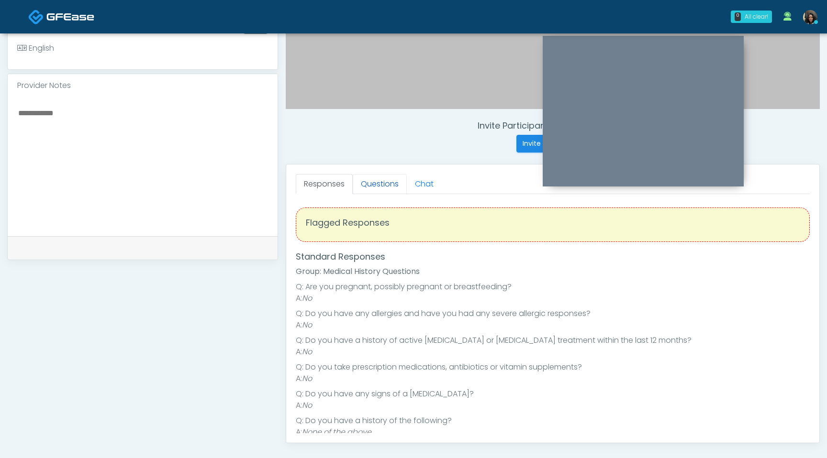
click at [378, 186] on link "Questions" at bounding box center [380, 184] width 54 height 20
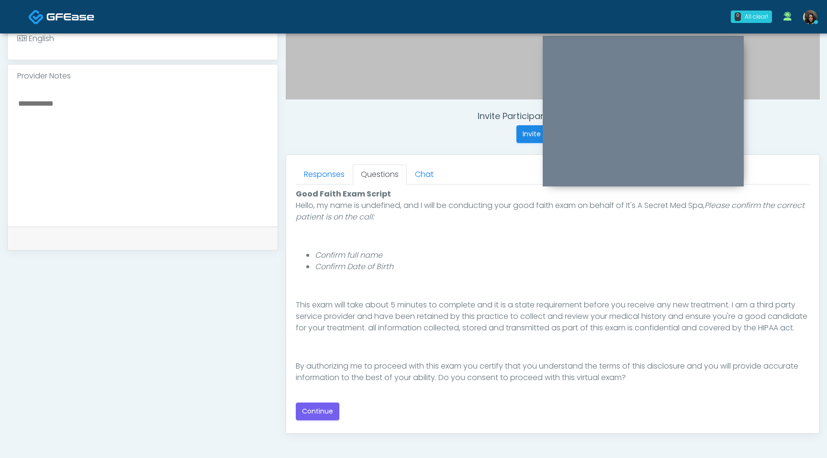
scroll to position [304, 0]
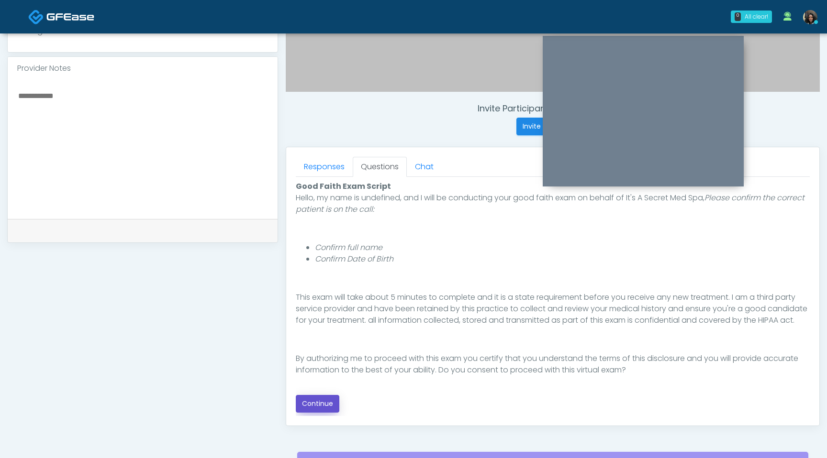
click at [318, 404] on button "Continue" at bounding box center [318, 404] width 44 height 18
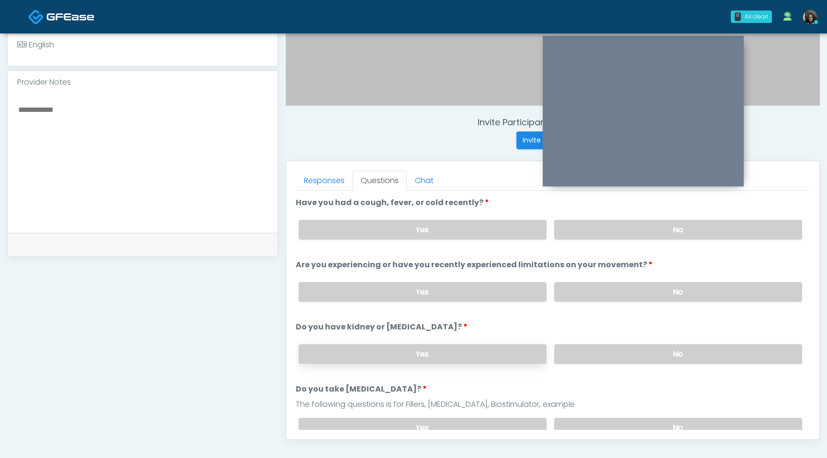
scroll to position [278, 0]
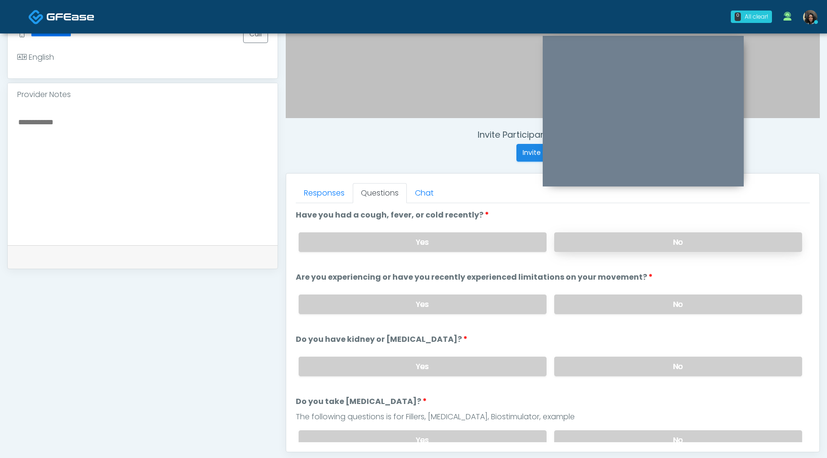
click at [625, 239] on label "No" at bounding box center [678, 243] width 248 height 20
click at [611, 303] on label "No" at bounding box center [678, 305] width 248 height 20
click at [600, 360] on label "No" at bounding box center [678, 367] width 248 height 20
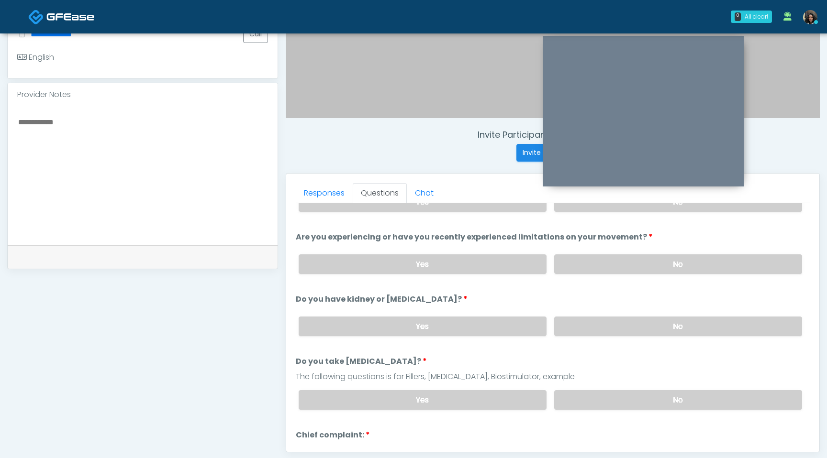
scroll to position [78, 0]
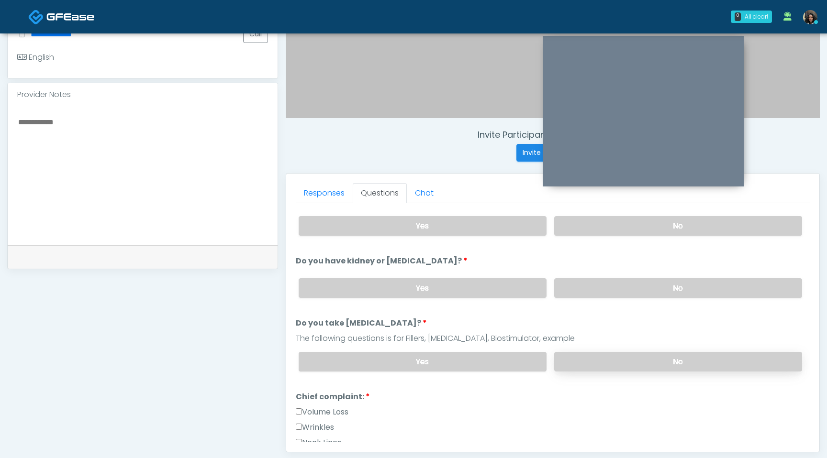
click at [600, 357] on label "No" at bounding box center [678, 362] width 248 height 20
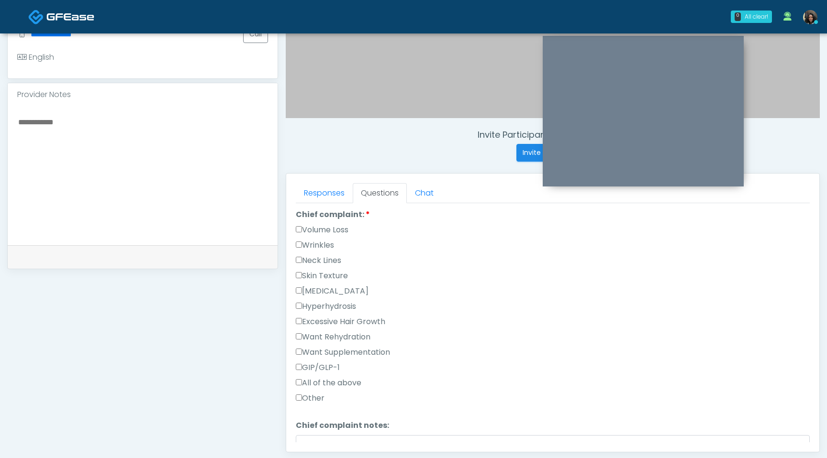
scroll to position [234, 0]
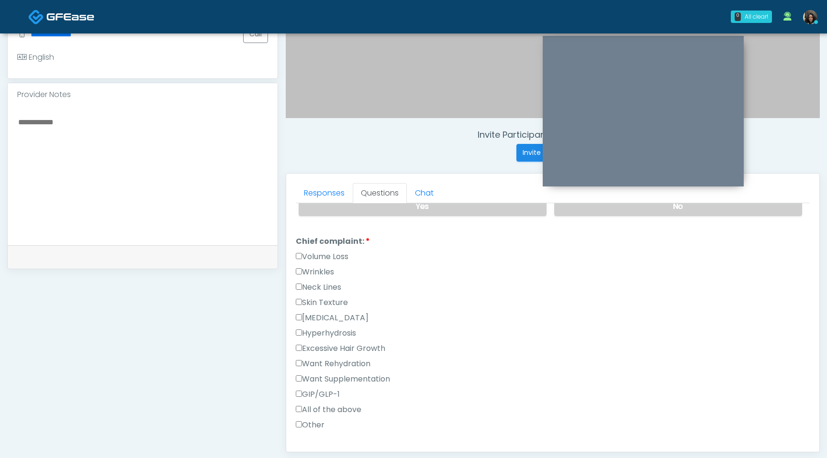
click at [321, 266] on label "Wrinkles" at bounding box center [315, 271] width 38 height 11
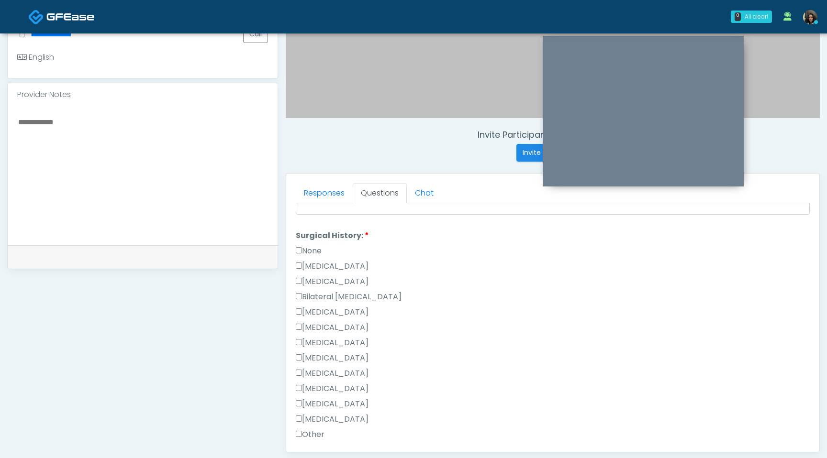
scroll to position [623, 0]
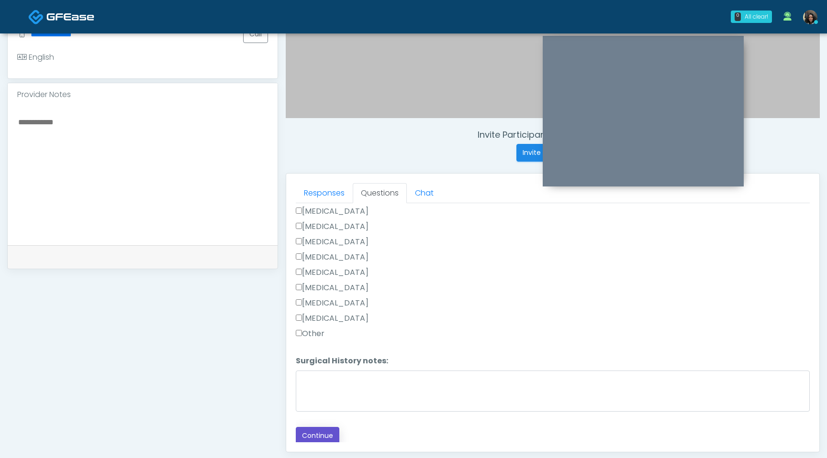
click at [321, 432] on button "Continue" at bounding box center [318, 436] width 44 height 18
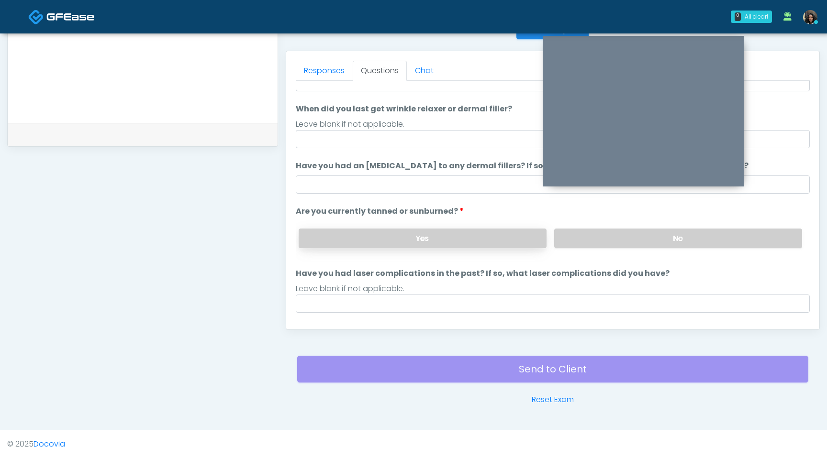
scroll to position [0, 0]
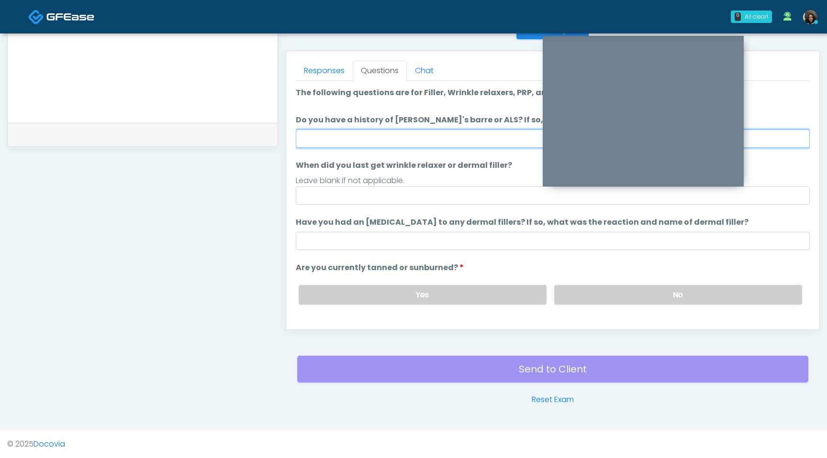
click at [414, 140] on input "Do you have a history of [PERSON_NAME]'s barre or ALS? If so, please provide de…" at bounding box center [553, 139] width 514 height 18
type input "**"
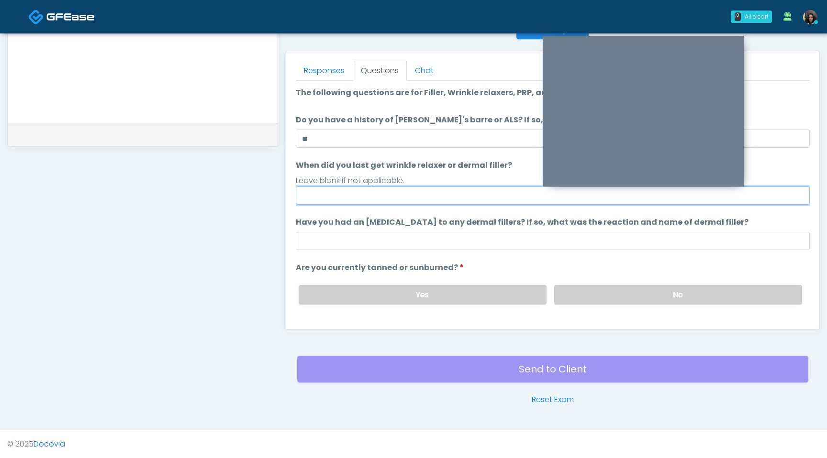
click at [366, 200] on input "When did you last get wrinkle relaxer or dermal filler?" at bounding box center [553, 196] width 514 height 18
click at [330, 196] on input "**********" at bounding box center [553, 196] width 514 height 18
type input "**********"
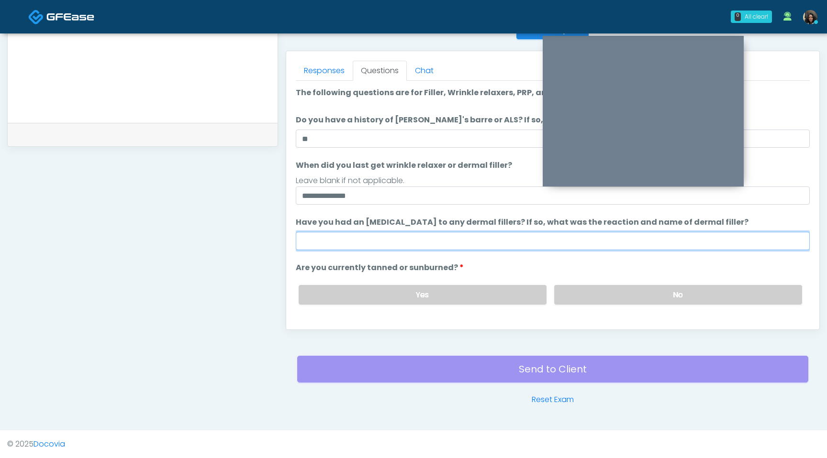
click at [323, 247] on input "Have you had an [MEDICAL_DATA] to any dermal fillers? If so, what was the react…" at bounding box center [553, 241] width 514 height 18
type input "**"
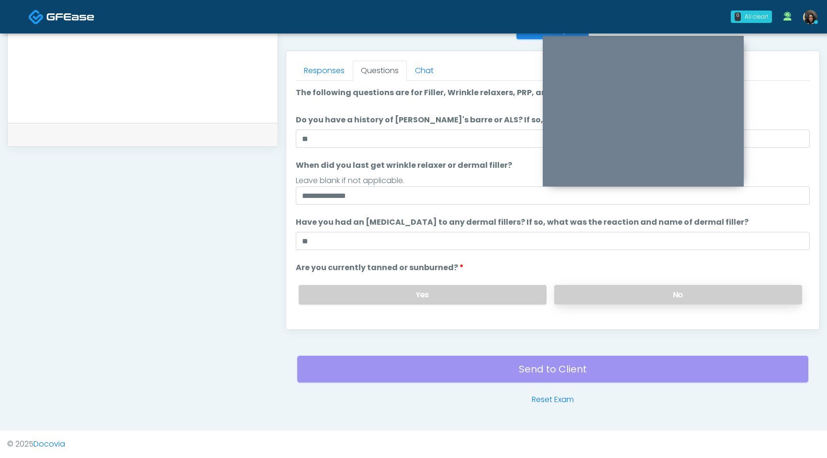
click at [631, 294] on label "No" at bounding box center [678, 295] width 248 height 20
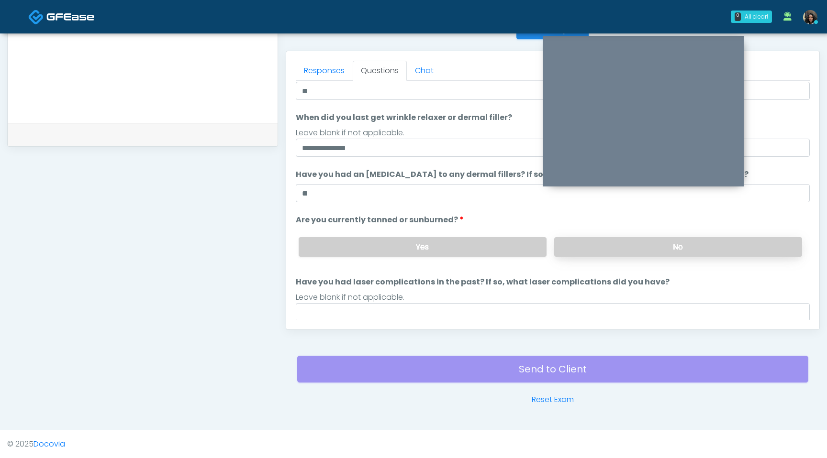
scroll to position [78, 0]
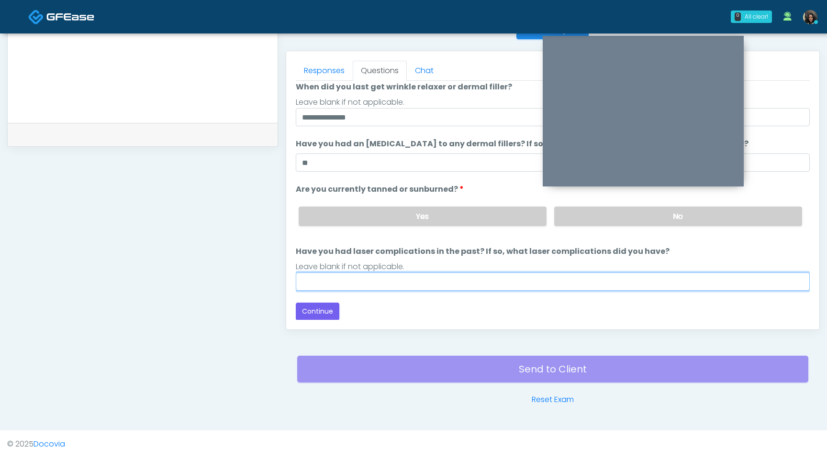
click at [579, 277] on input "Have you had laser complications in the past? If so, what laser complications d…" at bounding box center [553, 282] width 514 height 18
type input "**"
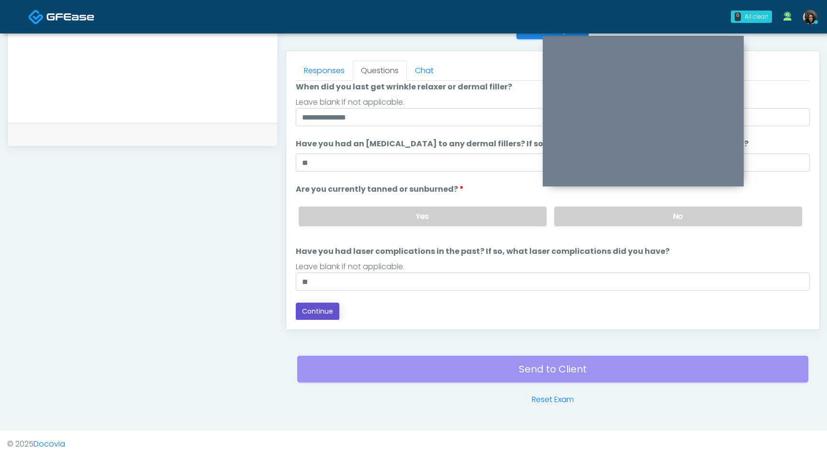
click at [313, 309] on button "Continue" at bounding box center [318, 312] width 44 height 18
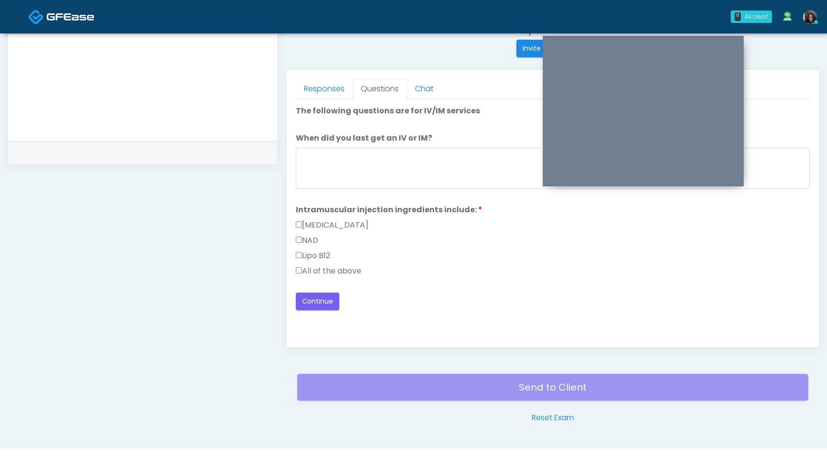
scroll to position [381, 0]
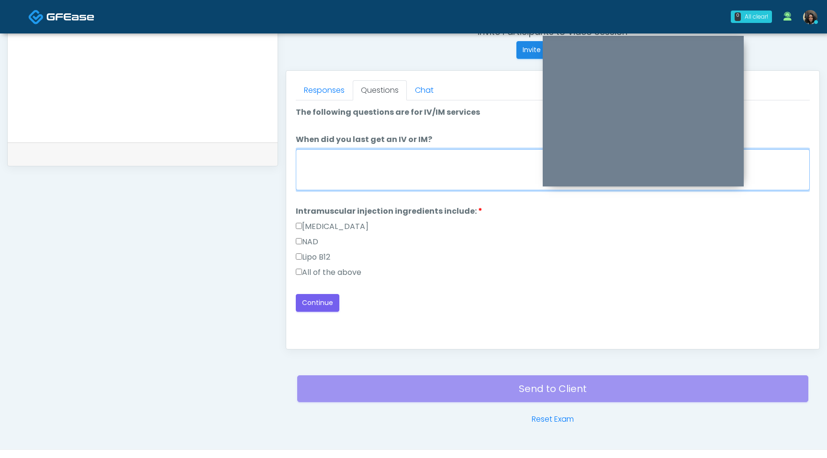
click at [386, 155] on textarea "When did you last get an IV or IM?" at bounding box center [553, 169] width 514 height 41
type textarea "**********"
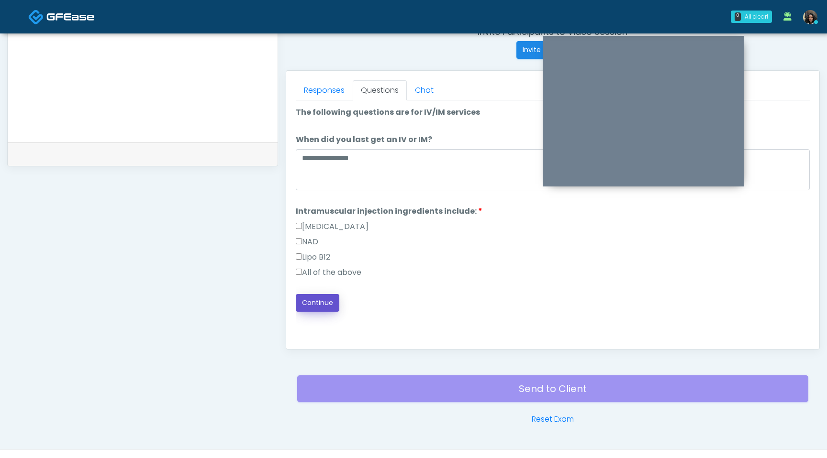
click at [314, 298] on button "Continue" at bounding box center [318, 303] width 44 height 18
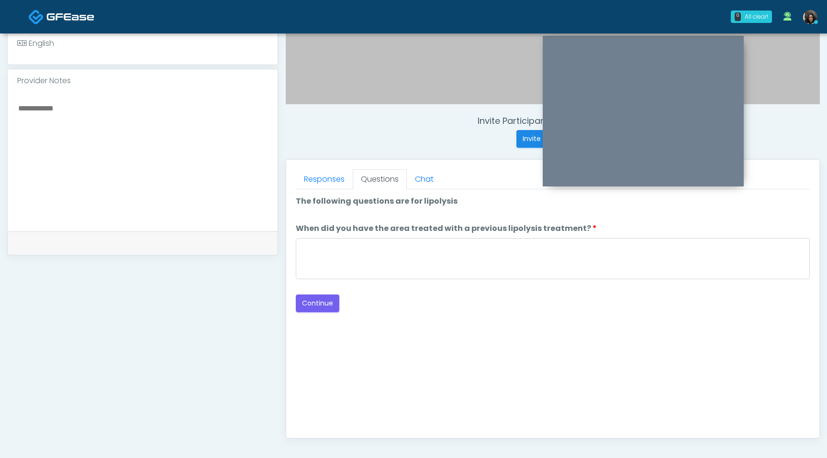
scroll to position [291, 0]
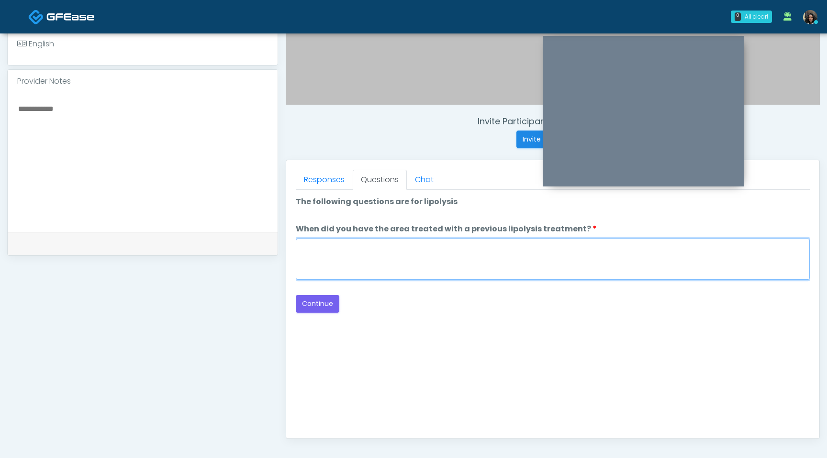
click at [401, 255] on textarea "When did you have the area treated with a previous lipolysis treatment?" at bounding box center [553, 259] width 514 height 41
type textarea "*********"
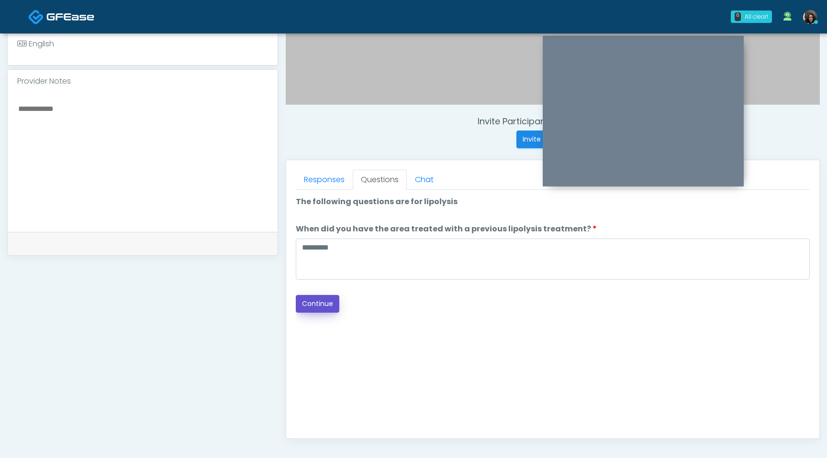
click at [325, 301] on button "Continue" at bounding box center [318, 304] width 44 height 18
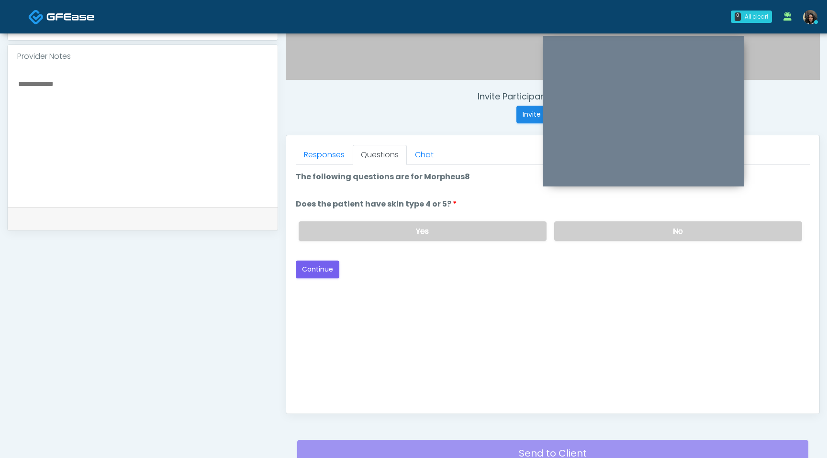
scroll to position [302, 0]
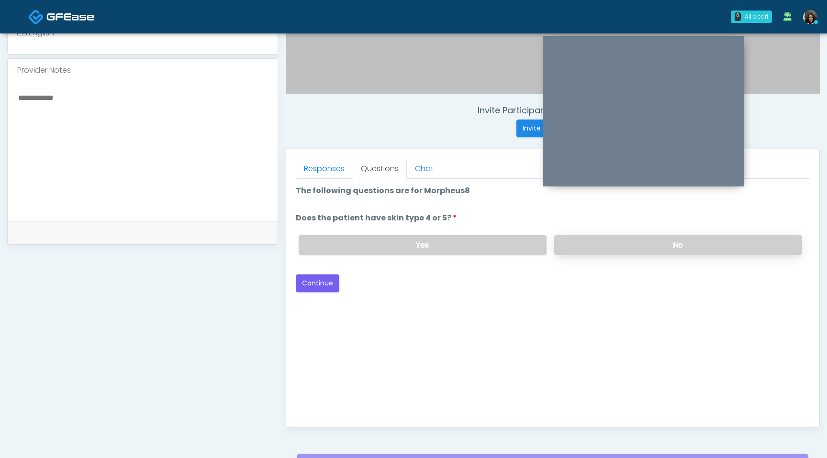
click at [664, 253] on label "No" at bounding box center [678, 245] width 248 height 20
click at [316, 287] on button "Continue" at bounding box center [318, 284] width 44 height 18
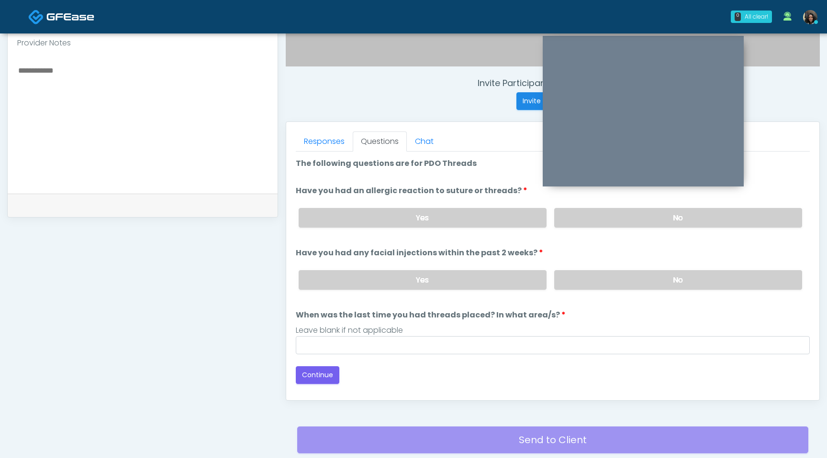
scroll to position [265, 0]
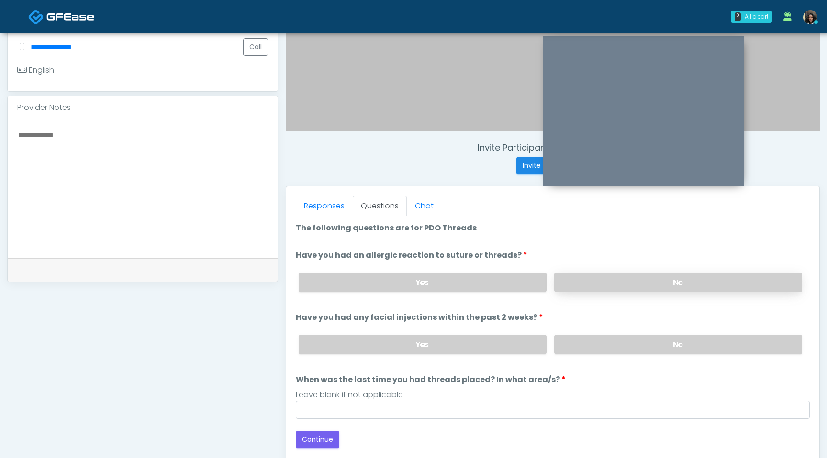
click at [595, 277] on label "No" at bounding box center [678, 283] width 248 height 20
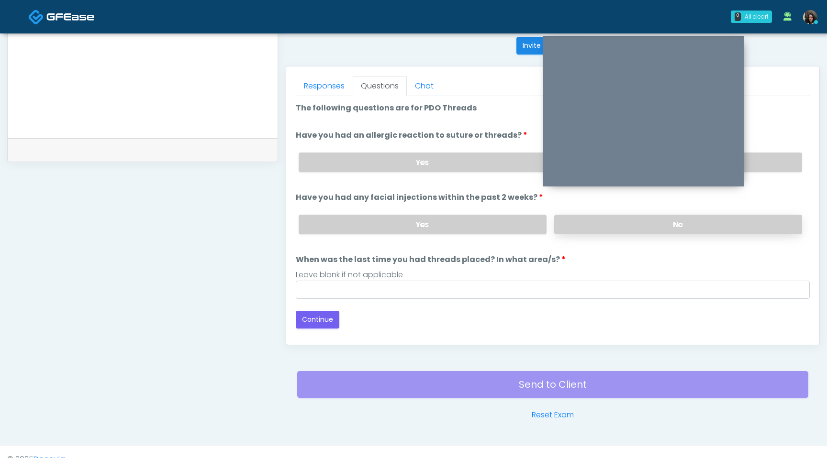
scroll to position [396, 0]
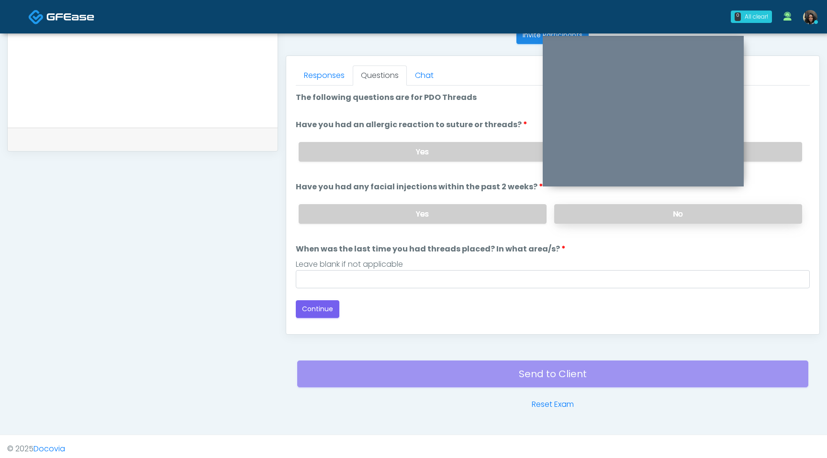
click at [605, 215] on label "No" at bounding box center [678, 214] width 248 height 20
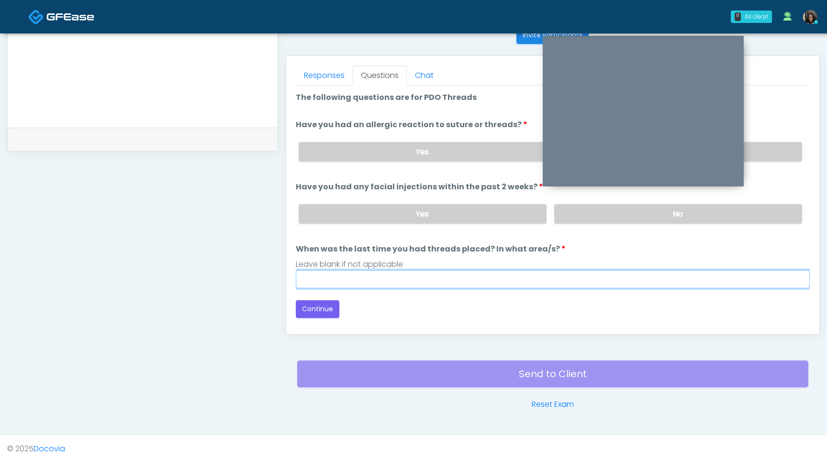
click at [424, 281] on input "When was the last time you had threads placed? In what area/s?" at bounding box center [553, 279] width 514 height 18
type input "*********"
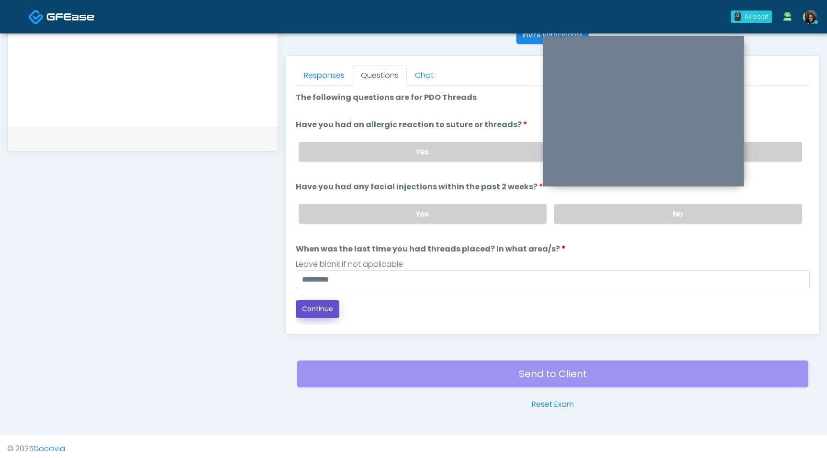
click at [310, 306] on button "Continue" at bounding box center [318, 309] width 44 height 18
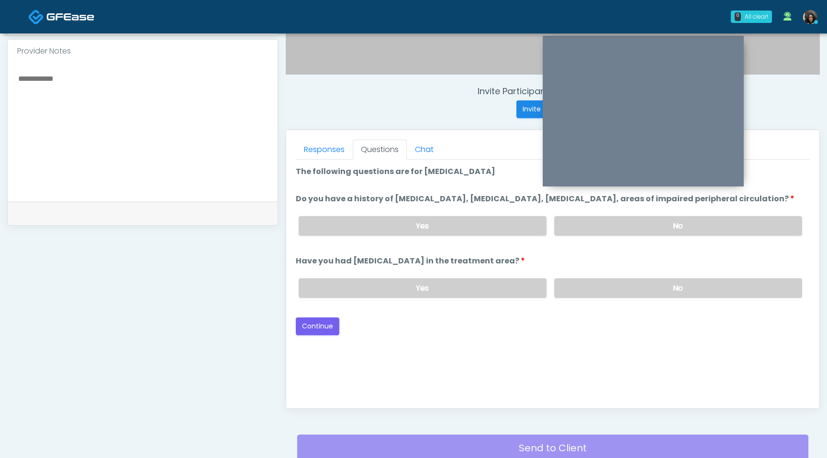
scroll to position [321, 0]
click at [603, 236] on label "No" at bounding box center [678, 227] width 248 height 20
click at [612, 299] on label "No" at bounding box center [678, 289] width 248 height 20
click at [318, 336] on button "Continue" at bounding box center [318, 327] width 44 height 18
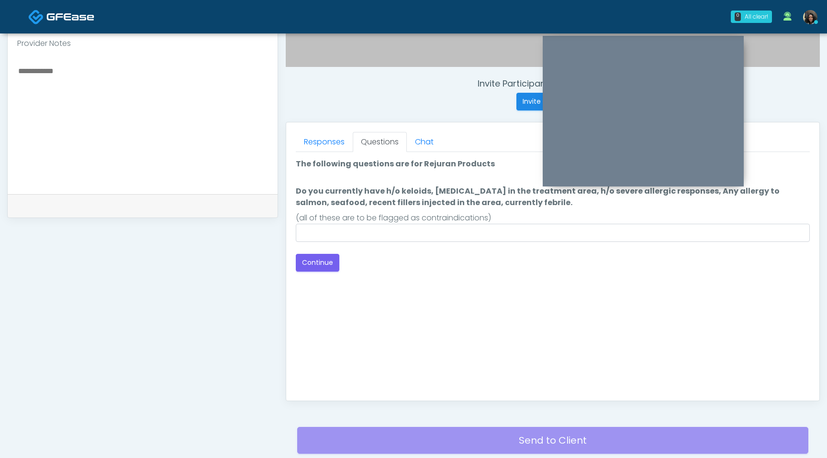
scroll to position [329, 0]
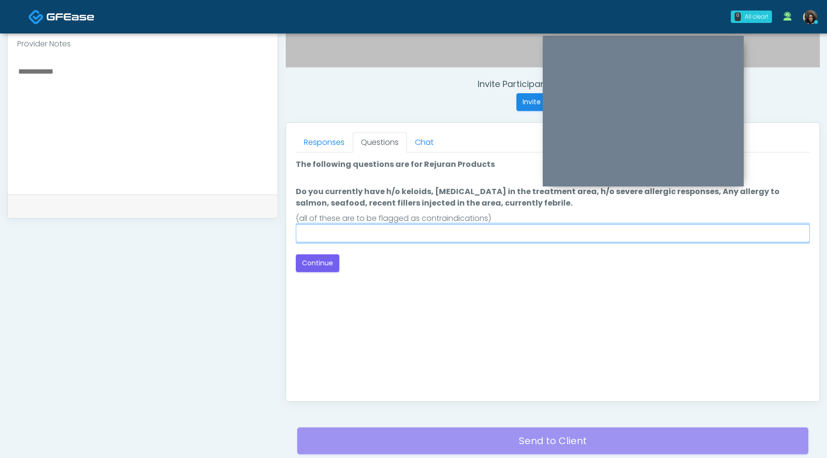
click at [433, 232] on input "Do you currently have h/o keloids, skin infection in the treatment area, h/o se…" at bounding box center [553, 233] width 514 height 18
click at [350, 233] on input "Do you currently have h/o keloids, skin infection in the treatment area, h/o se…" at bounding box center [553, 233] width 514 height 18
type input "**********"
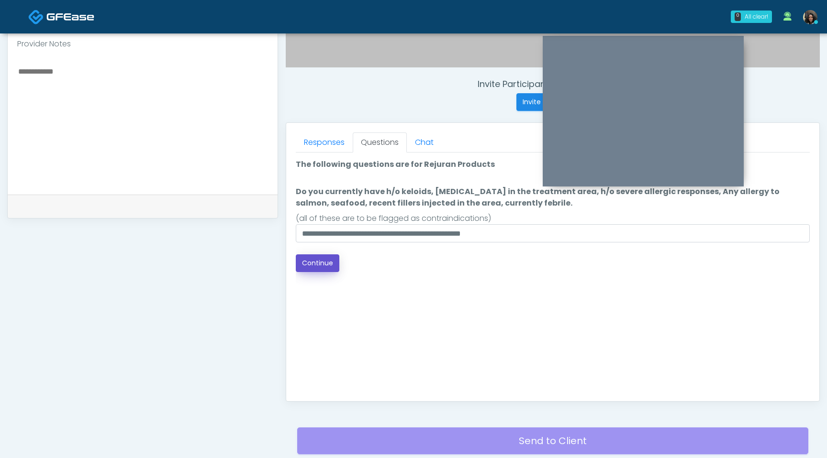
click at [318, 264] on button "Continue" at bounding box center [318, 264] width 44 height 18
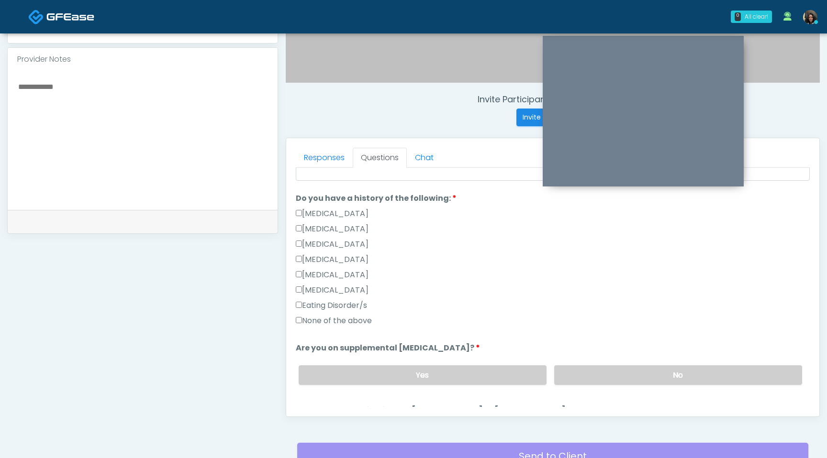
scroll to position [293, 0]
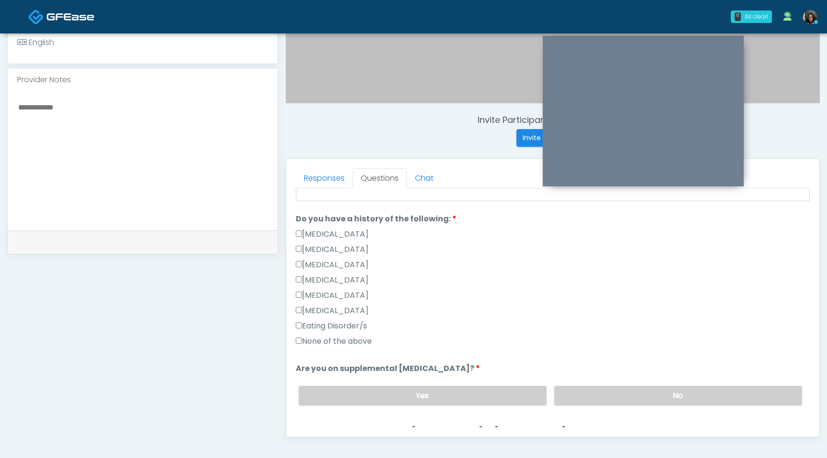
click at [136, 125] on textarea at bounding box center [142, 159] width 251 height 117
type textarea "**********"
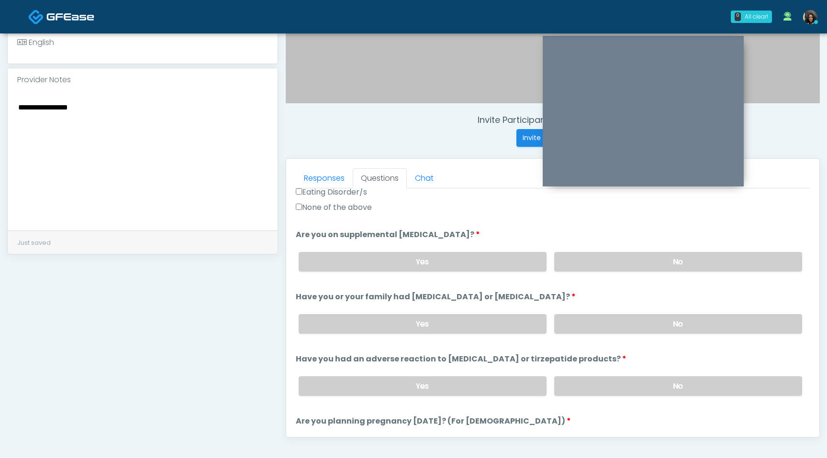
scroll to position [340, 0]
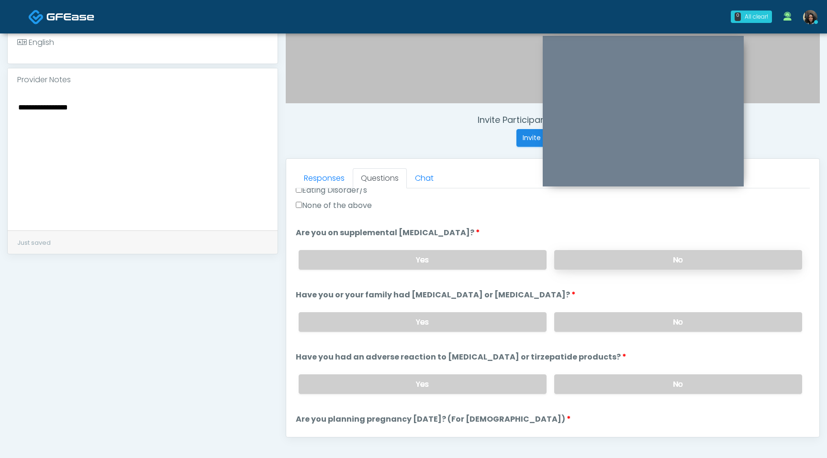
click at [615, 253] on label "No" at bounding box center [678, 260] width 248 height 20
click at [608, 322] on label "No" at bounding box center [678, 322] width 248 height 20
click at [603, 372] on div "Yes No" at bounding box center [550, 384] width 519 height 35
click at [597, 388] on label "No" at bounding box center [678, 385] width 248 height 20
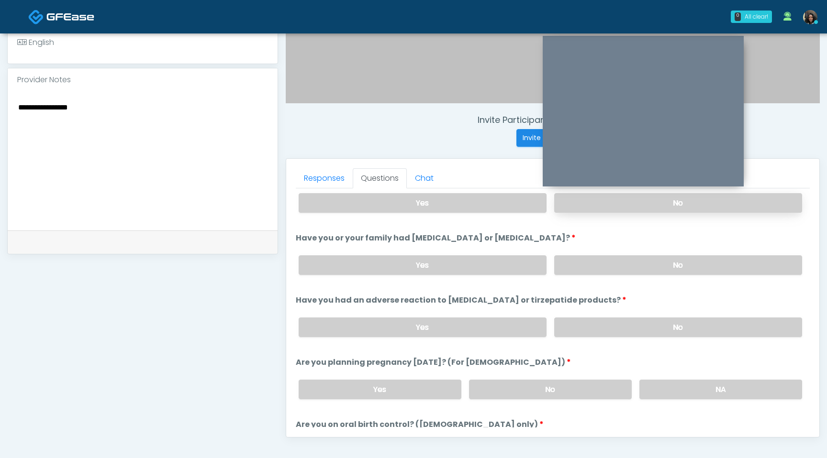
scroll to position [402, 0]
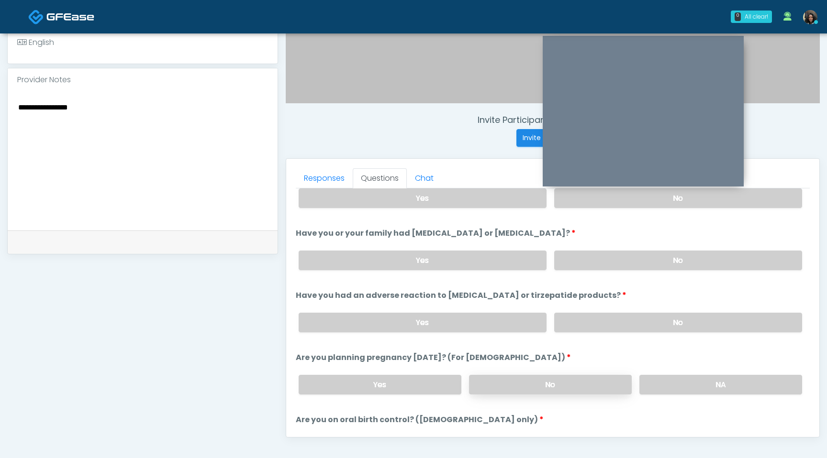
click at [553, 380] on label "No" at bounding box center [550, 385] width 163 height 20
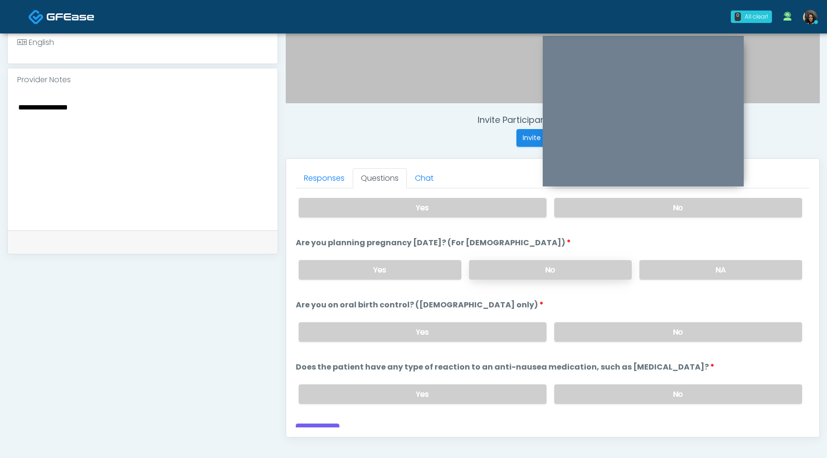
scroll to position [519, 0]
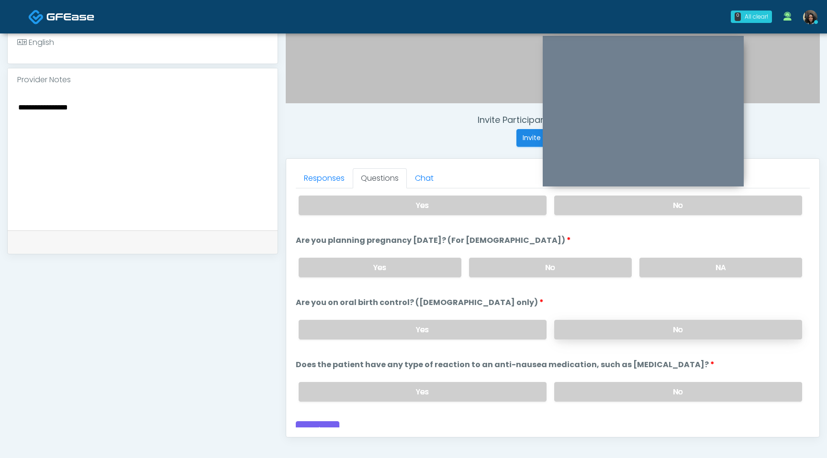
click at [587, 321] on label "No" at bounding box center [678, 330] width 248 height 20
click at [587, 377] on div "Yes No" at bounding box center [550, 392] width 519 height 35
click at [591, 395] on label "No" at bounding box center [678, 392] width 248 height 20
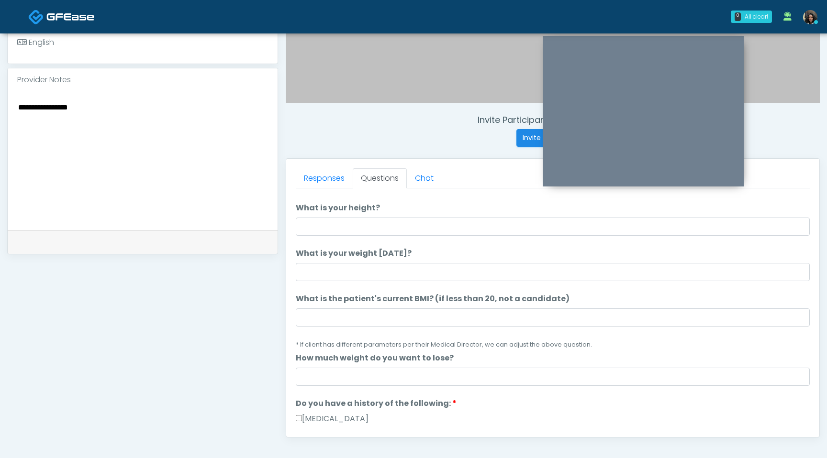
scroll to position [0, 0]
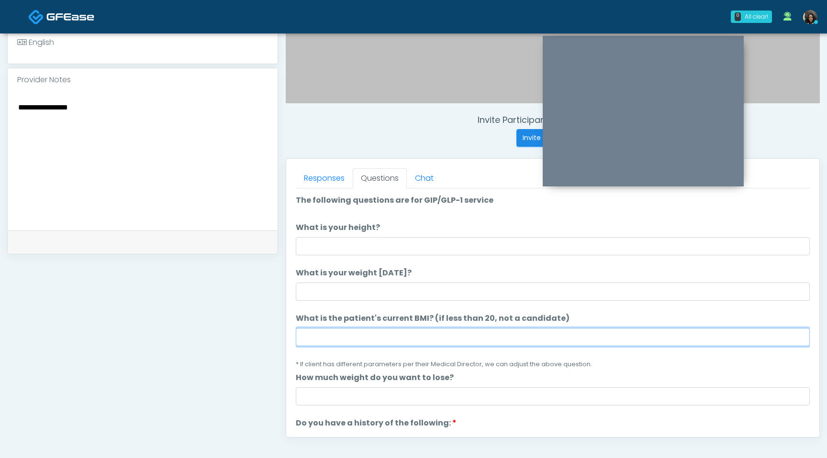
click at [329, 339] on input "What is the patient's current BMI? (if less than 20, not a candidate)" at bounding box center [553, 337] width 514 height 18
type input "****"
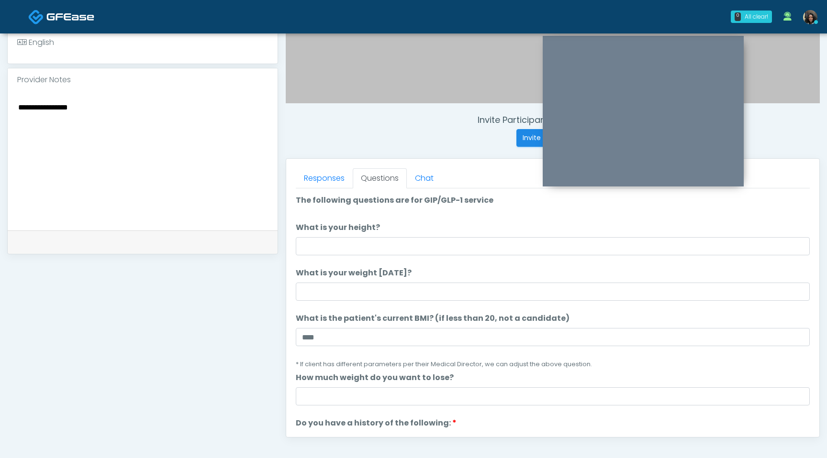
click at [192, 102] on textarea "**********" at bounding box center [142, 159] width 251 height 117
paste textarea "**********"
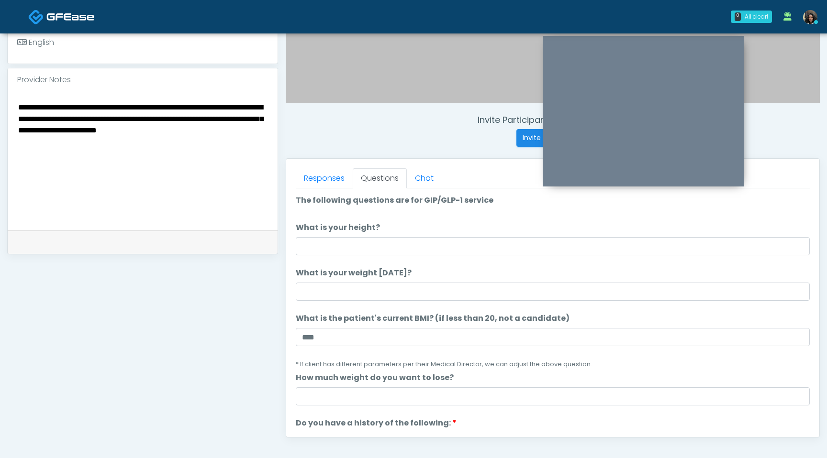
click at [163, 121] on textarea "**********" at bounding box center [142, 159] width 251 height 117
click at [15, 107] on div "**********" at bounding box center [143, 160] width 270 height 139
click at [17, 108] on textarea "**********" at bounding box center [142, 159] width 251 height 117
type textarea "**********"
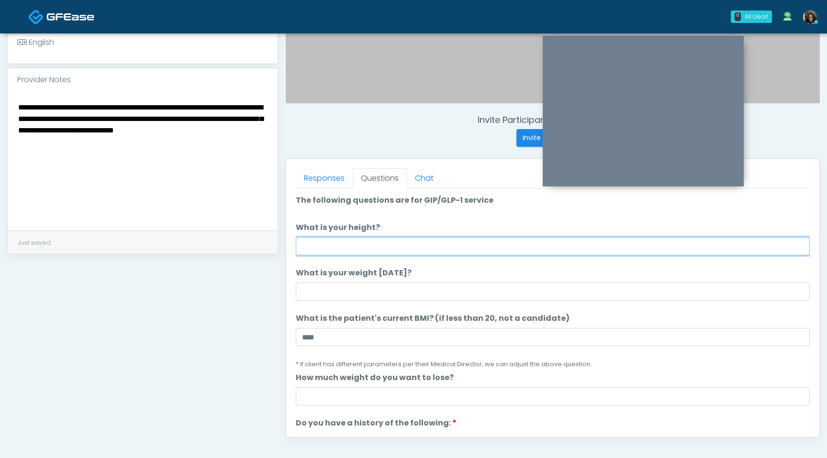
click at [320, 244] on input "What is your height?" at bounding box center [553, 246] width 514 height 18
type input "***"
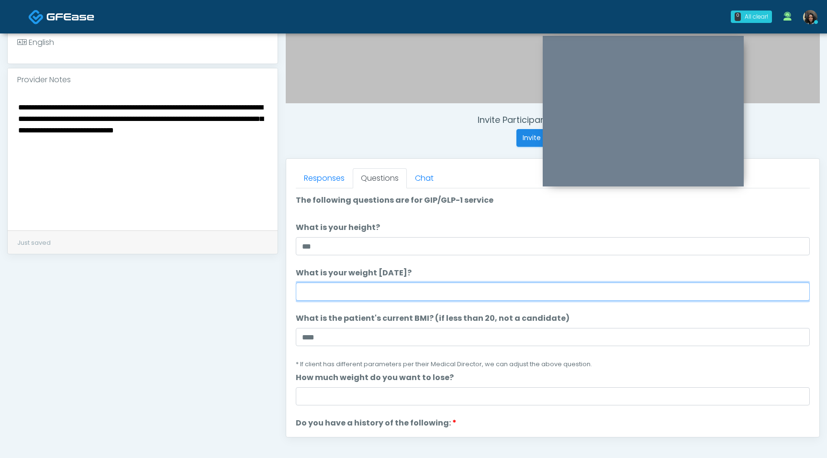
click at [383, 283] on input "What is your weight today?" at bounding box center [553, 292] width 514 height 18
type input "***"
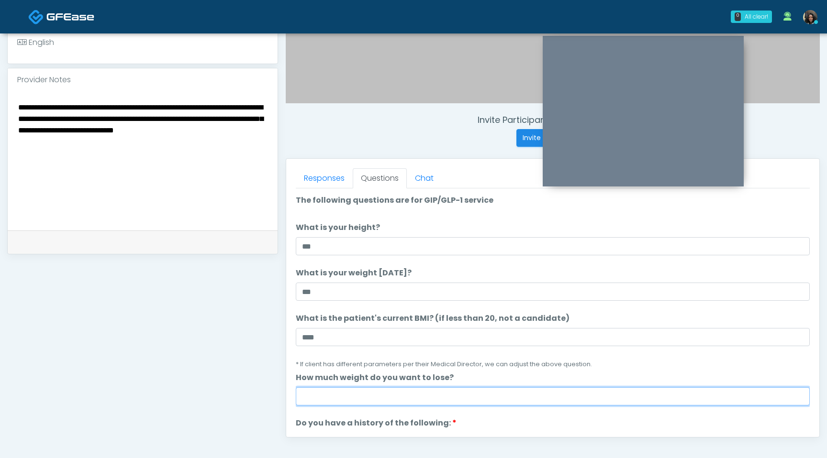
click at [418, 400] on input "How much weight do you want to lose?" at bounding box center [553, 397] width 514 height 18
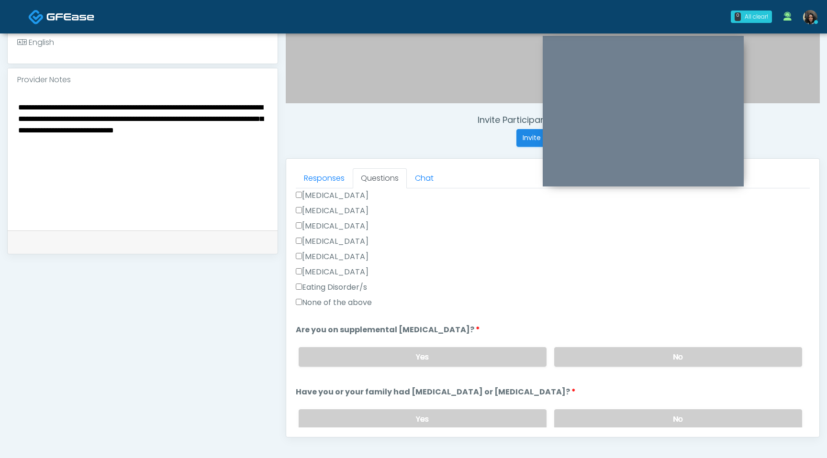
scroll to position [528, 0]
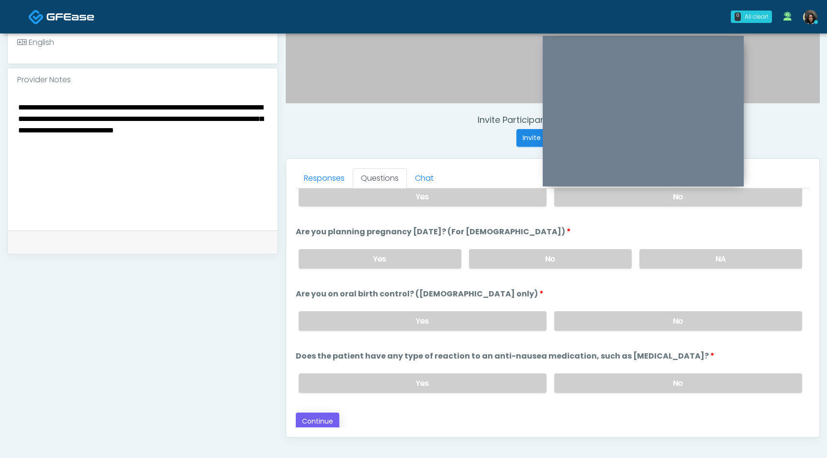
type input "*"
click at [330, 418] on button "Continue" at bounding box center [318, 422] width 44 height 18
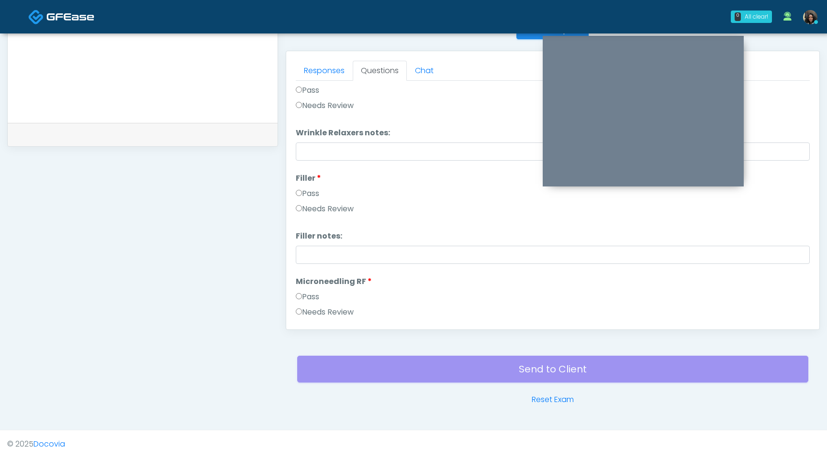
scroll to position [0, 0]
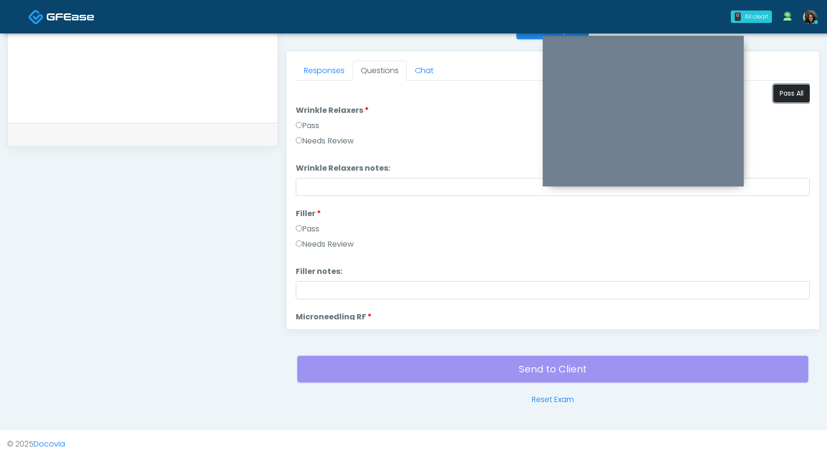
click at [792, 94] on button "Pass All" at bounding box center [791, 94] width 36 height 18
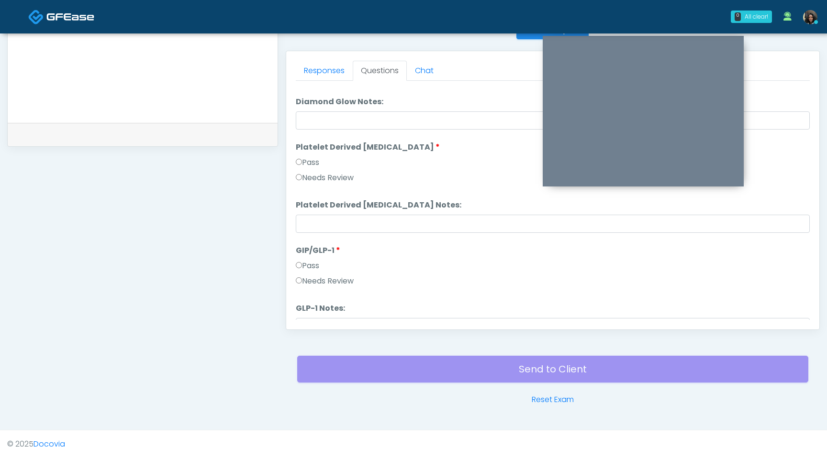
scroll to position [1884, 0]
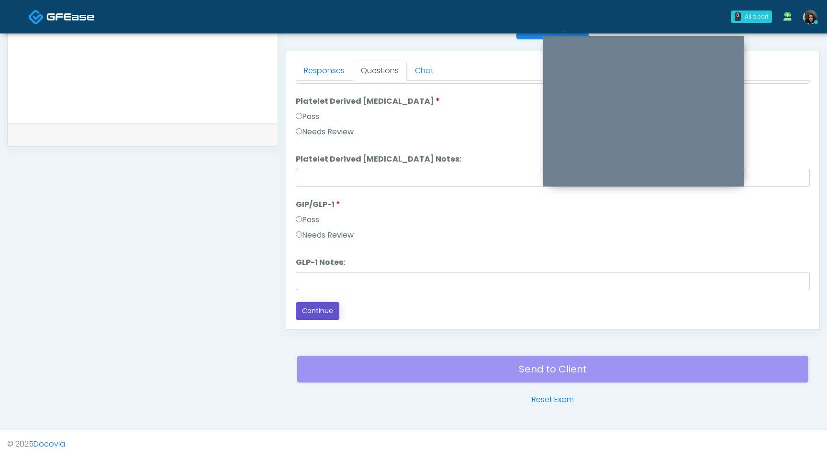
click at [303, 313] on button "Continue" at bounding box center [318, 311] width 44 height 18
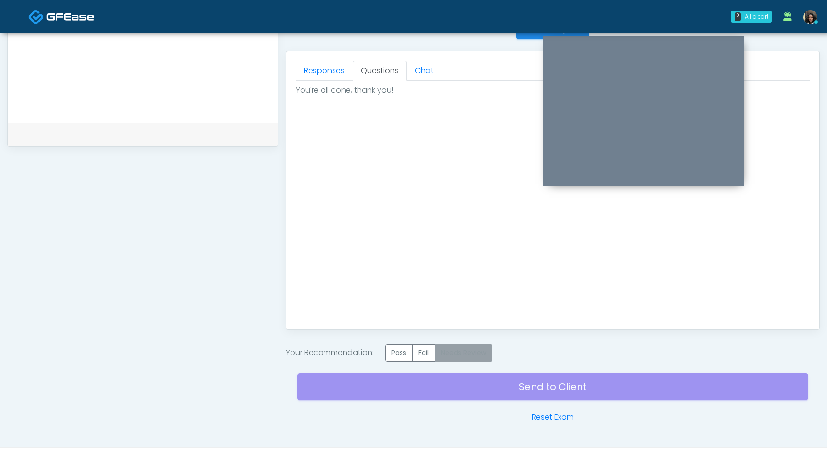
click at [476, 348] on label "Needs Review" at bounding box center [463, 353] width 58 height 18
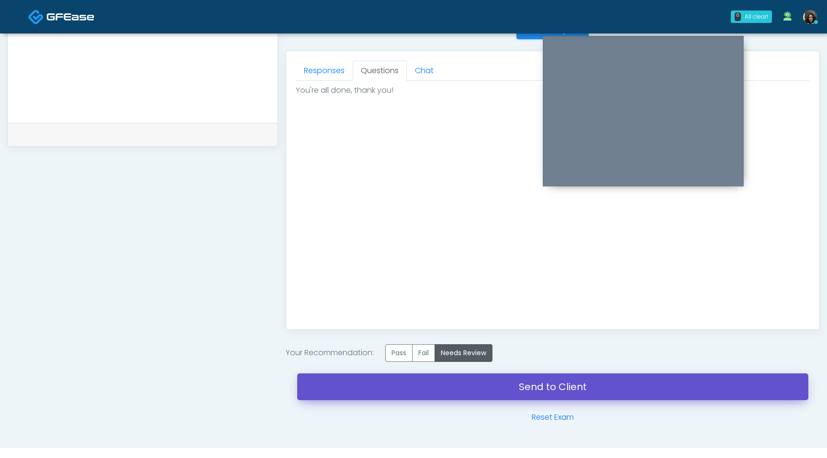
click at [476, 394] on link "Send to Client" at bounding box center [552, 387] width 511 height 27
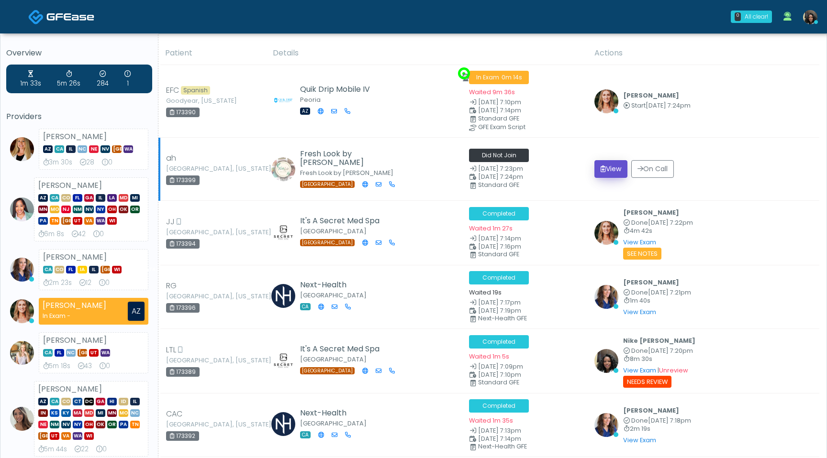
click at [608, 171] on button "View" at bounding box center [610, 169] width 33 height 18
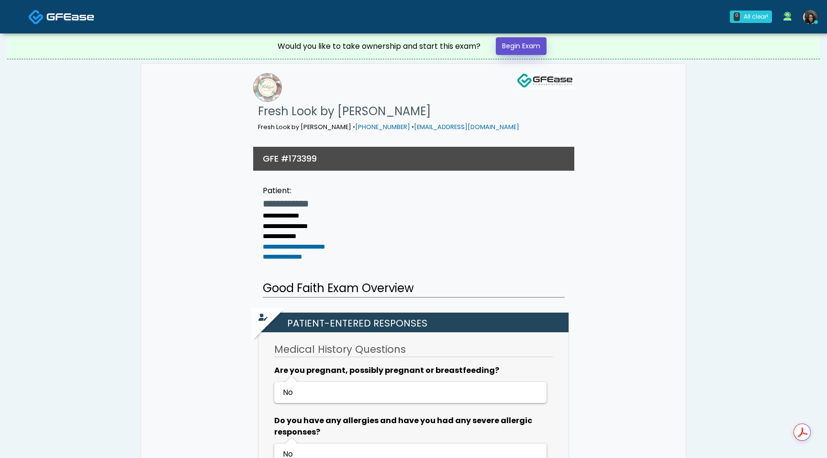
click at [524, 42] on link "Begin Exam" at bounding box center [521, 46] width 51 height 18
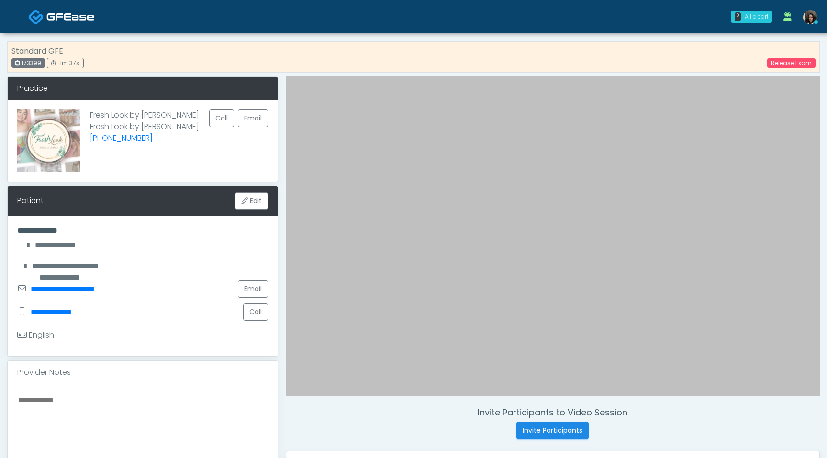
click at [745, 22] on div "0 All clear!" at bounding box center [751, 17] width 41 height 12
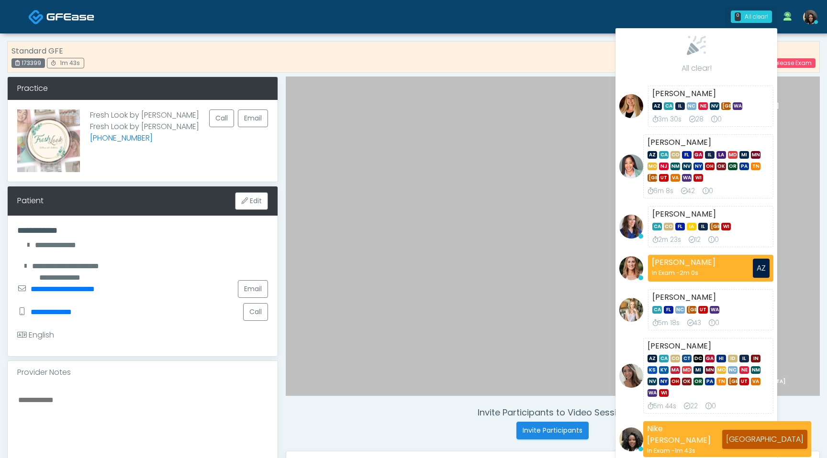
click at [549, 42] on div "Standard GFE 173399 1m 43s Release Exam" at bounding box center [413, 57] width 812 height 32
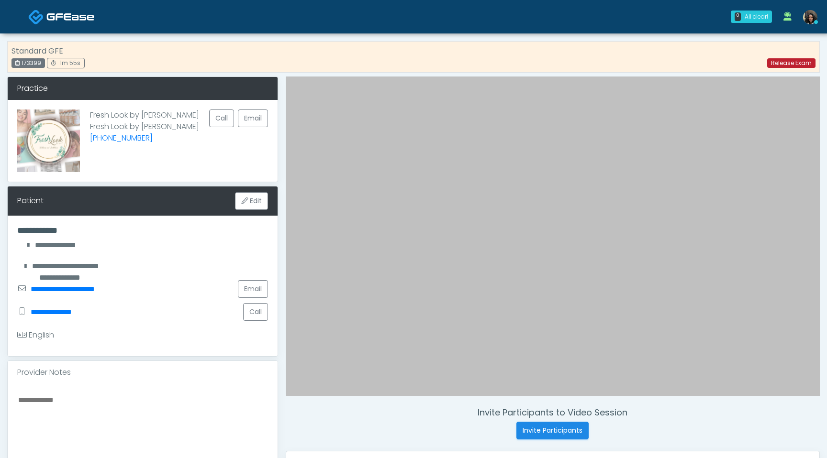
click at [798, 66] on link "Release Exam" at bounding box center [791, 63] width 48 height 10
click at [786, 62] on link "Release Exam" at bounding box center [791, 63] width 48 height 10
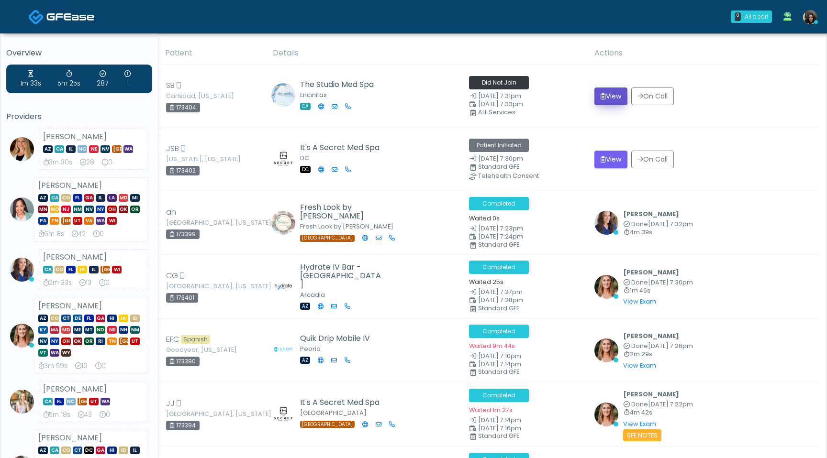
click at [602, 98] on icon "submit" at bounding box center [602, 96] width 5 height 7
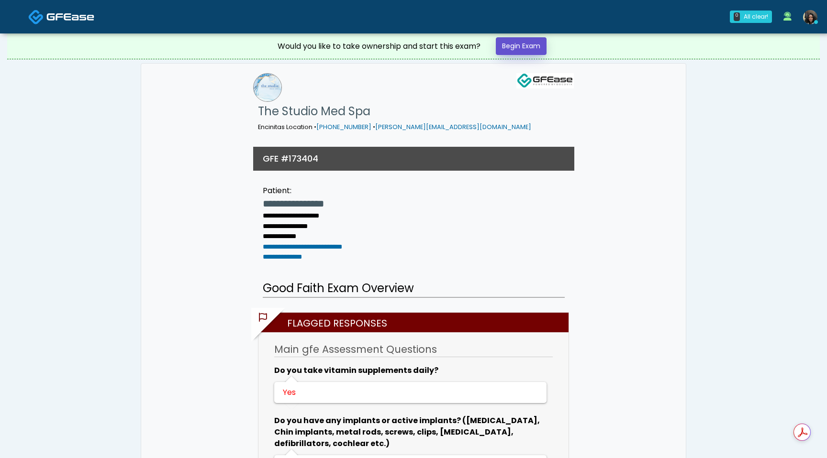
click at [531, 47] on link "Begin Exam" at bounding box center [521, 46] width 51 height 18
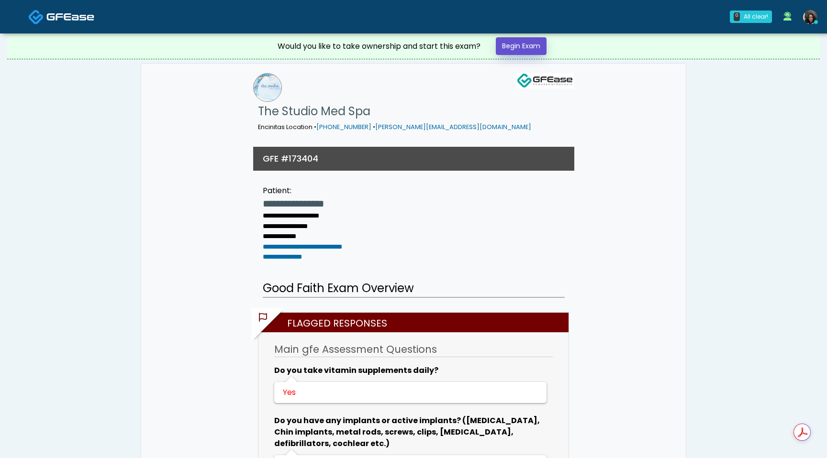
click at [524, 45] on link "Begin Exam" at bounding box center [521, 46] width 51 height 18
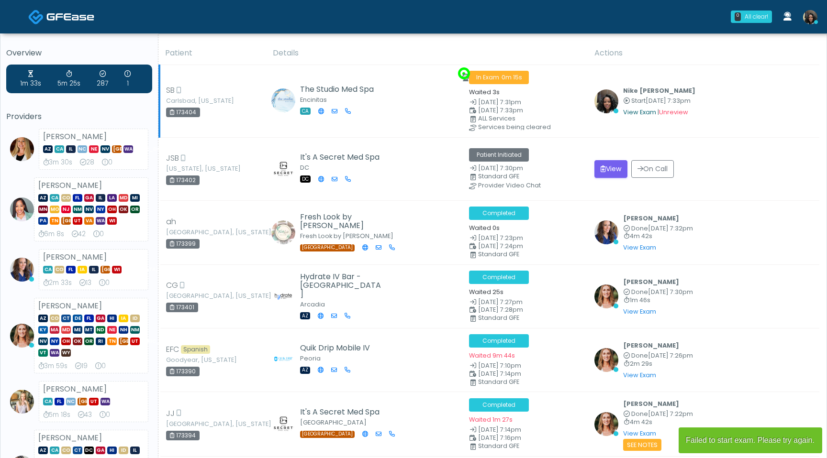
click at [635, 113] on link "View Exam" at bounding box center [639, 112] width 33 height 8
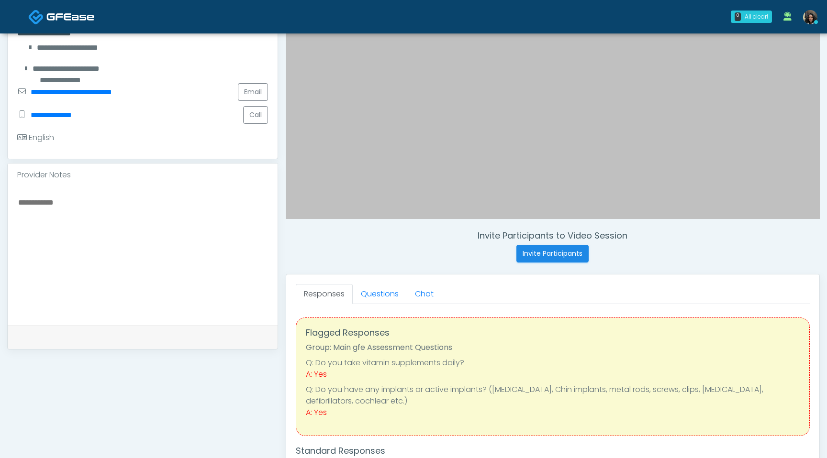
scroll to position [214, 0]
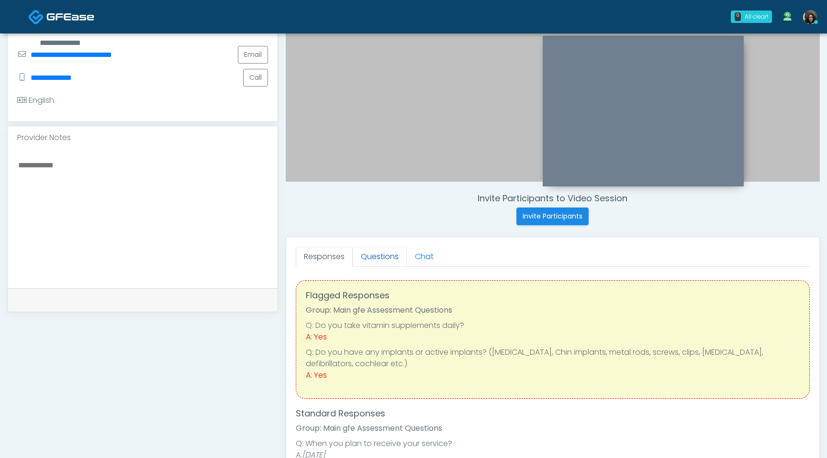
click at [389, 252] on link "Questions" at bounding box center [380, 257] width 54 height 20
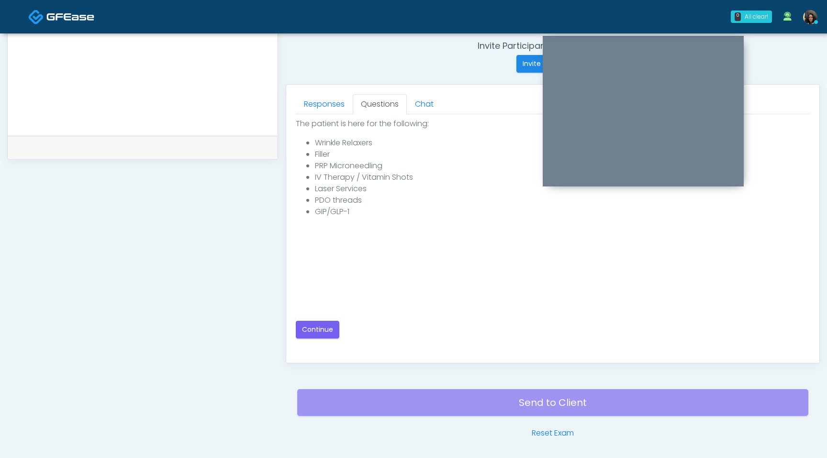
scroll to position [400, 0]
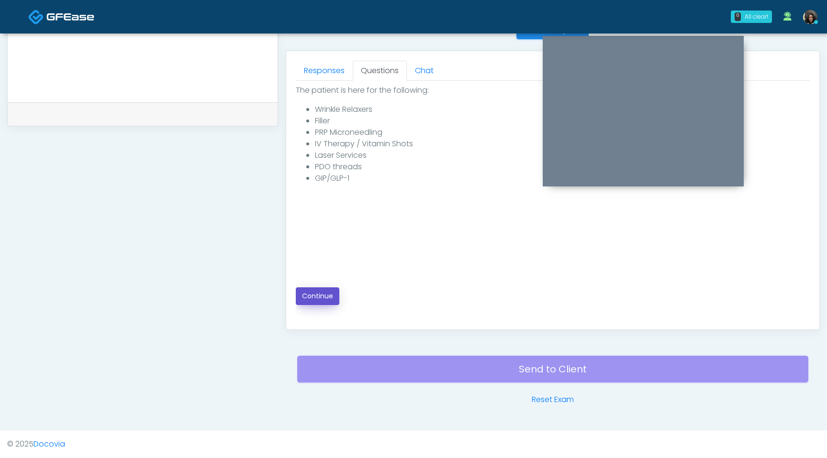
click at [313, 296] on button "Continue" at bounding box center [318, 297] width 44 height 18
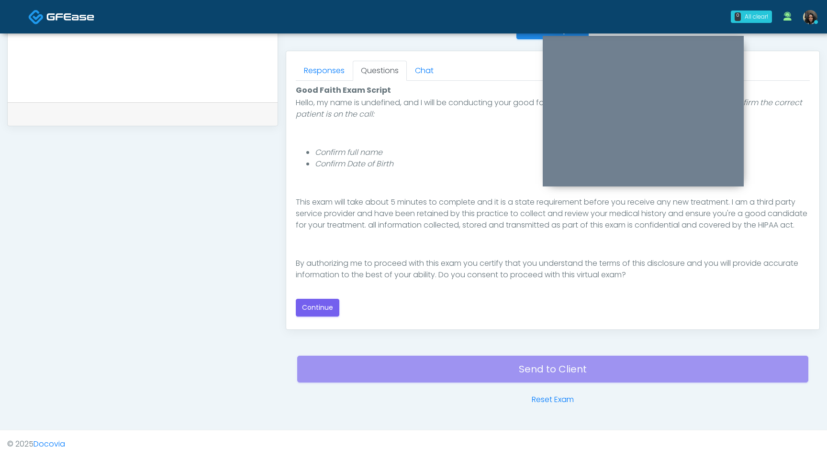
scroll to position [88, 0]
click at [320, 304] on button "Continue" at bounding box center [318, 308] width 44 height 18
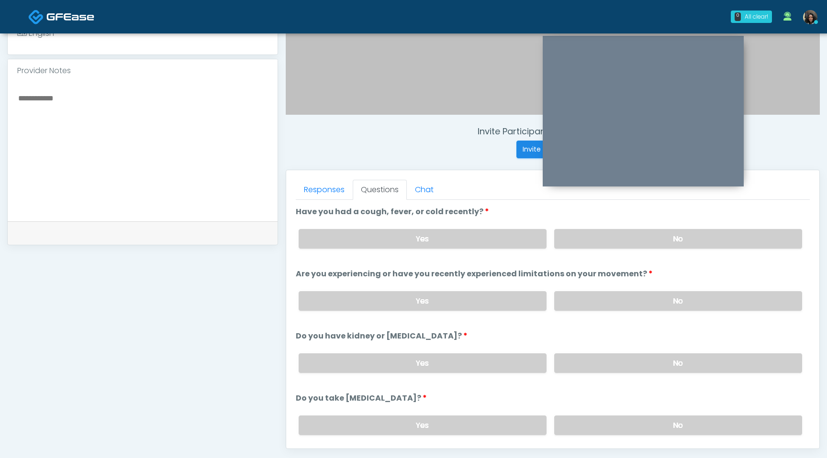
scroll to position [273, 0]
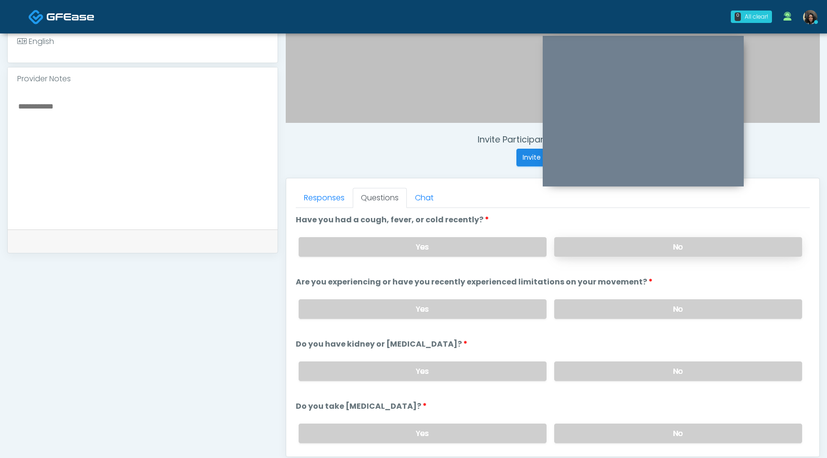
click at [619, 248] on label "No" at bounding box center [678, 247] width 248 height 20
click at [601, 313] on label "No" at bounding box center [678, 309] width 248 height 20
click at [584, 374] on label "No" at bounding box center [678, 372] width 248 height 20
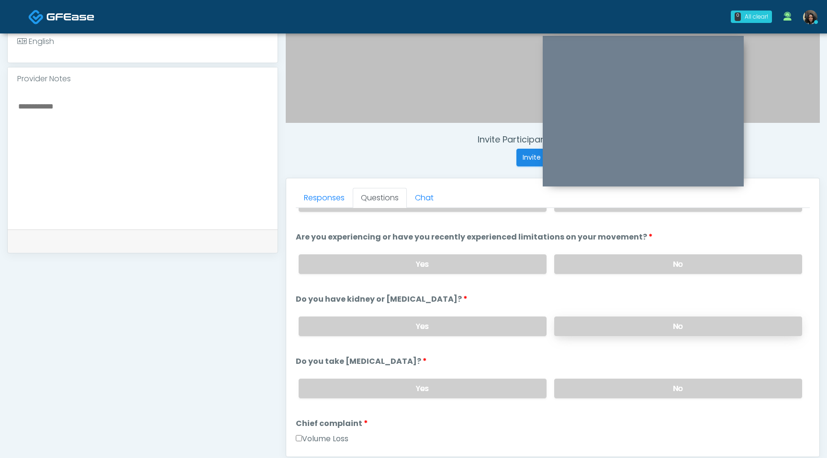
scroll to position [49, 0]
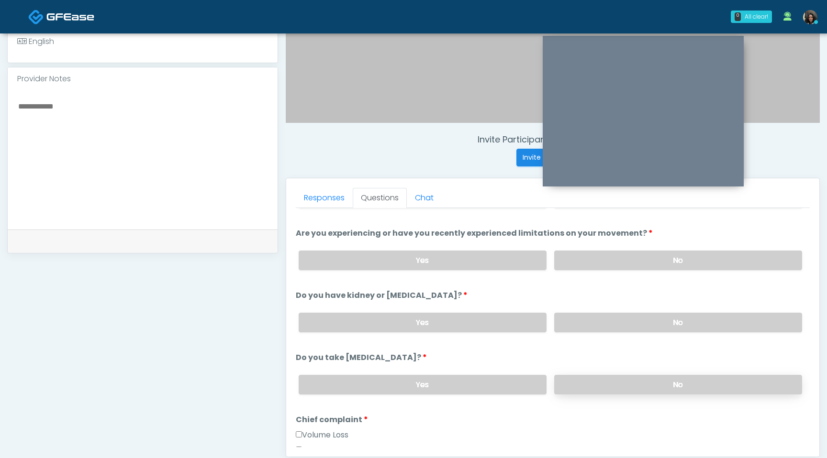
click at [587, 382] on label "No" at bounding box center [678, 385] width 248 height 20
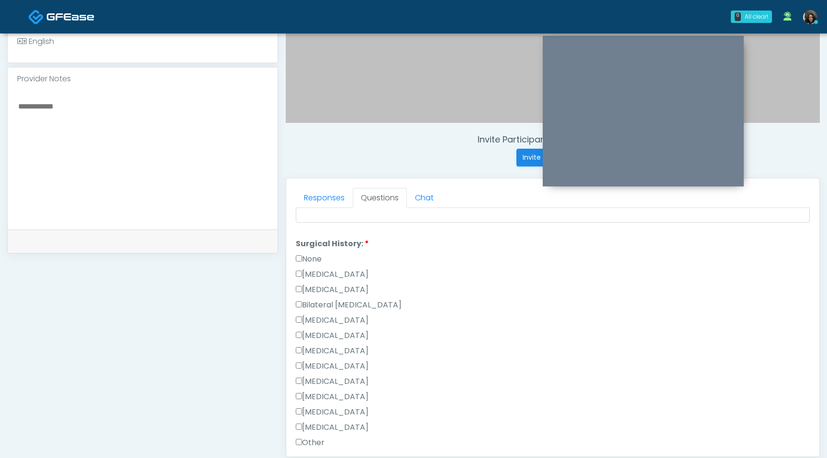
scroll to position [612, 0]
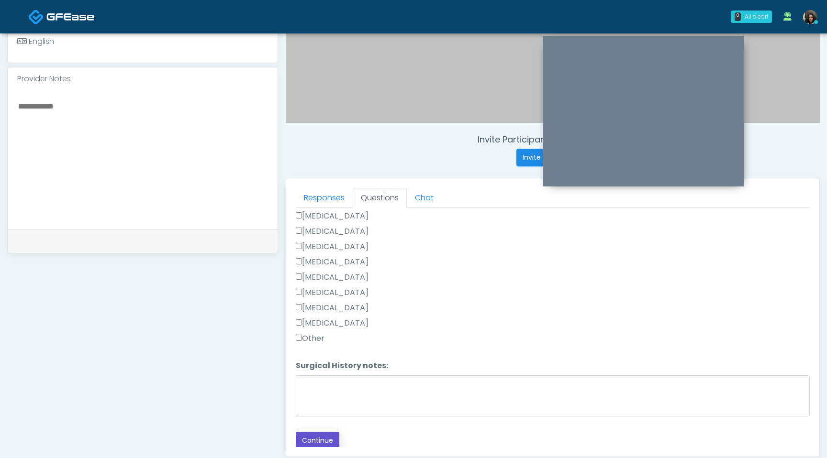
click at [315, 436] on button "Continue" at bounding box center [318, 441] width 44 height 18
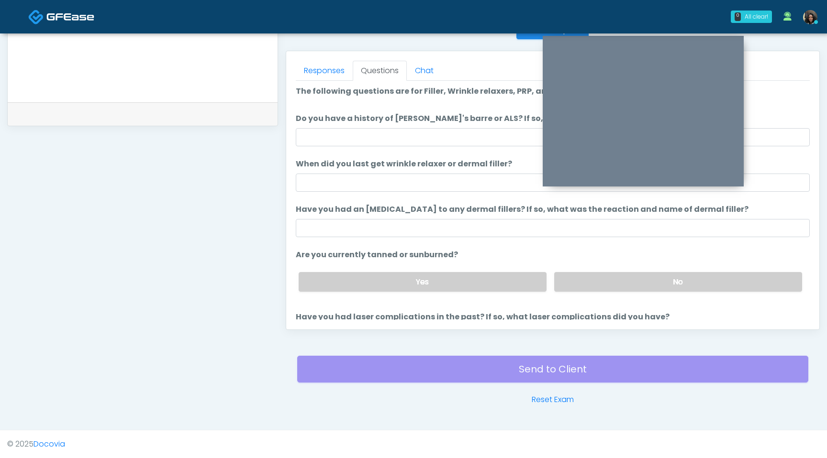
scroll to position [0, 0]
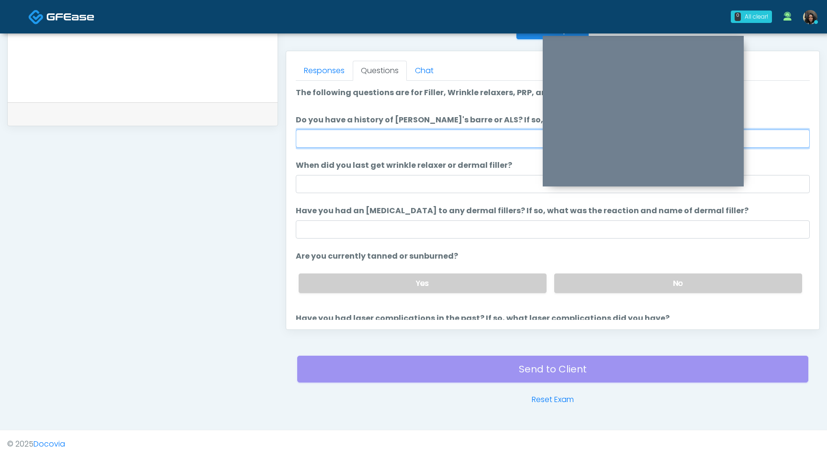
click at [406, 133] on input "Do you have a history of Guillain's barre or ALS? If so, please provide details." at bounding box center [553, 139] width 514 height 18
type input "**"
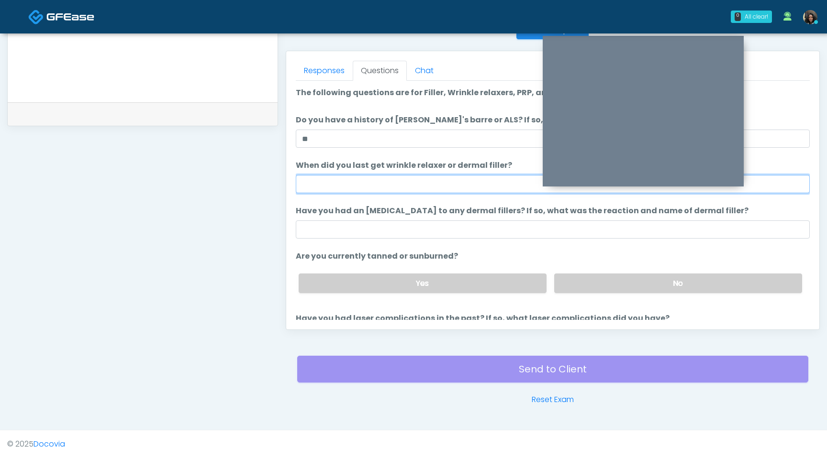
click at [366, 188] on input "When did you last get wrinkle relaxer or dermal filler?" at bounding box center [553, 184] width 514 height 18
click at [329, 184] on input "**********" at bounding box center [553, 184] width 514 height 18
type input "**********"
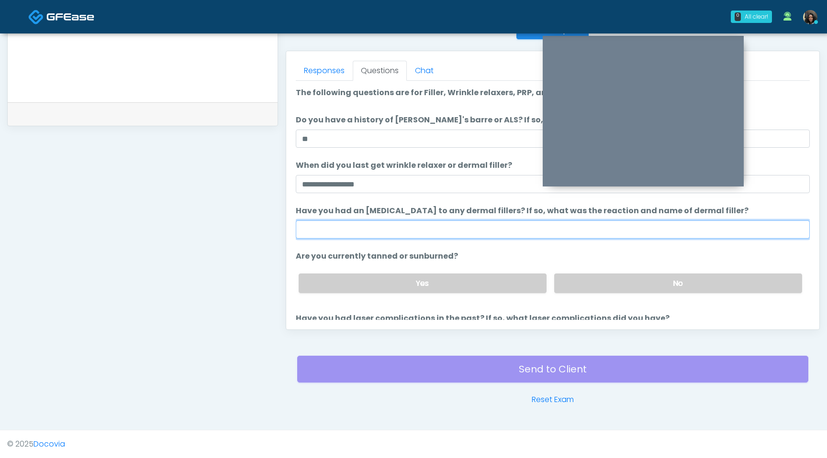
click at [325, 224] on input "Have you had an allergic response to any dermal fillers? If so, what was the re…" at bounding box center [553, 230] width 514 height 18
type input "**********"
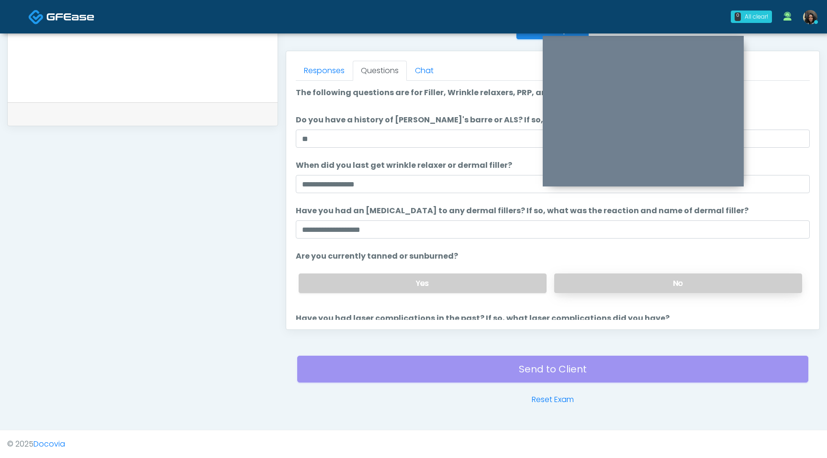
click at [644, 278] on label "No" at bounding box center [678, 284] width 248 height 20
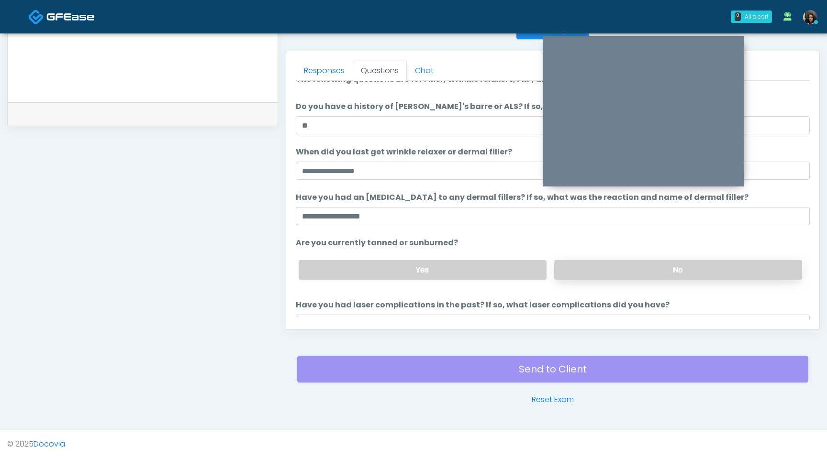
scroll to position [55, 0]
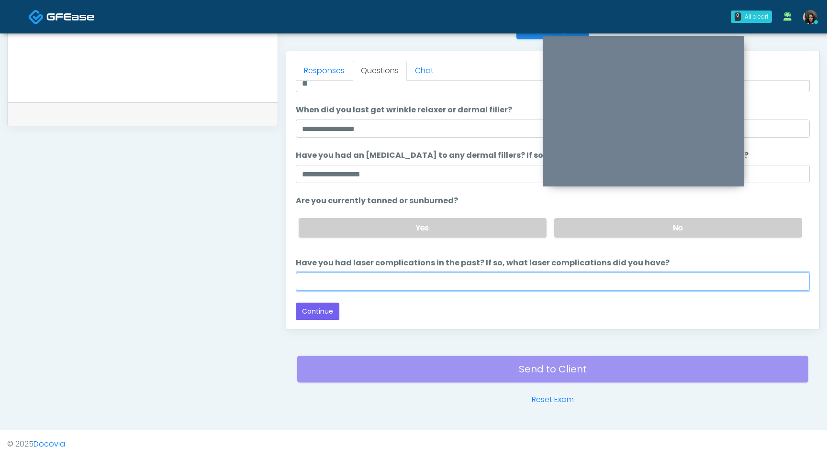
click at [576, 280] on input "Have you had laser complications in the past? If so, what laser complications d…" at bounding box center [553, 282] width 514 height 18
type input "**********"
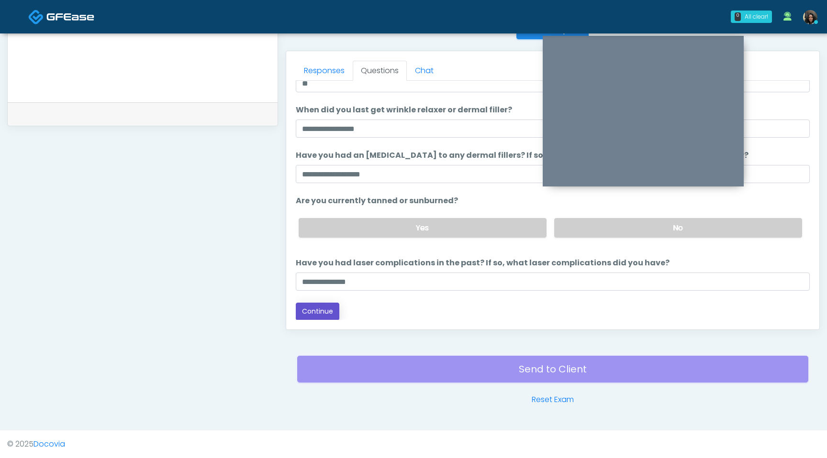
click at [328, 308] on button "Continue" at bounding box center [318, 312] width 44 height 18
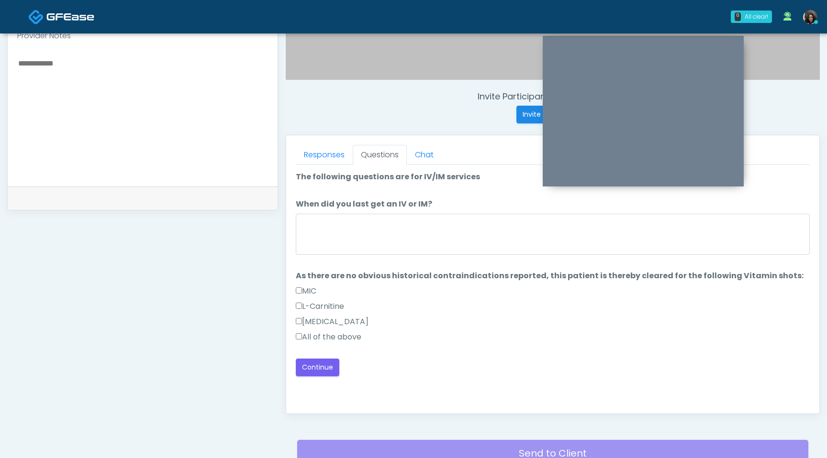
scroll to position [246, 0]
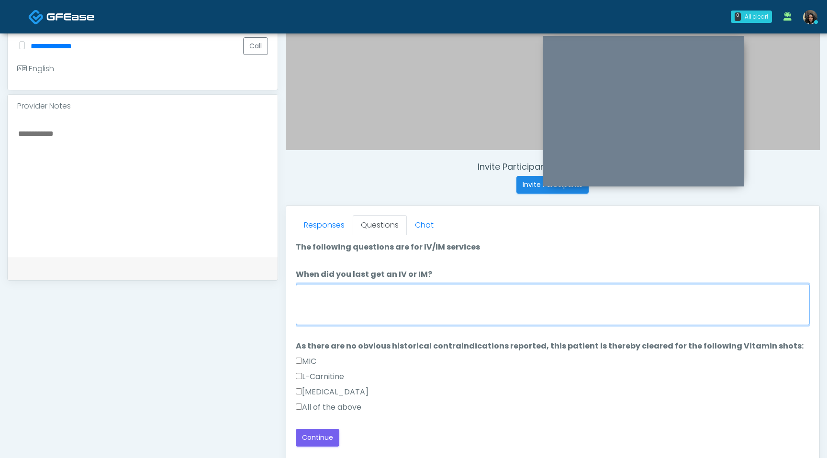
click at [362, 301] on textarea "When did you last get an IV or IM?" at bounding box center [553, 304] width 514 height 41
type textarea "*"
type textarea "**********"
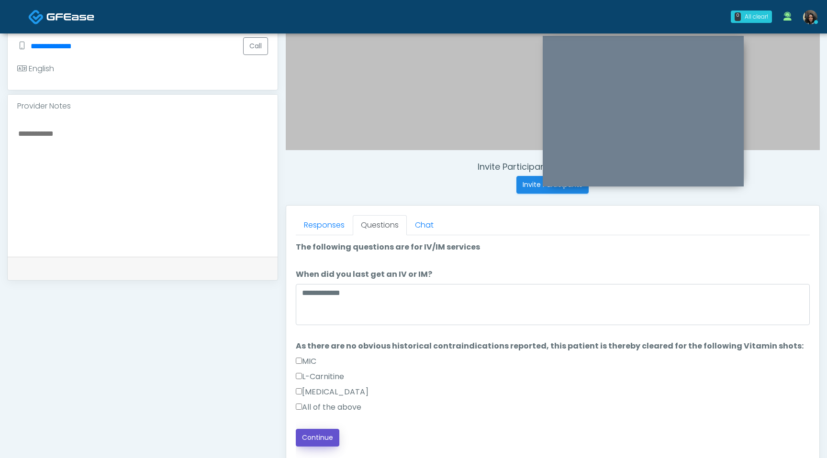
click at [310, 440] on button "Continue" at bounding box center [318, 438] width 44 height 18
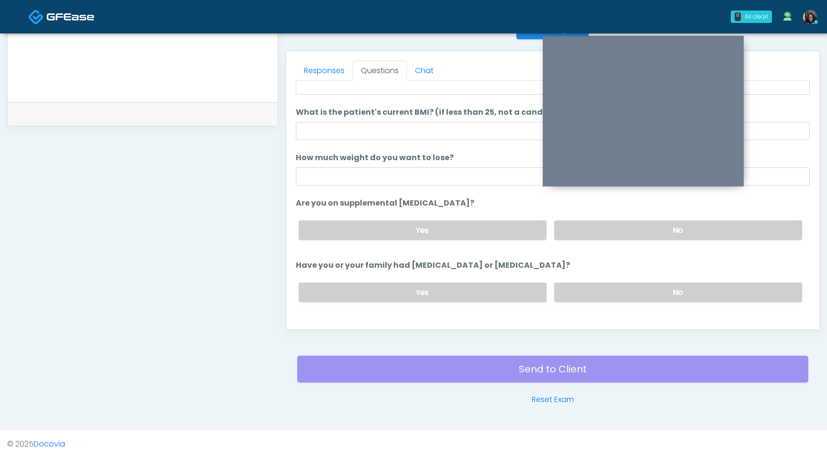
scroll to position [98, 0]
click at [585, 229] on label "No" at bounding box center [678, 232] width 248 height 20
click at [575, 292] on label "No" at bounding box center [678, 294] width 248 height 20
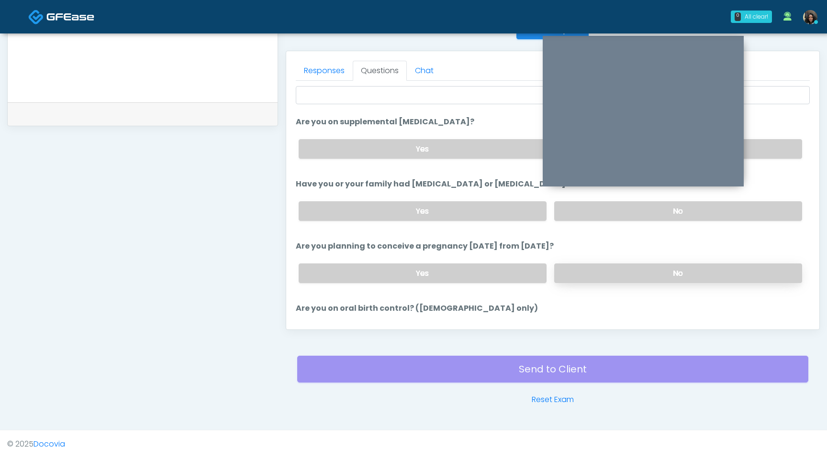
scroll to position [184, 0]
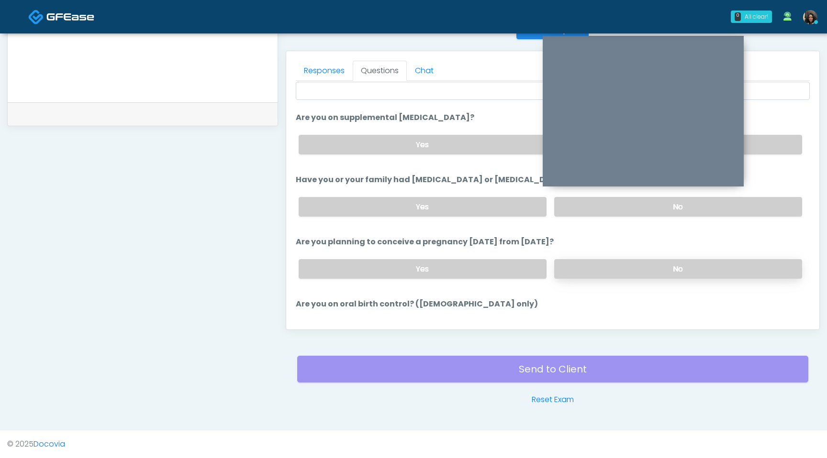
click at [596, 261] on label "No" at bounding box center [678, 269] width 248 height 20
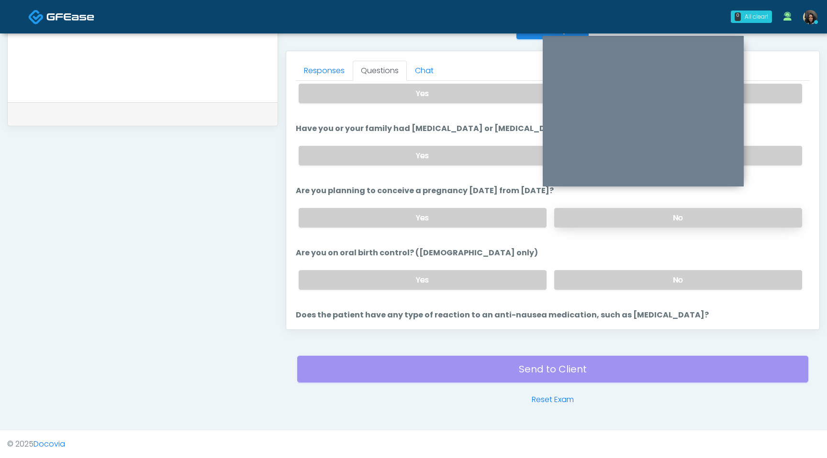
scroll to position [242, 0]
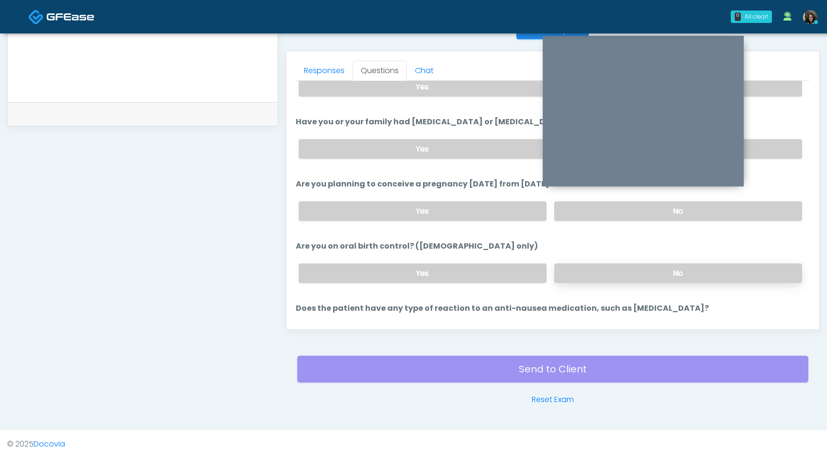
click at [600, 275] on label "No" at bounding box center [678, 274] width 248 height 20
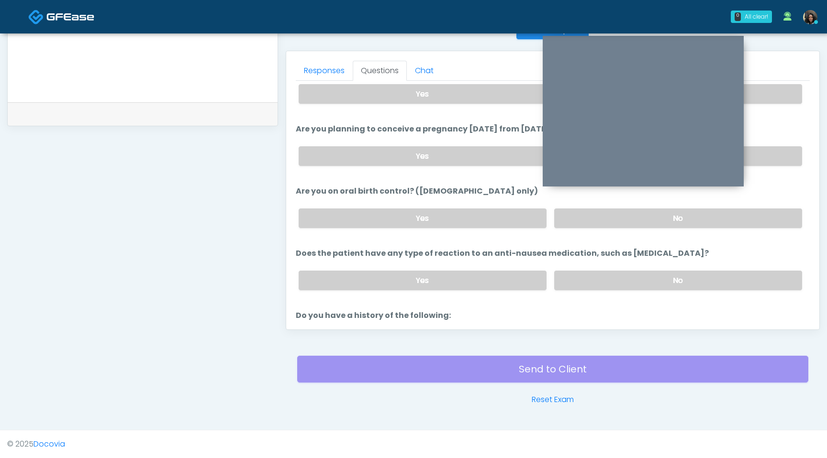
scroll to position [320, 0]
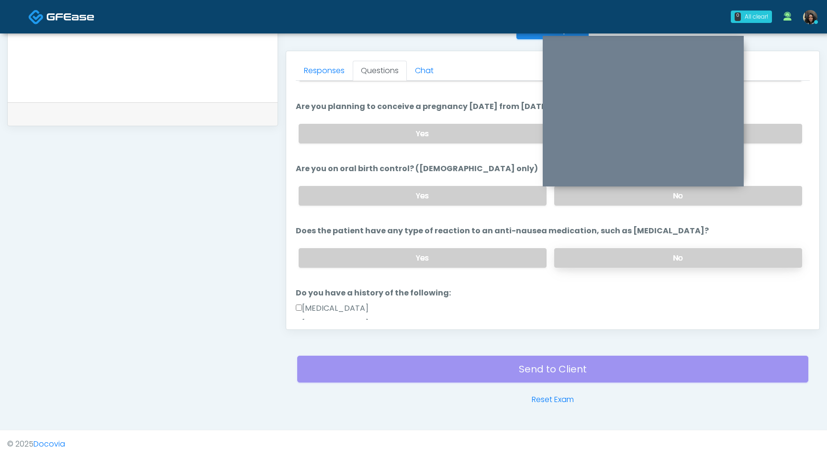
click at [618, 253] on label "No" at bounding box center [678, 258] width 248 height 20
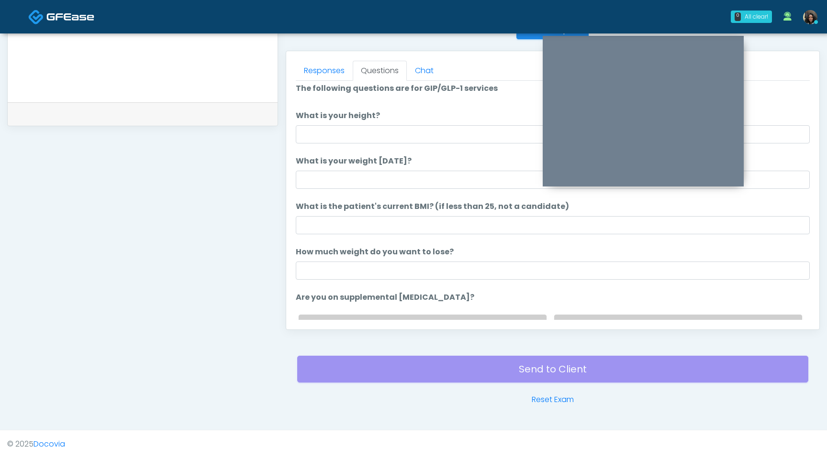
scroll to position [0, 0]
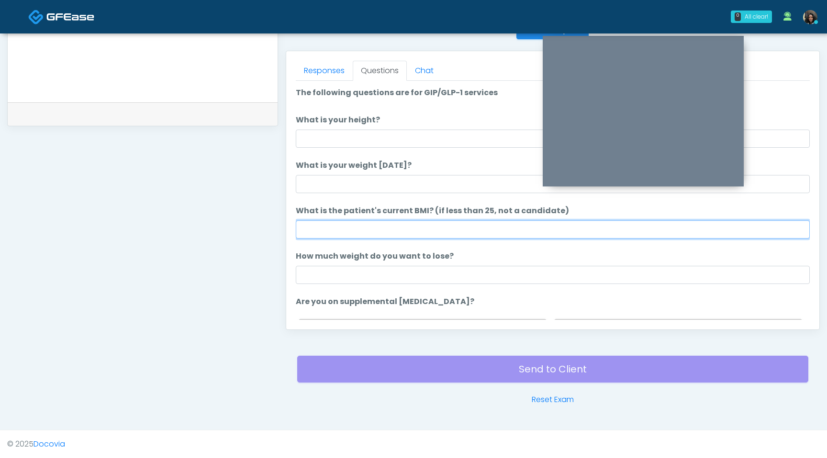
click at [345, 221] on input "What is the patient's current BMI? (if less than 25, not a candidate)" at bounding box center [553, 230] width 514 height 18
type input "****"
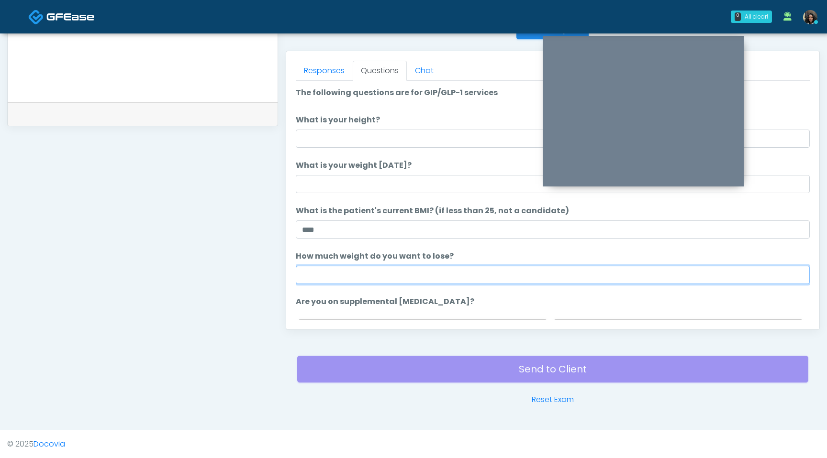
click at [387, 278] on input "How much weight do you want to lose?" at bounding box center [553, 275] width 514 height 18
type input "*"
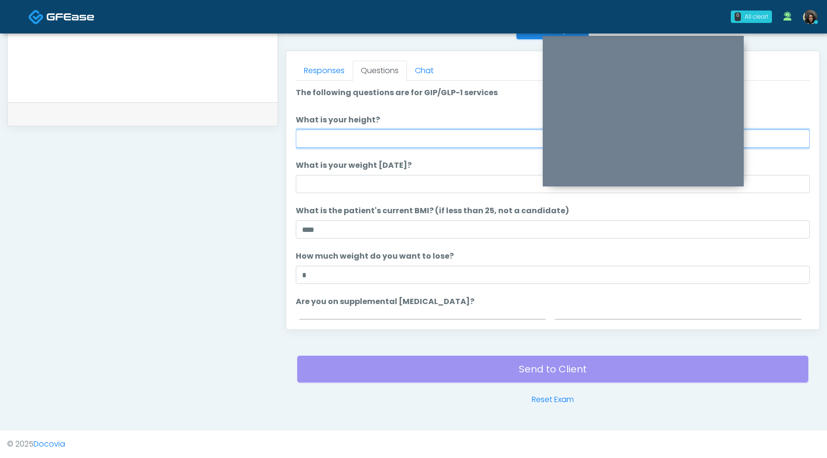
click at [361, 131] on input "What is your height?" at bounding box center [553, 139] width 514 height 18
type input "***"
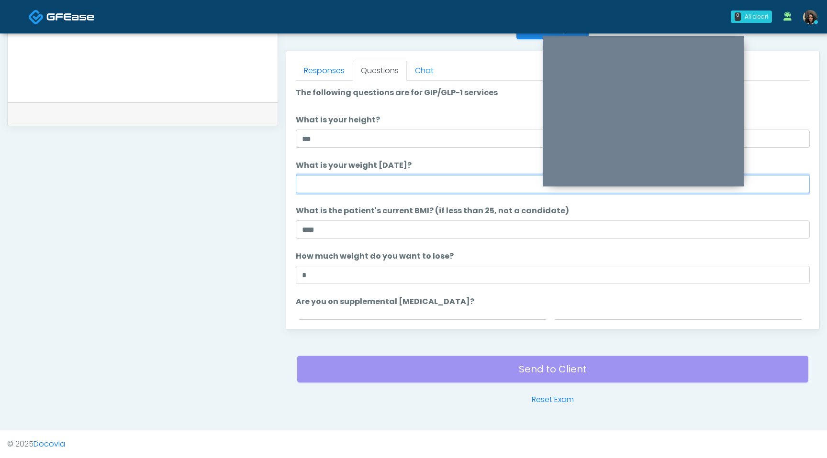
click at [375, 188] on input "What is your weight today?" at bounding box center [553, 184] width 514 height 18
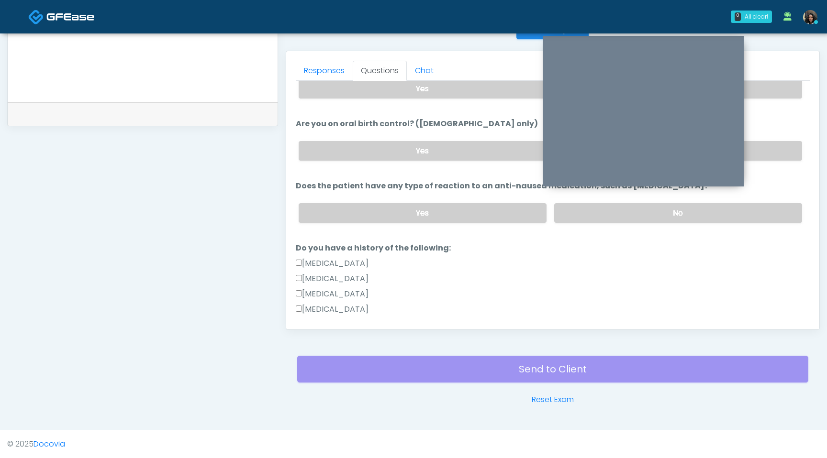
scroll to position [452, 0]
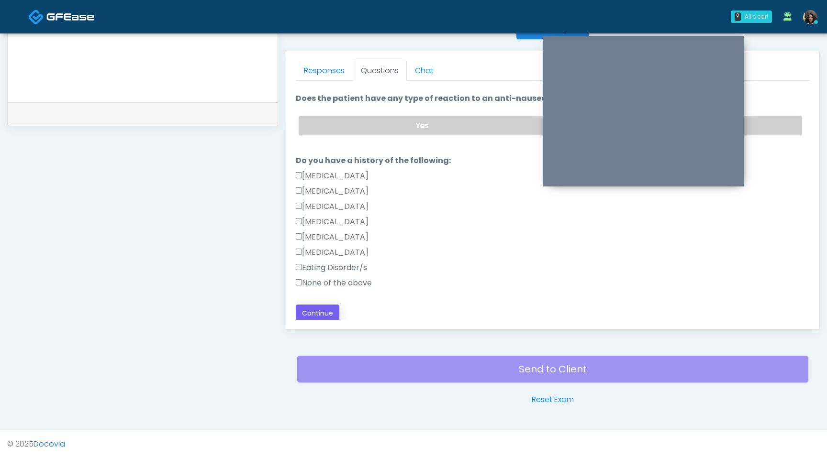
type input "***"
click at [316, 316] on button "Continue" at bounding box center [318, 314] width 44 height 18
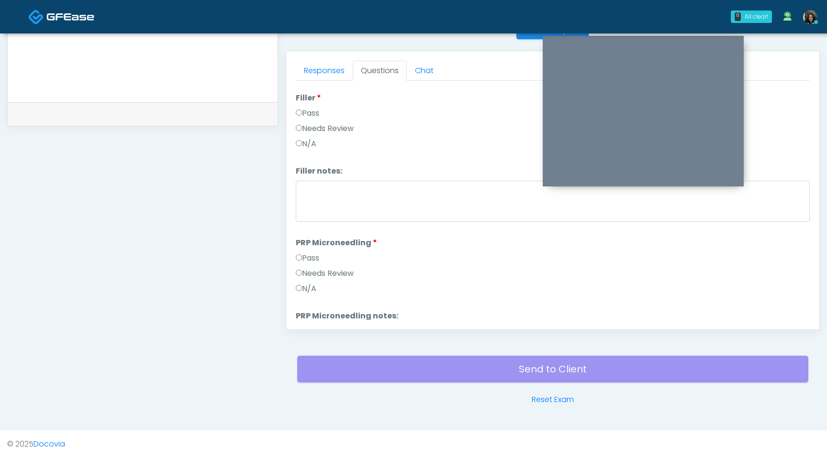
scroll to position [0, 0]
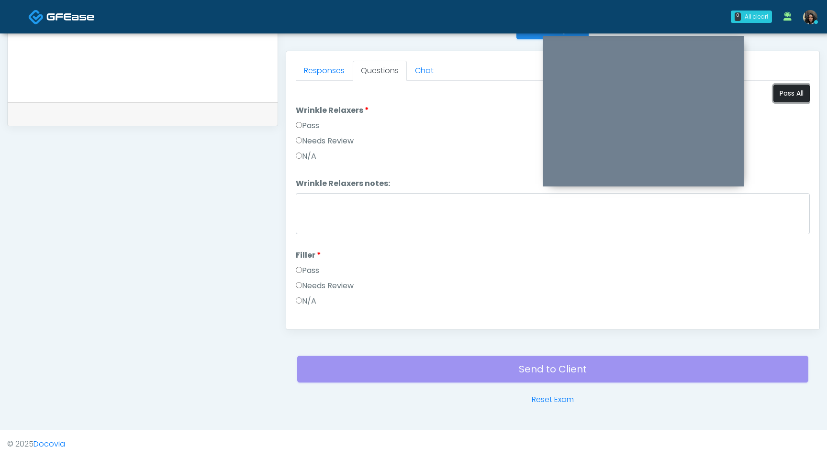
click at [788, 96] on button "Pass All" at bounding box center [791, 94] width 36 height 18
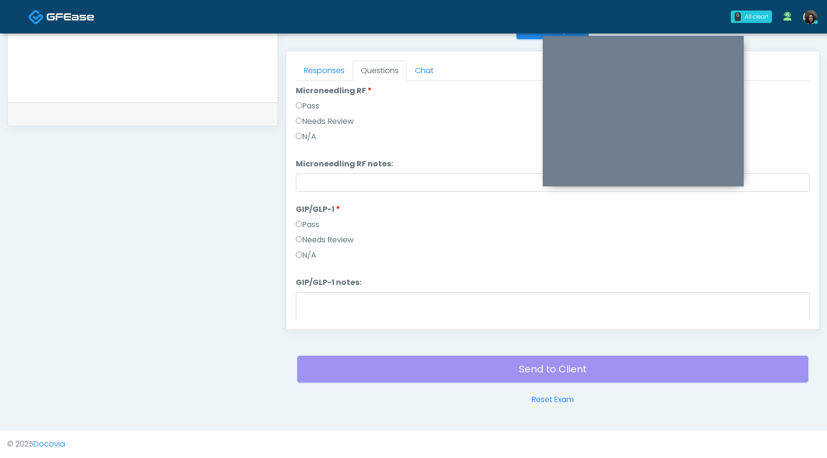
scroll to position [908, 0]
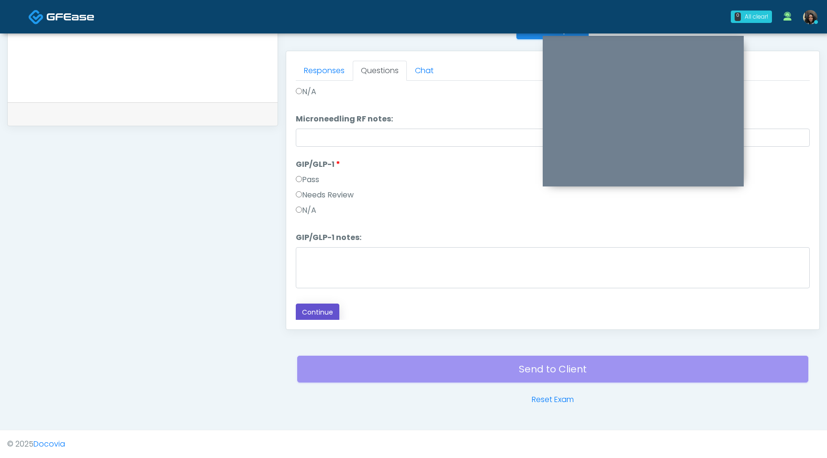
click at [318, 307] on button "Continue" at bounding box center [318, 313] width 44 height 18
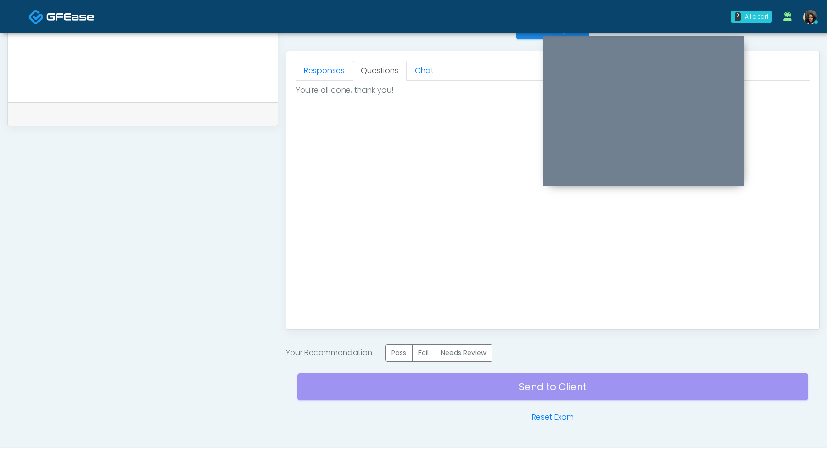
scroll to position [0, 0]
click at [397, 353] on label "Pass" at bounding box center [398, 353] width 27 height 18
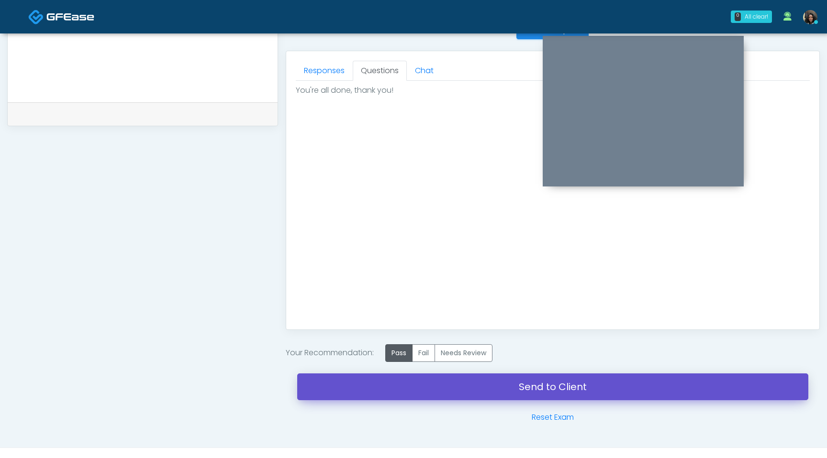
click at [398, 389] on link "Send to Client" at bounding box center [552, 387] width 511 height 27
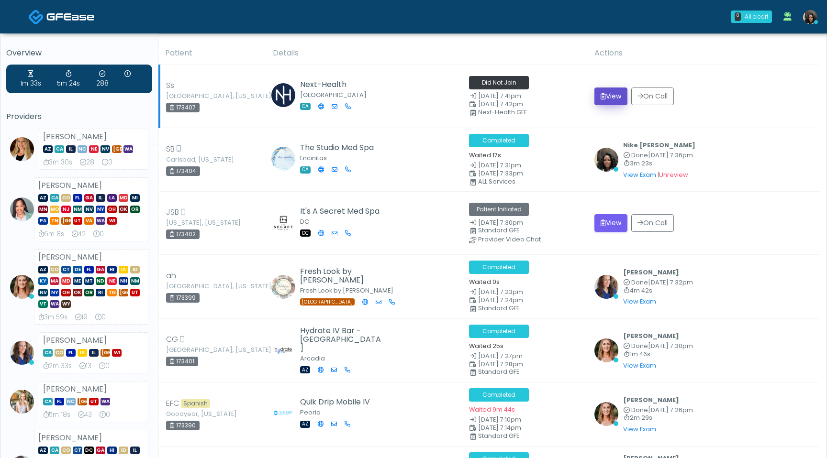
click at [606, 93] on button "View" at bounding box center [610, 97] width 33 height 18
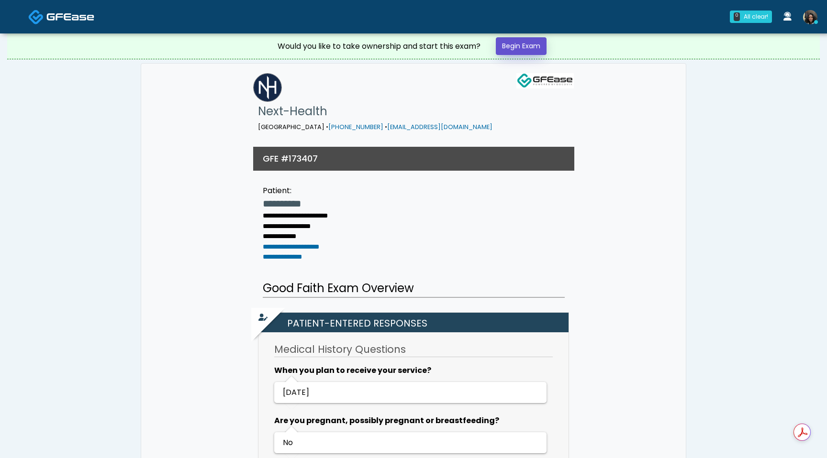
click at [534, 45] on link "Begin Exam" at bounding box center [521, 46] width 51 height 18
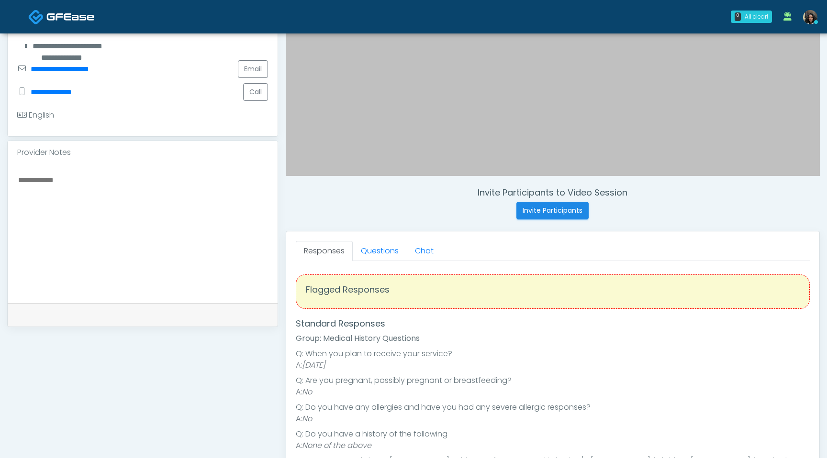
scroll to position [229, 0]
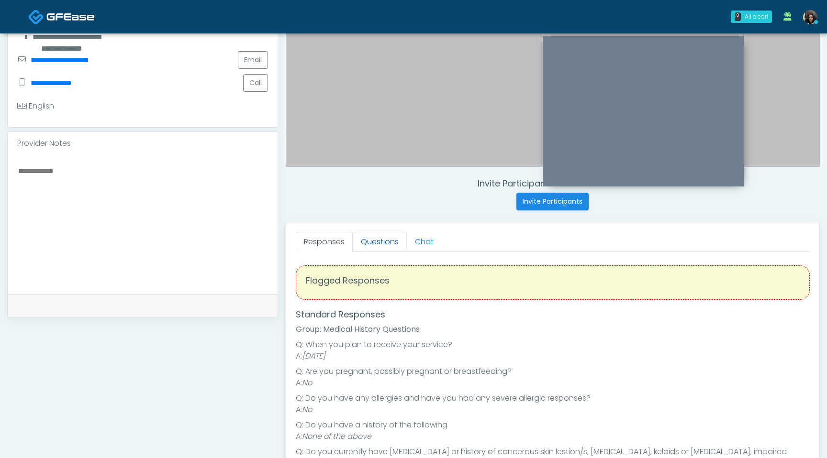
click at [388, 240] on link "Questions" at bounding box center [380, 242] width 54 height 20
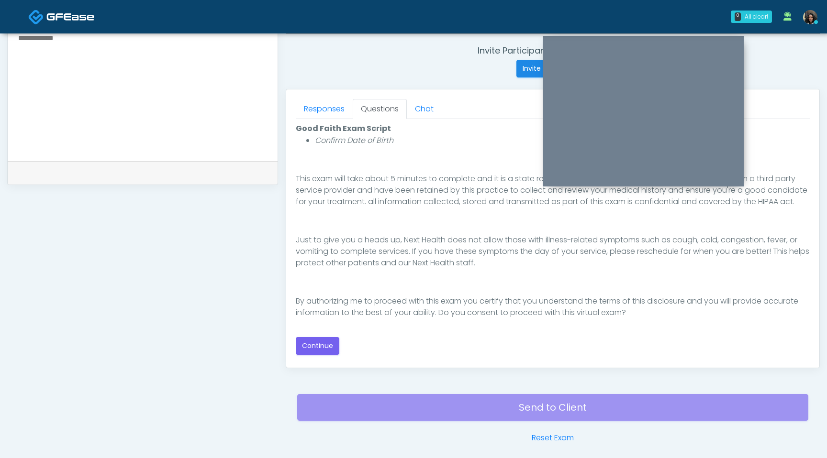
scroll to position [139, 0]
click at [313, 347] on button "Continue" at bounding box center [318, 346] width 44 height 18
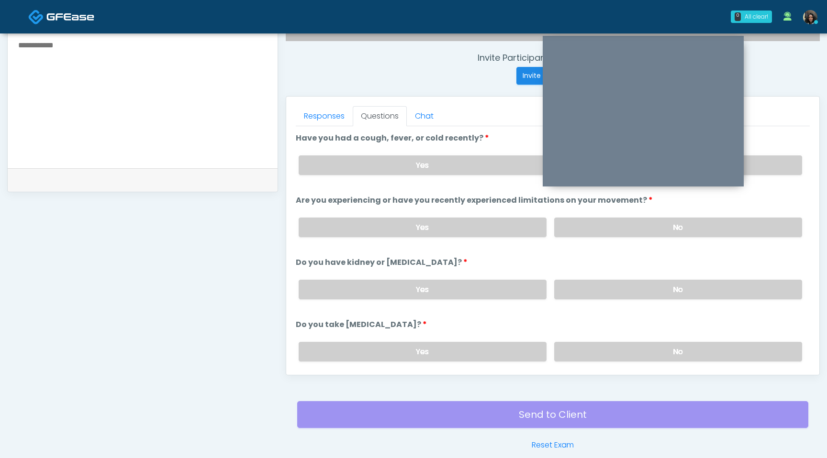
scroll to position [312, 0]
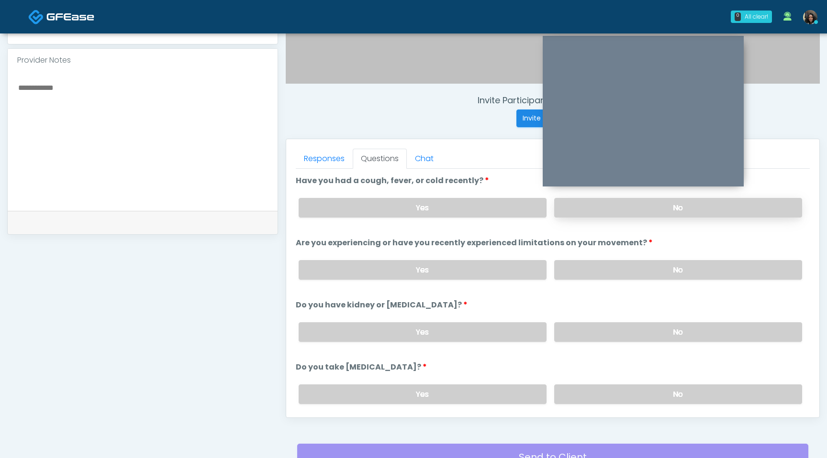
click at [601, 211] on label "No" at bounding box center [678, 208] width 248 height 20
click at [586, 260] on label "No" at bounding box center [678, 270] width 248 height 20
click at [596, 323] on label "No" at bounding box center [678, 332] width 248 height 20
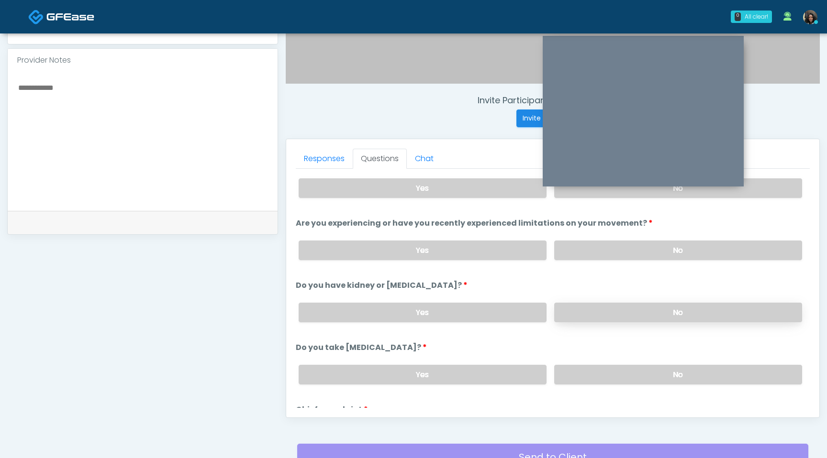
scroll to position [26, 0]
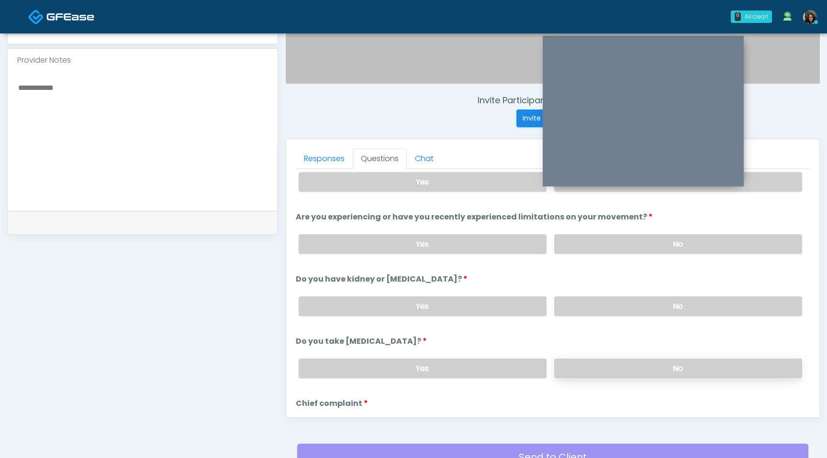
click at [589, 372] on label "No" at bounding box center [678, 369] width 248 height 20
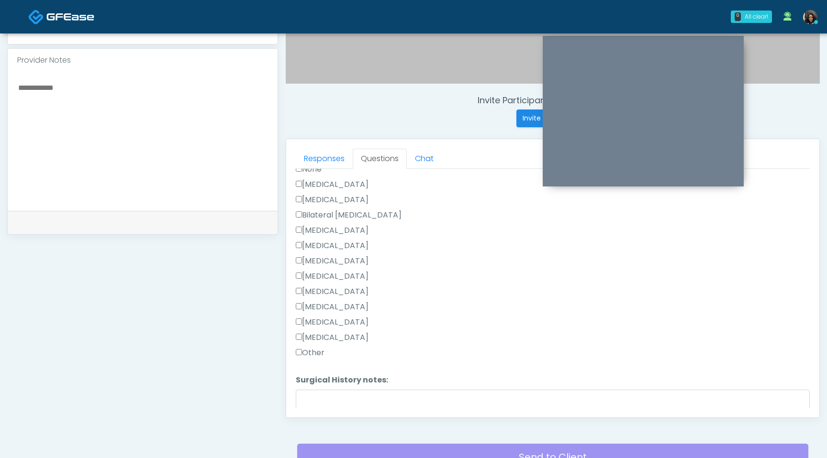
scroll to position [597, 0]
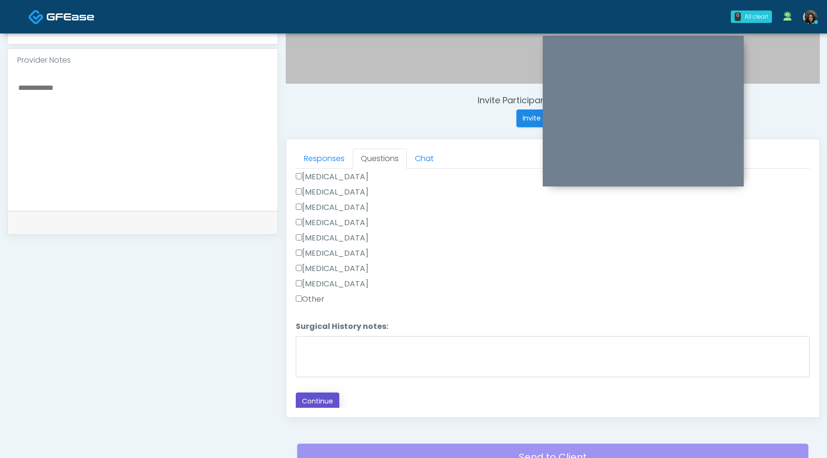
click at [317, 402] on button "Continue" at bounding box center [318, 402] width 44 height 18
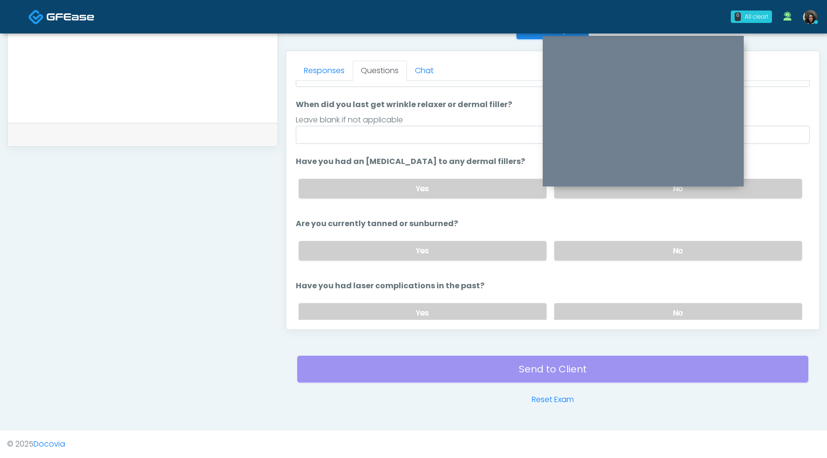
scroll to position [0, 0]
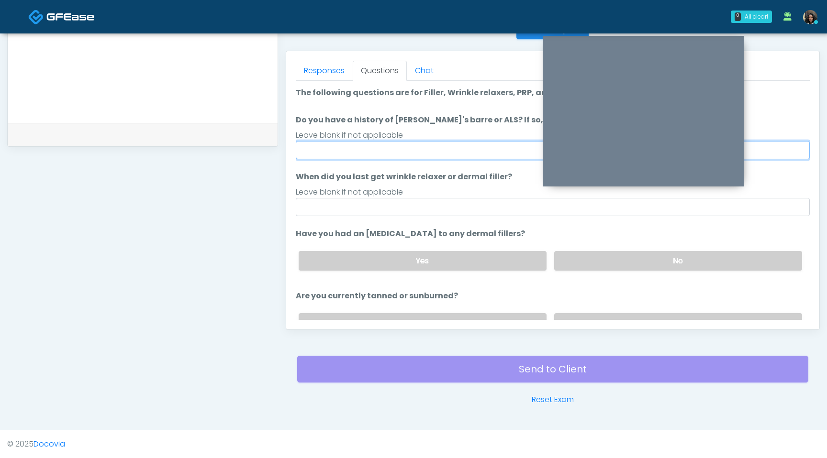
click at [418, 147] on input "Do you have a history of [PERSON_NAME]'s barre or ALS? If so, please provide de…" at bounding box center [553, 150] width 514 height 18
type input "**"
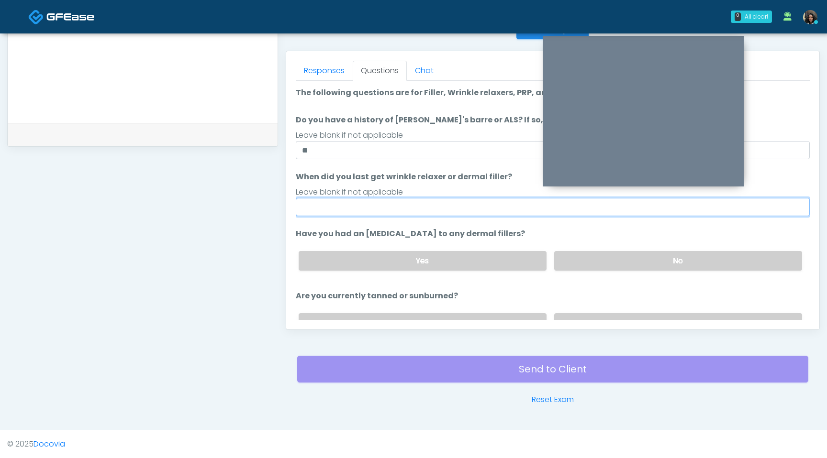
click at [360, 208] on input "When did you last get wrinkle relaxer or dermal filler?" at bounding box center [553, 207] width 514 height 18
click at [331, 208] on input "**********" at bounding box center [553, 207] width 514 height 18
type input "**********"
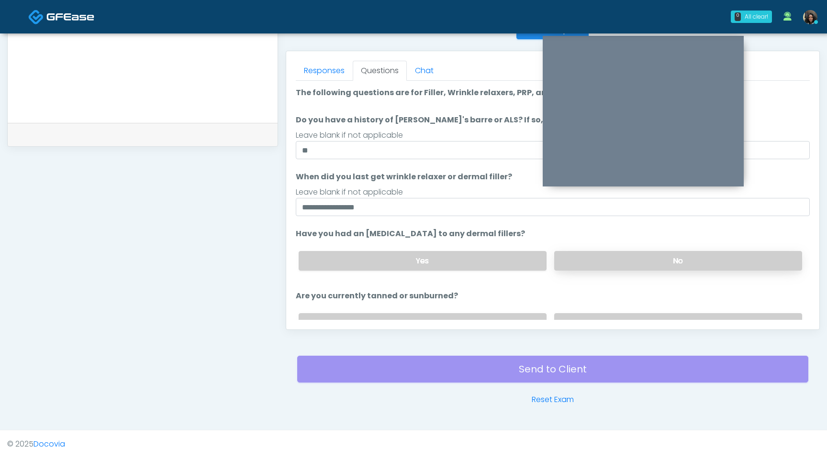
click at [566, 264] on label "No" at bounding box center [678, 261] width 248 height 20
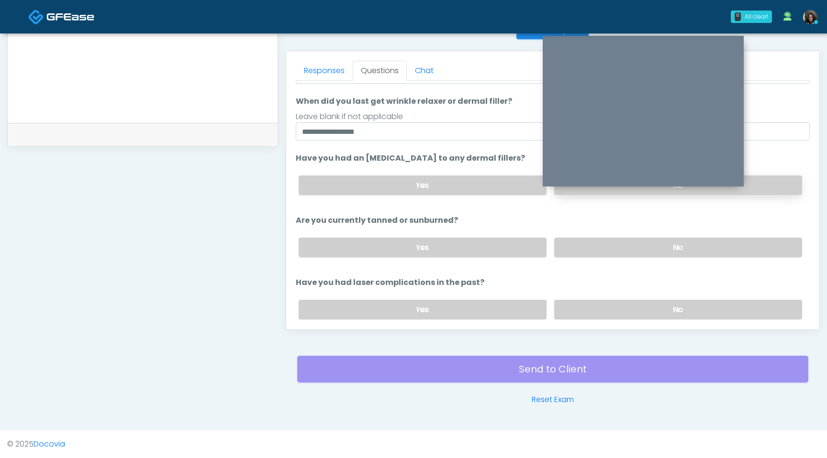
scroll to position [103, 0]
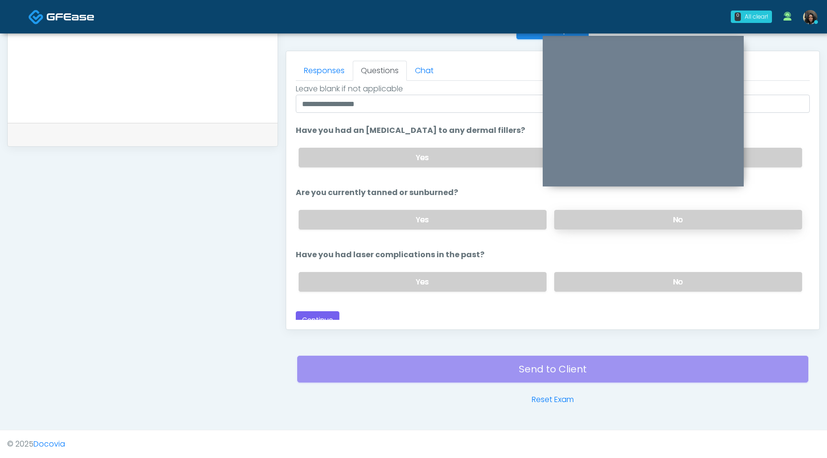
click at [592, 216] on label "No" at bounding box center [678, 220] width 248 height 20
click at [593, 285] on label "No" at bounding box center [678, 282] width 248 height 20
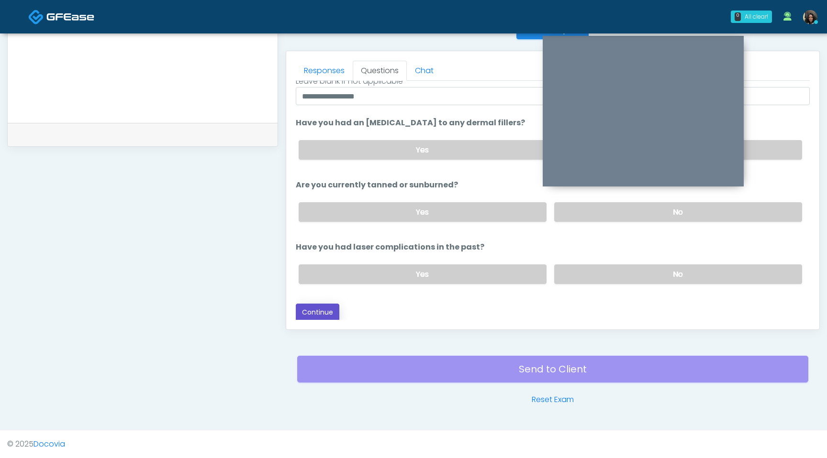
click at [321, 307] on button "Continue" at bounding box center [318, 313] width 44 height 18
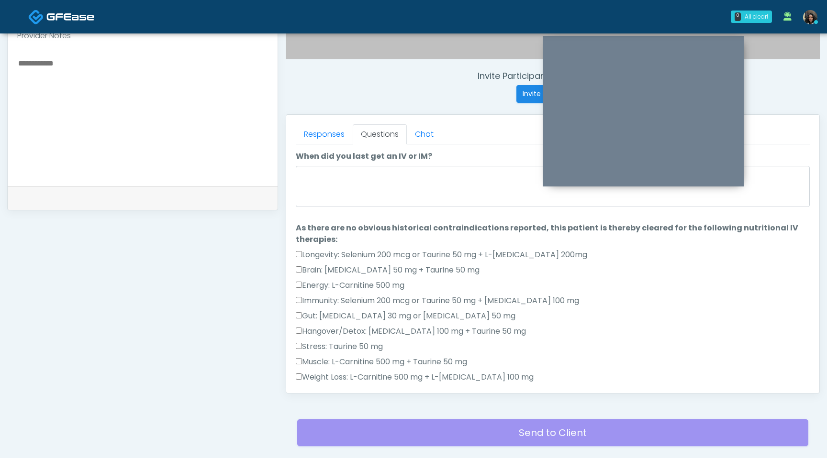
scroll to position [328, 0]
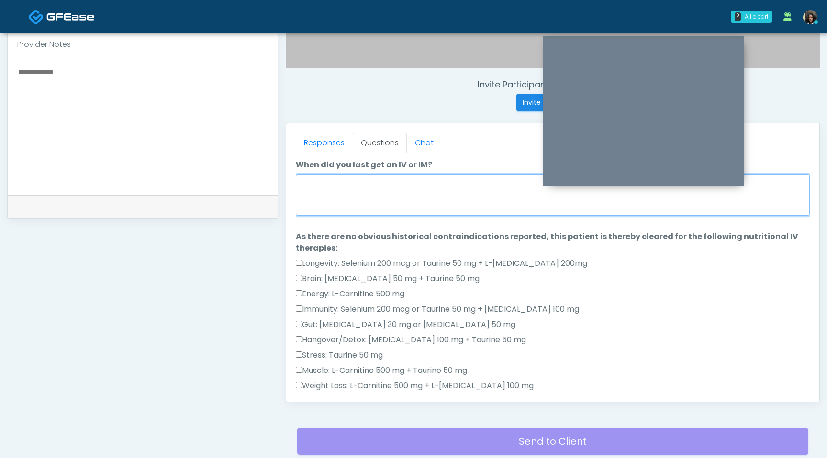
click at [440, 191] on textarea "When did you last get an IV or IM?" at bounding box center [553, 195] width 514 height 41
type textarea "*"
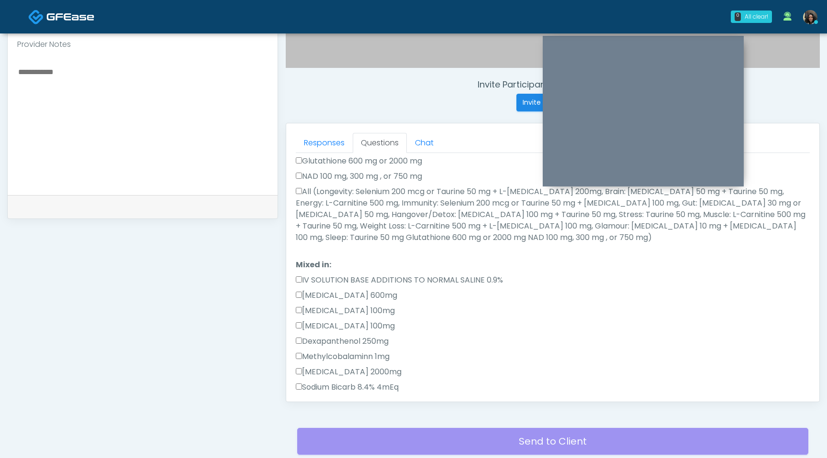
scroll to position [276, 0]
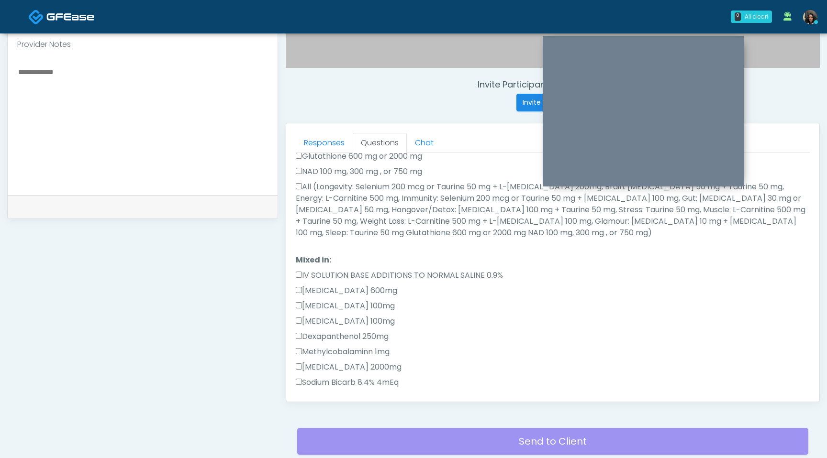
type textarea "**********"
click at [302, 186] on label "All (Longevity: Selenium 200 mcg or Taurine 50 mg + L-Arginine 200mg, Brain: Gl…" at bounding box center [553, 209] width 514 height 57
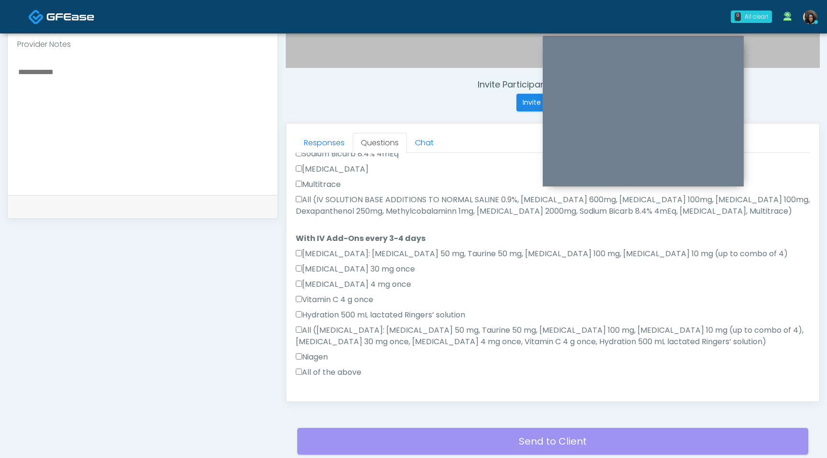
scroll to position [566, 0]
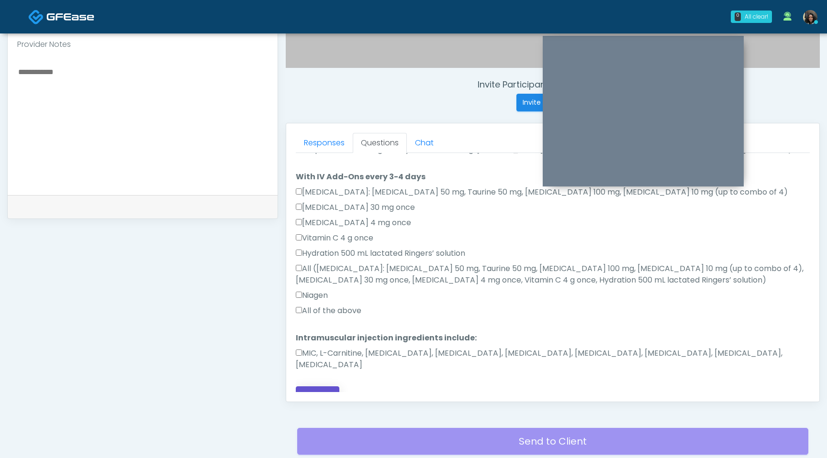
click at [313, 388] on button "Continue" at bounding box center [318, 396] width 44 height 18
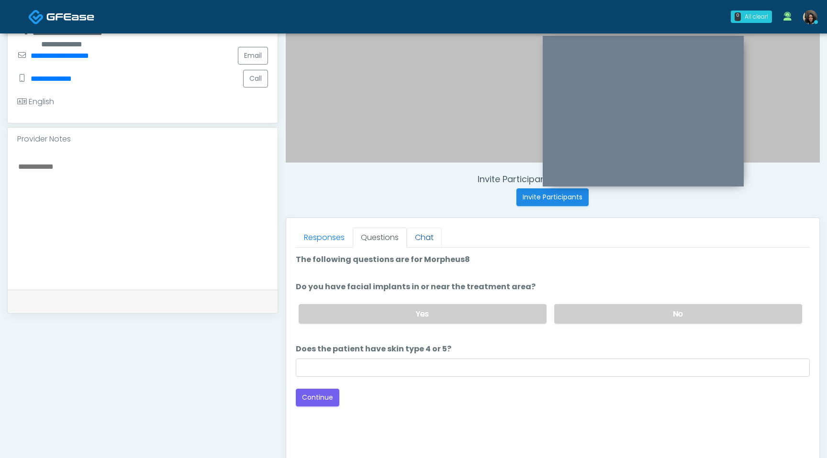
scroll to position [227, 0]
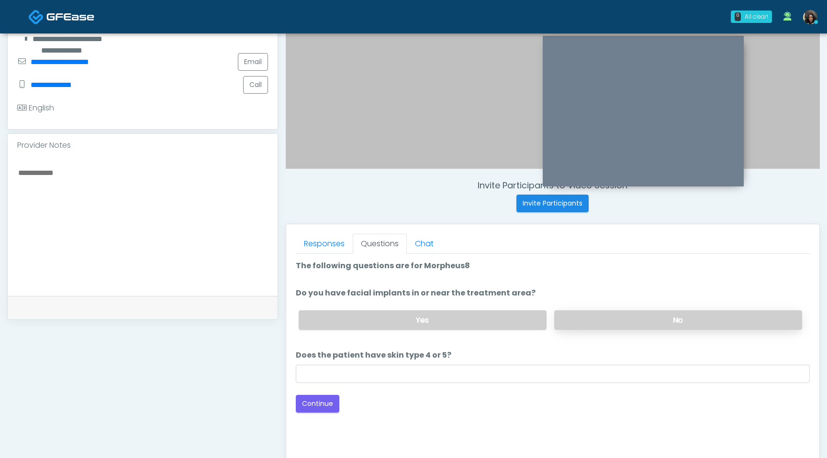
click at [614, 324] on label "No" at bounding box center [678, 320] width 248 height 20
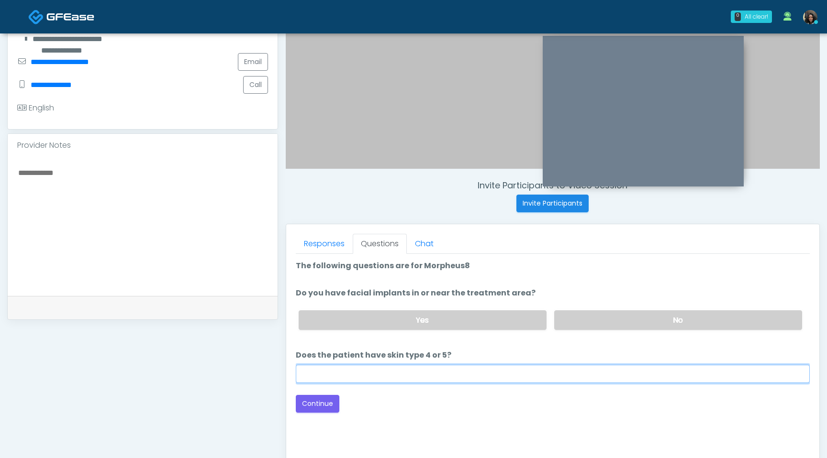
click at [517, 369] on input "Does the patient have skin type 4 or 5?" at bounding box center [553, 374] width 514 height 18
type input "**"
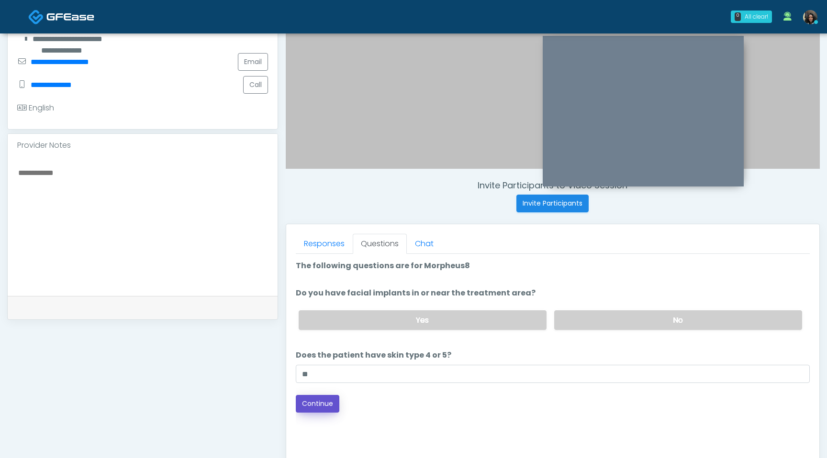
click at [312, 402] on button "Continue" at bounding box center [318, 404] width 44 height 18
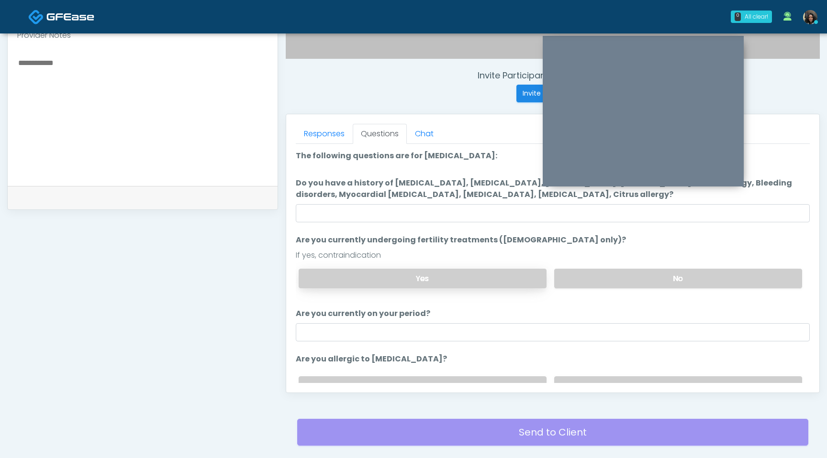
scroll to position [325, 0]
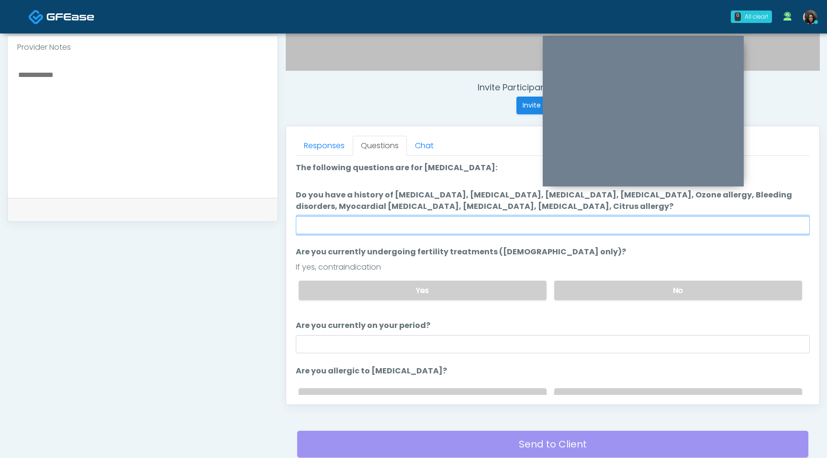
click at [536, 227] on input "Do you have a history of Hyperthyroidism, Hypotension, Hypocalcemia, Hypoglycem…" at bounding box center [553, 225] width 514 height 18
type input "****"
click at [606, 296] on label "No" at bounding box center [678, 291] width 248 height 20
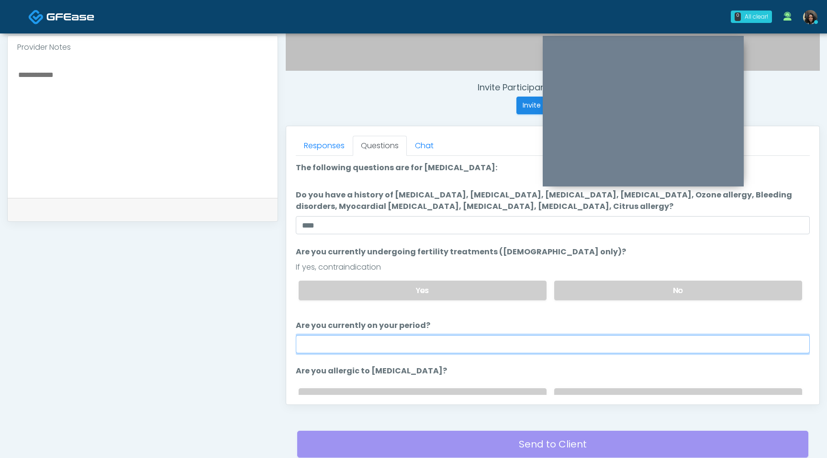
click at [536, 343] on input "Are you currently on your period?" at bounding box center [553, 344] width 514 height 18
type input "**"
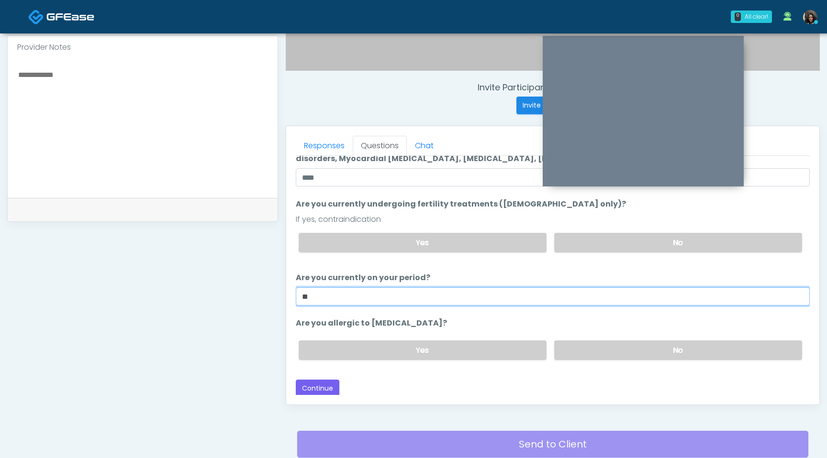
scroll to position [49, 0]
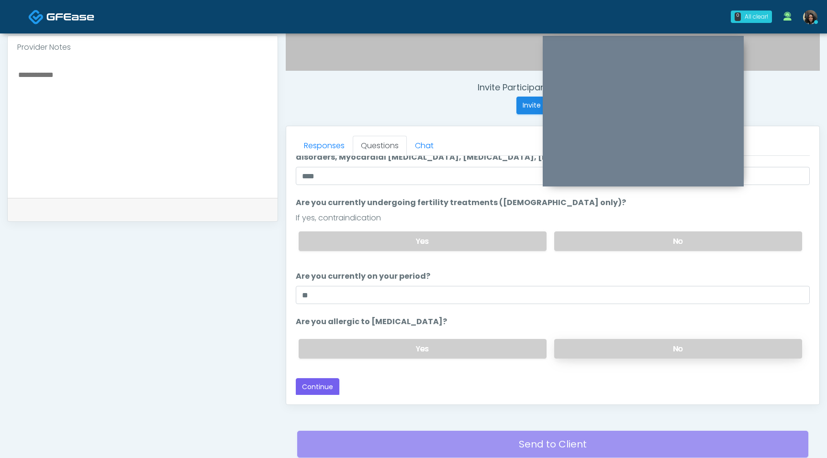
click at [622, 351] on label "No" at bounding box center [678, 349] width 248 height 20
click at [321, 390] on button "Continue" at bounding box center [318, 387] width 44 height 18
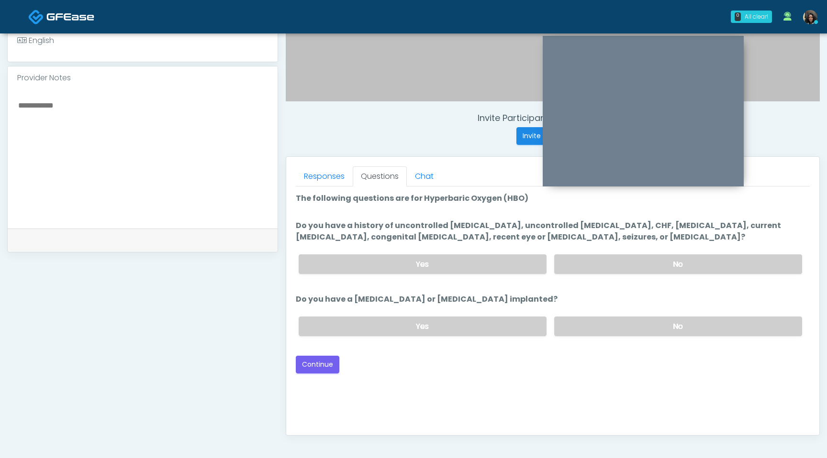
scroll to position [294, 0]
click at [643, 266] on label "No" at bounding box center [678, 265] width 248 height 20
click at [628, 327] on label "No" at bounding box center [678, 328] width 248 height 20
click at [577, 314] on div "Yes No" at bounding box center [550, 327] width 519 height 35
click at [330, 364] on button "Continue" at bounding box center [318, 366] width 44 height 18
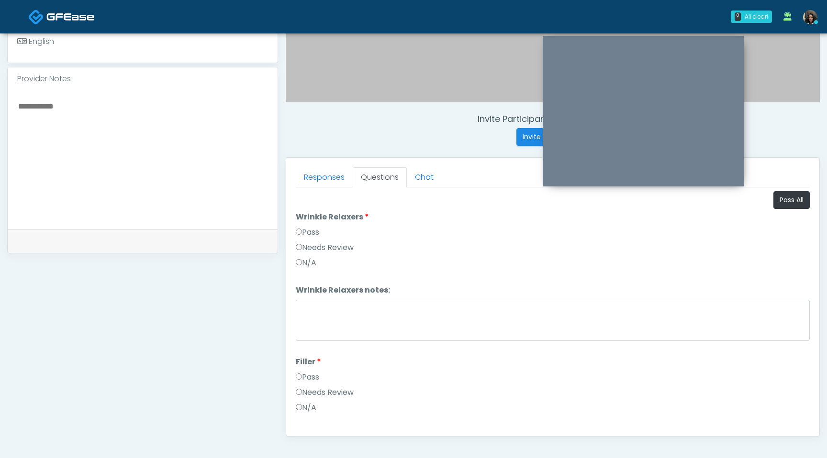
scroll to position [400, 0]
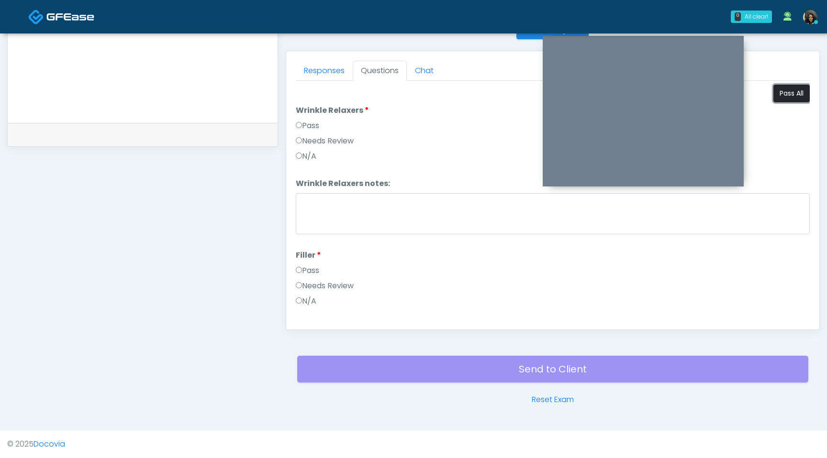
click at [792, 93] on button "Pass All" at bounding box center [791, 94] width 36 height 18
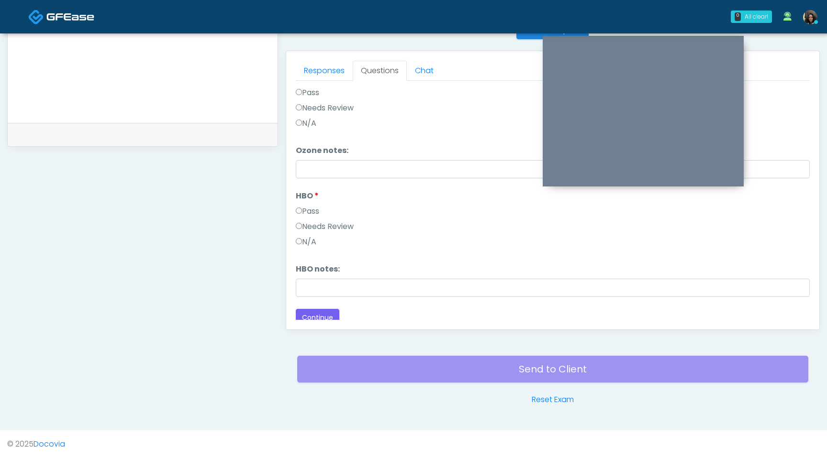
scroll to position [1197, 0]
click at [308, 314] on button "Continue" at bounding box center [318, 313] width 44 height 18
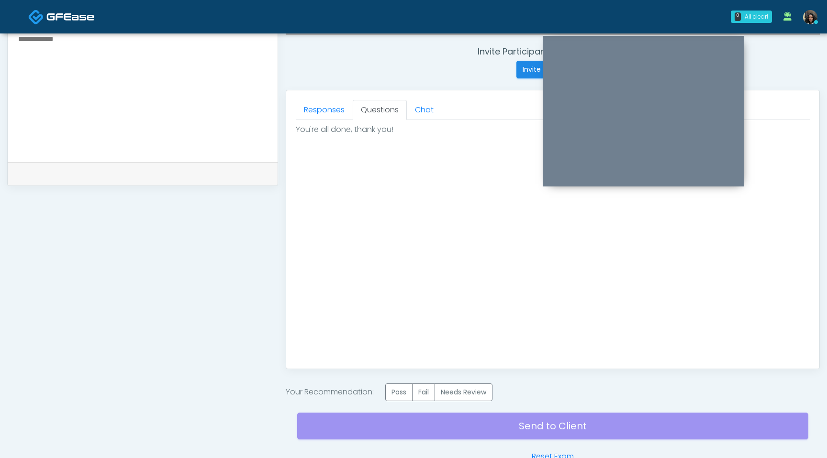
scroll to position [362, 0]
click at [403, 394] on label "Pass" at bounding box center [398, 392] width 27 height 18
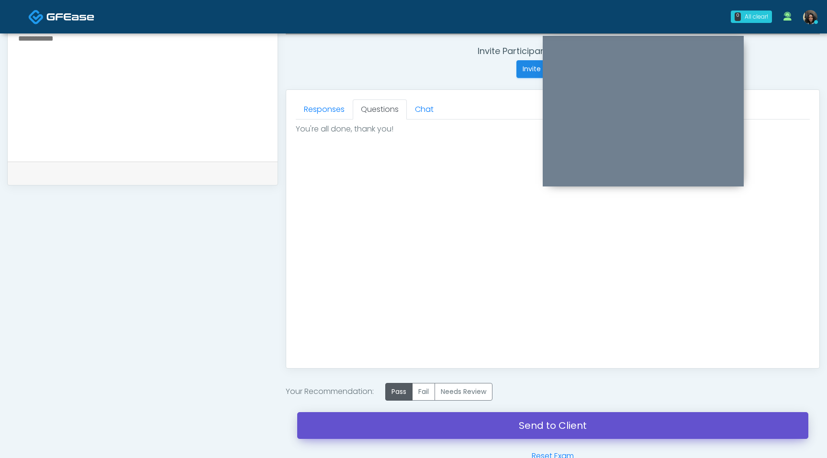
click at [512, 427] on link "Send to Client" at bounding box center [552, 425] width 511 height 27
click at [503, 431] on link "Send to Client" at bounding box center [552, 425] width 511 height 27
